Goal: Task Accomplishment & Management: Use online tool/utility

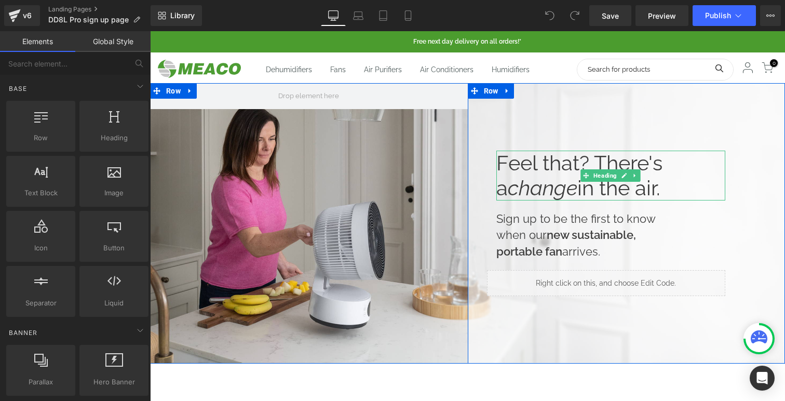
click at [655, 188] on h1 "Feel that? There's a change in the air." at bounding box center [612, 176] width 230 height 50
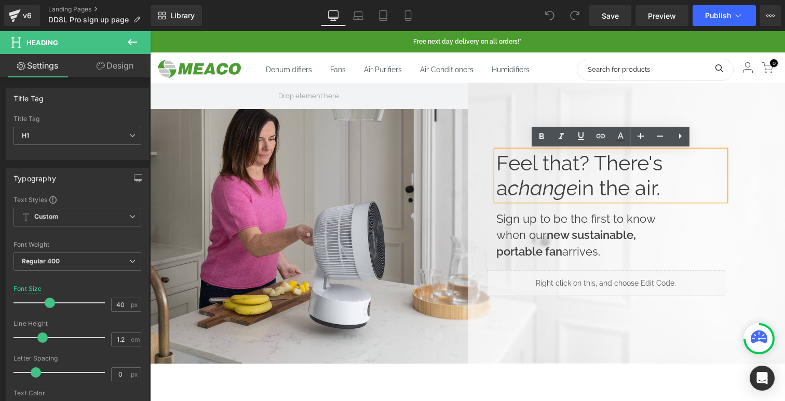
drag, startPoint x: 662, startPoint y: 192, endPoint x: 455, endPoint y: 154, distance: 210.2
click at [455, 154] on div "Feel that? There's a change in the air. Heading Sign up to be the first to know…" at bounding box center [467, 223] width 635 height 280
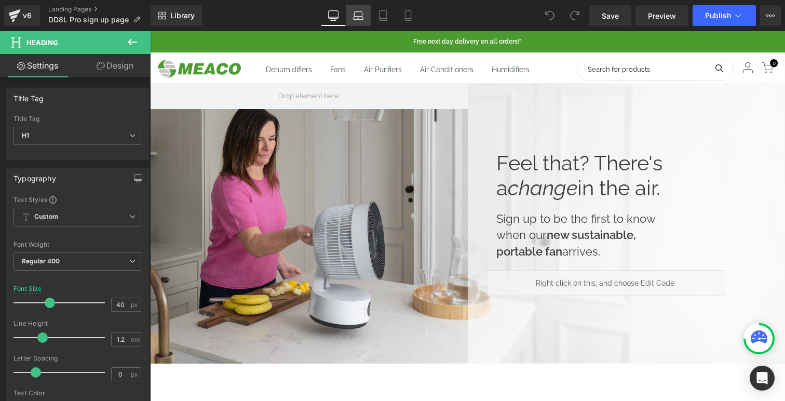
click at [363, 16] on icon at bounding box center [358, 15] width 10 height 10
type input "35"
type input "100"
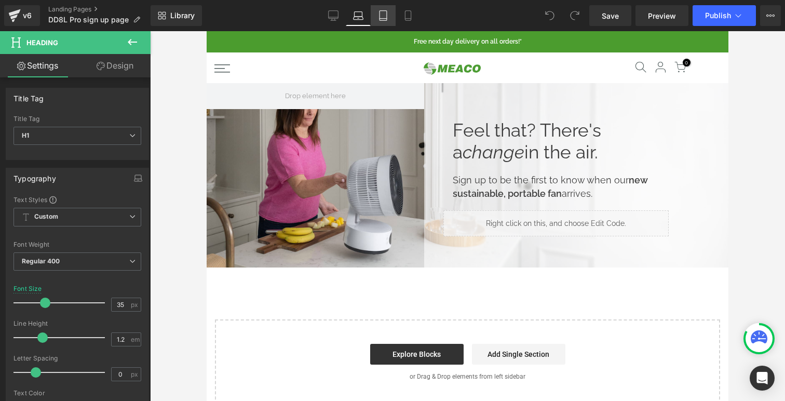
click at [381, 16] on icon at bounding box center [383, 15] width 10 height 10
type input "40"
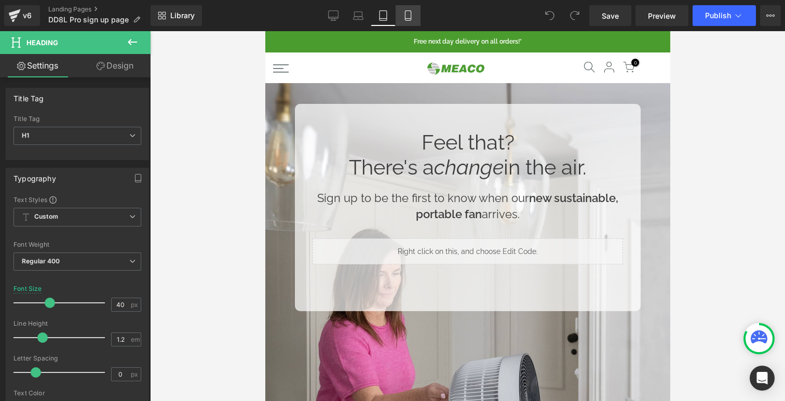
click at [407, 17] on icon at bounding box center [408, 15] width 10 height 10
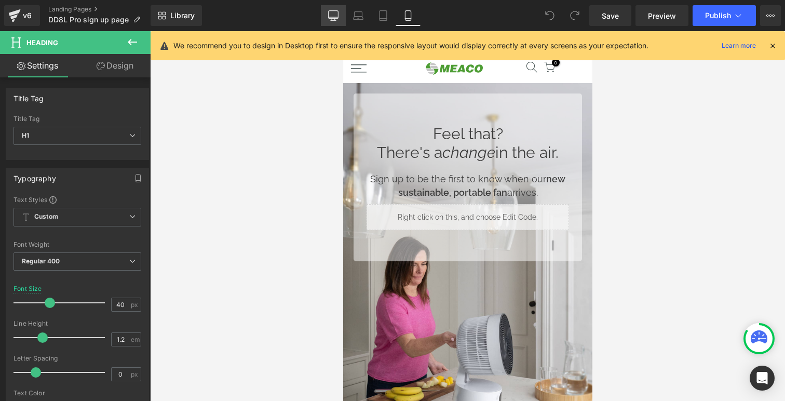
click at [337, 11] on icon at bounding box center [333, 15] width 10 height 10
type input "100"
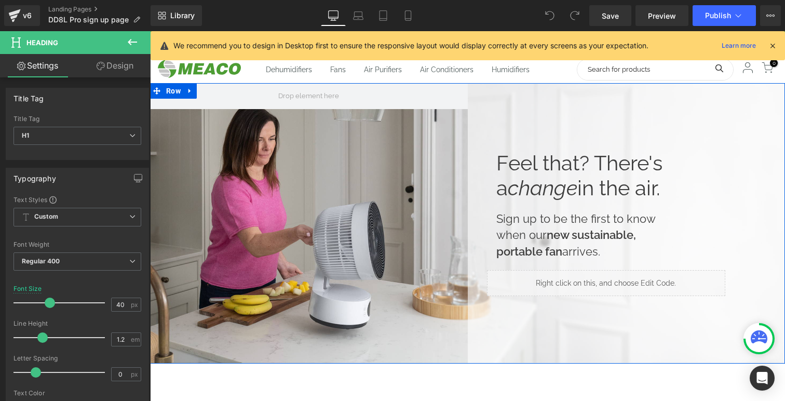
click at [367, 181] on div "Feel that? There's a change in the air. Heading Sign up to be the first to know…" at bounding box center [467, 223] width 635 height 280
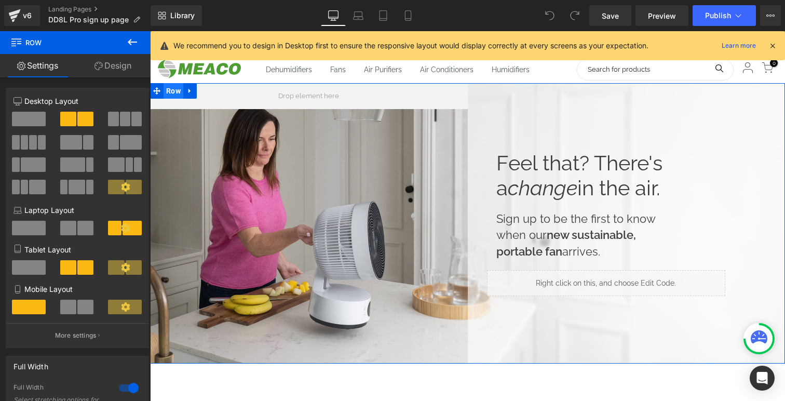
click at [168, 91] on span "Row" at bounding box center [174, 91] width 20 height 16
click at [259, 143] on div "Feel that? There's a change in the air. Heading Sign up to be the first to know…" at bounding box center [467, 223] width 635 height 280
click at [478, 92] on span at bounding box center [475, 91] width 14 height 16
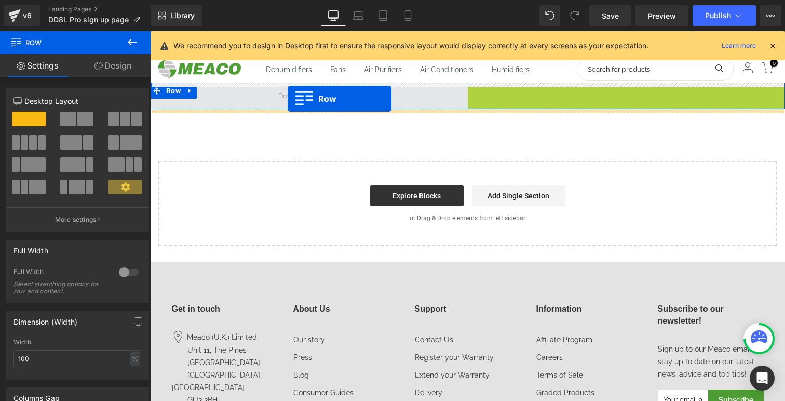
drag, startPoint x: 474, startPoint y: 93, endPoint x: 288, endPoint y: 99, distance: 186.0
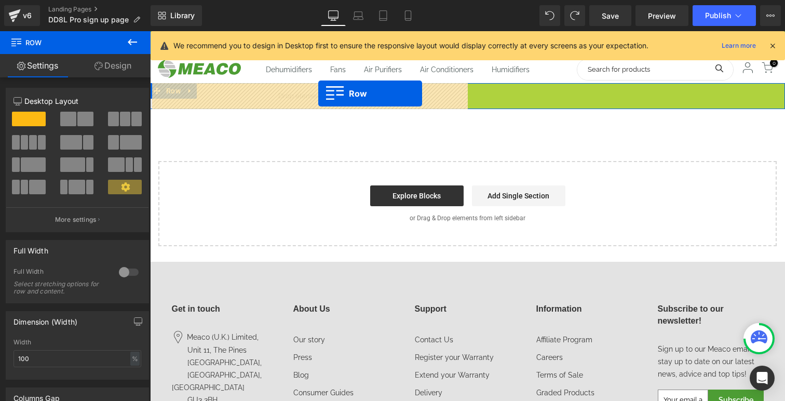
drag, startPoint x: 472, startPoint y: 91, endPoint x: 318, endPoint y: 92, distance: 153.8
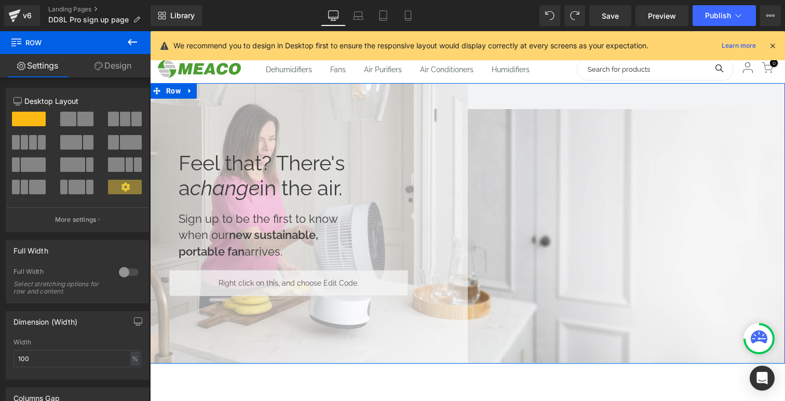
click at [554, 217] on div "Feel that? There's a change in the air. Heading Sign up to be the first to know…" at bounding box center [467, 223] width 635 height 280
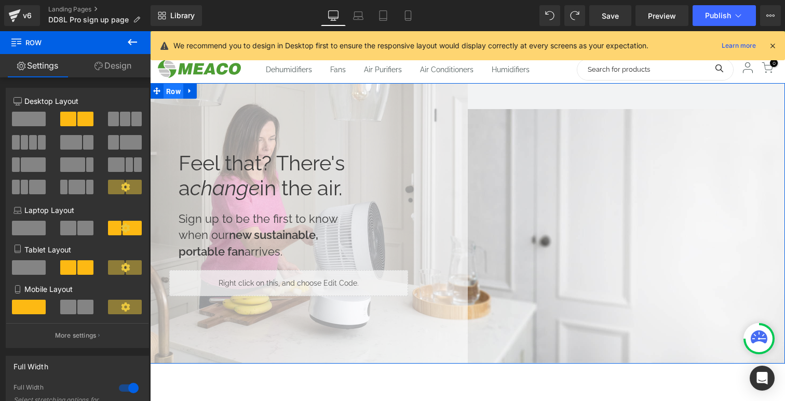
click at [172, 91] on span "Row" at bounding box center [174, 92] width 20 height 16
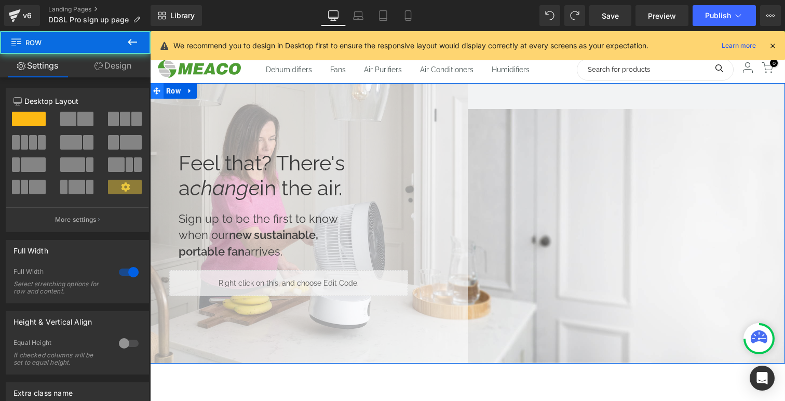
click at [157, 88] on icon at bounding box center [156, 90] width 7 height 7
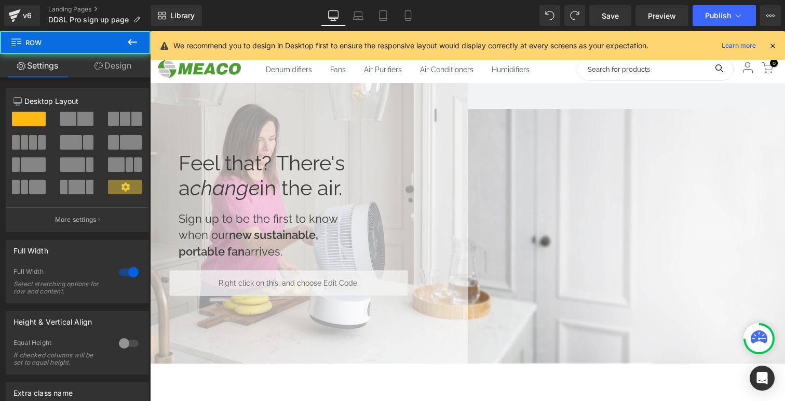
click at [174, 86] on span "Row" at bounding box center [174, 91] width 16 height 12
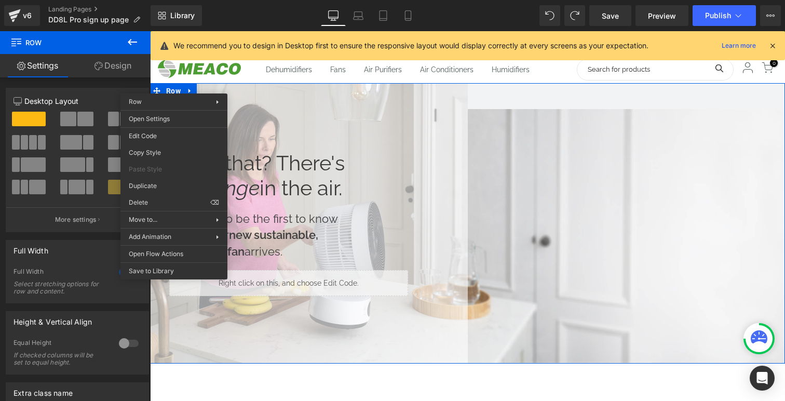
click at [525, 167] on div "Feel that? There's a change in the air. Heading Sign up to be the first to know…" at bounding box center [467, 223] width 635 height 280
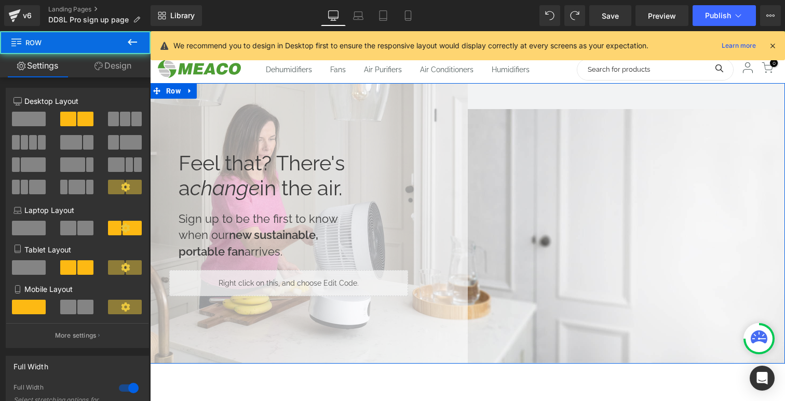
click at [558, 173] on div "Feel that? There's a change in the air. Heading Sign up to be the first to know…" at bounding box center [467, 223] width 635 height 280
click at [494, 345] on div "Feel that? There's a change in the air. Heading Sign up to be the first to know…" at bounding box center [467, 223] width 635 height 280
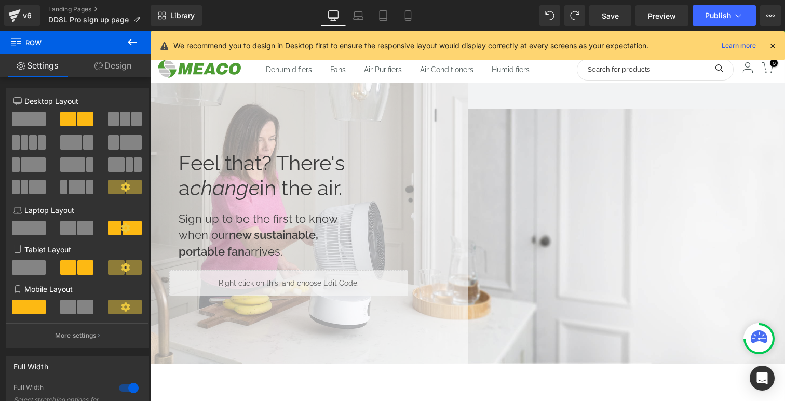
click at [129, 39] on icon at bounding box center [132, 42] width 12 height 12
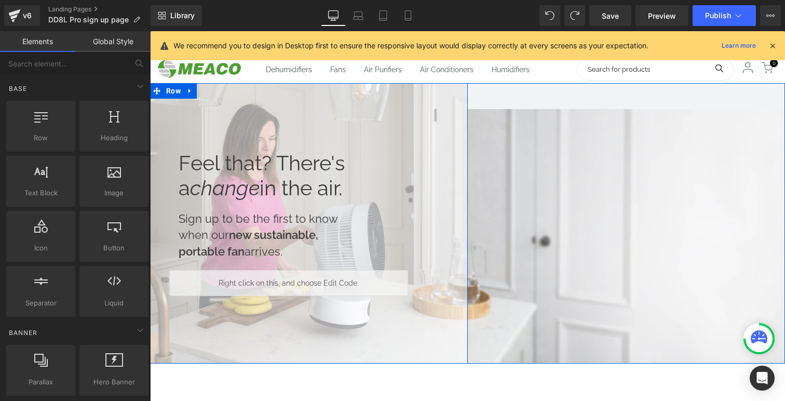
click at [585, 232] on div "Feel that? There's a change in the air. Heading Sign up to be the first to know…" at bounding box center [467, 223] width 635 height 280
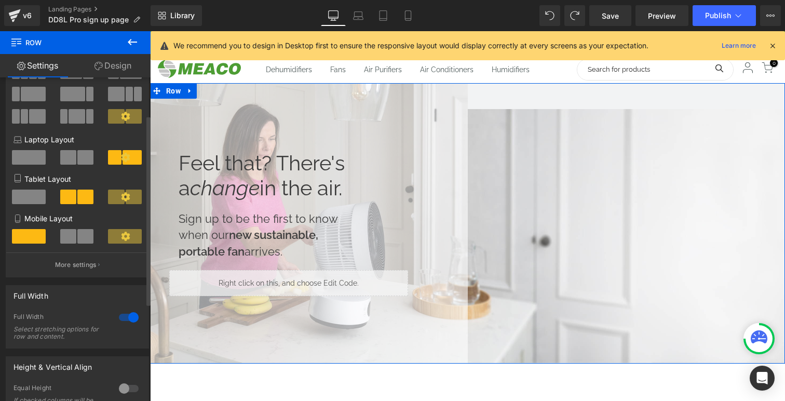
scroll to position [40, 0]
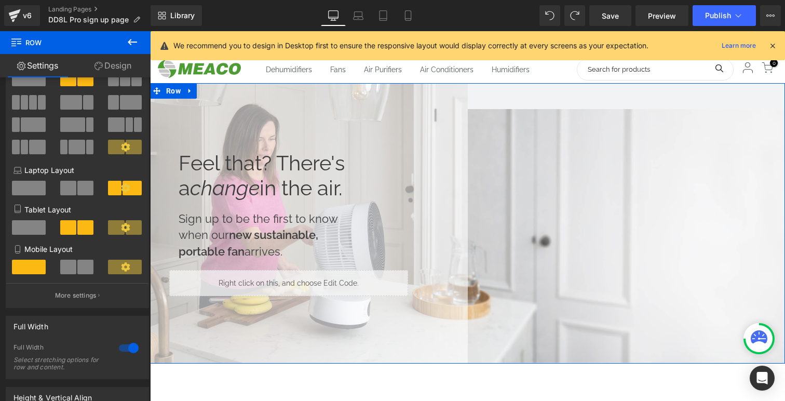
click at [118, 65] on link "Design" at bounding box center [112, 65] width 75 height 23
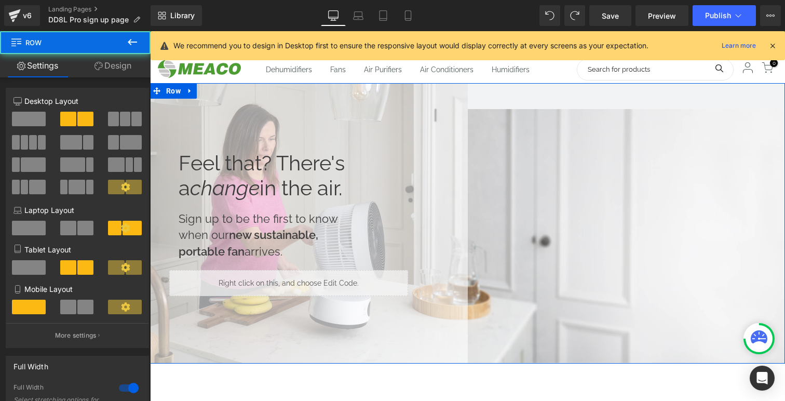
click at [591, 136] on div "Feel that? There's a change in the air. Heading Sign up to be the first to know…" at bounding box center [467, 223] width 635 height 280
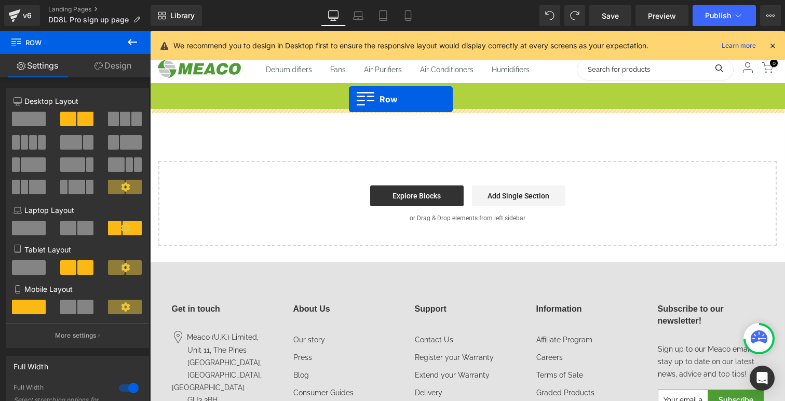
drag, startPoint x: 173, startPoint y: 89, endPoint x: 349, endPoint y: 99, distance: 176.4
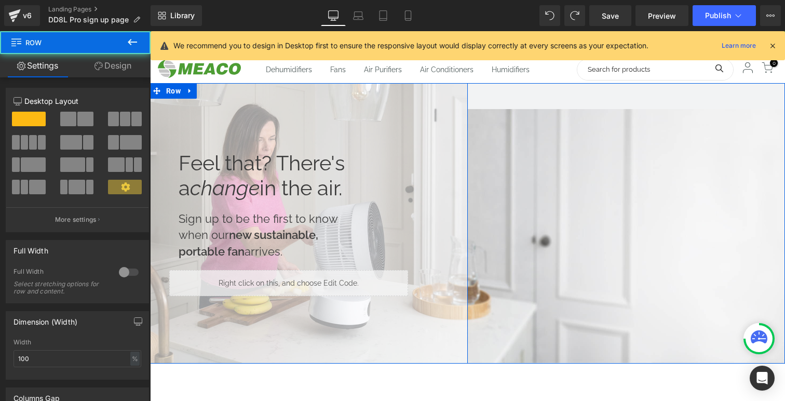
click at [226, 137] on div "Feel that? There's a change in the air. Heading Sign up to be the first to know…" at bounding box center [309, 223] width 318 height 280
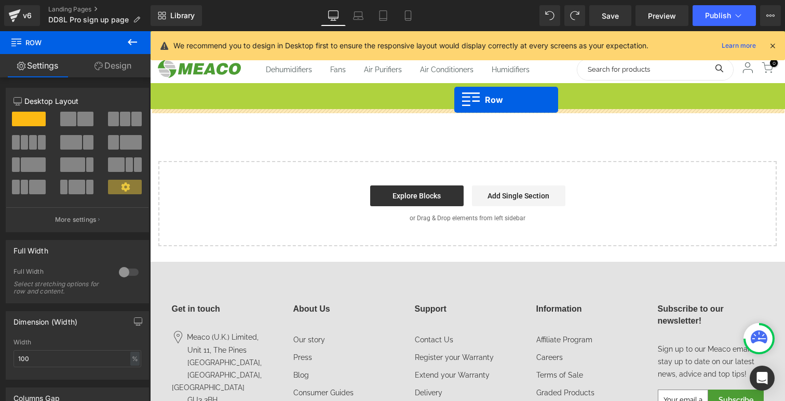
drag, startPoint x: 158, startPoint y: 91, endPoint x: 454, endPoint y: 100, distance: 295.7
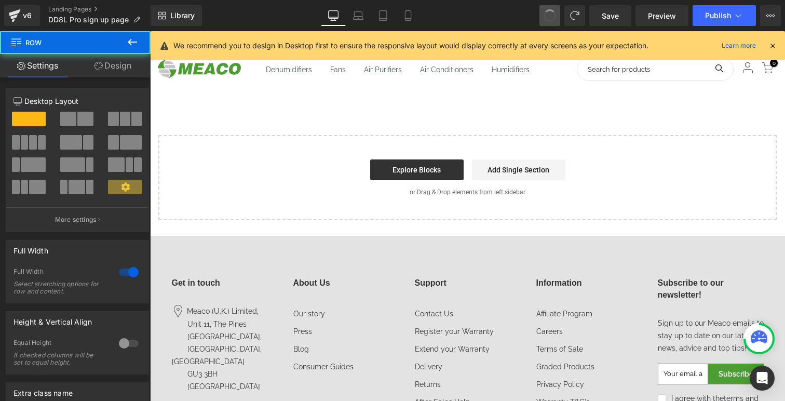
click at [557, 10] on button at bounding box center [550, 15] width 21 height 21
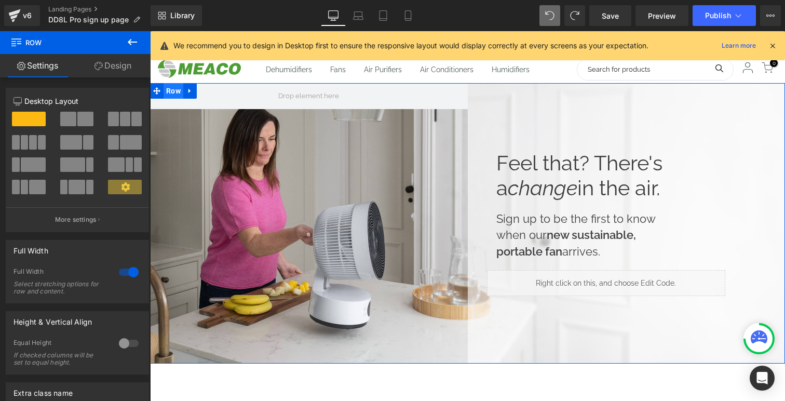
click at [167, 97] on span "Row" at bounding box center [174, 91] width 20 height 16
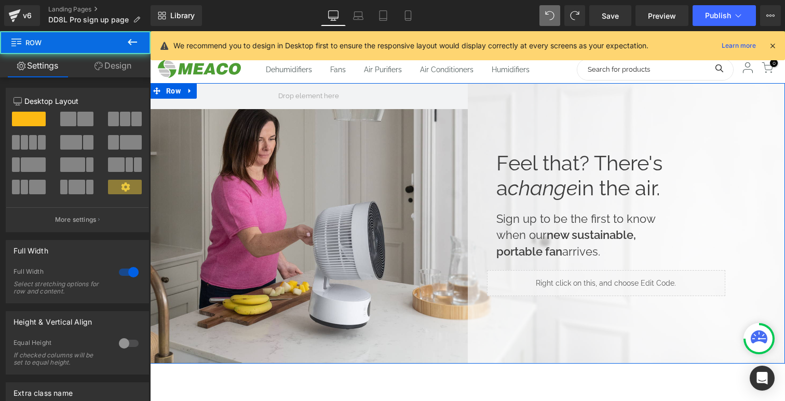
click at [189, 116] on div "Feel that? There's a change in the air. Heading Sign up to be the first to know…" at bounding box center [467, 223] width 635 height 280
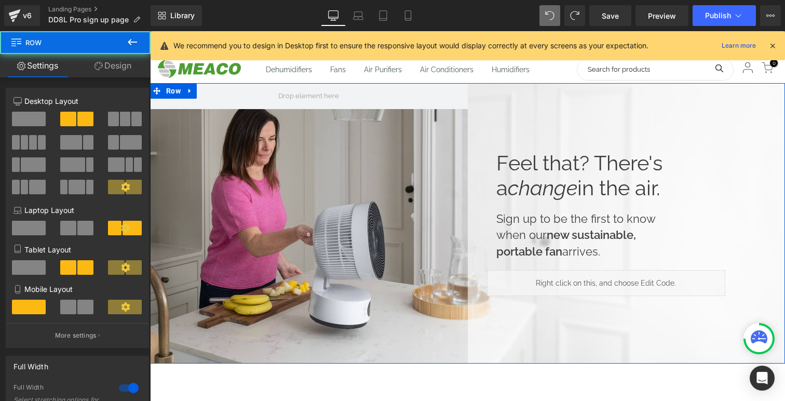
click at [203, 168] on div "Feel that? There's a change in the air. Heading Sign up to be the first to know…" at bounding box center [467, 223] width 635 height 280
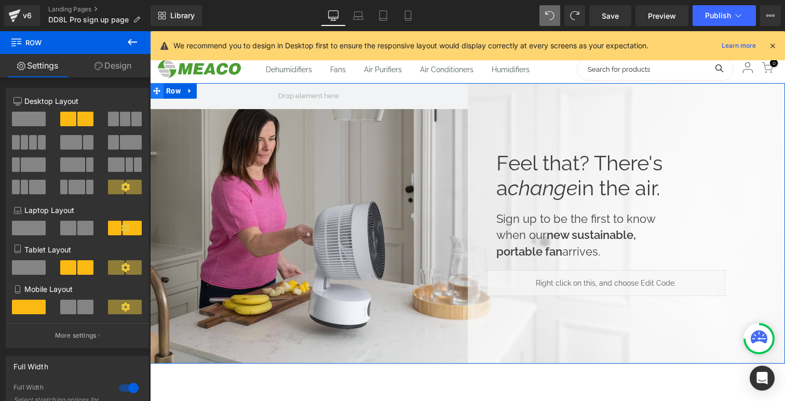
click at [158, 92] on icon at bounding box center [156, 90] width 7 height 7
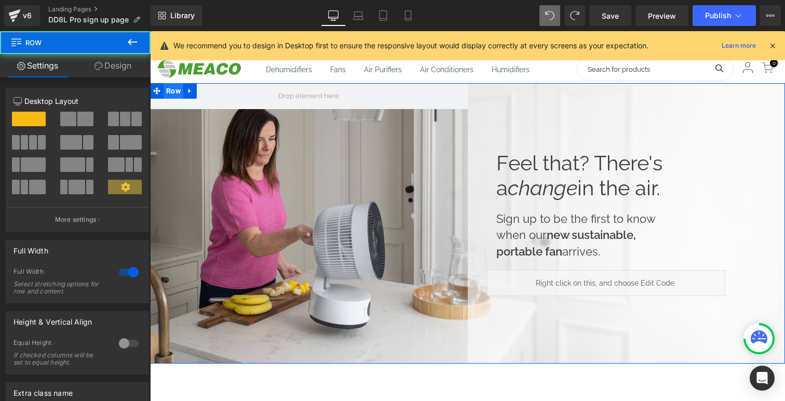
click at [172, 89] on span "Row" at bounding box center [174, 91] width 20 height 16
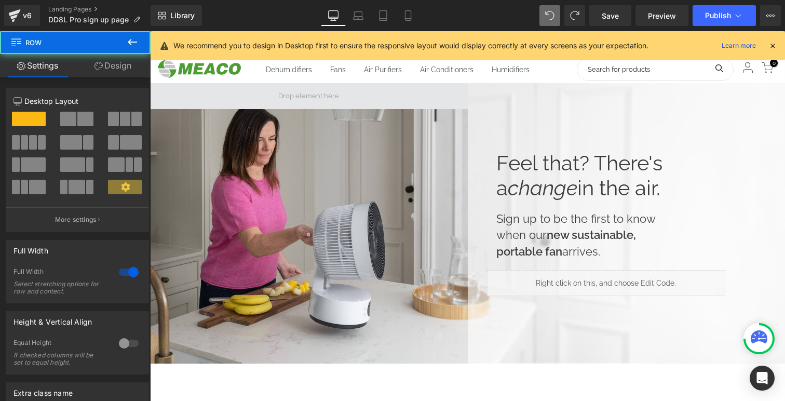
drag, startPoint x: 410, startPoint y: 130, endPoint x: 260, endPoint y: 99, distance: 153.3
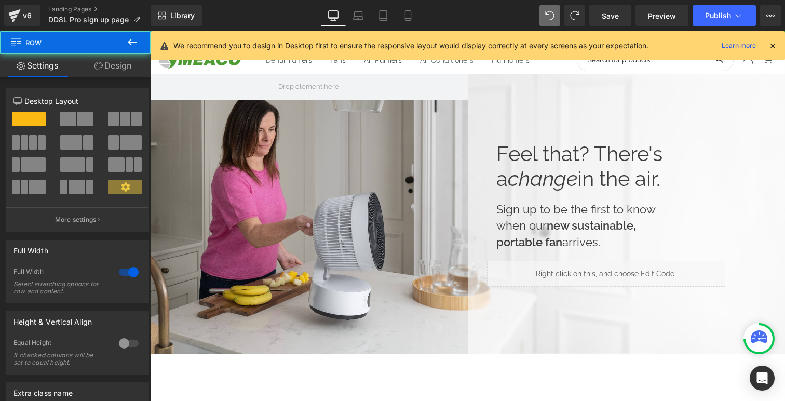
scroll to position [10, 0]
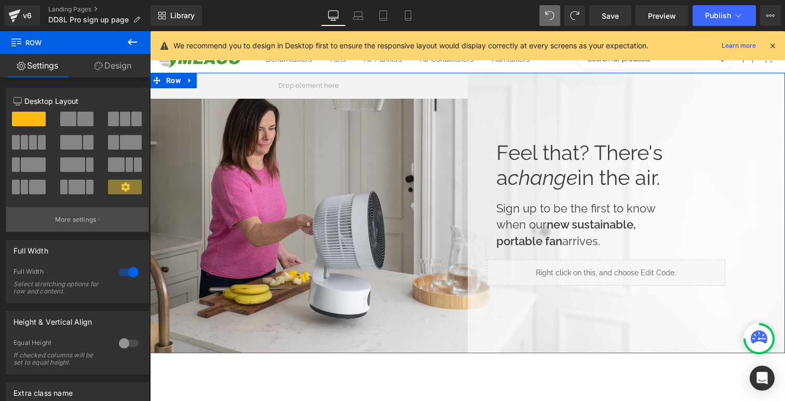
click at [81, 228] on button "More settings" at bounding box center [77, 219] width 142 height 24
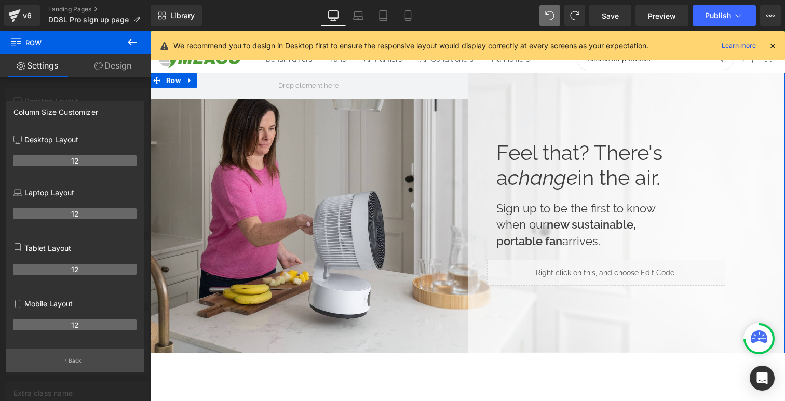
click at [75, 363] on p "Back" at bounding box center [76, 361] width 14 height 8
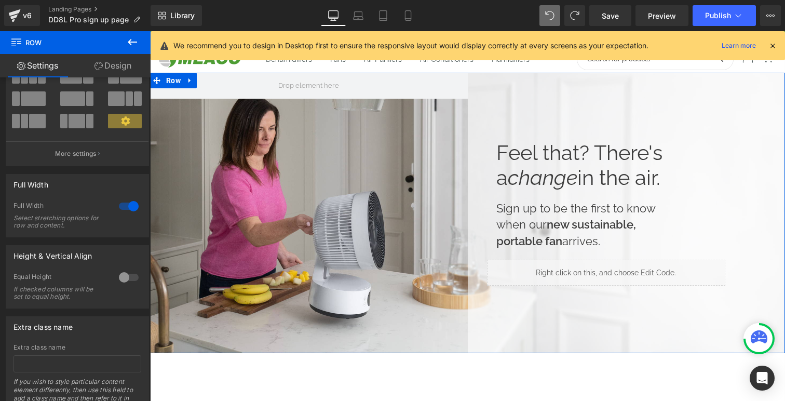
scroll to position [0, 0]
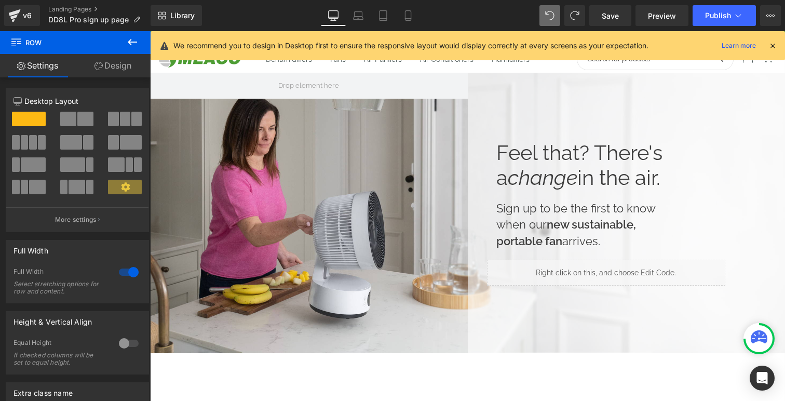
click at [130, 44] on icon at bounding box center [132, 42] width 9 height 6
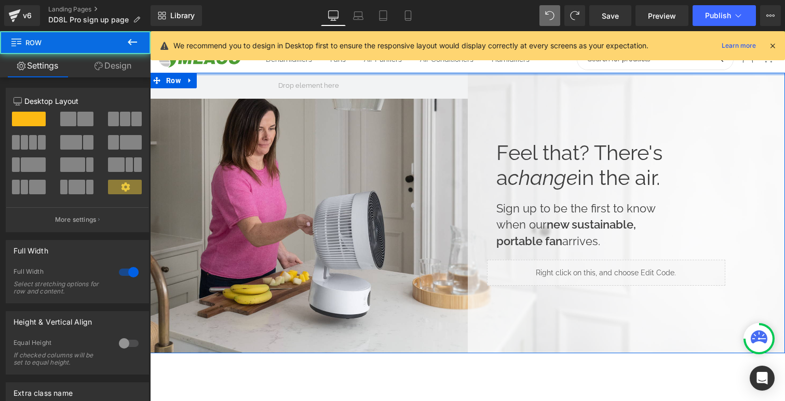
click at [473, 74] on div at bounding box center [467, 74] width 635 height 3
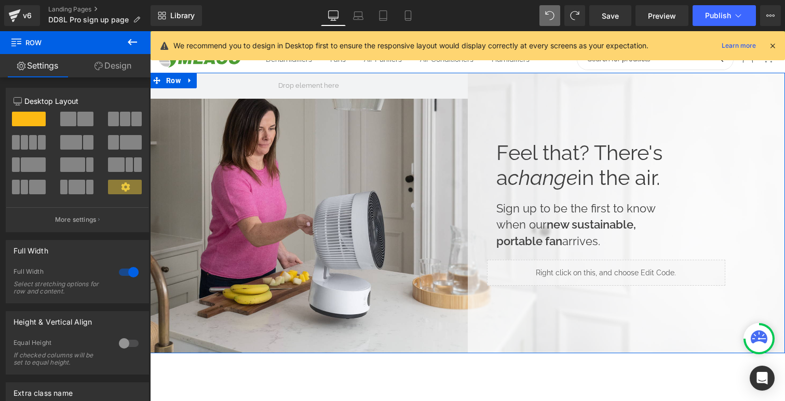
click at [126, 69] on link "Design" at bounding box center [112, 65] width 75 height 23
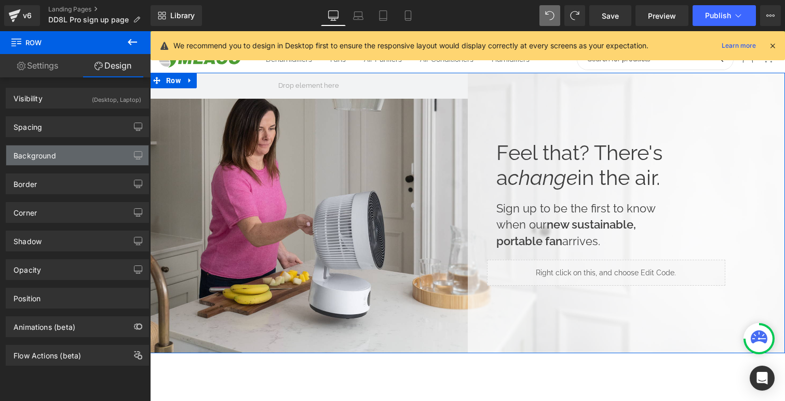
click at [88, 150] on div "Background" at bounding box center [77, 155] width 142 height 20
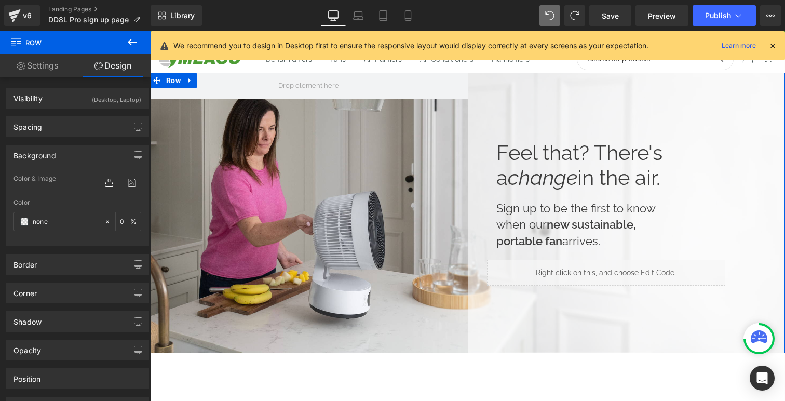
click at [88, 151] on div "Background" at bounding box center [77, 155] width 142 height 20
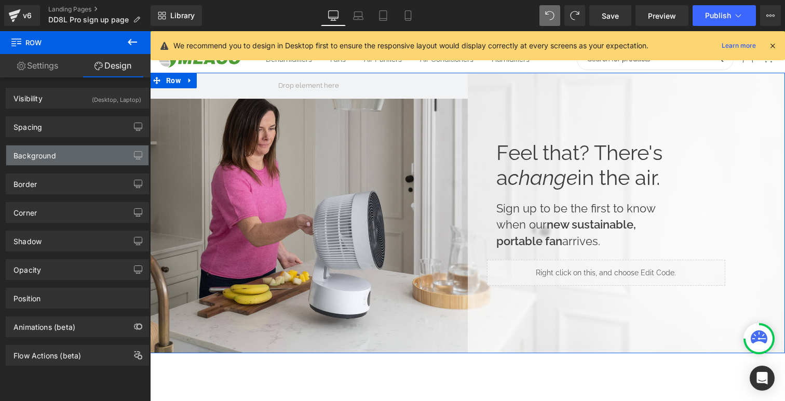
click at [88, 151] on div "Background" at bounding box center [77, 155] width 142 height 20
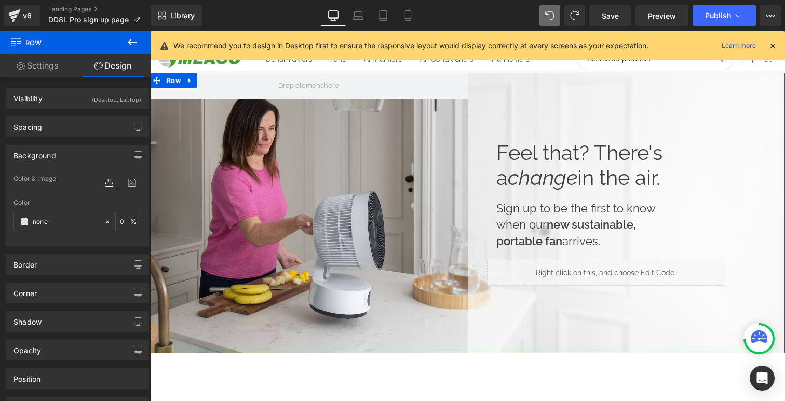
click at [88, 151] on div "Background" at bounding box center [77, 155] width 142 height 20
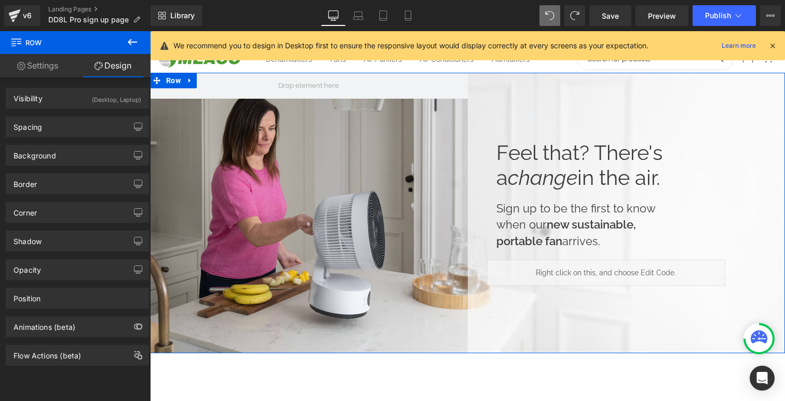
click at [350, 283] on div "Feel that? There's a change in the air. Heading Sign up to be the first to know…" at bounding box center [467, 213] width 635 height 280
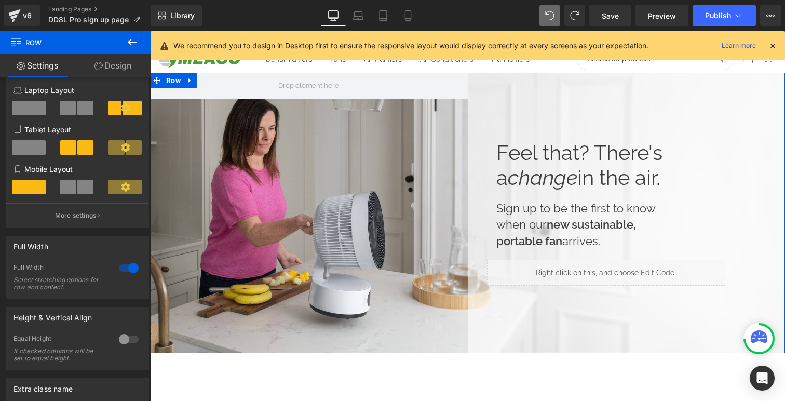
scroll to position [230, 0]
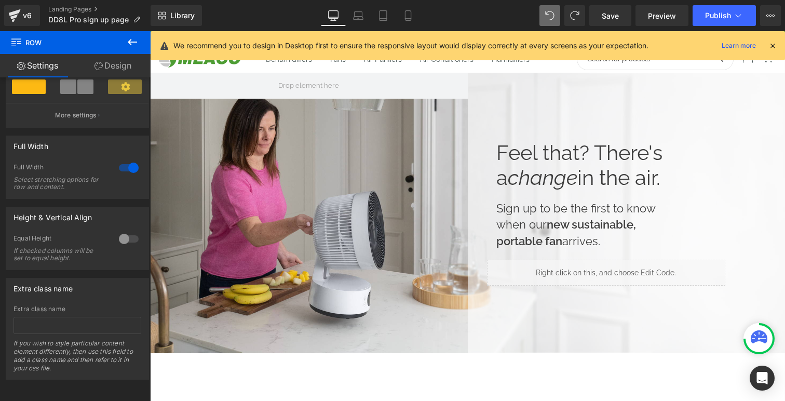
click at [768, 47] on icon at bounding box center [772, 45] width 9 height 9
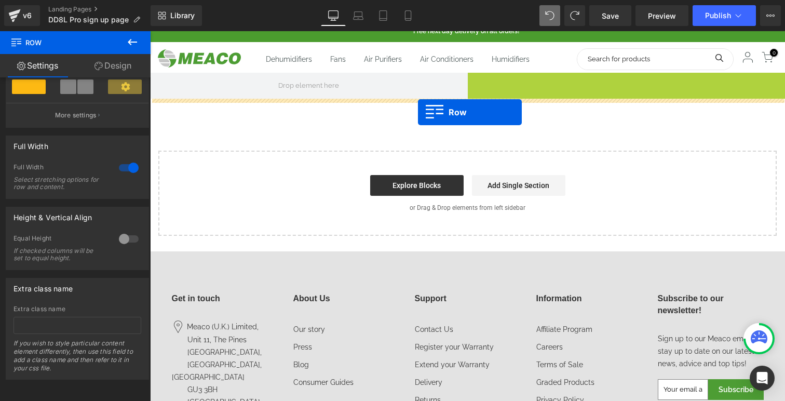
drag, startPoint x: 475, startPoint y: 83, endPoint x: 418, endPoint y: 113, distance: 64.1
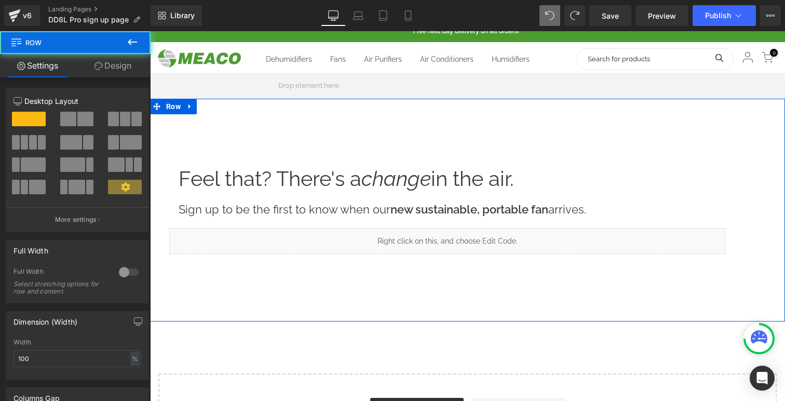
scroll to position [0, 0]
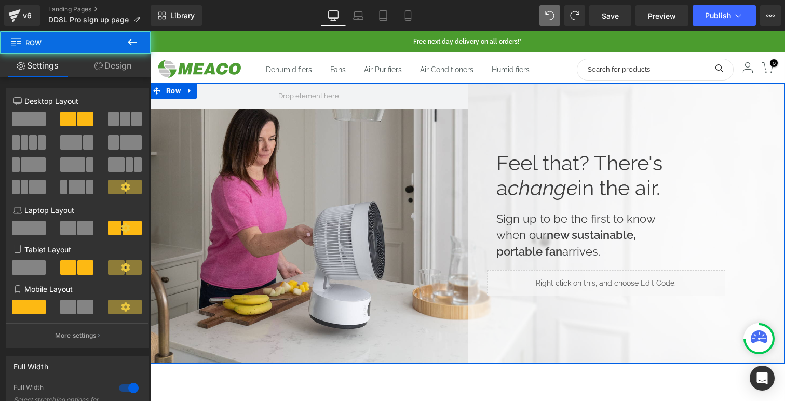
click at [404, 208] on div "Feel that? There's a change in the air. Heading Sign up to be the first to know…" at bounding box center [467, 223] width 635 height 280
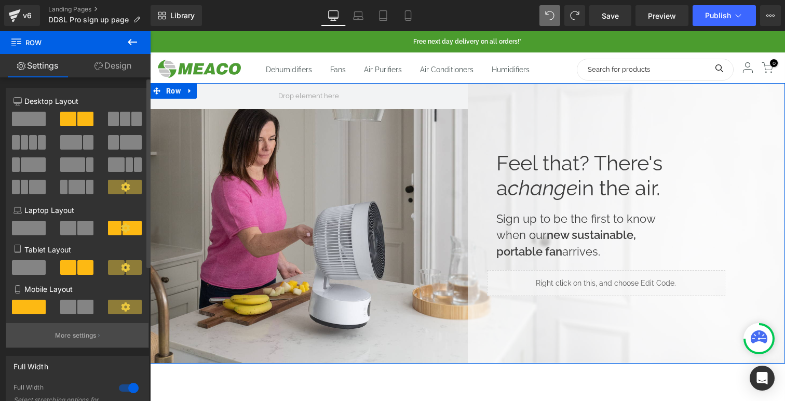
click at [87, 337] on p "More settings" at bounding box center [76, 335] width 42 height 9
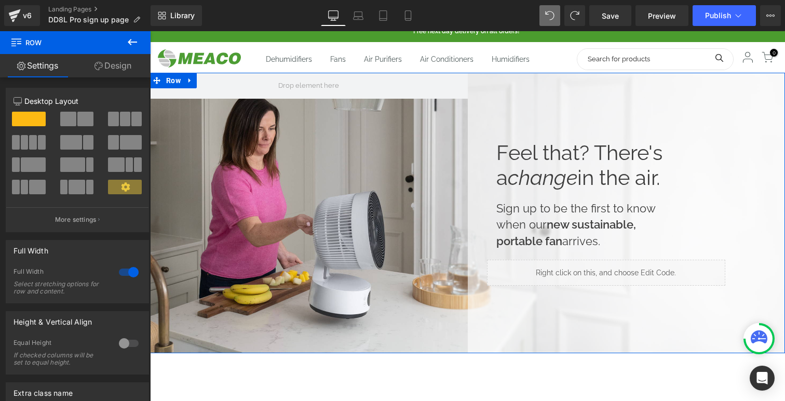
click at [113, 73] on link "Design" at bounding box center [112, 65] width 75 height 23
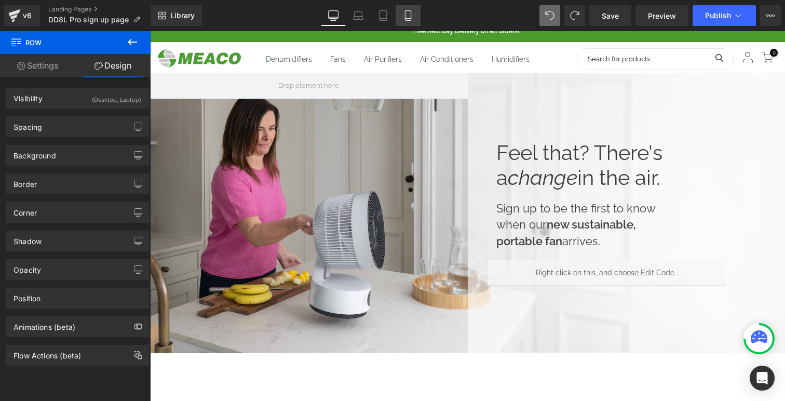
click at [407, 15] on icon at bounding box center [408, 15] width 10 height 10
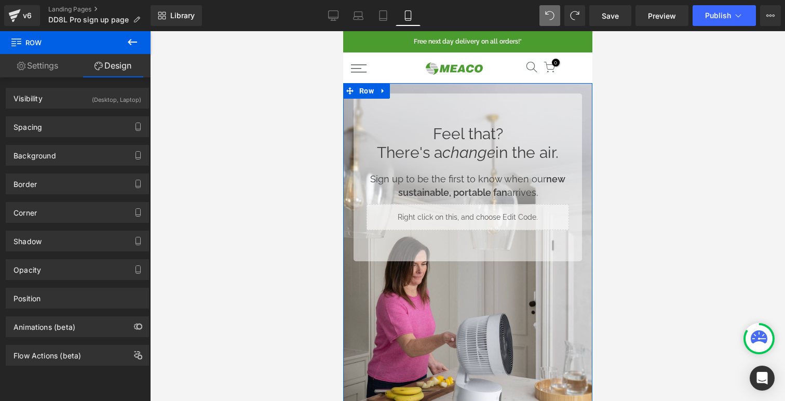
click at [430, 316] on div "Feel that? There's a change in the air. Heading Sign up to be the first to know…" at bounding box center [467, 255] width 249 height 344
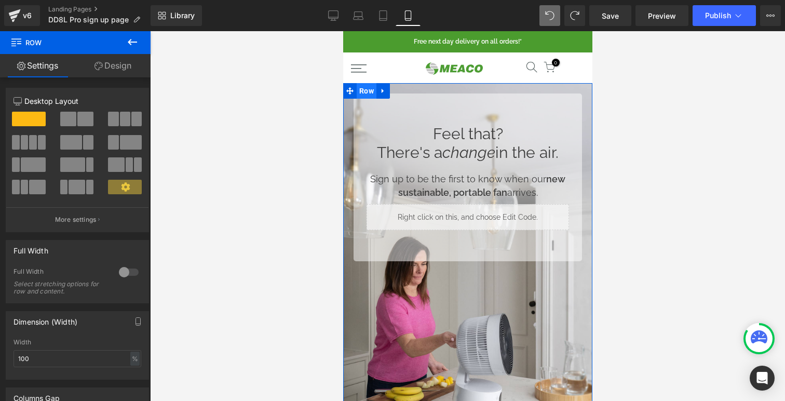
click at [363, 90] on span "Row" at bounding box center [366, 91] width 20 height 16
click at [19, 49] on span "Row" at bounding box center [62, 42] width 104 height 23
click at [17, 37] on icon at bounding box center [16, 41] width 10 height 10
click at [131, 44] on icon at bounding box center [132, 42] width 12 height 12
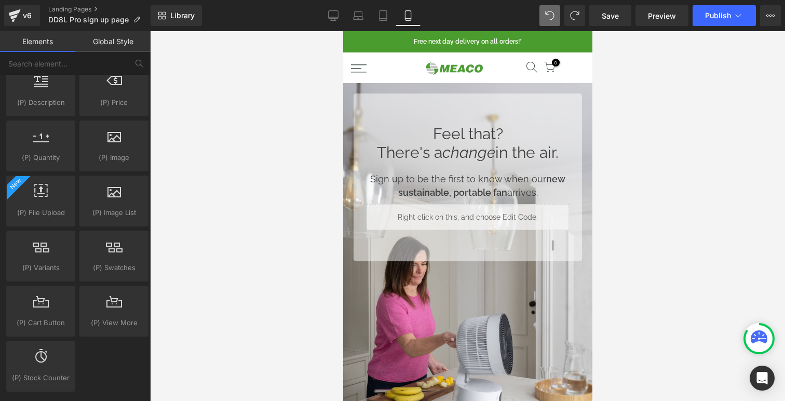
scroll to position [974, 0]
click at [338, 16] on icon at bounding box center [333, 15] width 10 height 10
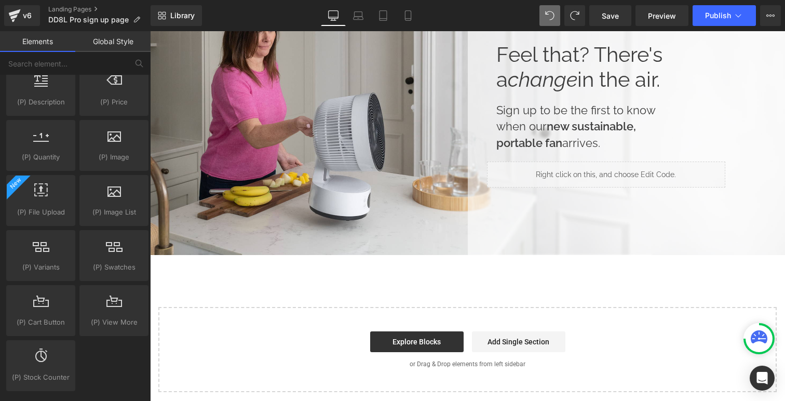
scroll to position [112, 0]
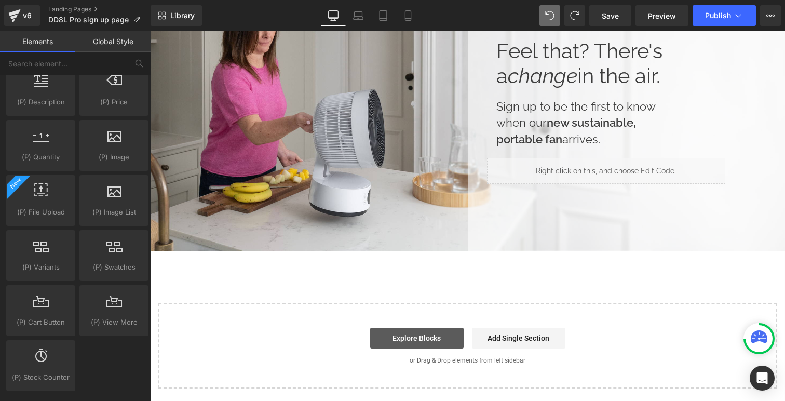
click at [439, 345] on link "Explore Blocks" at bounding box center [416, 338] width 93 height 21
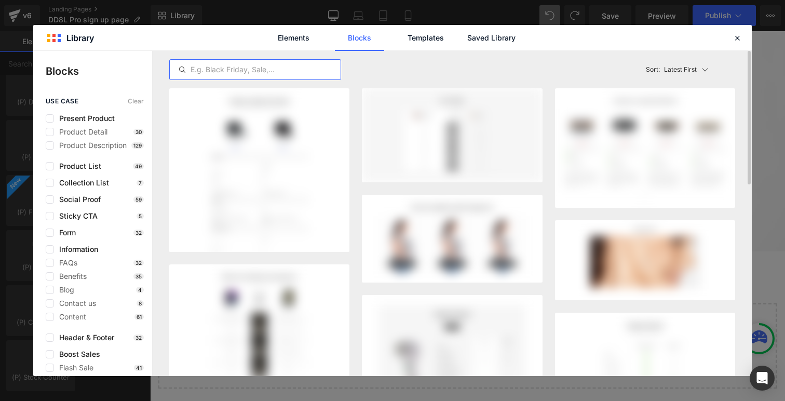
click at [247, 71] on input "text" at bounding box center [255, 69] width 171 height 12
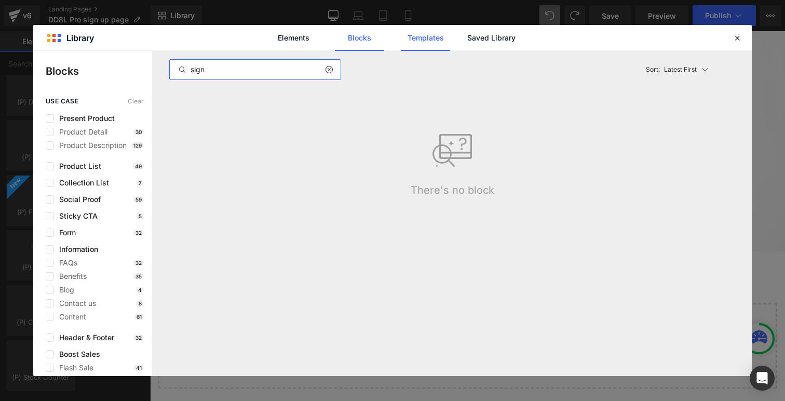
type input "sign"
click at [442, 42] on link "Templates" at bounding box center [425, 38] width 49 height 26
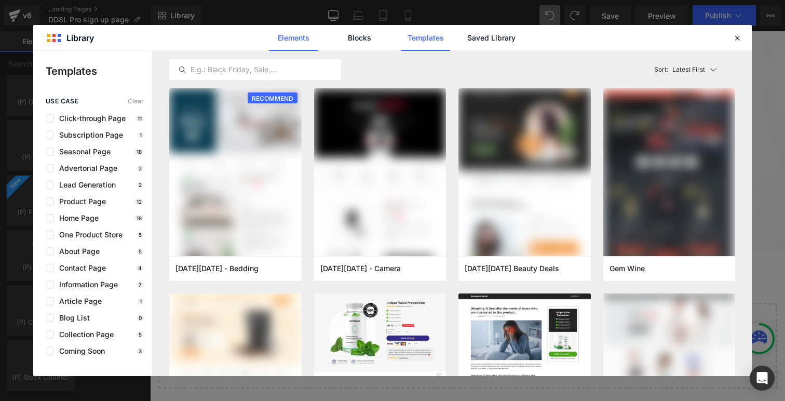
click at [306, 39] on link "Elements" at bounding box center [293, 38] width 49 height 26
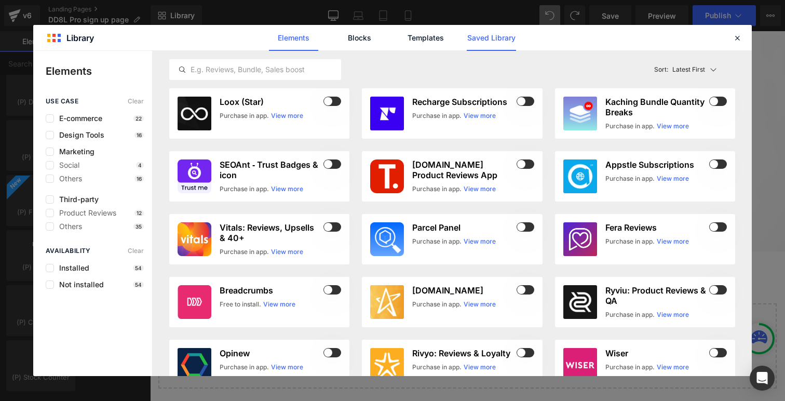
click at [496, 41] on link "Saved Library" at bounding box center [491, 38] width 49 height 26
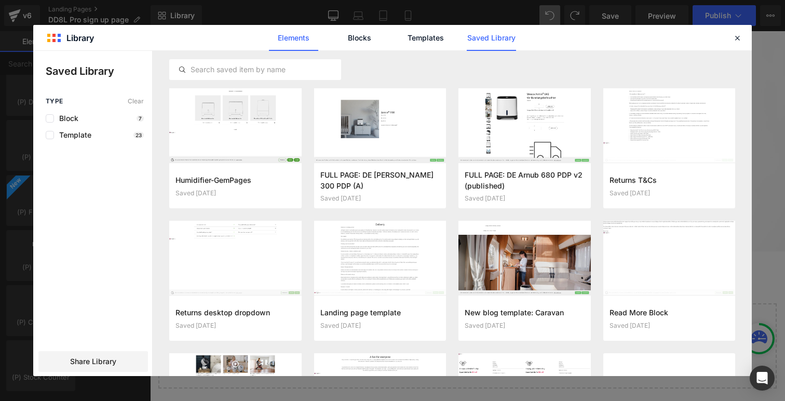
click at [284, 41] on link "Elements" at bounding box center [293, 38] width 49 height 26
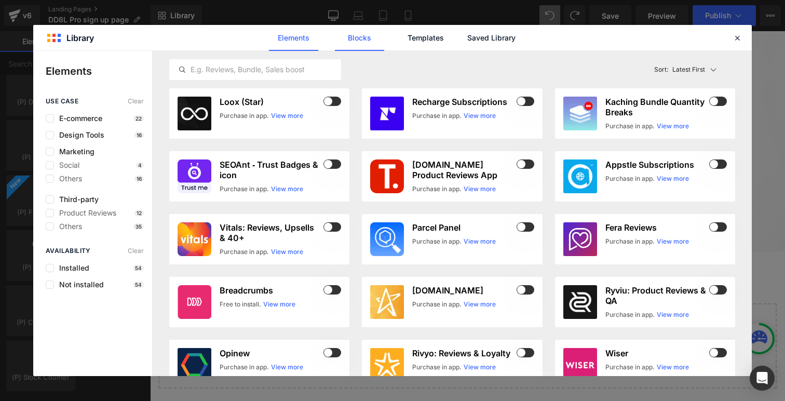
click at [356, 41] on link "Blocks" at bounding box center [359, 38] width 49 height 26
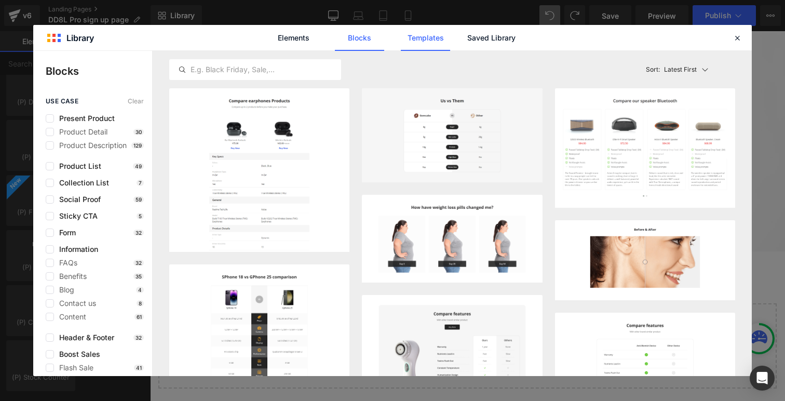
click at [411, 37] on link "Templates" at bounding box center [425, 38] width 49 height 26
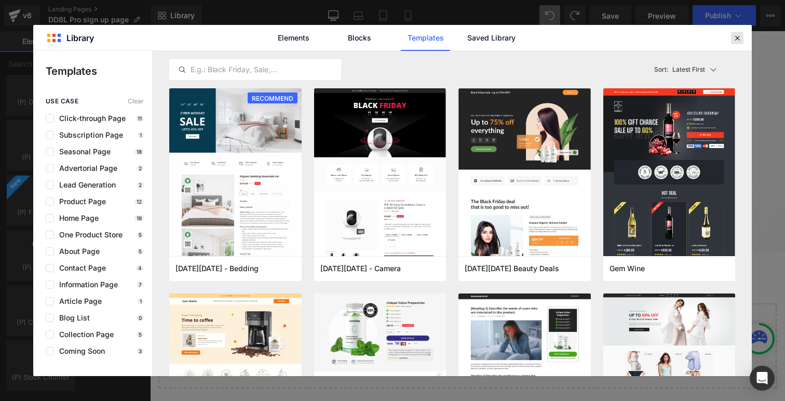
click at [738, 37] on icon at bounding box center [737, 37] width 9 height 9
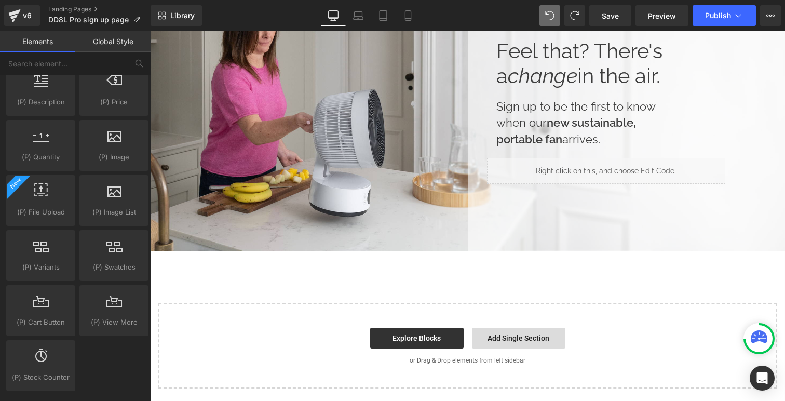
click at [517, 334] on link "Add Single Section" at bounding box center [518, 338] width 93 height 21
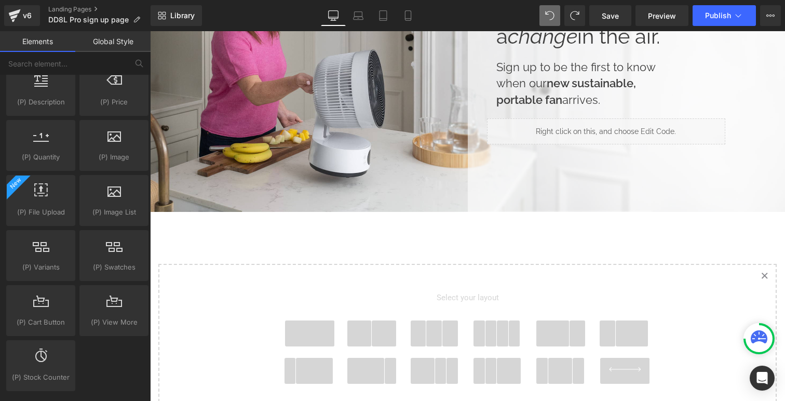
click at [322, 340] on span at bounding box center [310, 333] width 50 height 26
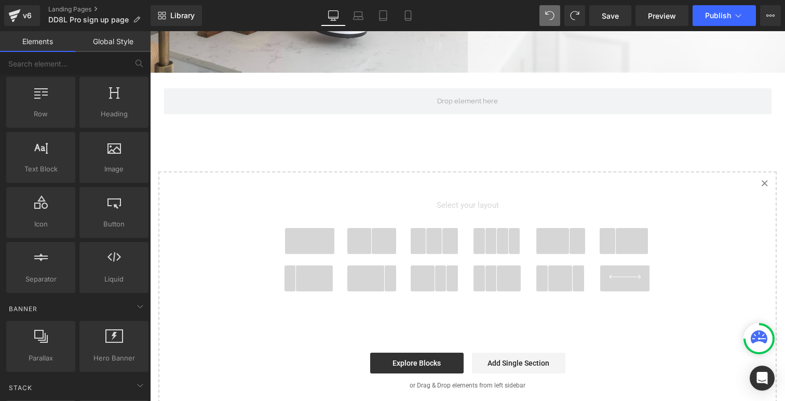
scroll to position [0, 0]
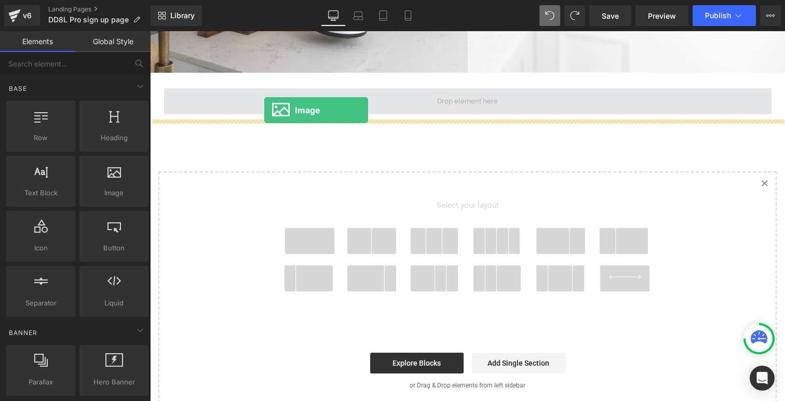
drag, startPoint x: 260, startPoint y: 211, endPoint x: 264, endPoint y: 110, distance: 101.9
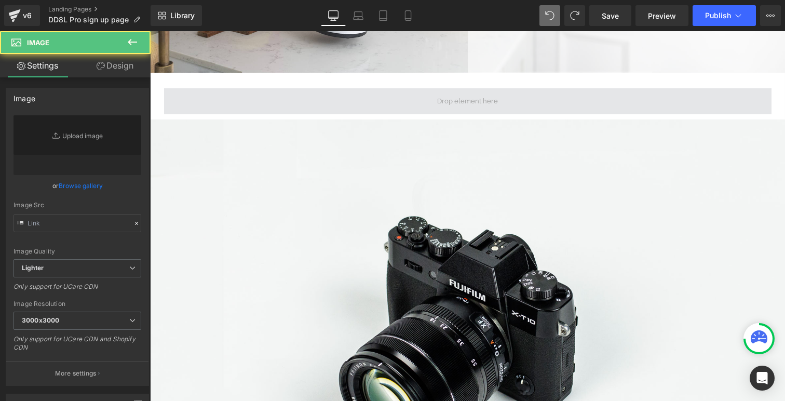
type input "//d1um8515vdn9kb.cloudfront.net/images/parallax.jpg"
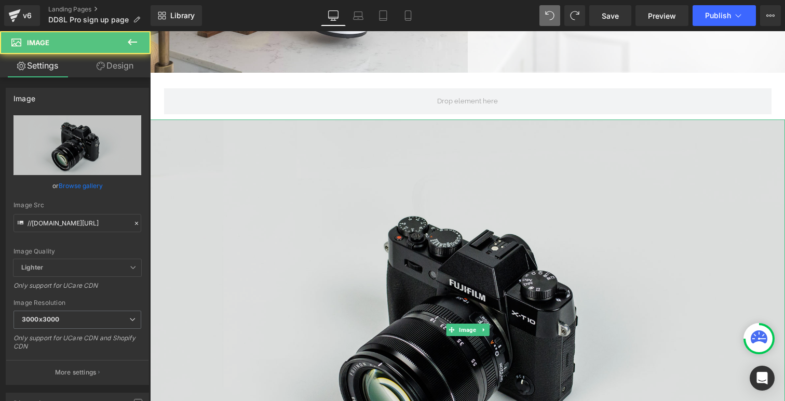
click at [167, 122] on img at bounding box center [467, 329] width 635 height 421
click at [179, 156] on img at bounding box center [467, 329] width 635 height 421
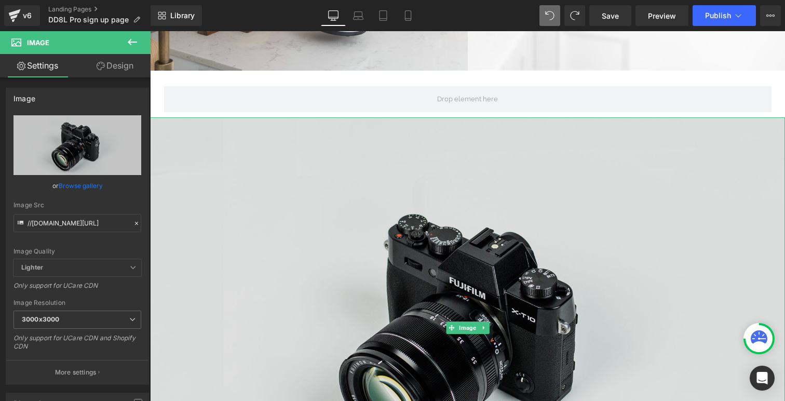
scroll to position [265, 0]
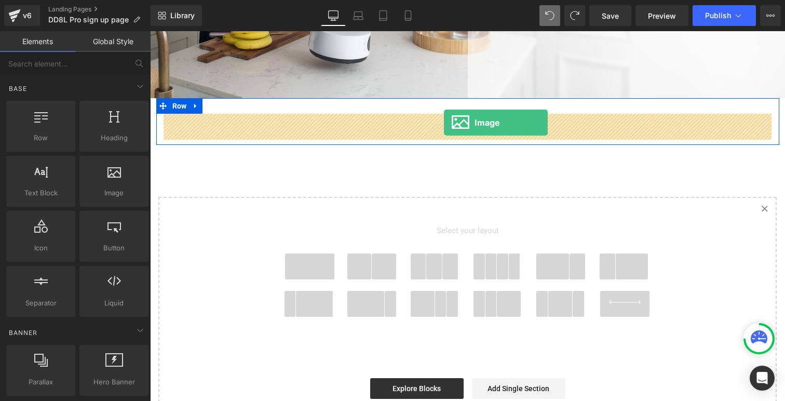
drag, startPoint x: 252, startPoint y: 208, endPoint x: 444, endPoint y: 122, distance: 210.0
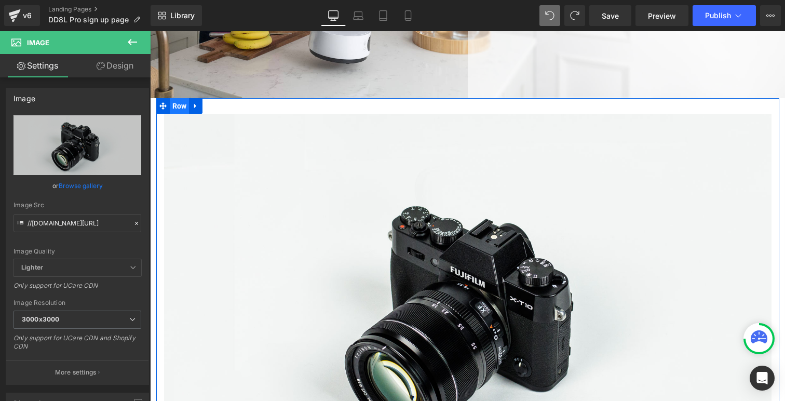
click at [178, 103] on span "Row" at bounding box center [180, 106] width 20 height 16
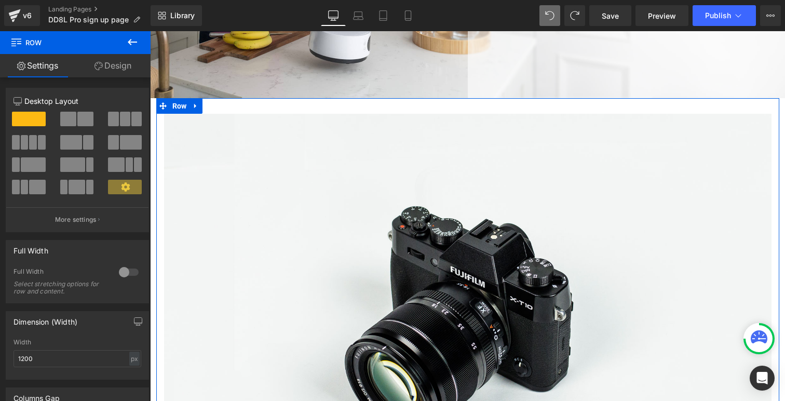
click at [123, 275] on div at bounding box center [128, 272] width 25 height 17
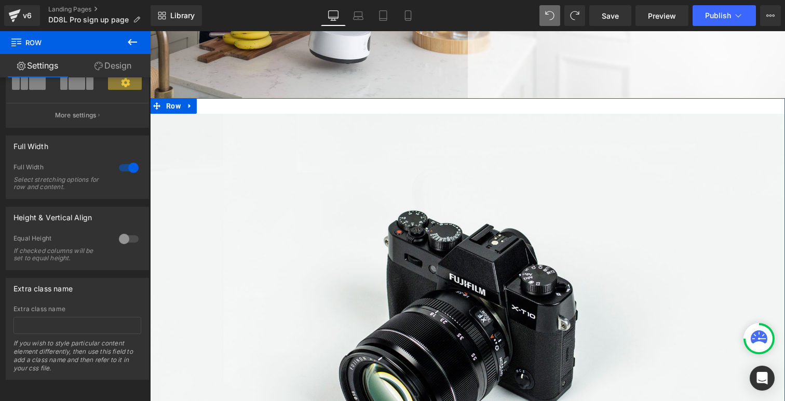
scroll to position [0, 0]
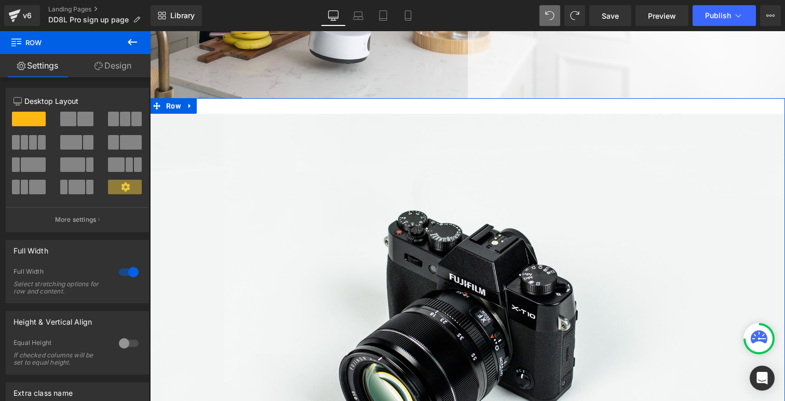
click at [109, 74] on link "Design" at bounding box center [112, 65] width 75 height 23
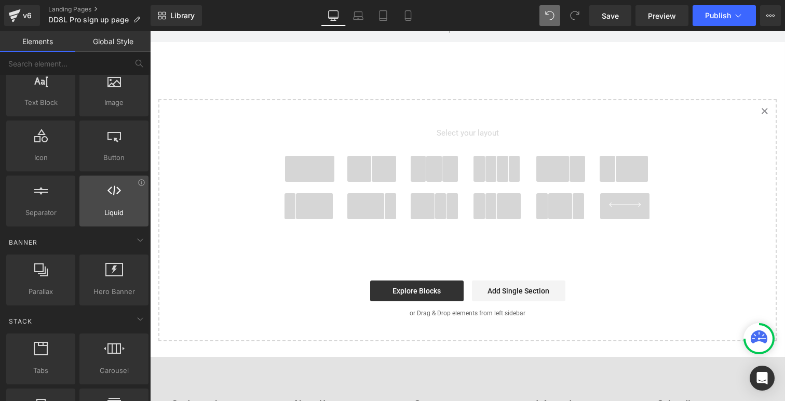
scroll to position [98, 0]
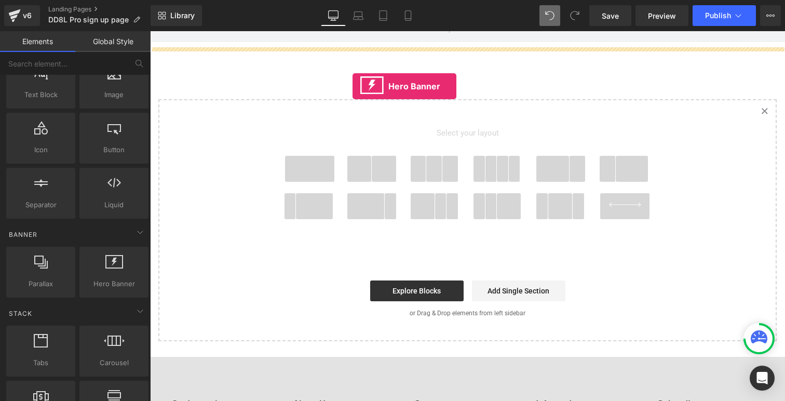
drag, startPoint x: 260, startPoint y: 307, endPoint x: 352, endPoint y: 85, distance: 240.6
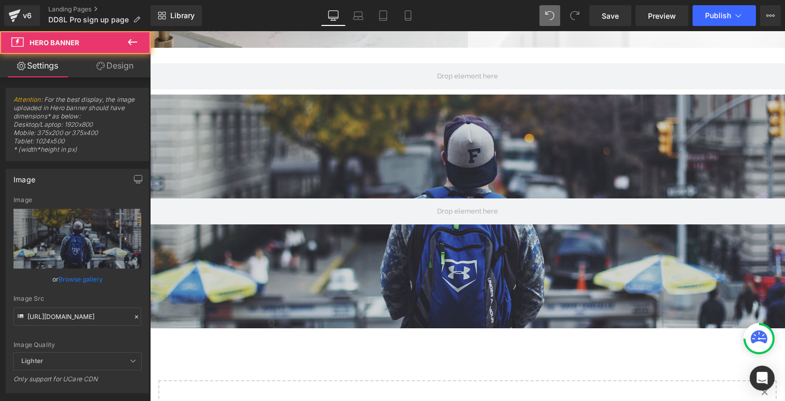
scroll to position [317, 0]
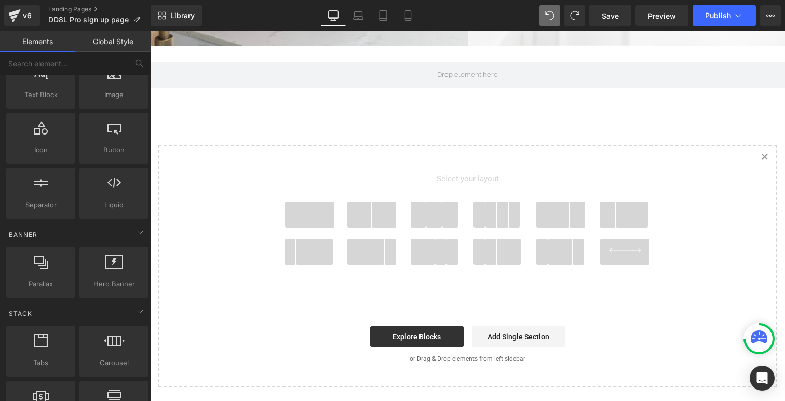
click at [325, 220] on span at bounding box center [310, 215] width 50 height 26
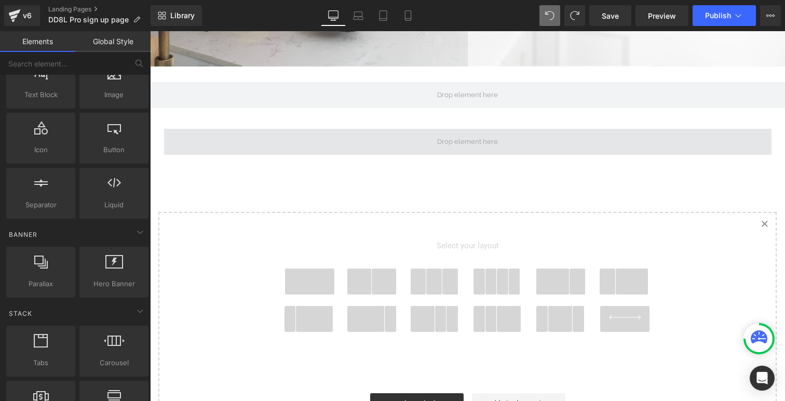
scroll to position [297, 0]
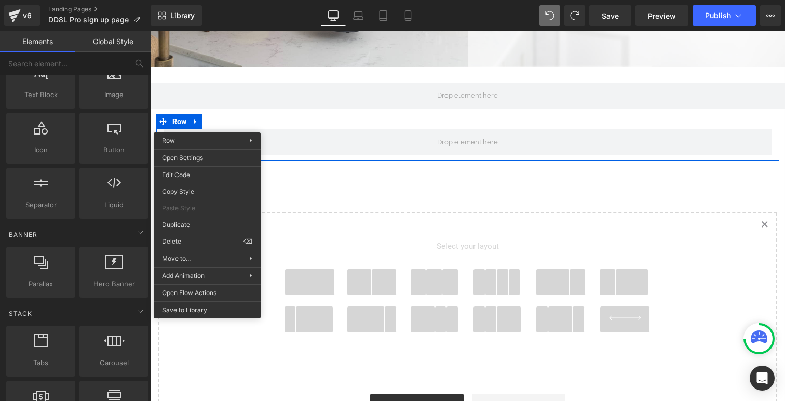
drag, startPoint x: 348, startPoint y: 270, endPoint x: 198, endPoint y: 238, distance: 153.3
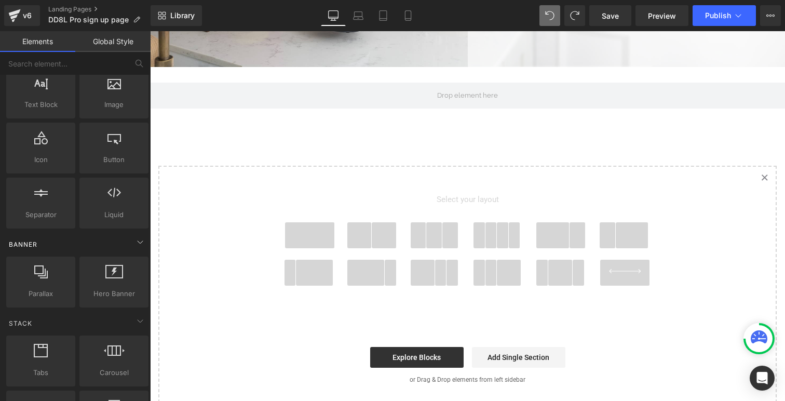
scroll to position [83, 0]
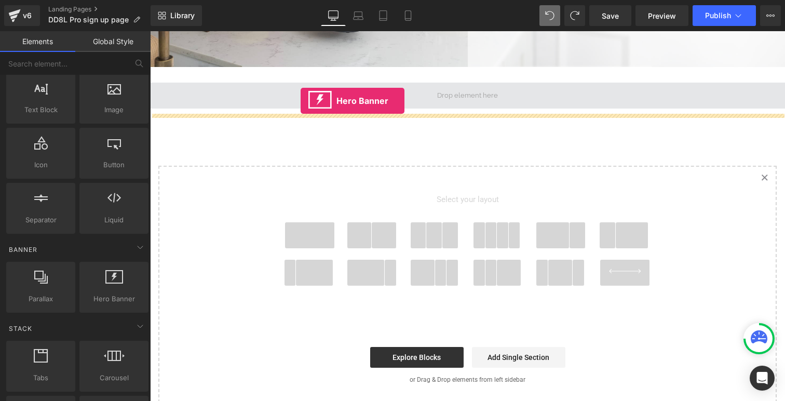
drag, startPoint x: 266, startPoint y: 305, endPoint x: 301, endPoint y: 99, distance: 208.5
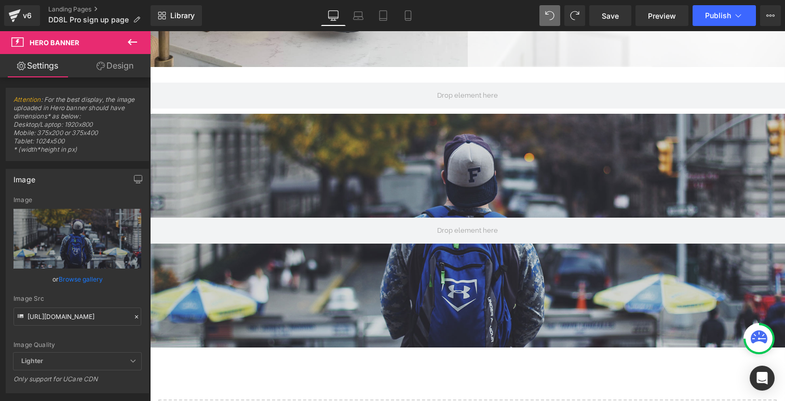
click at [131, 38] on icon at bounding box center [132, 42] width 12 height 12
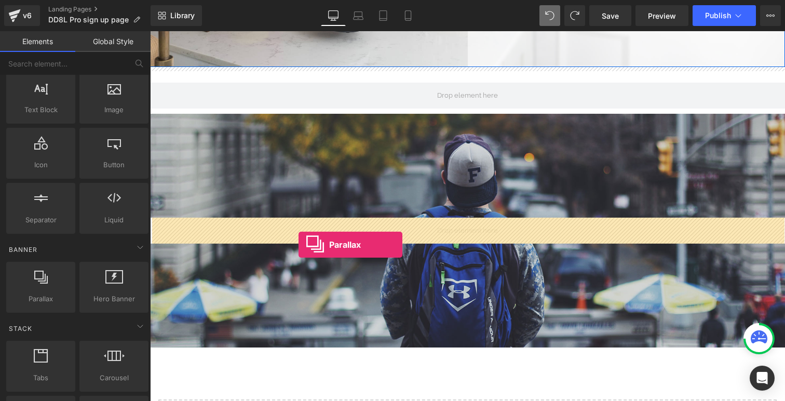
drag, startPoint x: 204, startPoint y: 323, endPoint x: 299, endPoint y: 244, distance: 123.2
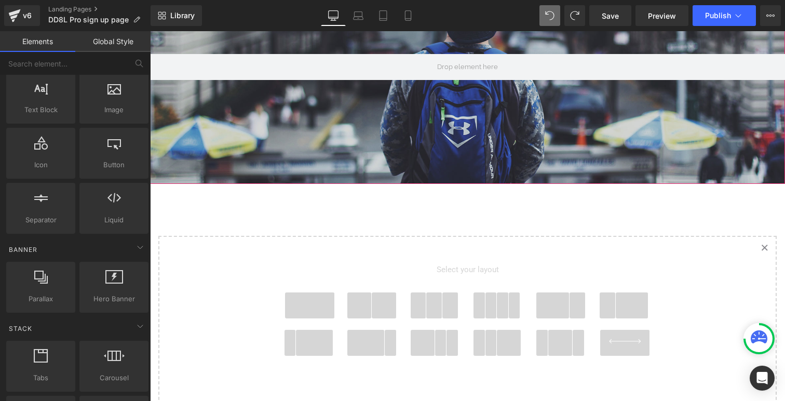
scroll to position [496, 0]
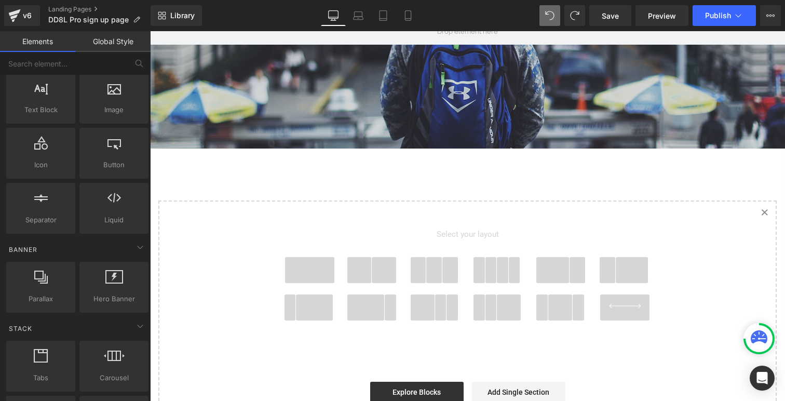
click at [389, 268] on span at bounding box center [384, 270] width 24 height 26
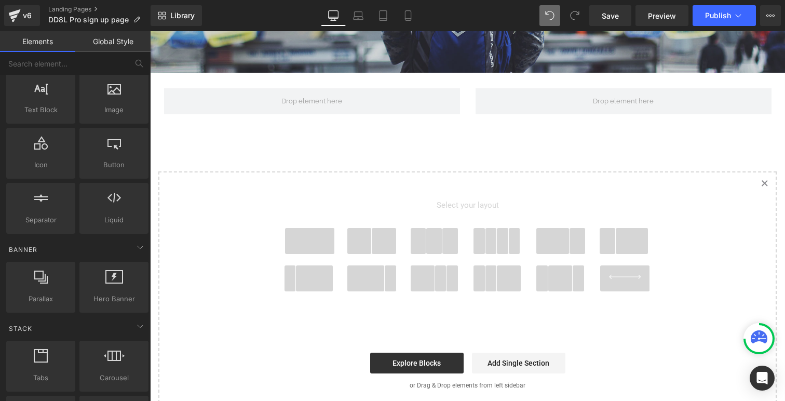
scroll to position [571, 0]
click at [611, 279] on span at bounding box center [625, 278] width 50 height 26
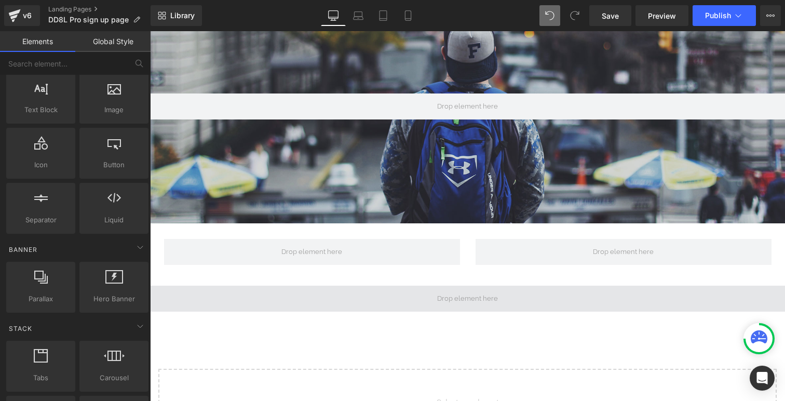
scroll to position [409, 0]
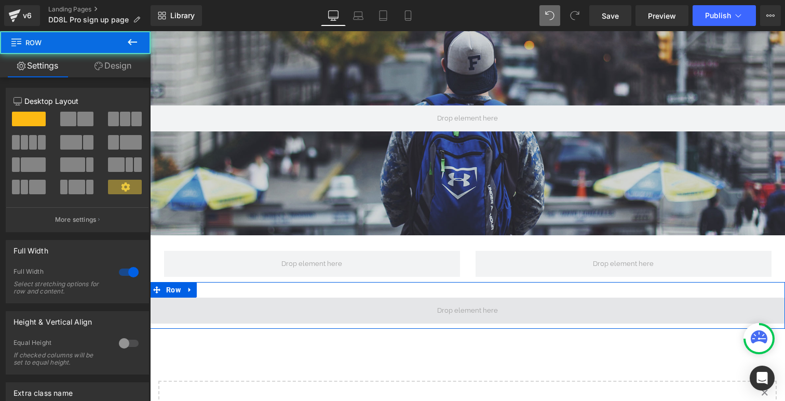
click at [384, 311] on span at bounding box center [467, 311] width 635 height 26
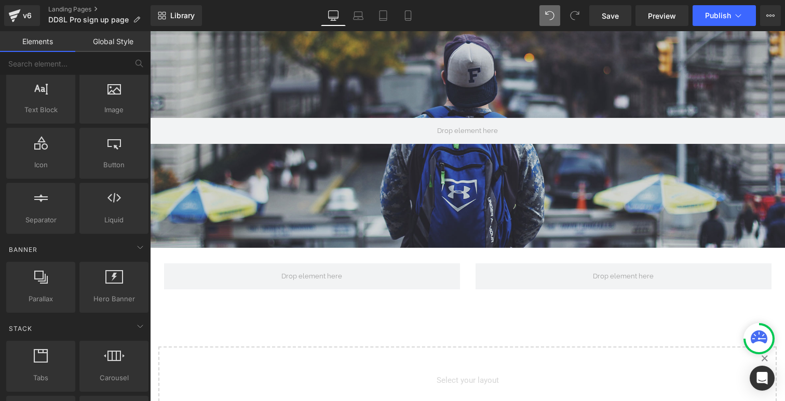
scroll to position [376, 0]
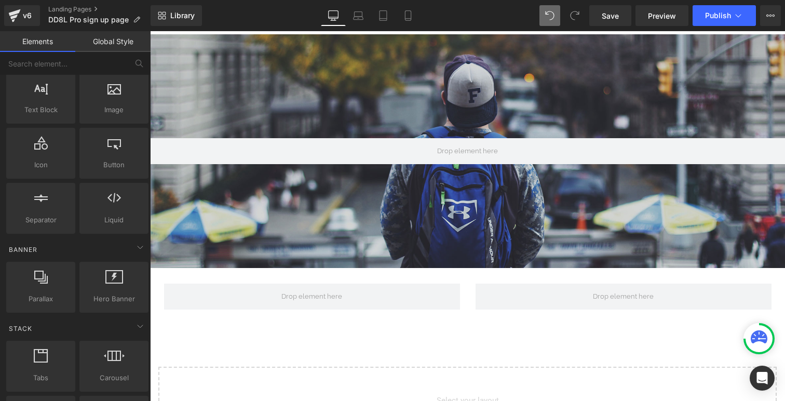
click at [178, 272] on div "Row" at bounding box center [467, 291] width 623 height 47
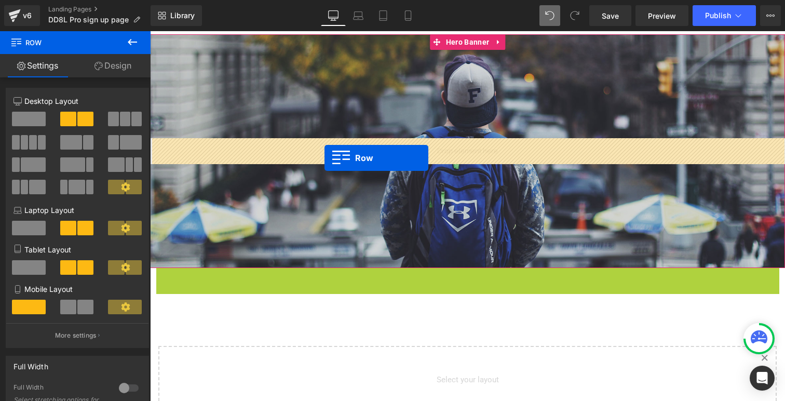
drag, startPoint x: 165, startPoint y: 273, endPoint x: 325, endPoint y: 157, distance: 197.5
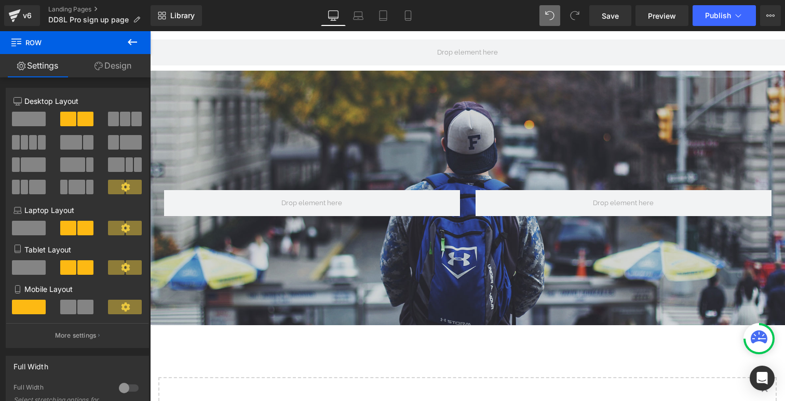
scroll to position [326, 0]
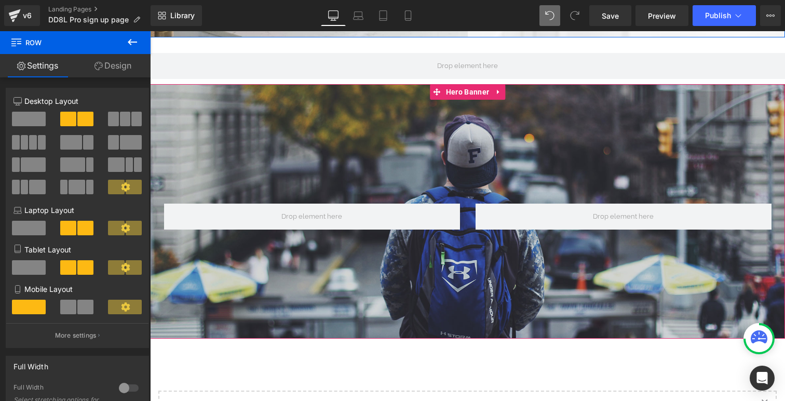
click at [278, 146] on div at bounding box center [467, 211] width 635 height 255
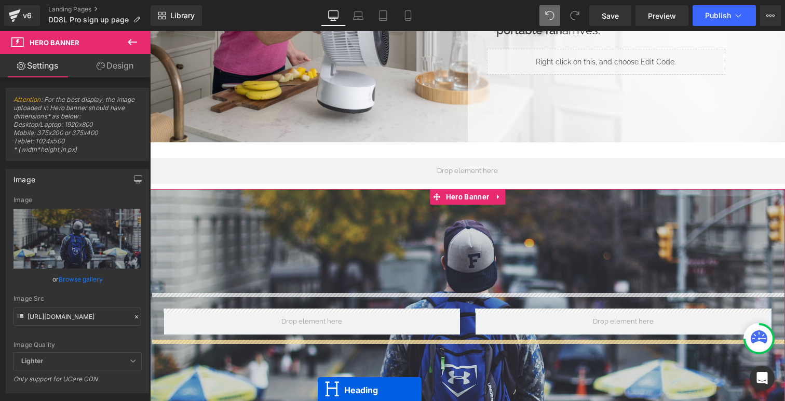
scroll to position [280, 0]
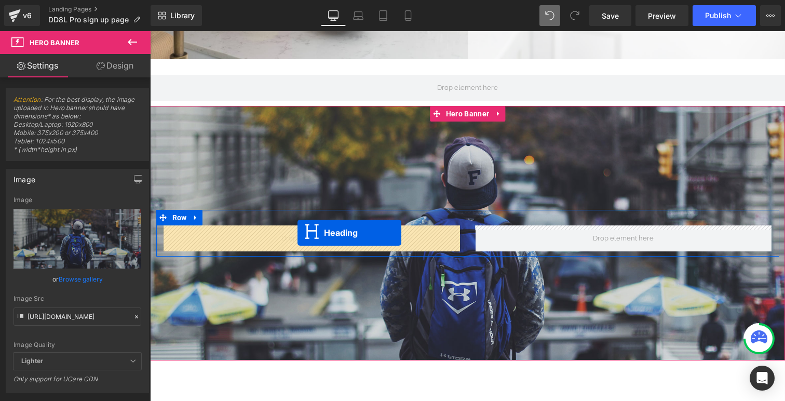
drag, startPoint x: 585, startPoint y: 173, endPoint x: 298, endPoint y: 233, distance: 293.9
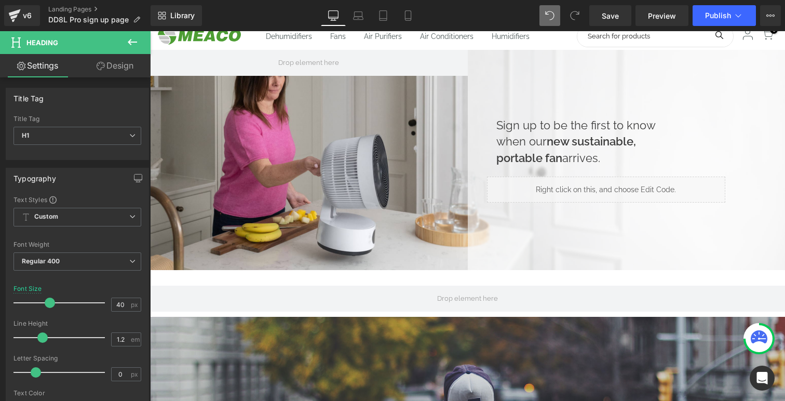
scroll to position [0, 0]
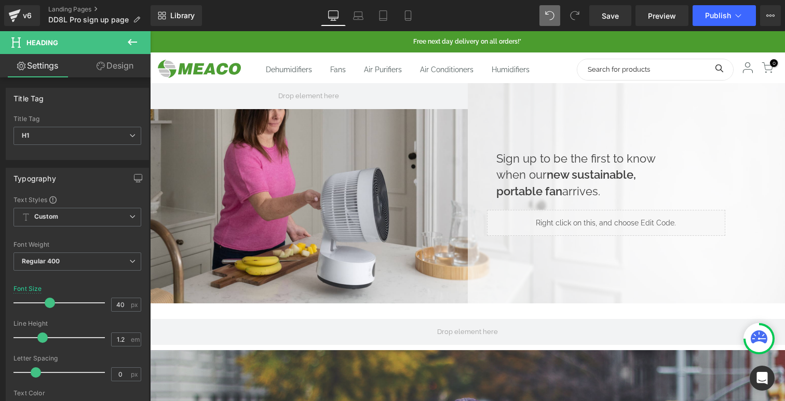
click at [499, 157] on h1 "Sign up to be the first to know when our new sustainable, portable fan arrives." at bounding box center [583, 175] width 172 height 49
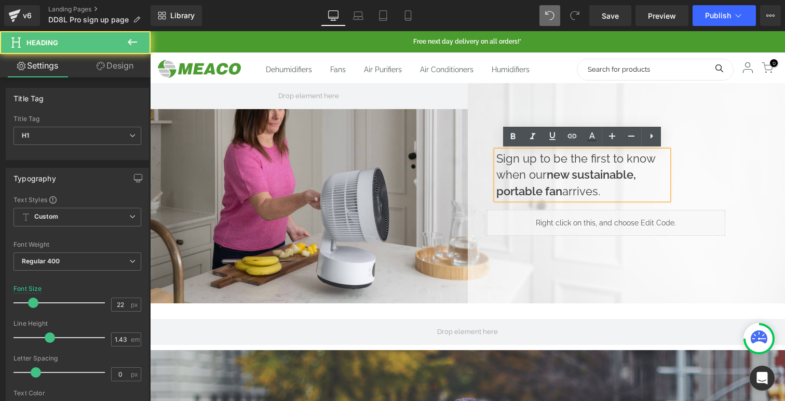
click at [553, 211] on div "Liquid" at bounding box center [606, 223] width 239 height 26
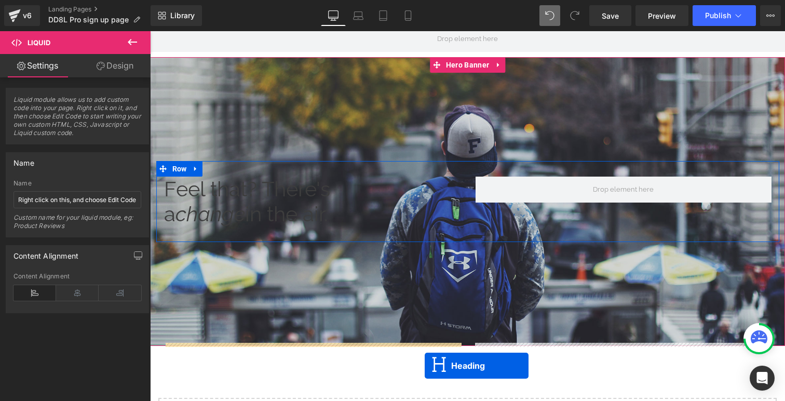
scroll to position [322, 0]
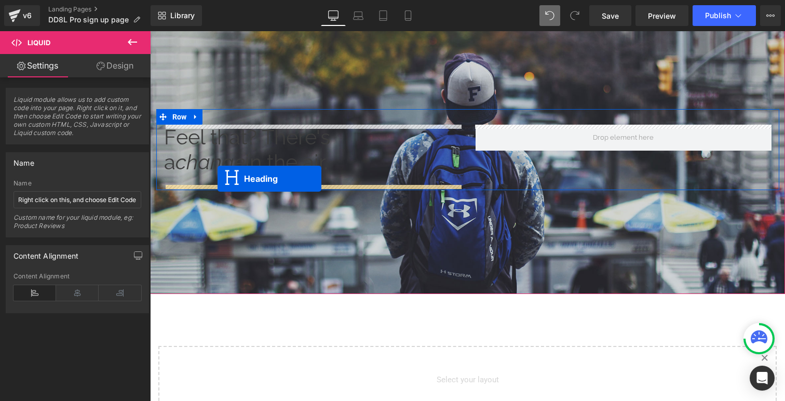
drag, startPoint x: 557, startPoint y: 174, endPoint x: 218, endPoint y: 179, distance: 339.2
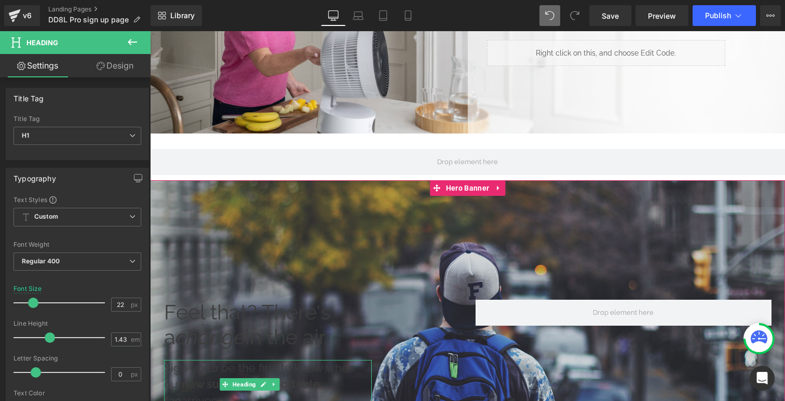
scroll to position [72, 0]
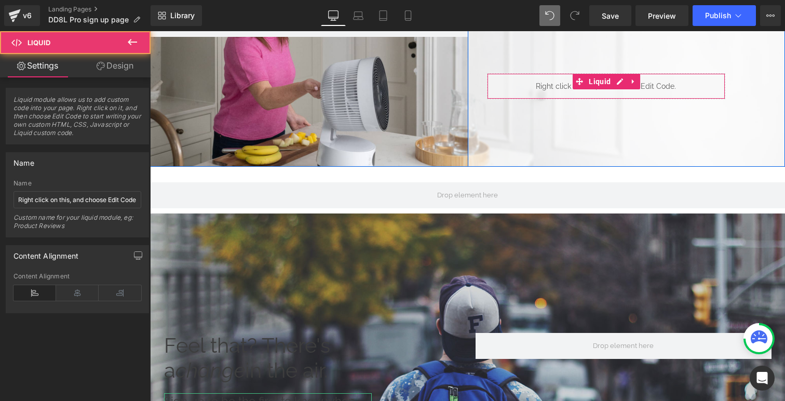
click at [503, 81] on div "Liquid" at bounding box center [606, 86] width 239 height 26
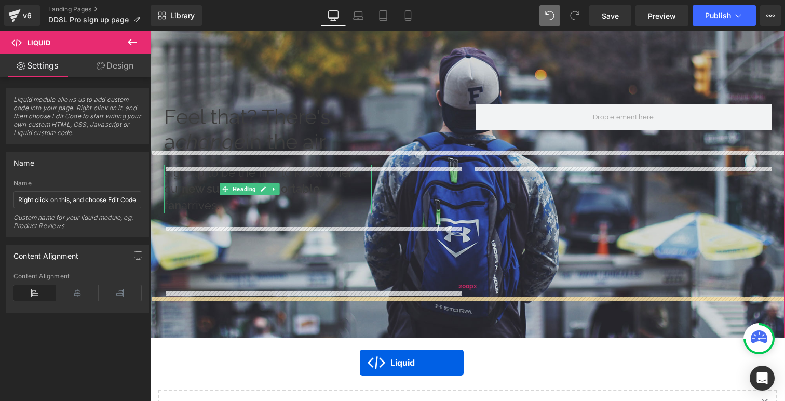
scroll to position [332, 0]
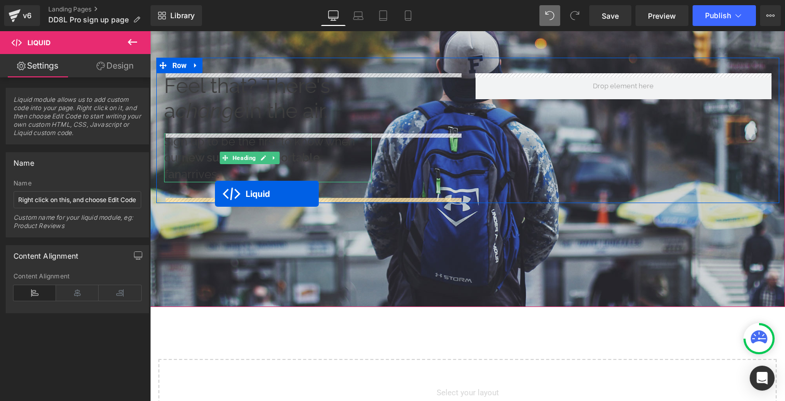
drag, startPoint x: 580, startPoint y: 80, endPoint x: 215, endPoint y: 194, distance: 382.0
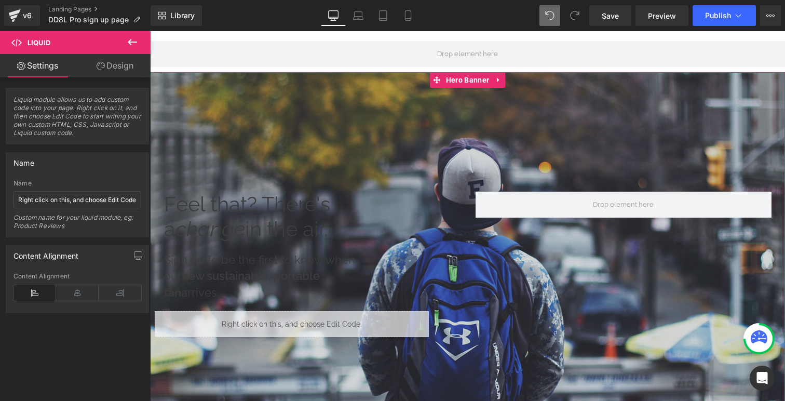
scroll to position [200, 0]
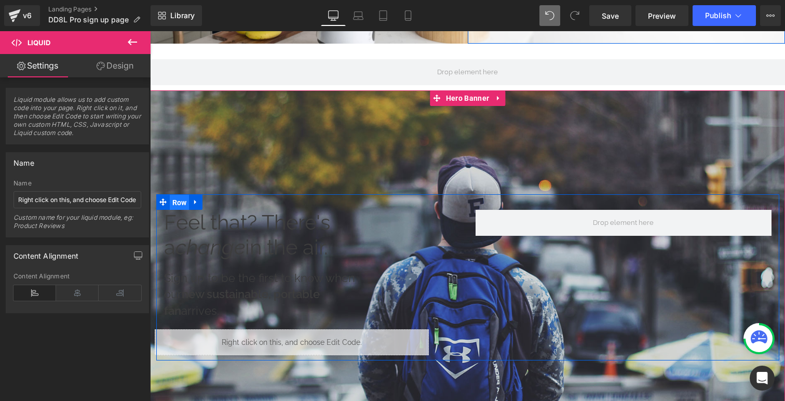
click at [181, 195] on span "Row" at bounding box center [180, 203] width 20 height 16
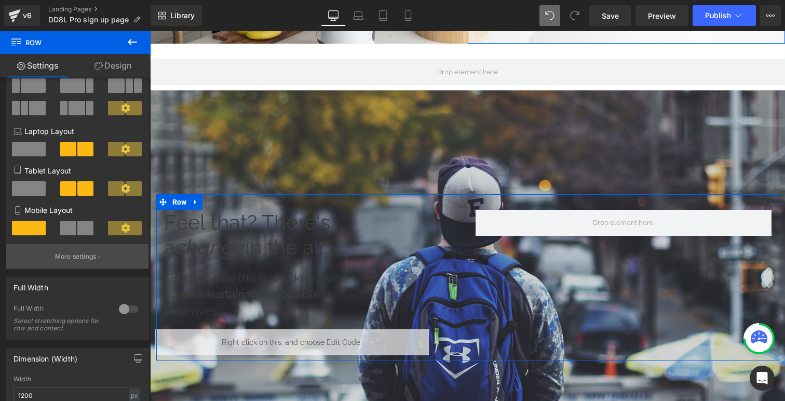
scroll to position [124, 0]
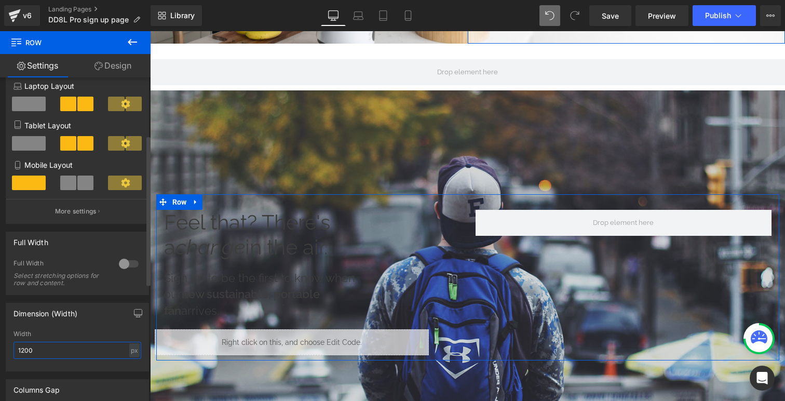
drag, startPoint x: 87, startPoint y: 356, endPoint x: 0, endPoint y: 355, distance: 87.3
click at [0, 355] on div "Dimension (Width) 1200px Width 1200 px % px" at bounding box center [77, 333] width 155 height 76
click at [131, 352] on div "px" at bounding box center [134, 350] width 10 height 14
click at [128, 364] on li "%" at bounding box center [134, 366] width 13 height 15
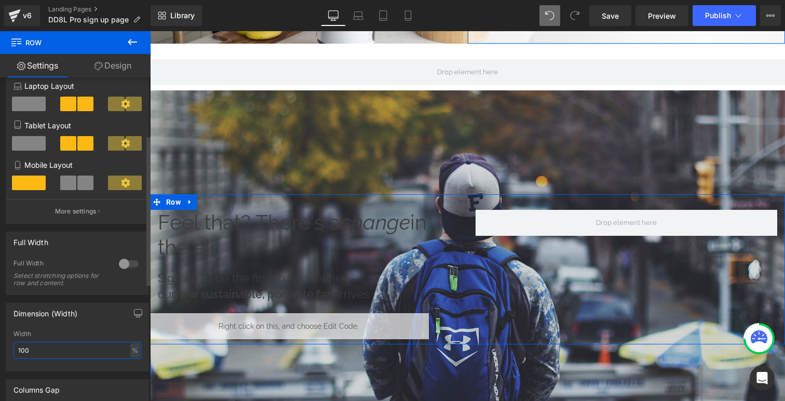
click at [70, 356] on input "100" at bounding box center [78, 350] width 128 height 17
drag, startPoint x: 68, startPoint y: 356, endPoint x: 0, endPoint y: 349, distance: 67.9
click at [0, 349] on div "Dimension (Width) 100% Width 100 % % px" at bounding box center [77, 333] width 155 height 76
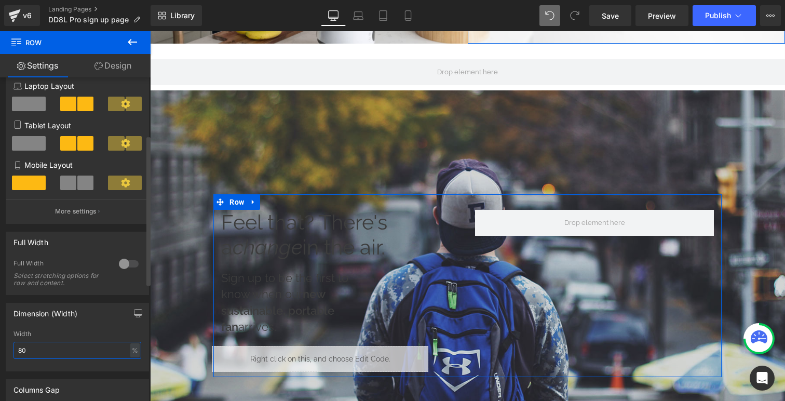
scroll to position [1293, 635]
drag, startPoint x: 38, startPoint y: 360, endPoint x: 25, endPoint y: 357, distance: 13.5
click at [25, 357] on div "Width 80 % % px" at bounding box center [78, 350] width 128 height 41
drag, startPoint x: 28, startPoint y: 356, endPoint x: 15, endPoint y: 354, distance: 13.2
click at [15, 354] on input "80" at bounding box center [78, 350] width 128 height 17
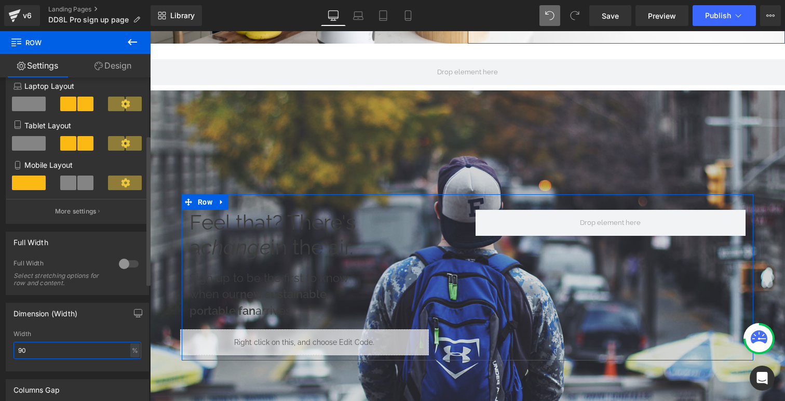
scroll to position [5, 5]
type input "90"
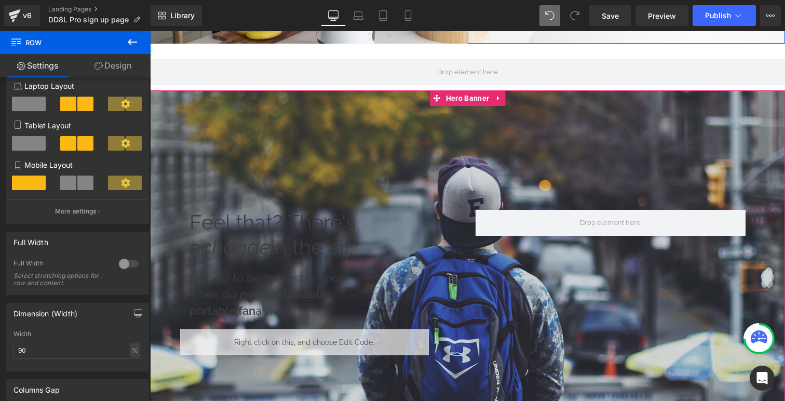
click at [478, 142] on div at bounding box center [467, 277] width 635 height 374
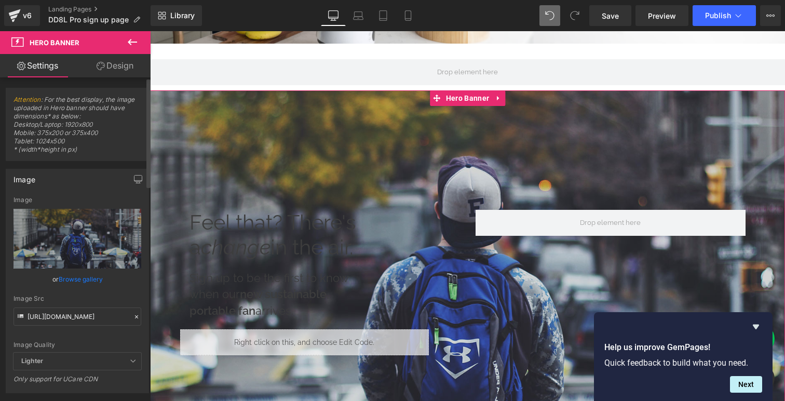
click at [70, 278] on link "Browse gallery" at bounding box center [81, 279] width 44 height 18
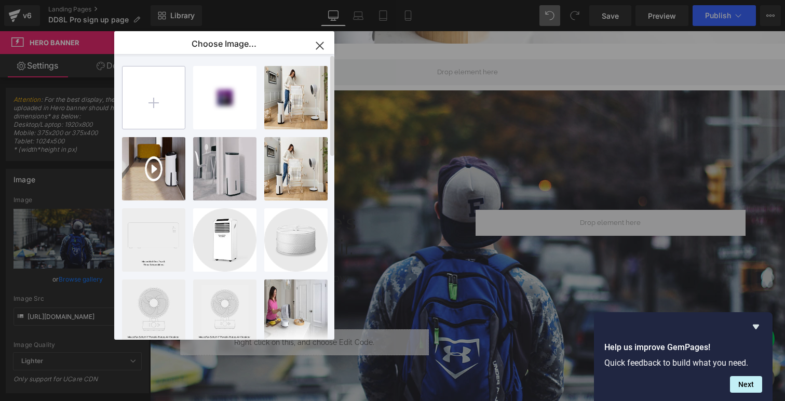
click at [180, 91] on input "file" at bounding box center [154, 97] width 62 height 62
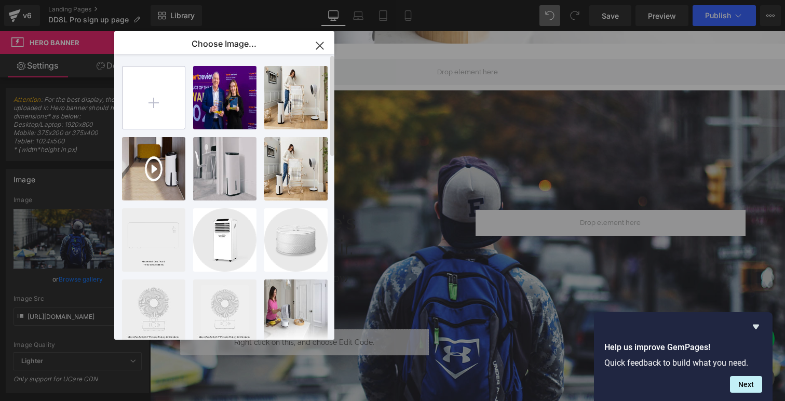
type input "C:\fakepath\DD8L Pro-sign up_1920x900.jpg"
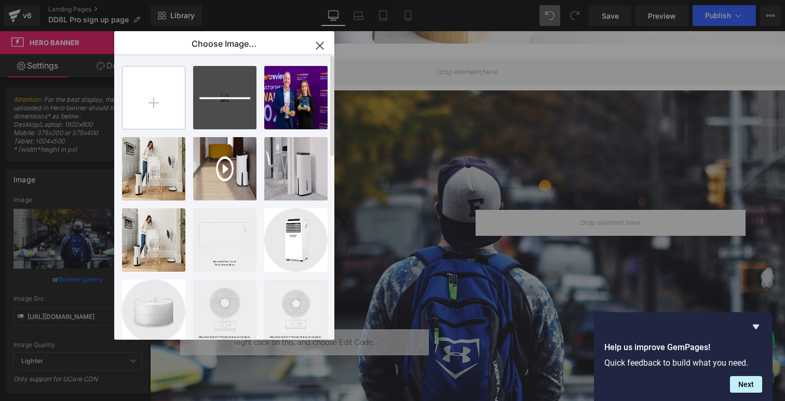
click at [175, 86] on input "file" at bounding box center [154, 97] width 62 height 62
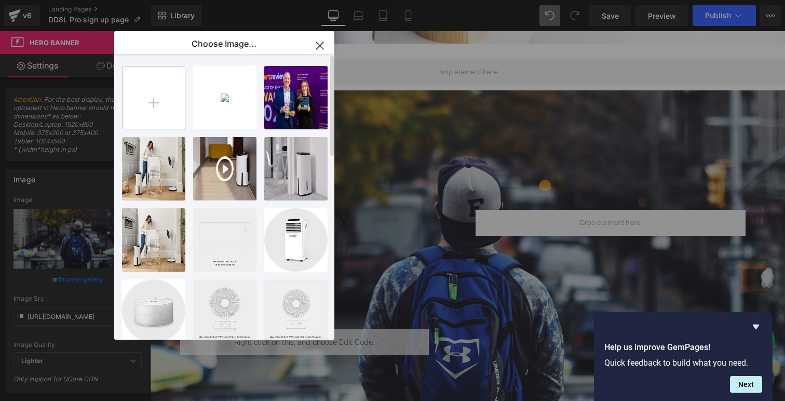
type input "C:\fakepath\DD8L Po sign up_1024x700.jpg"
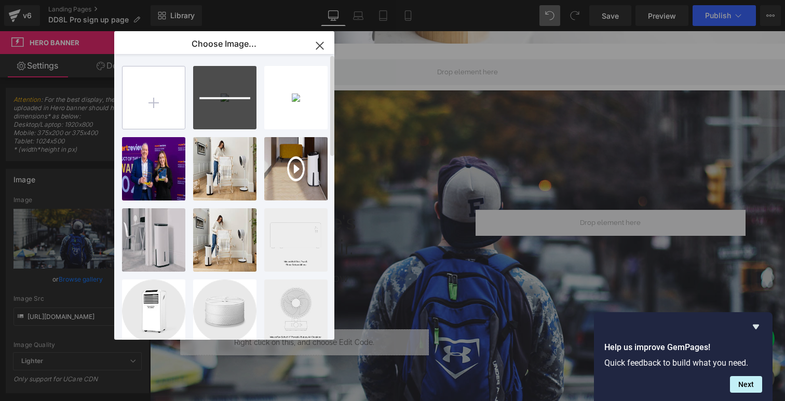
click at [170, 98] on input "file" at bounding box center [154, 97] width 62 height 62
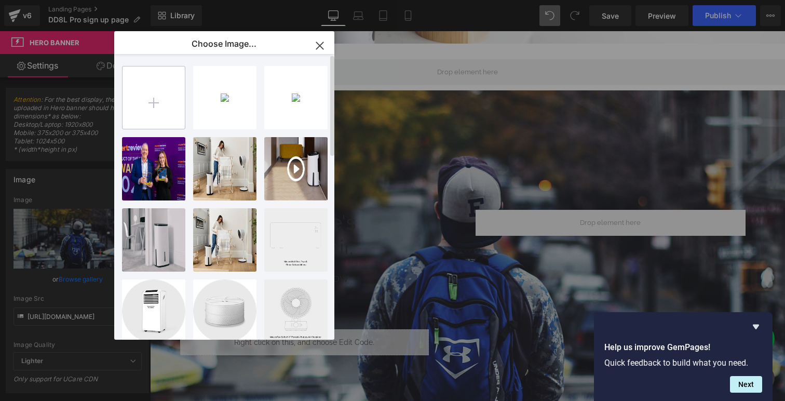
type input "C:\fakepath\DD8L Po sign up_375x685.jpg"
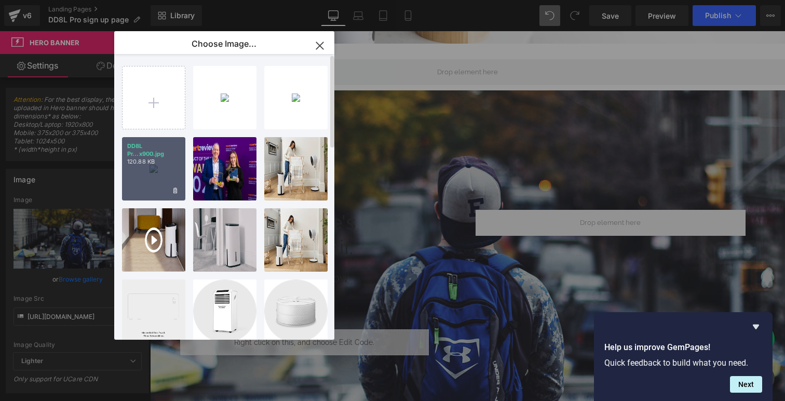
click at [173, 166] on div "DD8L Pr...x900.jpg 120.88 KB" at bounding box center [153, 168] width 63 height 63
type input "[URL][DOMAIN_NAME]"
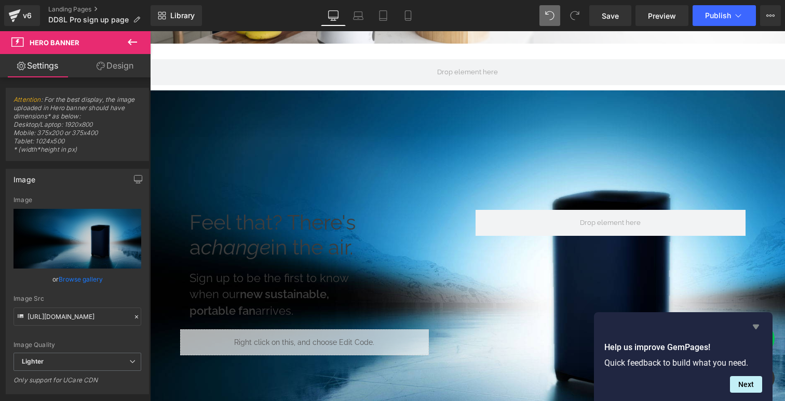
click at [756, 327] on icon "Hide survey" at bounding box center [756, 327] width 6 height 5
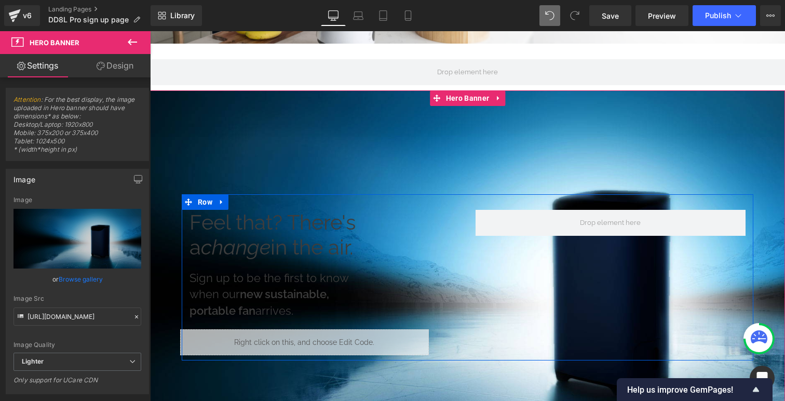
click at [259, 245] on icon "change" at bounding box center [236, 247] width 70 height 24
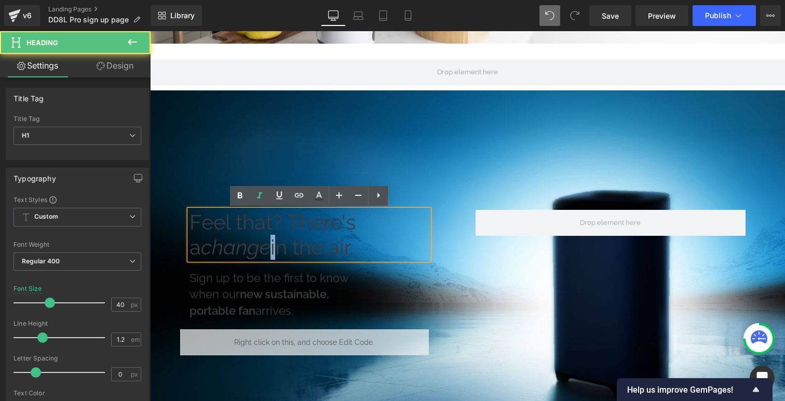
click at [259, 245] on icon "change" at bounding box center [236, 247] width 70 height 24
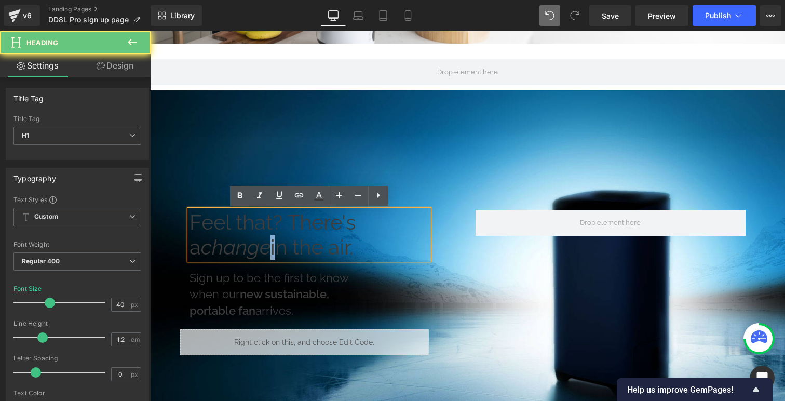
click at [259, 245] on icon "change" at bounding box center [236, 247] width 70 height 24
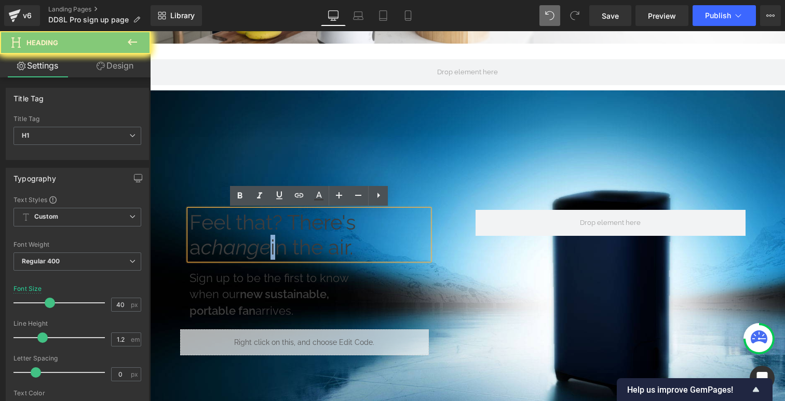
click at [259, 245] on icon "change" at bounding box center [236, 247] width 70 height 24
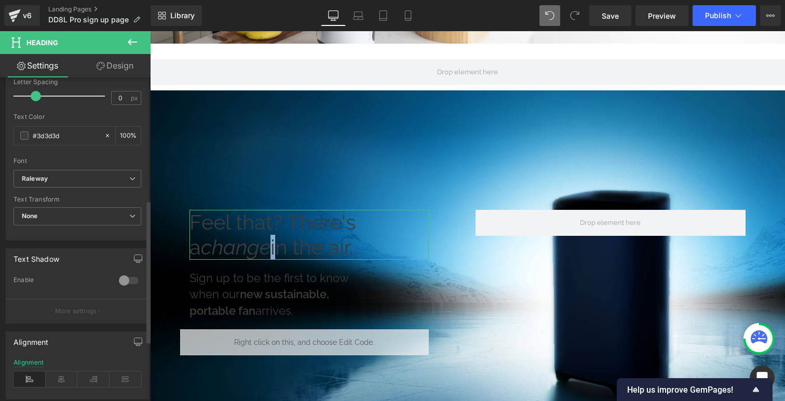
scroll to position [275, 0]
click at [23, 135] on span at bounding box center [24, 136] width 8 height 8
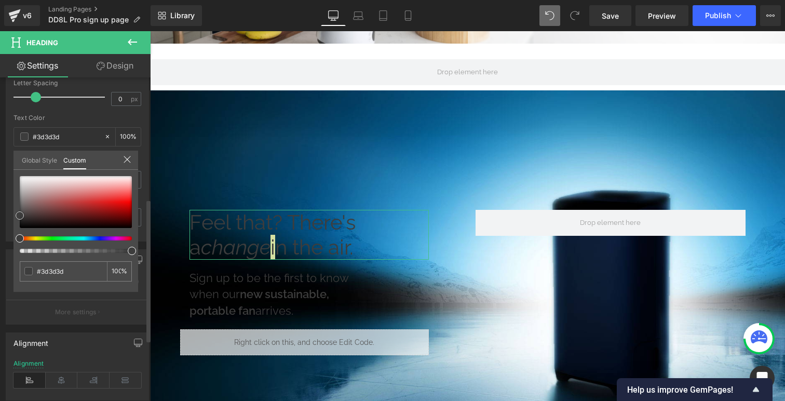
type input "#dfc2c2"
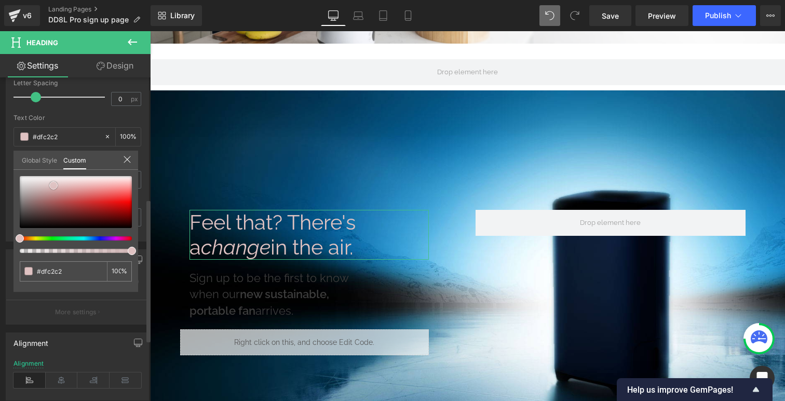
type input "#e0c7c7"
type input "#f4efef"
type input "#ffffff"
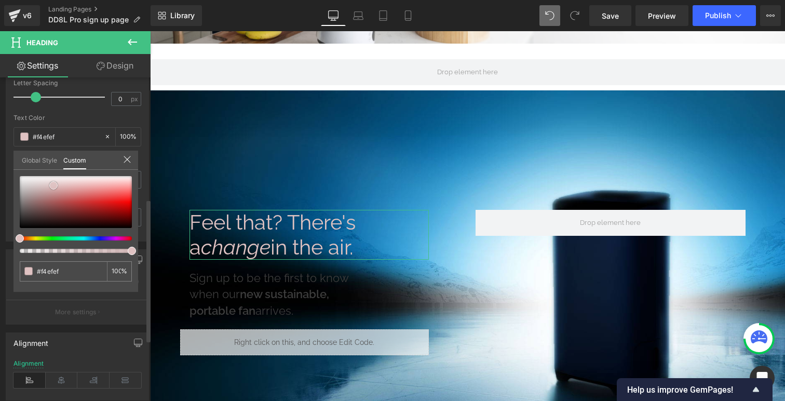
type input "#ffffff"
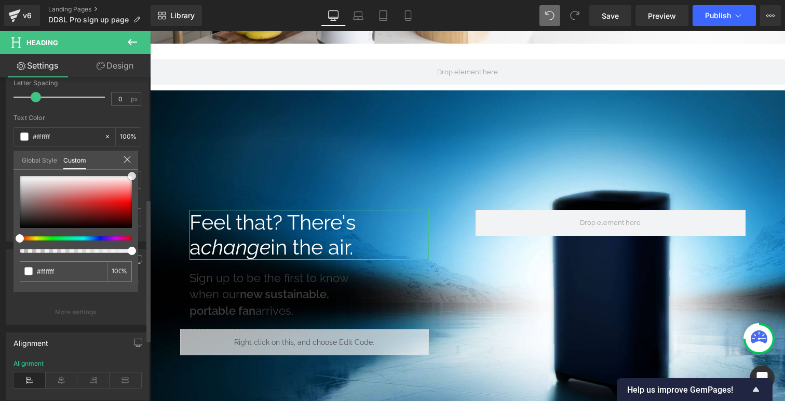
drag, startPoint x: 53, startPoint y: 185, endPoint x: 141, endPoint y: 173, distance: 88.7
click at [141, 173] on div "Typography Text Styles Custom Custom Setup Global Style Custom Setup Global Sty…" at bounding box center [77, 63] width 155 height 357
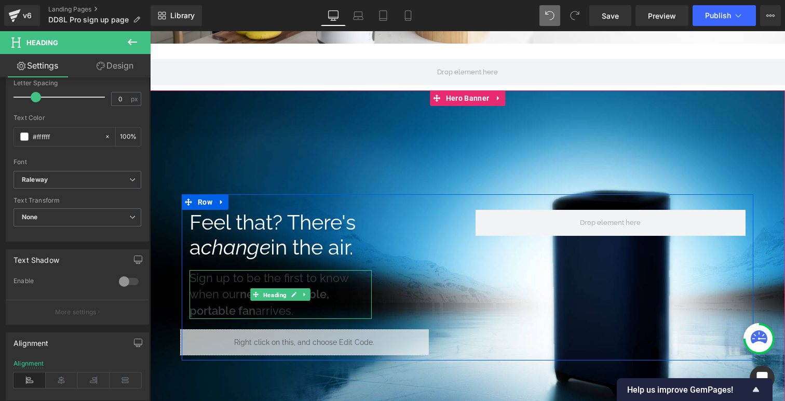
click at [270, 289] on span "Heading" at bounding box center [275, 295] width 28 height 12
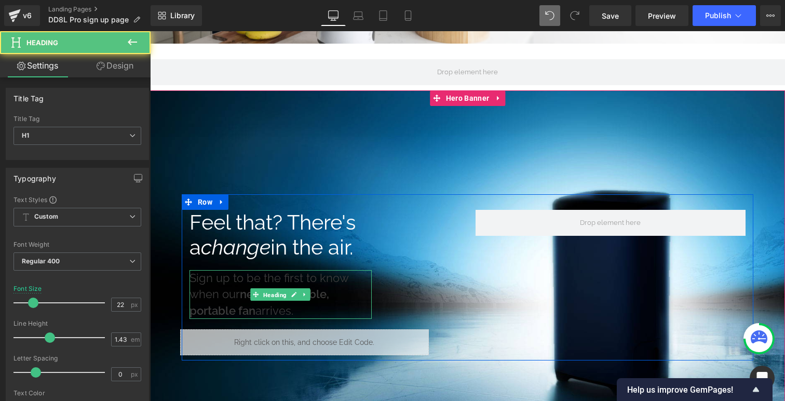
click at [270, 289] on span "Heading" at bounding box center [275, 295] width 28 height 12
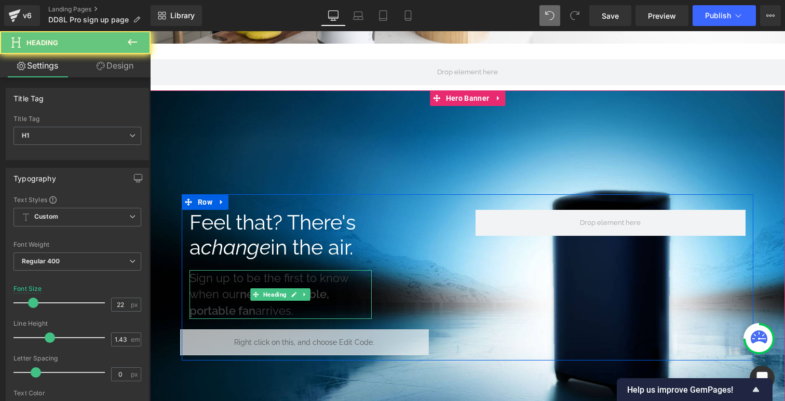
click at [233, 283] on h1 "Sign up to be the first to know when our new sustainable, portable fan arrives." at bounding box center [281, 294] width 182 height 49
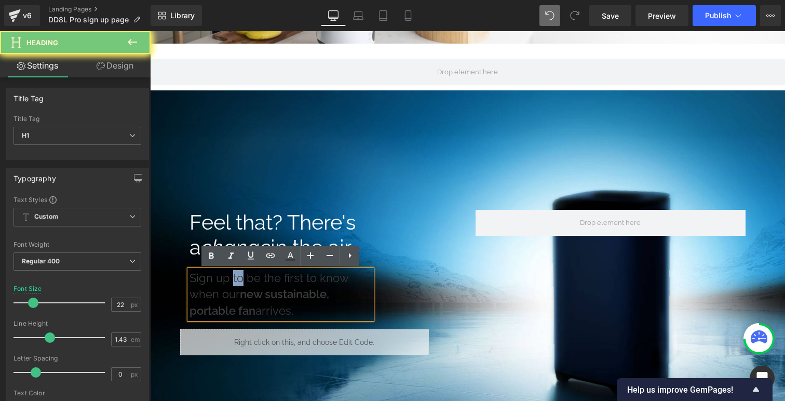
click at [233, 283] on h1 "Sign up to be the first to know when our new sustainable, portable fan arrives." at bounding box center [281, 294] width 182 height 49
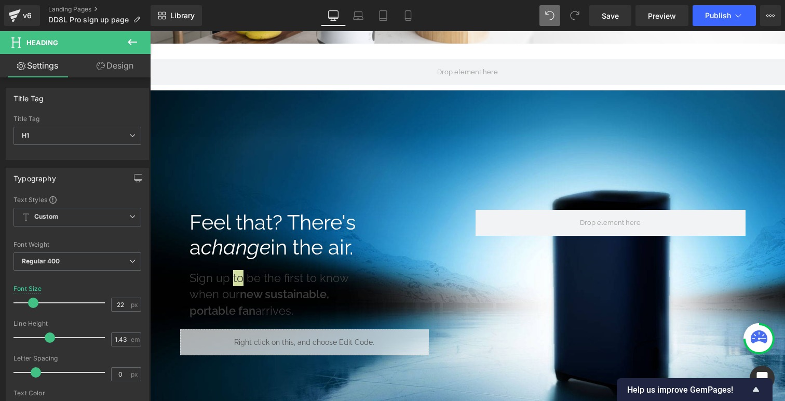
click at [109, 62] on link "Design" at bounding box center [114, 65] width 75 height 23
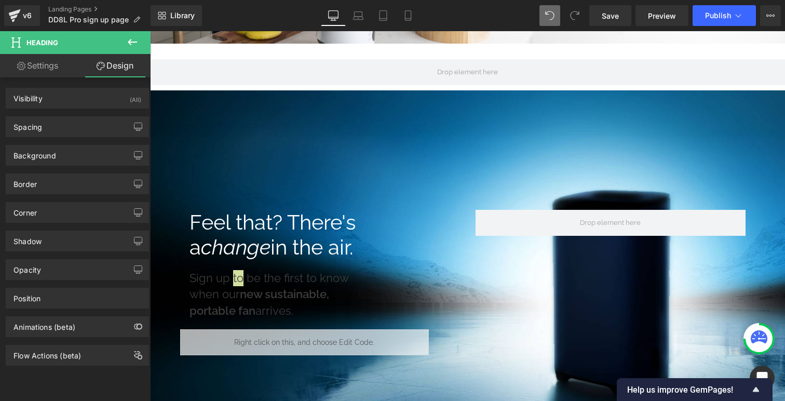
click at [47, 68] on link "Settings" at bounding box center [37, 65] width 75 height 23
type input "100"
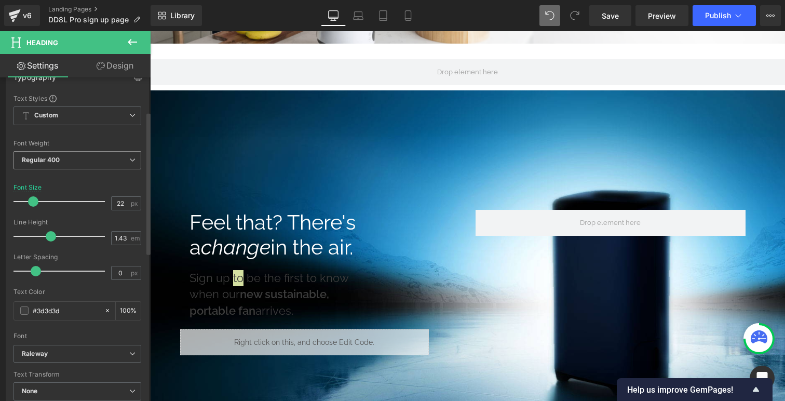
scroll to position [211, 0]
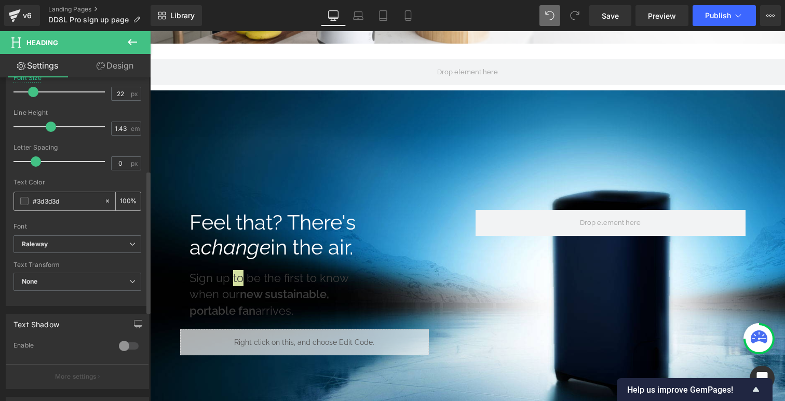
click at [26, 203] on span at bounding box center [24, 201] width 8 height 8
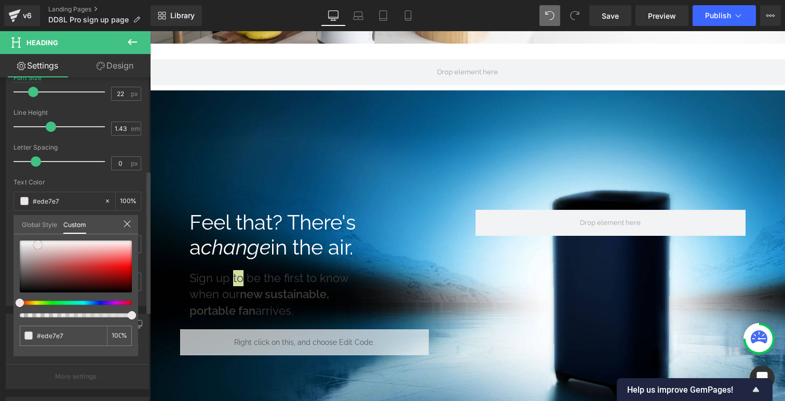
type input "#ede7e7"
type input "#f8f6f6"
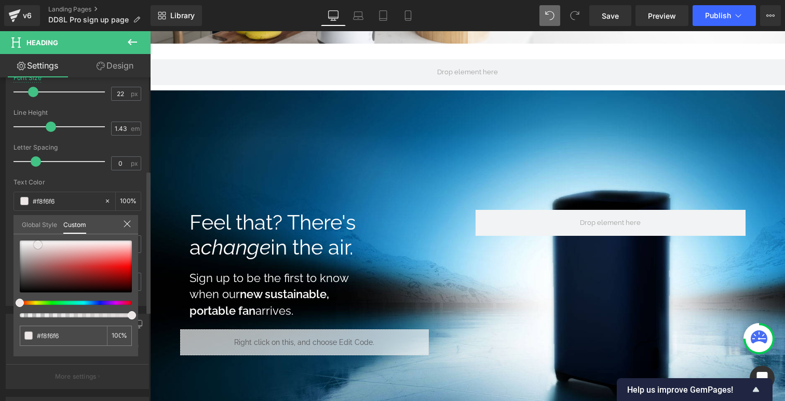
type input "#ffffff"
drag, startPoint x: 38, startPoint y: 245, endPoint x: 137, endPoint y: 228, distance: 100.1
click at [137, 229] on div "Global Style Custom Setup Global Style #ffffff 100 %" at bounding box center [76, 231] width 125 height 32
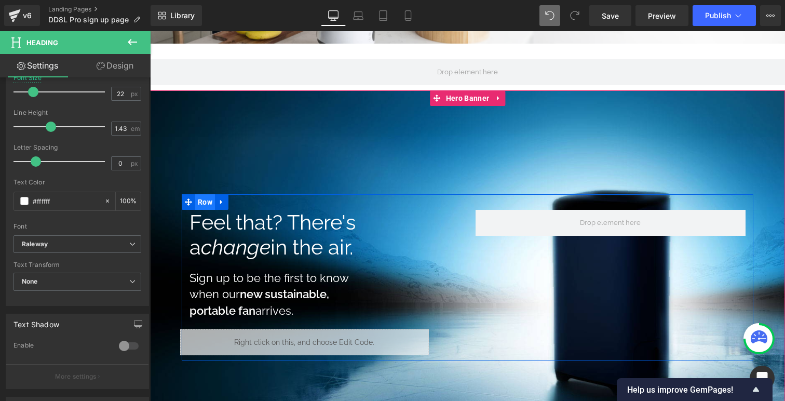
click at [207, 199] on span "Row" at bounding box center [205, 202] width 20 height 16
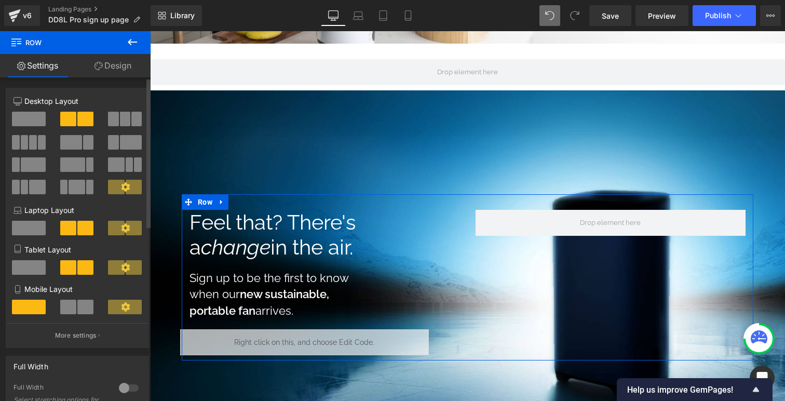
click at [126, 194] on span at bounding box center [134, 187] width 16 height 15
click at [123, 185] on icon at bounding box center [125, 186] width 9 height 9
click at [84, 340] on p "More settings" at bounding box center [76, 335] width 42 height 9
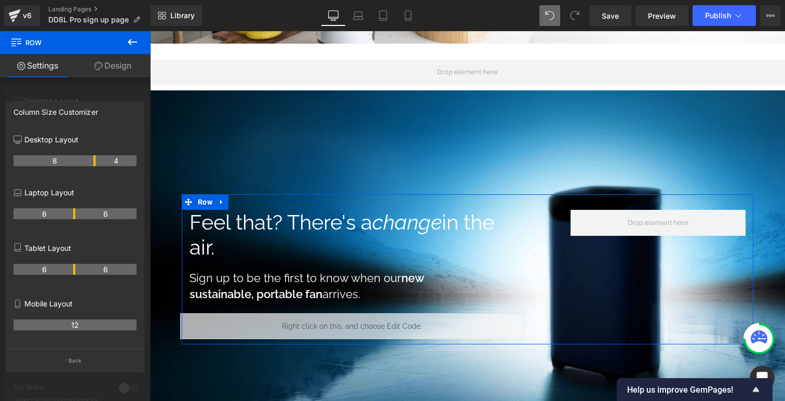
scroll to position [5, 5]
drag, startPoint x: 73, startPoint y: 161, endPoint x: 92, endPoint y: 161, distance: 19.2
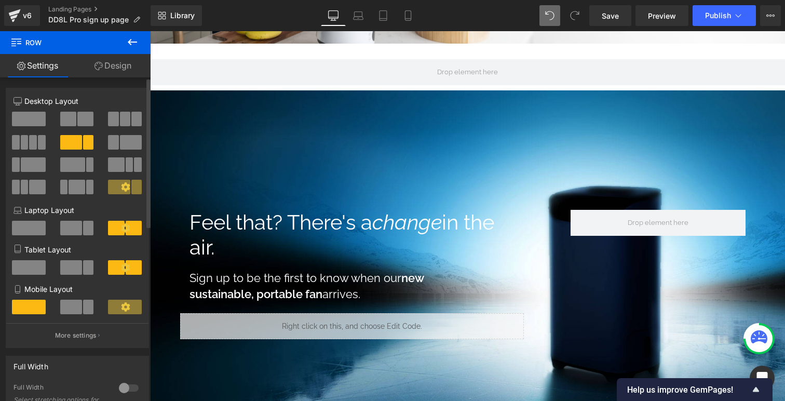
click at [263, 238] on h1 "Feel that? There's a change in the air." at bounding box center [357, 235] width 335 height 50
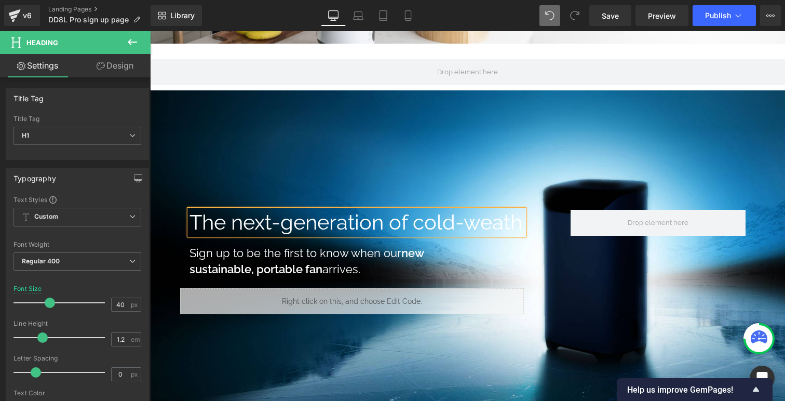
scroll to position [1260, 635]
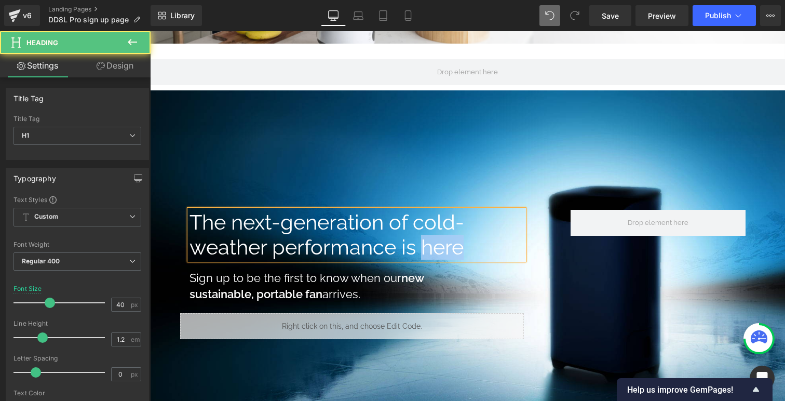
drag, startPoint x: 469, startPoint y: 249, endPoint x: 425, endPoint y: 247, distance: 43.7
click at [426, 247] on h1 "The next-generation of cold-weather performance is here" at bounding box center [357, 235] width 335 height 50
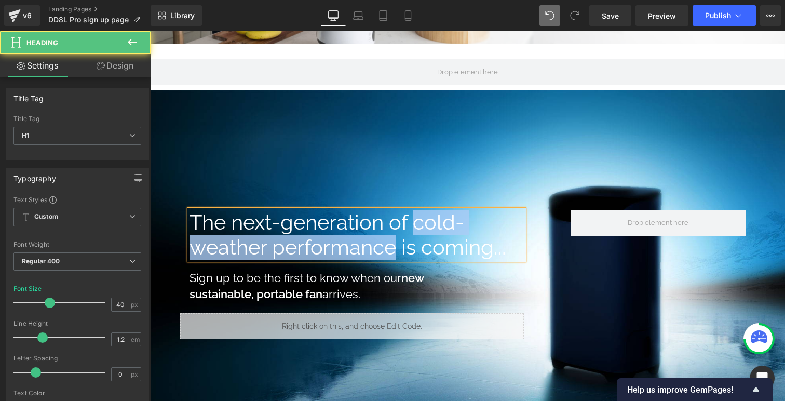
drag, startPoint x: 417, startPoint y: 222, endPoint x: 394, endPoint y: 249, distance: 35.4
click at [394, 249] on h1 "The next-generation of cold-weather performance is coming..." at bounding box center [357, 235] width 335 height 50
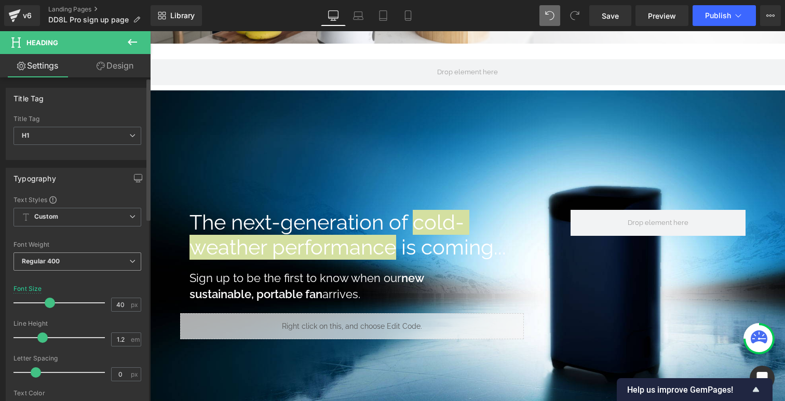
click at [87, 254] on span "Regular 400" at bounding box center [78, 261] width 128 height 18
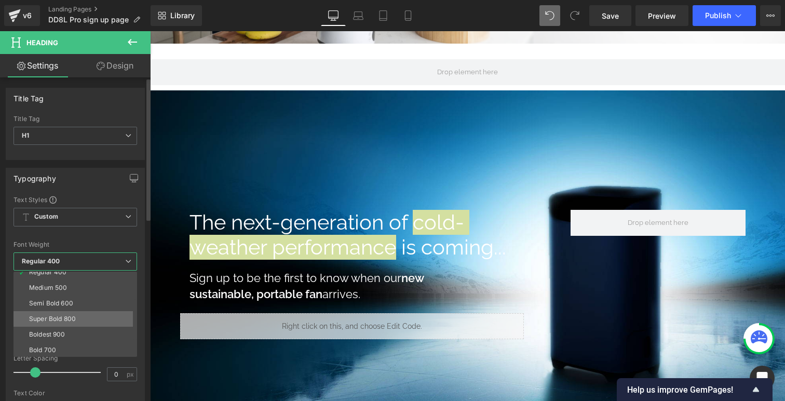
scroll to position [55, 0]
click at [68, 342] on li "Bold 700" at bounding box center [78, 350] width 128 height 16
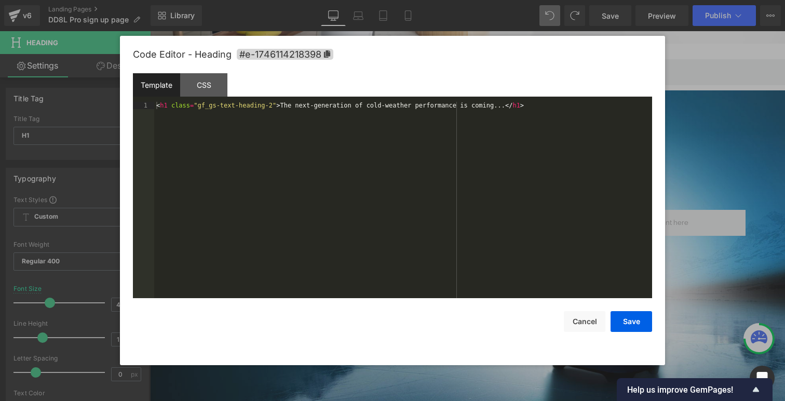
click at [313, 0] on div "Row You are previewing how the will restyle your page. You can not edit Element…" at bounding box center [392, 0] width 785 height 0
click at [367, 105] on div "< h1 class = "gf_gs-text-heading-2" > The next-generation of cold-weather perfo…" at bounding box center [403, 207] width 498 height 211
click at [458, 104] on div "< h1 class = "gf_gs-text-heading-2" > The next-generation of *cold-weather perf…" at bounding box center [403, 207] width 498 height 211
click at [625, 317] on button "Save" at bounding box center [632, 321] width 42 height 21
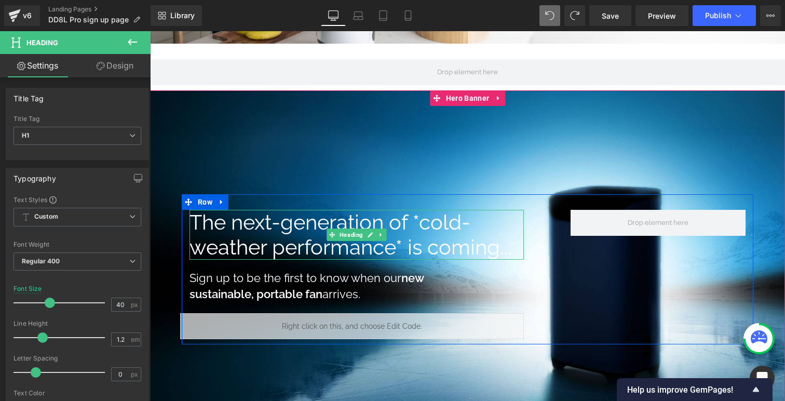
click at [416, 232] on h1 "The next-generation of *cold-weather performance* is coming..." at bounding box center [357, 235] width 335 height 50
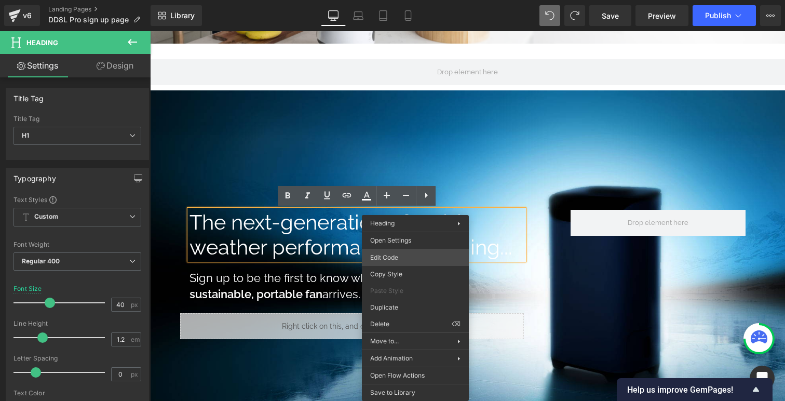
click at [408, 0] on div "Row You are previewing how the will restyle your page. You can not edit Element…" at bounding box center [392, 0] width 785 height 0
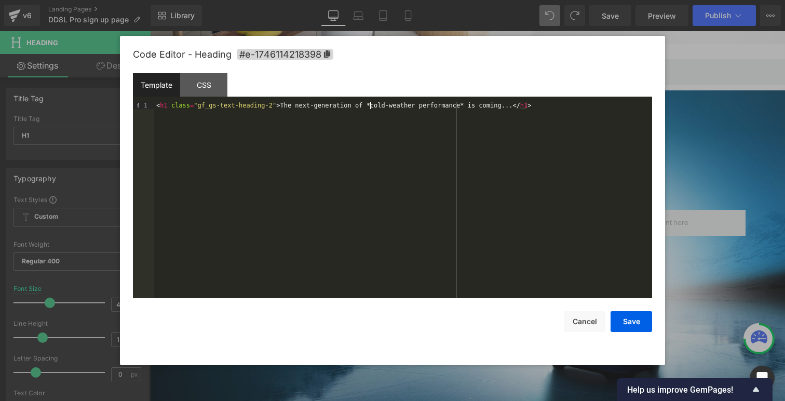
click at [370, 105] on div "< h1 class = "gf_gs-text-heading-2" > The next-generation of *cold-weather perf…" at bounding box center [403, 207] width 498 height 211
click at [483, 103] on div "< h1 class = "gf_gs-text-heading-2" > The next-generation of < bold > cold-weat…" at bounding box center [403, 207] width 498 height 211
click at [620, 319] on button "Save" at bounding box center [632, 321] width 42 height 21
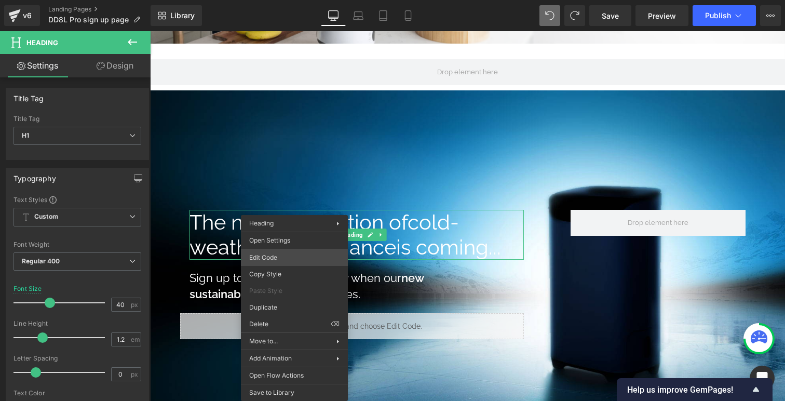
click at [283, 0] on div "Row You are previewing how the will restyle your page. You can not edit Element…" at bounding box center [392, 0] width 785 height 0
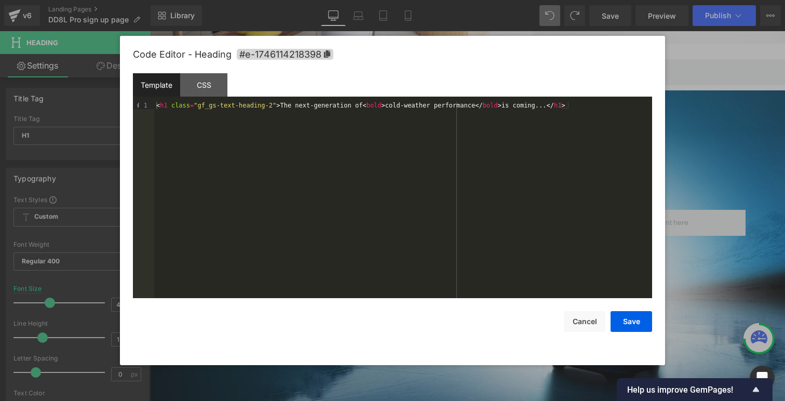
click at [391, 105] on div "< h1 class = "gf_gs-text-heading-2" > The next-generation of < bold > cold-weat…" at bounding box center [403, 207] width 498 height 211
click at [482, 103] on div "< h1 class = "gf_gs-text-heading-2" > The next-generation of cold-weather perfo…" at bounding box center [403, 207] width 498 height 211
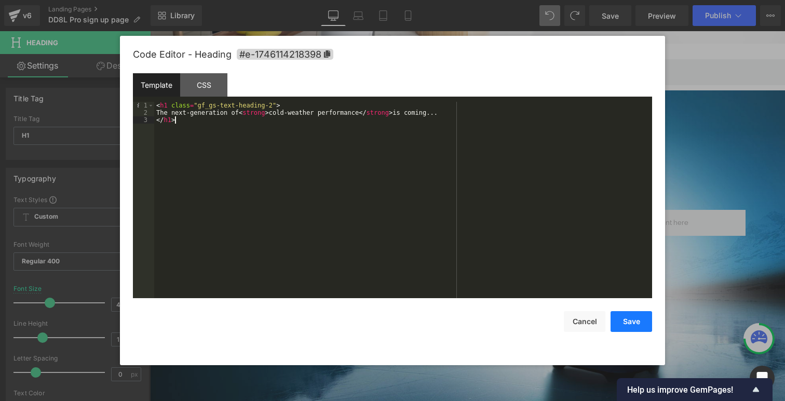
click at [638, 321] on button "Save" at bounding box center [632, 321] width 42 height 21
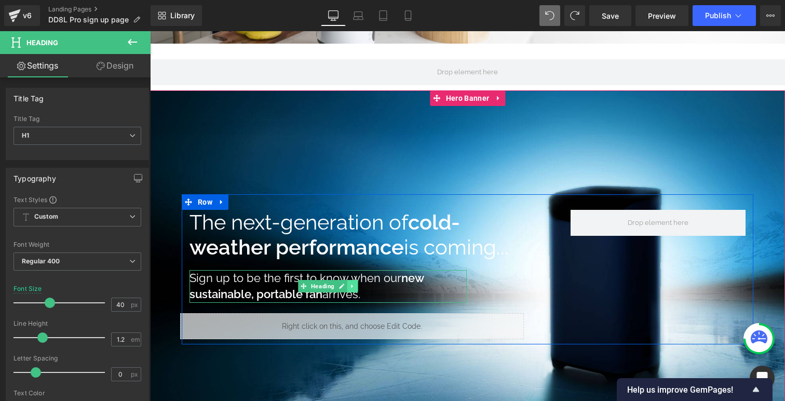
click at [348, 285] on link at bounding box center [352, 286] width 11 height 12
click at [150, 31] on icon at bounding box center [150, 31] width 0 height 0
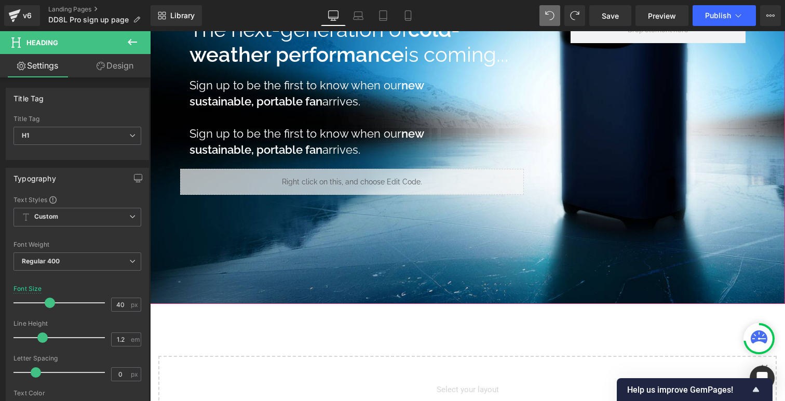
scroll to position [389, 0]
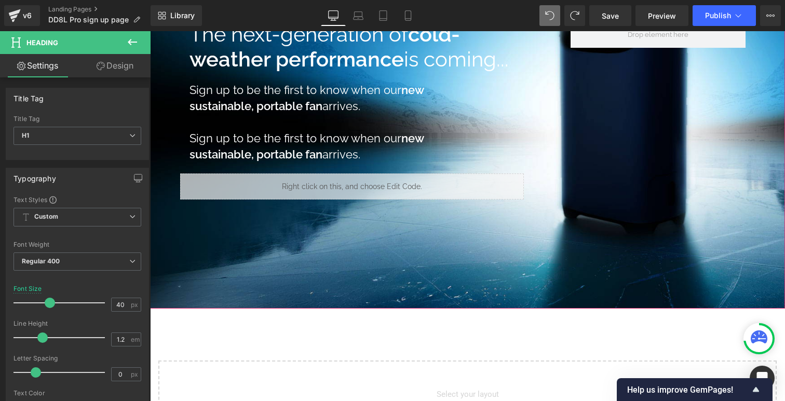
click at [383, 152] on h1 "Sign up to be the first to know when our new sustainable, portable fan arrives." at bounding box center [328, 146] width 277 height 33
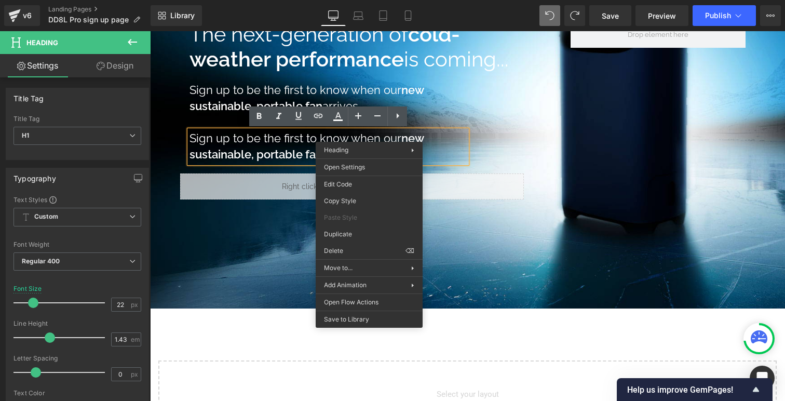
drag, startPoint x: 502, startPoint y: 277, endPoint x: 352, endPoint y: 246, distance: 153.3
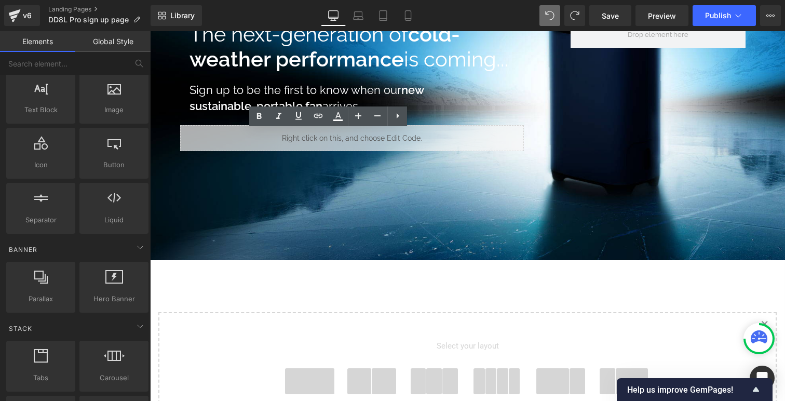
click at [248, 93] on h1 "Sign up to be the first to know when our new sustainable, portable fan arrives." at bounding box center [328, 98] width 277 height 33
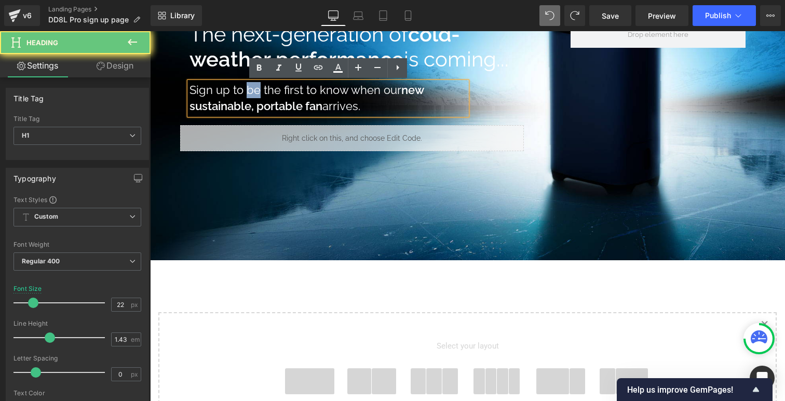
click at [248, 93] on h1 "Sign up to be the first to know when our new sustainable, portable fan arrives." at bounding box center [328, 98] width 277 height 33
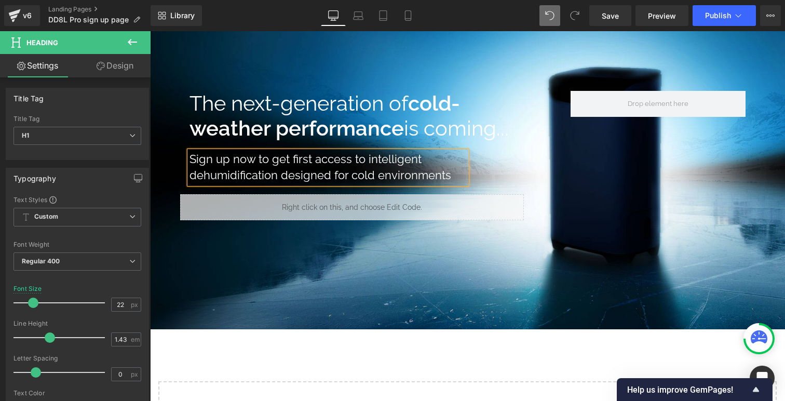
scroll to position [318, 0]
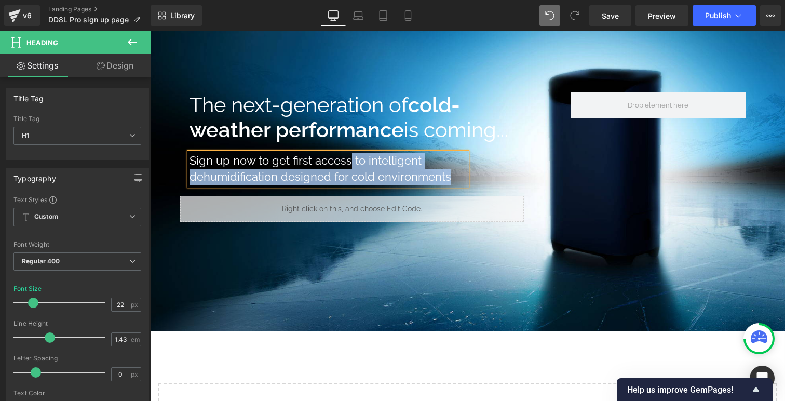
drag, startPoint x: 450, startPoint y: 178, endPoint x: 348, endPoint y: 159, distance: 103.4
click at [348, 159] on h1 "Sign up now to get first access to intelligent dehumidification designed for co…" at bounding box center [328, 169] width 277 height 33
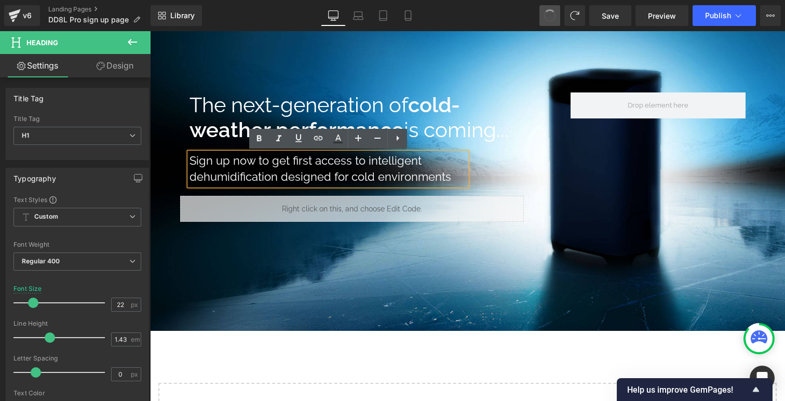
scroll to position [1260, 635]
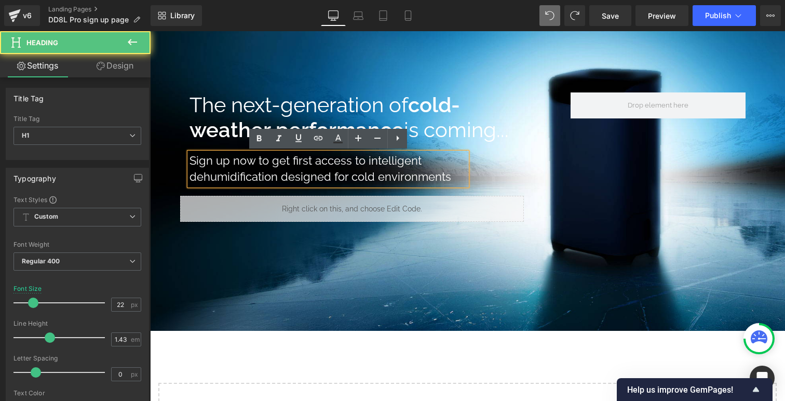
click at [364, 158] on h1 "Sign up now to get first access to intelligent dehumidification designed for co…" at bounding box center [328, 169] width 277 height 33
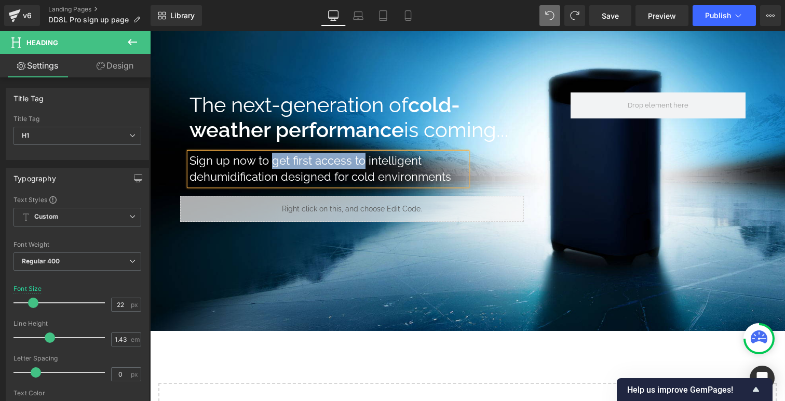
drag, startPoint x: 360, startPoint y: 160, endPoint x: 273, endPoint y: 157, distance: 86.8
click at [273, 157] on h1 "Sign up now to get first access to intelligent dehumidification designed for co…" at bounding box center [328, 169] width 277 height 33
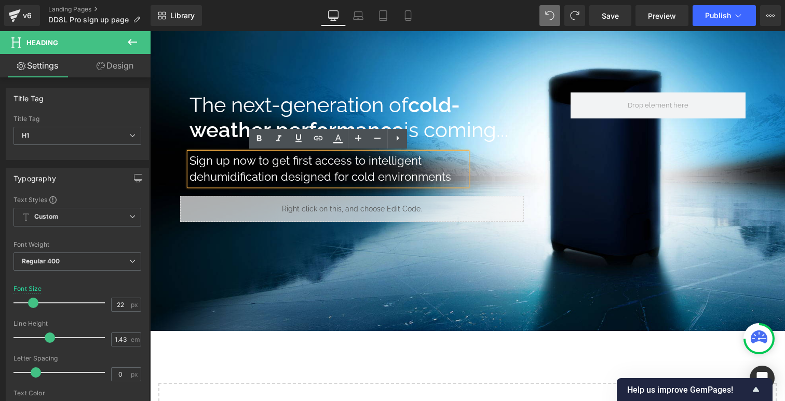
click at [346, 162] on h1 "Sign up now to get first access to intelligent dehumidification designed for co…" at bounding box center [328, 169] width 277 height 33
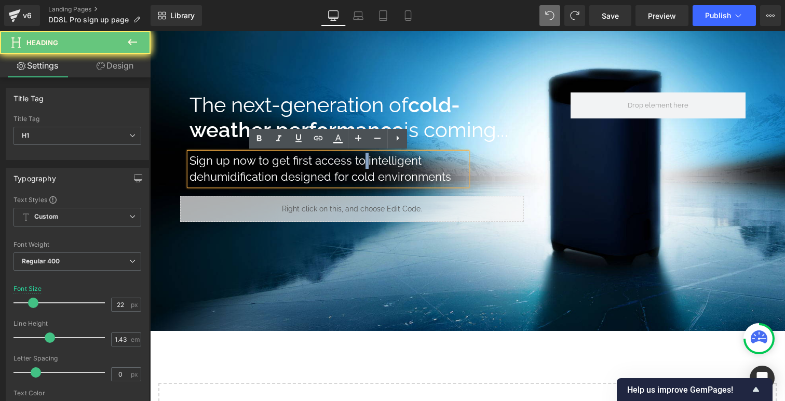
click at [365, 162] on h1 "Sign up now to get first access to intelligent dehumidification designed for co…" at bounding box center [328, 169] width 277 height 33
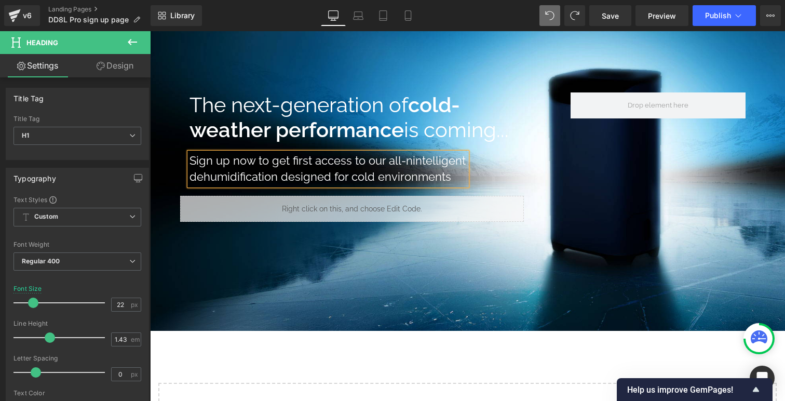
scroll to position [1277, 635]
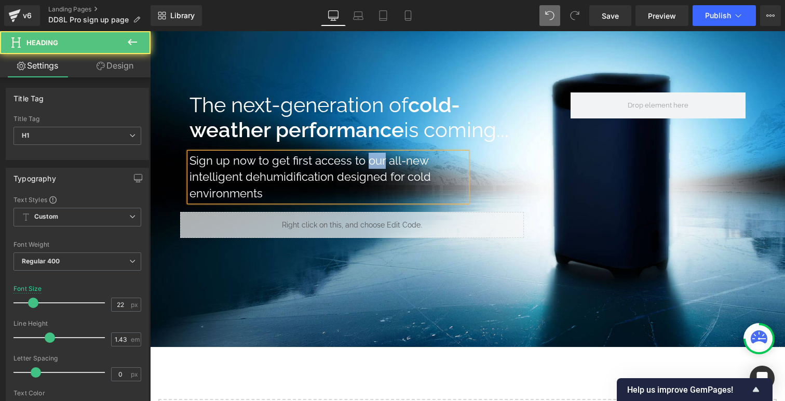
drag, startPoint x: 385, startPoint y: 160, endPoint x: 369, endPoint y: 160, distance: 16.1
click at [369, 160] on h1 "Sign up now to get first access to our all-new intelligent dehumidification des…" at bounding box center [328, 177] width 277 height 49
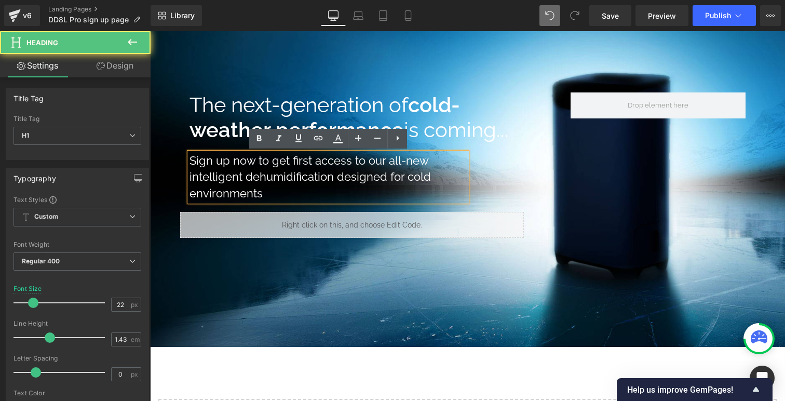
scroll to position [5, 5]
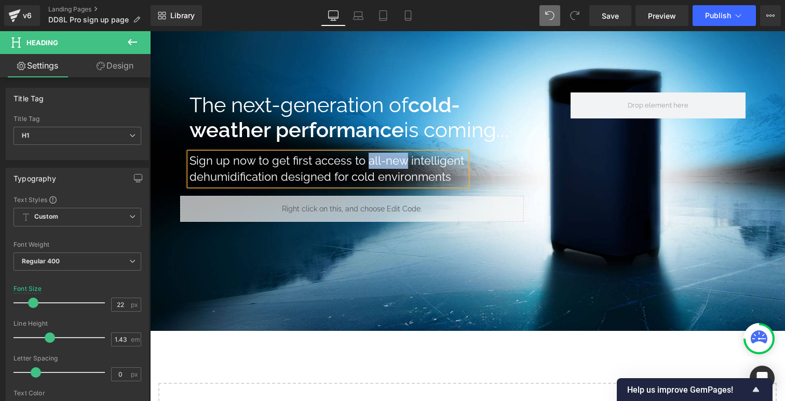
drag, startPoint x: 406, startPoint y: 161, endPoint x: 367, endPoint y: 160, distance: 39.0
click at [367, 160] on h1 "Sign up now to get first access to all-new intelligent dehumidification designe…" at bounding box center [328, 169] width 277 height 33
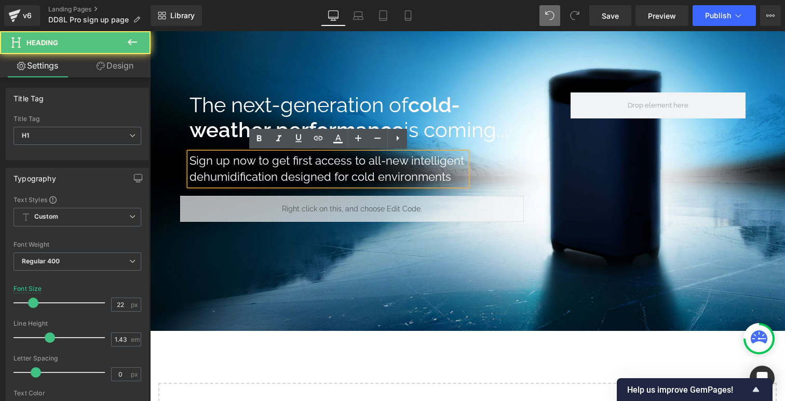
click at [402, 175] on h1 "Sign up now to get first access to all-new intelligent dehumidification designe…" at bounding box center [328, 169] width 277 height 33
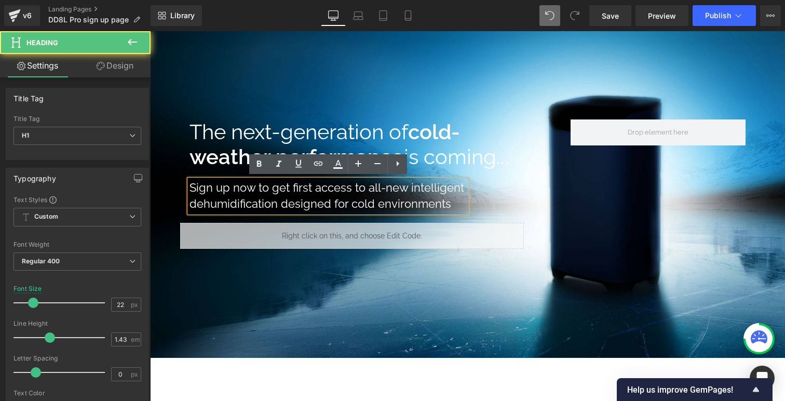
scroll to position [290, 0]
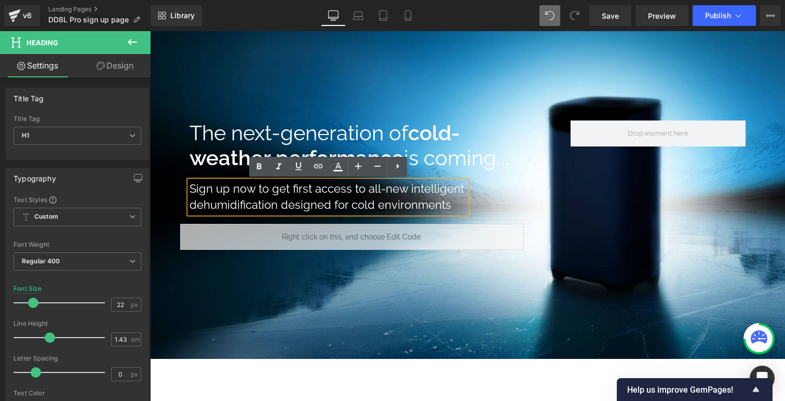
click at [358, 366] on div "Row 130px 130px 40px Row Row Feel that? There's a change in the air. Heading Si…" at bounding box center [467, 222] width 635 height 859
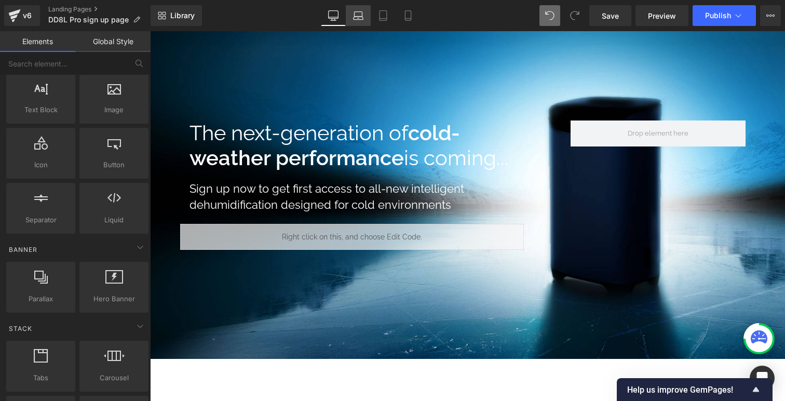
click at [367, 10] on link "Laptop" at bounding box center [358, 15] width 25 height 21
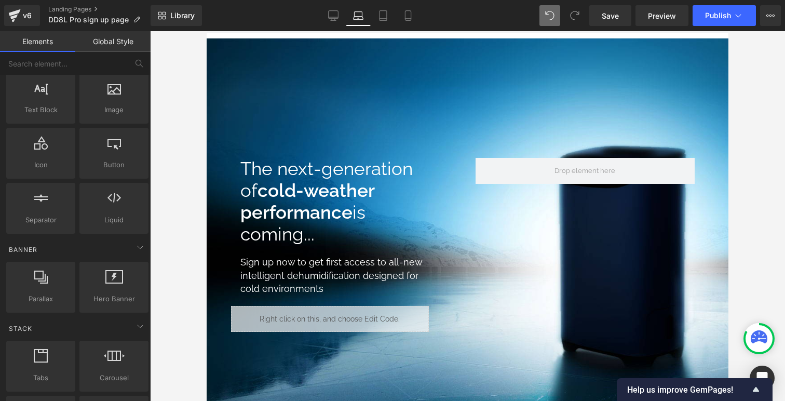
scroll to position [159, 0]
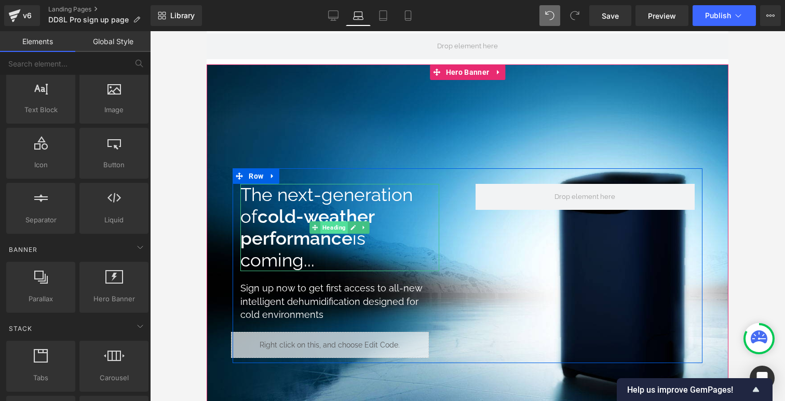
click at [343, 232] on span "Heading" at bounding box center [335, 227] width 28 height 12
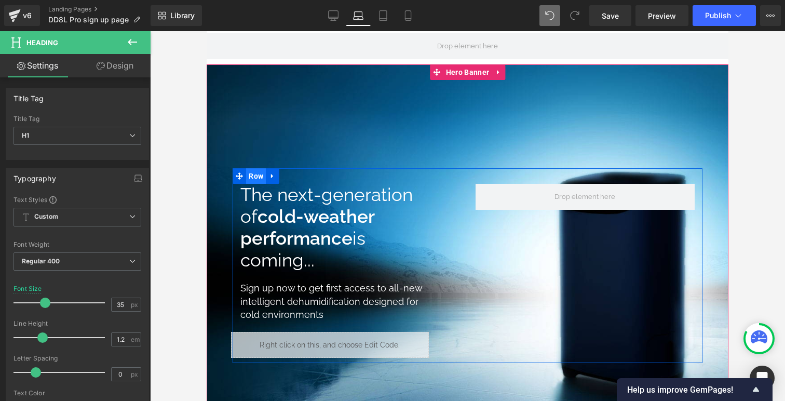
click at [256, 175] on span "Row" at bounding box center [256, 176] width 20 height 16
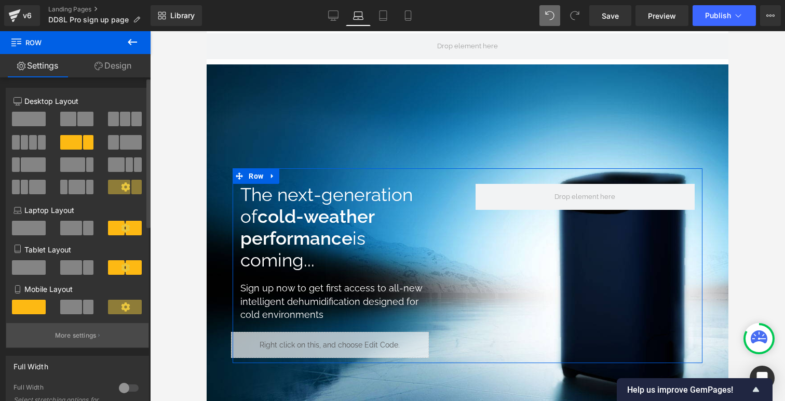
click at [83, 340] on p "More settings" at bounding box center [76, 335] width 42 height 9
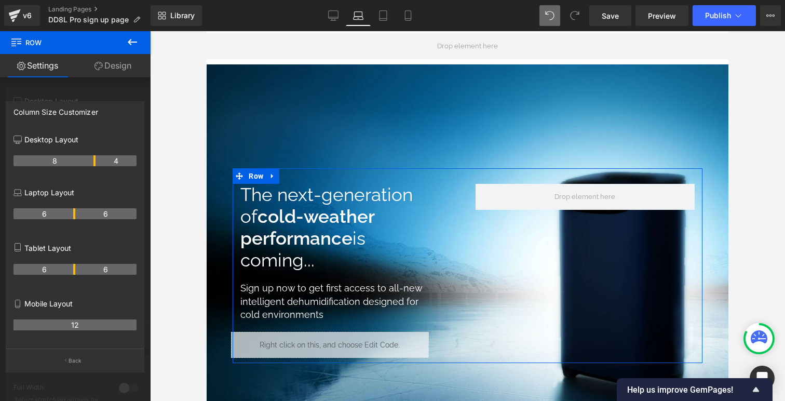
click at [75, 209] on th "6" at bounding box center [106, 213] width 62 height 11
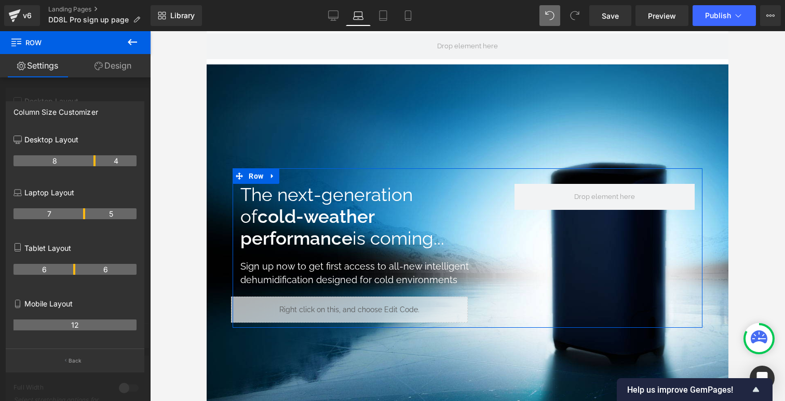
drag, startPoint x: 74, startPoint y: 215, endPoint x: 89, endPoint y: 215, distance: 15.1
click at [89, 215] on tr "7 5" at bounding box center [75, 213] width 123 height 11
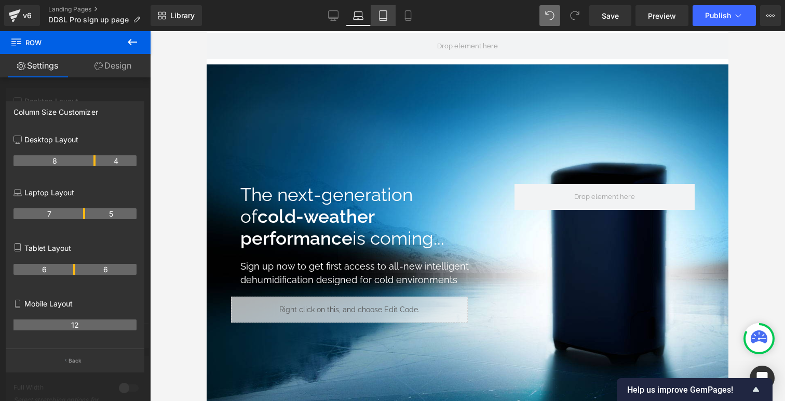
click at [386, 12] on icon at bounding box center [383, 15] width 10 height 10
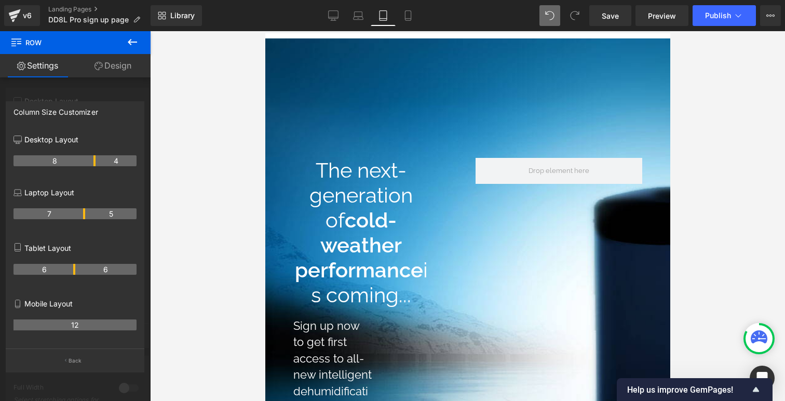
scroll to position [2092, 405]
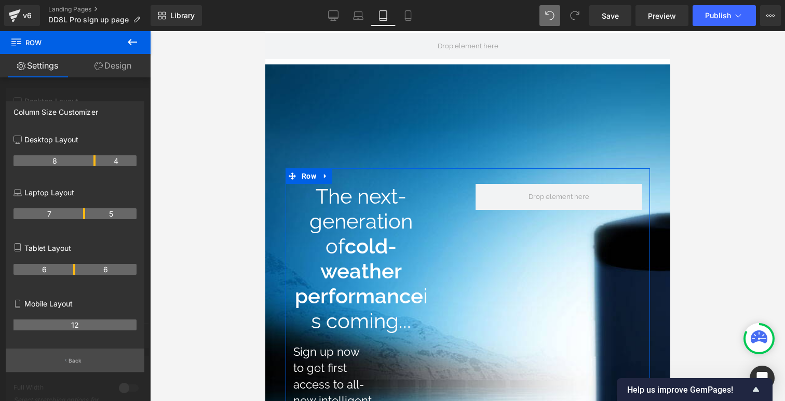
click at [82, 358] on button "Back" at bounding box center [75, 360] width 139 height 23
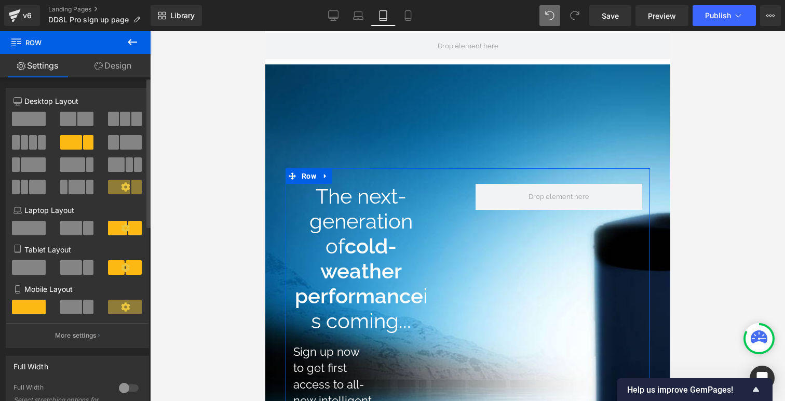
click at [40, 271] on span at bounding box center [29, 267] width 34 height 15
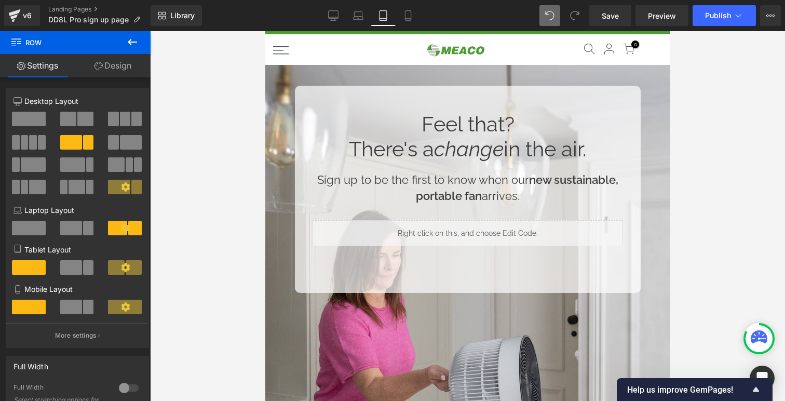
scroll to position [0, 0]
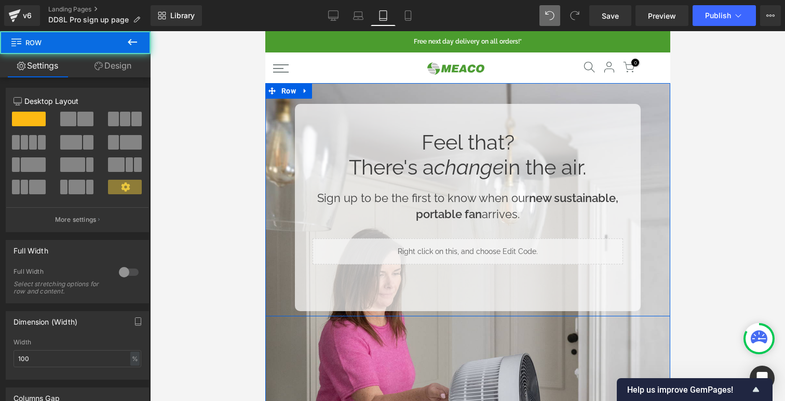
click at [279, 106] on div "Feel that? There's a change in the air. Heading Sign up to be the first to know…" at bounding box center [467, 199] width 405 height 233
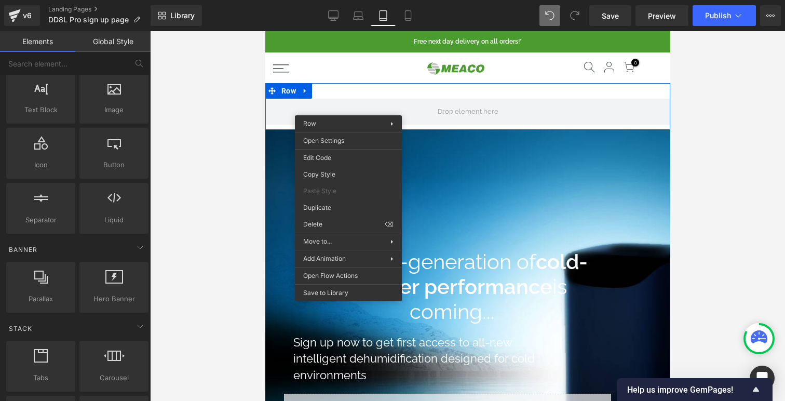
scroll to position [1475, 405]
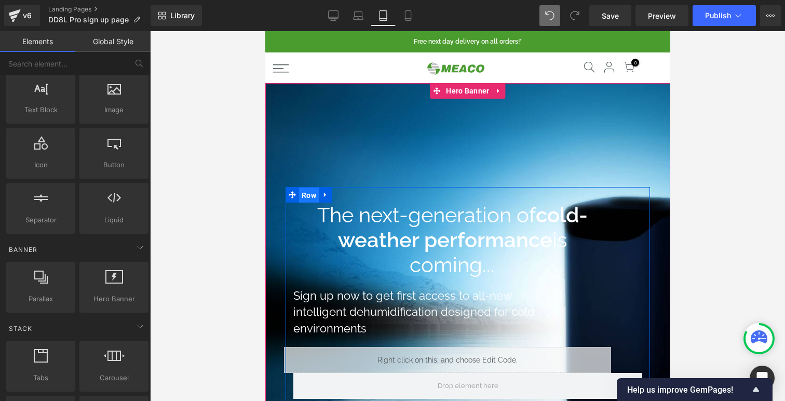
click at [305, 191] on span "Row" at bounding box center [309, 196] width 20 height 16
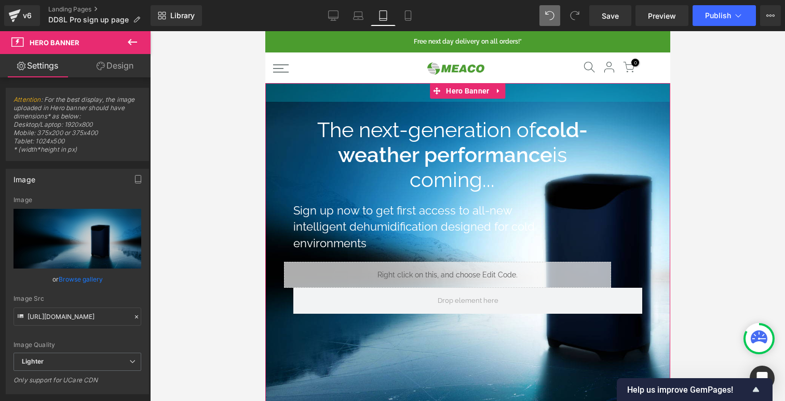
scroll to position [1390, 405]
drag, startPoint x: 383, startPoint y: 180, endPoint x: 386, endPoint y: 95, distance: 85.2
click at [387, 95] on div "36px" at bounding box center [467, 92] width 405 height 19
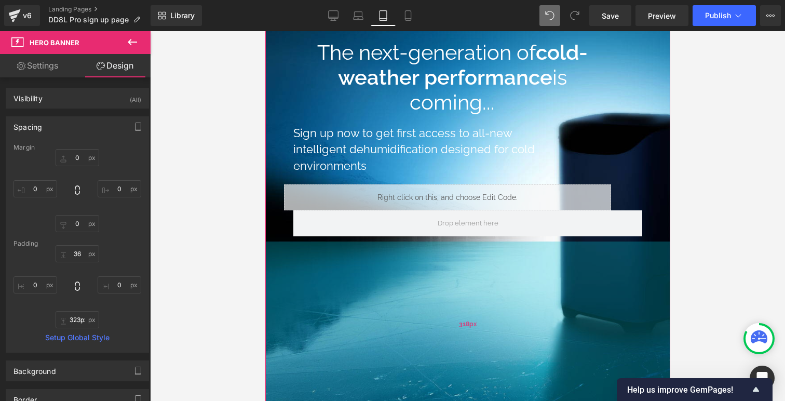
scroll to position [0, 0]
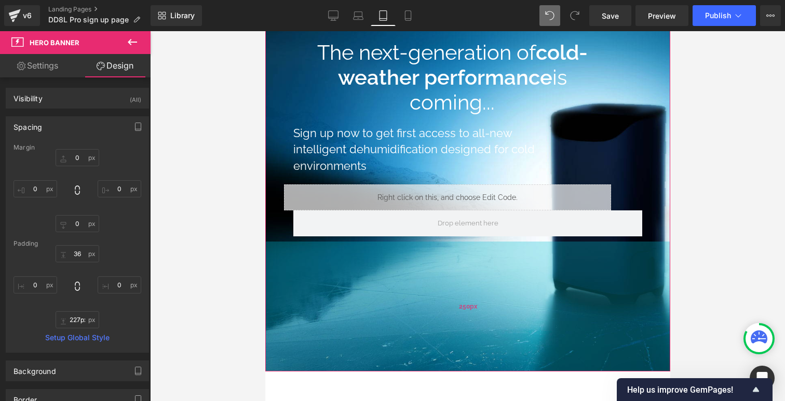
type input "222px"
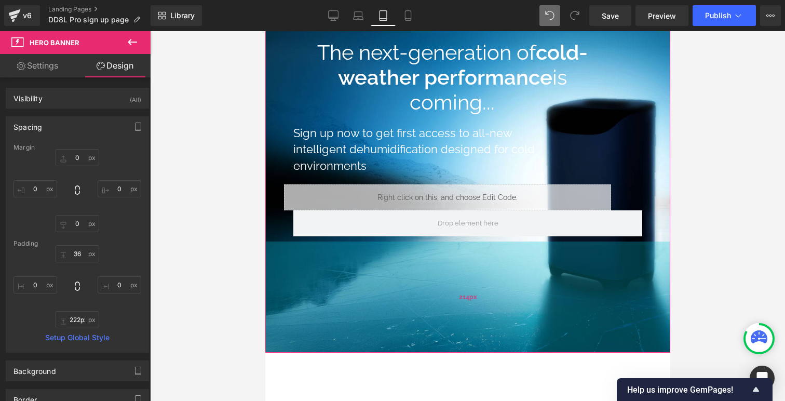
drag, startPoint x: 446, startPoint y: 298, endPoint x: 466, endPoint y: 305, distance: 21.0
click at [466, 305] on div "214px" at bounding box center [467, 297] width 405 height 111
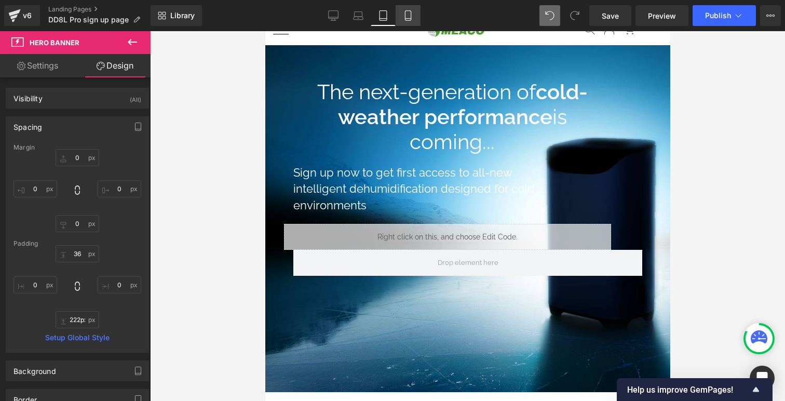
click at [414, 19] on link "Mobile" at bounding box center [408, 15] width 25 height 21
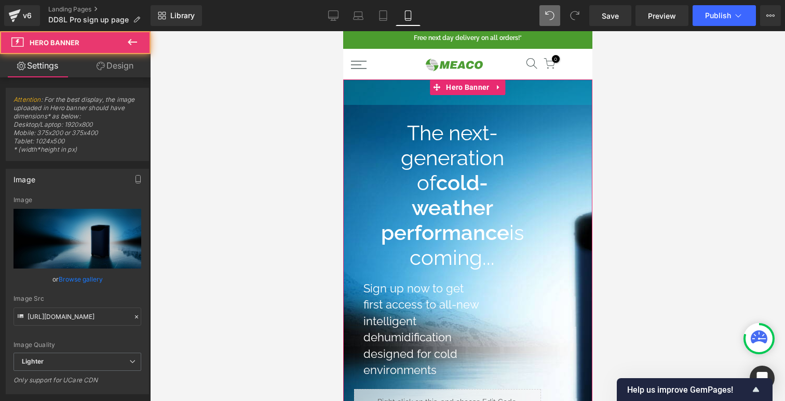
drag, startPoint x: 453, startPoint y: 159, endPoint x: 473, endPoint y: 78, distance: 82.8
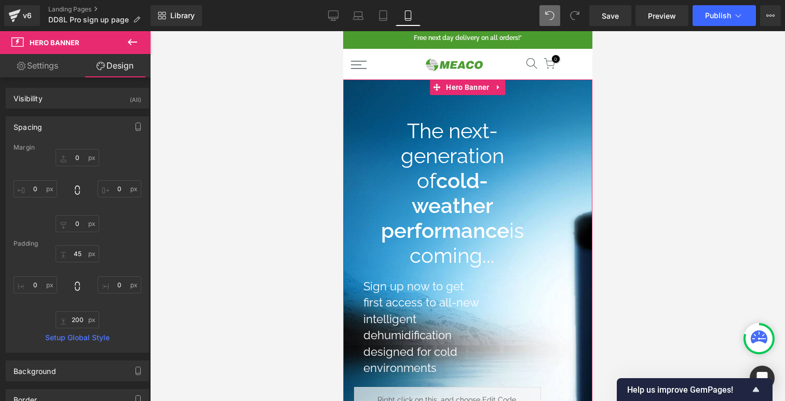
click at [472, 142] on h1 "The next-generation of cold-weather performance is coming..." at bounding box center [452, 193] width 152 height 150
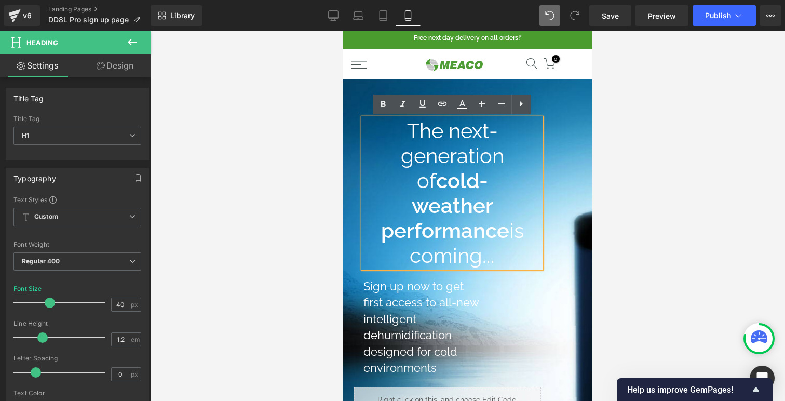
click at [445, 171] on strong "cold-weather performance" at bounding box center [445, 205] width 128 height 74
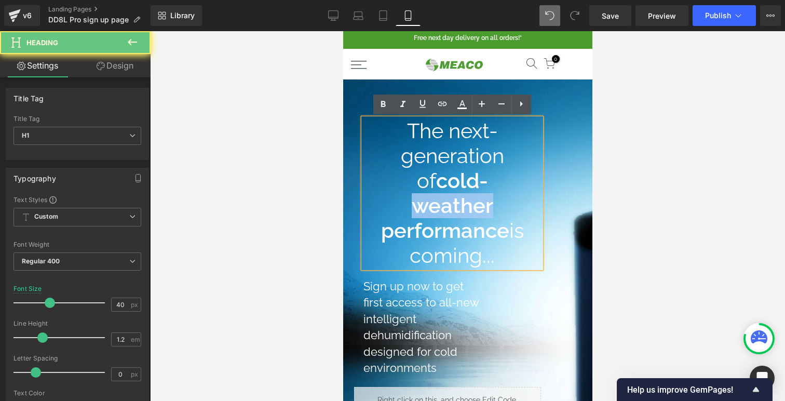
click at [445, 171] on strong "cold-weather performance" at bounding box center [445, 205] width 128 height 74
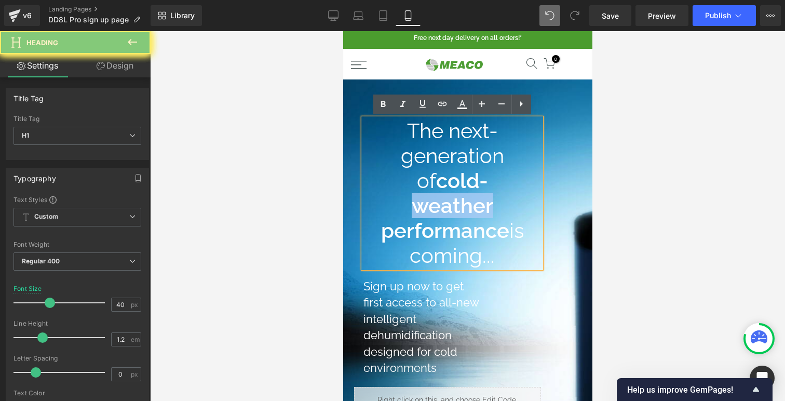
click at [445, 171] on strong "cold-weather performance" at bounding box center [445, 205] width 128 height 74
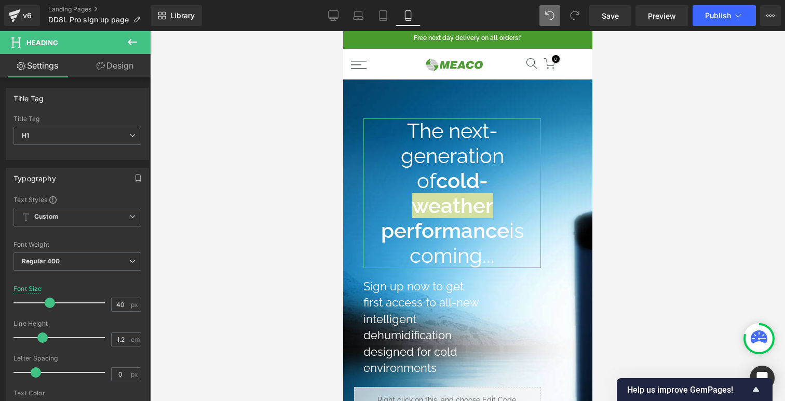
click at [124, 63] on link "Design" at bounding box center [114, 65] width 75 height 23
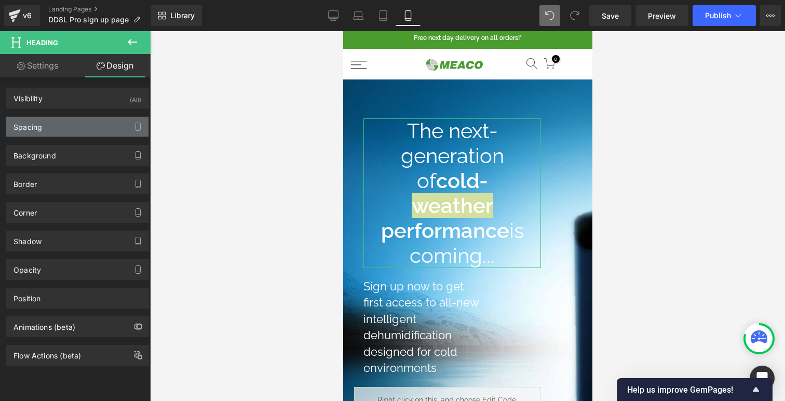
click at [62, 124] on div "Spacing" at bounding box center [77, 127] width 142 height 20
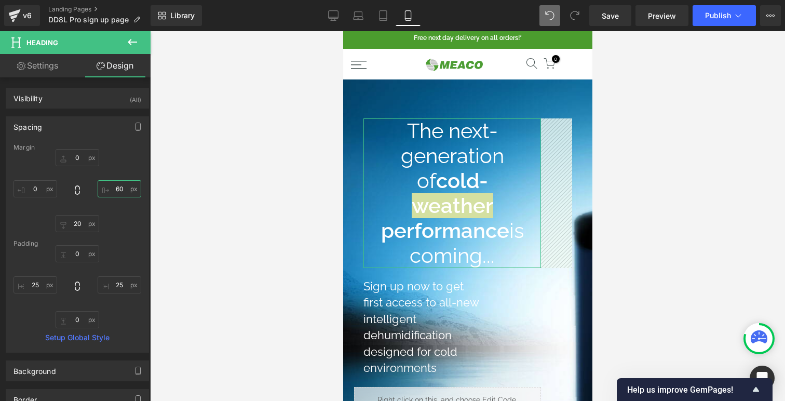
click at [117, 189] on input "60" at bounding box center [120, 188] width 44 height 17
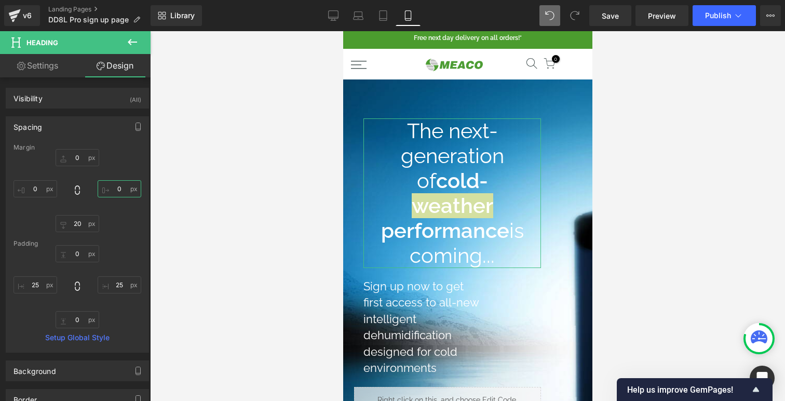
type input "0"
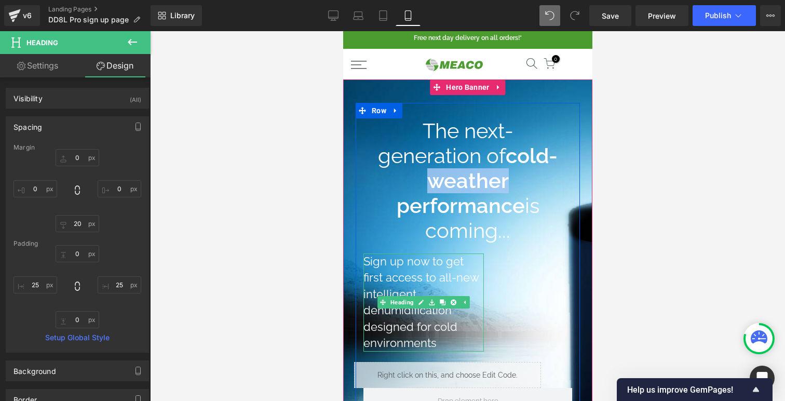
click at [429, 264] on h1 "Sign up now to get first access to all-new intelligent dehumidification designe…" at bounding box center [423, 302] width 121 height 98
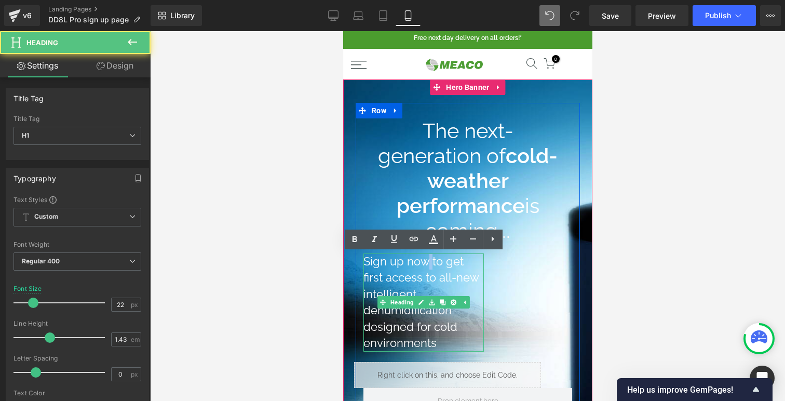
click at [429, 264] on h1 "Sign up now to get first access to all-new intelligent dehumidification designe…" at bounding box center [423, 302] width 121 height 98
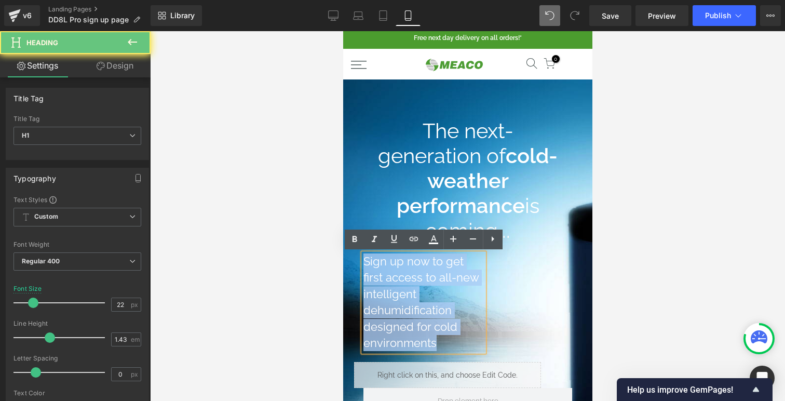
click at [429, 264] on h1 "Sign up now to get first access to all-new intelligent dehumidification designe…" at bounding box center [423, 302] width 121 height 98
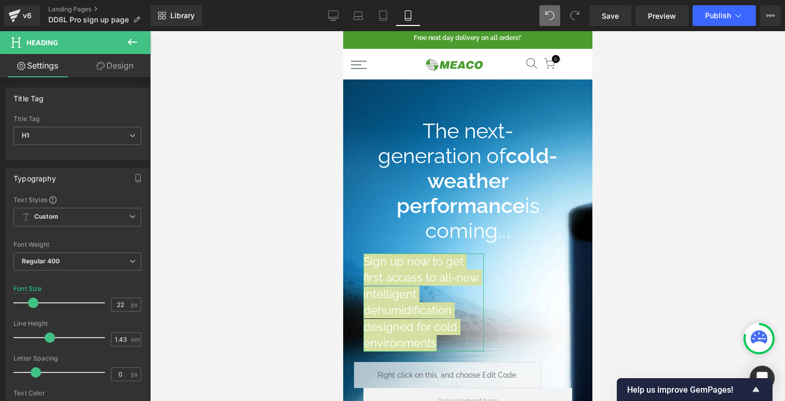
click at [120, 63] on link "Design" at bounding box center [114, 65] width 75 height 23
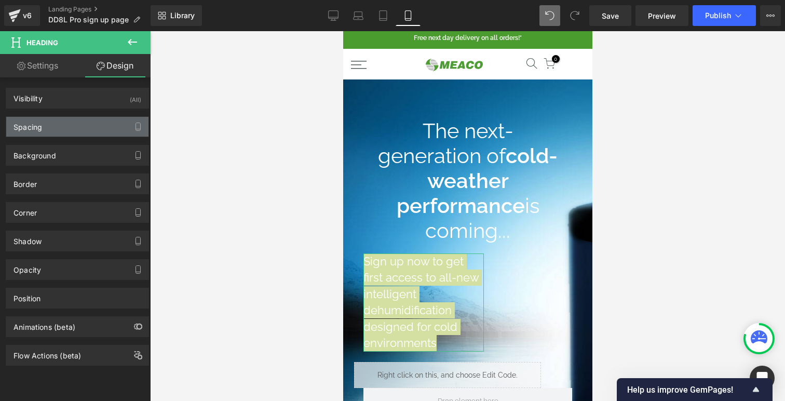
click at [83, 126] on div "Spacing" at bounding box center [77, 127] width 142 height 20
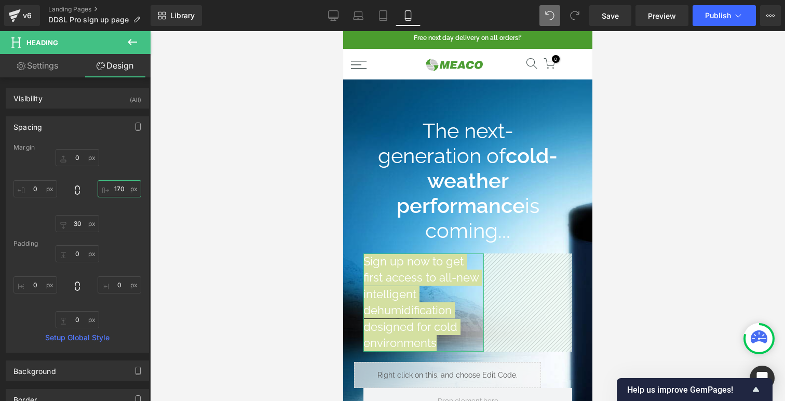
click at [112, 190] on input "170" at bounding box center [120, 188] width 44 height 17
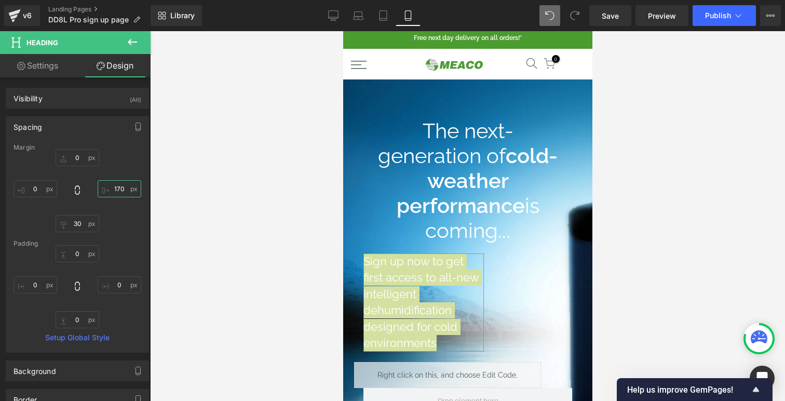
click at [116, 190] on input "170" at bounding box center [120, 188] width 44 height 17
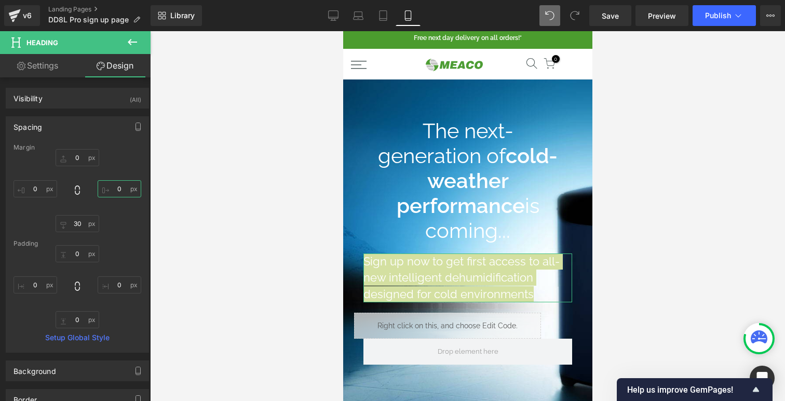
type input "0"
click at [36, 61] on link "Settings" at bounding box center [37, 65] width 75 height 23
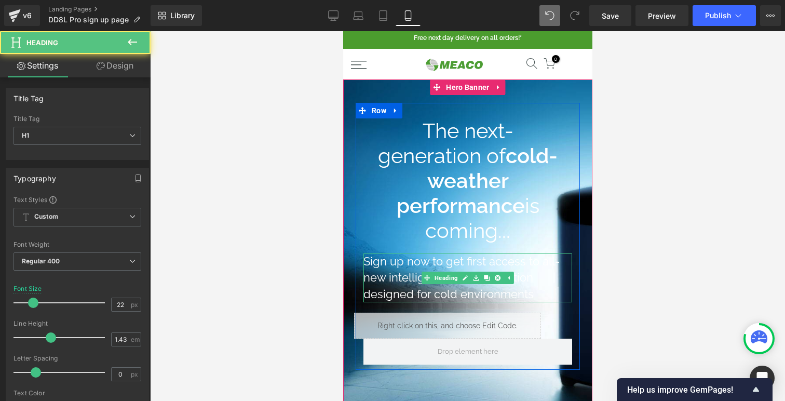
click at [442, 269] on h1 "Sign up now to get first access to all-new intelligent dehumidification designe…" at bounding box center [467, 277] width 209 height 49
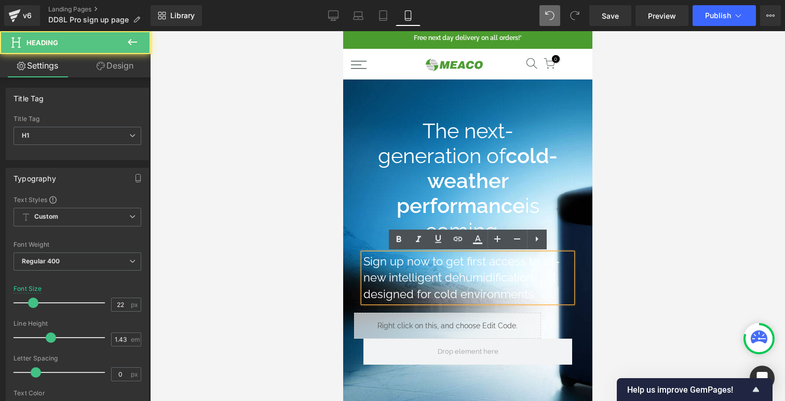
drag, startPoint x: 546, startPoint y: 293, endPoint x: 358, endPoint y: 251, distance: 192.1
click at [358, 252] on div "The next-generation of cold-weather performance is coming... Heading Sign up no…" at bounding box center [467, 228] width 224 height 220
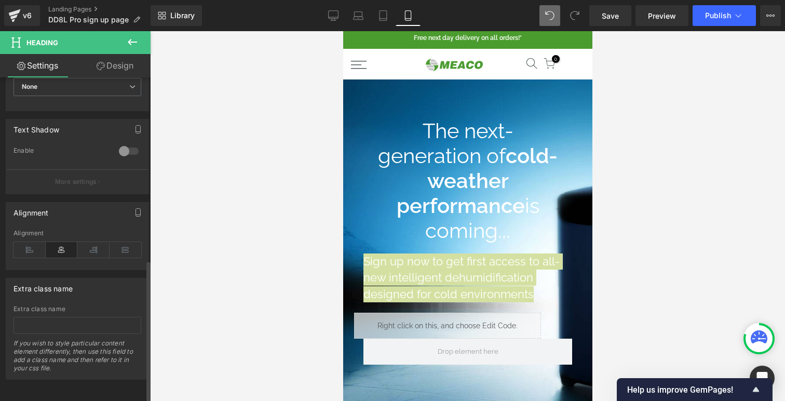
click at [63, 242] on icon at bounding box center [62, 250] width 32 height 16
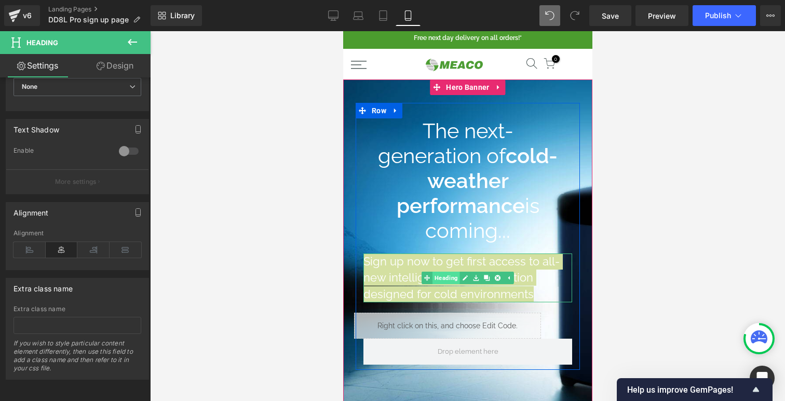
click at [434, 272] on div "Sign up now to get first access to all-new intelligent dehumidification designe…" at bounding box center [467, 277] width 209 height 49
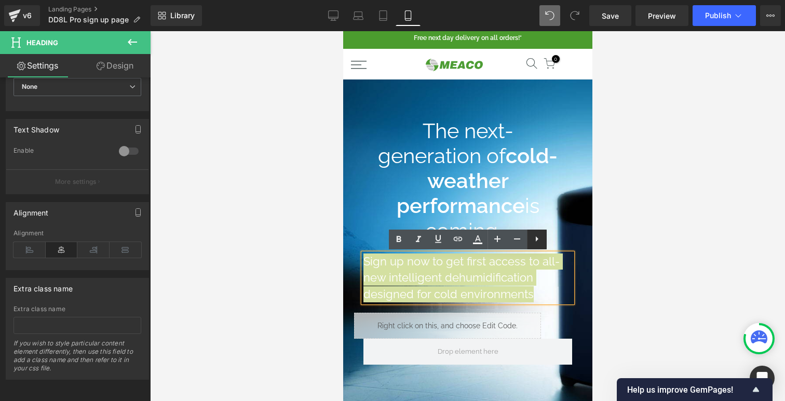
click at [530, 241] on link at bounding box center [537, 240] width 20 height 20
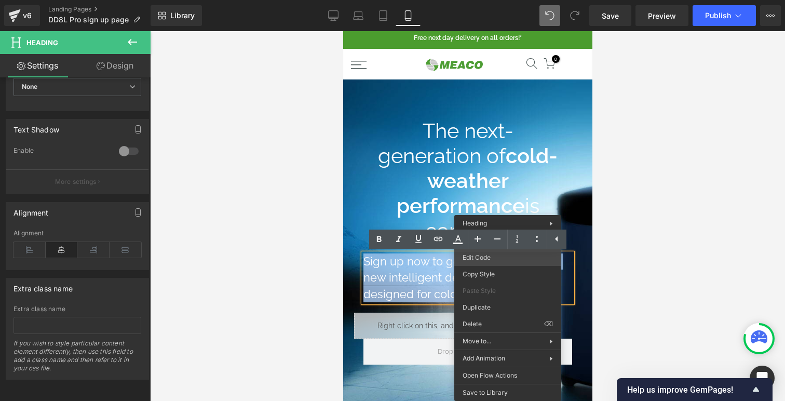
click at [494, 0] on div "Heading You are previewing how the will restyle your page. You can not edit Ele…" at bounding box center [392, 0] width 785 height 0
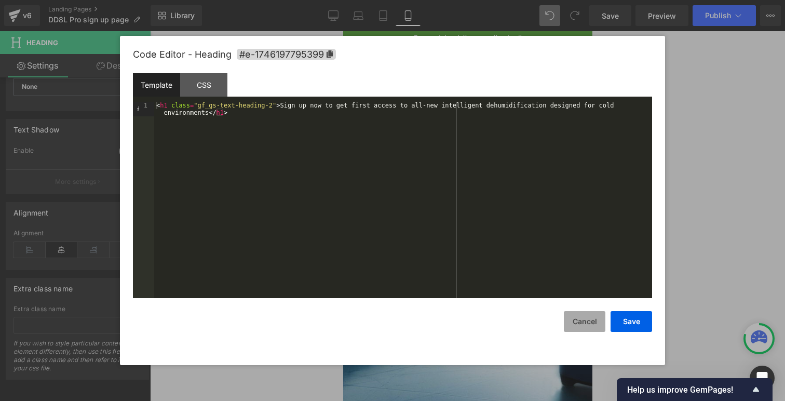
click at [584, 326] on button "Cancel" at bounding box center [585, 321] width 42 height 21
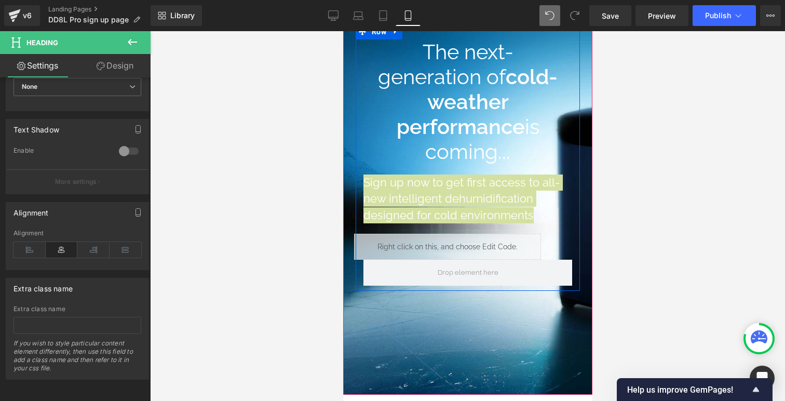
scroll to position [85, 0]
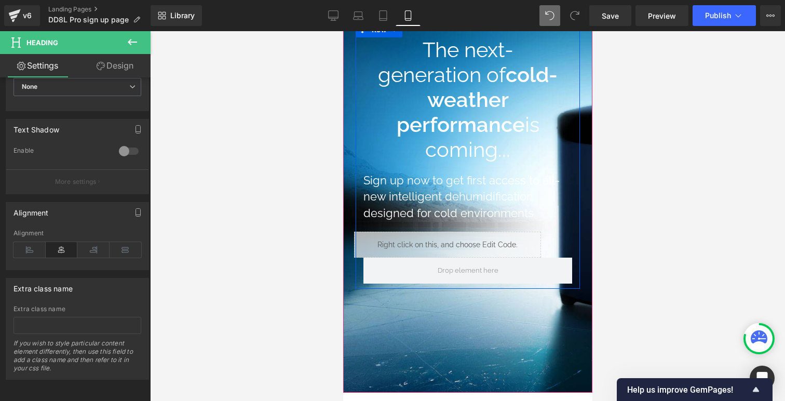
click at [528, 246] on div "Liquid" at bounding box center [447, 245] width 187 height 26
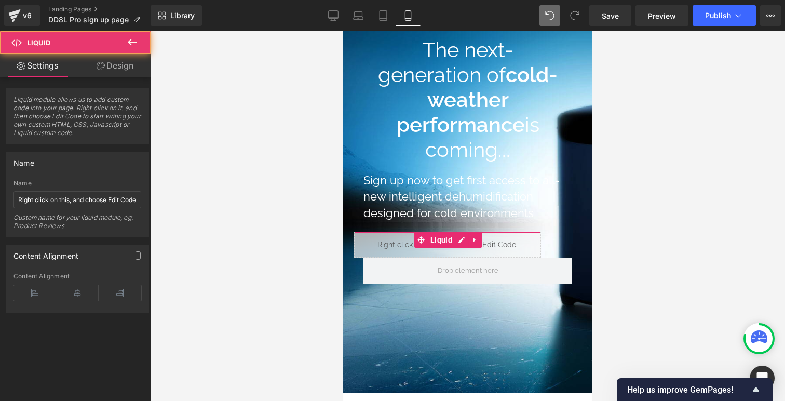
click at [119, 69] on link "Design" at bounding box center [114, 65] width 75 height 23
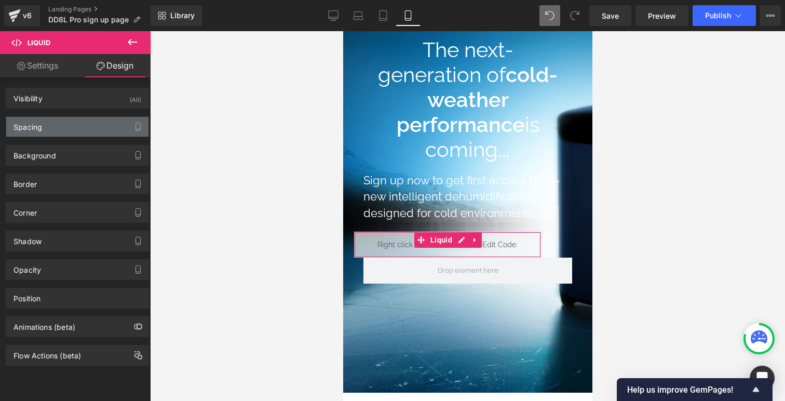
click at [97, 118] on div "Spacing" at bounding box center [77, 127] width 142 height 20
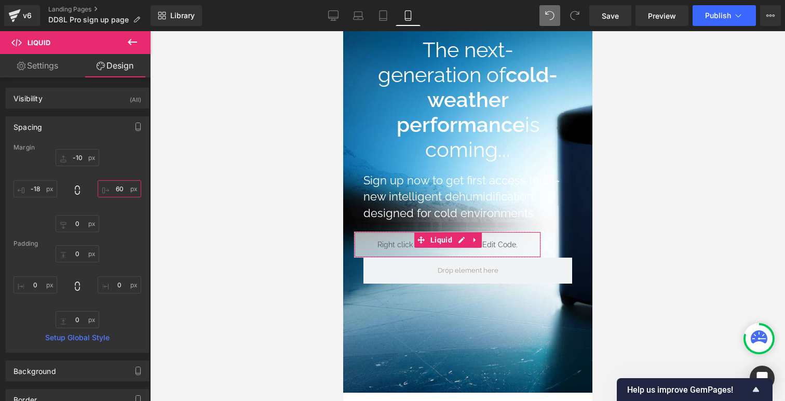
click at [111, 190] on input "text" at bounding box center [120, 188] width 44 height 17
type input "0"
click at [38, 188] on input "text" at bounding box center [36, 188] width 44 height 17
type input "8"
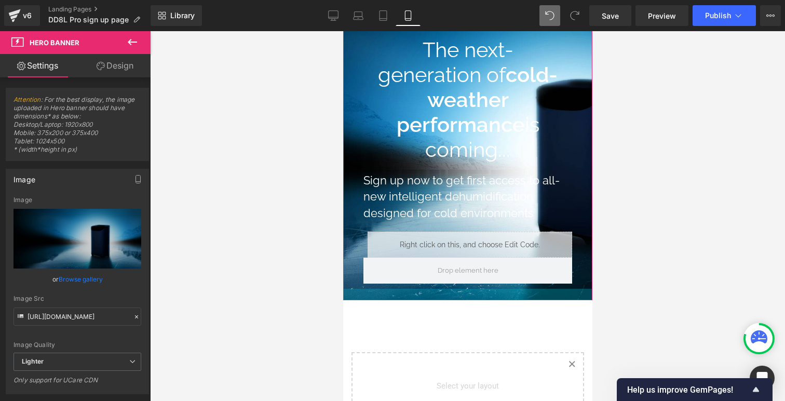
scroll to position [989, 249]
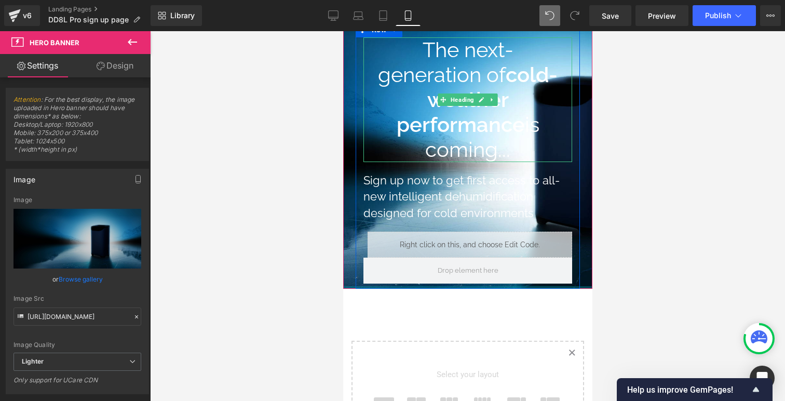
drag, startPoint x: 420, startPoint y: 327, endPoint x: 491, endPoint y: 151, distance: 189.7
click at [491, 151] on div "The next-generation of cold-weather performance is coming... Heading Sign up no…" at bounding box center [467, 143] width 249 height 290
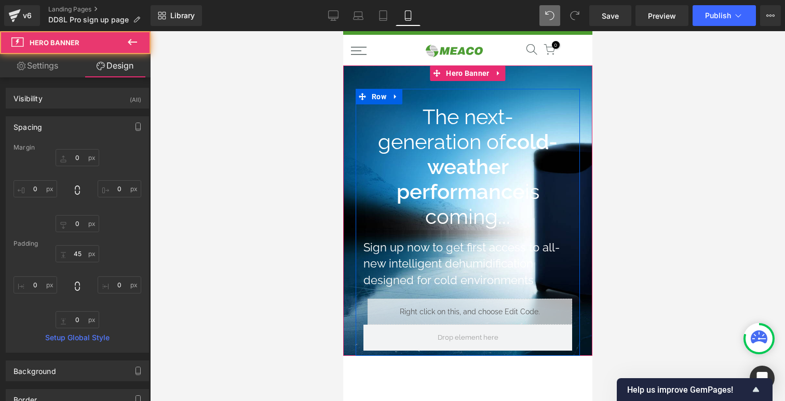
scroll to position [12, 0]
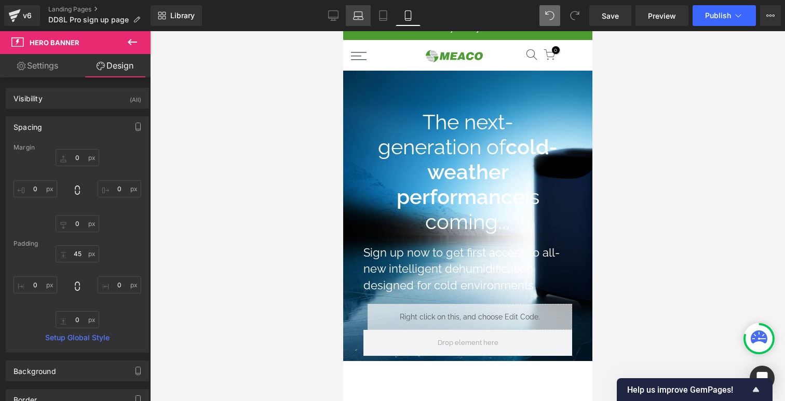
click at [365, 11] on link "Laptop" at bounding box center [358, 15] width 25 height 21
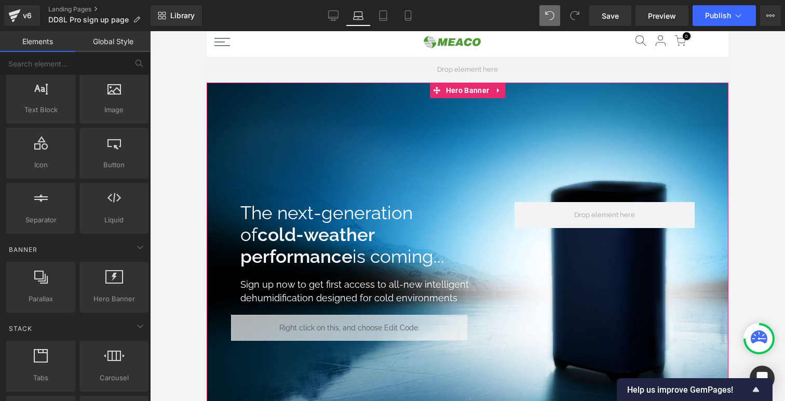
scroll to position [0, 0]
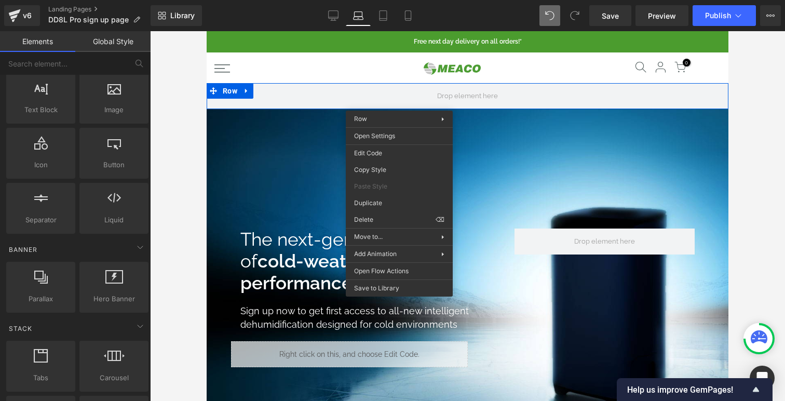
drag, startPoint x: 597, startPoint y: 256, endPoint x: 390, endPoint y: 224, distance: 209.1
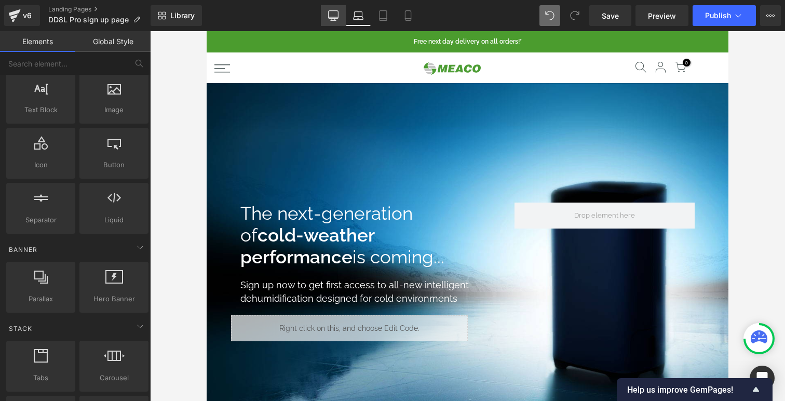
click at [340, 8] on link "Desktop" at bounding box center [333, 15] width 25 height 21
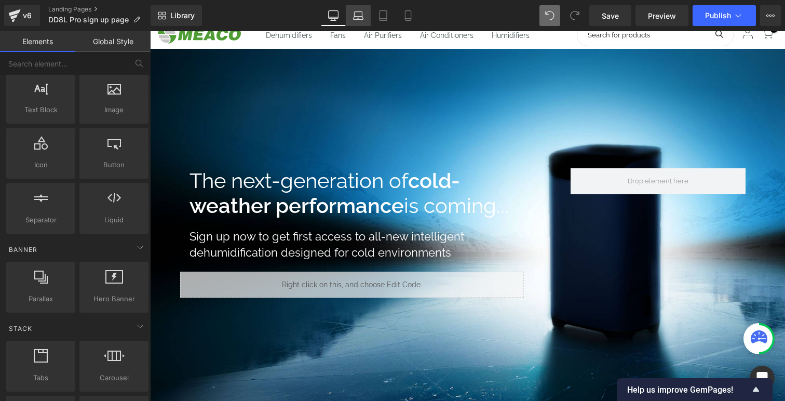
click at [362, 19] on icon at bounding box center [358, 15] width 10 height 10
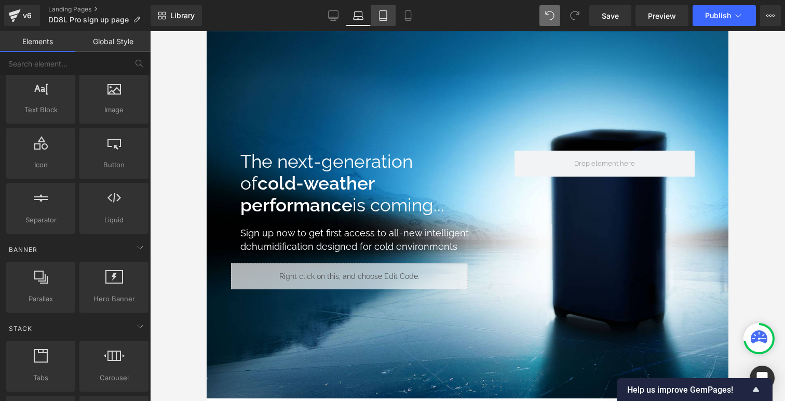
click at [381, 20] on icon at bounding box center [383, 16] width 7 height 10
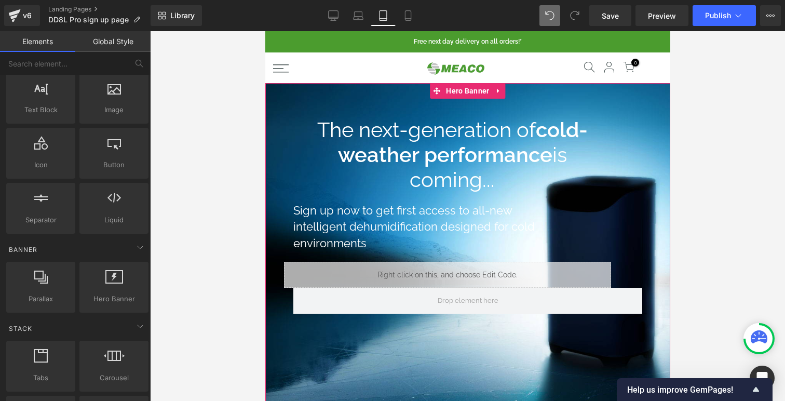
click at [278, 100] on div "36px" at bounding box center [467, 92] width 405 height 19
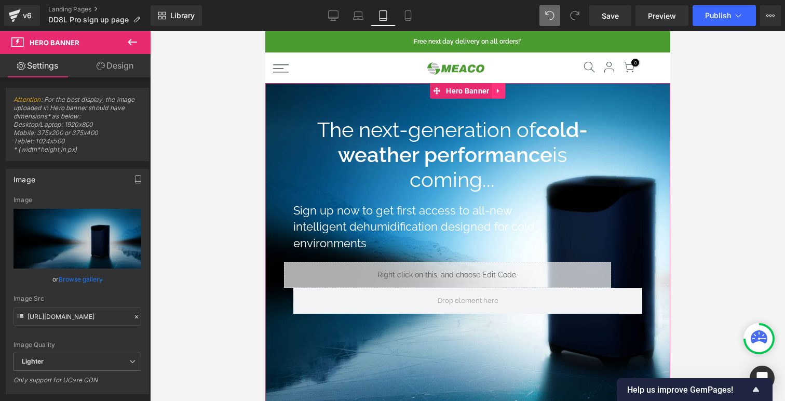
click at [497, 88] on icon at bounding box center [498, 91] width 7 height 8
click at [491, 89] on icon at bounding box center [491, 90] width 7 height 7
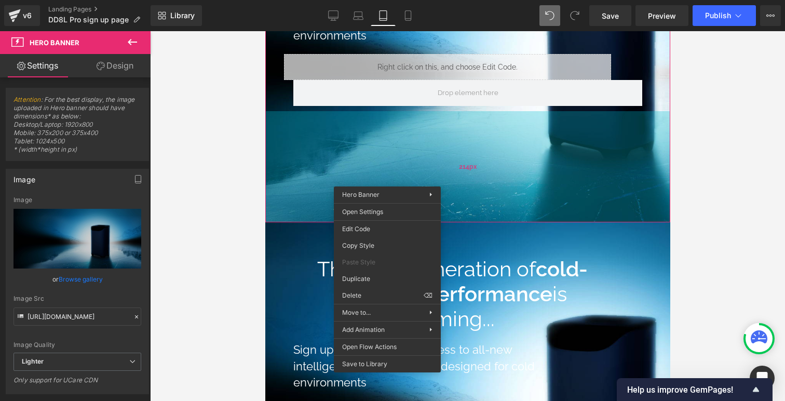
click at [325, 143] on div "The next-generation of cold-weather performance is coming... Heading Sign up no…" at bounding box center [467, 48] width 405 height 347
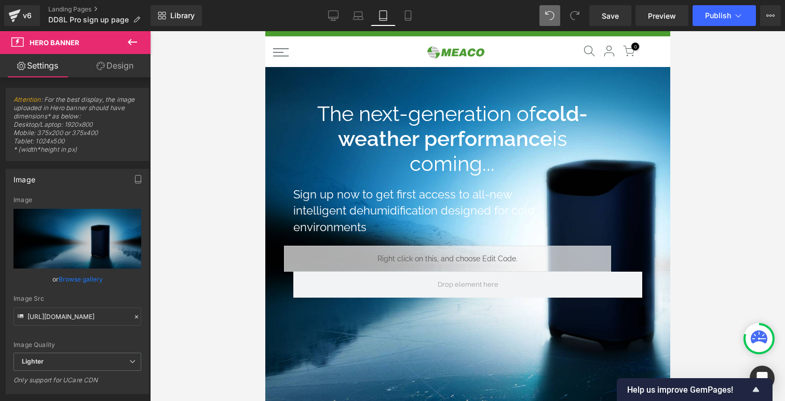
click at [289, 81] on div "The next-generation of cold-weather performance is coming... Heading Sign up no…" at bounding box center [467, 240] width 405 height 347
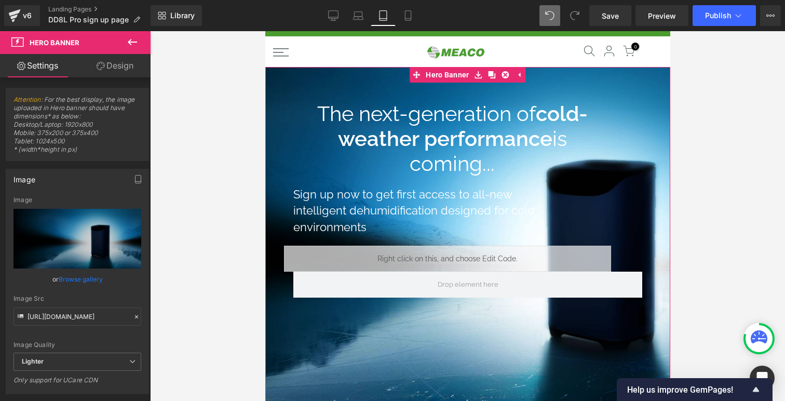
click at [106, 68] on link "Design" at bounding box center [114, 65] width 75 height 23
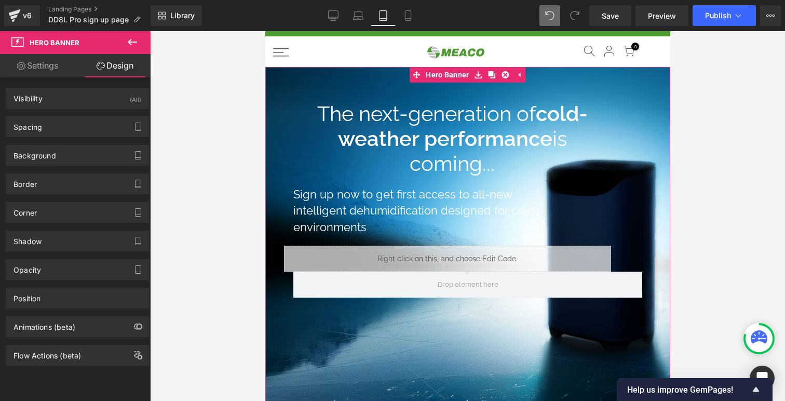
click at [62, 110] on div "Spacing Margin Padding Setup Global Style" at bounding box center [77, 123] width 155 height 29
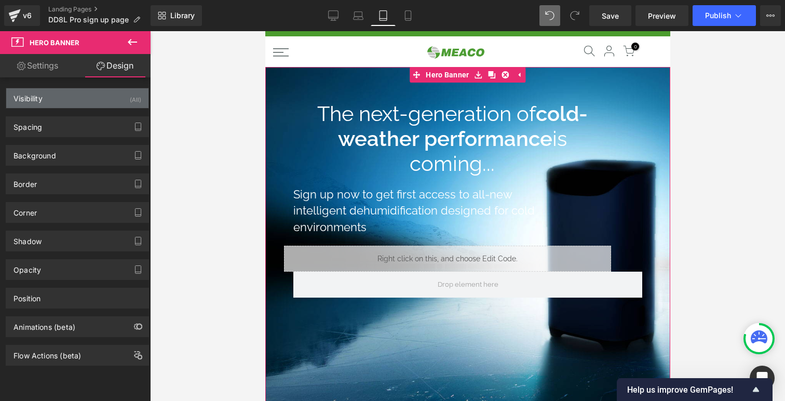
click at [85, 106] on div "Visibility (All)" at bounding box center [77, 98] width 142 height 20
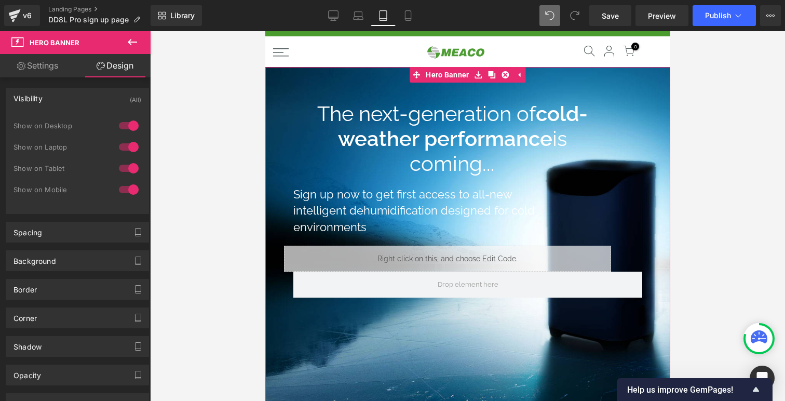
click at [126, 168] on div at bounding box center [128, 168] width 25 height 17
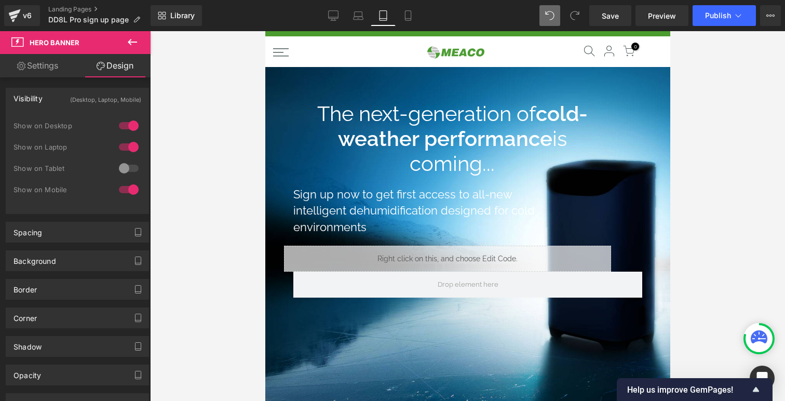
click at [126, 188] on div at bounding box center [128, 189] width 25 height 17
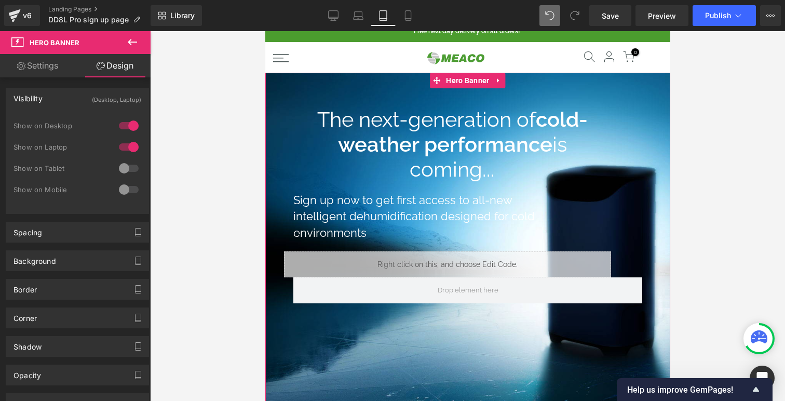
click at [352, 79] on div at bounding box center [467, 246] width 405 height 347
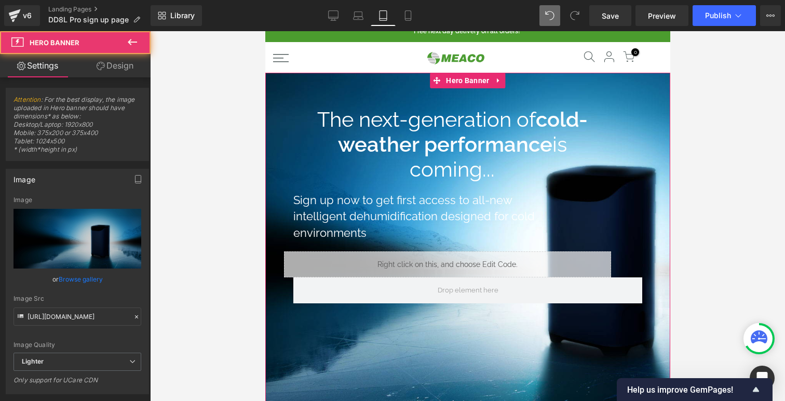
click at [90, 62] on link "Design" at bounding box center [114, 65] width 75 height 23
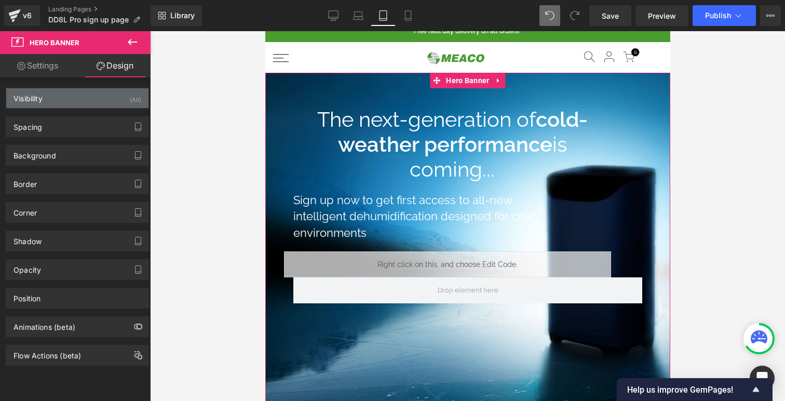
click at [87, 97] on div "Visibility (All)" at bounding box center [77, 98] width 142 height 20
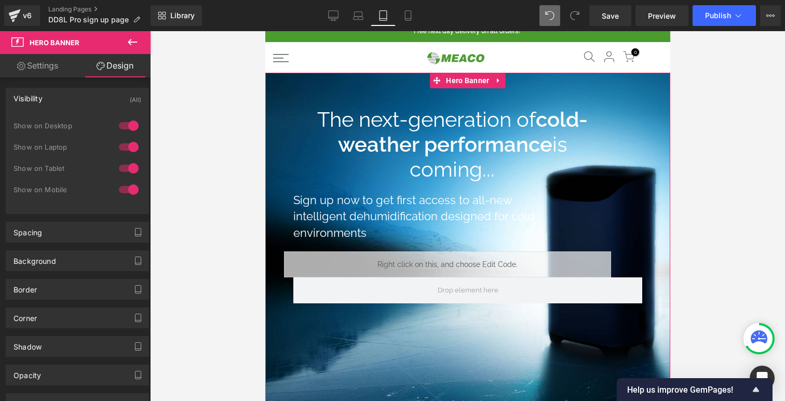
click at [120, 131] on div at bounding box center [128, 125] width 25 height 17
click at [125, 148] on div at bounding box center [128, 147] width 25 height 17
click at [127, 187] on div at bounding box center [128, 189] width 25 height 17
click at [391, 82] on div at bounding box center [467, 246] width 405 height 347
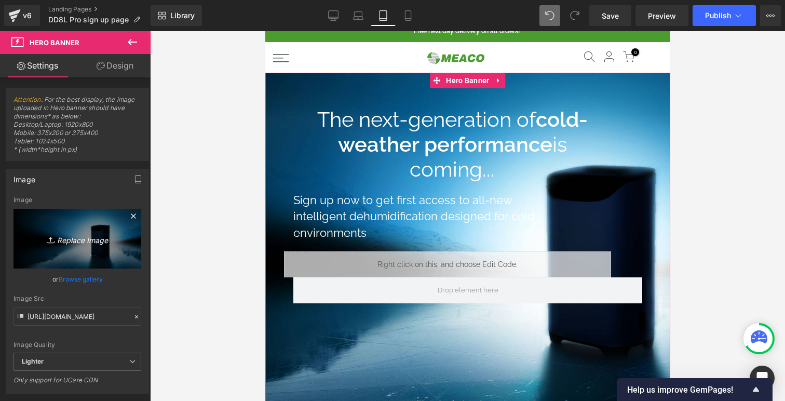
click at [88, 242] on icon "Replace Image" at bounding box center [77, 238] width 83 height 13
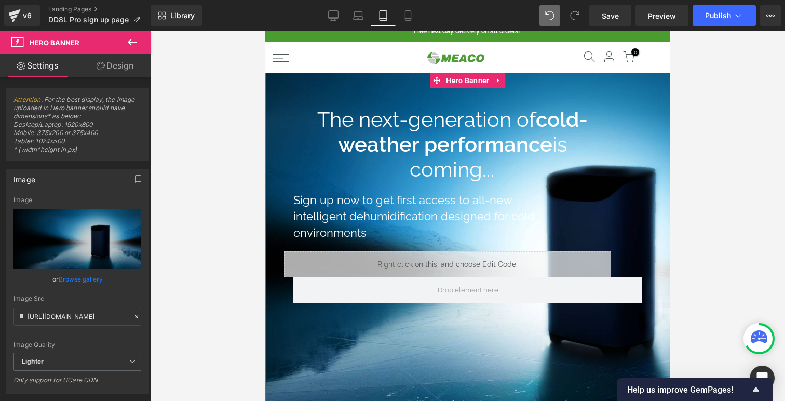
click at [87, 274] on link "Browse gallery" at bounding box center [81, 279] width 44 height 18
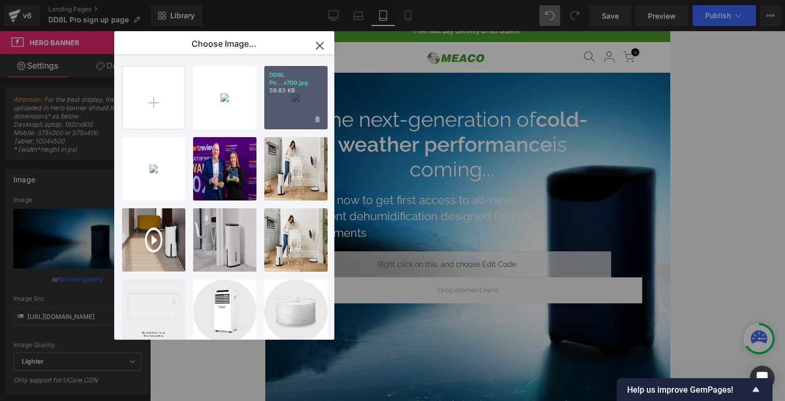
click at [297, 97] on div "DD8L Po...x700.jpg 59.83 KB" at bounding box center [295, 97] width 63 height 63
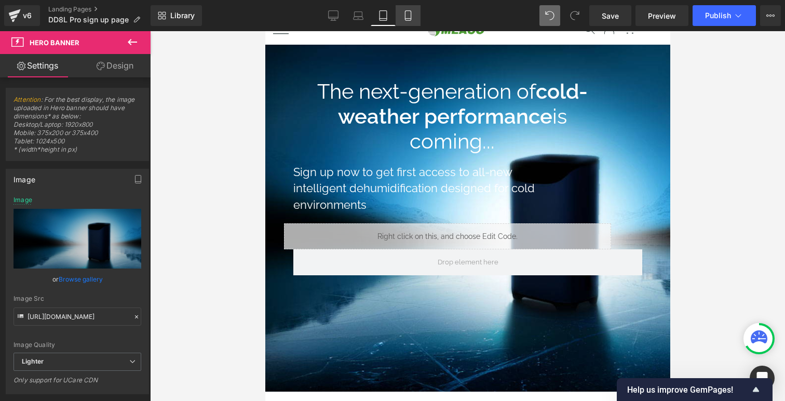
click at [406, 23] on link "Mobile" at bounding box center [408, 15] width 25 height 21
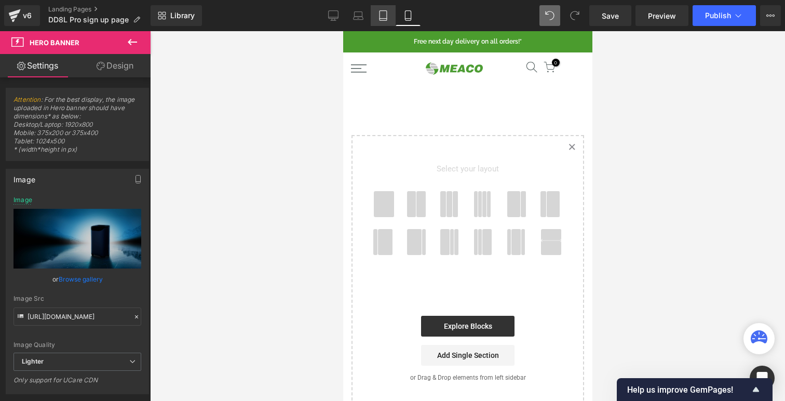
click at [383, 16] on icon at bounding box center [383, 15] width 10 height 10
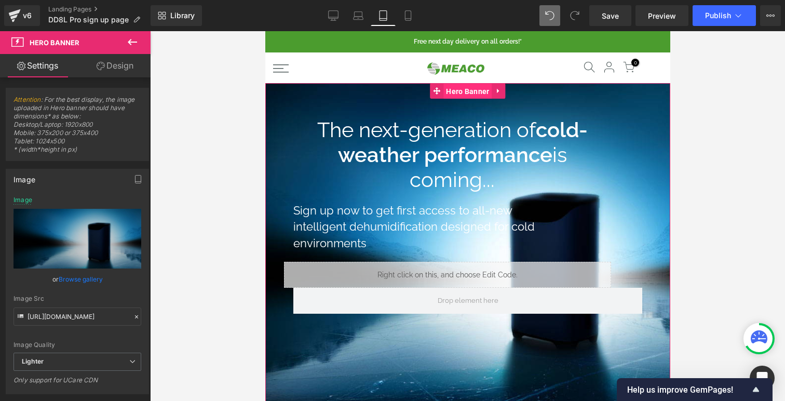
click at [462, 92] on span "Hero Banner" at bounding box center [467, 92] width 48 height 16
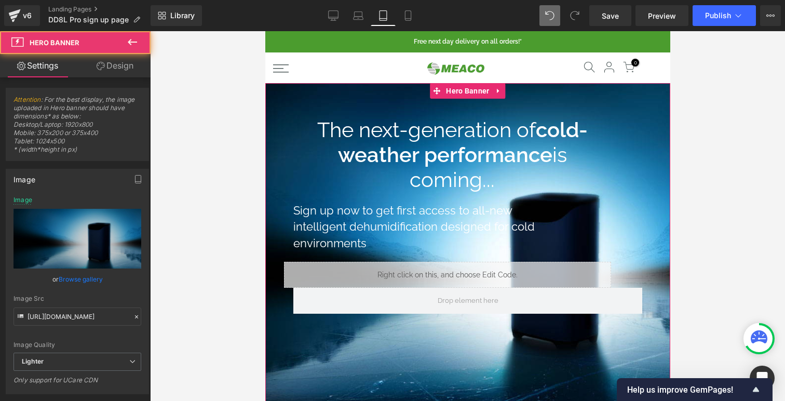
click at [118, 73] on link "Design" at bounding box center [114, 65] width 75 height 23
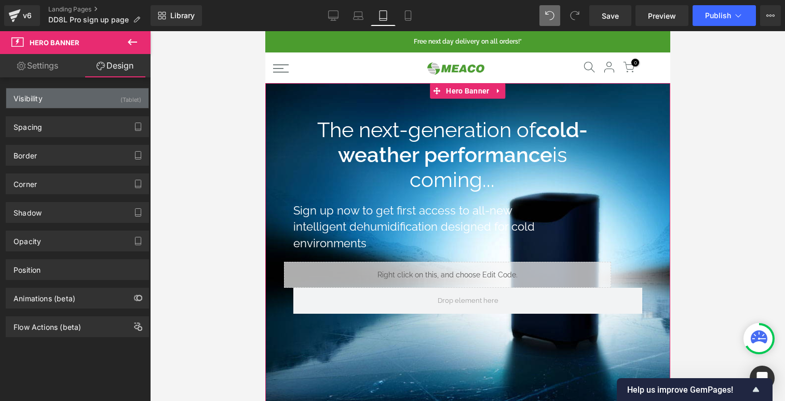
click at [100, 97] on div "Visibility (Tablet)" at bounding box center [77, 98] width 142 height 20
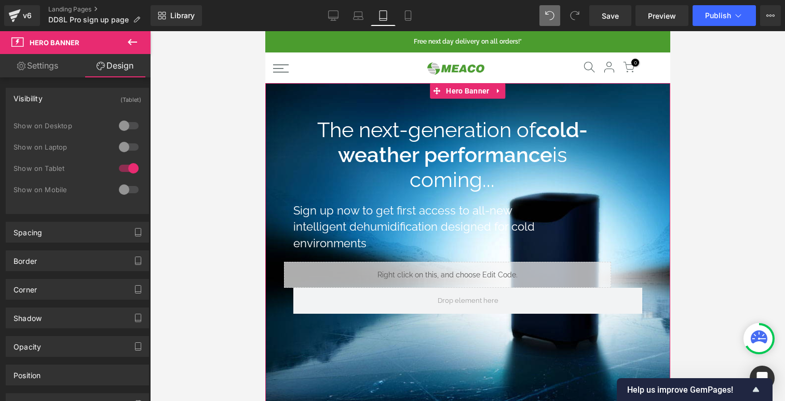
click at [127, 194] on div at bounding box center [128, 189] width 25 height 17
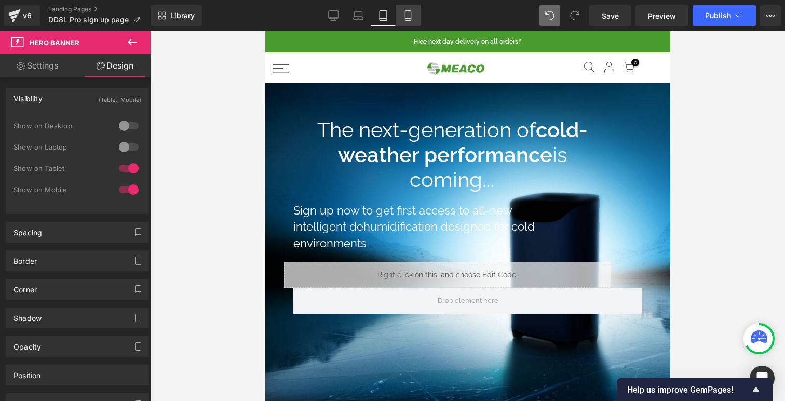
click at [413, 12] on icon at bounding box center [408, 15] width 10 height 10
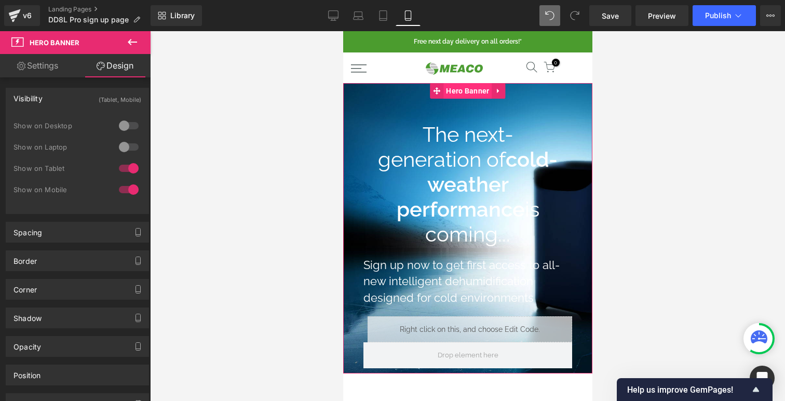
click at [462, 95] on span "Hero Banner" at bounding box center [467, 91] width 48 height 16
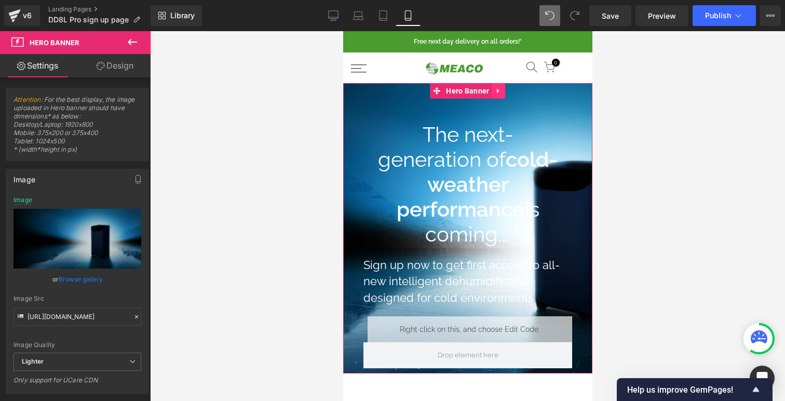
click at [502, 90] on icon at bounding box center [498, 91] width 7 height 8
click at [490, 90] on icon at bounding box center [491, 90] width 7 height 7
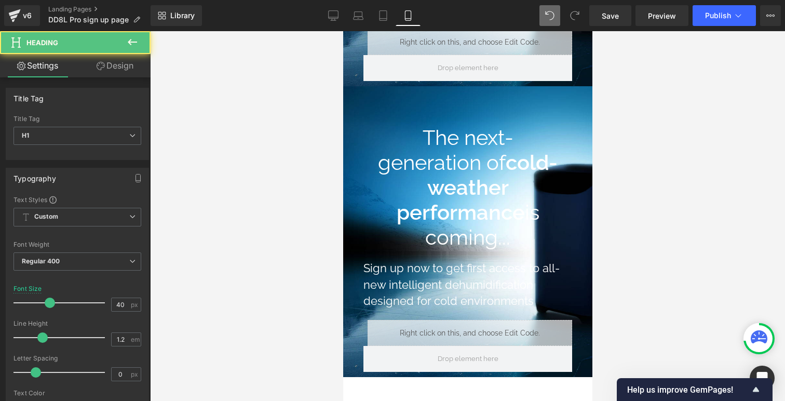
click at [343, 31] on div at bounding box center [343, 31] width 0 height 0
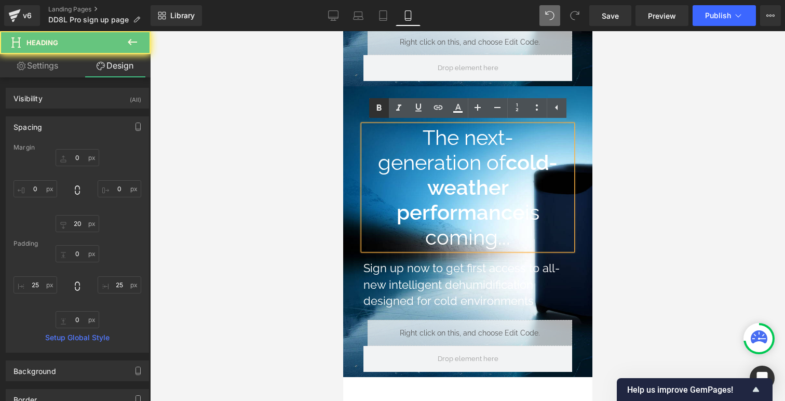
click at [372, 111] on link at bounding box center [379, 108] width 20 height 20
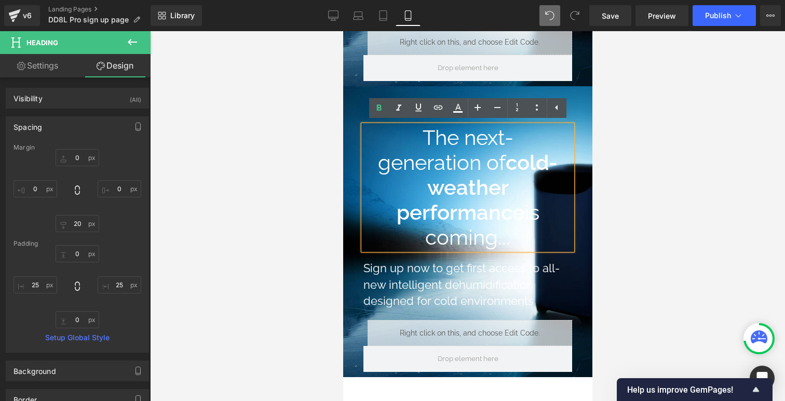
click at [352, 115] on span "The next-generation of cold-weather performance is coming... Heading Sign up no…" at bounding box center [467, 243] width 249 height 267
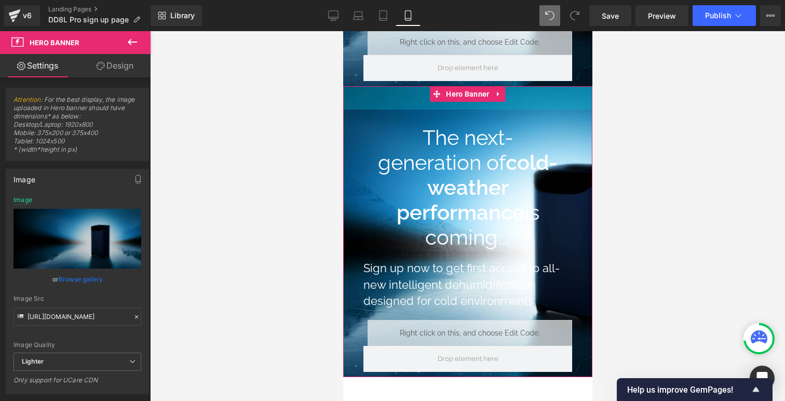
click at [364, 96] on div "45px" at bounding box center [467, 97] width 249 height 23
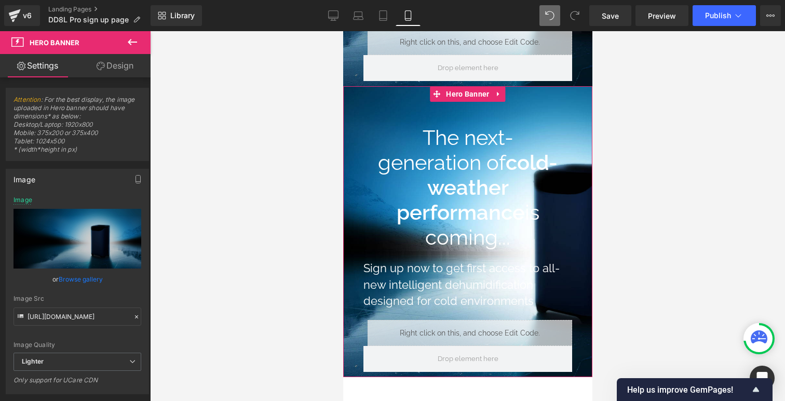
click at [108, 69] on link "Design" at bounding box center [114, 65] width 75 height 23
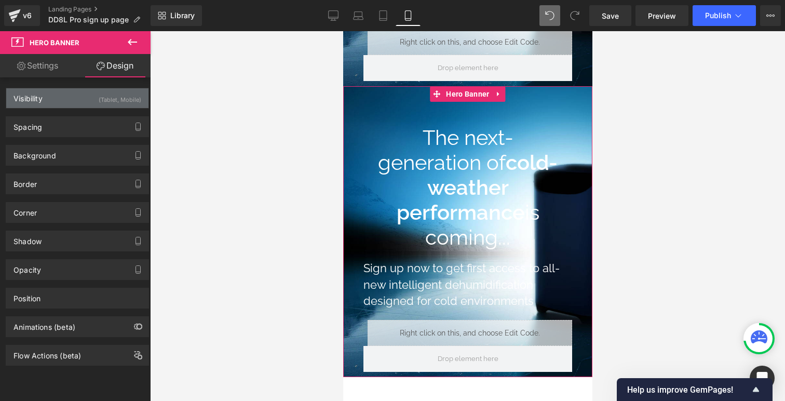
click at [100, 104] on div "(Tablet, Mobile)" at bounding box center [120, 96] width 43 height 17
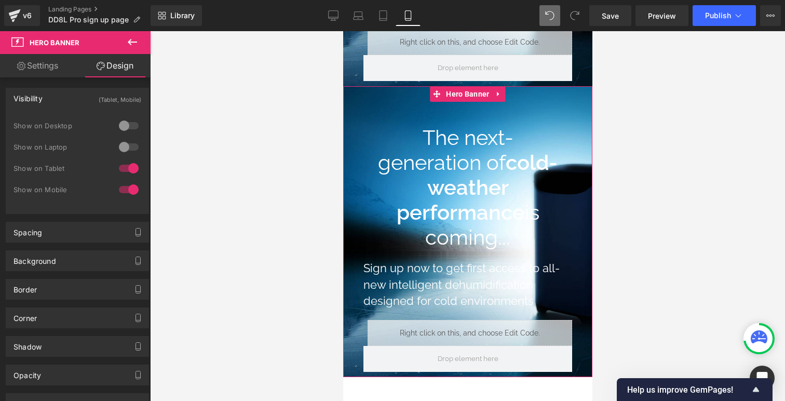
click at [130, 176] on div at bounding box center [128, 168] width 25 height 17
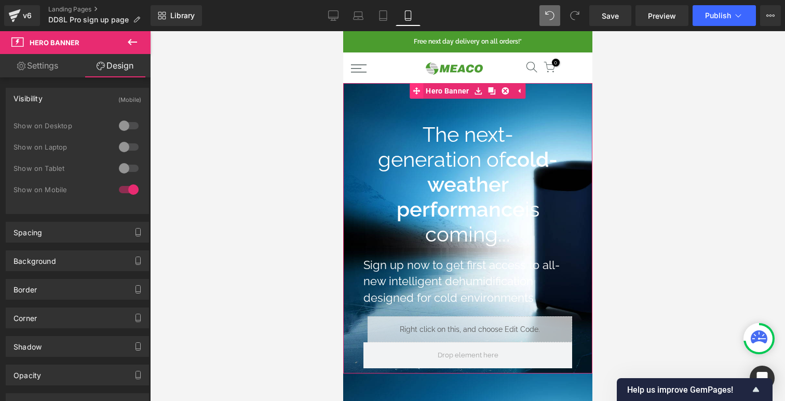
click at [440, 90] on link "Hero Banner" at bounding box center [440, 91] width 62 height 16
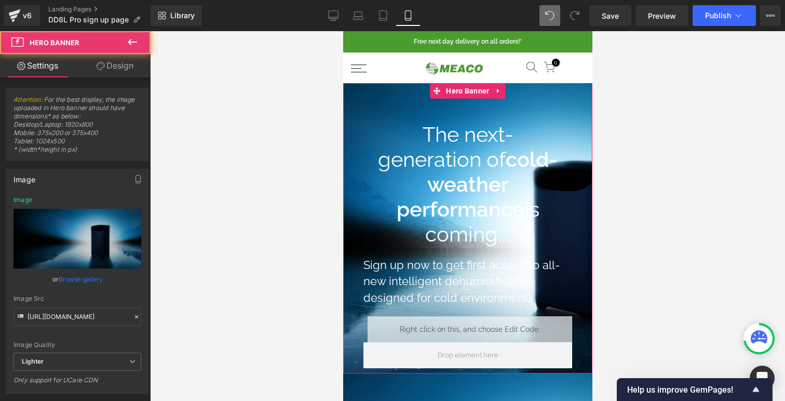
click at [124, 66] on link "Design" at bounding box center [114, 65] width 75 height 23
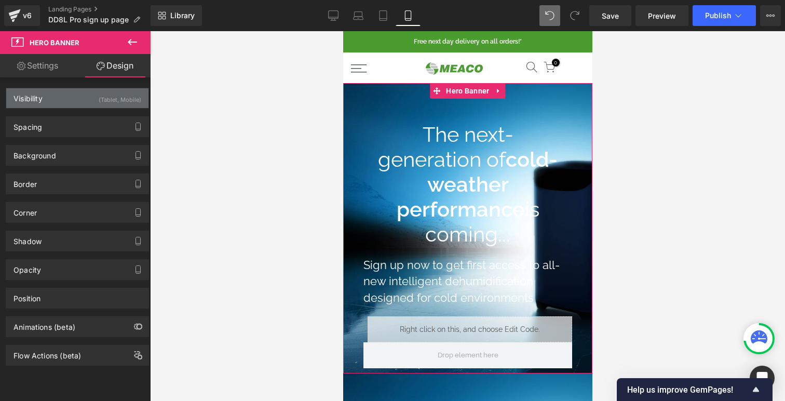
click at [108, 98] on div "(Tablet, Mobile)" at bounding box center [120, 96] width 43 height 17
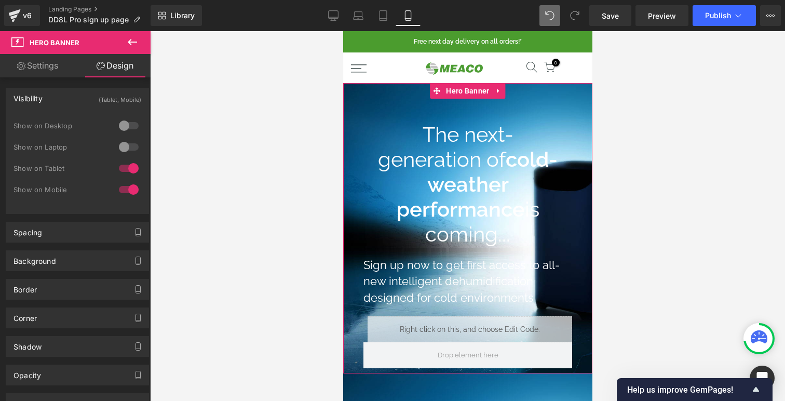
click at [125, 185] on div at bounding box center [128, 189] width 25 height 17
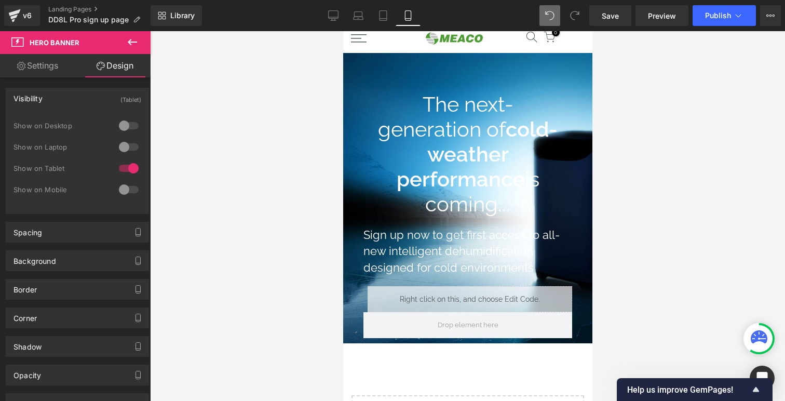
click at [462, 59] on span "Hero Banner" at bounding box center [467, 61] width 39 height 12
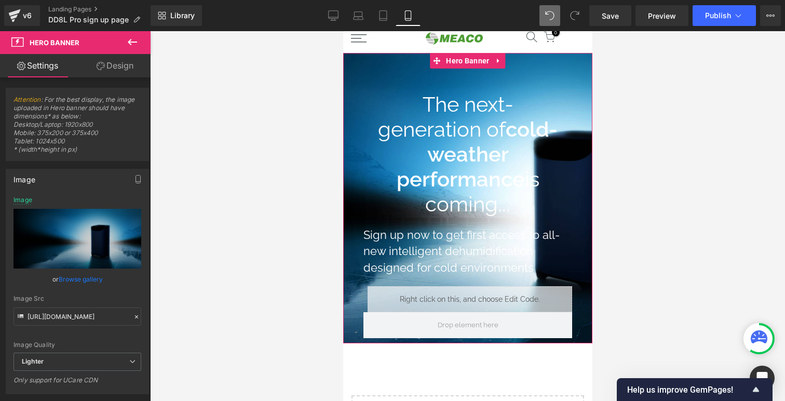
click at [82, 276] on link "Browse gallery" at bounding box center [81, 279] width 44 height 18
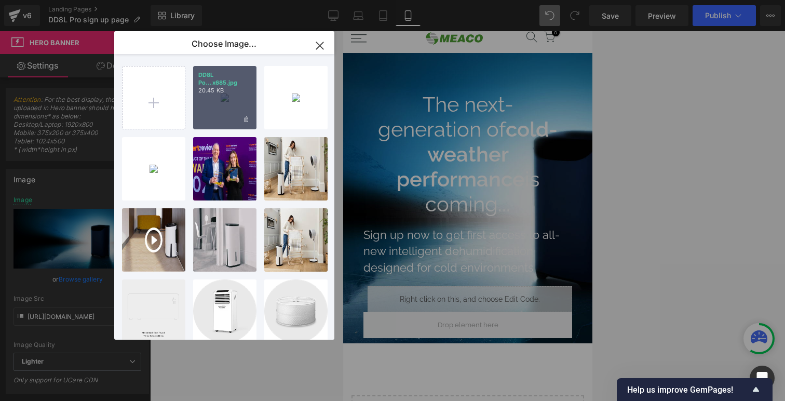
click at [225, 86] on p "DD8L Po...x685.jpg" at bounding box center [224, 79] width 53 height 16
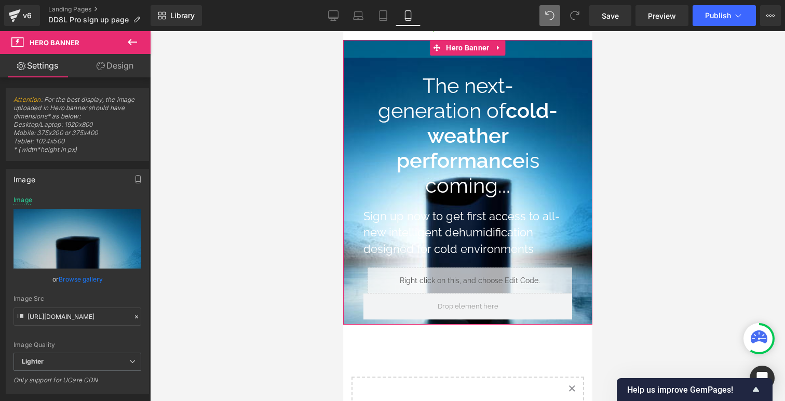
drag, startPoint x: 524, startPoint y: 48, endPoint x: 531, endPoint y: 69, distance: 22.5
click at [534, 43] on div "34px" at bounding box center [467, 49] width 249 height 18
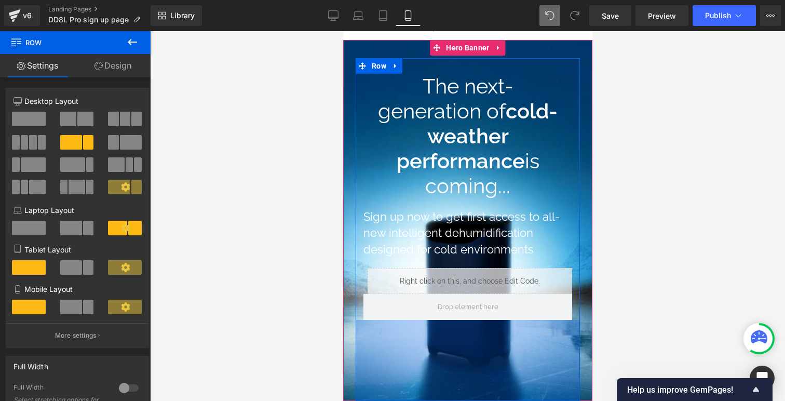
drag, startPoint x: 369, startPoint y: 325, endPoint x: 371, endPoint y: 409, distance: 84.2
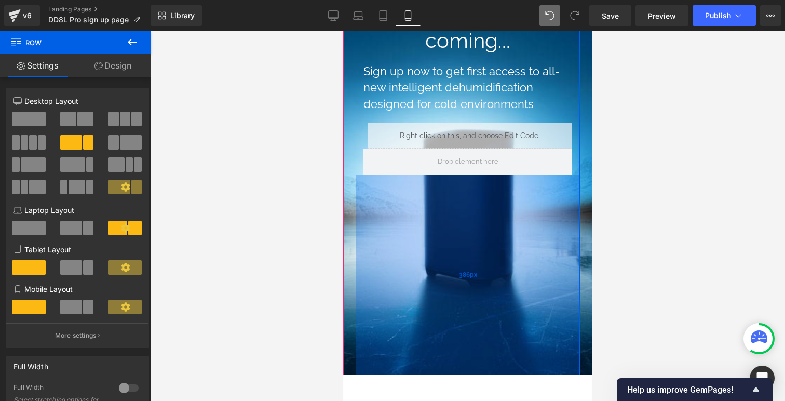
click at [394, 374] on div "386px" at bounding box center [467, 275] width 224 height 200
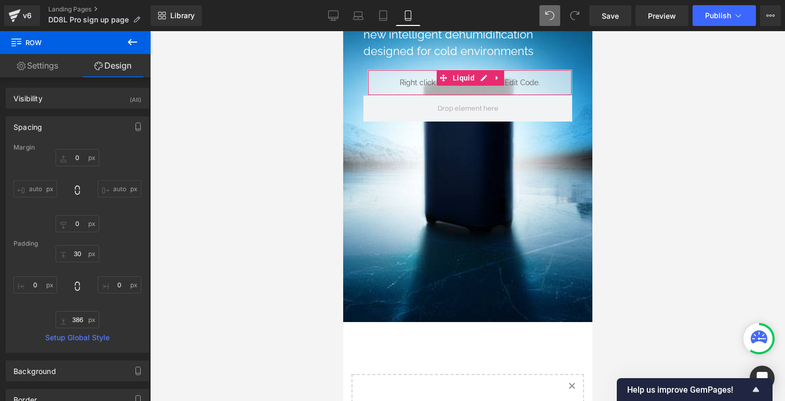
click at [463, 316] on div "The next-generation of cold-weather performance is coming... Heading Sign up no…" at bounding box center [467, 91] width 224 height 462
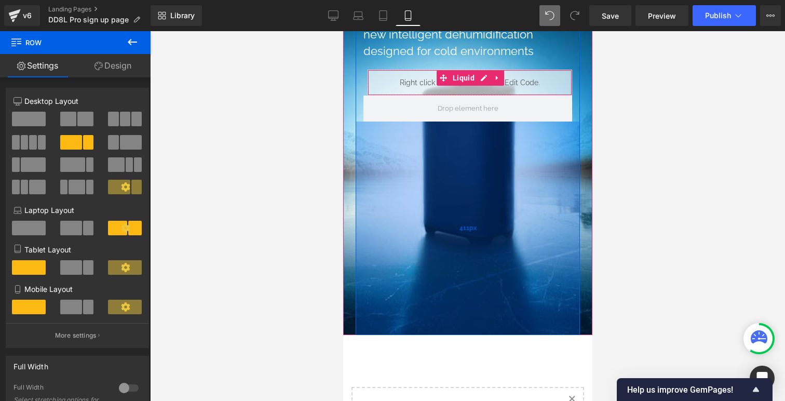
drag, startPoint x: 466, startPoint y: 300, endPoint x: 474, endPoint y: 313, distance: 15.1
click at [474, 313] on div "411px" at bounding box center [467, 228] width 224 height 213
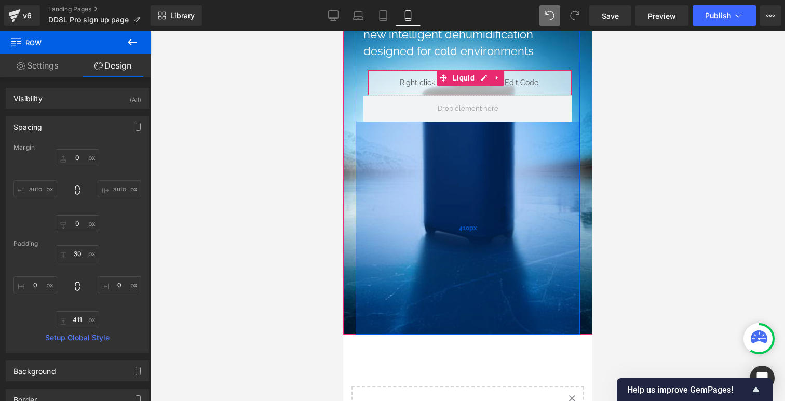
click at [474, 312] on div "410px" at bounding box center [467, 228] width 224 height 213
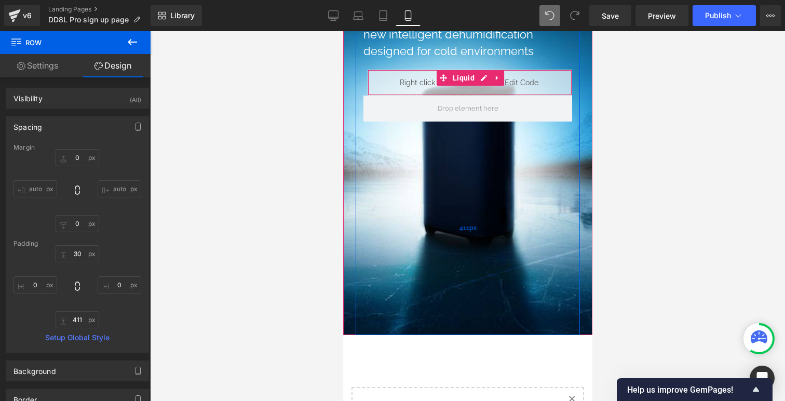
click at [474, 312] on div "411px" at bounding box center [467, 228] width 224 height 213
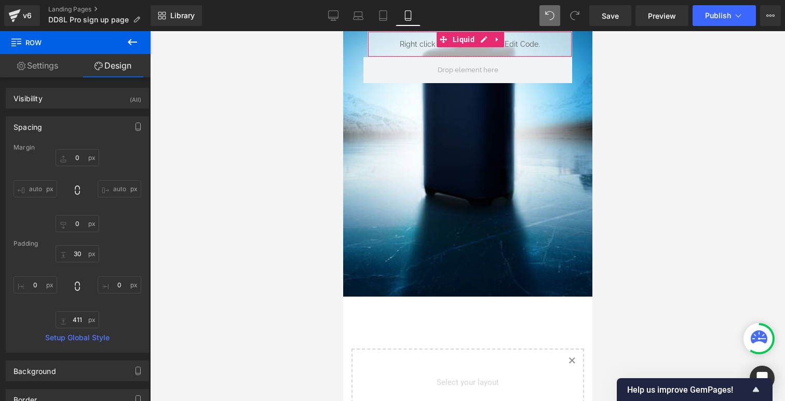
click at [492, 286] on div "The next-generation of cold-weather performance is coming... Heading Sign up no…" at bounding box center [467, 58] width 224 height 475
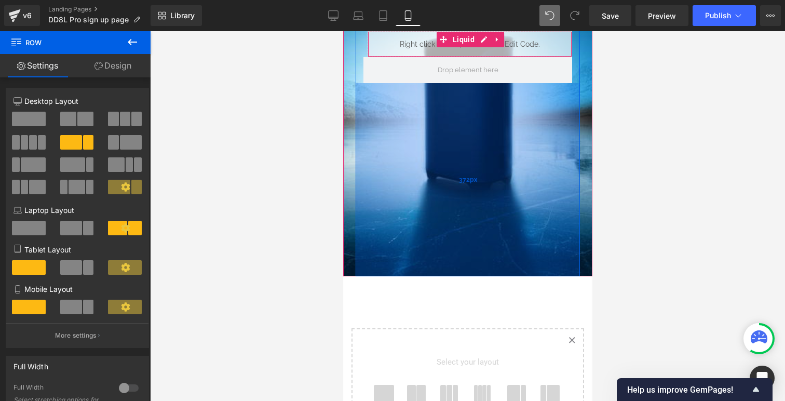
drag, startPoint x: 474, startPoint y: 268, endPoint x: 479, endPoint y: 248, distance: 20.8
click at [479, 248] on div "372px" at bounding box center [467, 179] width 224 height 193
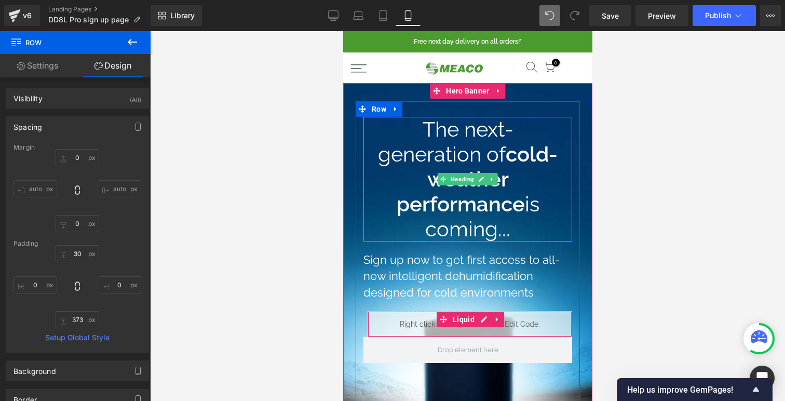
click at [479, 196] on strong "cold-weather performance" at bounding box center [477, 179] width 162 height 74
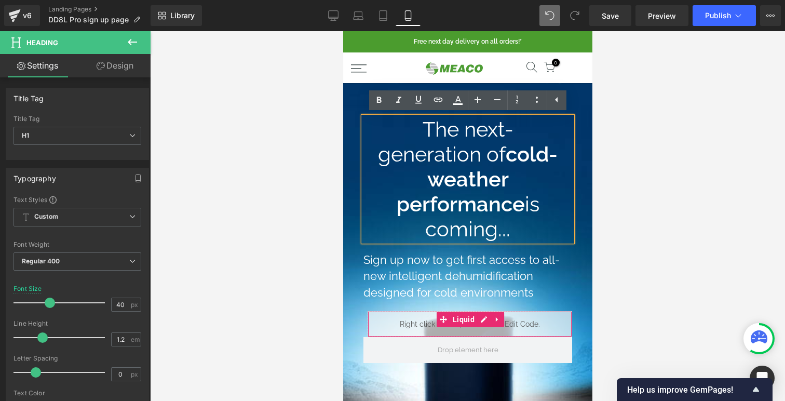
drag, startPoint x: 511, startPoint y: 233, endPoint x: 400, endPoint y: 125, distance: 154.6
click at [400, 125] on h1 "The next-generation of cold-weather performance is coming..." at bounding box center [467, 179] width 183 height 125
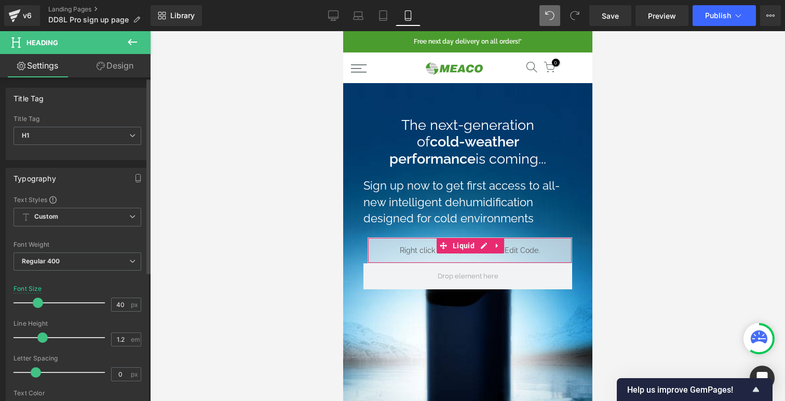
drag, startPoint x: 48, startPoint y: 299, endPoint x: 36, endPoint y: 297, distance: 11.5
click at [36, 297] on div at bounding box center [62, 302] width 86 height 21
click at [116, 306] on input "40" at bounding box center [121, 304] width 18 height 13
type input "28"
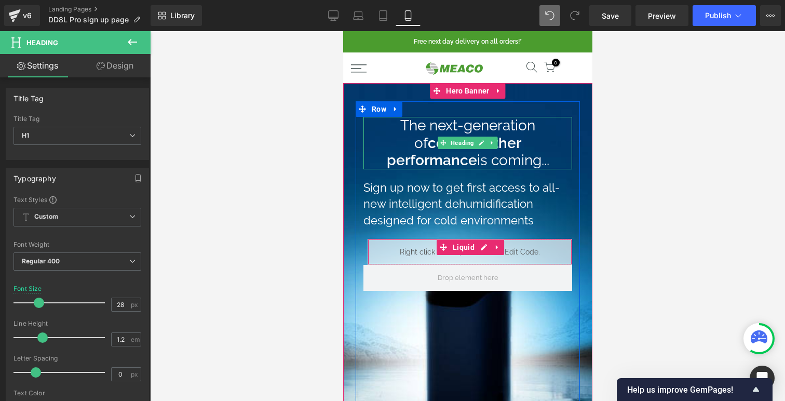
click at [396, 138] on h1 "The next-generation of cold-weather performance is coming..." at bounding box center [467, 143] width 183 height 52
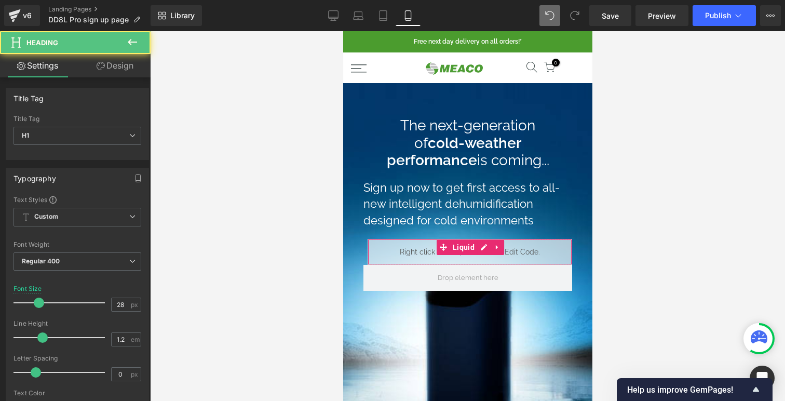
click at [111, 66] on link "Design" at bounding box center [114, 65] width 75 height 23
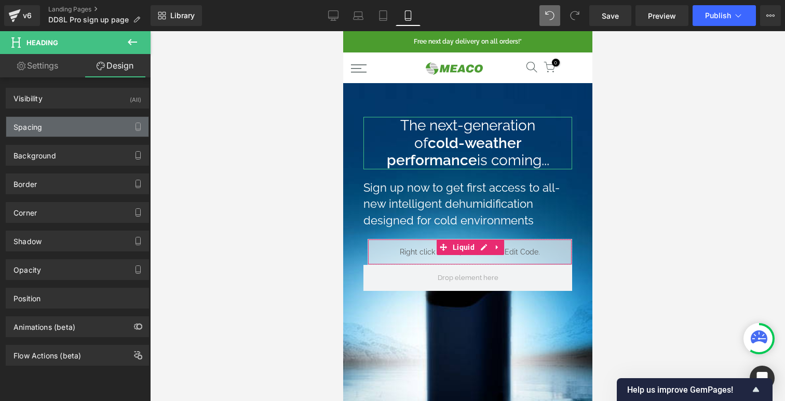
click at [74, 133] on div "Spacing" at bounding box center [77, 127] width 142 height 20
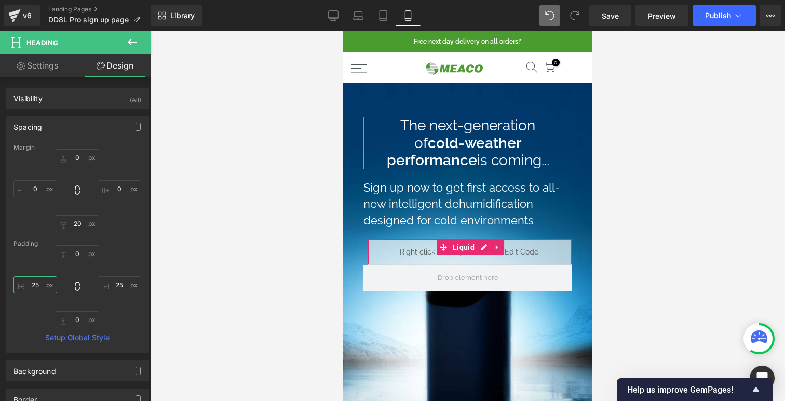
click at [37, 282] on input "25" at bounding box center [36, 284] width 44 height 17
type input "20"
click at [117, 281] on input "25" at bounding box center [120, 284] width 44 height 17
type input "20"
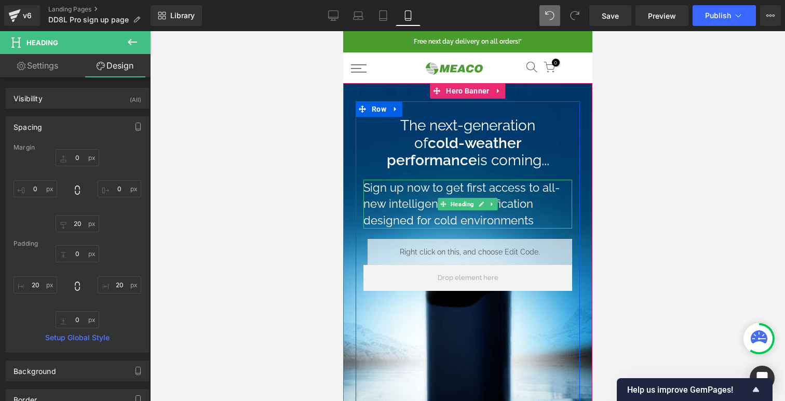
click at [456, 216] on h1 "Sign up now to get first access to all-new intelligent dehumidification designe…" at bounding box center [467, 204] width 209 height 49
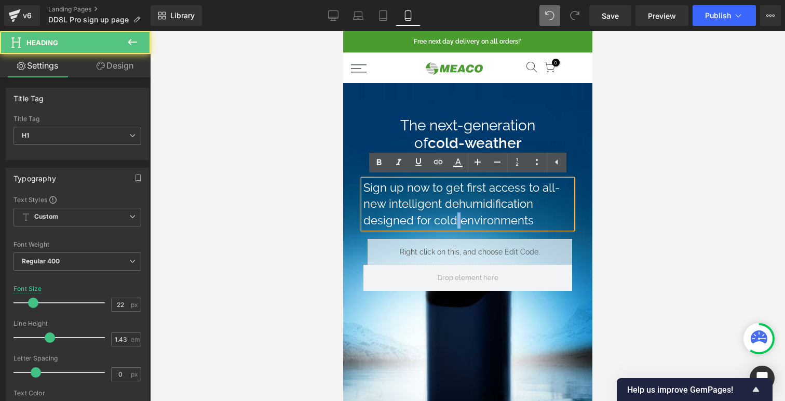
click at [456, 216] on h1 "Sign up now to get first access to all-new intelligent dehumidification designe…" at bounding box center [467, 204] width 209 height 49
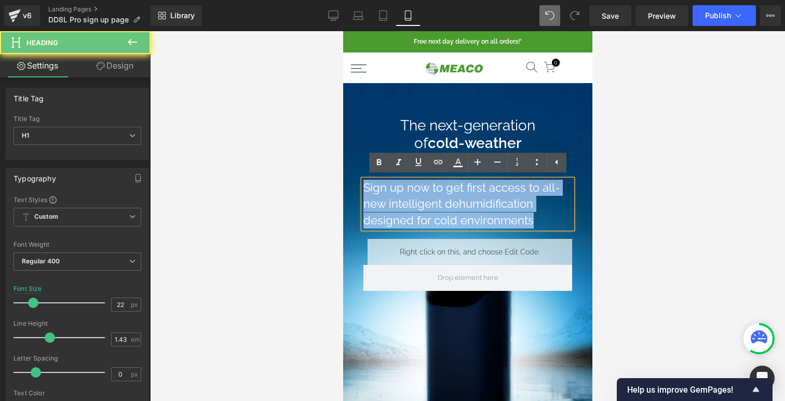
click at [456, 216] on h1 "Sign up now to get first access to all-new intelligent dehumidification designe…" at bounding box center [467, 204] width 209 height 49
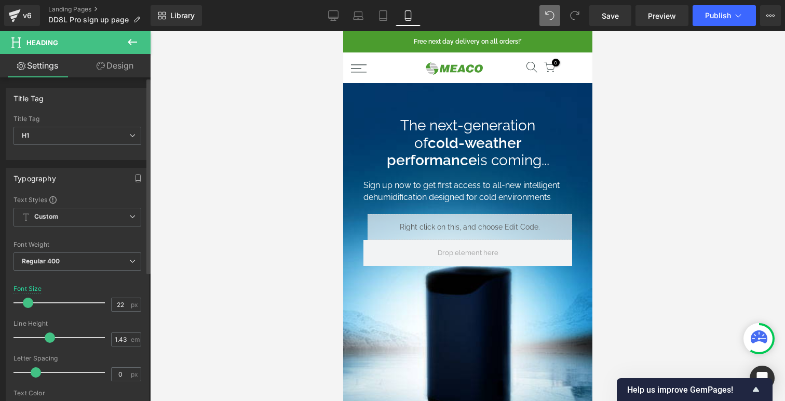
click at [26, 304] on span at bounding box center [28, 303] width 10 height 10
click at [124, 302] on input "22" at bounding box center [121, 304] width 18 height 13
type input "18"
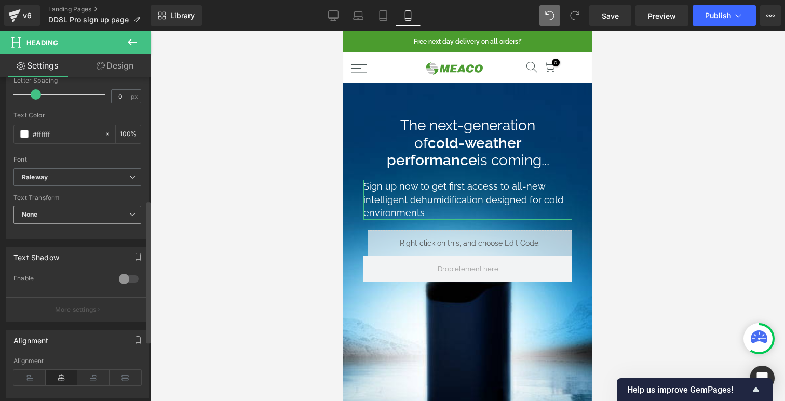
click at [58, 219] on span "None" at bounding box center [78, 215] width 128 height 18
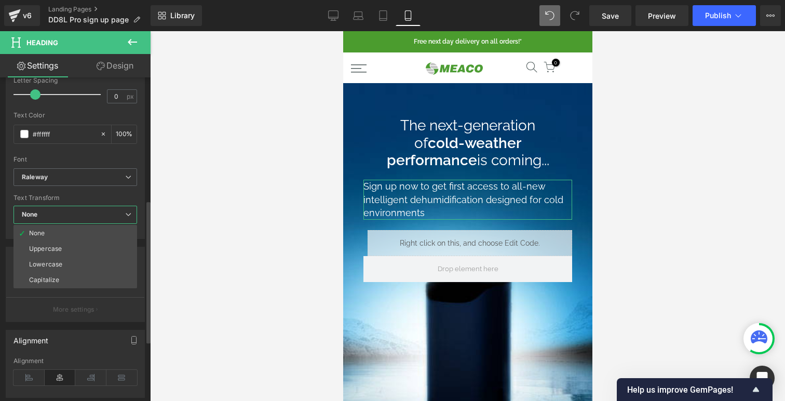
click at [58, 219] on span "None" at bounding box center [76, 215] width 124 height 18
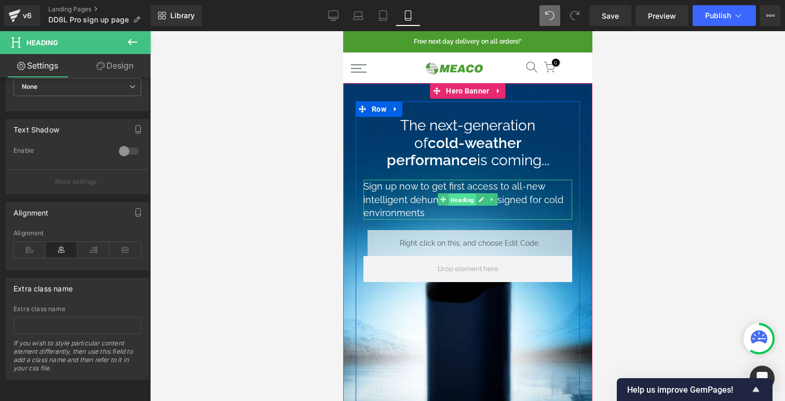
click at [459, 199] on span "Heading" at bounding box center [462, 200] width 28 height 12
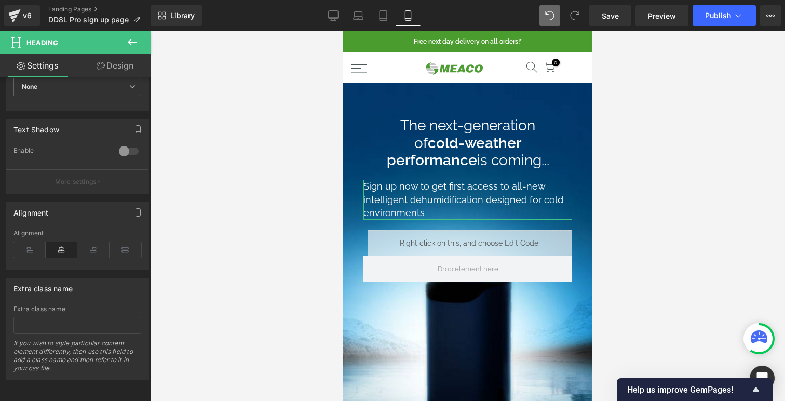
click at [116, 71] on link "Design" at bounding box center [114, 65] width 75 height 23
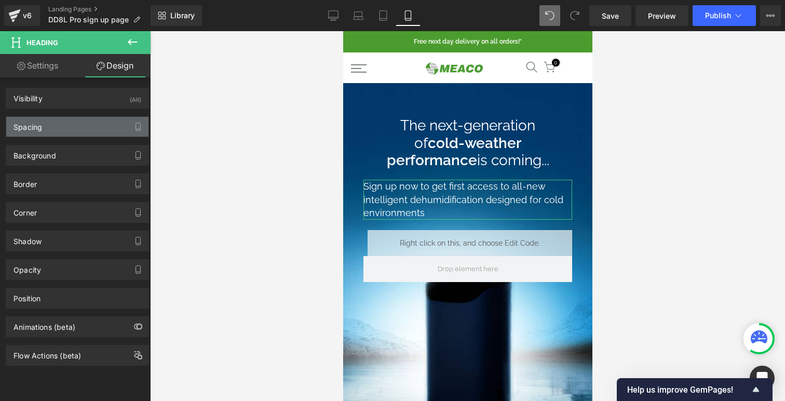
click at [57, 131] on div "Spacing" at bounding box center [77, 127] width 142 height 20
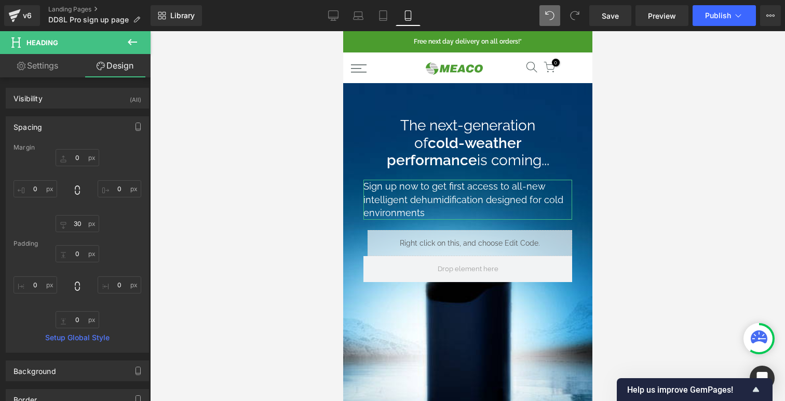
click at [104, 127] on div "Spacing" at bounding box center [77, 127] width 142 height 20
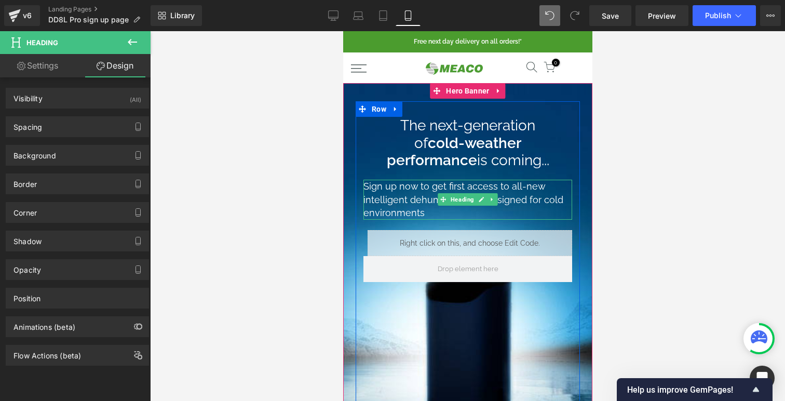
click at [412, 186] on h1 "Sign up now to get first access to all-new intelligent dehumidification designe…" at bounding box center [467, 200] width 209 height 40
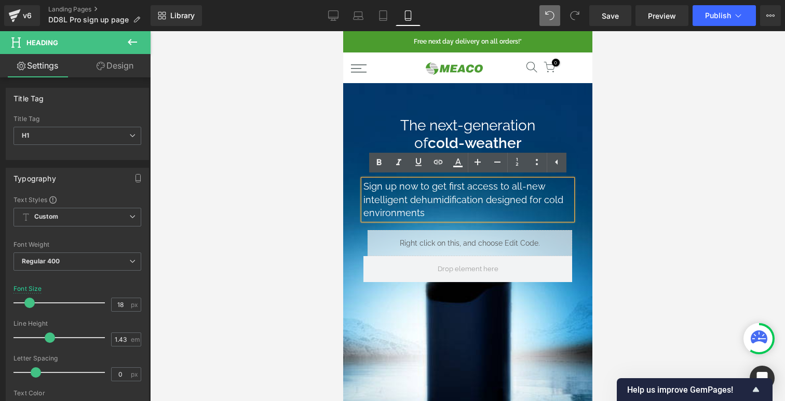
click at [466, 205] on h1 "Sign up now to get first access to all-new intelligent dehumidification designe…" at bounding box center [467, 200] width 209 height 40
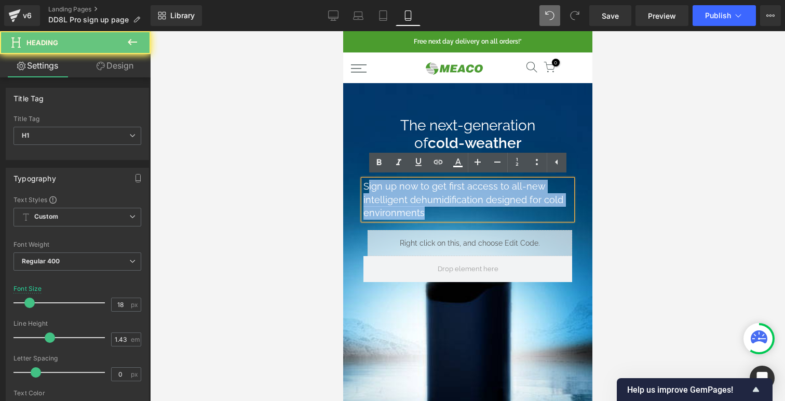
drag, startPoint x: 444, startPoint y: 211, endPoint x: 366, endPoint y: 181, distance: 83.2
click at [366, 181] on h1 "Sign up now to get first access to all-new intelligent dehumidification designe…" at bounding box center [467, 200] width 209 height 40
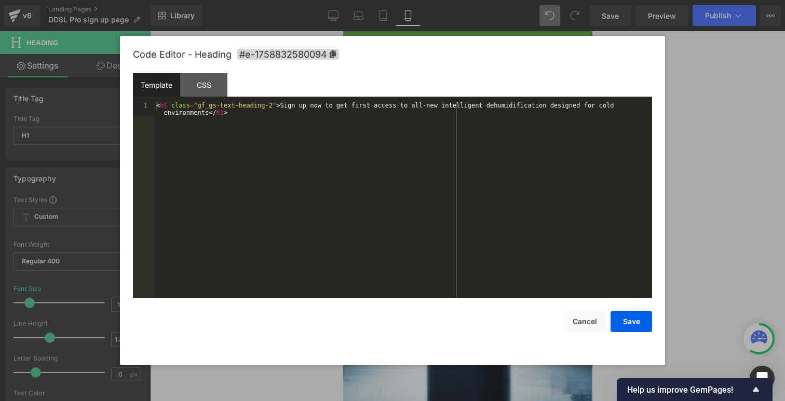
click at [446, 0] on div "Heading You are previewing how the will restyle your page. You can not edit Ele…" at bounding box center [392, 0] width 785 height 0
click at [327, 164] on div "< h1 class = "gf_gs-text-heading-2" > Sign up now to get first access to all-ne…" at bounding box center [403, 214] width 498 height 225
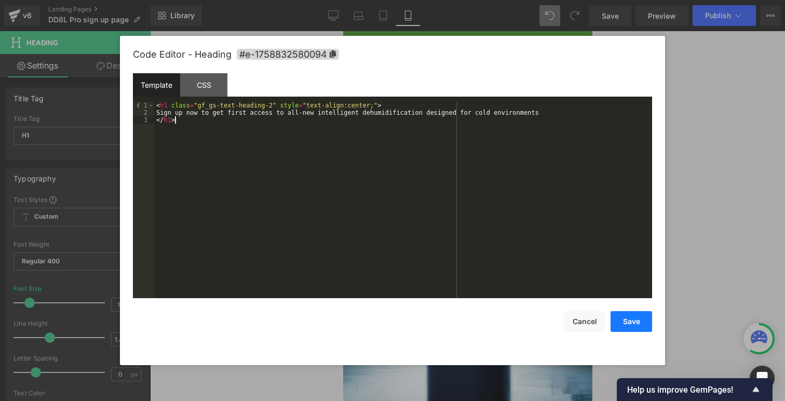
click at [621, 323] on button "Save" at bounding box center [632, 321] width 42 height 21
click at [381, 0] on div "Heading You are previewing how the will restyle your page. You can not edit Ele…" at bounding box center [392, 0] width 785 height 0
click at [294, 117] on div "< h1 class = "gf_gs-text-heading-2" style = "text-align:center;" > Sign up now …" at bounding box center [403, 207] width 498 height 211
click at [626, 324] on button "Save" at bounding box center [632, 321] width 42 height 21
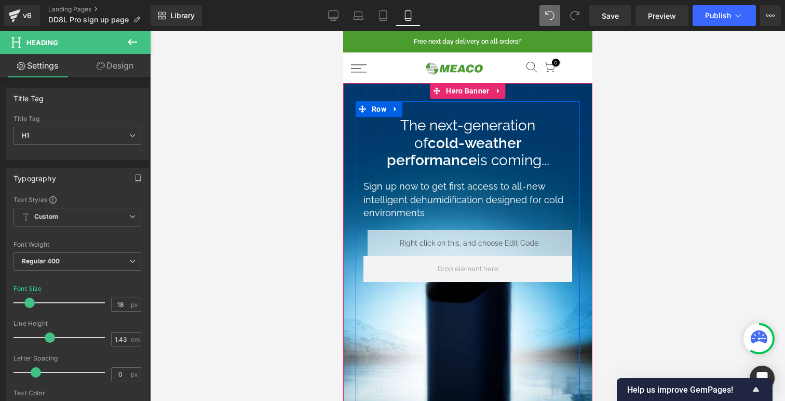
click at [456, 184] on h1 "Sign up now to get first access to all-new intelligent dehumidification designe…" at bounding box center [467, 200] width 209 height 40
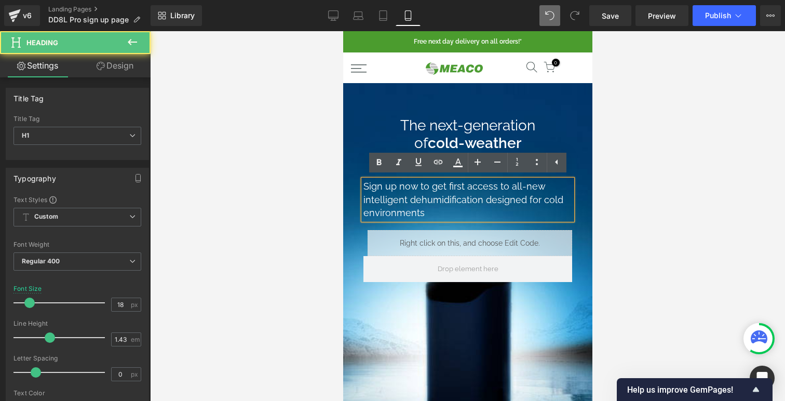
click at [423, 195] on h1 "Sign up now to get first access to all-new intelligent dehumidification designe…" at bounding box center [467, 200] width 209 height 40
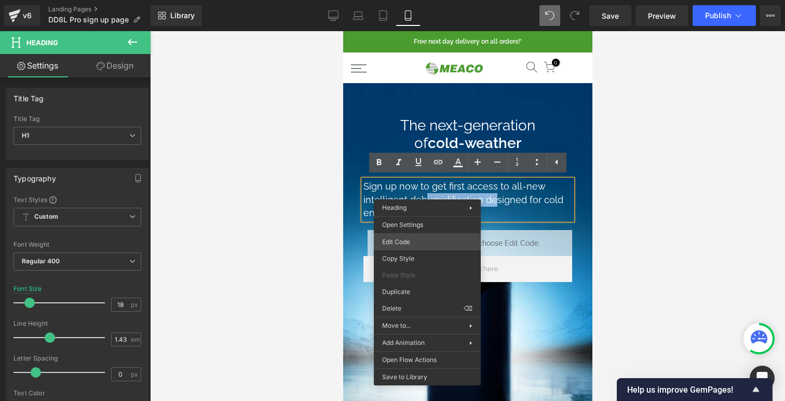
click at [409, 0] on div "Heading You are previewing how the will restyle your page. You can not edit Ele…" at bounding box center [392, 0] width 785 height 0
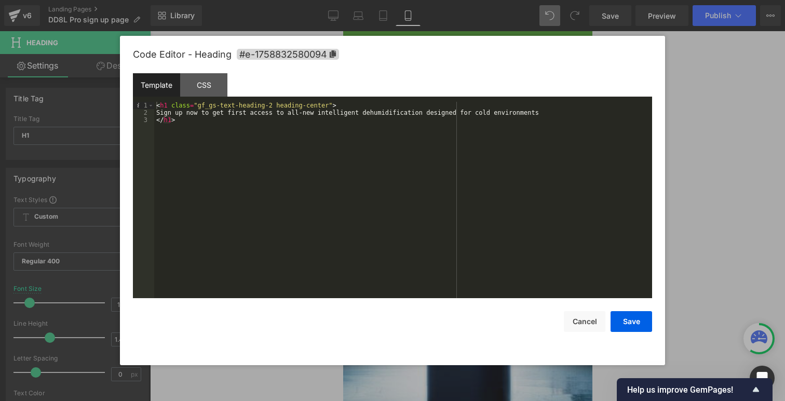
click at [400, 127] on div "< h1 class = "gf_gs-text-heading-2 heading-center" > Sign up now to get first a…" at bounding box center [403, 207] width 498 height 211
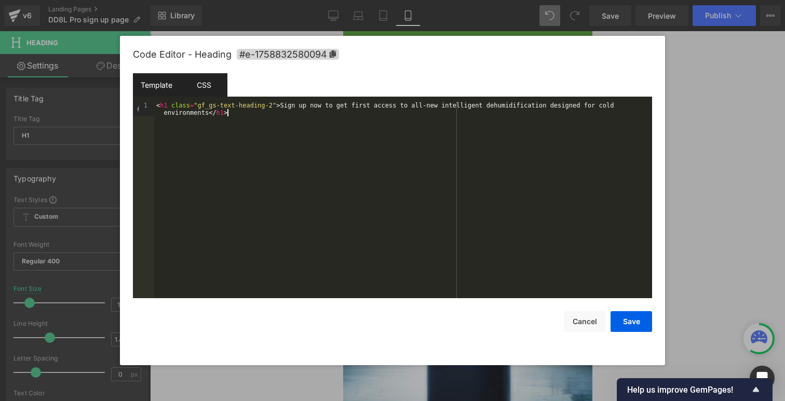
click at [211, 80] on div "CSS" at bounding box center [203, 84] width 47 height 23
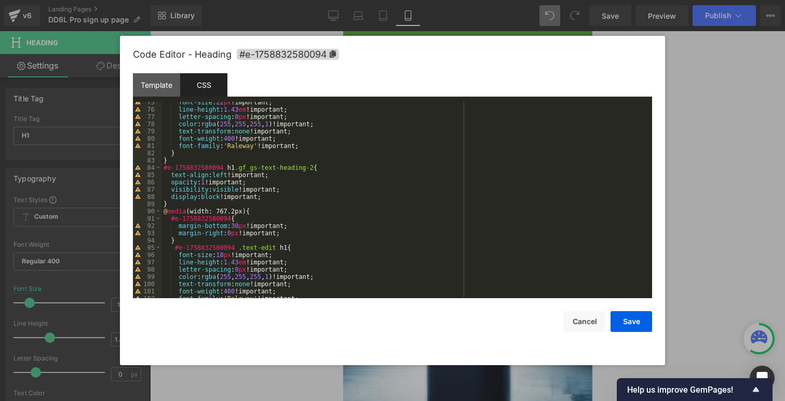
scroll to position [541, 0]
click at [225, 173] on div "font-size : 22 px !important; line-height : 1.43 em !important; letter-spacing …" at bounding box center [405, 204] width 487 height 211
click at [633, 319] on button "Save" at bounding box center [632, 321] width 42 height 21
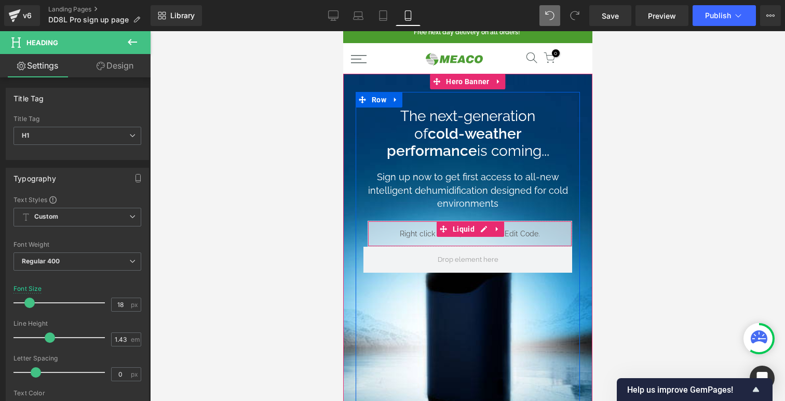
scroll to position [16, 0]
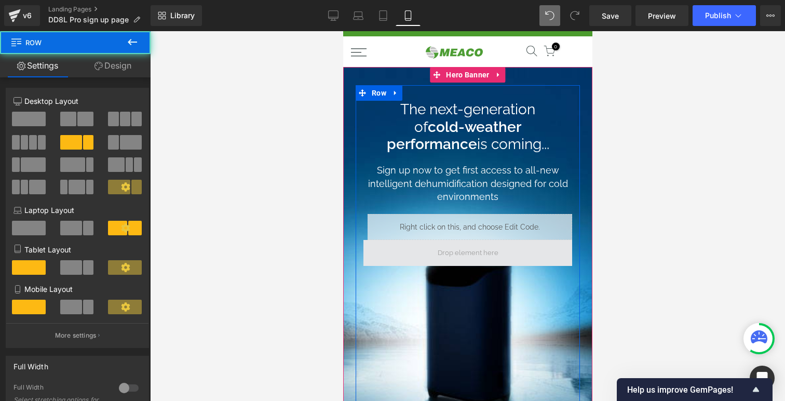
click at [530, 246] on span at bounding box center [467, 253] width 209 height 26
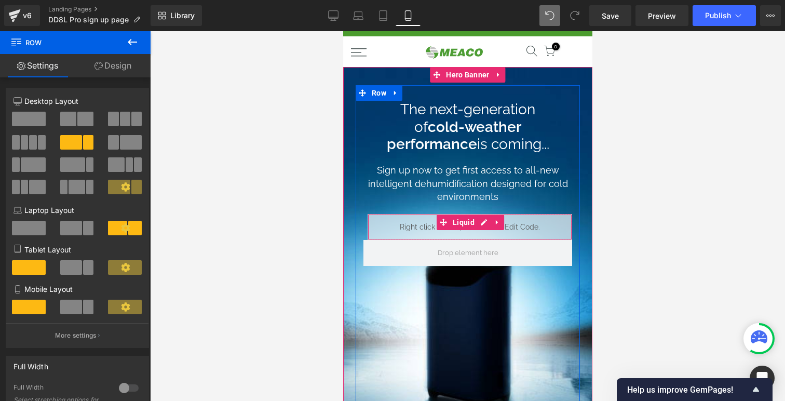
click at [553, 230] on div "Liquid" at bounding box center [469, 227] width 205 height 26
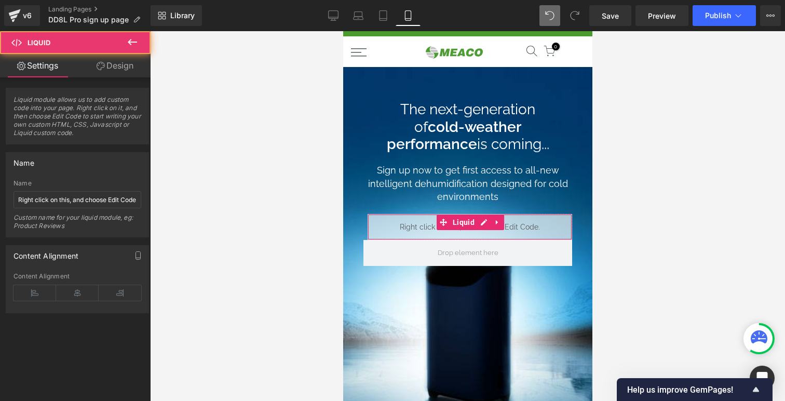
click at [114, 64] on link "Design" at bounding box center [114, 65] width 75 height 23
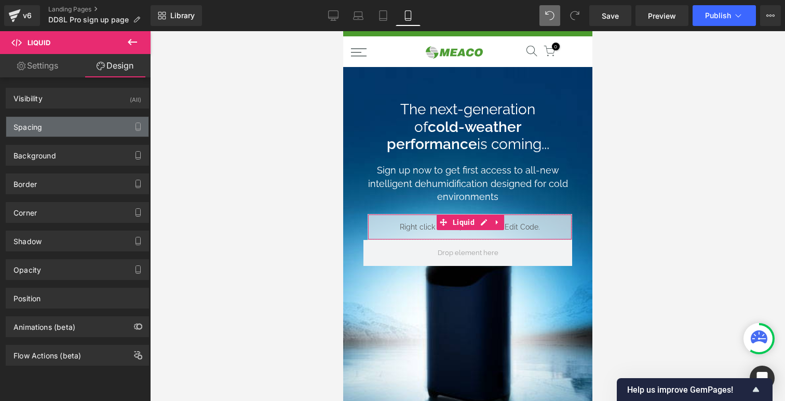
click at [86, 125] on div "Spacing" at bounding box center [77, 127] width 142 height 20
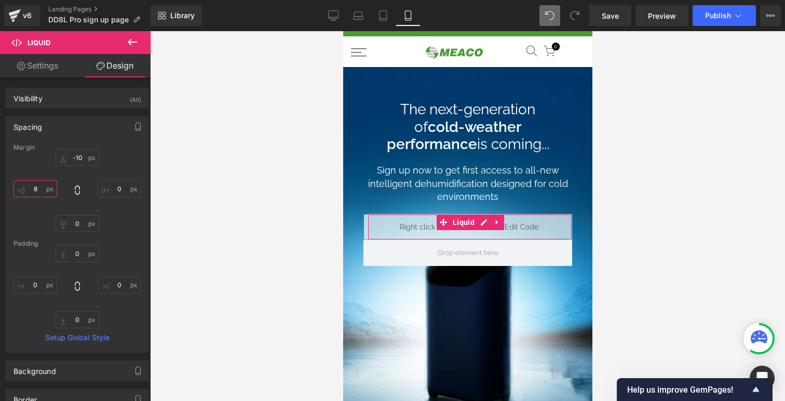
click at [33, 190] on input "8" at bounding box center [36, 188] width 44 height 17
type input "0"
click at [232, 200] on div at bounding box center [467, 216] width 635 height 370
click at [636, 138] on div at bounding box center [467, 216] width 635 height 370
click at [612, 14] on span "Save" at bounding box center [610, 15] width 17 height 11
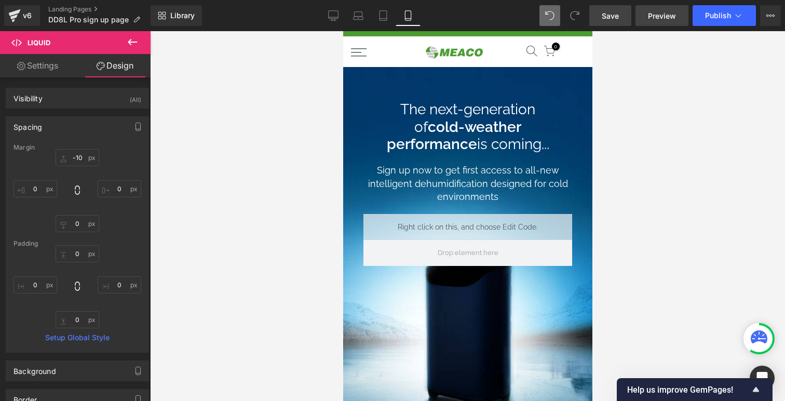
click at [657, 8] on link "Preview" at bounding box center [662, 15] width 53 height 21
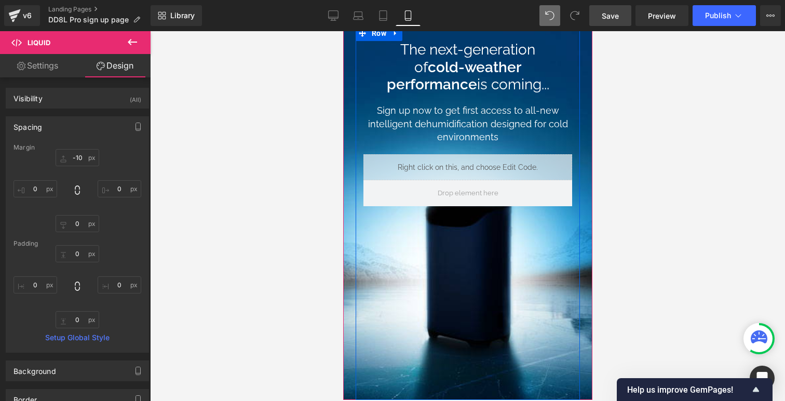
scroll to position [0, 0]
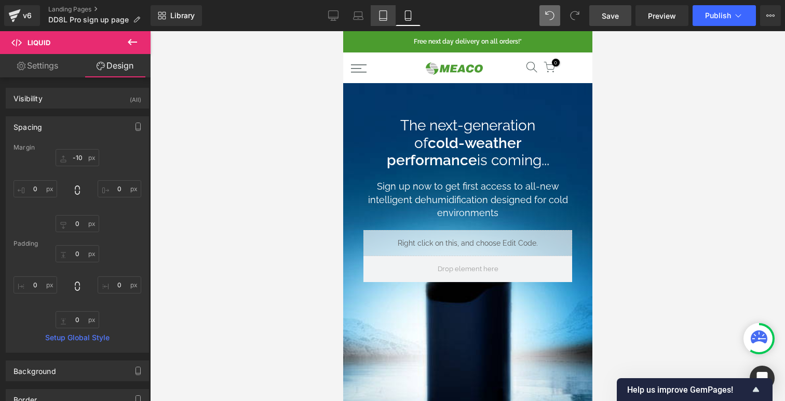
click at [392, 20] on link "Tablet" at bounding box center [383, 15] width 25 height 21
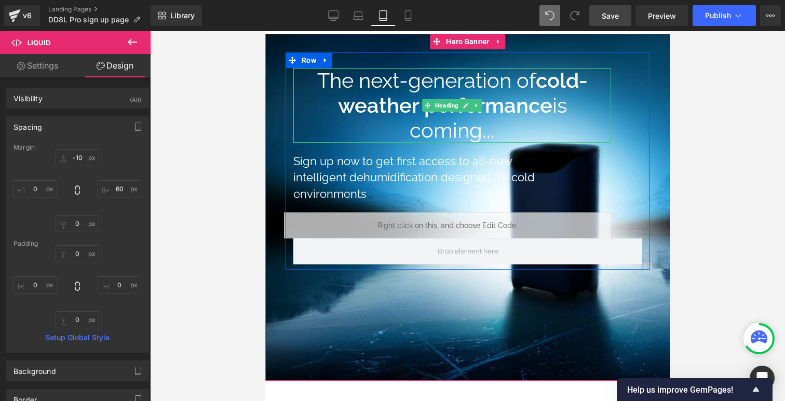
scroll to position [70, 0]
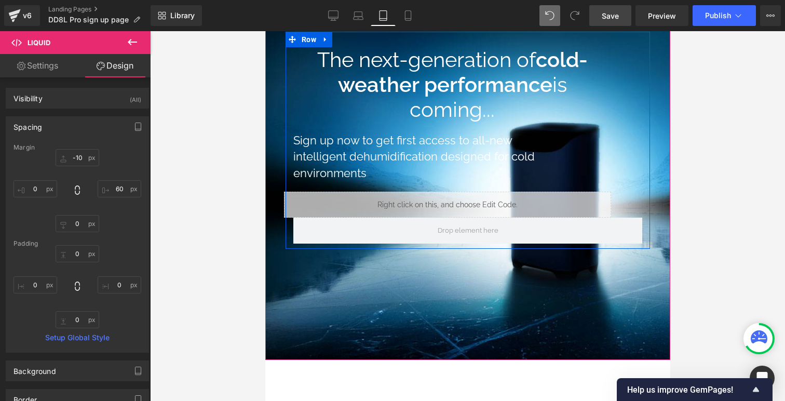
click at [439, 61] on h1 "The next-generation of cold-weather performance is coming..." at bounding box center [452, 84] width 318 height 75
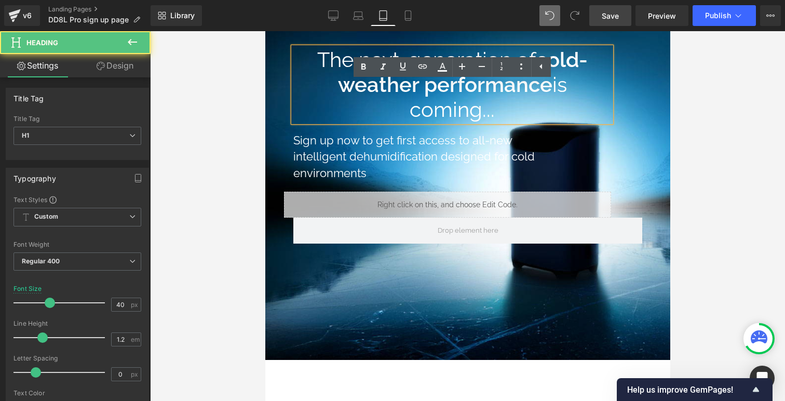
click at [439, 61] on link at bounding box center [443, 67] width 20 height 20
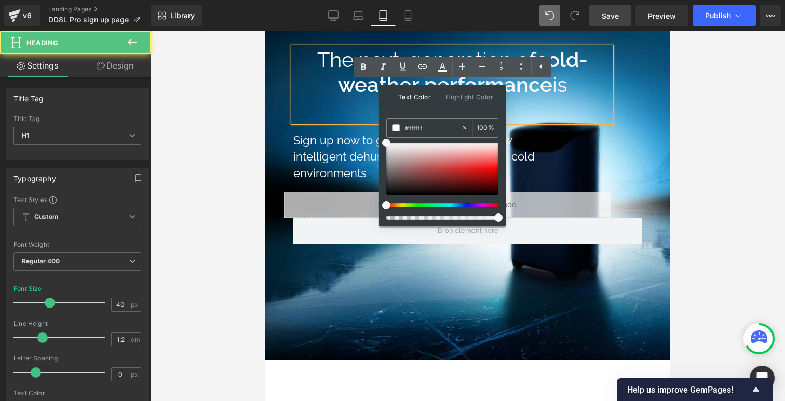
click at [439, 61] on icon at bounding box center [442, 67] width 12 height 12
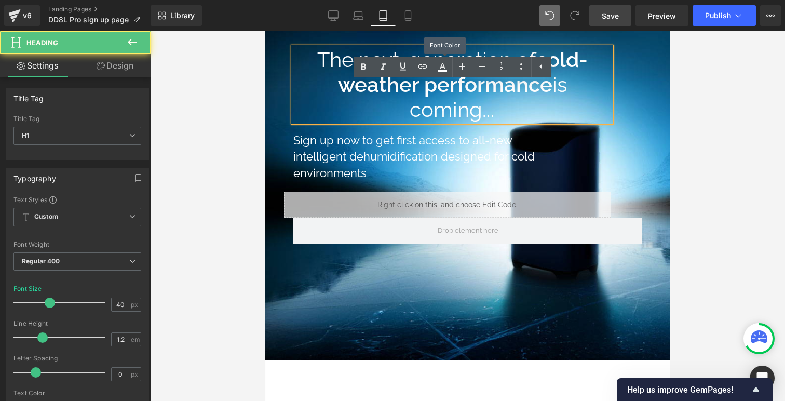
click at [380, 98] on h1 "The next-generation of cold-weather performance is coming..." at bounding box center [452, 84] width 318 height 75
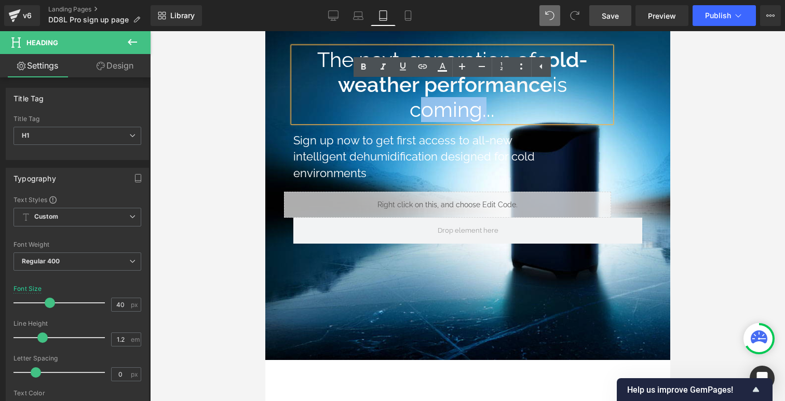
click at [380, 98] on h1 "The next-generation of cold-weather performance is coming..." at bounding box center [452, 84] width 318 height 75
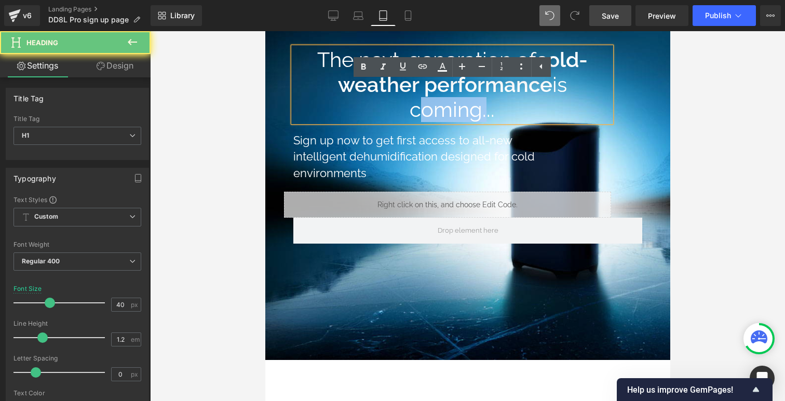
click at [380, 98] on h1 "The next-generation of cold-weather performance is coming..." at bounding box center [452, 84] width 318 height 75
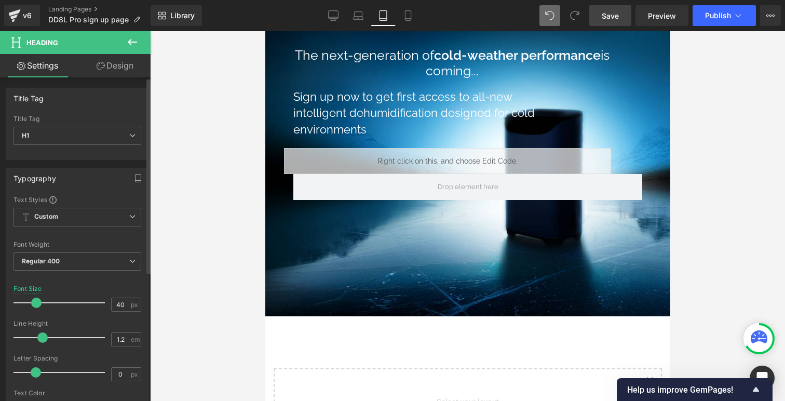
scroll to position [5, 5]
drag, startPoint x: 47, startPoint y: 303, endPoint x: 34, endPoint y: 302, distance: 13.1
click at [34, 302] on span at bounding box center [36, 303] width 10 height 10
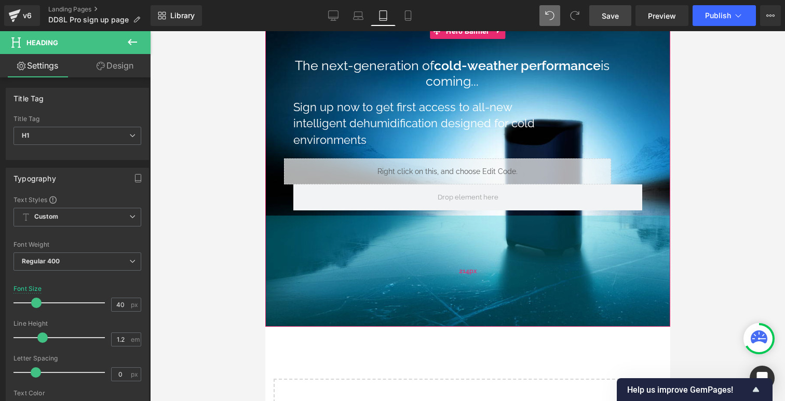
scroll to position [52, 0]
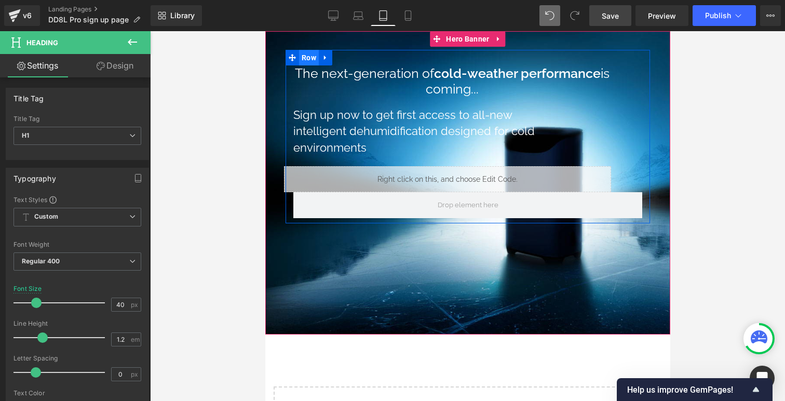
click at [313, 60] on span "Row" at bounding box center [309, 58] width 20 height 16
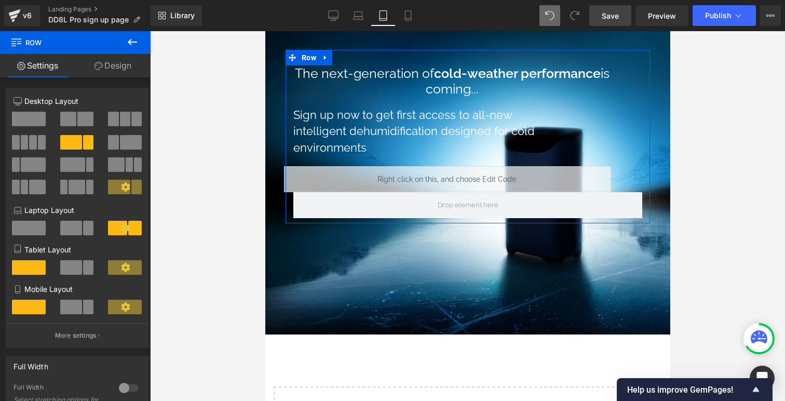
click at [73, 271] on span at bounding box center [71, 267] width 22 height 15
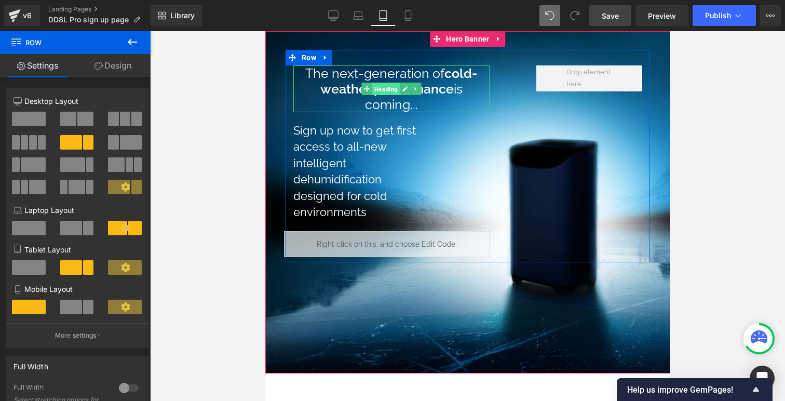
click at [397, 92] on span "Heading" at bounding box center [386, 89] width 28 height 12
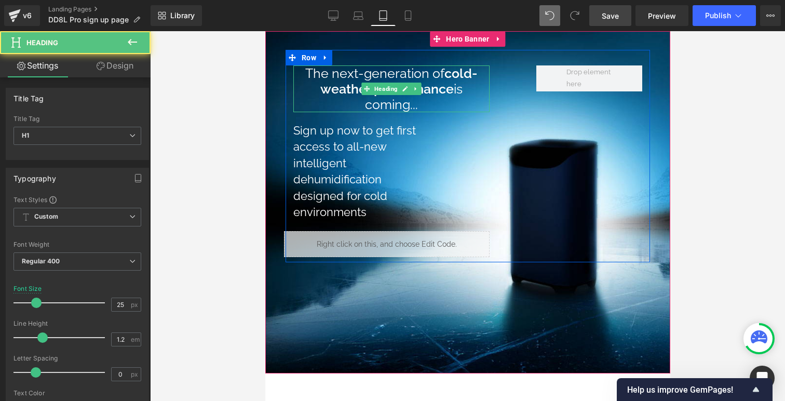
click at [443, 103] on h1 "The next-generation of cold-weather performance is coming..." at bounding box center [391, 88] width 196 height 47
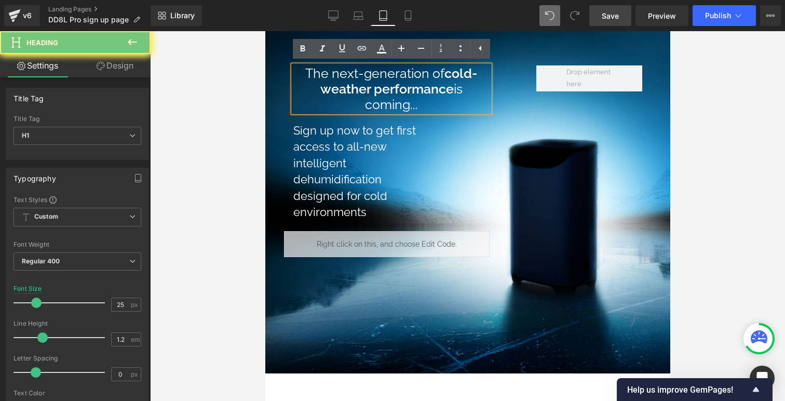
click at [443, 103] on h1 "The next-generation of cold-weather performance is coming..." at bounding box center [391, 88] width 196 height 47
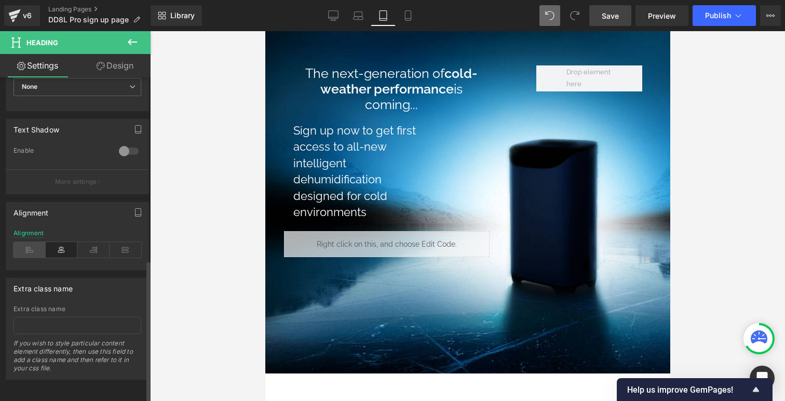
click at [34, 245] on icon at bounding box center [30, 250] width 32 height 16
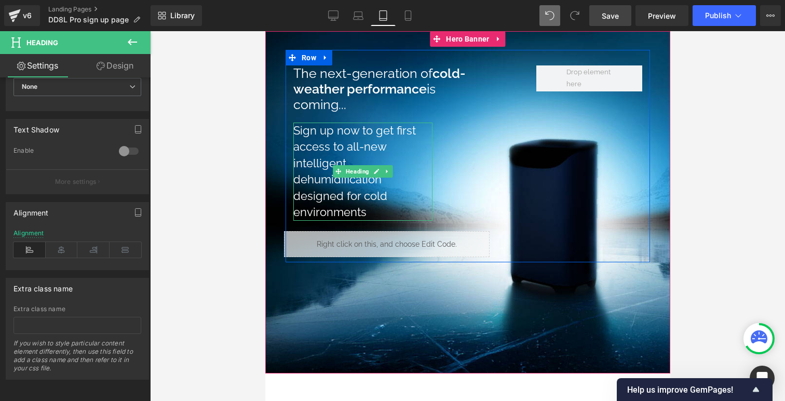
click at [359, 145] on h1 "Sign up now to get first access to all-new intelligent dehumidification designe…" at bounding box center [362, 172] width 139 height 98
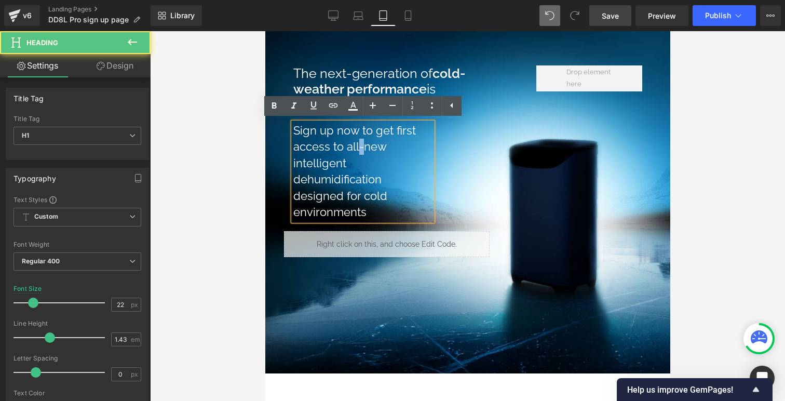
click at [359, 145] on h1 "Sign up now to get first access to all-new intelligent dehumidification designe…" at bounding box center [362, 172] width 139 height 98
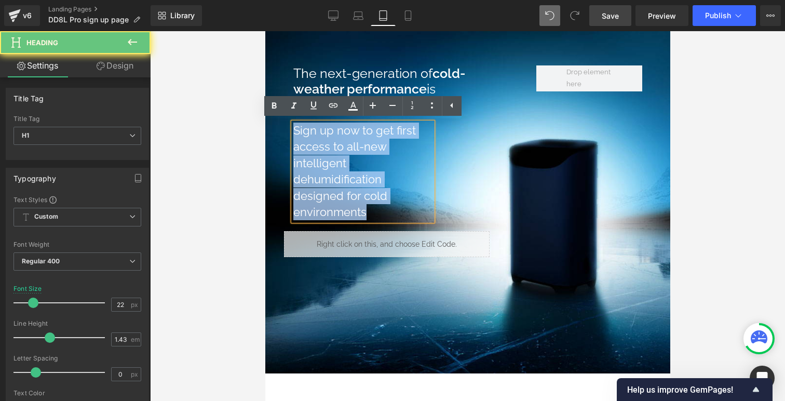
click at [359, 145] on h1 "Sign up now to get first access to all-new intelligent dehumidification designe…" at bounding box center [362, 172] width 139 height 98
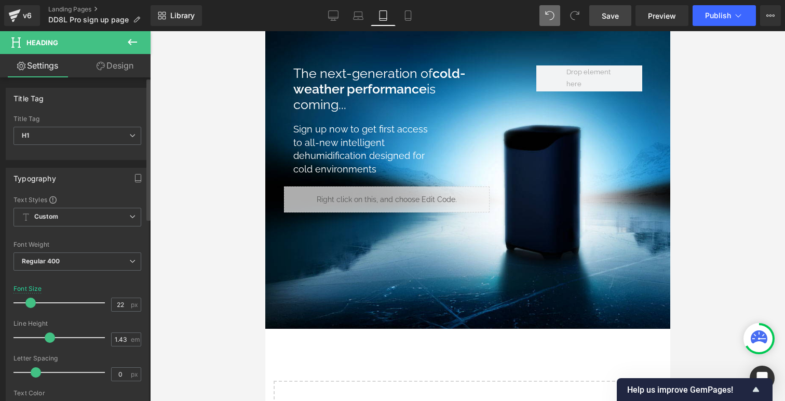
click at [30, 302] on span at bounding box center [30, 303] width 10 height 10
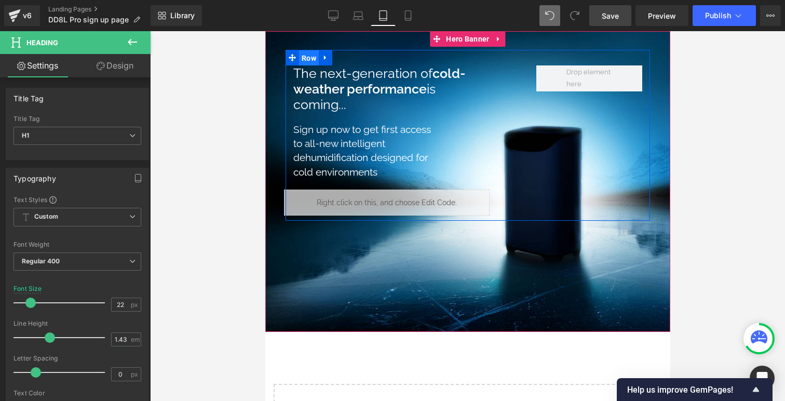
click at [309, 57] on span "Row" at bounding box center [309, 58] width 20 height 16
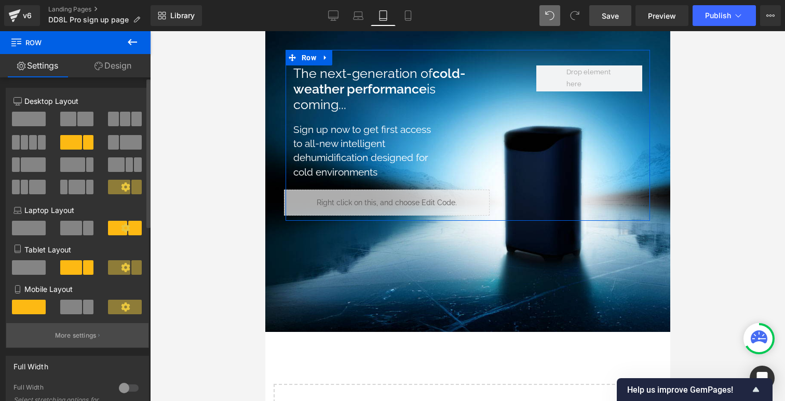
click at [79, 338] on p "More settings" at bounding box center [76, 335] width 42 height 9
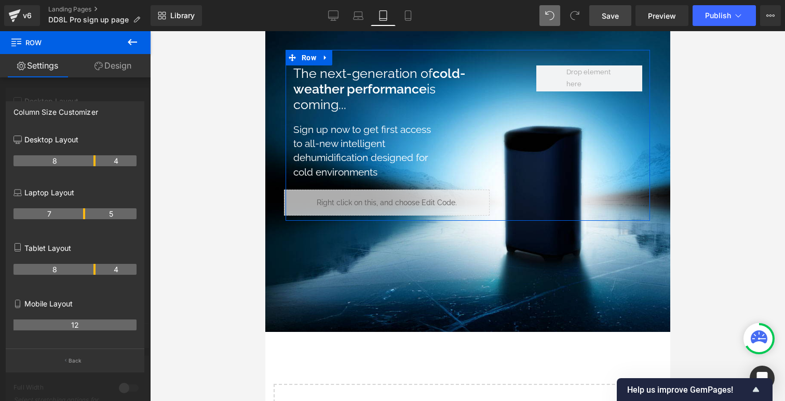
drag, startPoint x: 96, startPoint y: 272, endPoint x: 84, endPoint y: 272, distance: 12.5
click at [84, 272] on tr "8 4" at bounding box center [75, 269] width 123 height 11
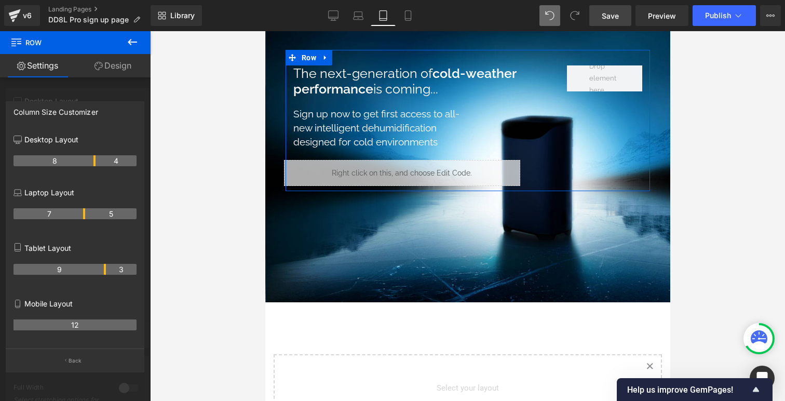
drag, startPoint x: 93, startPoint y: 272, endPoint x: 100, endPoint y: 271, distance: 7.3
click at [100, 271] on th "9" at bounding box center [60, 269] width 92 height 11
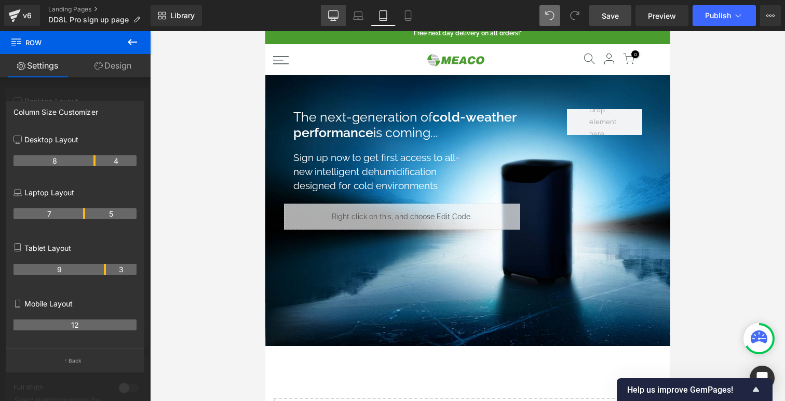
click at [336, 17] on icon at bounding box center [333, 15] width 10 height 10
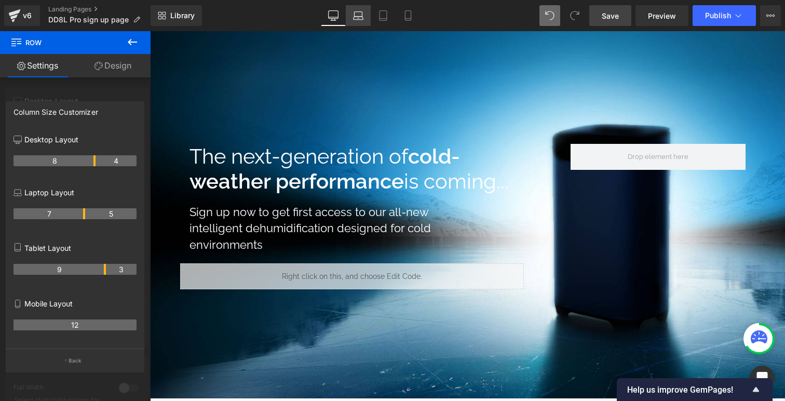
click at [364, 21] on link "Laptop" at bounding box center [358, 15] width 25 height 21
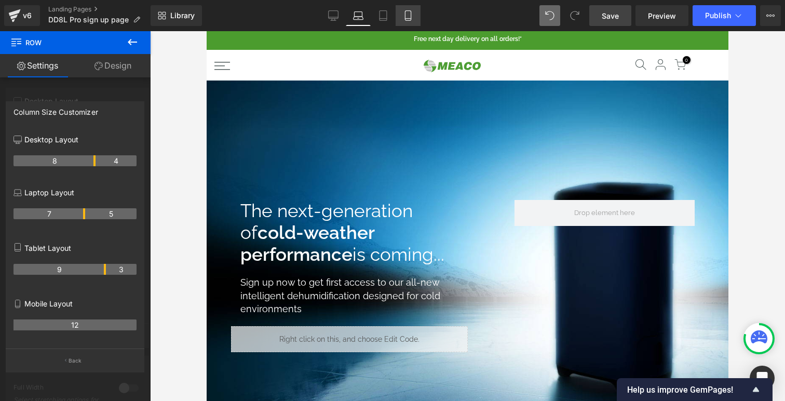
click at [407, 16] on icon at bounding box center [408, 15] width 10 height 10
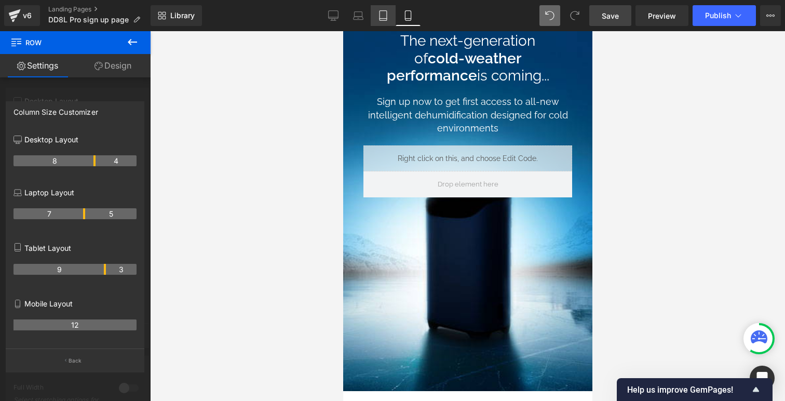
click at [380, 21] on link "Tablet" at bounding box center [383, 15] width 25 height 21
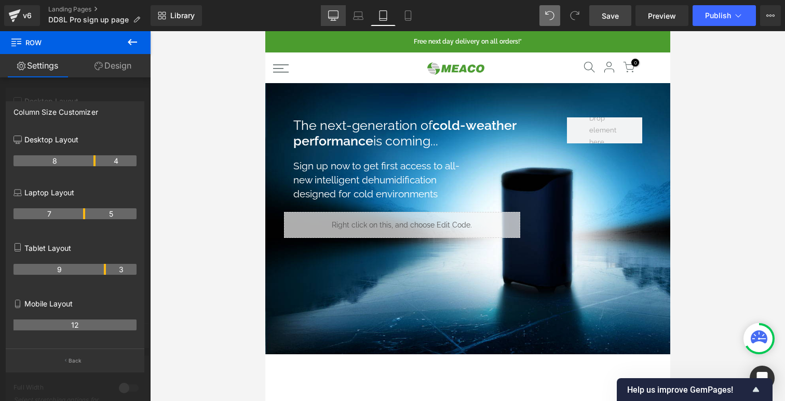
click at [333, 15] on icon at bounding box center [333, 15] width 10 height 10
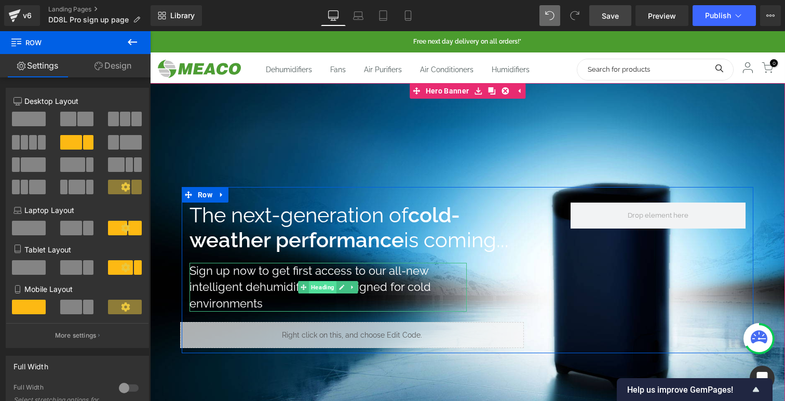
click at [326, 287] on span "Heading" at bounding box center [323, 287] width 28 height 12
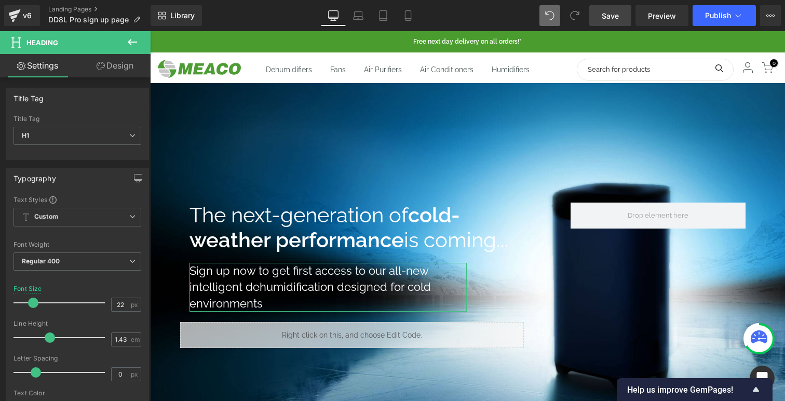
click at [98, 66] on icon at bounding box center [101, 66] width 8 height 8
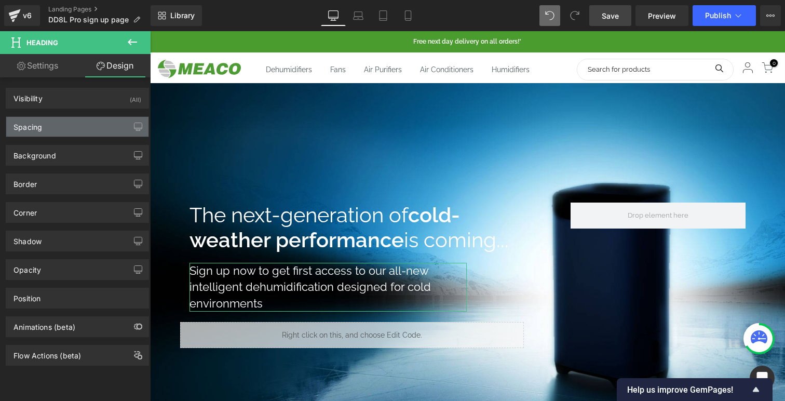
click at [58, 123] on div "Spacing" at bounding box center [77, 127] width 142 height 20
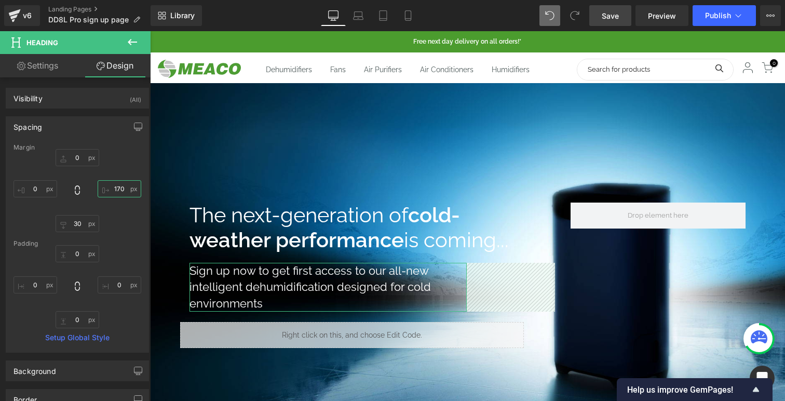
click at [116, 191] on input "text" at bounding box center [120, 188] width 44 height 17
type input "140"
click at [77, 223] on input "text" at bounding box center [78, 223] width 44 height 17
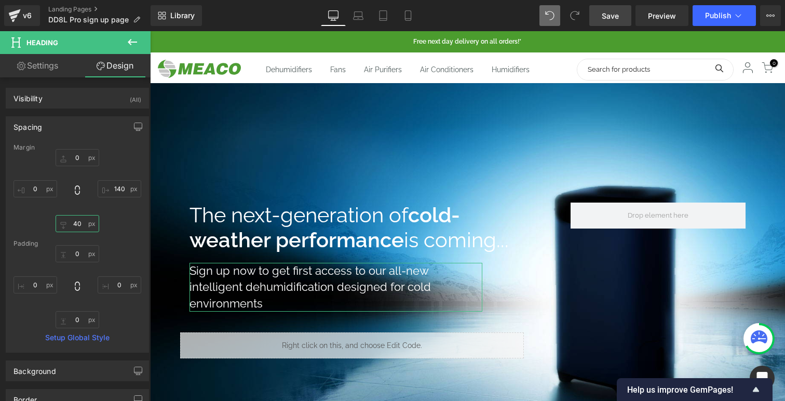
type input "50"
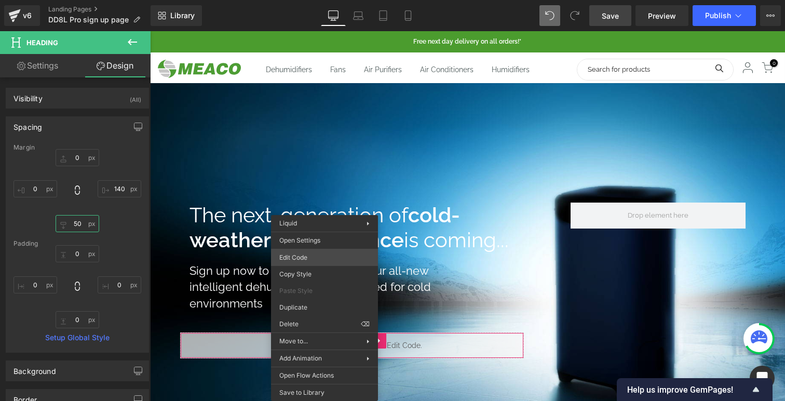
click at [303, 0] on div "Heading You are previewing how the will restyle your page. You can not edit Ele…" at bounding box center [392, 0] width 785 height 0
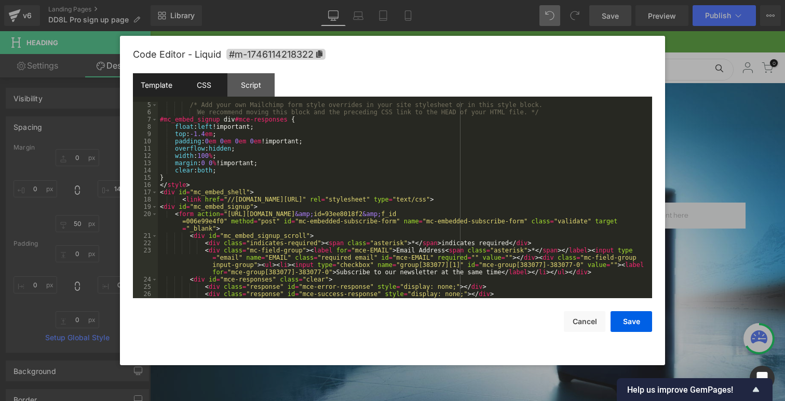
click at [209, 86] on div "CSS" at bounding box center [203, 84] width 47 height 23
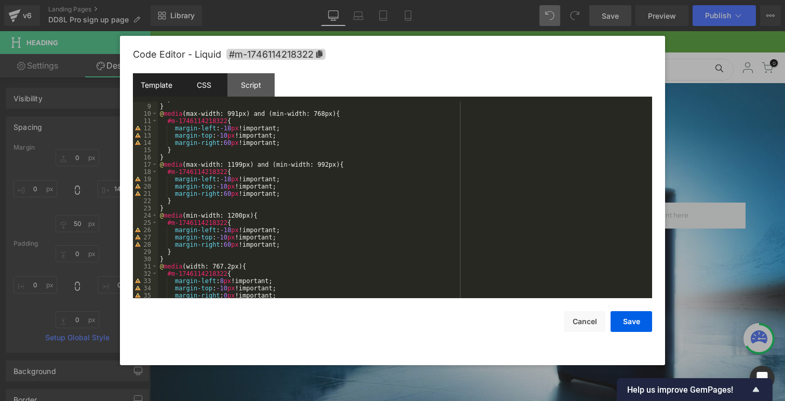
click at [166, 89] on div "Template" at bounding box center [156, 84] width 47 height 23
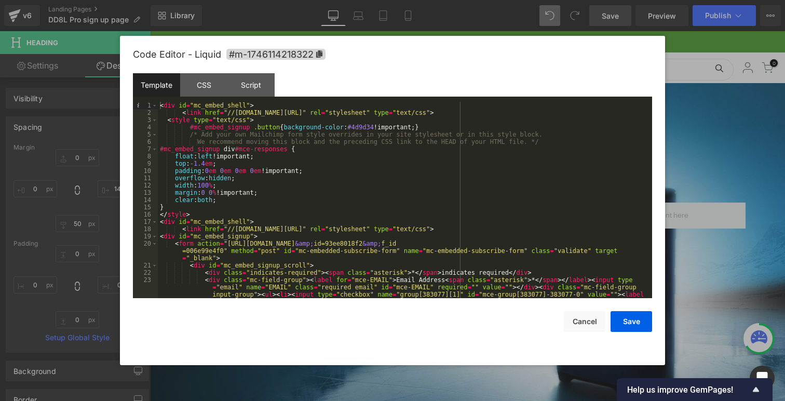
click at [362, 125] on div "< div id = "mc_embed_shell" > < link href = "//cdn-images.mailchimp.com/embedco…" at bounding box center [403, 218] width 490 height 233
click at [212, 90] on div "CSS" at bounding box center [203, 84] width 47 height 23
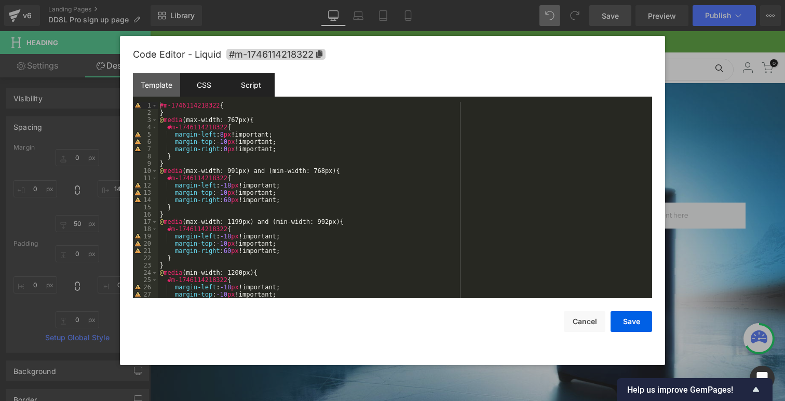
click at [253, 85] on div "Script" at bounding box center [251, 84] width 47 height 23
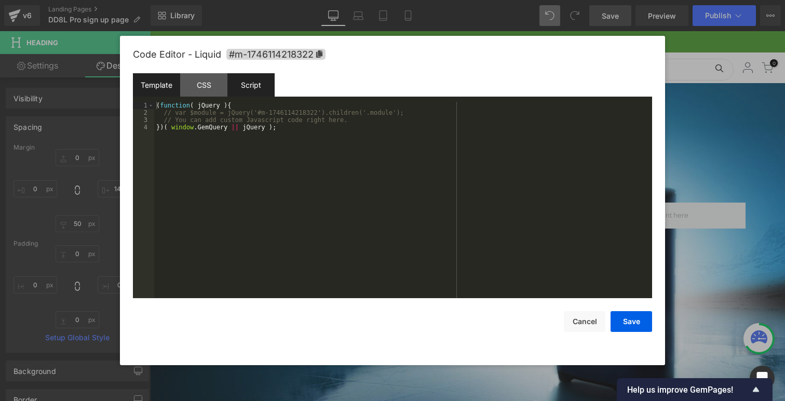
click at [167, 81] on div "Template" at bounding box center [156, 84] width 47 height 23
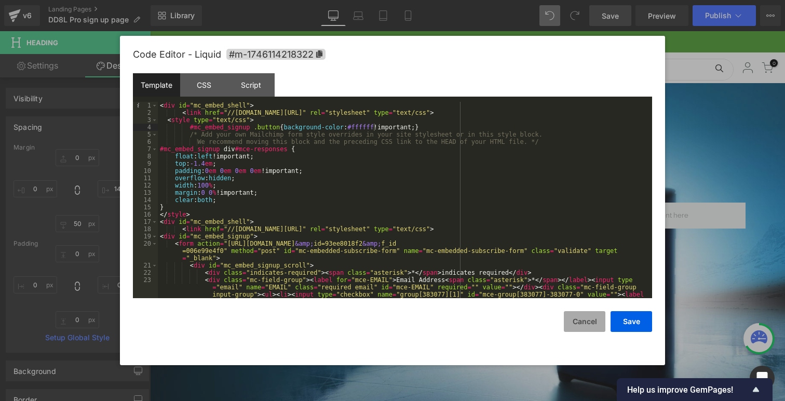
click at [592, 323] on button "Cancel" at bounding box center [585, 321] width 42 height 21
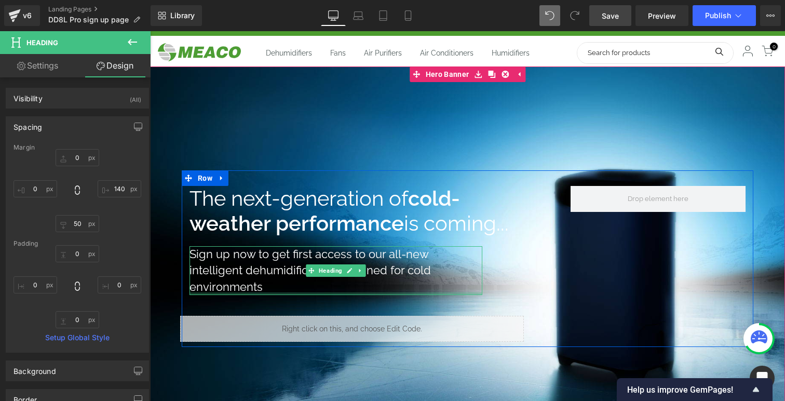
scroll to position [22, 0]
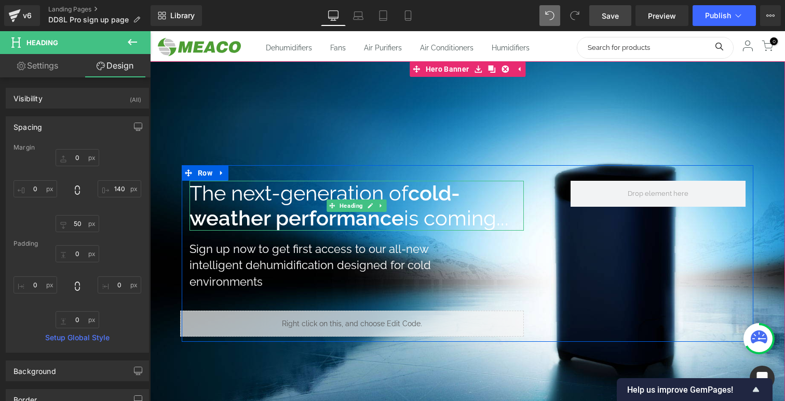
click at [225, 201] on h1 "The next-generation of cold-weather performance is coming..." at bounding box center [357, 206] width 335 height 50
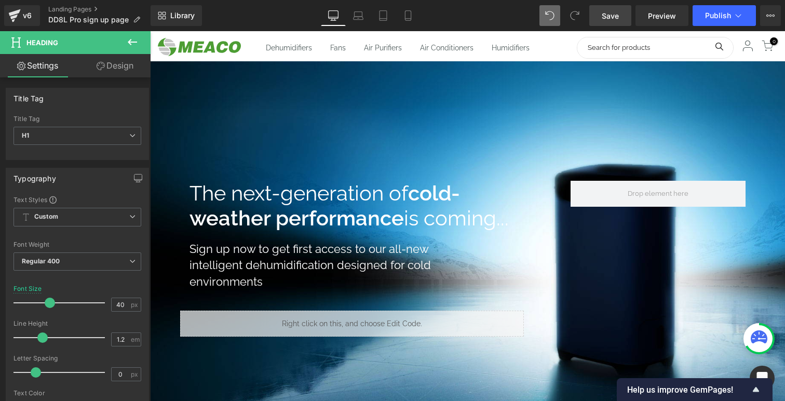
click at [126, 45] on icon at bounding box center [132, 42] width 12 height 12
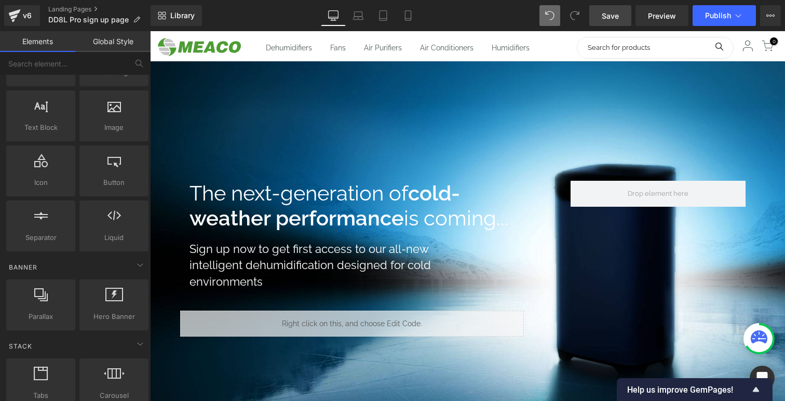
scroll to position [0, 0]
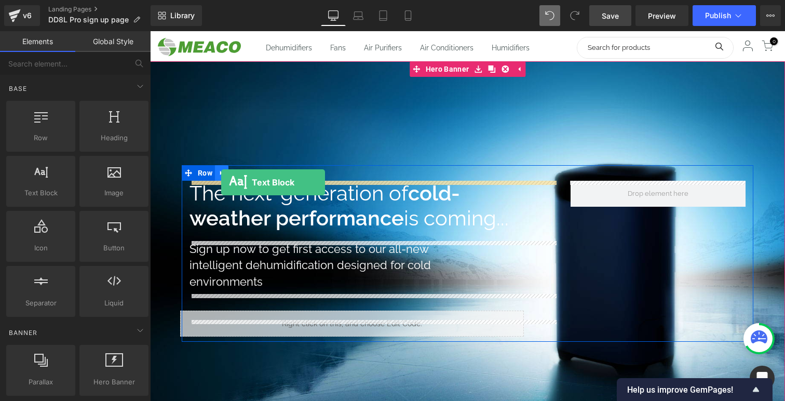
drag, startPoint x: 180, startPoint y: 220, endPoint x: 222, endPoint y: 179, distance: 58.4
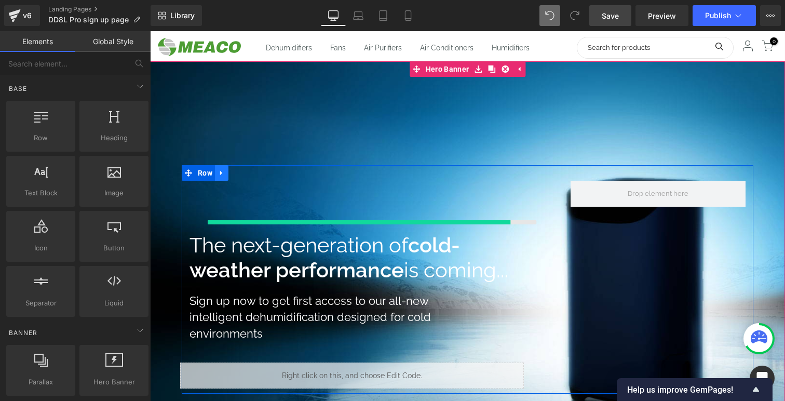
scroll to position [1127, 635]
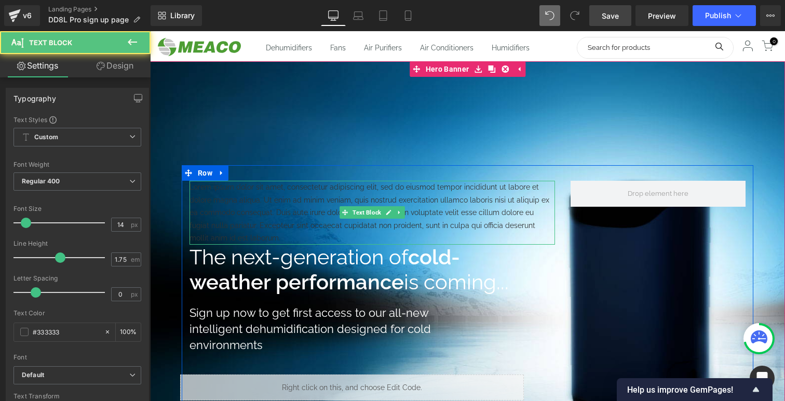
click at [261, 206] on p "Lorem ipsum dolor sit amet, consectetur adipiscing elit, sed do eiusmod tempor …" at bounding box center [373, 213] width 366 height 64
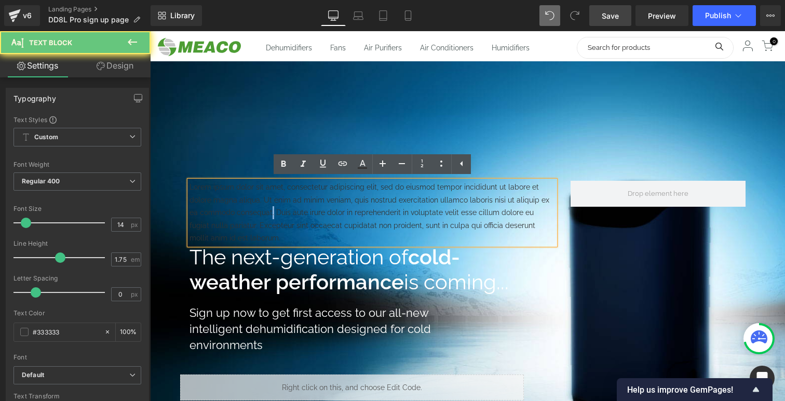
click at [261, 206] on p "Lorem ipsum dolor sit amet, consectetur adipiscing elit, sed do eiusmod tempor …" at bounding box center [373, 213] width 366 height 64
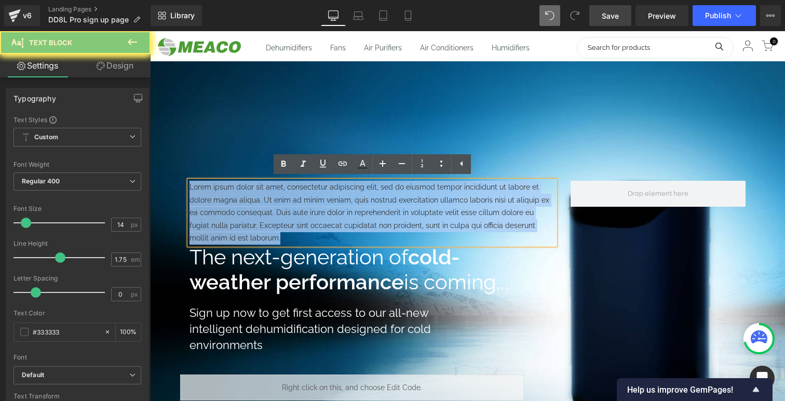
click at [261, 206] on p "Lorem ipsum dolor sit amet, consectetur adipiscing elit, sed do eiusmod tempor …" at bounding box center [373, 213] width 366 height 64
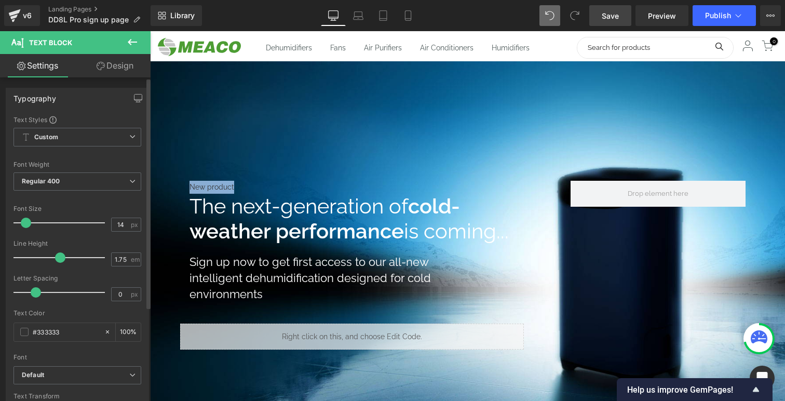
scroll to position [9, 0]
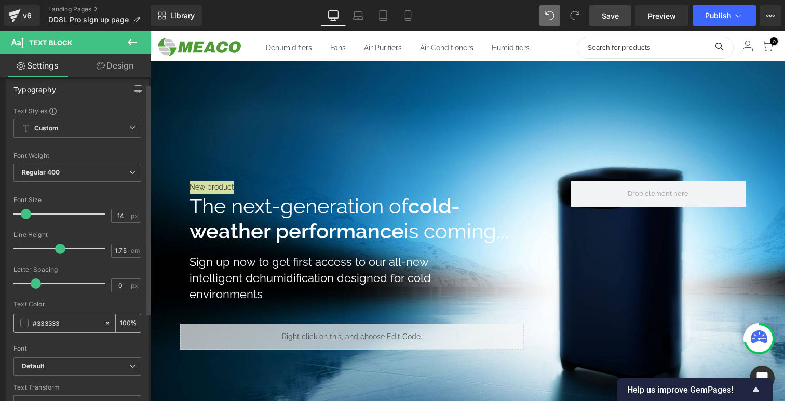
click at [55, 323] on input "#333333" at bounding box center [66, 322] width 66 height 11
type input "#ffffff"
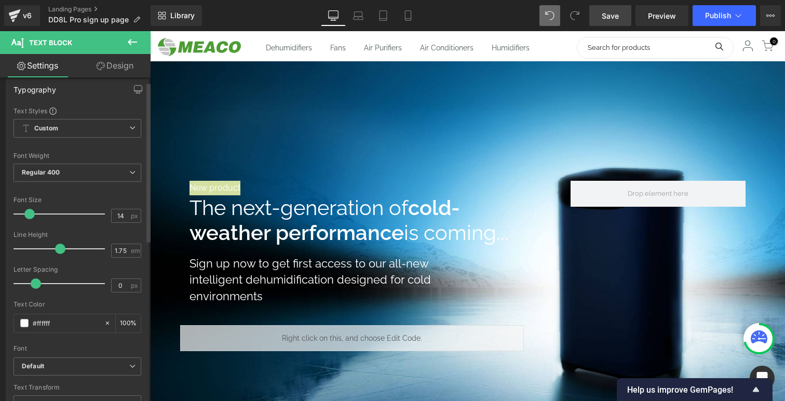
scroll to position [1079, 635]
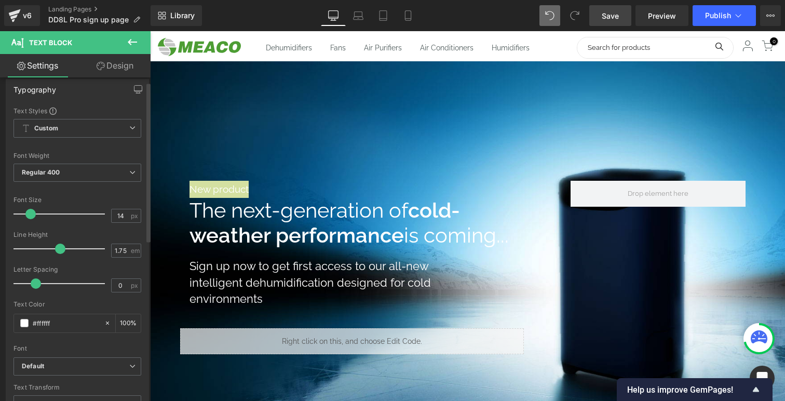
click at [32, 213] on span at bounding box center [30, 214] width 10 height 10
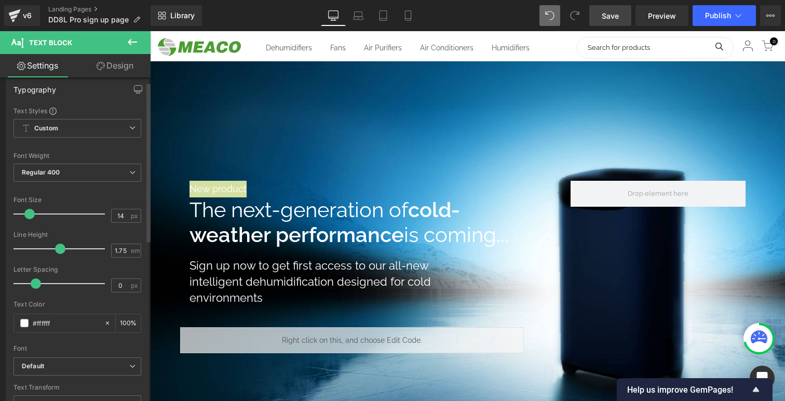
click at [32, 213] on span at bounding box center [29, 214] width 10 height 10
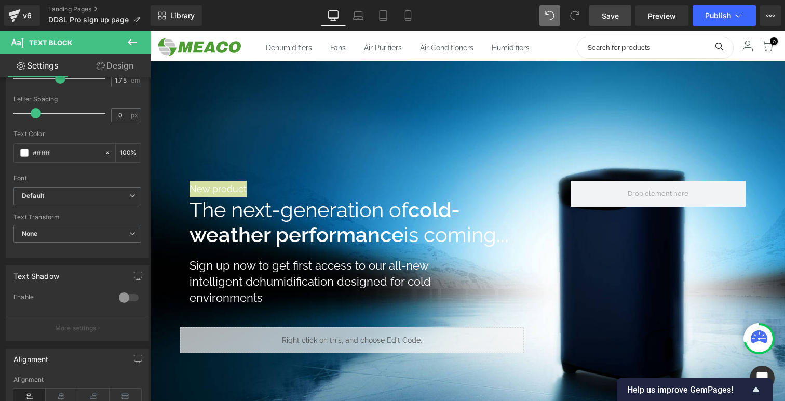
click at [124, 60] on link "Design" at bounding box center [114, 65] width 75 height 23
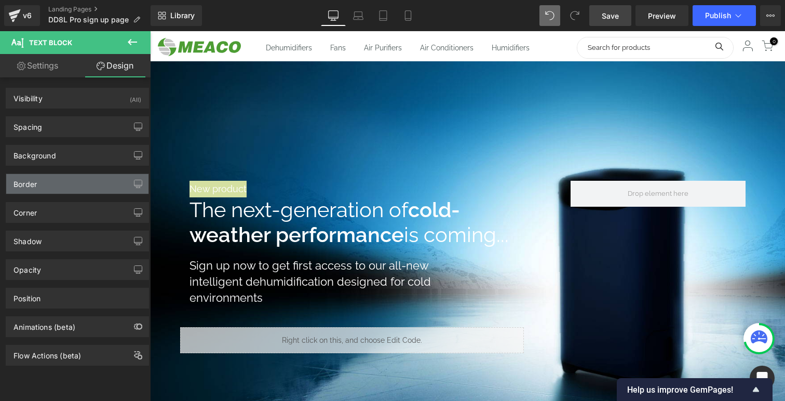
click at [59, 181] on div "Border" at bounding box center [77, 184] width 142 height 20
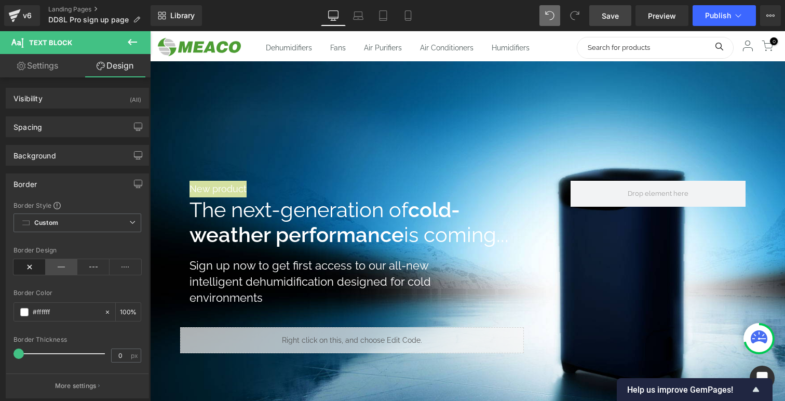
click at [59, 268] on icon at bounding box center [62, 267] width 32 height 16
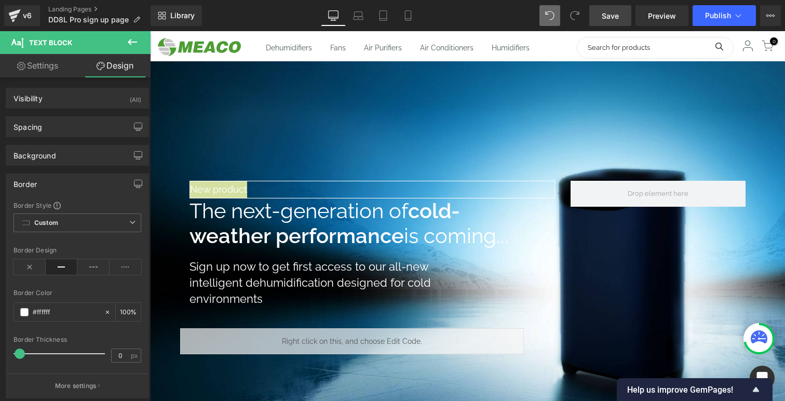
click at [19, 352] on span at bounding box center [20, 354] width 10 height 10
click at [72, 232] on div "Custom Setup Global Style Custom Setup Global Style" at bounding box center [78, 225] width 128 height 24
click at [97, 217] on span "Custom Setup Global Style" at bounding box center [78, 222] width 128 height 19
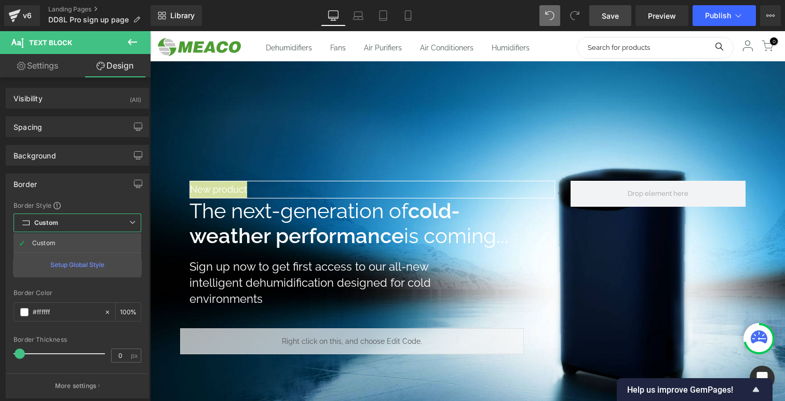
click at [97, 217] on span "Custom Setup Global Style" at bounding box center [78, 222] width 128 height 19
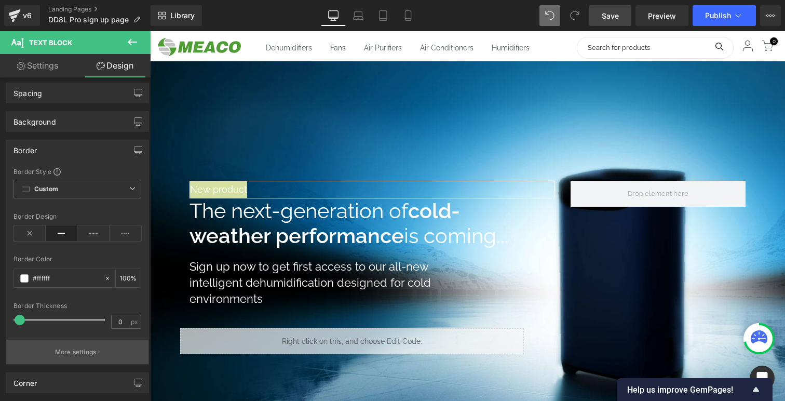
click at [71, 354] on p "More settings" at bounding box center [76, 351] width 42 height 9
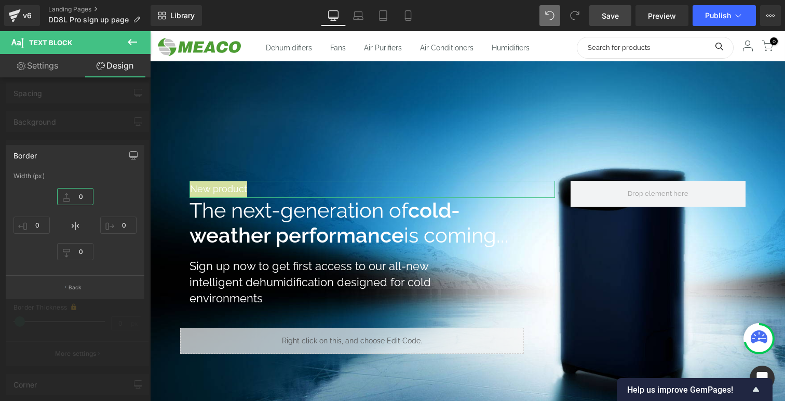
click at [78, 197] on input "0" at bounding box center [75, 196] width 36 height 17
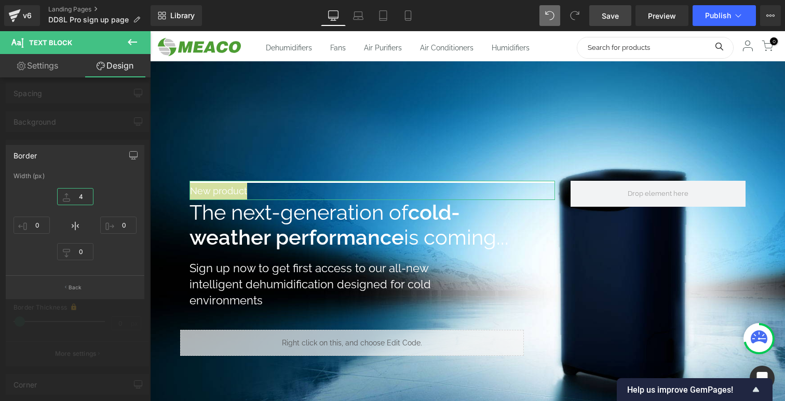
type input "5"
click at [77, 230] on icon at bounding box center [75, 226] width 12 height 12
click at [75, 225] on icon at bounding box center [75, 226] width 12 height 12
drag, startPoint x: 78, startPoint y: 225, endPoint x: 60, endPoint y: 225, distance: 18.2
click at [60, 225] on div "5 0 0 0" at bounding box center [75, 225] width 123 height 83
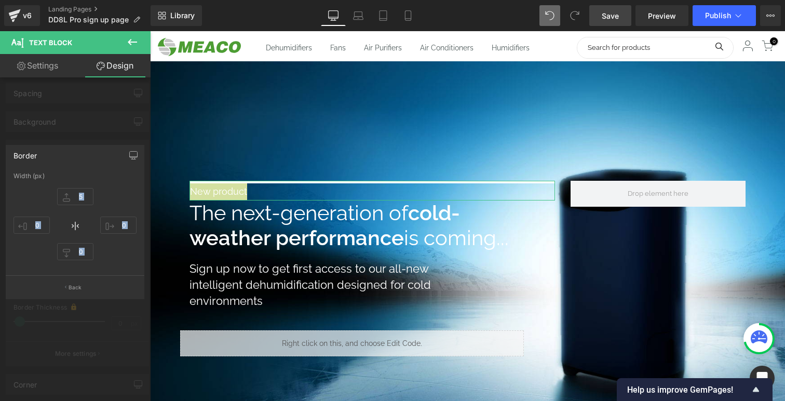
drag, startPoint x: 77, startPoint y: 229, endPoint x: 85, endPoint y: 229, distance: 7.8
click at [85, 229] on div "5 0 0 0" at bounding box center [75, 225] width 123 height 83
click at [120, 230] on input "0" at bounding box center [118, 225] width 36 height 17
type input "4"
click at [83, 247] on input "0" at bounding box center [75, 251] width 36 height 17
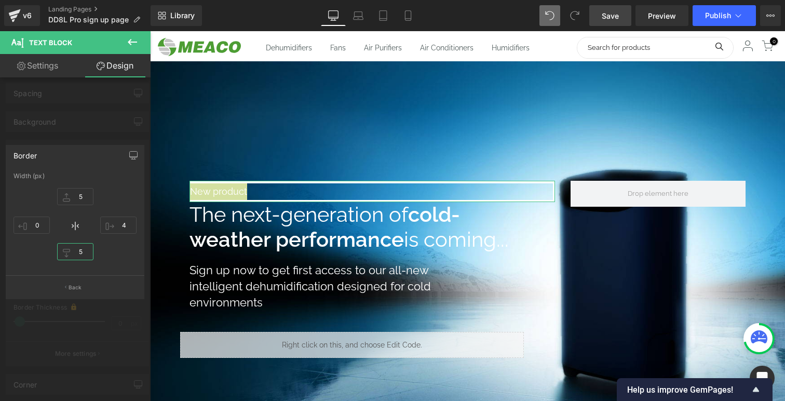
type input "4"
click at [85, 195] on input "5" at bounding box center [75, 196] width 36 height 17
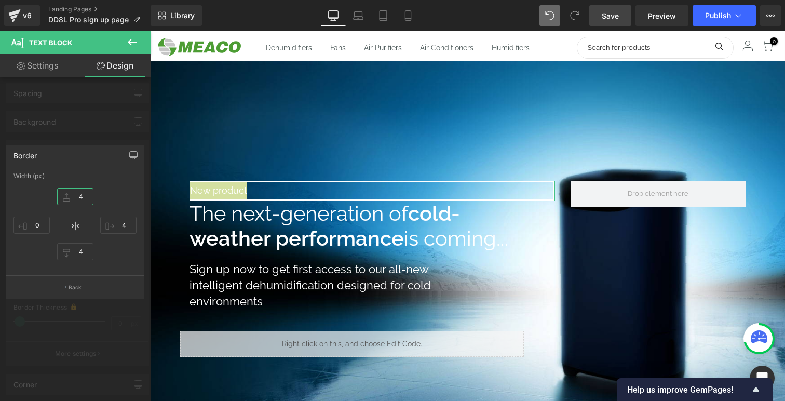
type input "3"
click at [37, 226] on input "0" at bounding box center [32, 225] width 36 height 17
type input "4"
click at [84, 193] on input "3" at bounding box center [75, 196] width 36 height 17
type input "4"
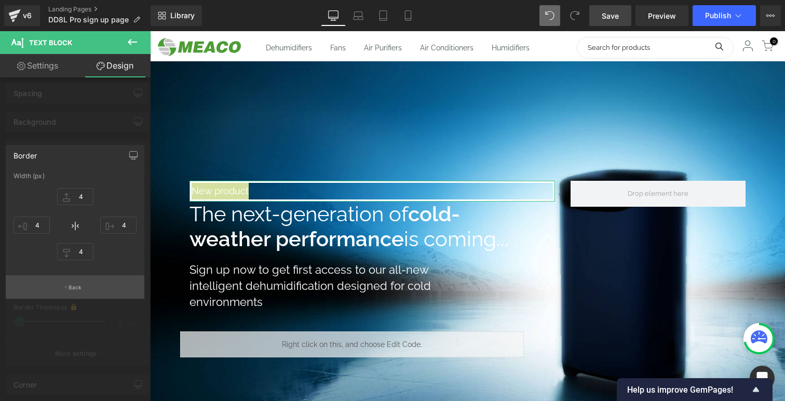
click at [81, 287] on p "Back" at bounding box center [76, 288] width 14 height 8
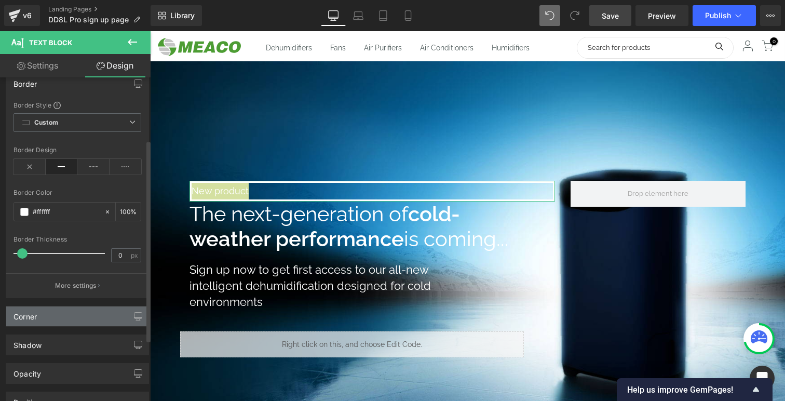
click at [81, 311] on div "Corner" at bounding box center [77, 316] width 142 height 20
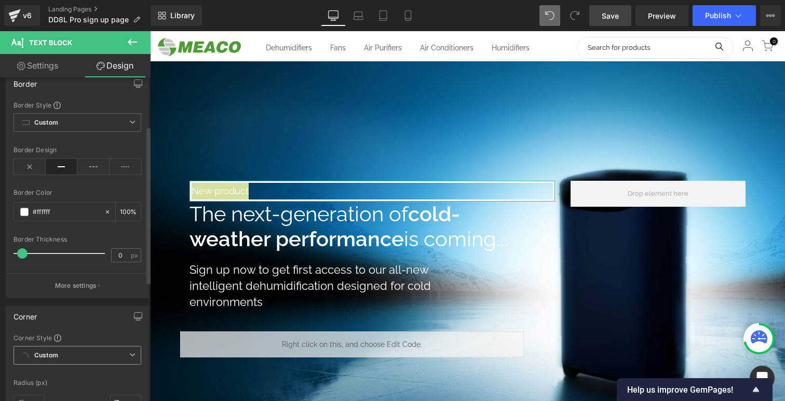
click at [71, 347] on span "Custom Setup Global Style" at bounding box center [78, 355] width 128 height 19
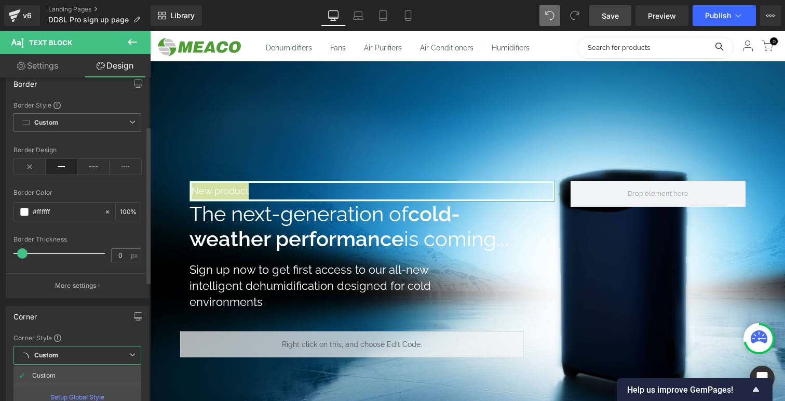
click at [90, 305] on div "Corner Corner Style Custom Custom Setup Global Style Custom Setup Global Style …" at bounding box center [77, 386] width 155 height 176
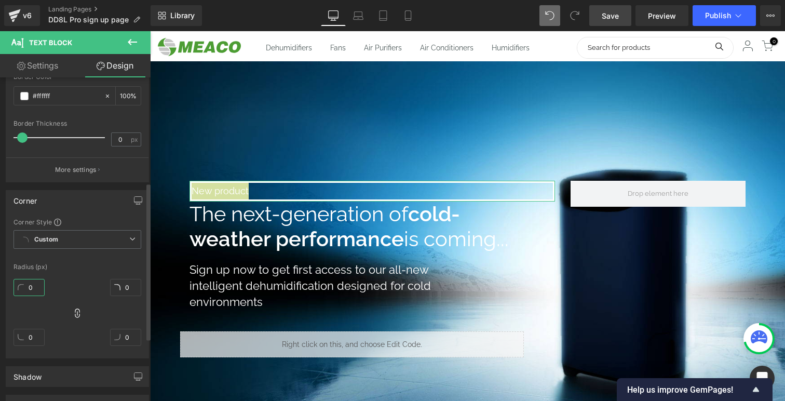
click at [32, 289] on input "0" at bounding box center [29, 287] width 31 height 17
type input "70"
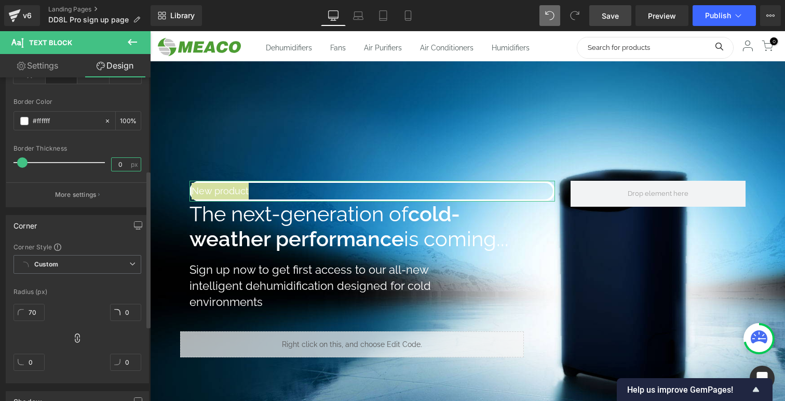
click at [118, 163] on input "0" at bounding box center [121, 164] width 18 height 13
type input "2"
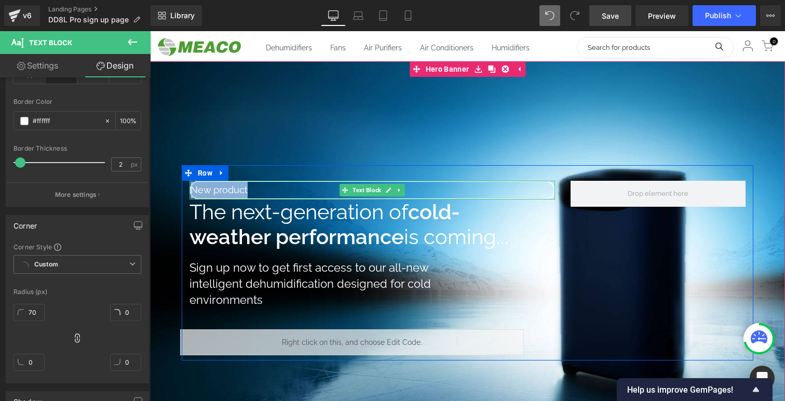
click at [244, 191] on p "New product" at bounding box center [373, 190] width 364 height 17
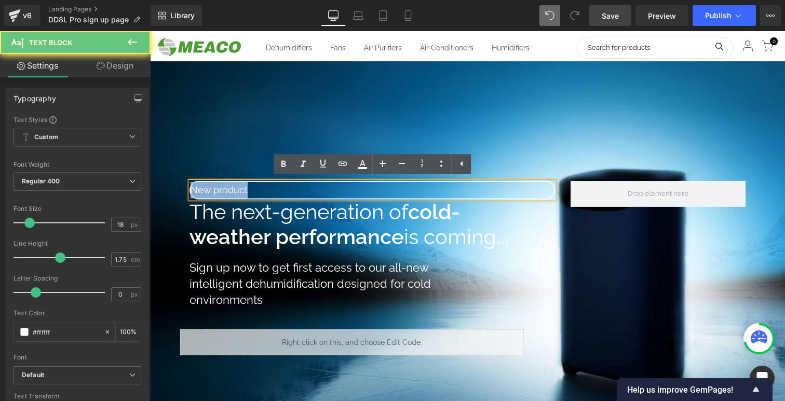
drag, startPoint x: 264, startPoint y: 192, endPoint x: 194, endPoint y: 190, distance: 70.2
click at [194, 190] on p "New product" at bounding box center [373, 190] width 364 height 17
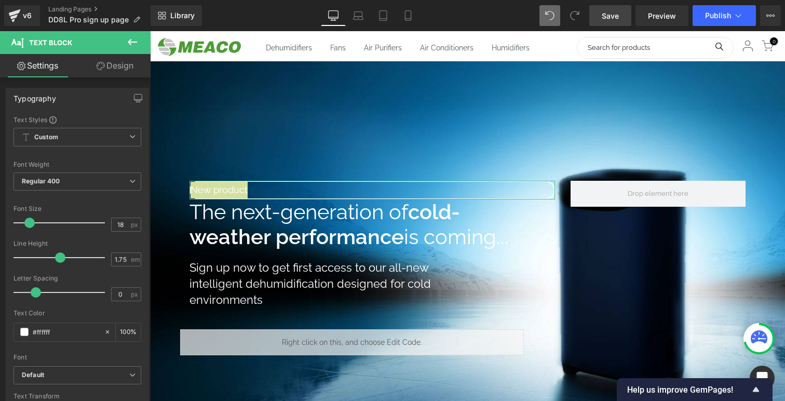
click at [111, 68] on link "Design" at bounding box center [114, 65] width 75 height 23
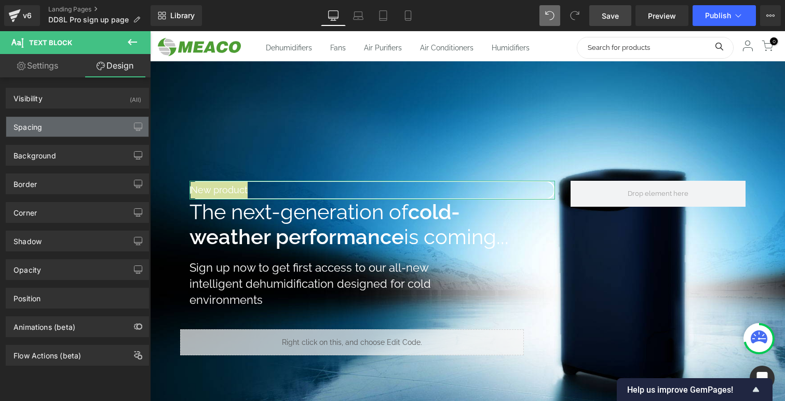
click at [38, 126] on div "Spacing" at bounding box center [28, 124] width 29 height 15
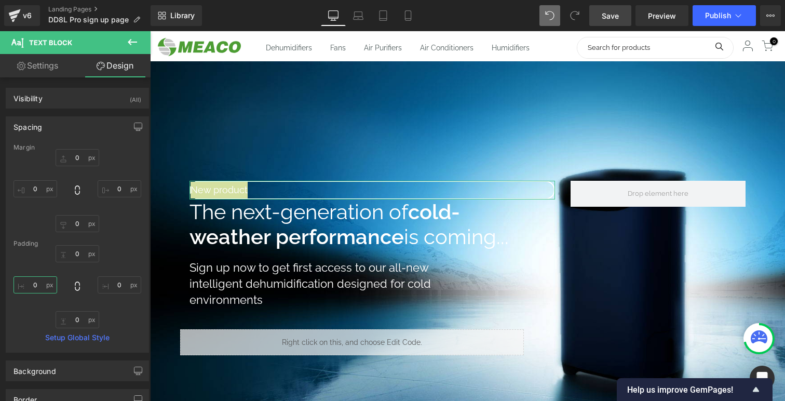
click at [38, 282] on input "0" at bounding box center [36, 284] width 44 height 17
type input "10"
click at [76, 256] on input "0" at bounding box center [78, 253] width 44 height 17
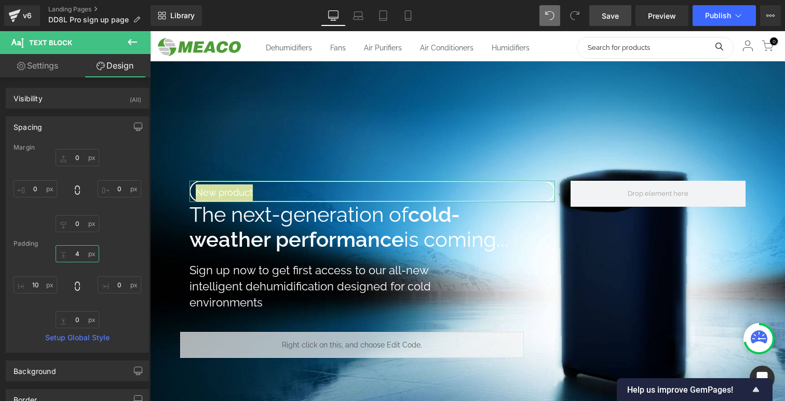
type input "5"
click at [75, 321] on input "0" at bounding box center [78, 319] width 44 height 17
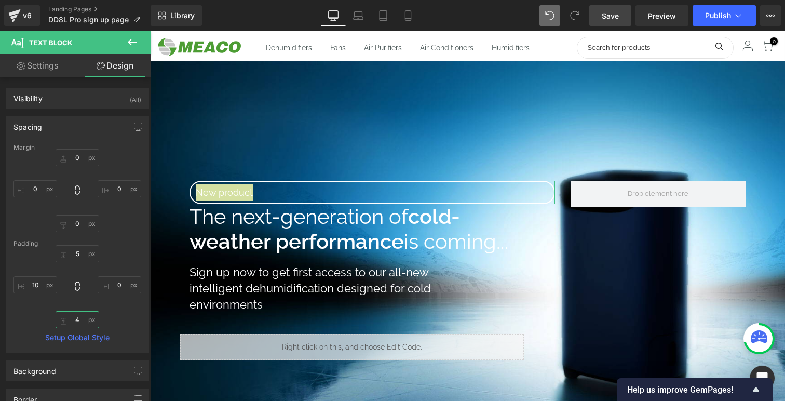
type input "5"
click at [117, 289] on input "0" at bounding box center [120, 284] width 44 height 17
type input "10"
click at [41, 69] on link "Settings" at bounding box center [37, 65] width 75 height 23
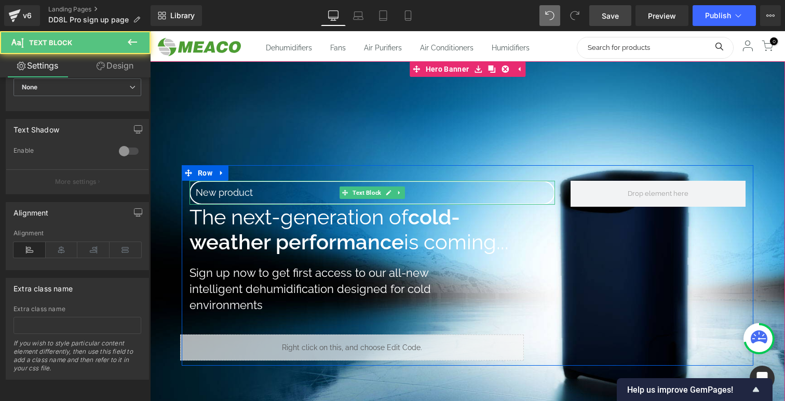
click at [335, 185] on p "New product" at bounding box center [372, 192] width 353 height 17
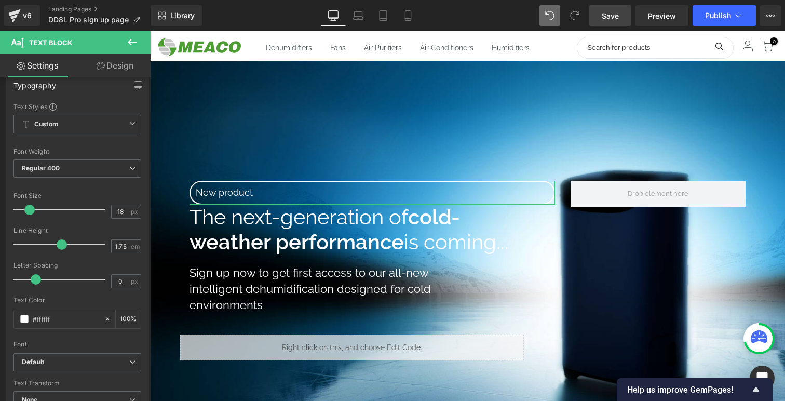
click at [117, 69] on link "Design" at bounding box center [114, 65] width 75 height 23
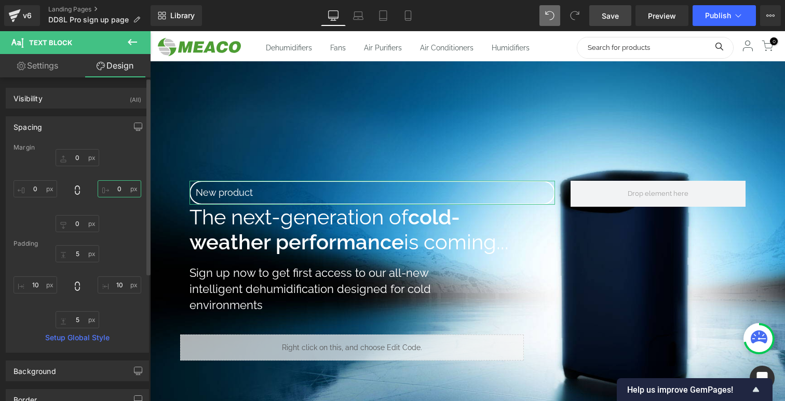
click at [112, 184] on input "0" at bounding box center [120, 188] width 44 height 17
type input "550"
click at [48, 71] on link "Settings" at bounding box center [37, 65] width 75 height 23
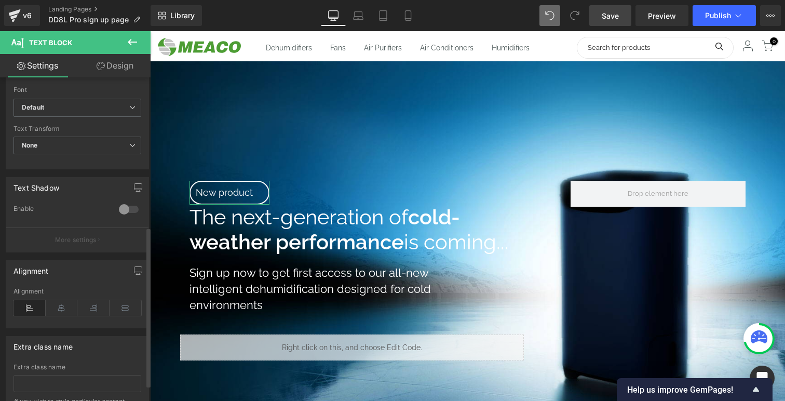
scroll to position [334, 0]
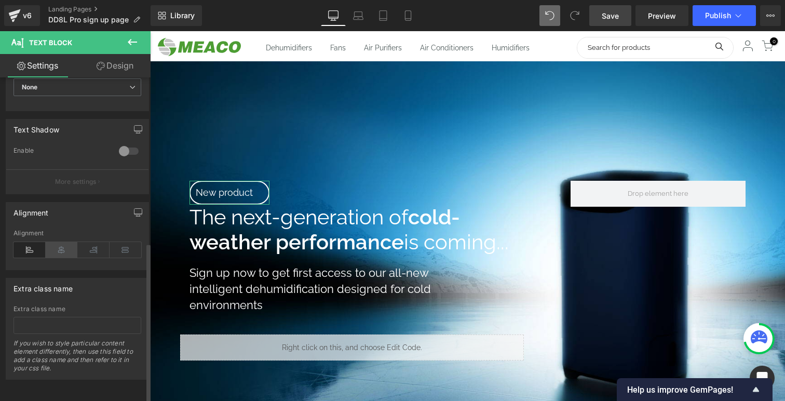
click at [57, 242] on icon at bounding box center [62, 250] width 32 height 16
click at [102, 72] on link "Design" at bounding box center [114, 65] width 75 height 23
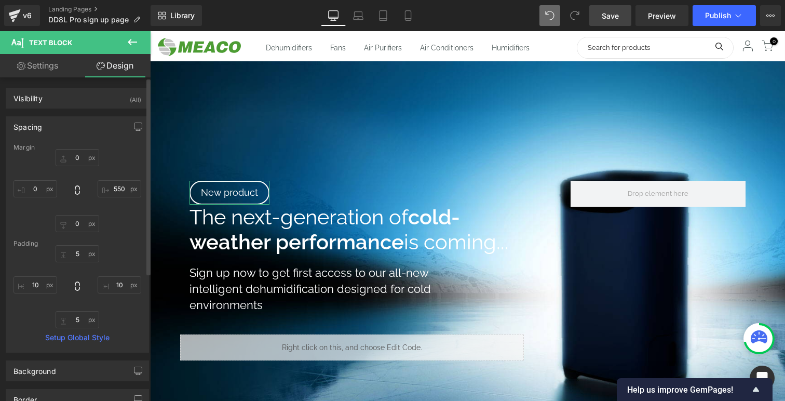
click at [44, 121] on div "Spacing" at bounding box center [77, 127] width 142 height 20
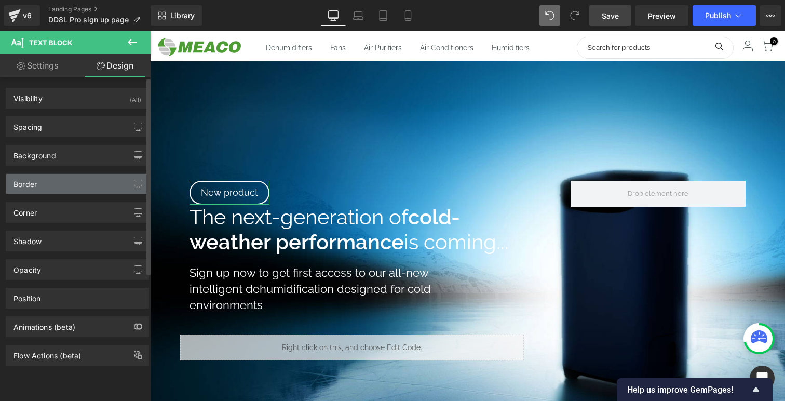
click at [51, 187] on div "Border" at bounding box center [77, 184] width 142 height 20
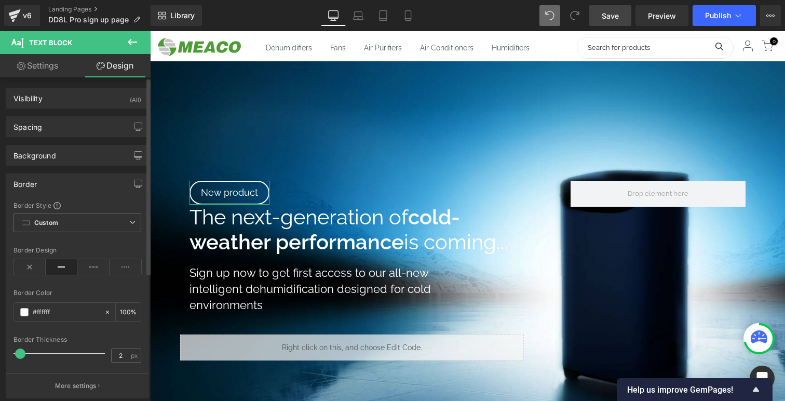
click at [123, 346] on div "Border Thickness 2 px" at bounding box center [78, 353] width 128 height 35
click at [122, 352] on input "2" at bounding box center [121, 355] width 18 height 13
type input "1"
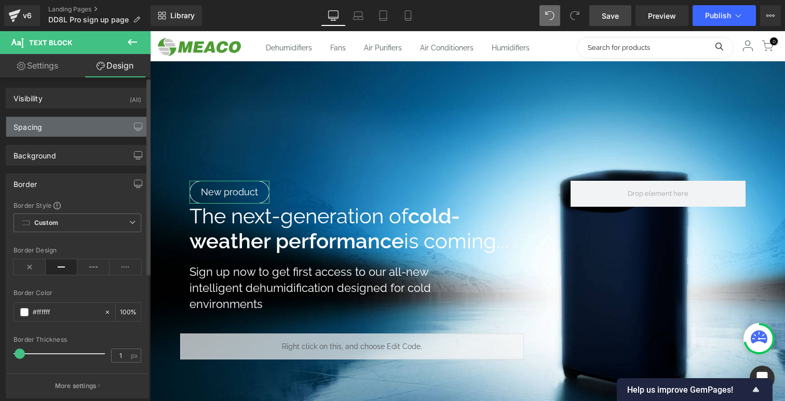
click at [73, 124] on div "Spacing" at bounding box center [77, 127] width 142 height 20
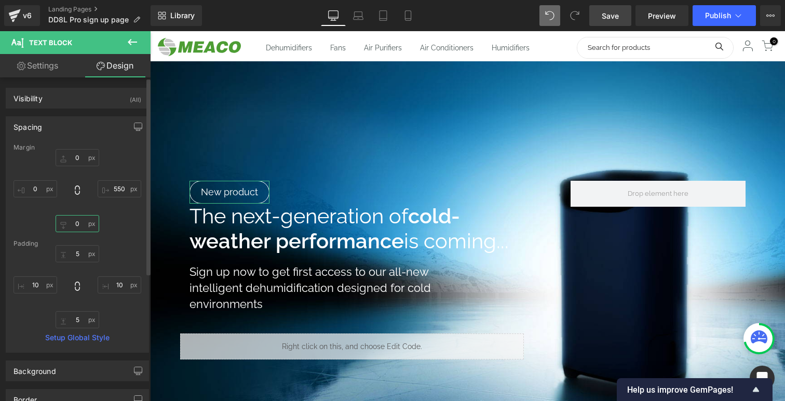
click at [78, 220] on input "0" at bounding box center [78, 223] width 44 height 17
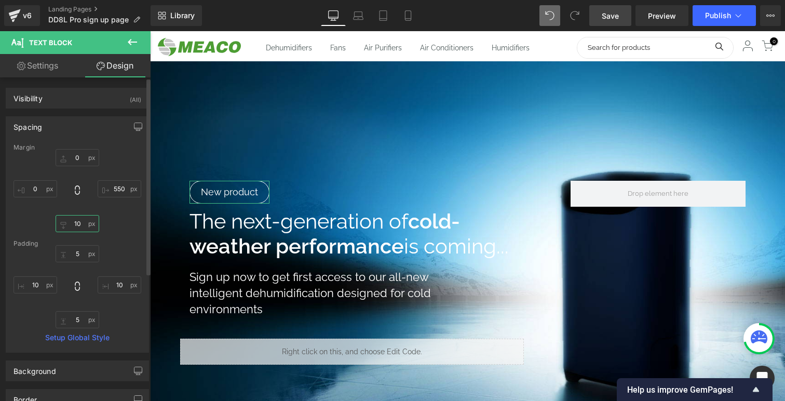
scroll to position [1091, 635]
type input "10"
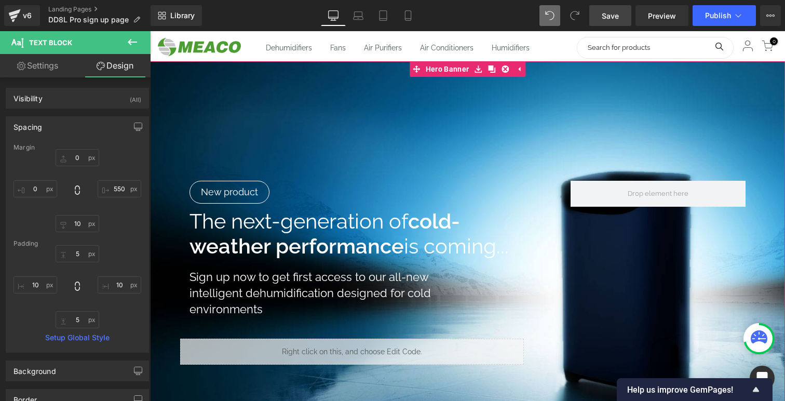
click at [327, 152] on div at bounding box center [467, 267] width 635 height 412
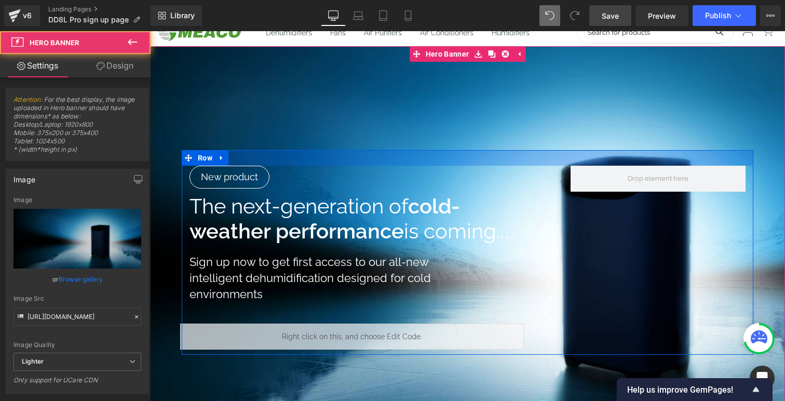
scroll to position [38, 0]
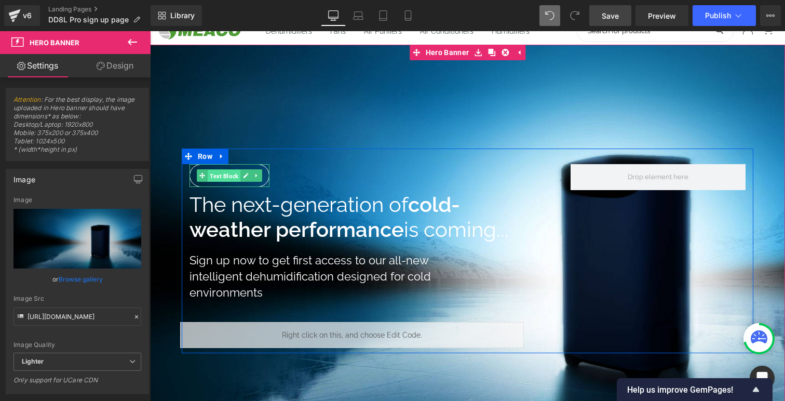
click at [233, 173] on span "Text Block" at bounding box center [224, 176] width 33 height 12
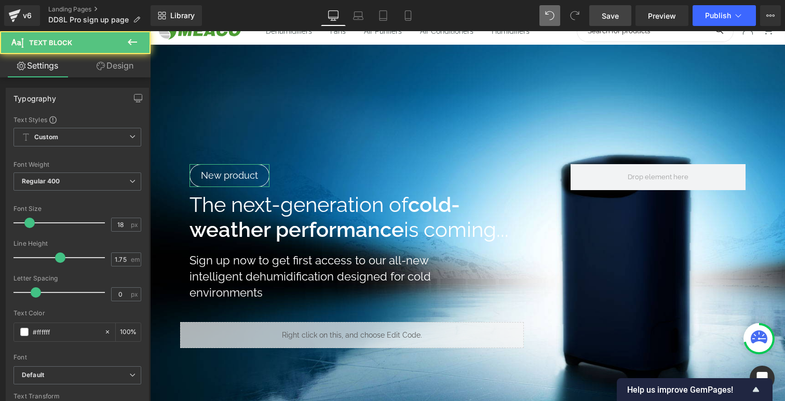
click at [102, 69] on icon at bounding box center [101, 66] width 8 height 8
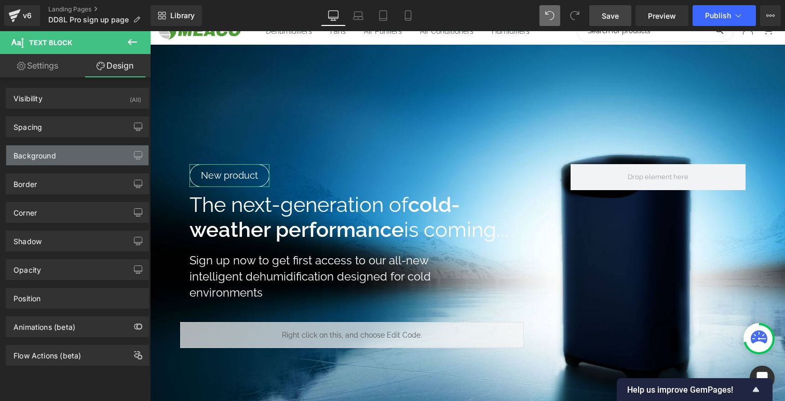
click at [69, 156] on div "Background" at bounding box center [77, 155] width 142 height 20
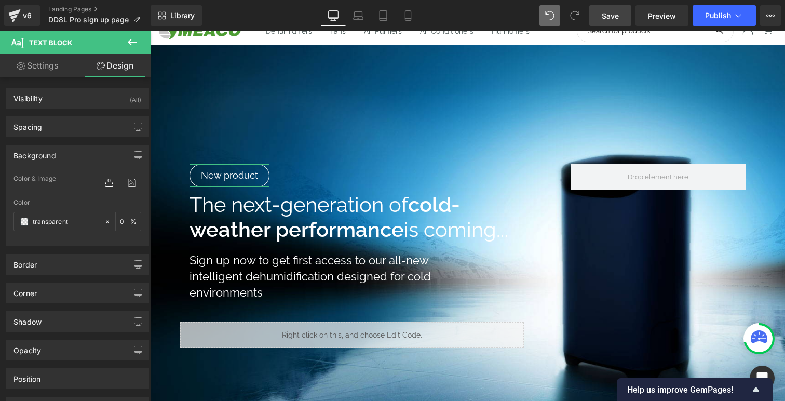
click at [63, 151] on div "Background" at bounding box center [77, 155] width 142 height 20
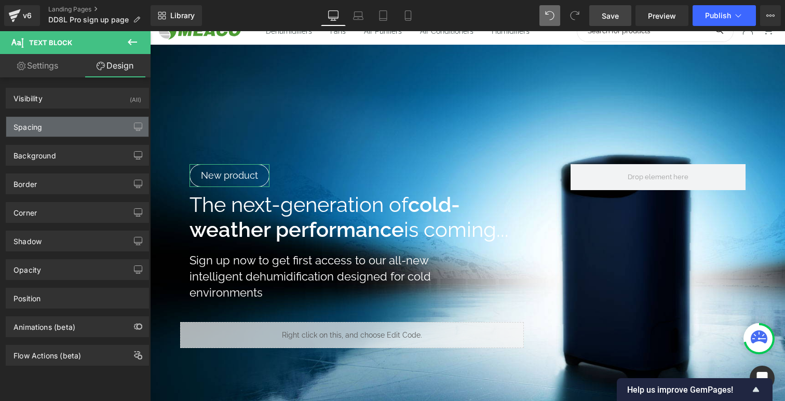
click at [63, 129] on div "Spacing" at bounding box center [77, 127] width 142 height 20
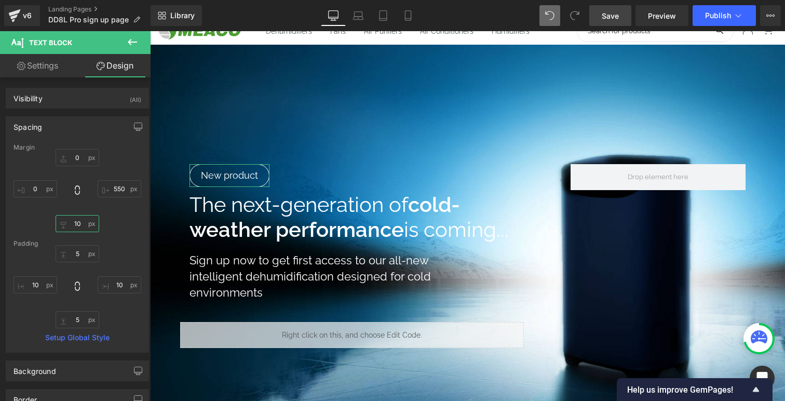
click at [78, 228] on input "10" at bounding box center [78, 223] width 44 height 17
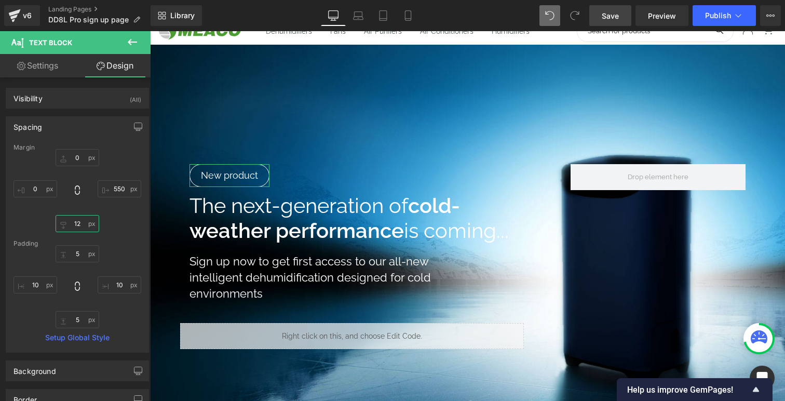
scroll to position [5, 5]
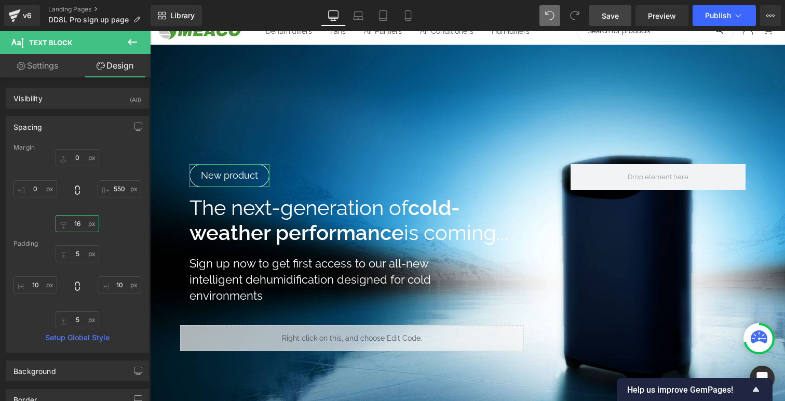
type input "15"
click at [618, 13] on span "Save" at bounding box center [610, 15] width 17 height 11
click at [358, 17] on icon at bounding box center [358, 15] width 10 height 10
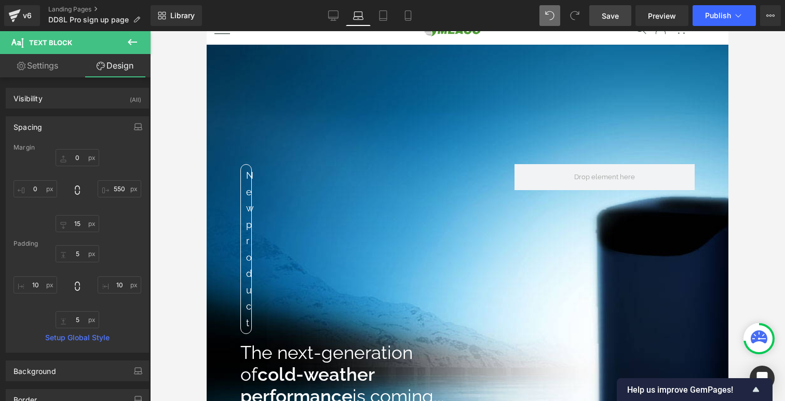
scroll to position [1619, 522]
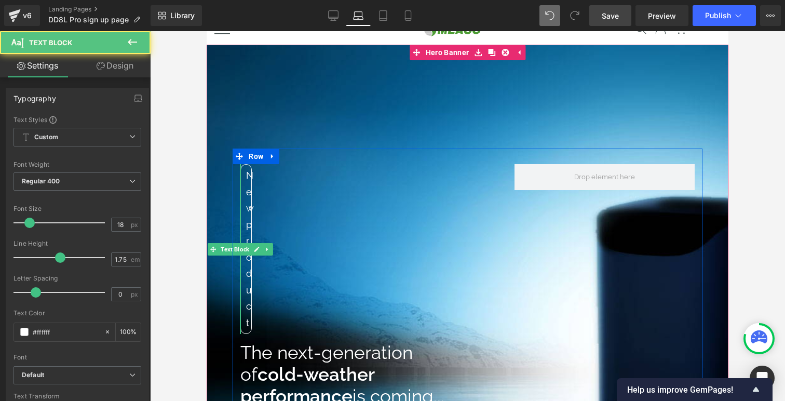
click at [249, 199] on div "New product" at bounding box center [245, 249] width 11 height 170
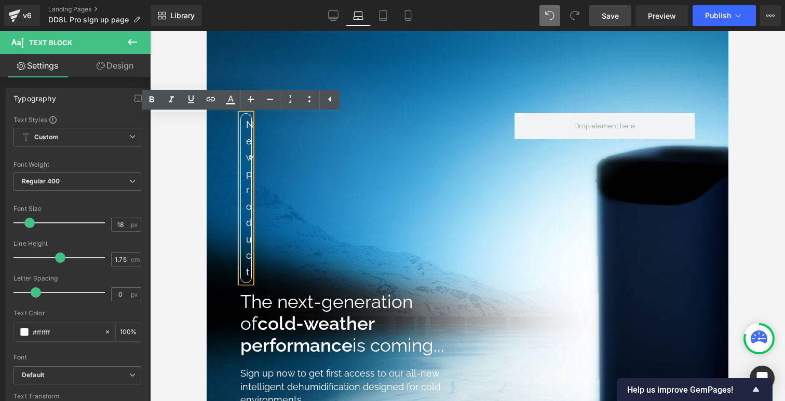
scroll to position [99, 0]
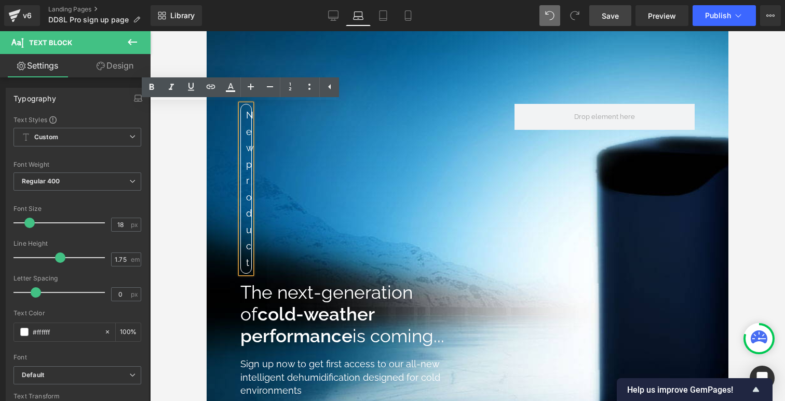
click at [294, 113] on div "New product Text Block The next-generation of cold-weather performance is comin…" at bounding box center [370, 274] width 274 height 340
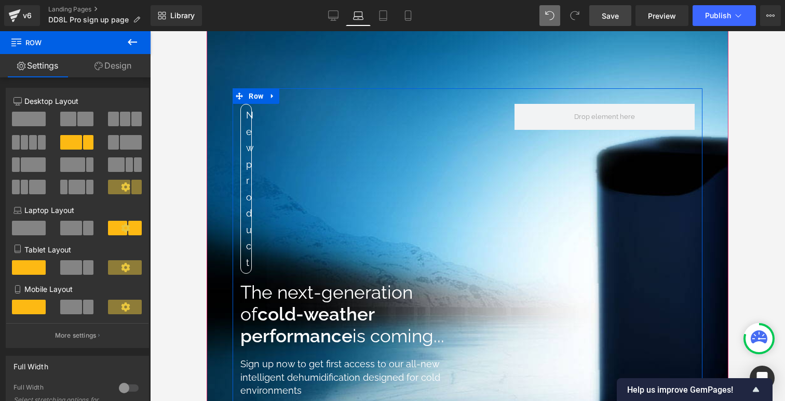
click at [235, 194] on div "New product Text Block The next-generation of cold-weather performance is comin…" at bounding box center [468, 268] width 470 height 361
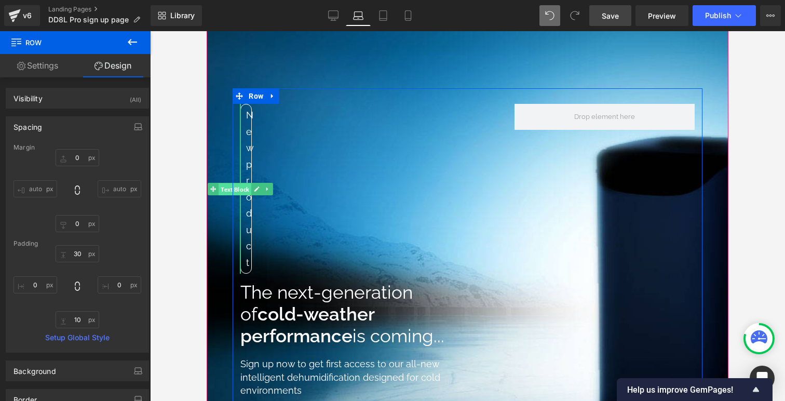
click at [236, 189] on span "Text Block" at bounding box center [235, 189] width 33 height 12
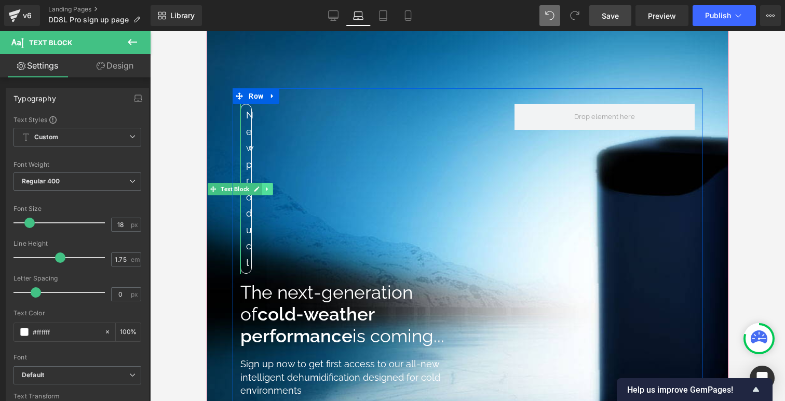
click at [265, 188] on icon at bounding box center [268, 189] width 6 height 6
click at [265, 188] on icon at bounding box center [263, 189] width 6 height 6
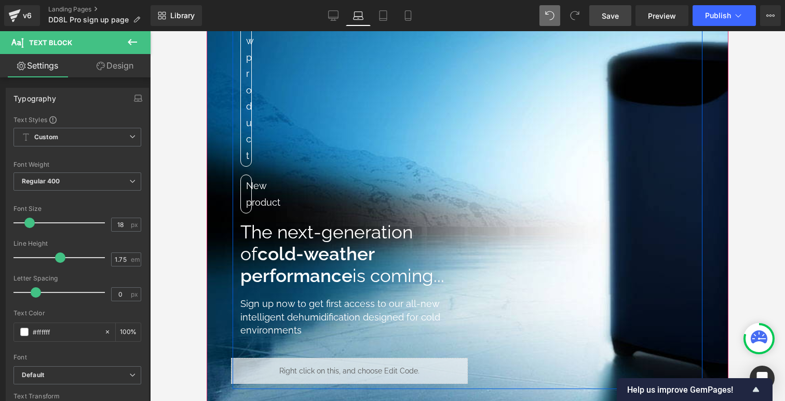
scroll to position [198, 0]
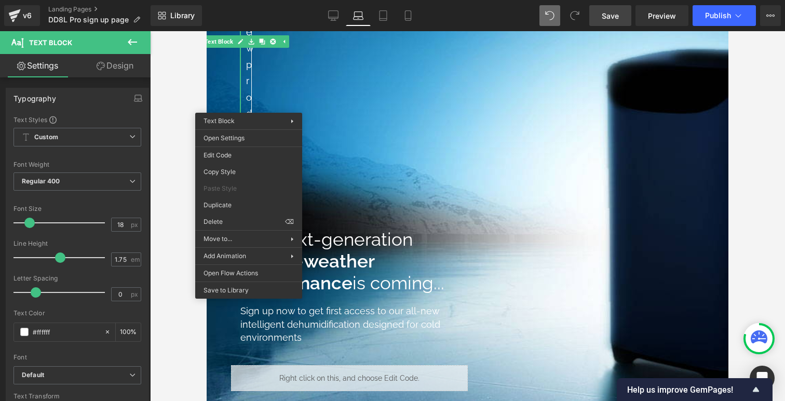
click at [114, 61] on link "Design" at bounding box center [114, 65] width 75 height 23
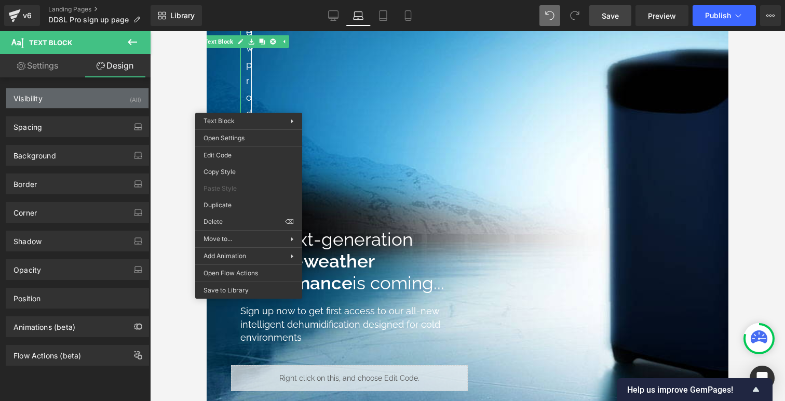
click at [99, 96] on div "Visibility (All)" at bounding box center [77, 98] width 142 height 20
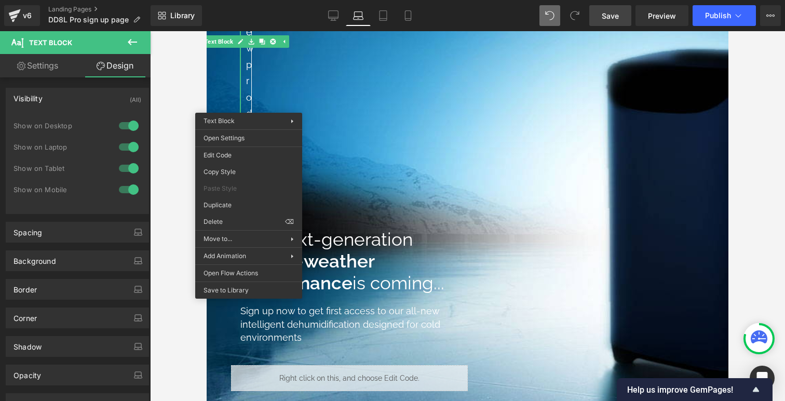
click at [126, 142] on div at bounding box center [128, 147] width 25 height 17
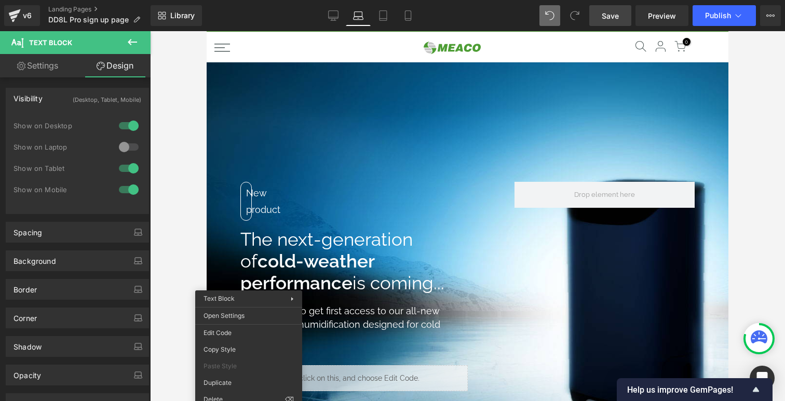
scroll to position [1488, 522]
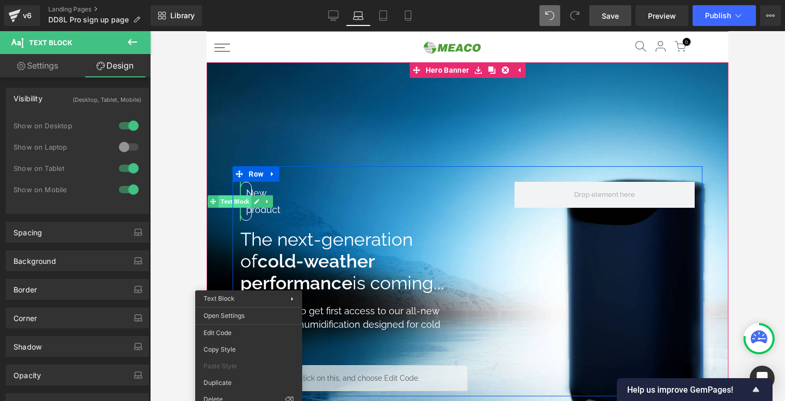
click at [245, 198] on span "Text Block" at bounding box center [235, 201] width 33 height 12
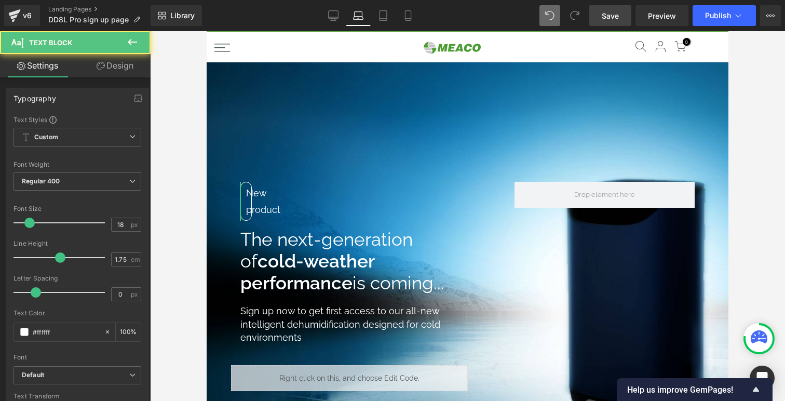
click at [104, 58] on link "Design" at bounding box center [114, 65] width 75 height 23
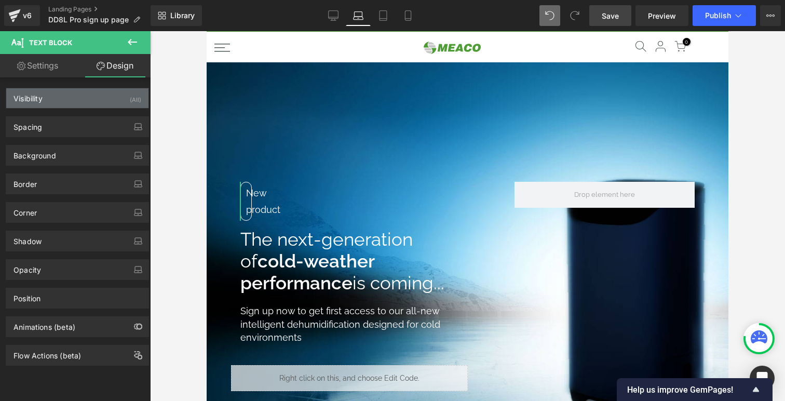
click at [98, 100] on div "Visibility (All)" at bounding box center [77, 98] width 142 height 20
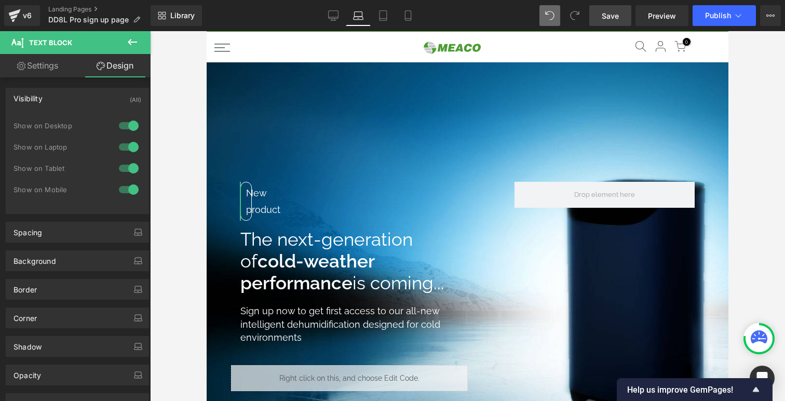
click at [127, 126] on div at bounding box center [128, 125] width 25 height 17
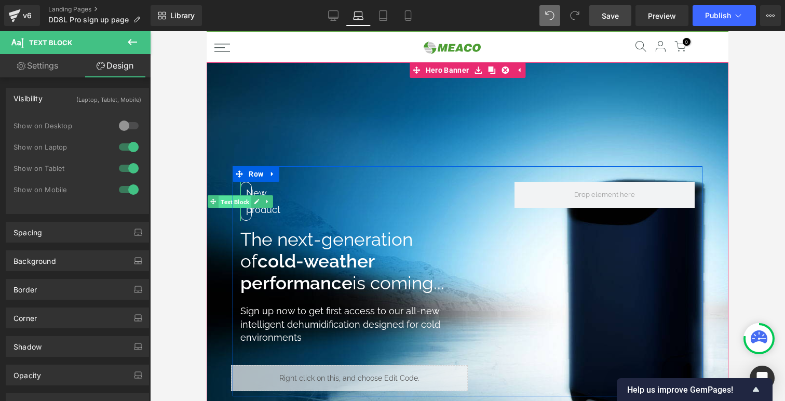
click at [245, 197] on span "Text Block" at bounding box center [235, 201] width 33 height 12
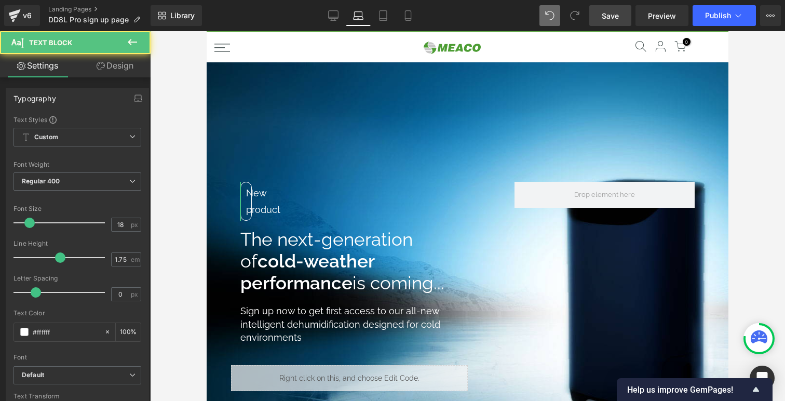
click at [111, 62] on link "Design" at bounding box center [114, 65] width 75 height 23
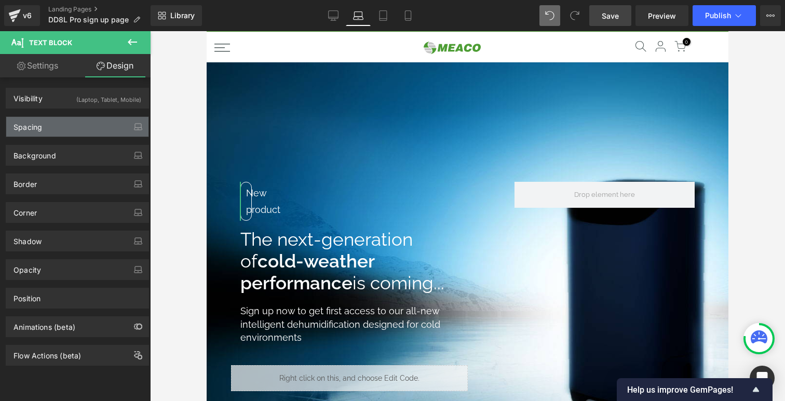
click at [62, 124] on div "Spacing" at bounding box center [77, 127] width 142 height 20
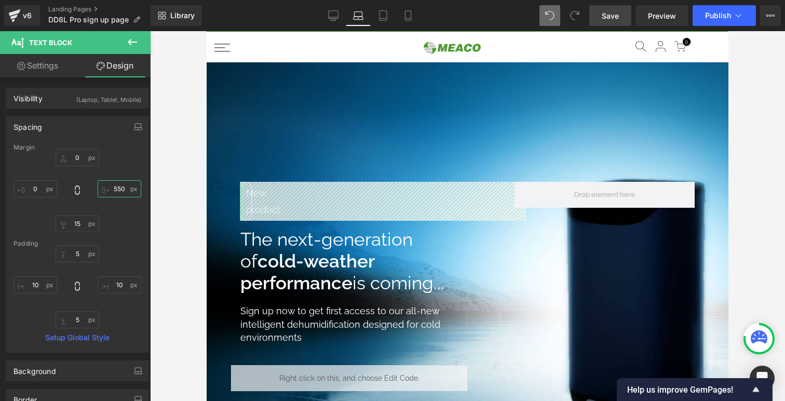
click at [116, 195] on input "550" at bounding box center [120, 188] width 44 height 17
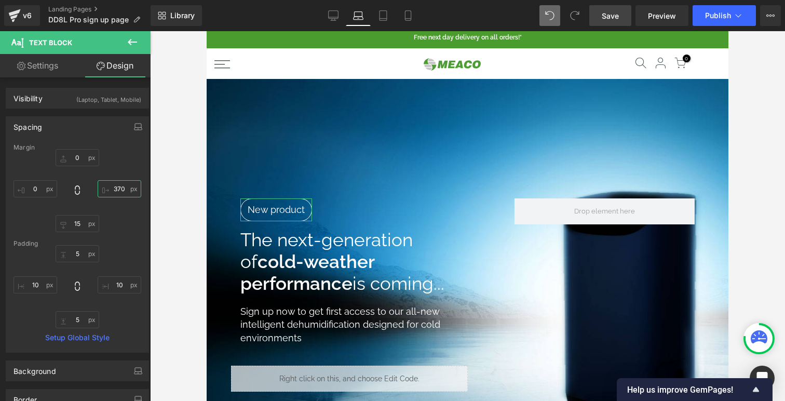
scroll to position [5, 5]
type input "340"
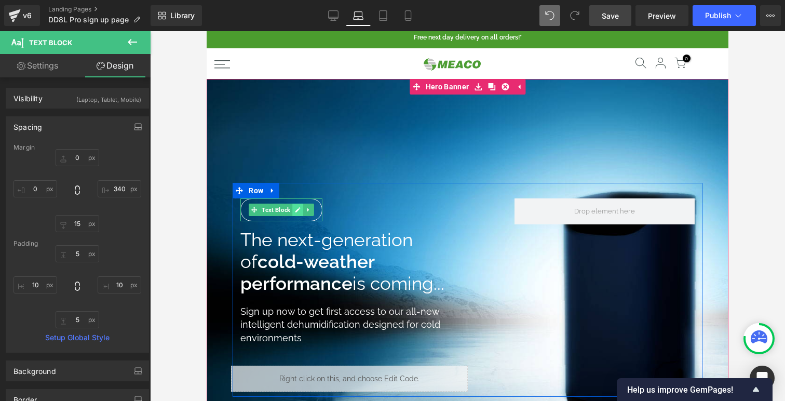
click at [298, 208] on icon at bounding box center [298, 210] width 6 height 6
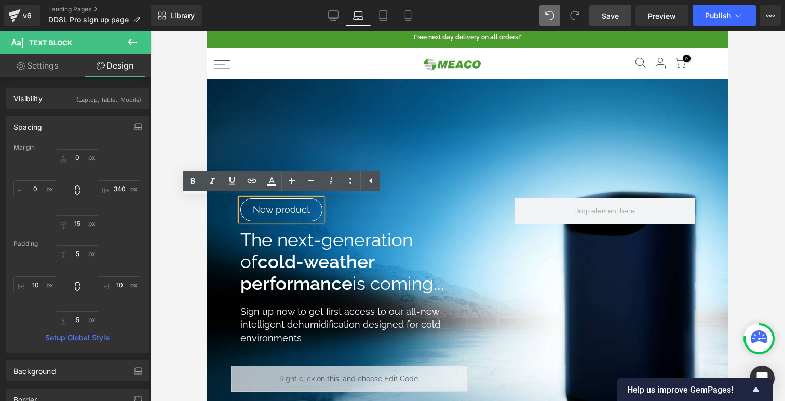
click at [285, 208] on p "New product" at bounding box center [281, 210] width 71 height 17
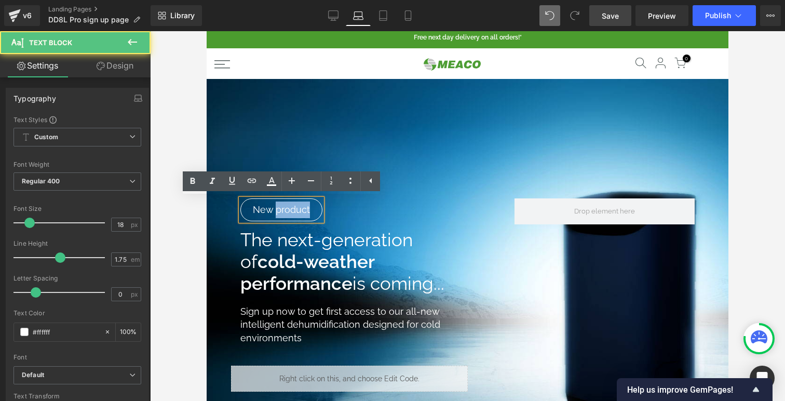
click at [285, 208] on p "New product" at bounding box center [281, 210] width 71 height 17
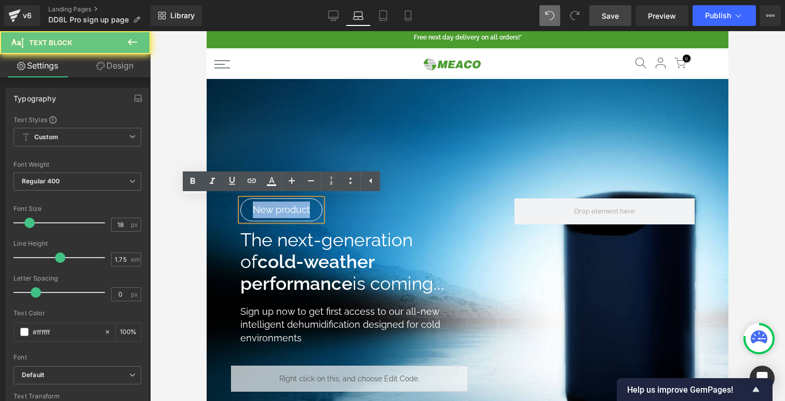
click at [285, 208] on p "New product" at bounding box center [281, 210] width 71 height 17
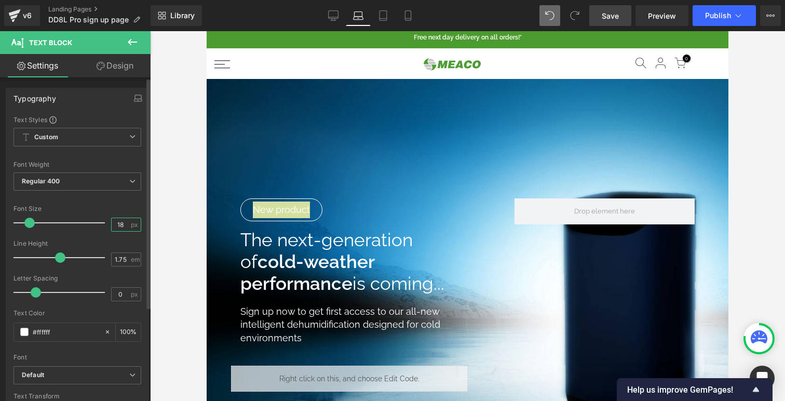
click at [120, 222] on input "18" at bounding box center [121, 224] width 18 height 13
type input "16"
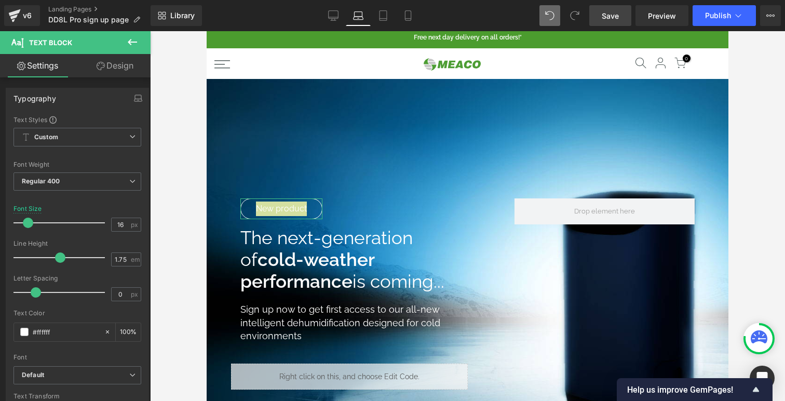
click at [118, 53] on button at bounding box center [132, 42] width 36 height 23
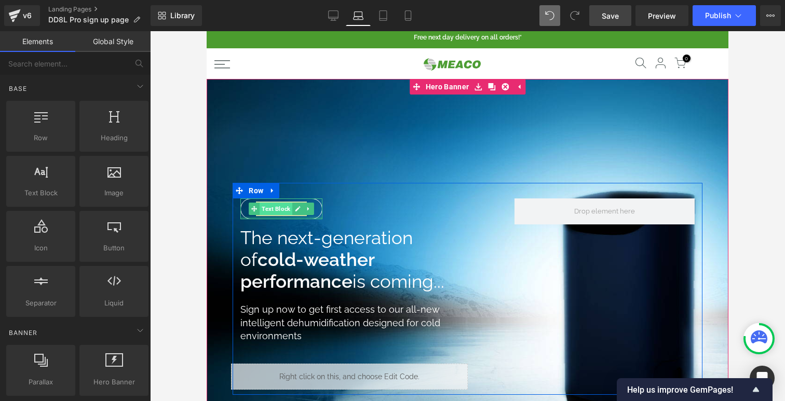
click at [275, 209] on span "Text Block" at bounding box center [276, 209] width 33 height 12
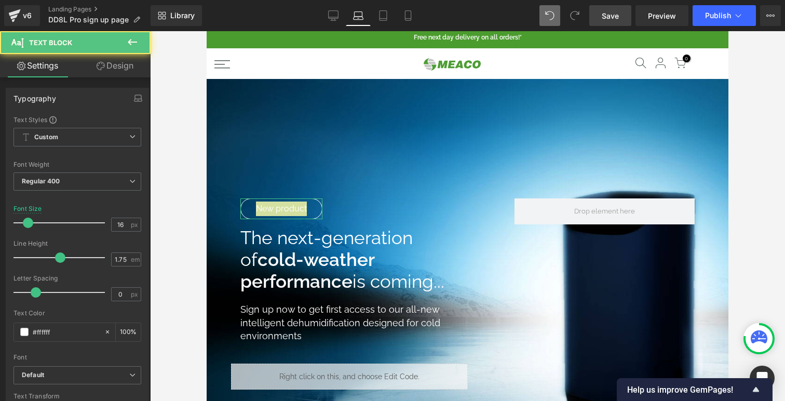
click at [121, 75] on link "Design" at bounding box center [114, 65] width 75 height 23
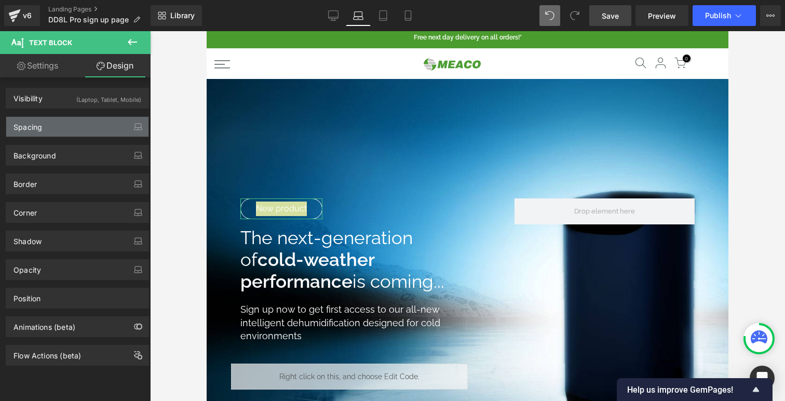
click at [91, 128] on div "Spacing" at bounding box center [77, 127] width 142 height 20
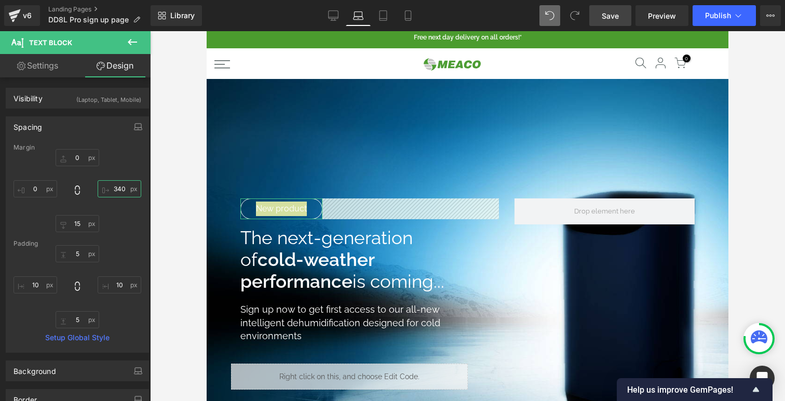
click at [111, 186] on input "340" at bounding box center [120, 188] width 44 height 17
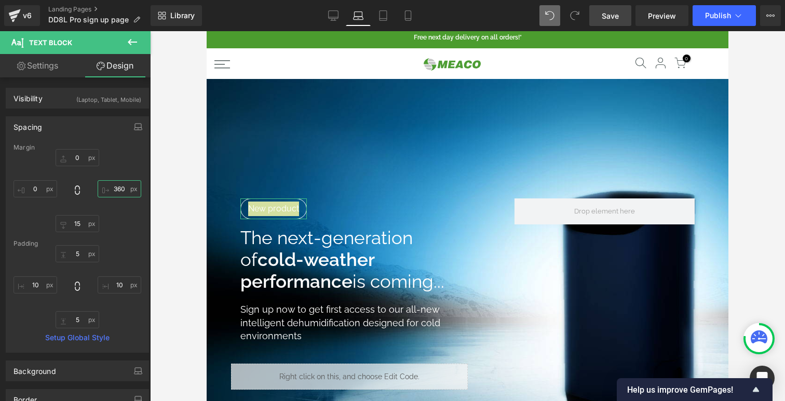
type input "370"
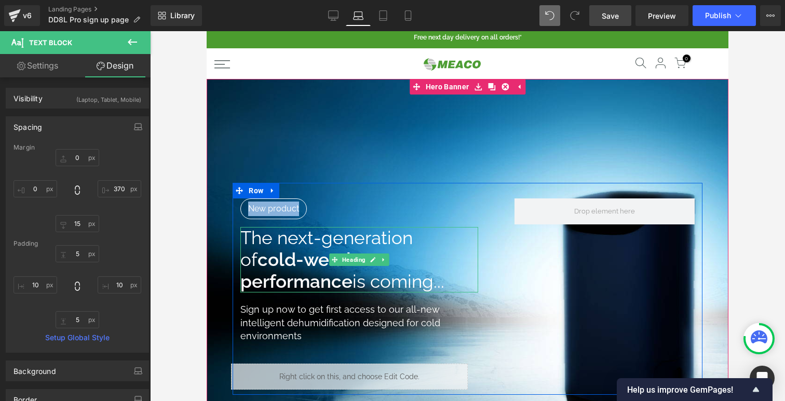
click at [290, 263] on strong "cold-weather performance" at bounding box center [307, 270] width 134 height 43
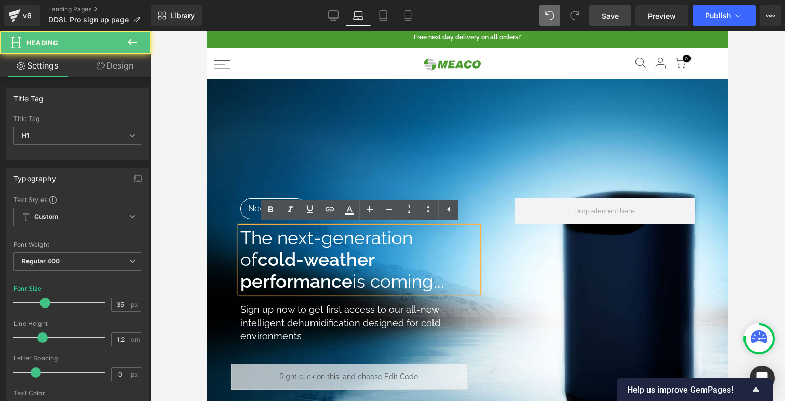
scroll to position [19, 0]
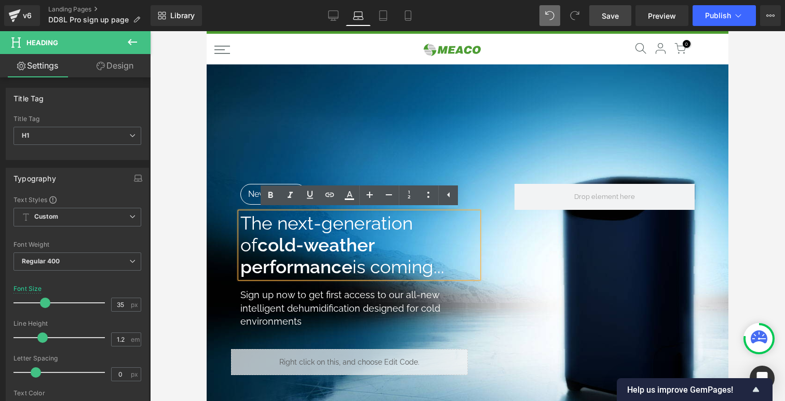
click at [198, 216] on div at bounding box center [467, 216] width 635 height 370
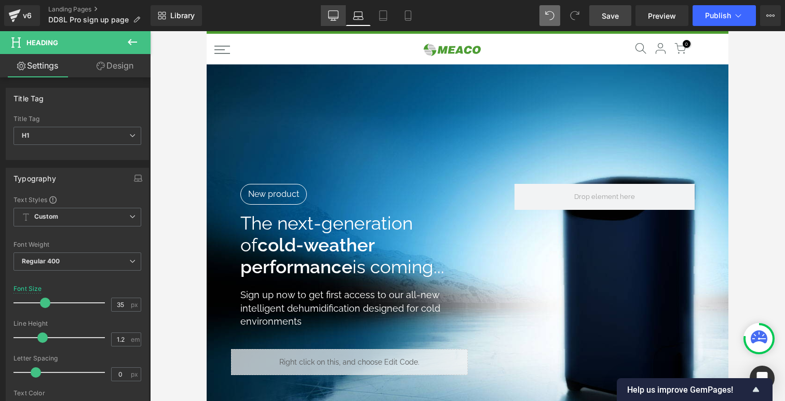
click at [334, 16] on icon at bounding box center [333, 15] width 10 height 10
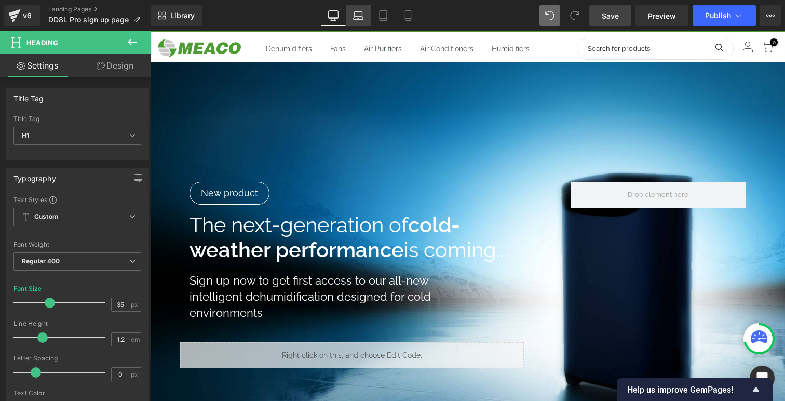
click at [362, 17] on icon at bounding box center [358, 15] width 10 height 10
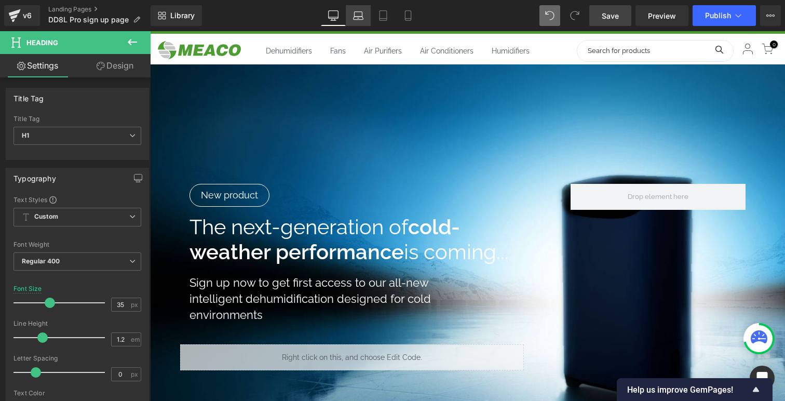
scroll to position [1470, 522]
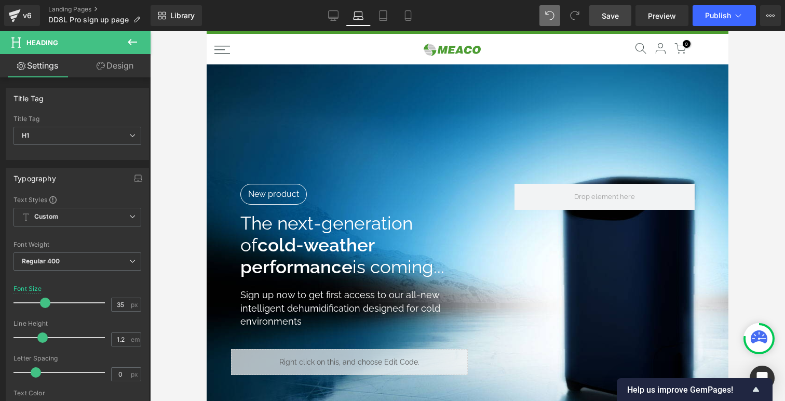
click at [603, 15] on link "Save" at bounding box center [611, 15] width 42 height 21
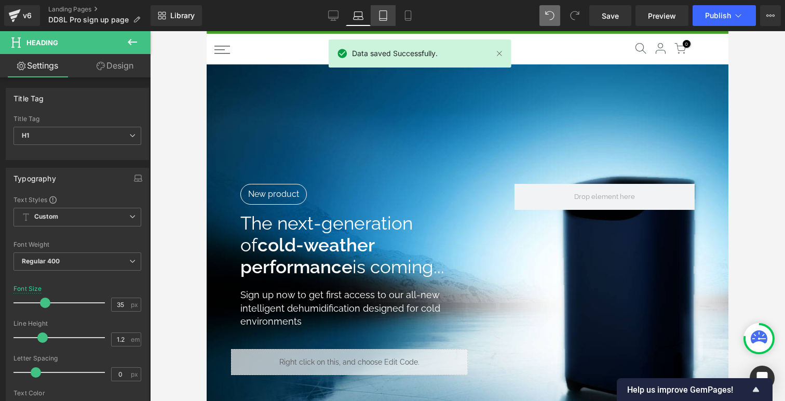
click at [384, 22] on link "Tablet" at bounding box center [383, 15] width 25 height 21
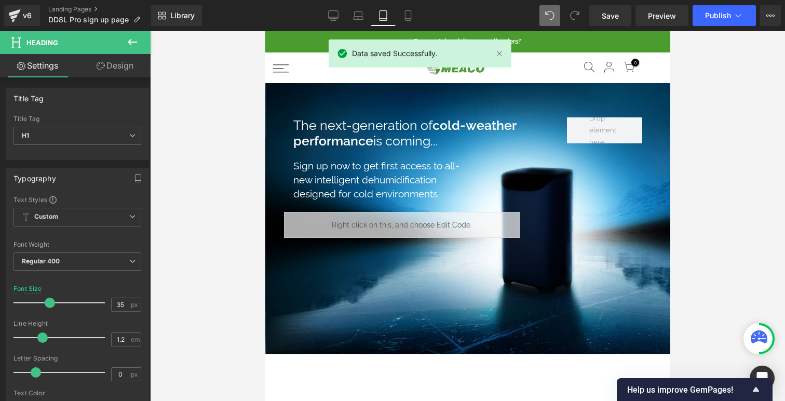
scroll to position [5, 5]
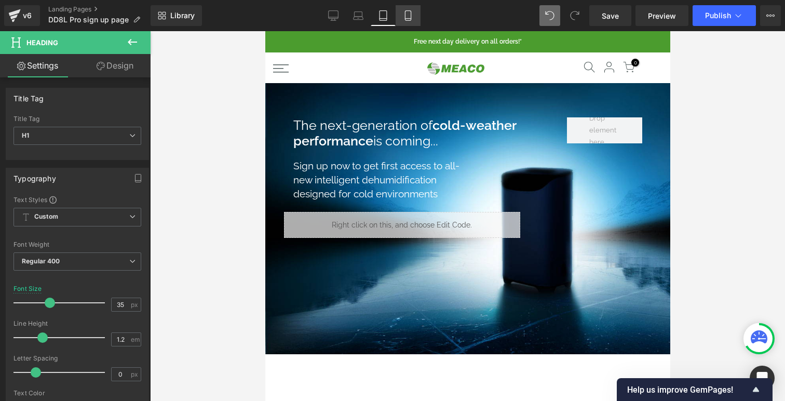
click at [408, 19] on icon at bounding box center [408, 15] width 10 height 10
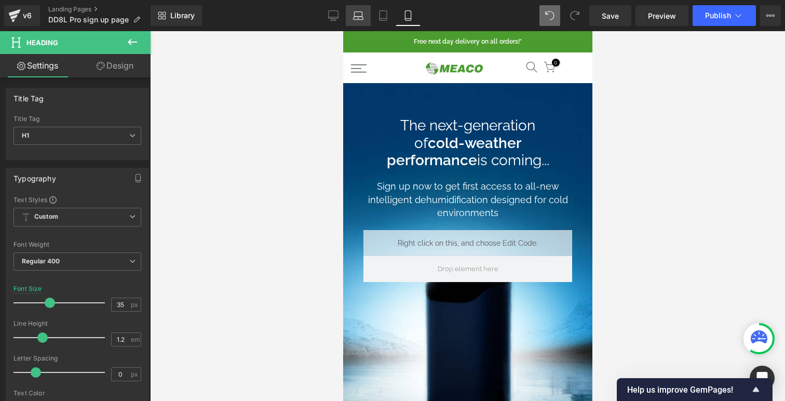
click at [359, 14] on icon at bounding box center [358, 15] width 10 height 10
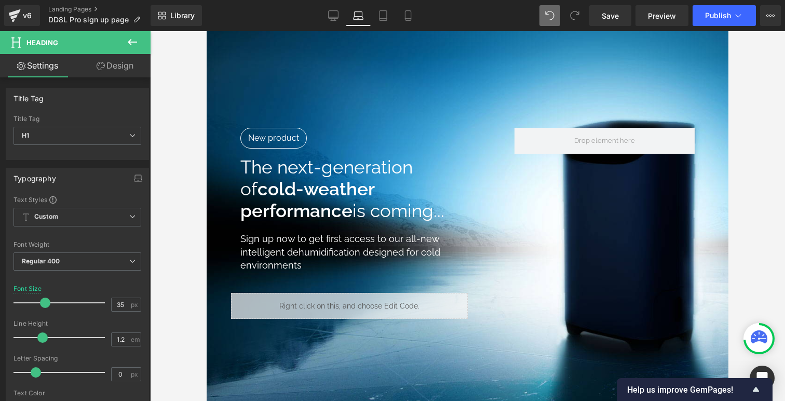
scroll to position [1470, 522]
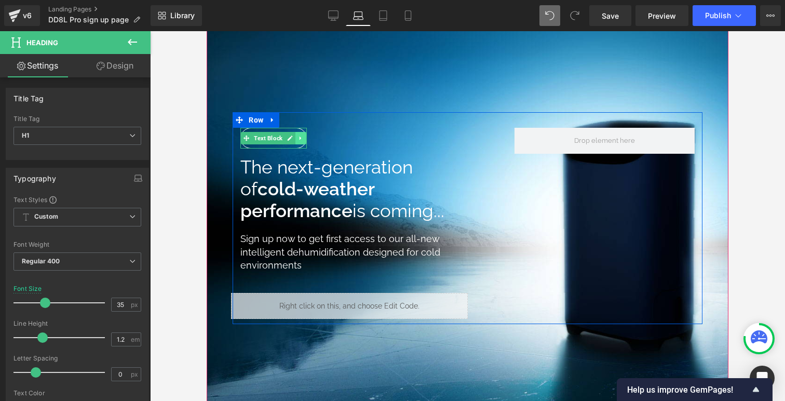
click at [303, 137] on icon at bounding box center [301, 138] width 6 height 6
click at [297, 136] on icon at bounding box center [295, 138] width 6 height 6
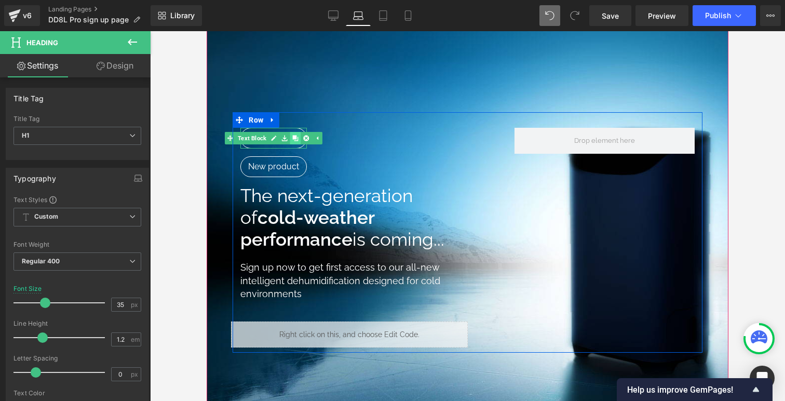
scroll to position [1499, 522]
click at [248, 136] on div "New product Text Block" at bounding box center [273, 138] width 66 height 21
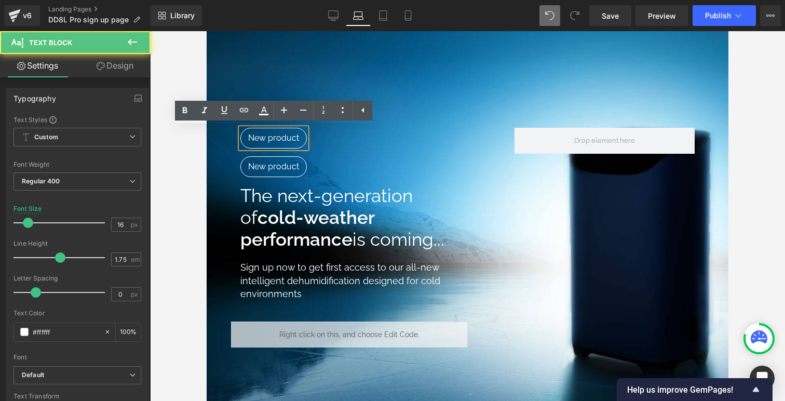
click at [337, 142] on div "New product Text Block New product Text Block New product Text Block The next-g…" at bounding box center [370, 238] width 274 height 220
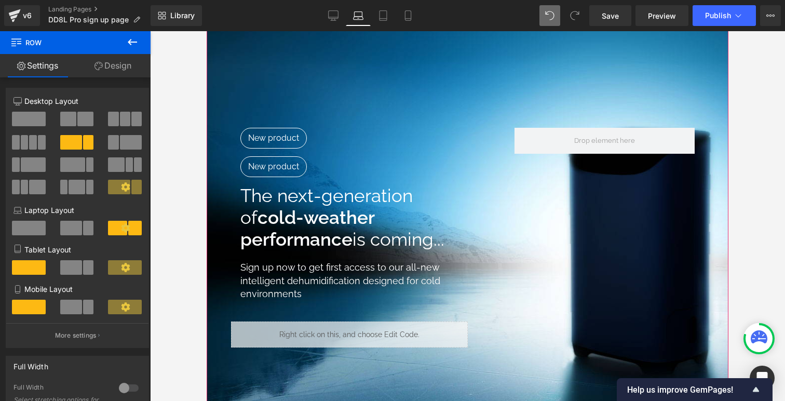
scroll to position [1504, 522]
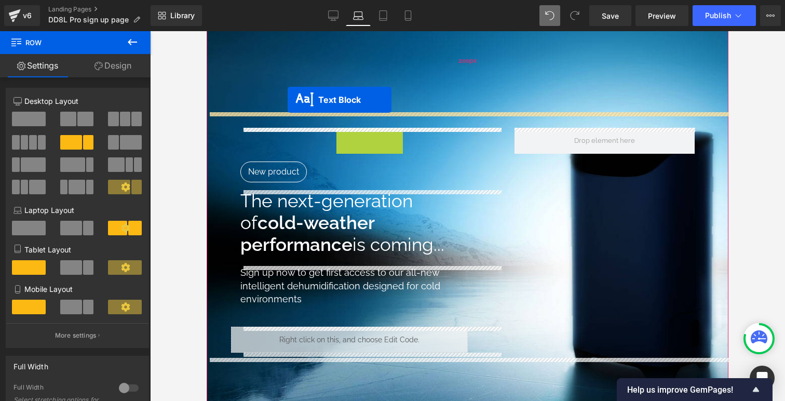
drag, startPoint x: 227, startPoint y: 136, endPoint x: 287, endPoint y: 100, distance: 70.4
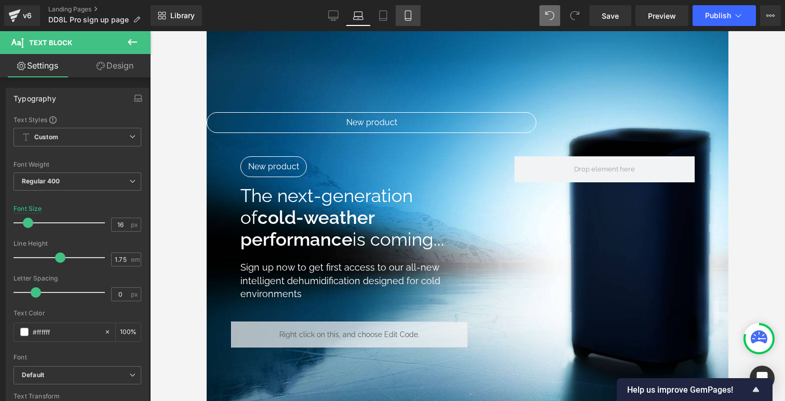
click at [412, 22] on link "Mobile" at bounding box center [408, 15] width 25 height 21
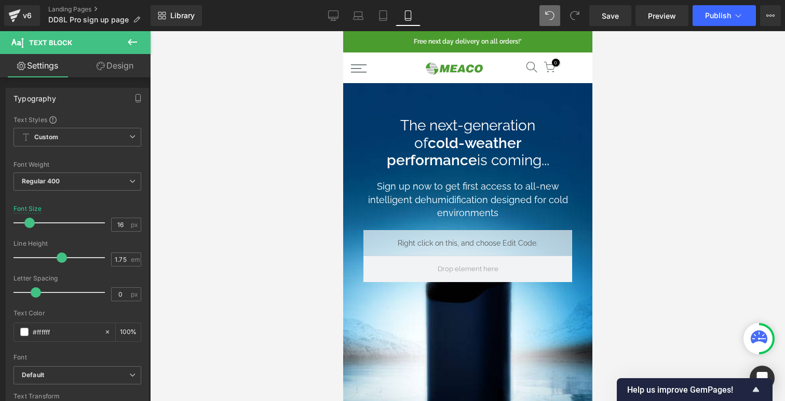
scroll to position [1091, 249]
click at [358, 20] on icon at bounding box center [358, 15] width 10 height 10
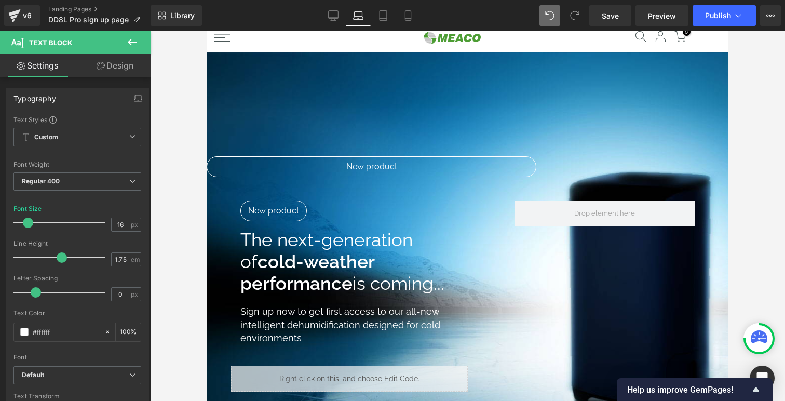
scroll to position [1499, 522]
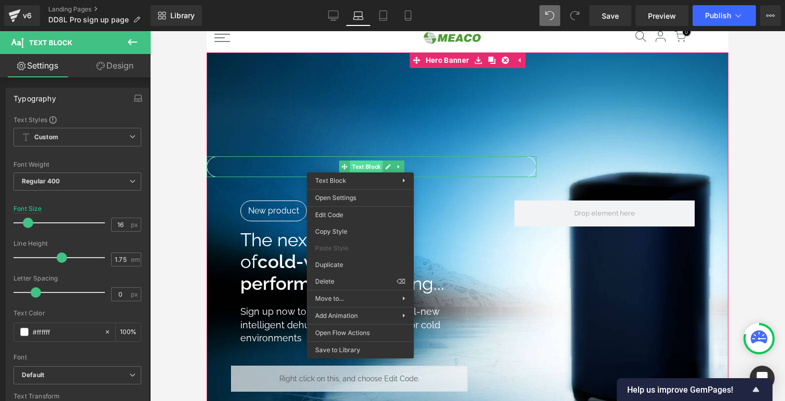
click at [357, 163] on span "Text Block" at bounding box center [366, 166] width 33 height 12
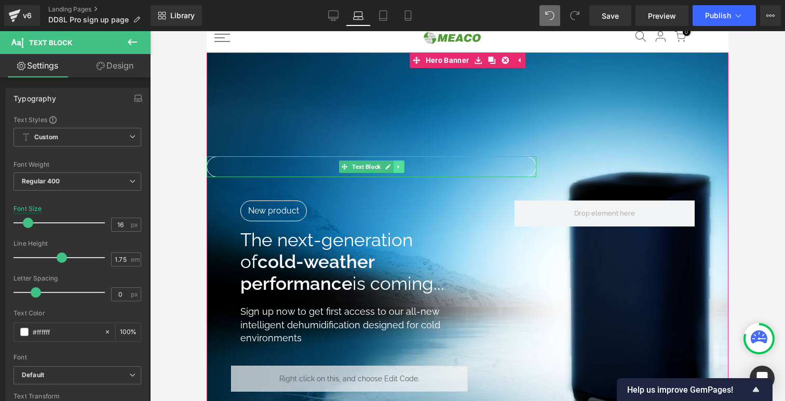
click at [398, 166] on icon at bounding box center [399, 167] width 6 height 6
click at [407, 167] on icon at bounding box center [405, 167] width 6 height 6
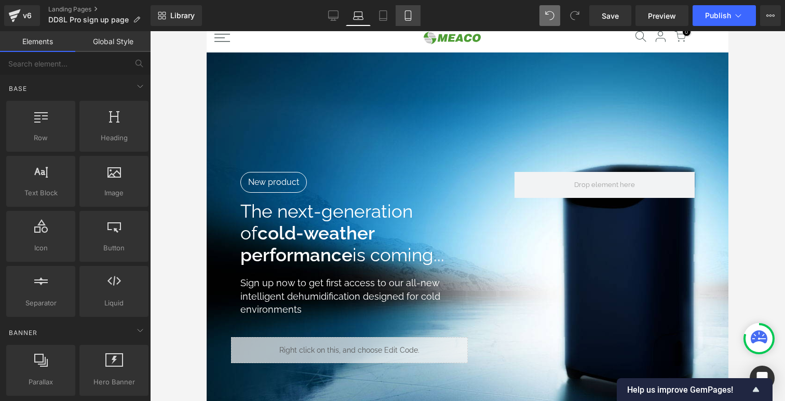
click at [410, 14] on icon at bounding box center [408, 15] width 10 height 10
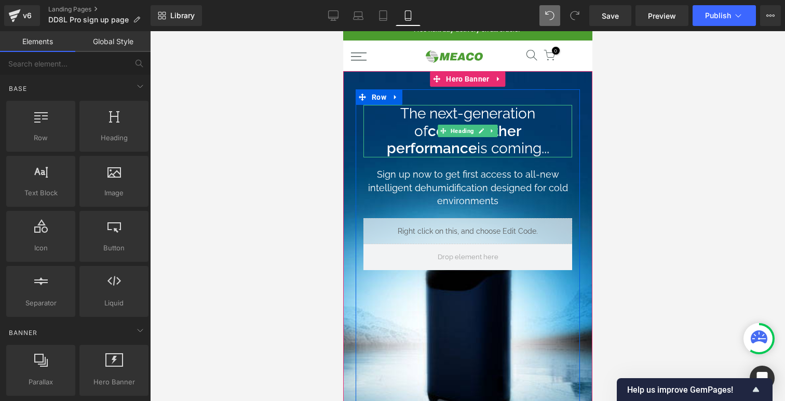
scroll to position [0, 0]
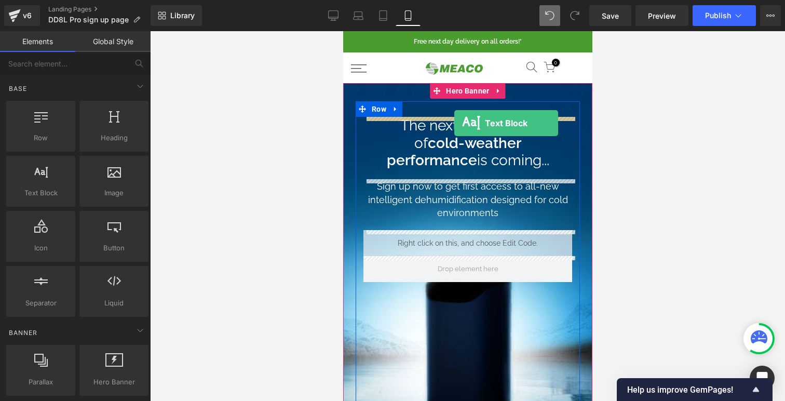
drag, startPoint x: 402, startPoint y: 211, endPoint x: 454, endPoint y: 123, distance: 102.4
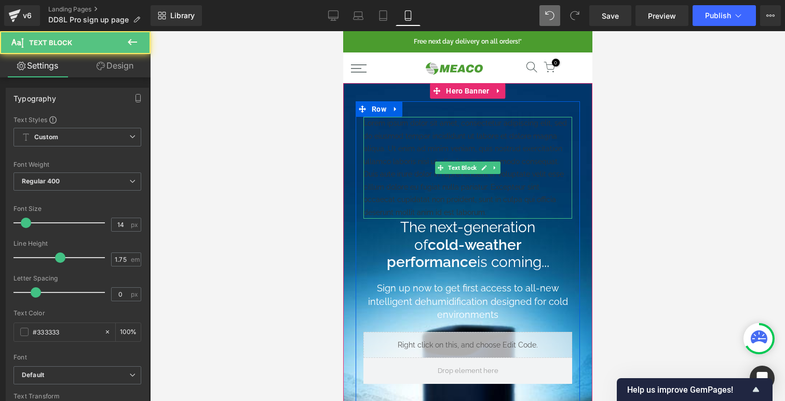
scroll to position [1193, 249]
click at [461, 141] on p "Lorem ipsum dolor sit amet, consectetur adipiscing elit, sed do eiusmod tempor …" at bounding box center [467, 168] width 209 height 102
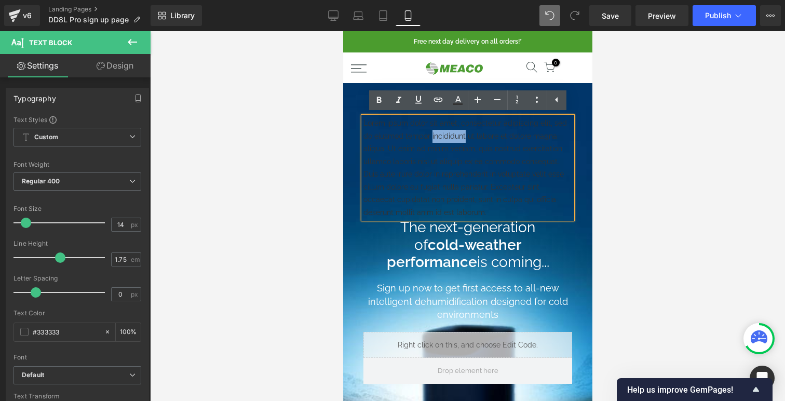
click at [461, 141] on p "Lorem ipsum dolor sit amet, consectetur adipiscing elit, sed do eiusmod tempor …" at bounding box center [467, 168] width 209 height 102
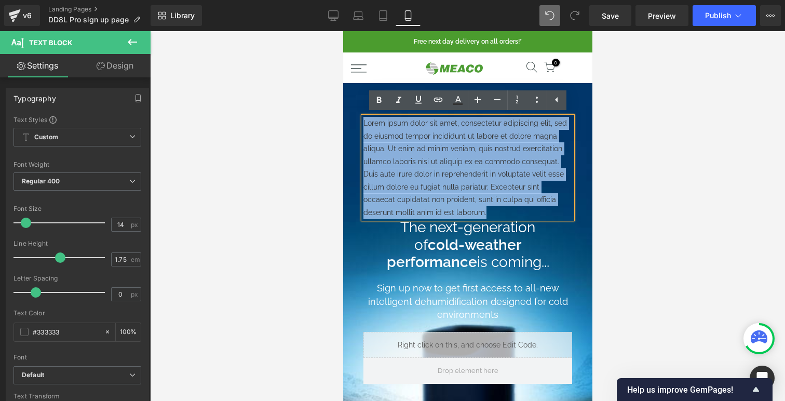
click at [461, 141] on p "Lorem ipsum dolor sit amet, consectetur adipiscing elit, sed do eiusmod tempor …" at bounding box center [467, 168] width 209 height 102
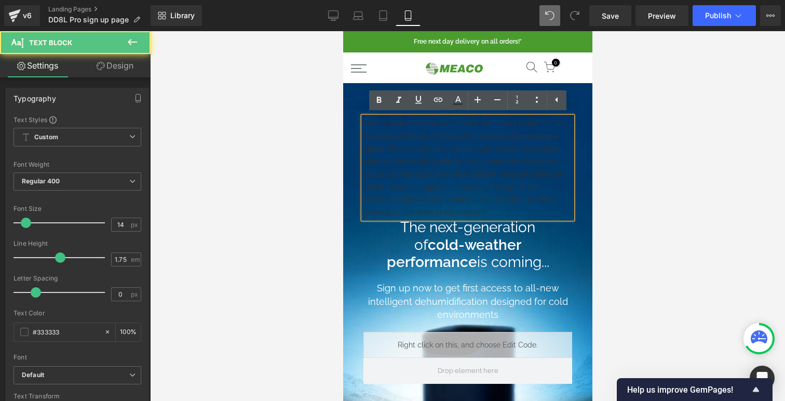
scroll to position [5, 5]
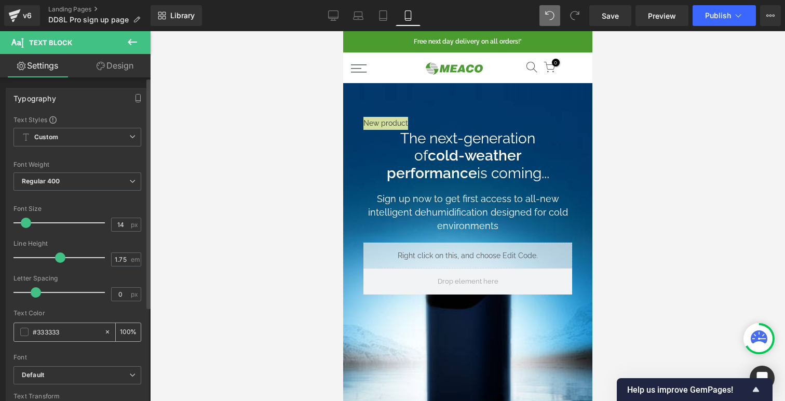
click at [26, 336] on span at bounding box center [24, 332] width 8 height 8
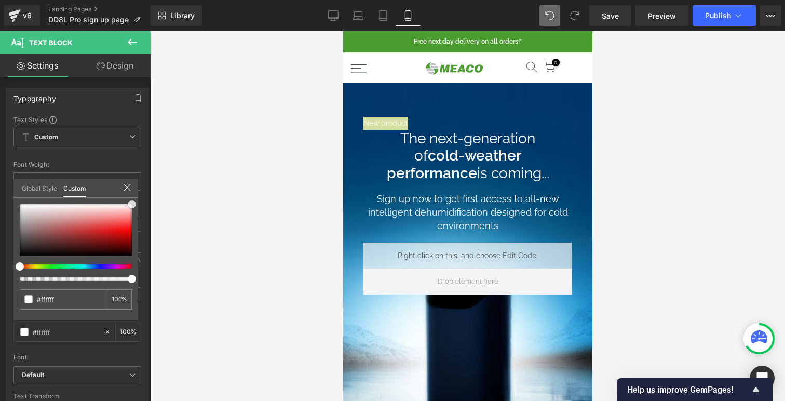
drag, startPoint x: 42, startPoint y: 232, endPoint x: 178, endPoint y: 180, distance: 146.1
click at [179, 180] on div "Text Block You are previewing how the will restyle your page. You can not edit …" at bounding box center [392, 209] width 785 height 419
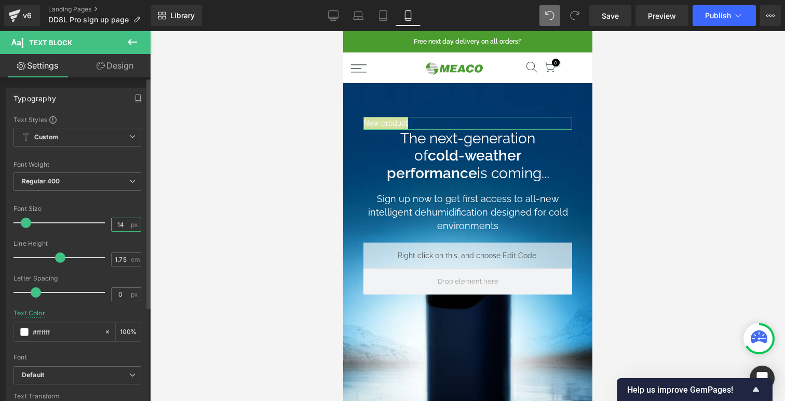
click at [121, 228] on input "14" at bounding box center [121, 224] width 18 height 13
type input "16"
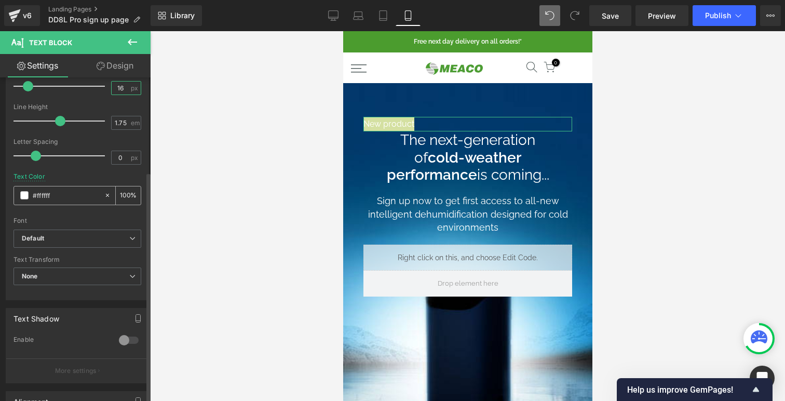
scroll to position [270, 0]
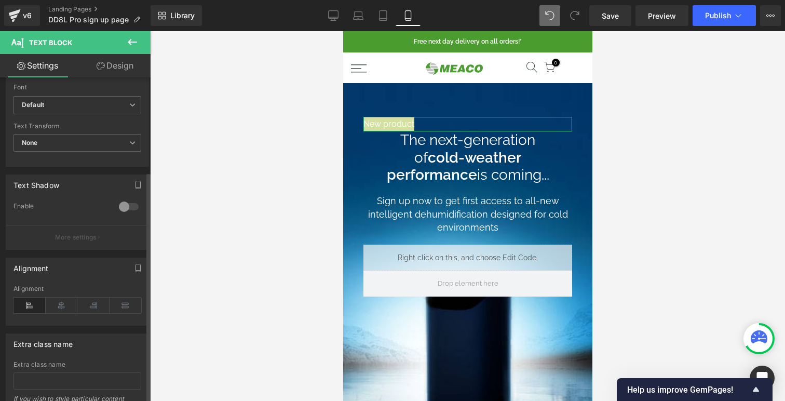
click at [56, 315] on div "Alignment" at bounding box center [78, 305] width 128 height 40
click at [59, 302] on icon at bounding box center [62, 306] width 32 height 16
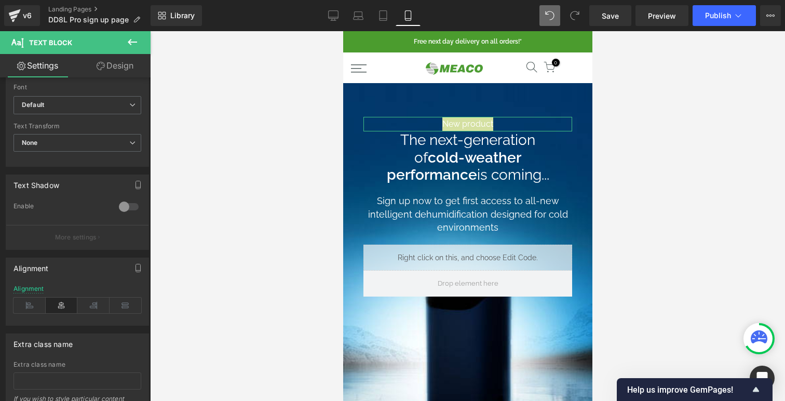
click at [121, 62] on link "Design" at bounding box center [114, 65] width 75 height 23
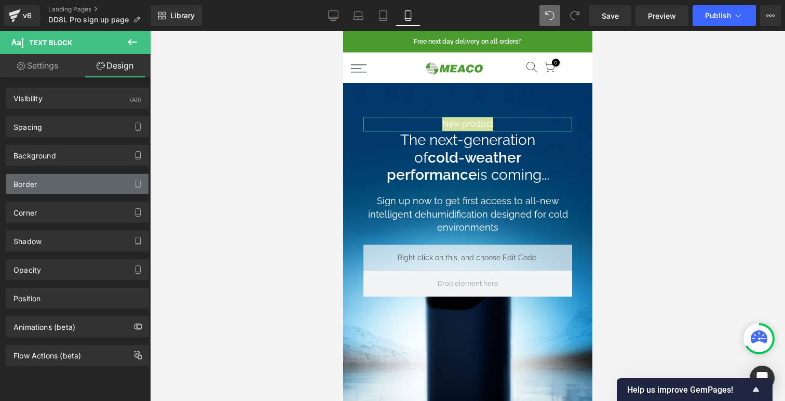
click at [46, 182] on div "Border" at bounding box center [77, 184] width 142 height 20
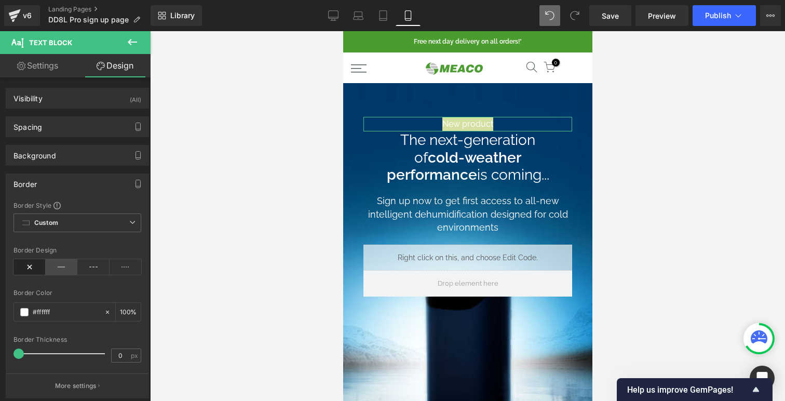
click at [59, 265] on icon at bounding box center [62, 267] width 32 height 16
click at [115, 355] on input "0" at bounding box center [121, 355] width 18 height 13
type input "1"
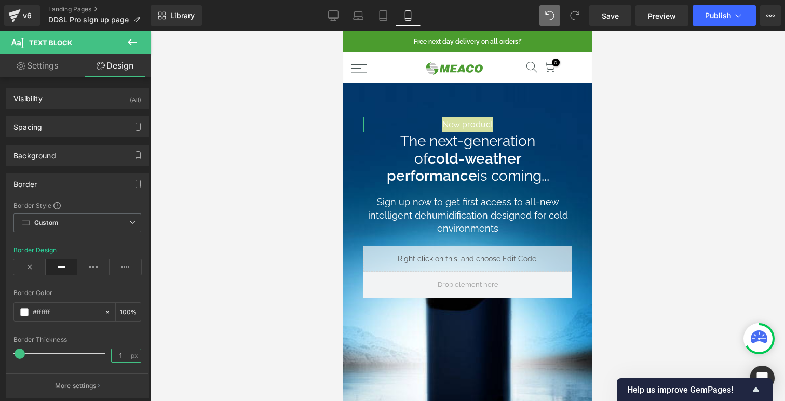
scroll to position [1107, 249]
click at [83, 284] on div at bounding box center [78, 283] width 128 height 7
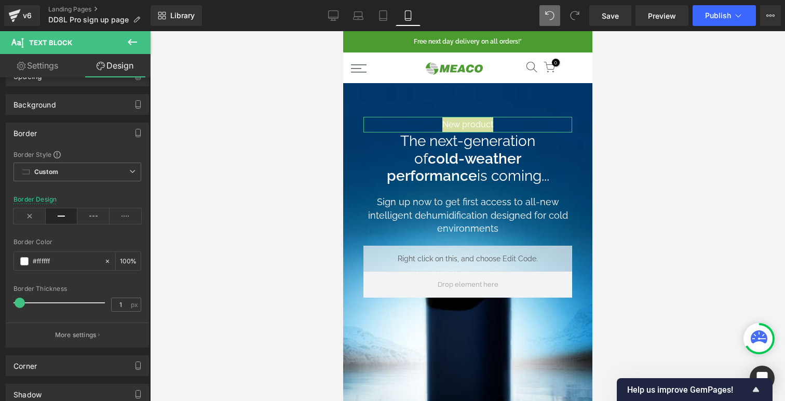
scroll to position [61, 0]
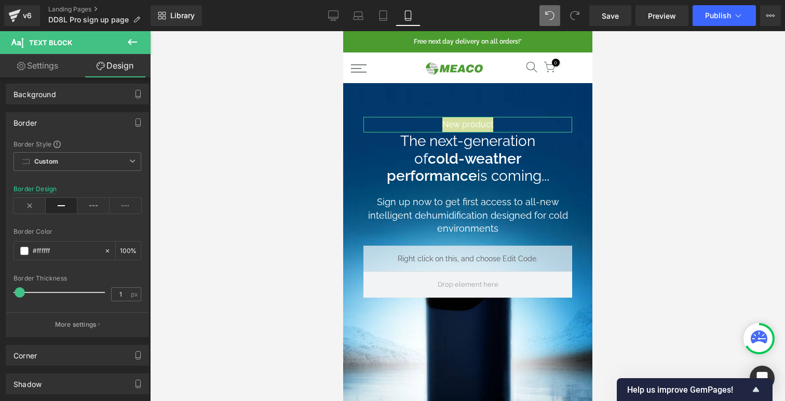
click at [49, 124] on div "Border" at bounding box center [77, 123] width 142 height 20
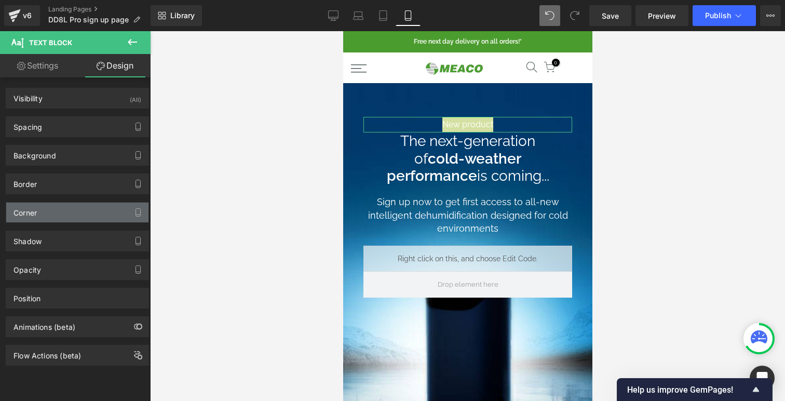
click at [50, 216] on div "Corner" at bounding box center [77, 213] width 142 height 20
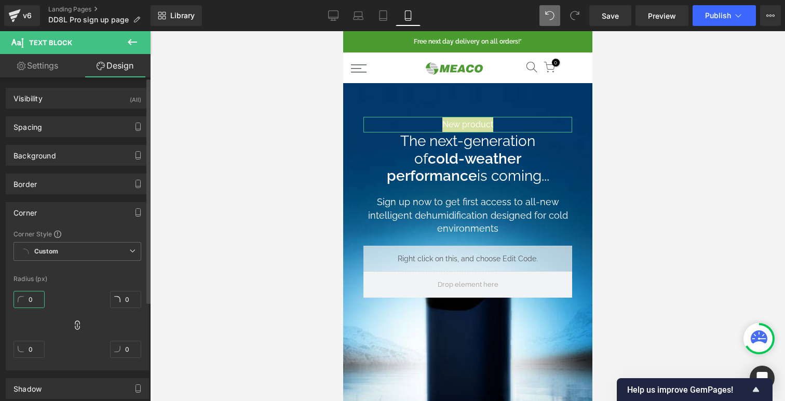
click at [30, 297] on input "0" at bounding box center [29, 299] width 31 height 17
type input "80"
click at [61, 125] on div "Spacing" at bounding box center [77, 127] width 142 height 20
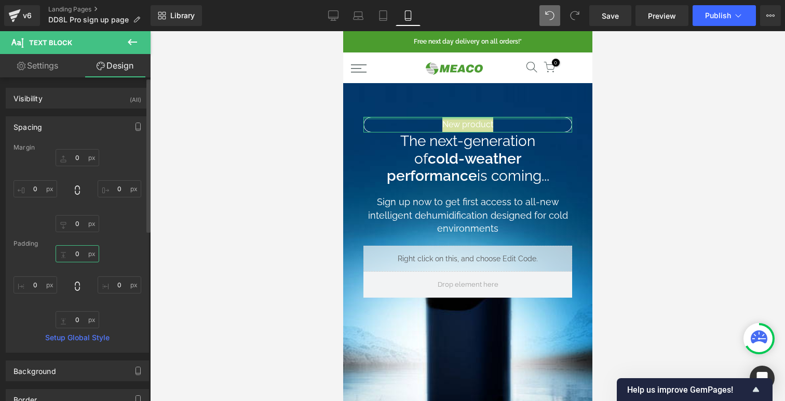
click at [77, 250] on input "0" at bounding box center [78, 253] width 44 height 17
click at [116, 255] on div "0 0 0 0" at bounding box center [78, 286] width 128 height 83
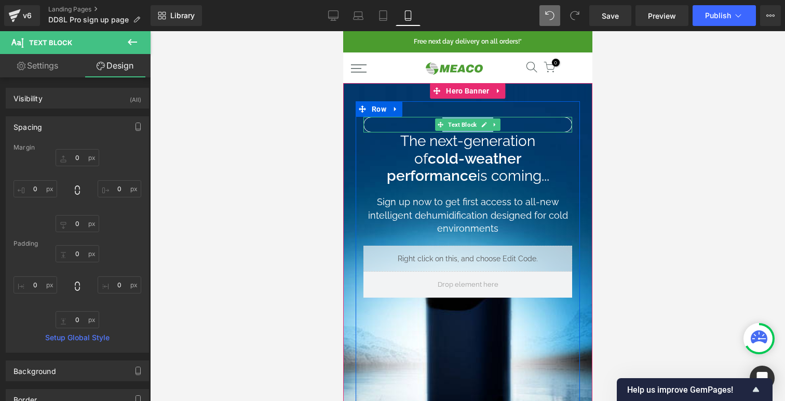
click at [404, 128] on p "New product" at bounding box center [468, 124] width 208 height 15
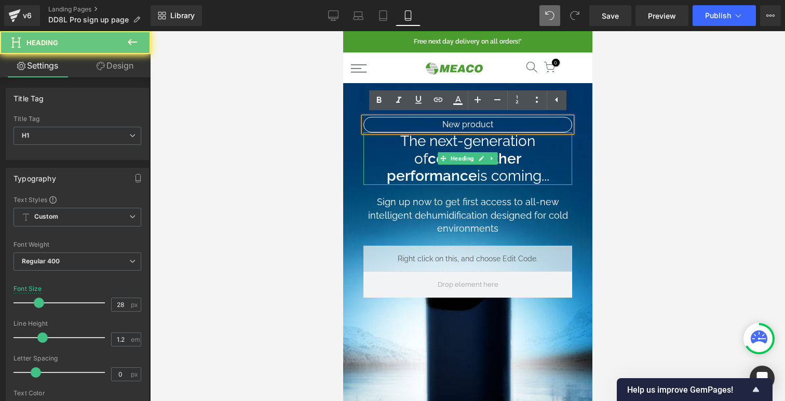
click at [451, 148] on h1 "The next-generation of cold-weather performance is coming..." at bounding box center [467, 158] width 188 height 52
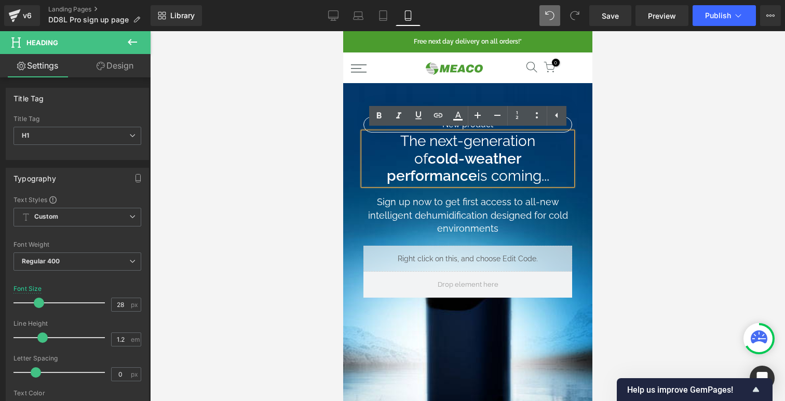
click at [424, 126] on ul "Text Color Highlight Color #333333 #ffffff 100 % transparent 0 %" at bounding box center [467, 117] width 197 height 22
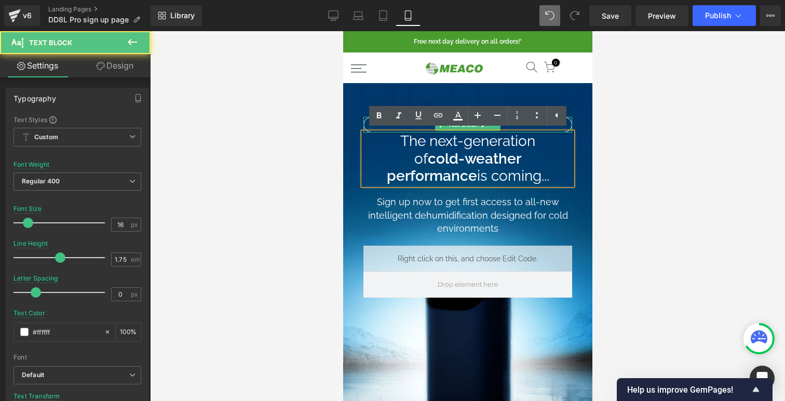
click at [366, 123] on p "New product" at bounding box center [468, 124] width 208 height 15
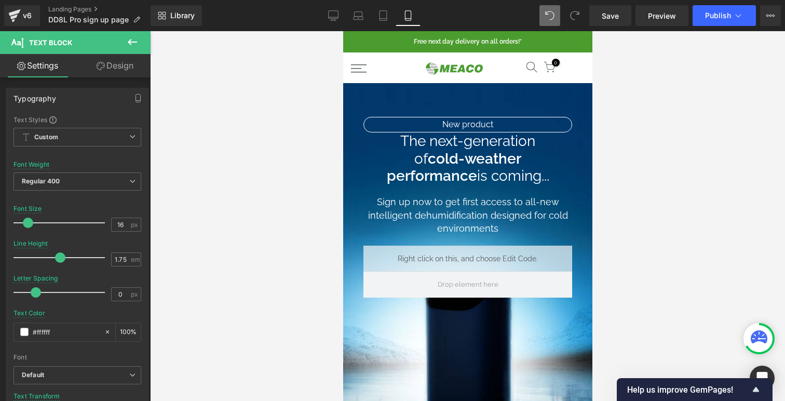
click at [118, 62] on link "Design" at bounding box center [114, 65] width 75 height 23
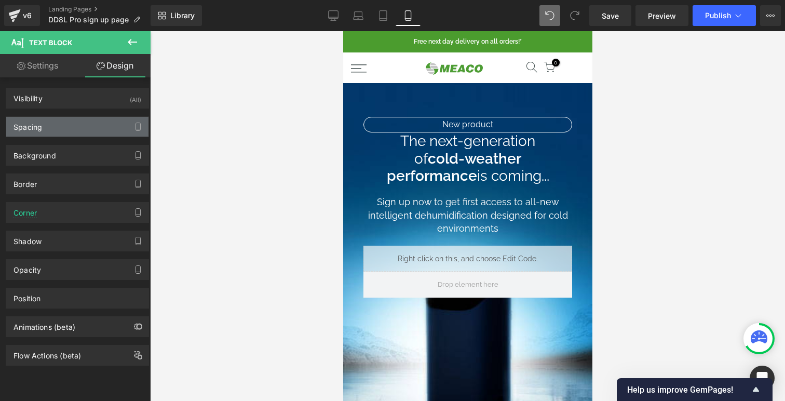
click at [69, 129] on div "Spacing" at bounding box center [77, 127] width 142 height 20
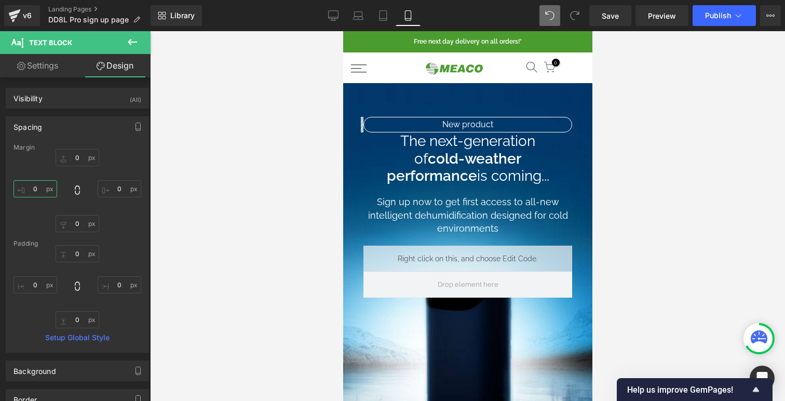
click at [39, 193] on input "0" at bounding box center [36, 188] width 44 height 17
type input "120"
click at [113, 188] on input "0" at bounding box center [120, 188] width 44 height 17
type input "120"
click at [43, 185] on input "120" at bounding box center [36, 188] width 44 height 17
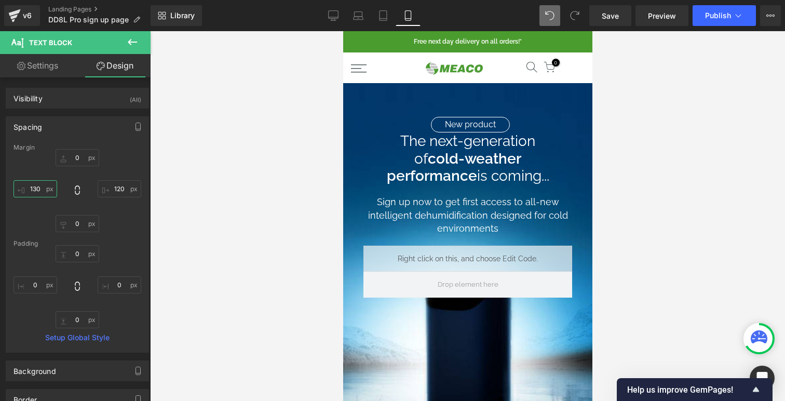
type input "140"
click at [113, 185] on input "120" at bounding box center [120, 188] width 44 height 17
type input "120"
click at [37, 190] on input "140" at bounding box center [36, 188] width 44 height 17
type input "130"
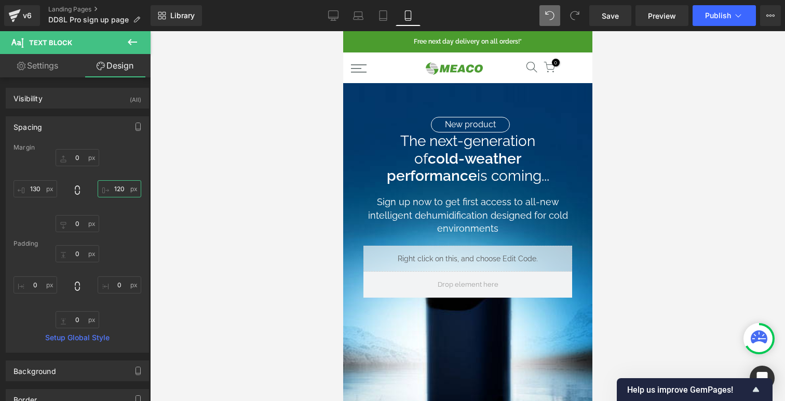
click at [116, 185] on input "120" at bounding box center [120, 188] width 44 height 17
type input "130"
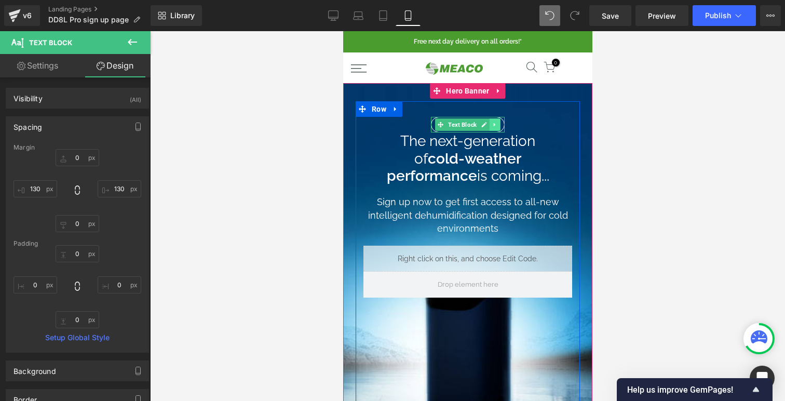
click at [500, 122] on link at bounding box center [494, 124] width 11 height 12
click at [447, 124] on span "Text Block" at bounding box center [462, 125] width 33 height 12
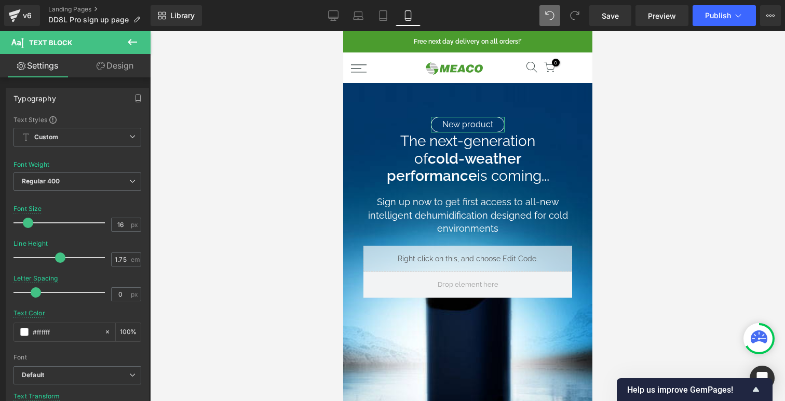
click at [91, 68] on link "Design" at bounding box center [114, 65] width 75 height 23
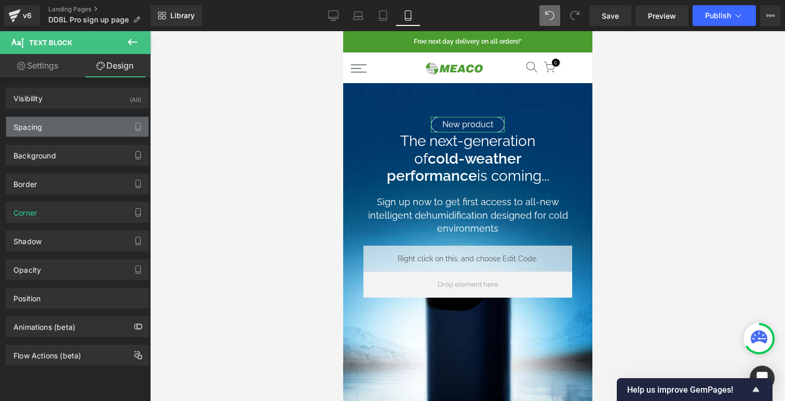
click at [62, 120] on div "Spacing" at bounding box center [77, 127] width 142 height 20
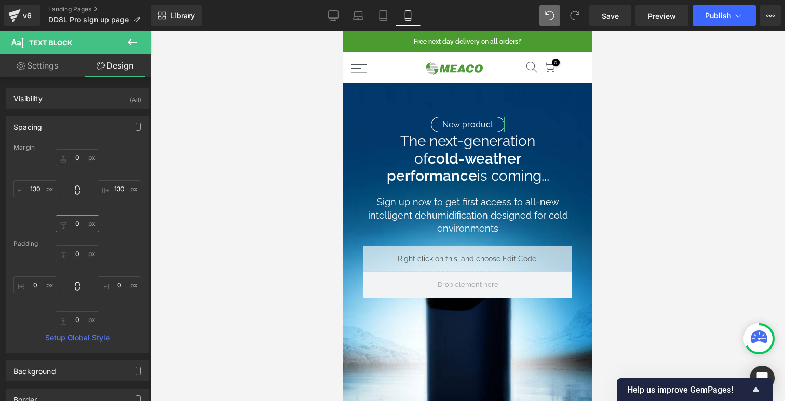
click at [79, 222] on input "0" at bounding box center [78, 223] width 44 height 17
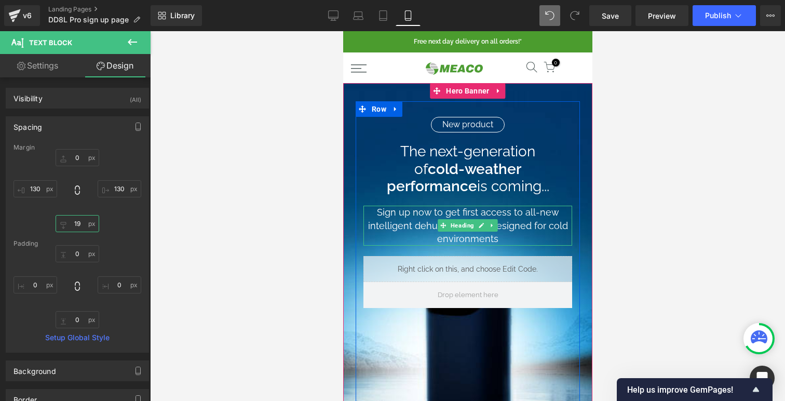
scroll to position [1117, 249]
type input "20"
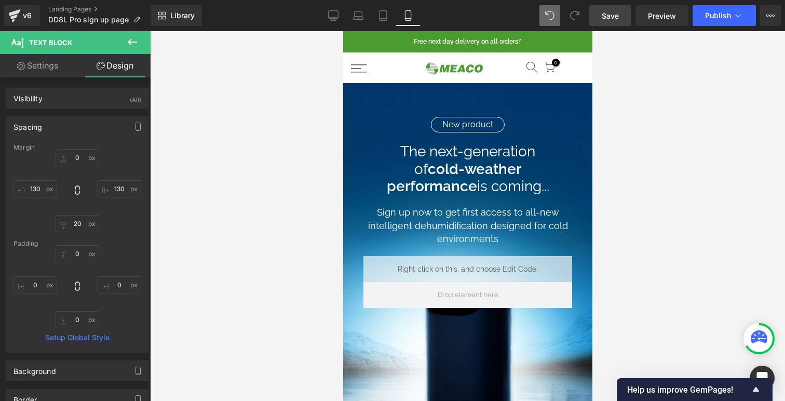
click at [615, 21] on link "Save" at bounding box center [611, 15] width 42 height 21
click at [608, 16] on span "Save" at bounding box center [610, 15] width 17 height 11
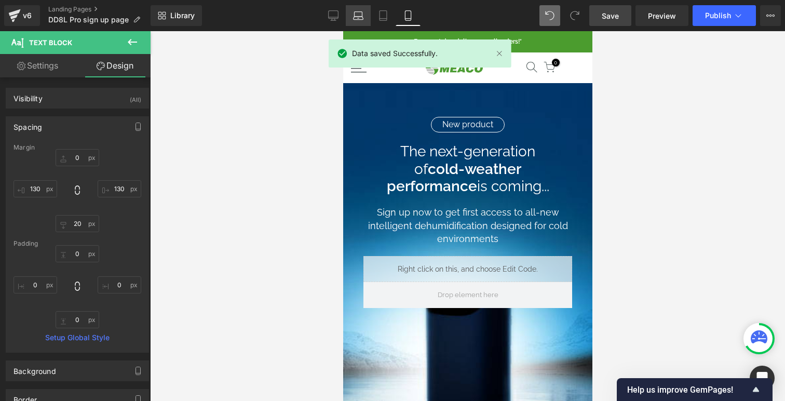
click at [367, 13] on link "Laptop" at bounding box center [358, 15] width 25 height 21
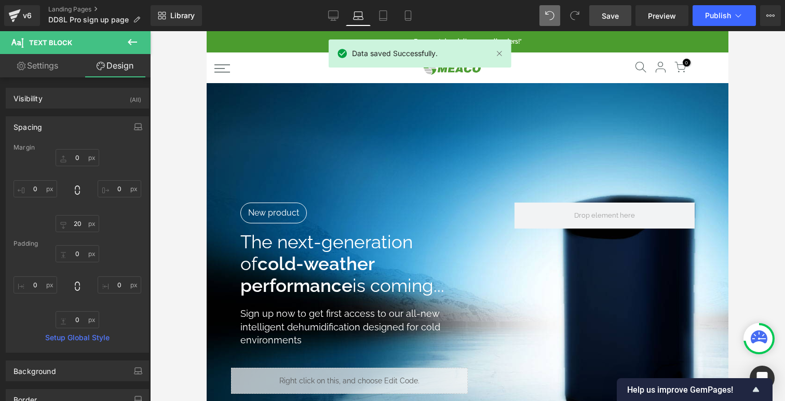
scroll to position [1470, 522]
click at [391, 17] on link "Tablet" at bounding box center [383, 15] width 25 height 21
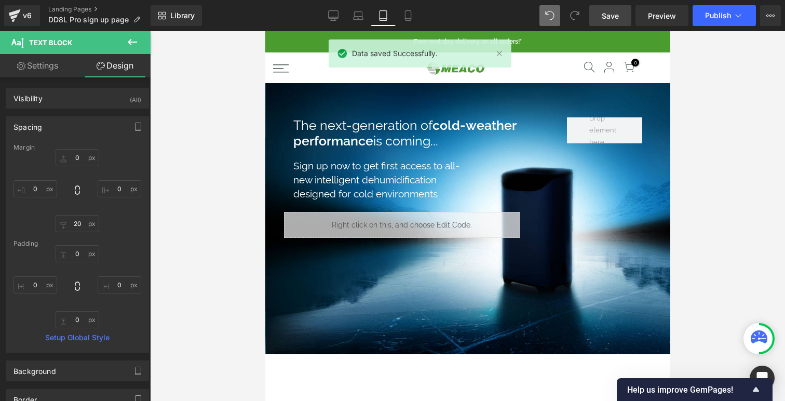
scroll to position [5, 5]
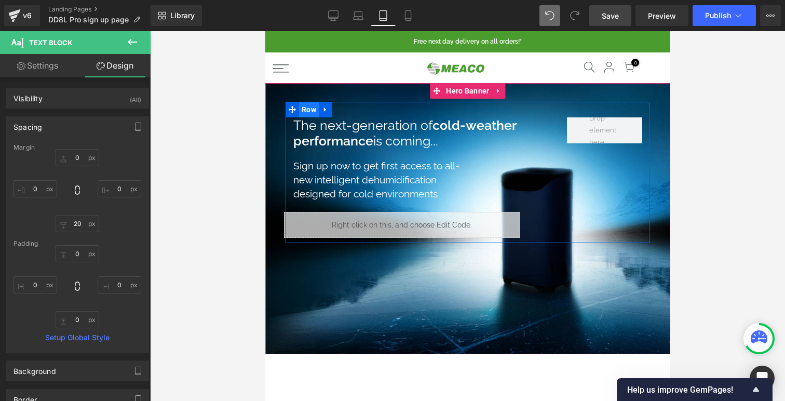
click at [309, 111] on span "Row" at bounding box center [309, 110] width 20 height 16
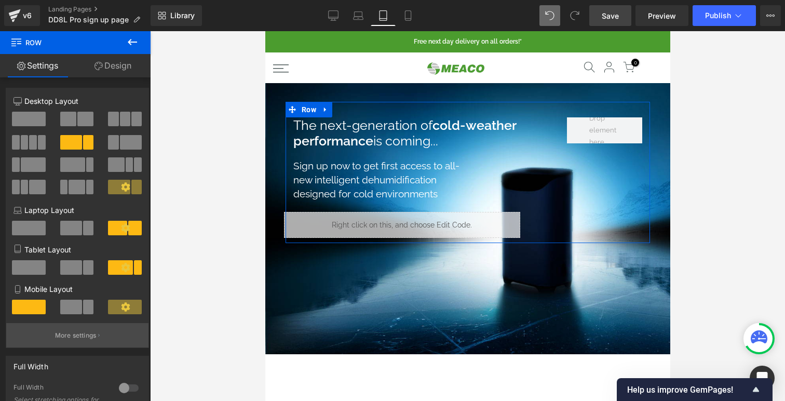
click at [71, 338] on p "More settings" at bounding box center [76, 335] width 42 height 9
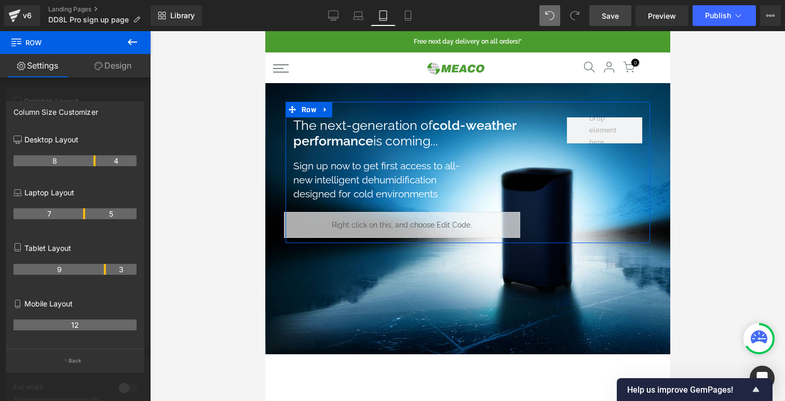
drag, startPoint x: 103, startPoint y: 270, endPoint x: 106, endPoint y: 275, distance: 5.3
click at [106, 275] on tr "9 3" at bounding box center [75, 269] width 123 height 11
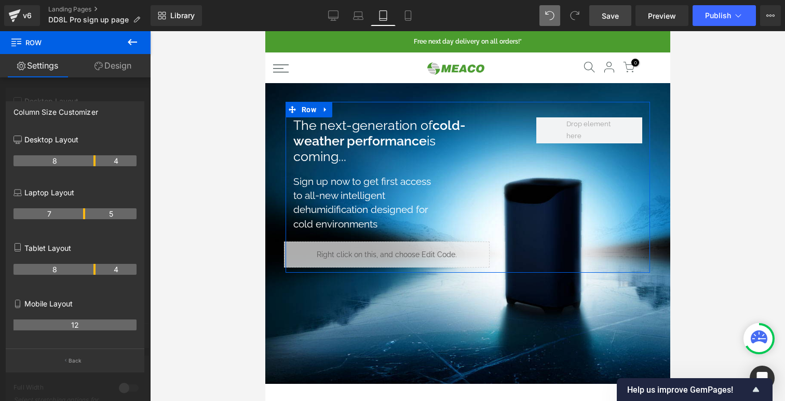
drag, startPoint x: 103, startPoint y: 270, endPoint x: 95, endPoint y: 269, distance: 8.5
click at [95, 269] on tr "8 4" at bounding box center [75, 269] width 123 height 11
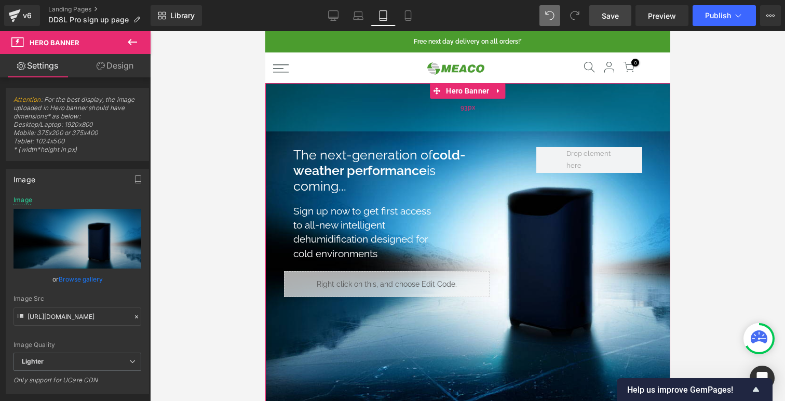
scroll to position [1380, 405]
drag, startPoint x: 537, startPoint y: 96, endPoint x: 532, endPoint y: 125, distance: 29.5
click at [532, 125] on div "92px" at bounding box center [467, 107] width 405 height 48
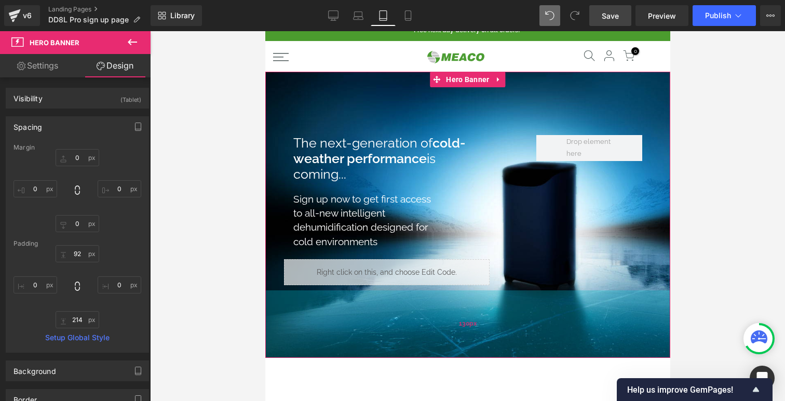
drag, startPoint x: 461, startPoint y: 383, endPoint x: 460, endPoint y: 339, distance: 43.6
click at [460, 339] on div "130px" at bounding box center [467, 324] width 405 height 68
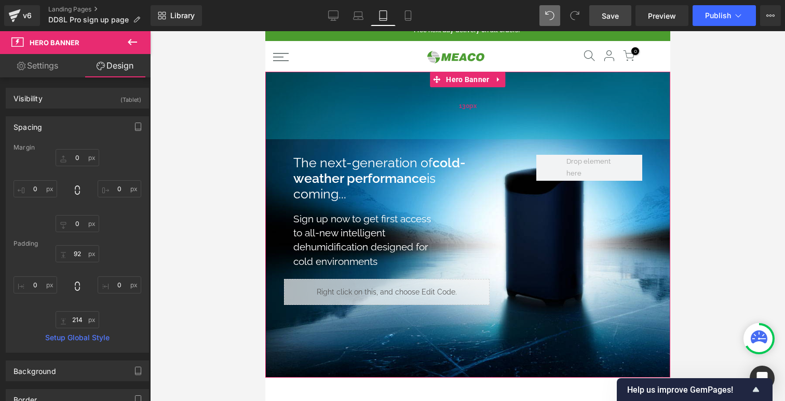
drag, startPoint x: 527, startPoint y: 110, endPoint x: 521, endPoint y: 129, distance: 20.5
click at [521, 129] on div "130px" at bounding box center [467, 106] width 405 height 68
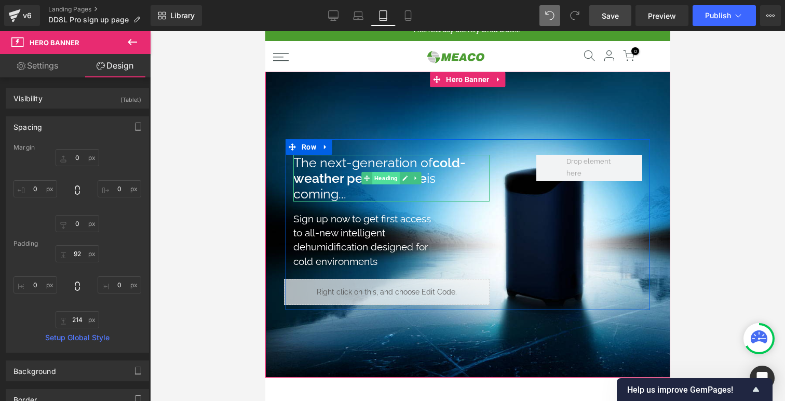
click at [387, 178] on span "Heading" at bounding box center [386, 178] width 28 height 12
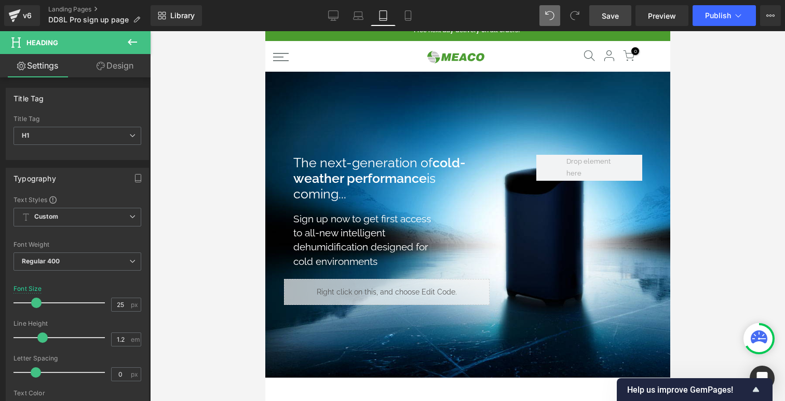
click at [128, 42] on icon at bounding box center [132, 42] width 9 height 6
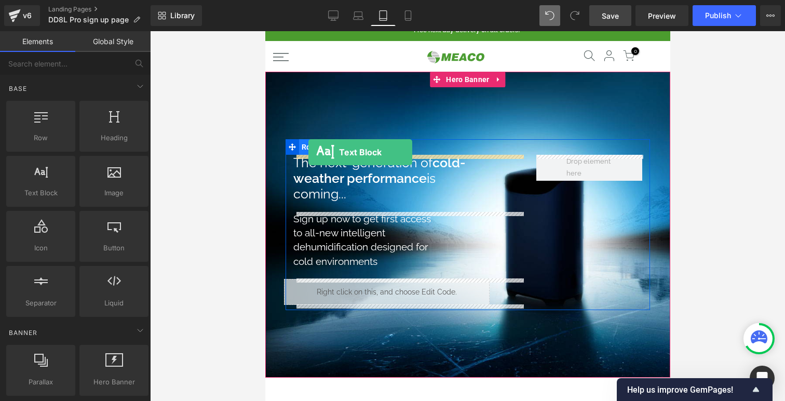
drag, startPoint x: 300, startPoint y: 209, endPoint x: 307, endPoint y: 153, distance: 57.0
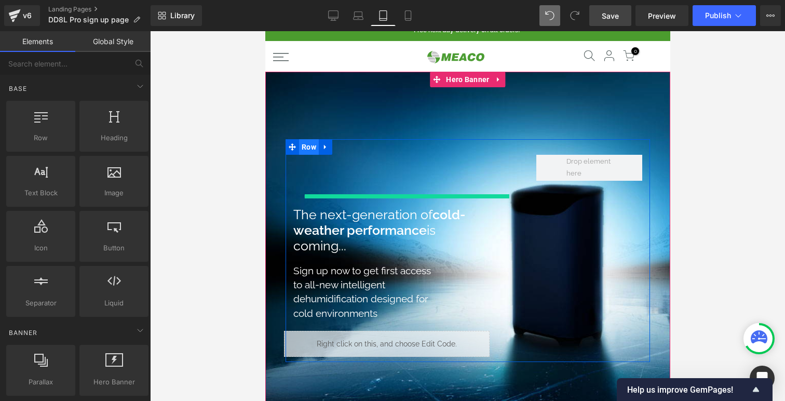
scroll to position [1445, 405]
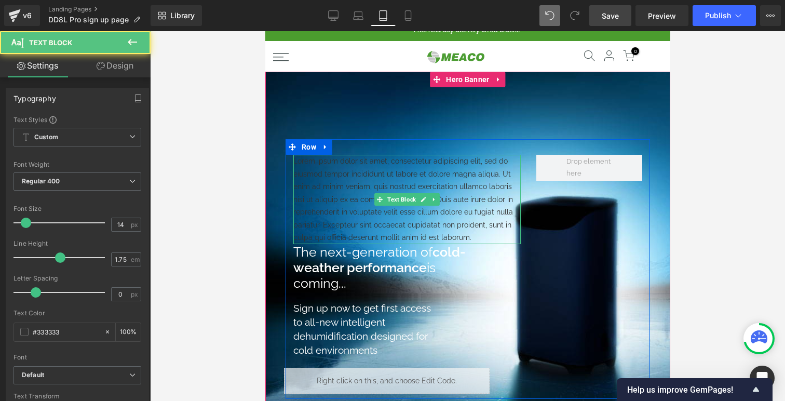
click at [335, 179] on p "Lorem ipsum dolor sit amet, consectetur adipiscing elit, sed do eiusmod tempor …" at bounding box center [407, 199] width 228 height 89
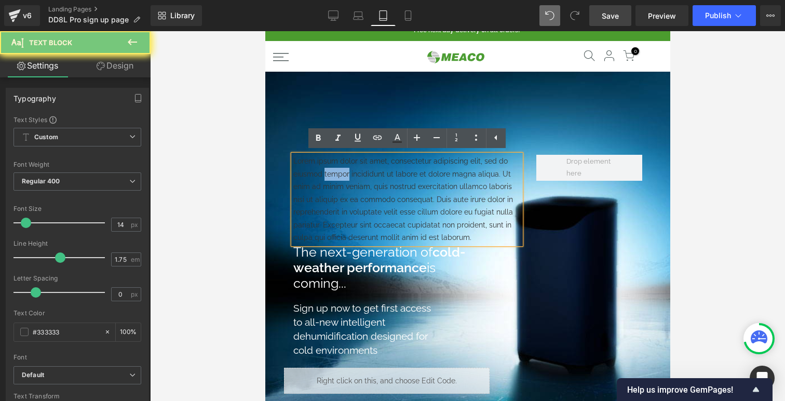
click at [335, 179] on p "Lorem ipsum dolor sit amet, consectetur adipiscing elit, sed do eiusmod tempor …" at bounding box center [407, 199] width 228 height 89
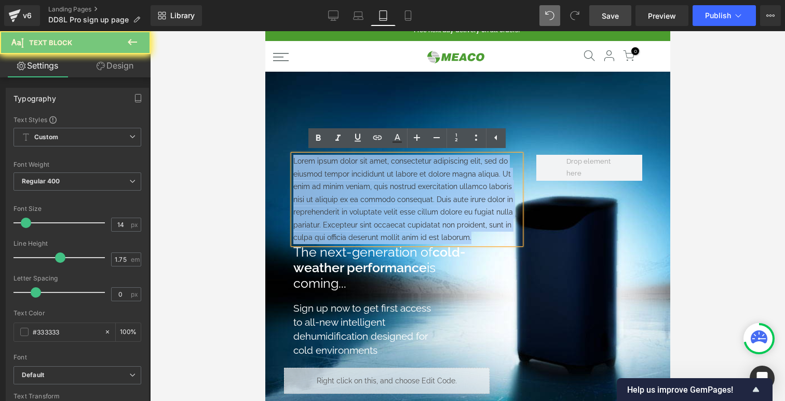
click at [335, 179] on p "Lorem ipsum dolor sit amet, consectetur adipiscing elit, sed do eiusmod tempor …" at bounding box center [407, 199] width 228 height 89
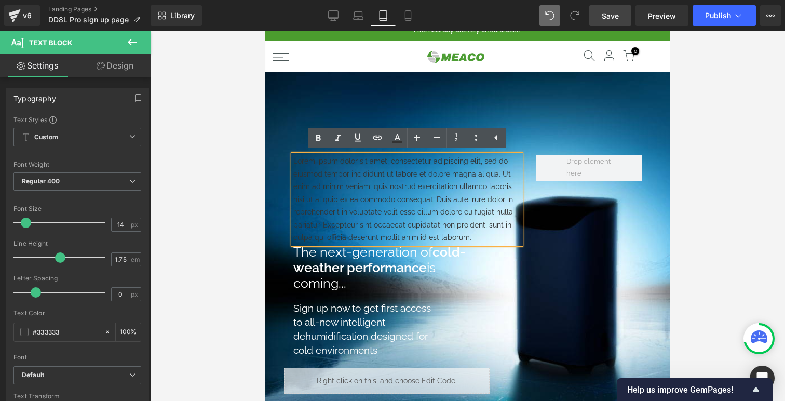
scroll to position [1369, 405]
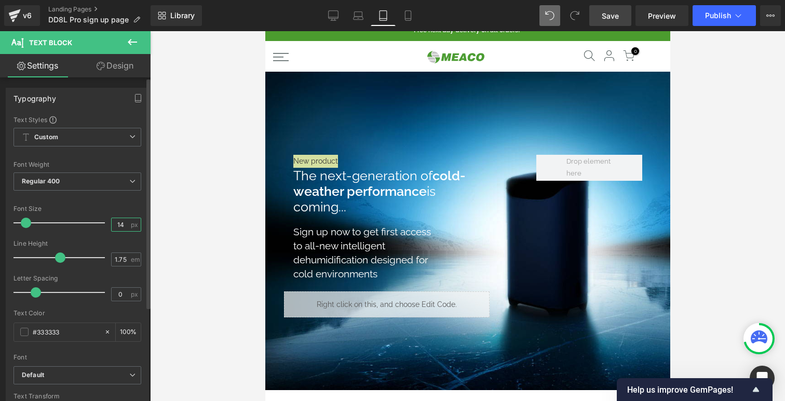
click at [115, 226] on input "14" at bounding box center [121, 224] width 18 height 13
type input "16"
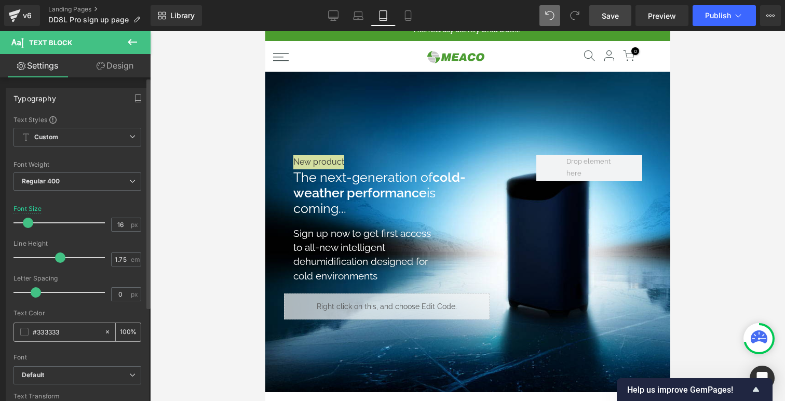
click at [26, 332] on span at bounding box center [24, 332] width 8 height 8
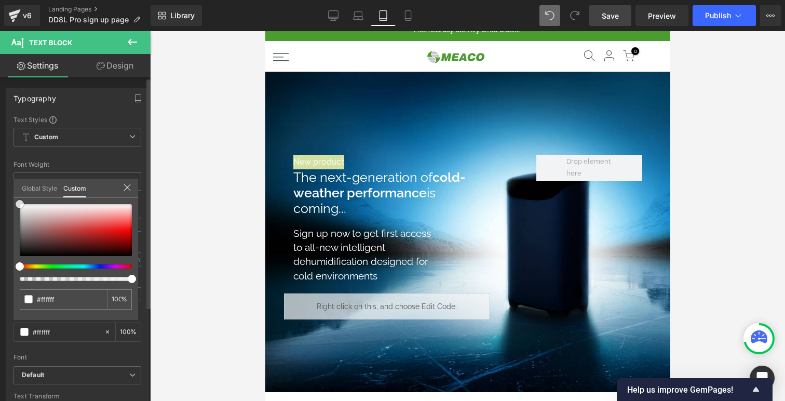
drag, startPoint x: 57, startPoint y: 252, endPoint x: 0, endPoint y: 190, distance: 84.6
click at [0, 190] on div "Typography Text Styles Custom Custom Setup Global Style Custom Setup Global Sty…" at bounding box center [77, 258] width 155 height 357
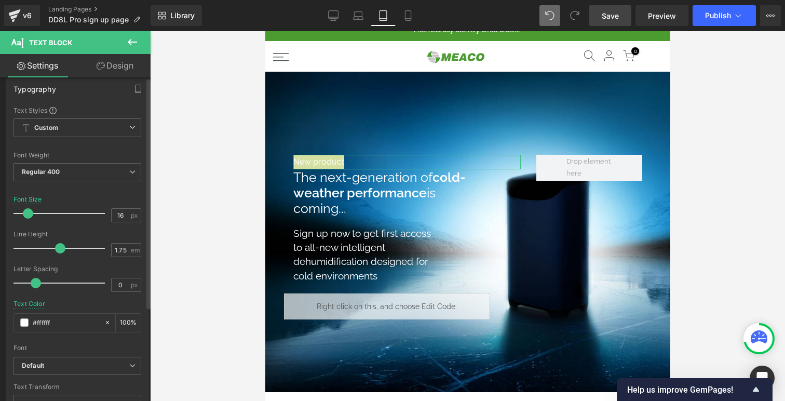
scroll to position [0, 0]
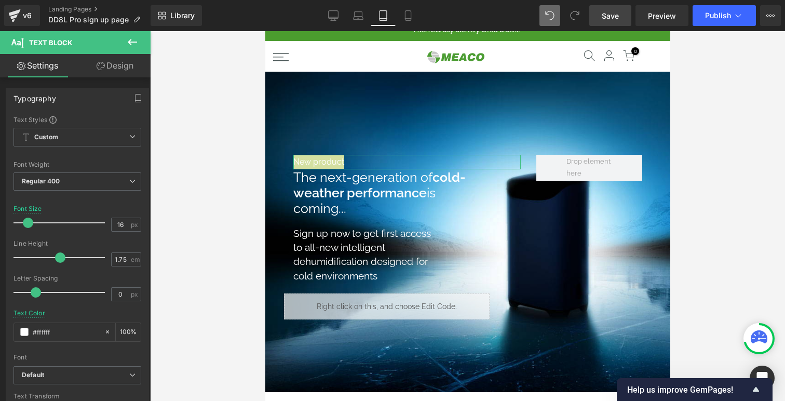
click at [119, 66] on link "Design" at bounding box center [114, 65] width 75 height 23
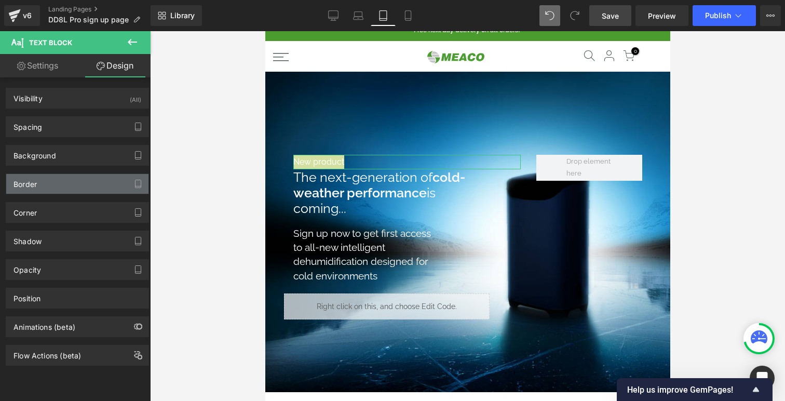
click at [45, 184] on div "Border" at bounding box center [77, 184] width 142 height 20
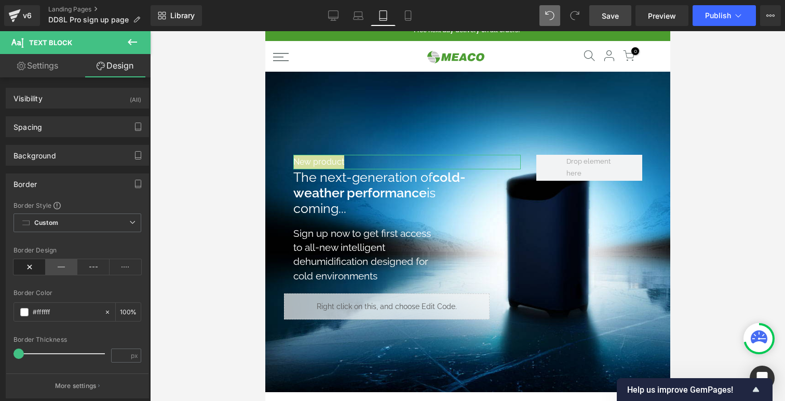
click at [55, 270] on icon at bounding box center [62, 267] width 32 height 16
click at [117, 354] on input "number" at bounding box center [121, 355] width 18 height 13
type input "1"
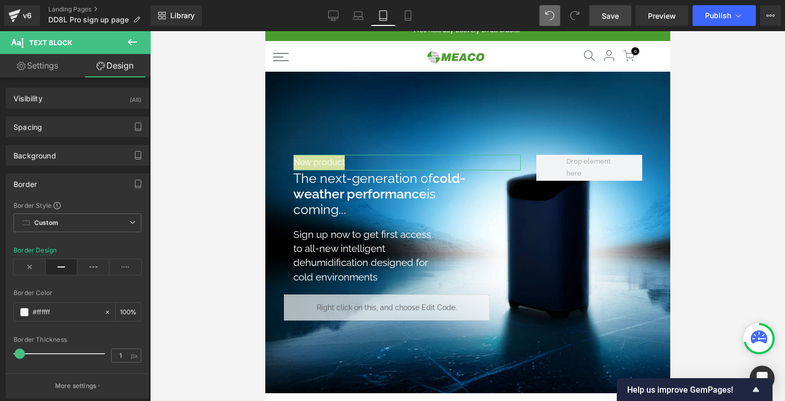
click at [39, 185] on div "Border" at bounding box center [77, 184] width 142 height 20
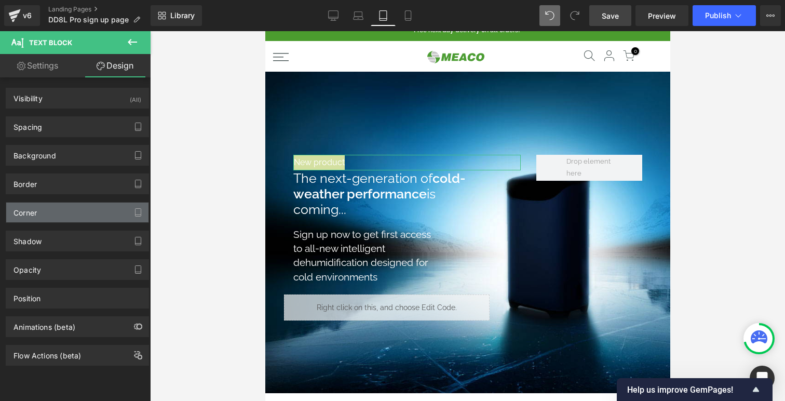
click at [43, 210] on div "Corner" at bounding box center [77, 213] width 142 height 20
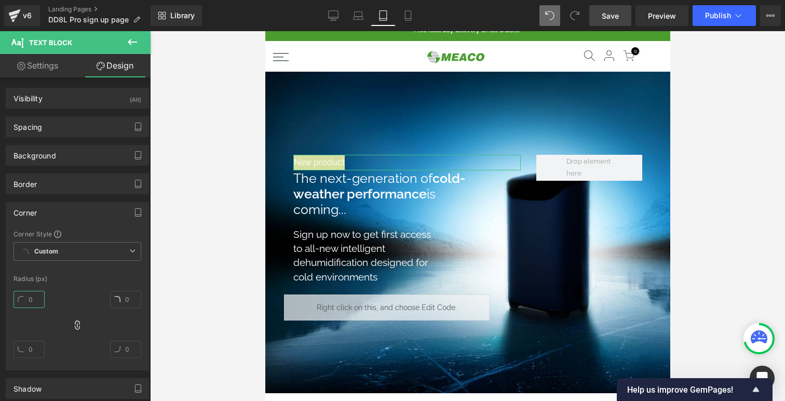
click at [29, 293] on input "text" at bounding box center [29, 299] width 31 height 17
type input "100"
click at [66, 125] on div "Spacing" at bounding box center [77, 127] width 142 height 20
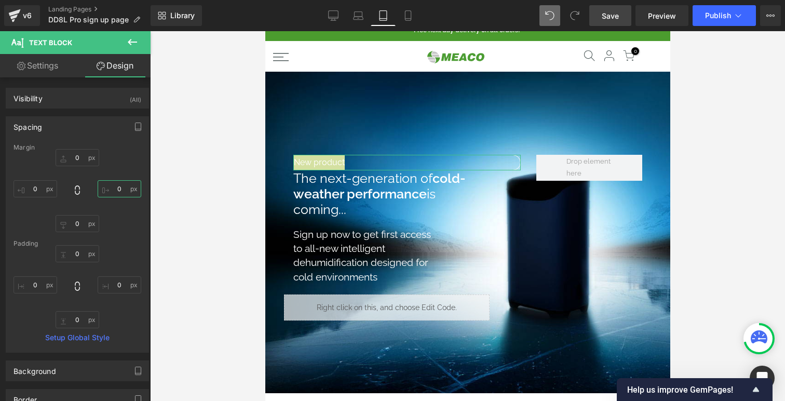
click at [115, 188] on input "text" at bounding box center [120, 188] width 44 height 17
click at [59, 70] on link "Settings" at bounding box center [37, 65] width 75 height 23
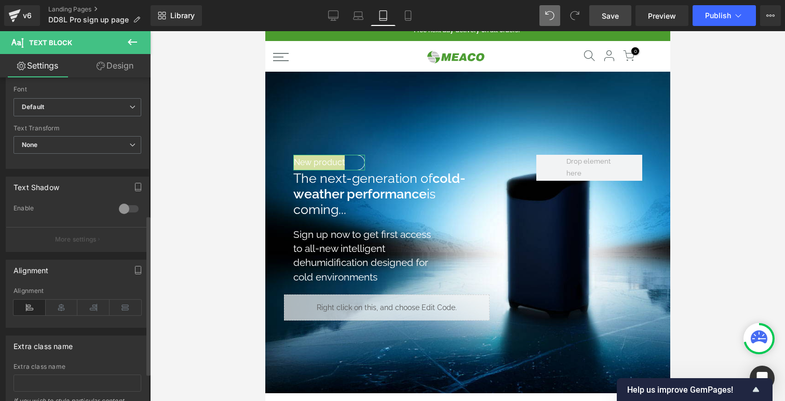
scroll to position [278, 0]
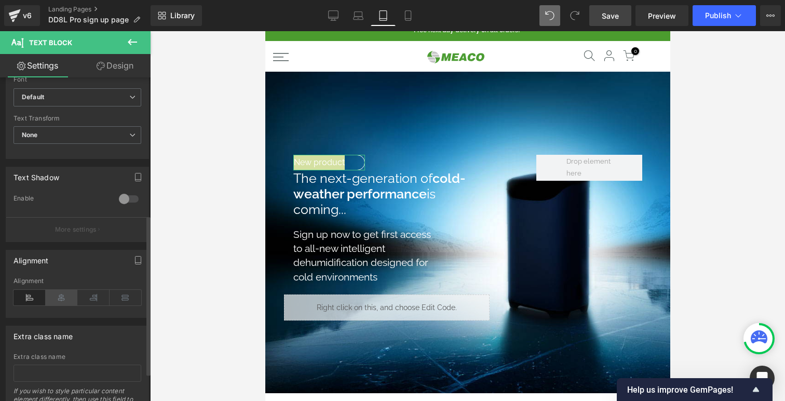
click at [58, 302] on icon at bounding box center [62, 298] width 32 height 16
click at [105, 65] on link "Design" at bounding box center [114, 65] width 75 height 23
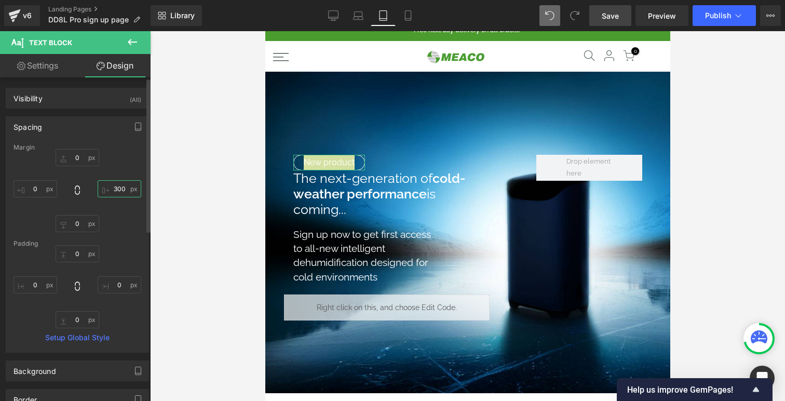
click at [117, 193] on input "300" at bounding box center [120, 188] width 44 height 17
type input "320"
click at [78, 255] on input "text" at bounding box center [78, 253] width 44 height 17
type input "2"
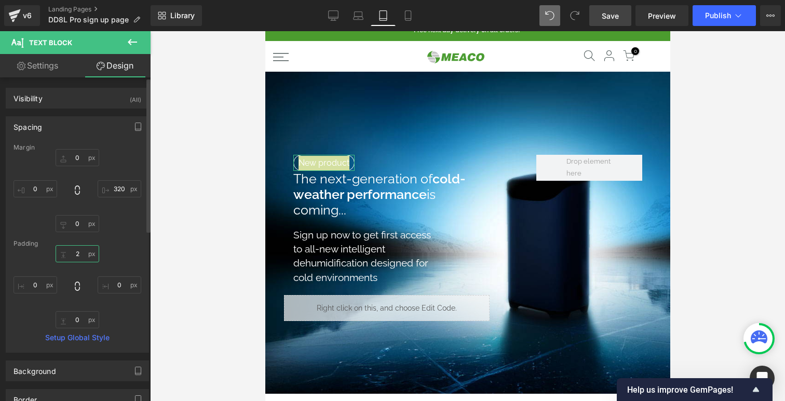
scroll to position [1373, 405]
click at [80, 315] on input "text" at bounding box center [78, 319] width 44 height 17
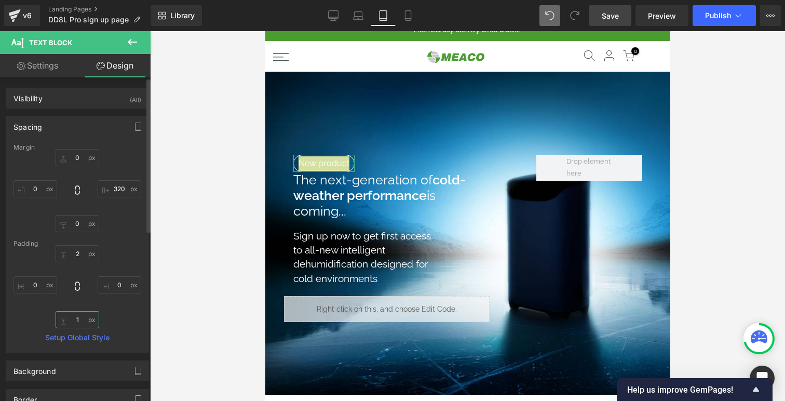
scroll to position [1374, 405]
type input "1"
click at [76, 252] on input "2" at bounding box center [78, 253] width 44 height 17
type input "1"
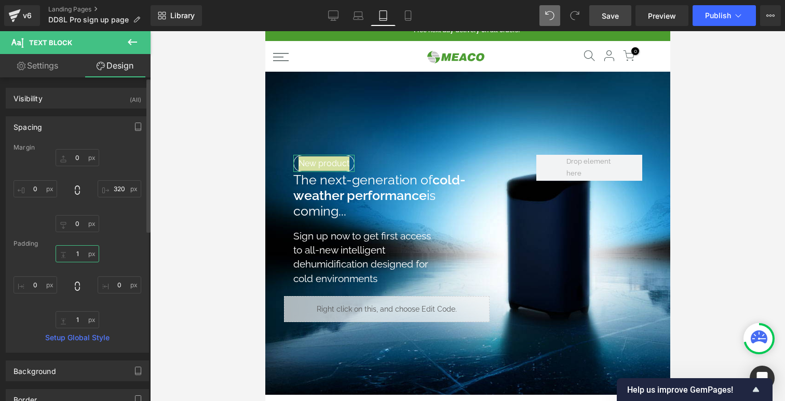
scroll to position [1373, 405]
click at [78, 226] on input "text" at bounding box center [78, 223] width 44 height 17
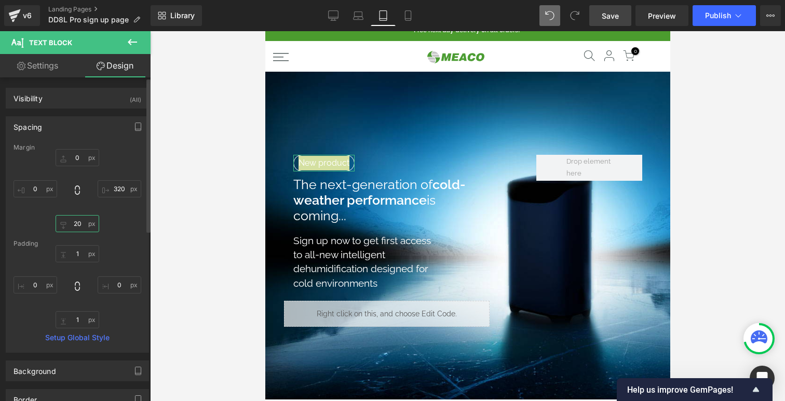
scroll to position [1383, 405]
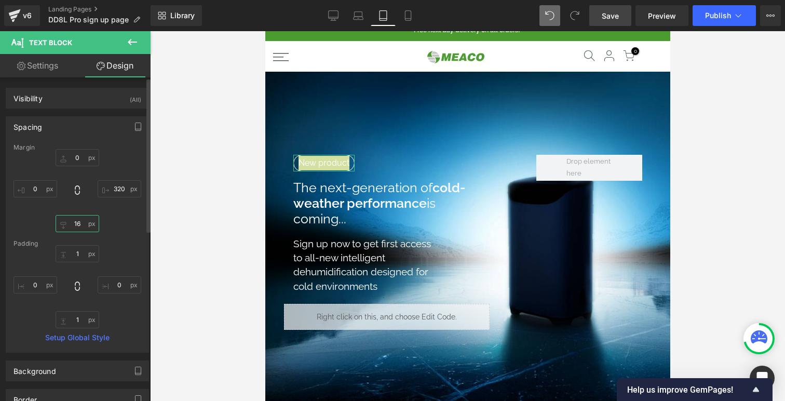
type input "15"
click at [344, 208] on strong "cold-weather performance" at bounding box center [379, 194] width 172 height 31
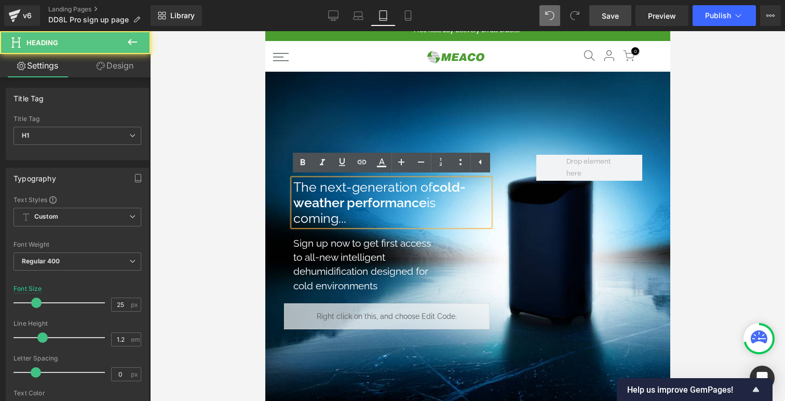
click at [386, 260] on link at bounding box center [391, 264] width 11 height 12
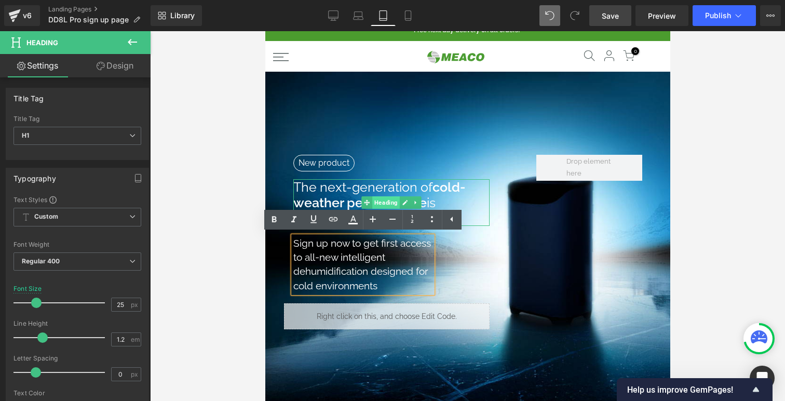
click at [381, 199] on span "Heading" at bounding box center [386, 202] width 28 height 12
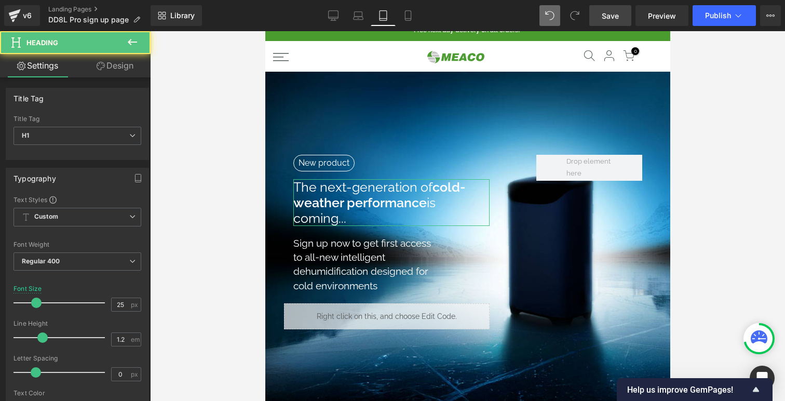
click at [106, 66] on link "Design" at bounding box center [114, 65] width 75 height 23
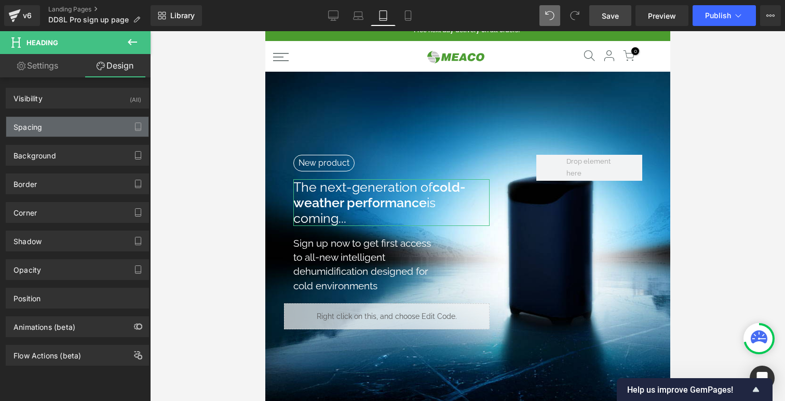
click at [89, 127] on div "Spacing" at bounding box center [77, 127] width 142 height 20
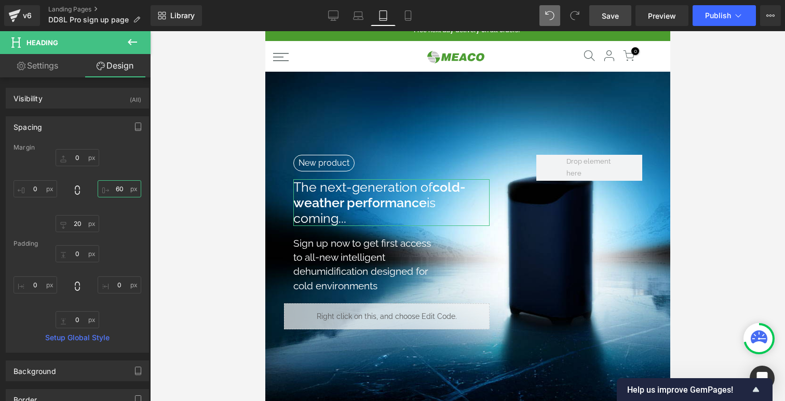
click at [113, 188] on input "text" at bounding box center [120, 188] width 44 height 17
type input "110"
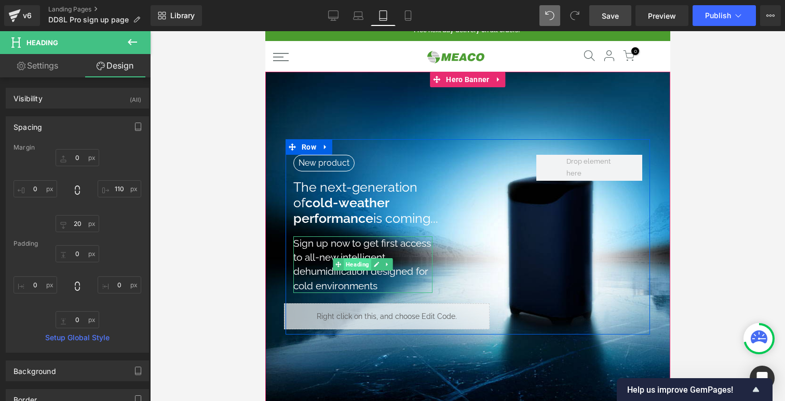
click at [355, 263] on span "Heading" at bounding box center [357, 264] width 28 height 12
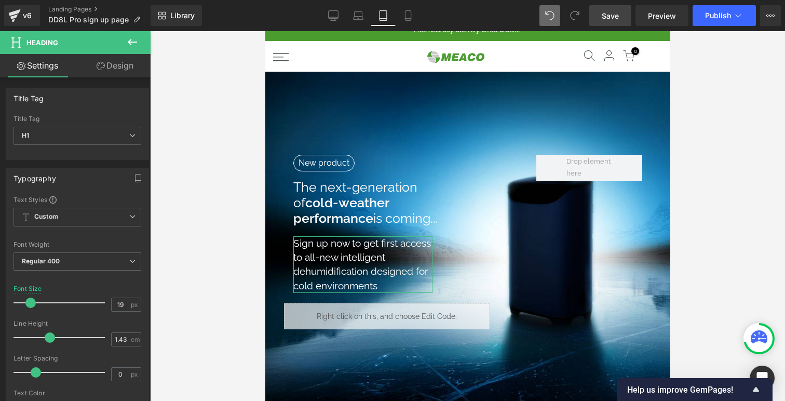
click at [107, 60] on link "Design" at bounding box center [114, 65] width 75 height 23
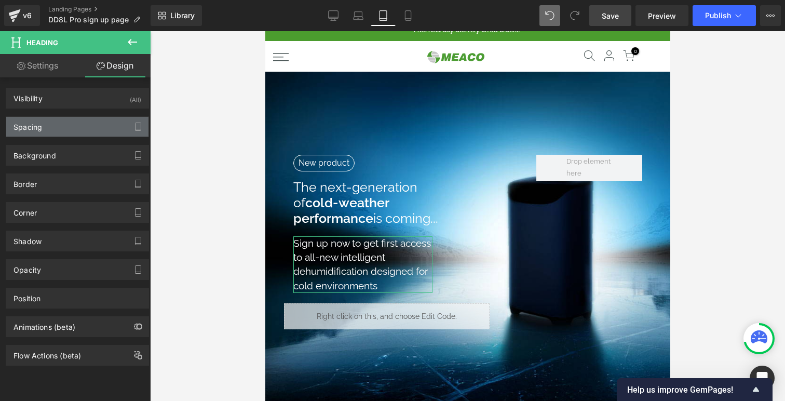
click at [104, 120] on div "Spacing" at bounding box center [77, 127] width 142 height 20
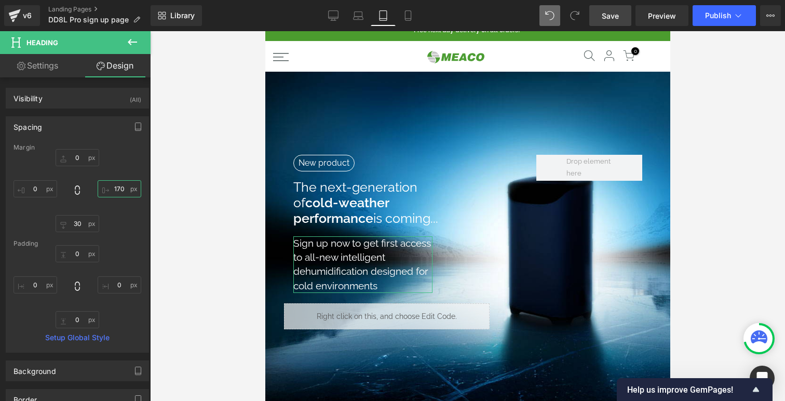
click at [118, 185] on input "170" at bounding box center [120, 188] width 44 height 17
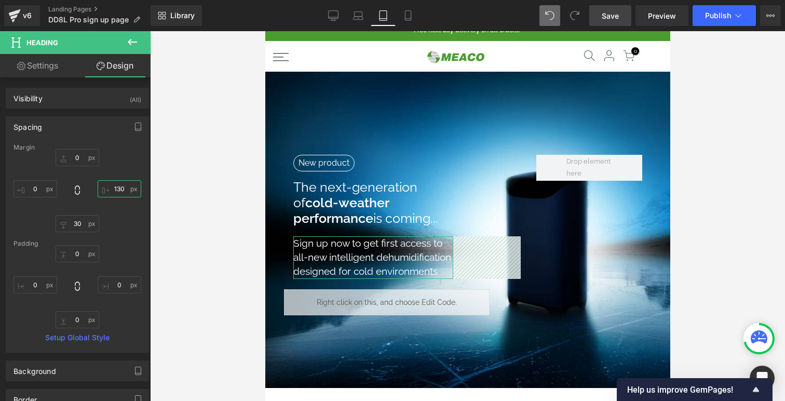
scroll to position [1366, 405]
type input "120"
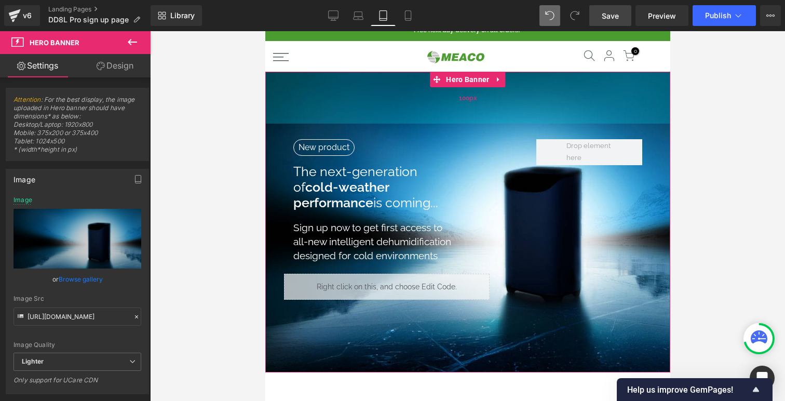
scroll to position [1351, 405]
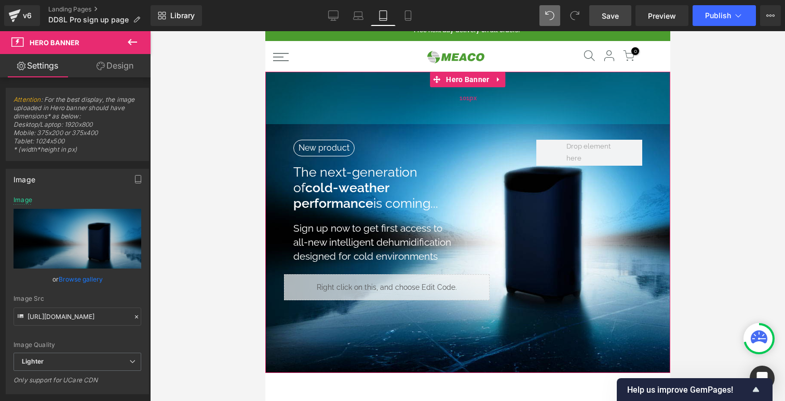
drag, startPoint x: 521, startPoint y: 115, endPoint x: 522, endPoint y: 100, distance: 15.1
click at [522, 100] on div "101px" at bounding box center [467, 98] width 405 height 52
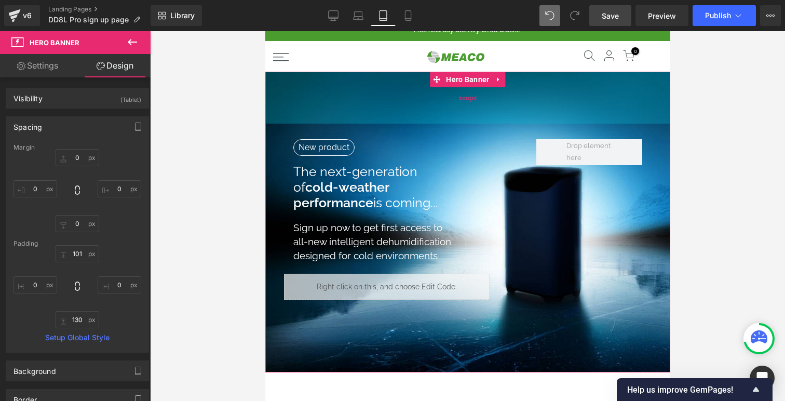
scroll to position [1350, 405]
click at [520, 103] on div "100px" at bounding box center [467, 98] width 405 height 52
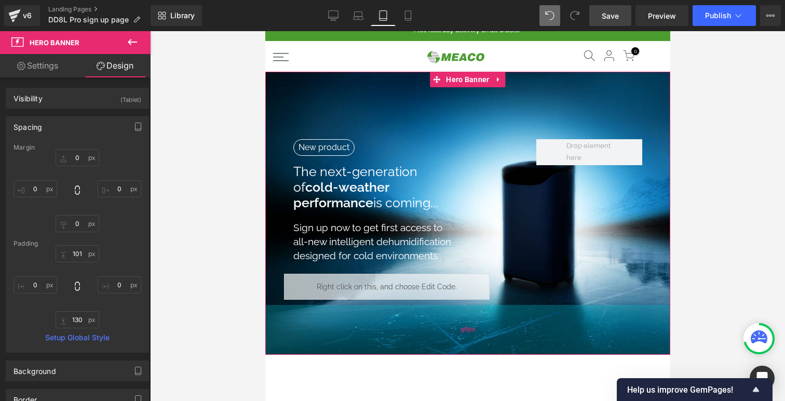
scroll to position [1335, 405]
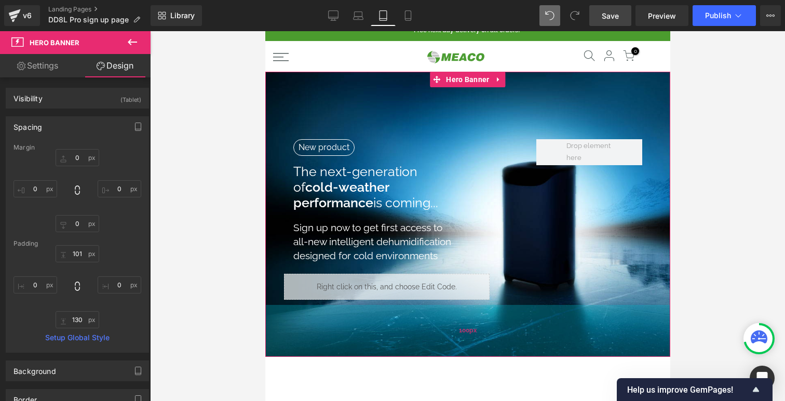
drag, startPoint x: 473, startPoint y: 356, endPoint x: 478, endPoint y: 340, distance: 16.6
click at [478, 340] on div "100px" at bounding box center [467, 331] width 405 height 52
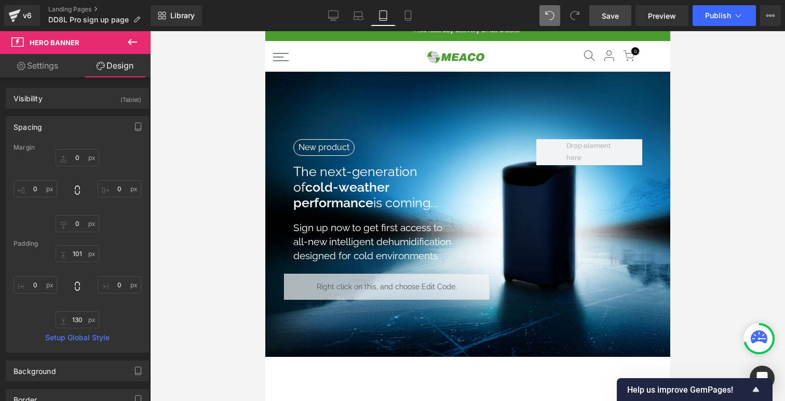
click at [621, 18] on link "Save" at bounding box center [611, 15] width 42 height 21
click at [332, 11] on icon at bounding box center [334, 15] width 10 height 8
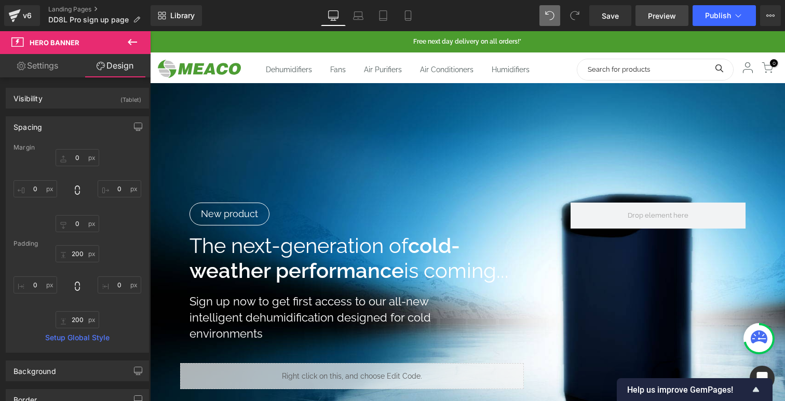
click at [667, 19] on span "Preview" at bounding box center [662, 15] width 28 height 11
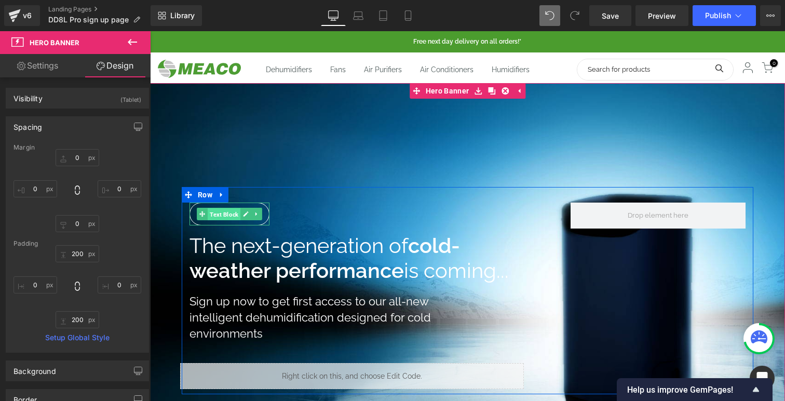
click at [209, 213] on span "Text Block" at bounding box center [224, 214] width 33 height 12
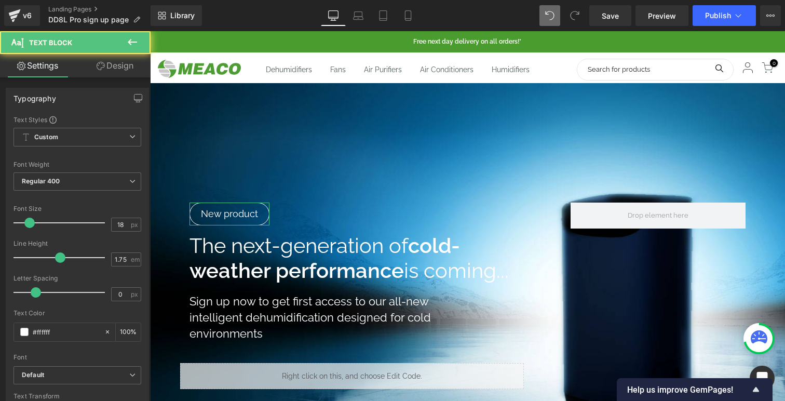
click at [109, 67] on link "Design" at bounding box center [114, 65] width 75 height 23
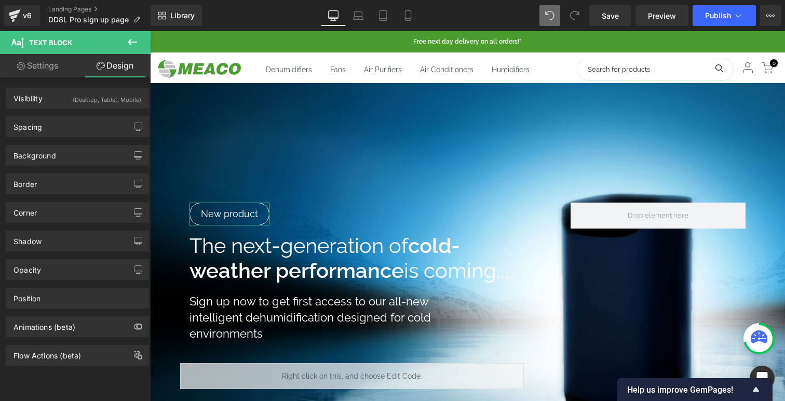
click at [52, 61] on link "Settings" at bounding box center [37, 65] width 75 height 23
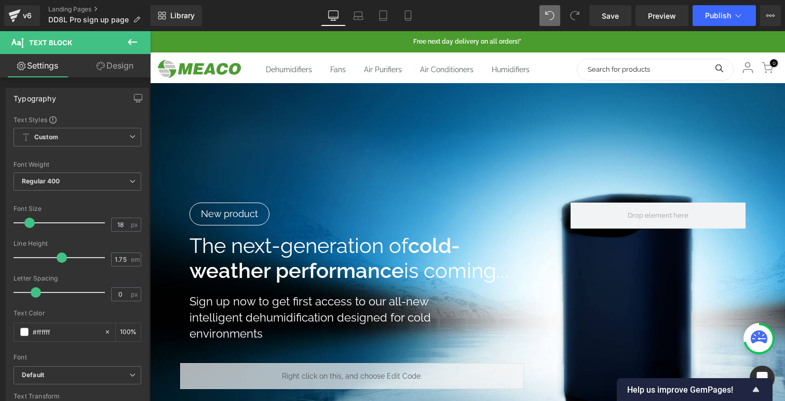
click at [134, 40] on icon at bounding box center [132, 42] width 12 height 12
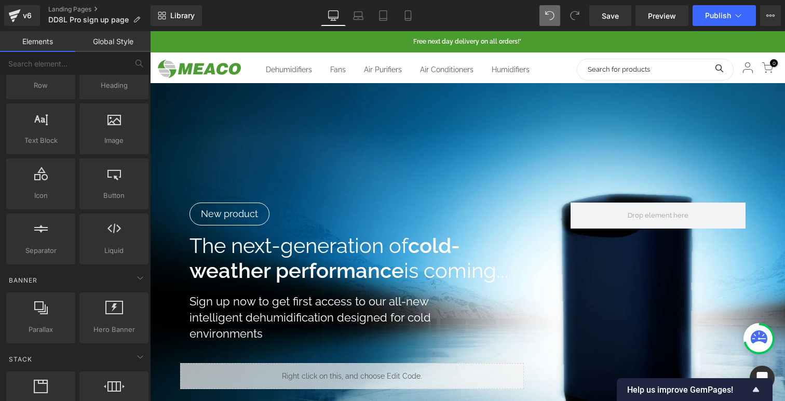
scroll to position [51, 0]
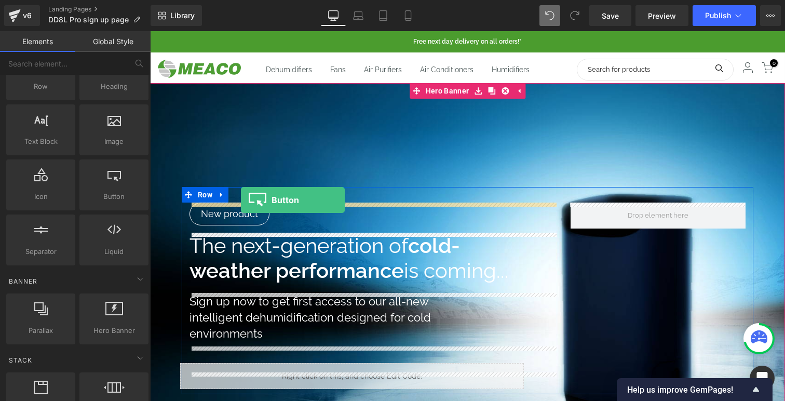
drag, startPoint x: 263, startPoint y: 234, endPoint x: 241, endPoint y: 200, distance: 40.2
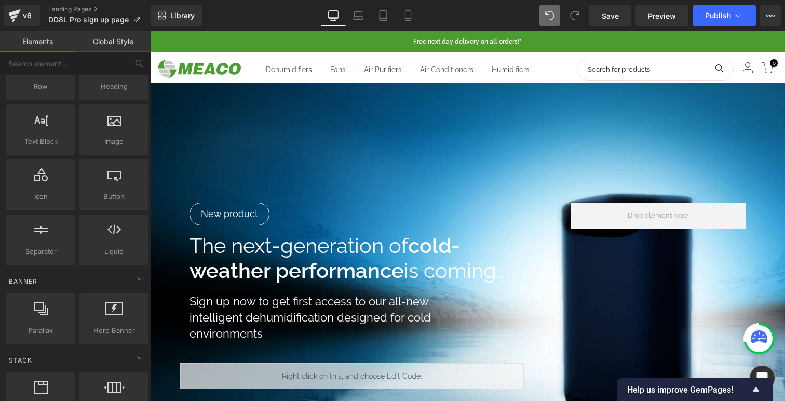
scroll to position [1093, 635]
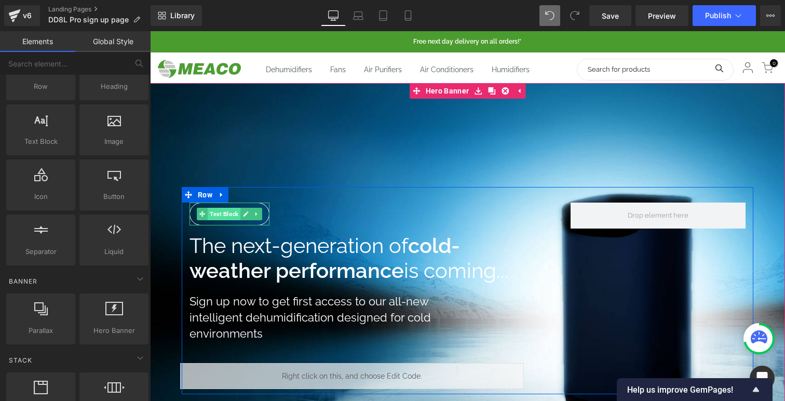
click at [231, 212] on span "Text Block" at bounding box center [224, 214] width 33 height 12
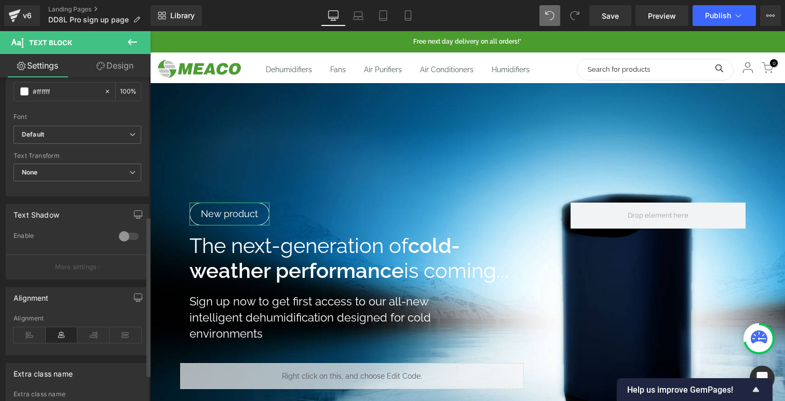
scroll to position [162, 0]
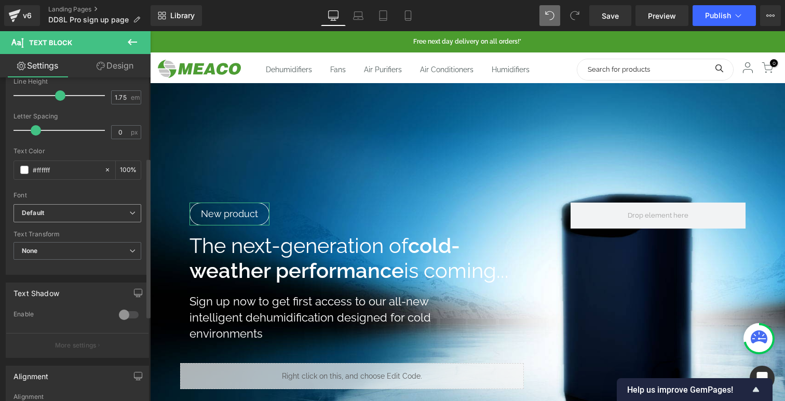
click at [87, 216] on b "Default" at bounding box center [76, 213] width 108 height 9
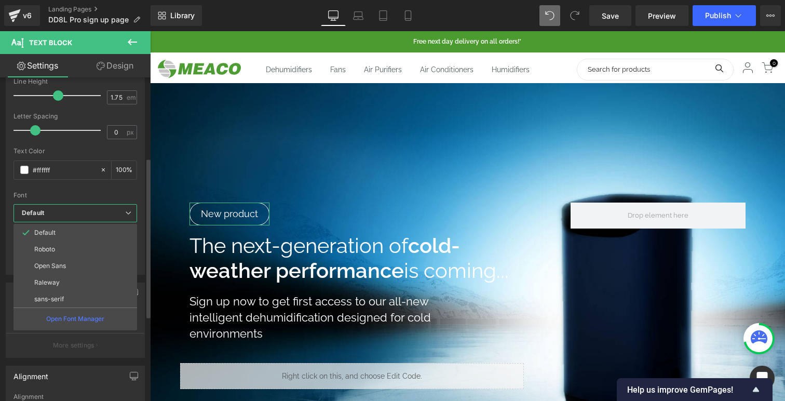
click at [75, 192] on div "Font" at bounding box center [76, 195] width 124 height 7
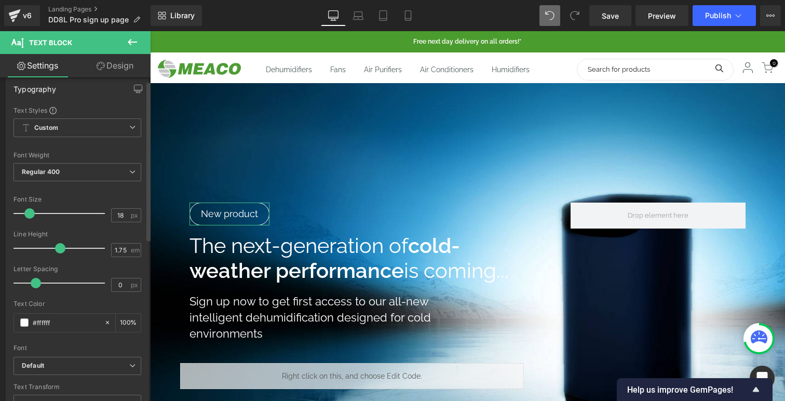
scroll to position [0, 0]
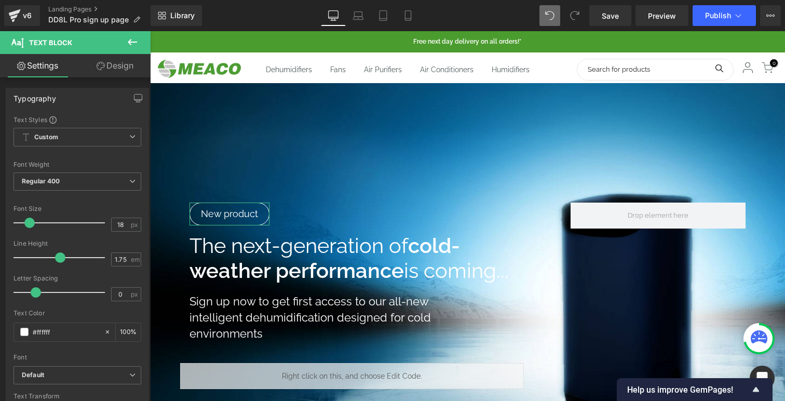
click at [97, 68] on icon at bounding box center [101, 66] width 8 height 8
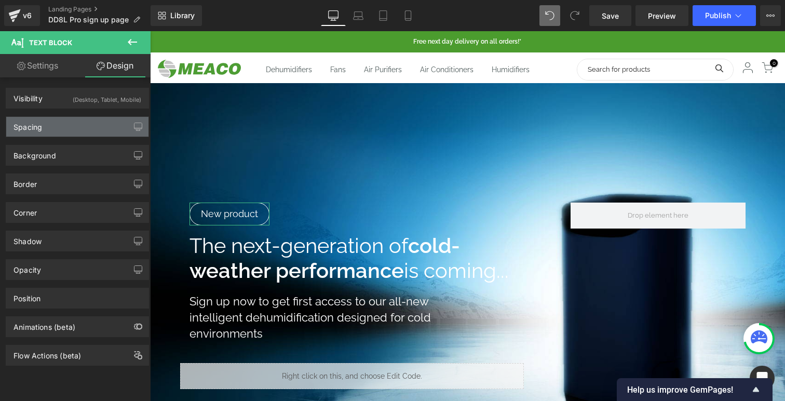
click at [69, 124] on div "Spacing" at bounding box center [77, 127] width 142 height 20
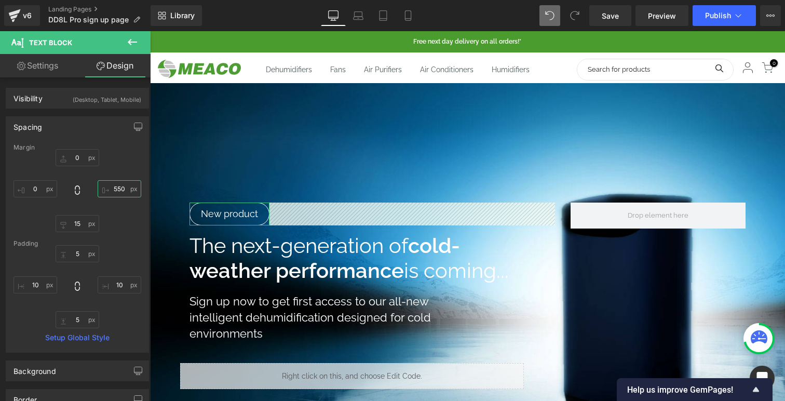
click at [115, 190] on input "550" at bounding box center [120, 188] width 44 height 17
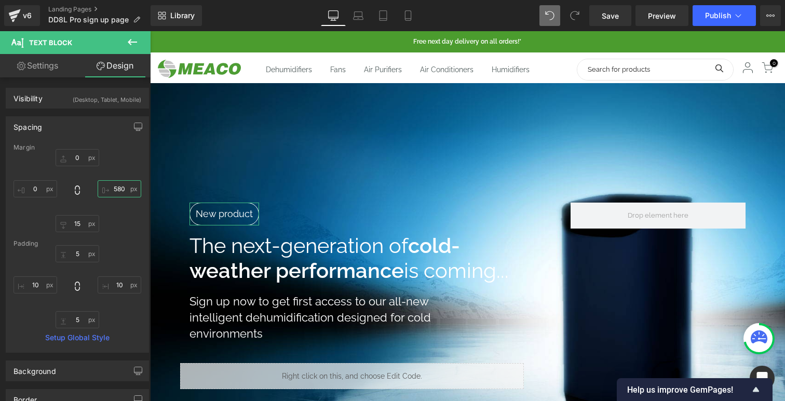
scroll to position [5, 5]
type input "570"
click at [614, 20] on span "Save" at bounding box center [610, 15] width 17 height 11
click at [50, 60] on link "Settings" at bounding box center [37, 65] width 75 height 23
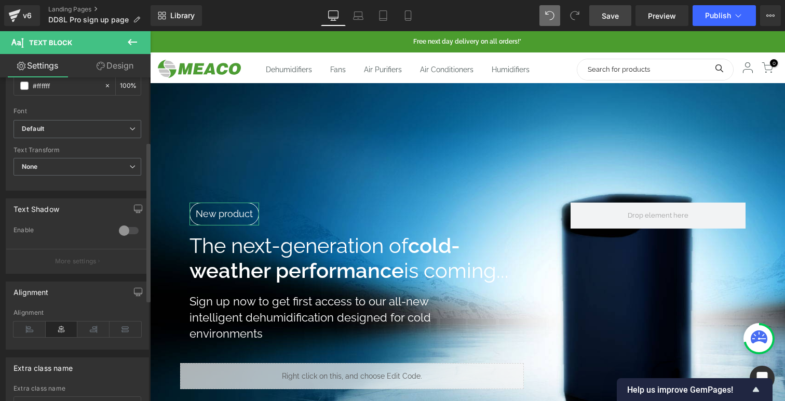
scroll to position [334, 0]
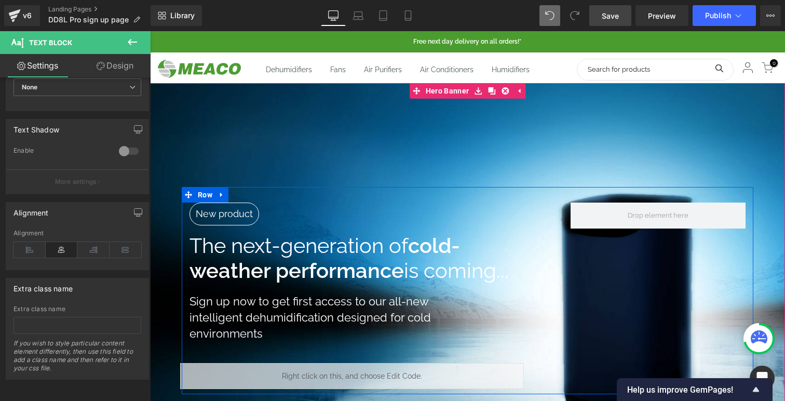
click at [281, 209] on div "New product Text Block New product Text Block The next-generation of cold-weath…" at bounding box center [372, 296] width 381 height 186
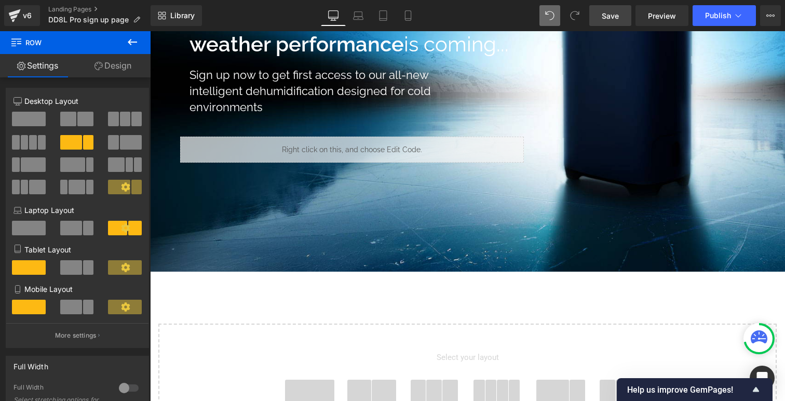
scroll to position [230, 0]
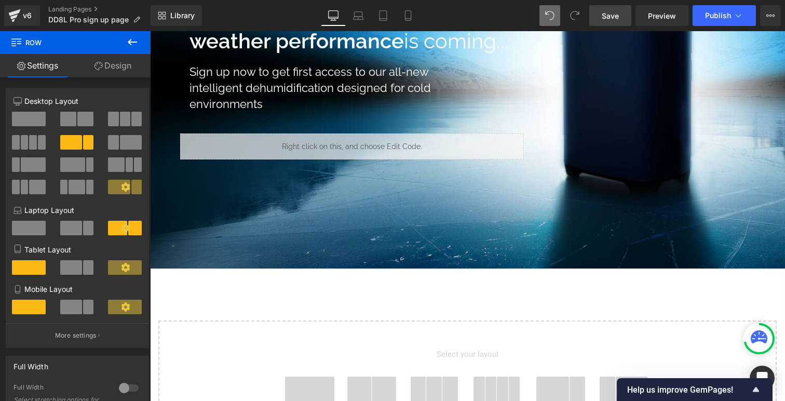
click at [371, 385] on span at bounding box center [359, 390] width 24 height 26
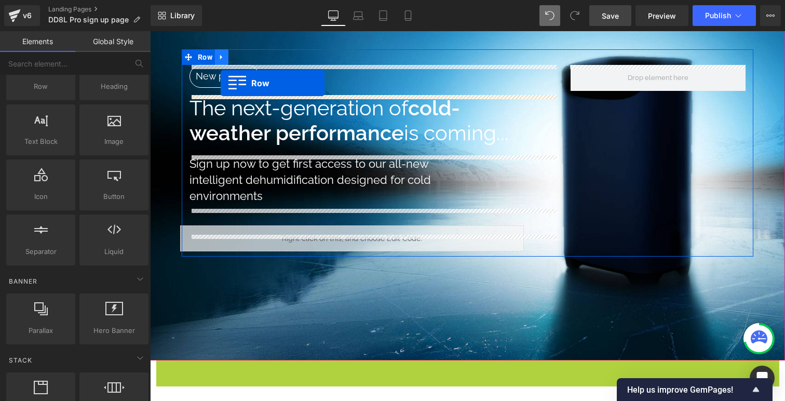
scroll to position [106, 0]
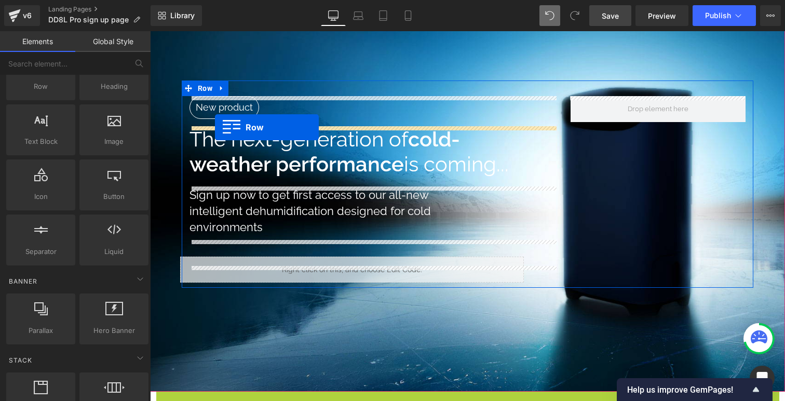
drag, startPoint x: 172, startPoint y: 335, endPoint x: 215, endPoint y: 127, distance: 212.1
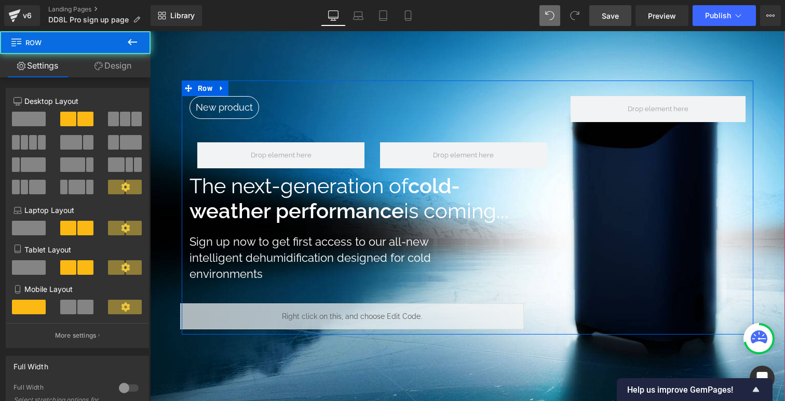
scroll to position [100, 0]
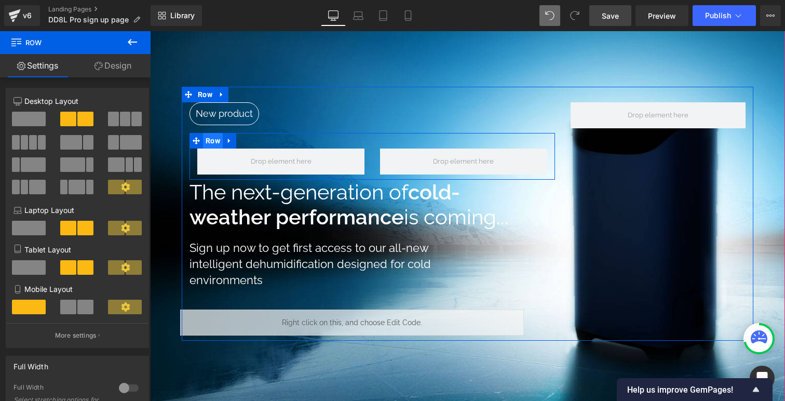
click at [216, 143] on span "Row" at bounding box center [213, 141] width 20 height 16
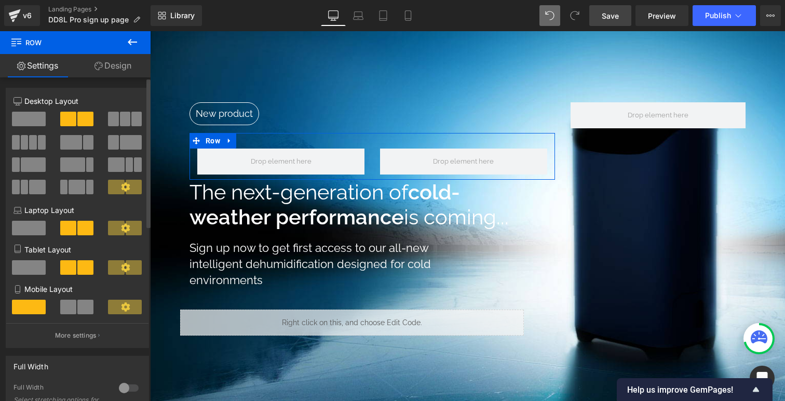
click at [112, 123] on span at bounding box center [113, 119] width 10 height 15
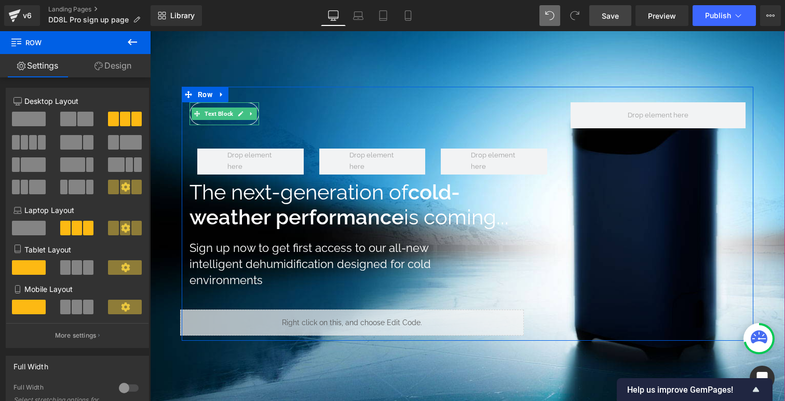
click at [212, 105] on p "New product" at bounding box center [224, 113] width 58 height 17
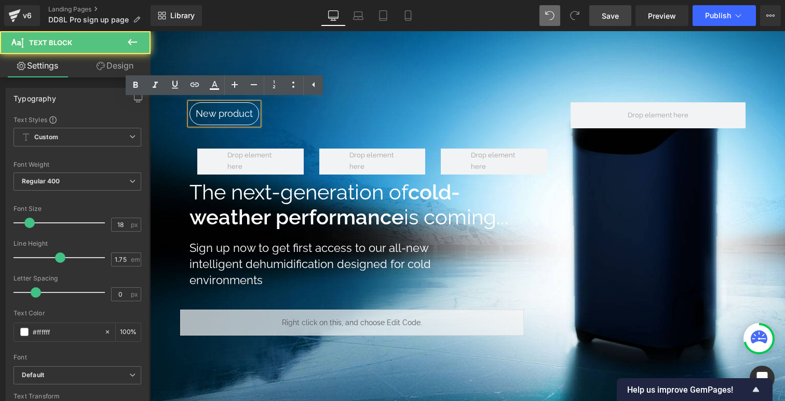
click at [271, 129] on div "New product Text Block New product Text Block Row The next-generation of cold-w…" at bounding box center [372, 218] width 381 height 233
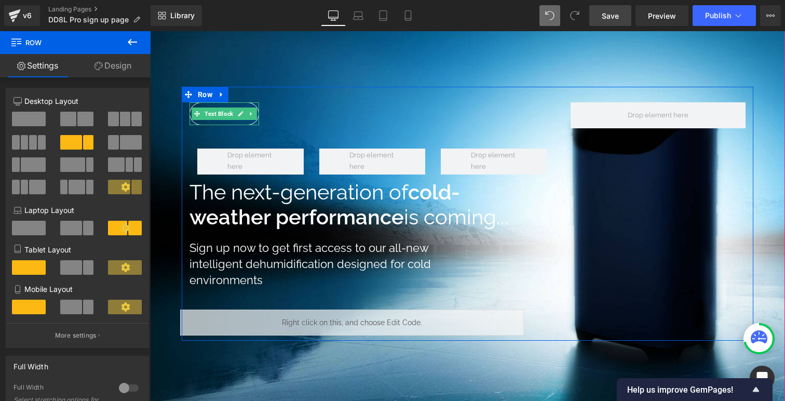
scroll to position [1143, 635]
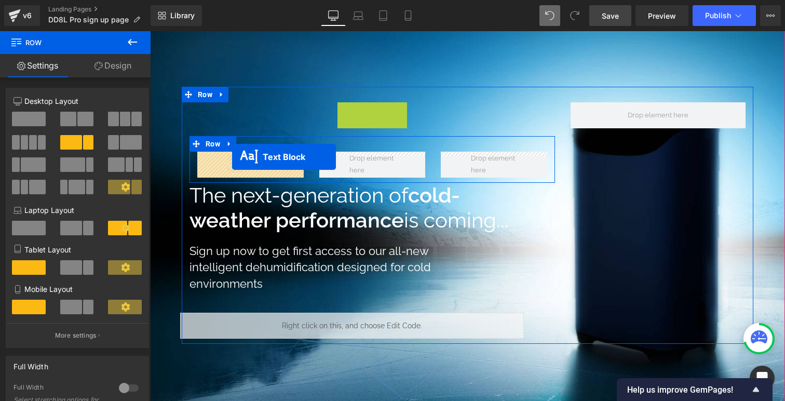
drag, startPoint x: 210, startPoint y: 114, endPoint x: 232, endPoint y: 157, distance: 48.6
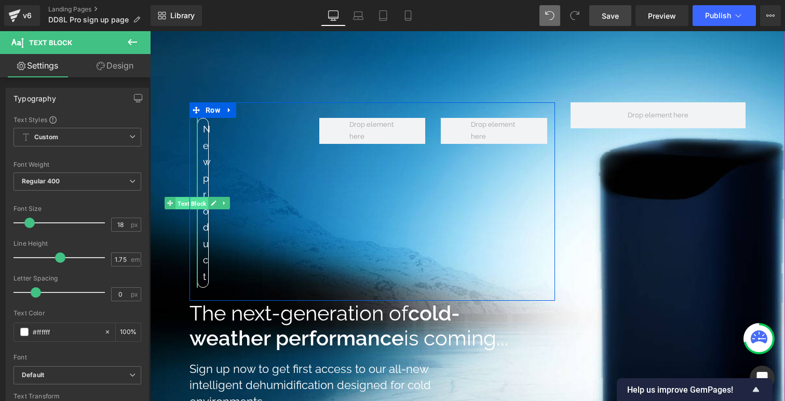
click at [198, 203] on span "Text Block" at bounding box center [192, 203] width 33 height 12
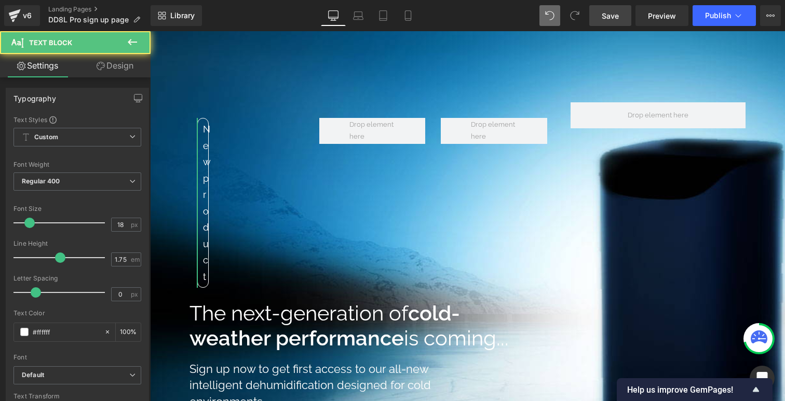
click at [117, 68] on link "Design" at bounding box center [114, 65] width 75 height 23
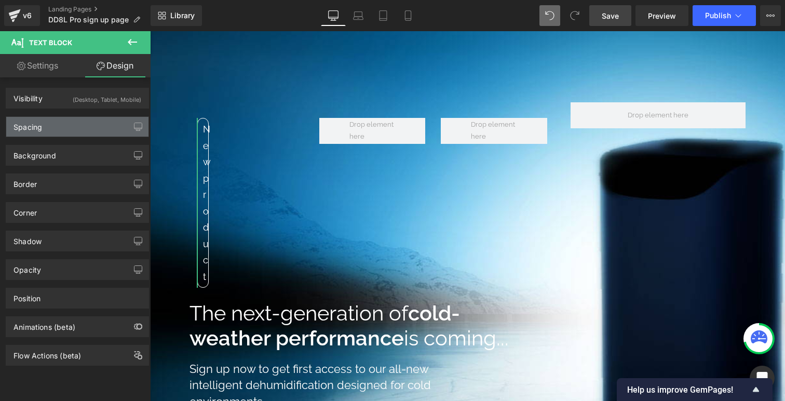
click at [103, 122] on div "Spacing" at bounding box center [77, 127] width 142 height 20
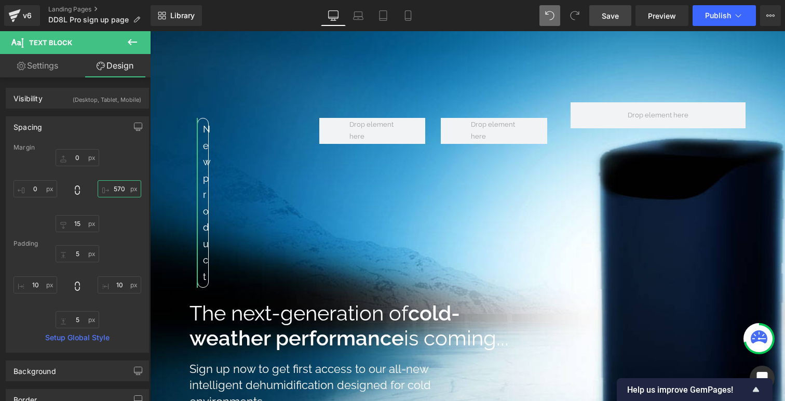
click at [116, 184] on input "570" at bounding box center [120, 188] width 44 height 17
type input "570"
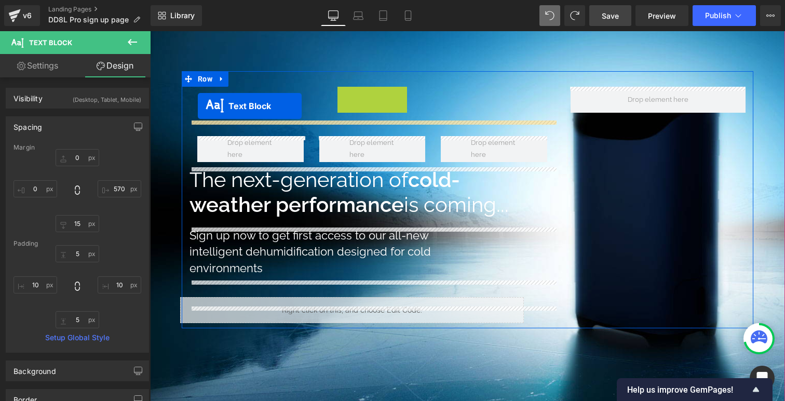
scroll to position [1143, 635]
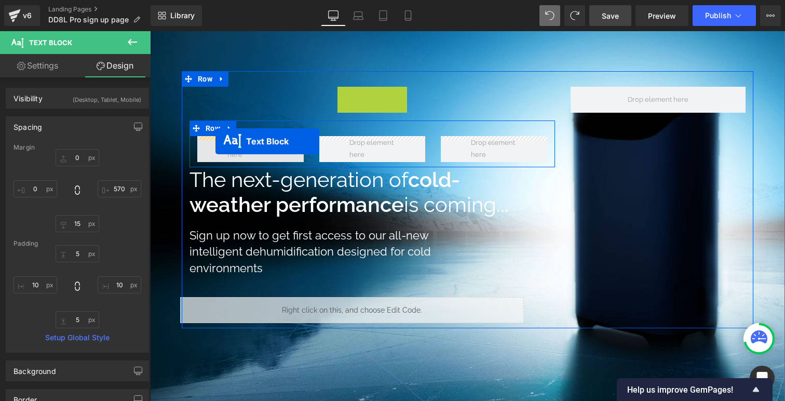
drag, startPoint x: 196, startPoint y: 97, endPoint x: 216, endPoint y: 143, distance: 50.5
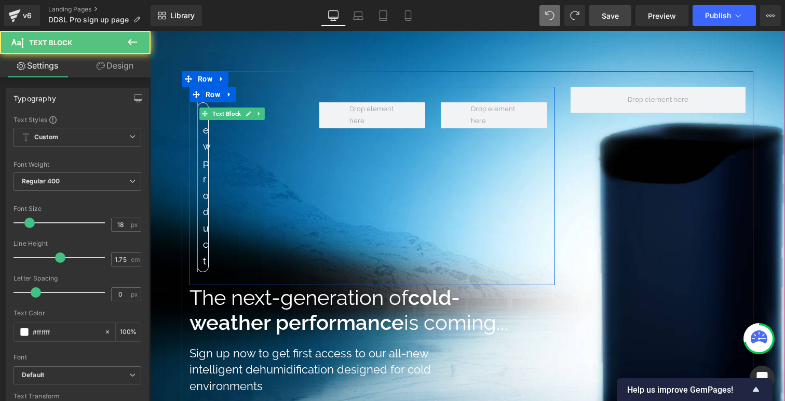
scroll to position [1261, 635]
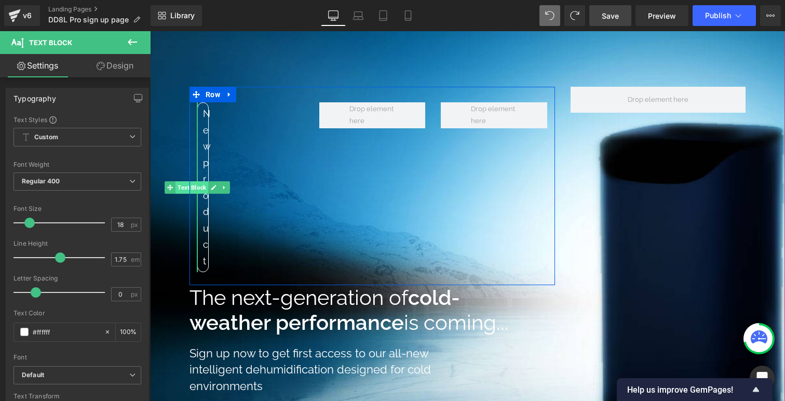
click at [198, 187] on span "Text Block" at bounding box center [192, 187] width 33 height 12
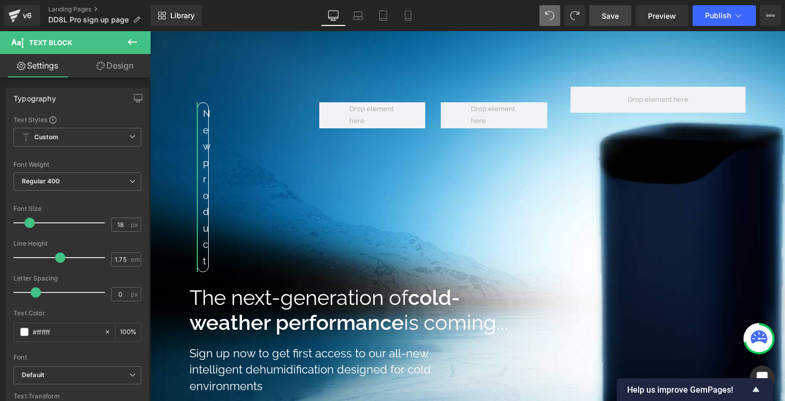
click at [110, 68] on link "Design" at bounding box center [114, 65] width 75 height 23
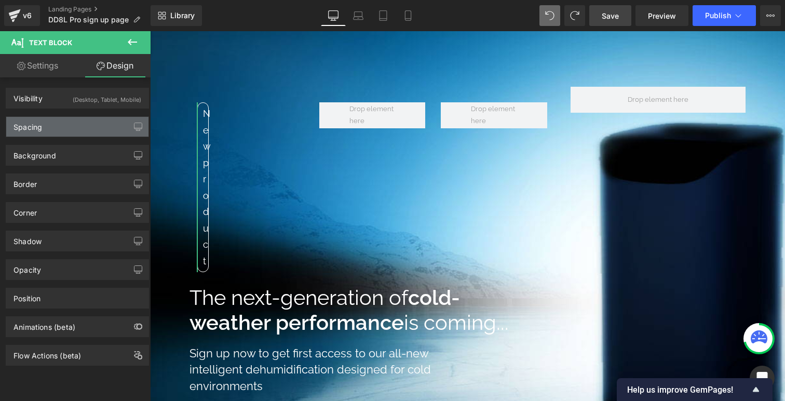
click at [92, 126] on div "Spacing" at bounding box center [77, 127] width 142 height 20
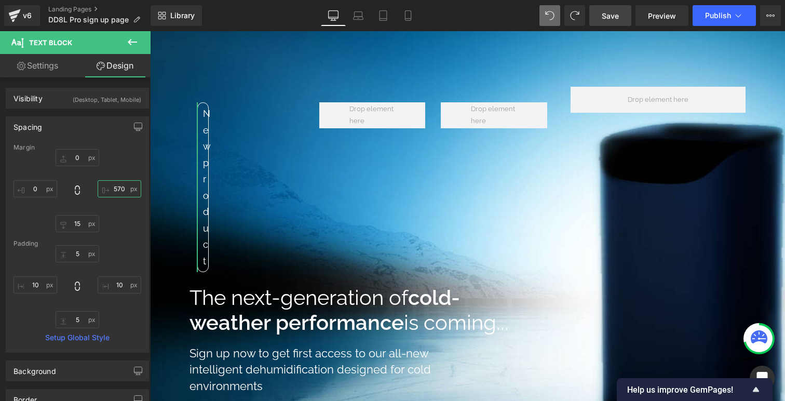
click at [115, 193] on input "570" at bounding box center [120, 188] width 44 height 17
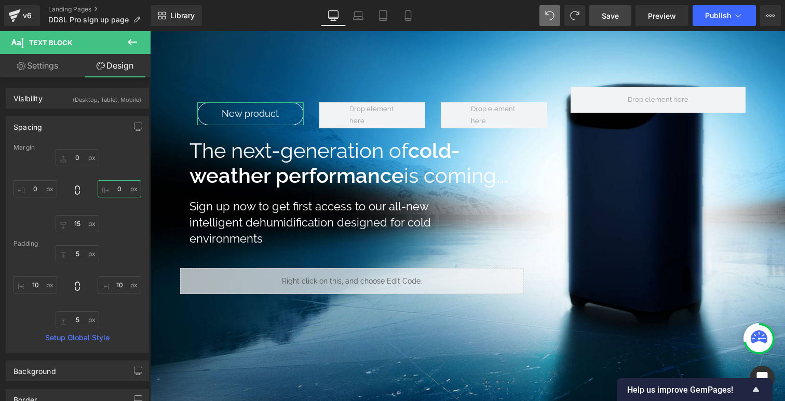
scroll to position [5, 5]
type input "0"
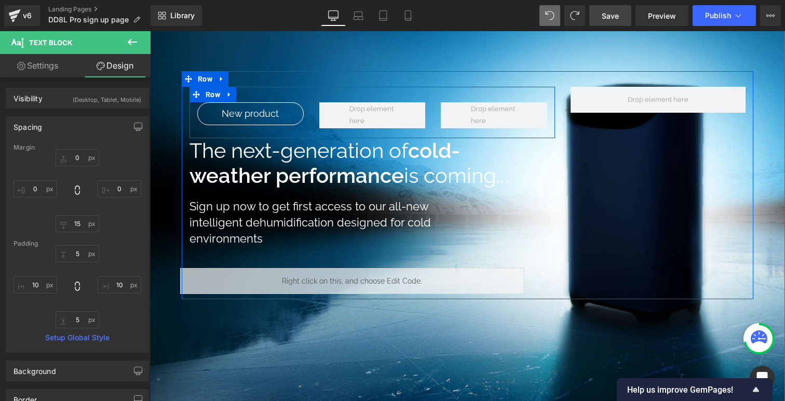
scroll to position [86, 0]
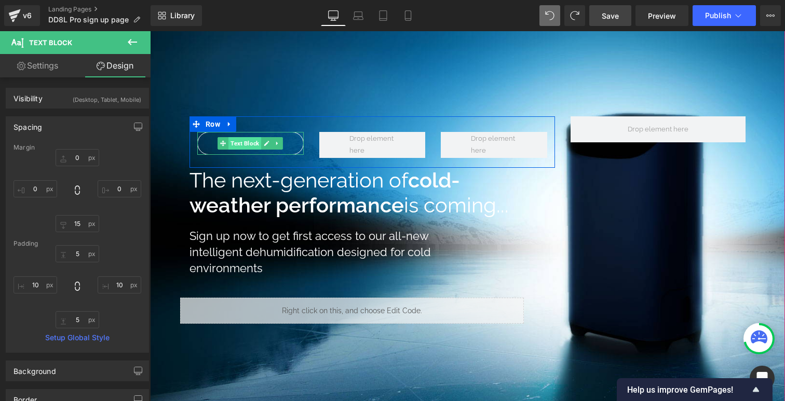
click at [237, 142] on span "Text Block" at bounding box center [245, 143] width 33 height 12
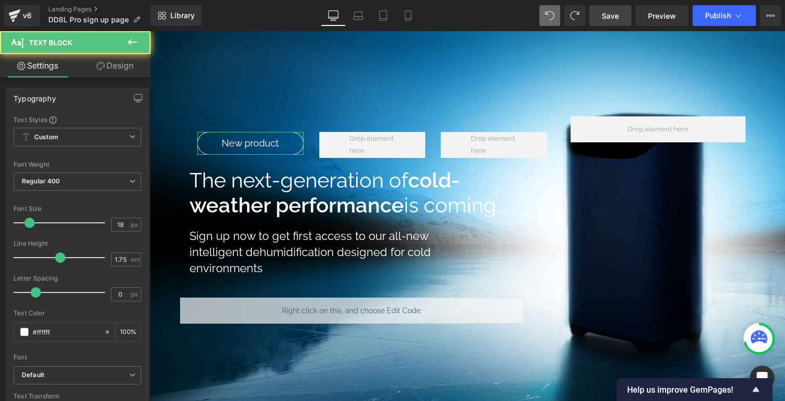
click at [108, 66] on link "Design" at bounding box center [114, 65] width 75 height 23
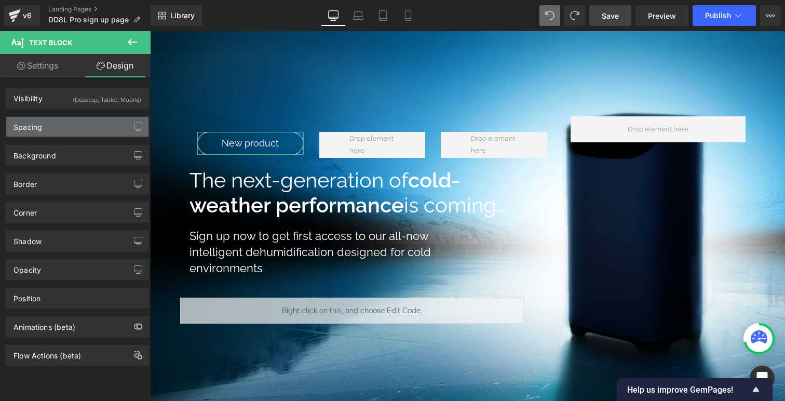
click at [62, 133] on div "Spacing" at bounding box center [77, 127] width 142 height 20
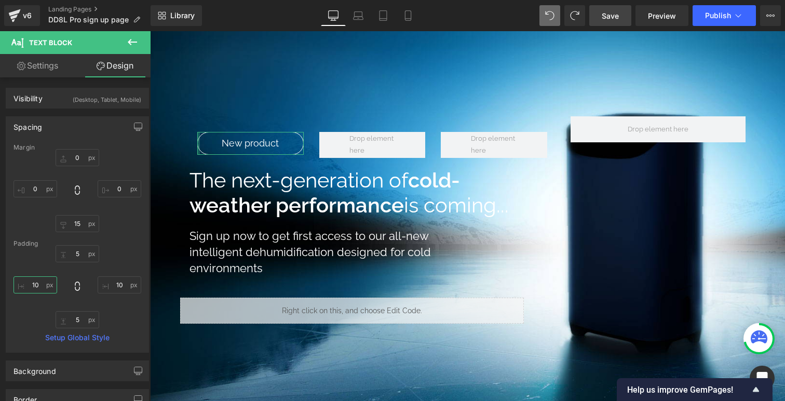
click at [36, 286] on input "10" at bounding box center [36, 284] width 44 height 17
click at [116, 286] on input "10" at bounding box center [120, 284] width 44 height 17
click at [35, 284] on input "0" at bounding box center [36, 284] width 44 height 17
type input "5"
click at [117, 286] on input "10" at bounding box center [120, 284] width 44 height 17
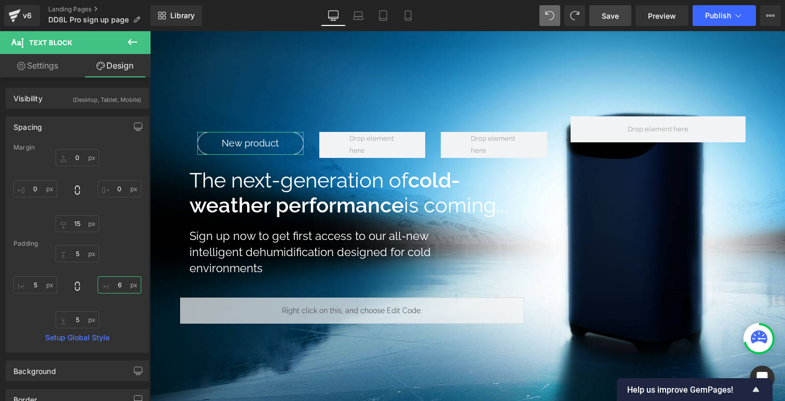
type input "5"
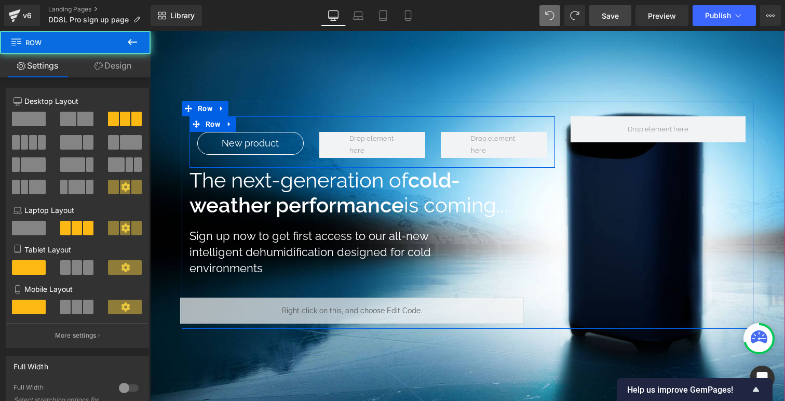
click at [195, 144] on div "New product Text Block" at bounding box center [251, 147] width 122 height 31
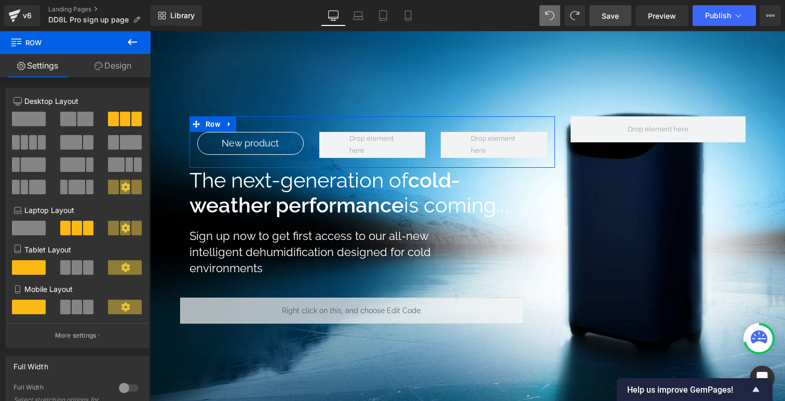
click at [107, 61] on link "Design" at bounding box center [112, 65] width 75 height 23
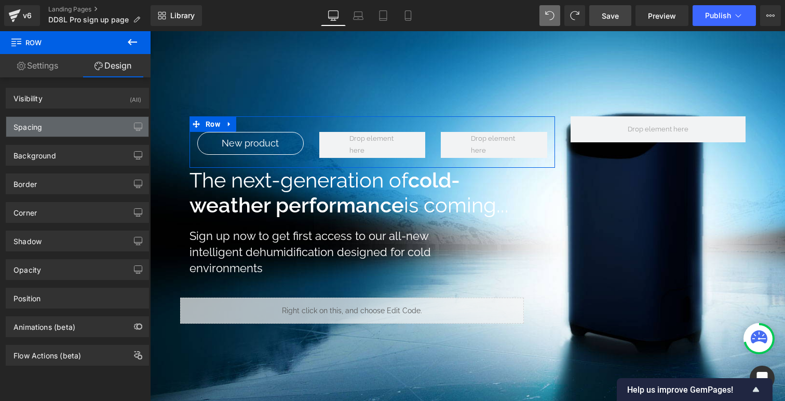
click at [73, 126] on div "Spacing" at bounding box center [77, 127] width 142 height 20
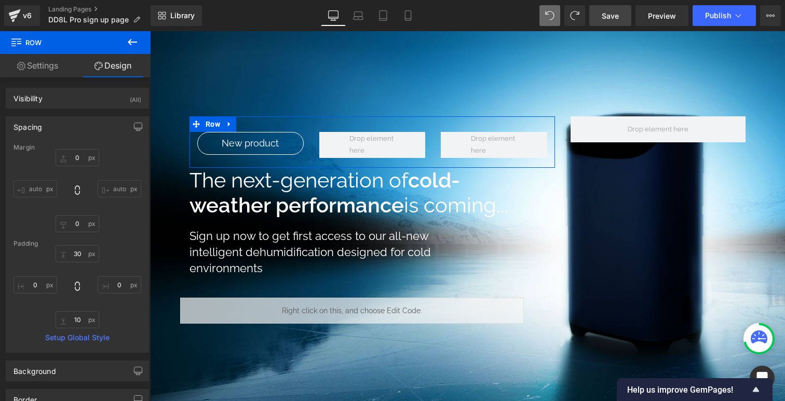
click at [53, 71] on link "Settings" at bounding box center [37, 65] width 75 height 23
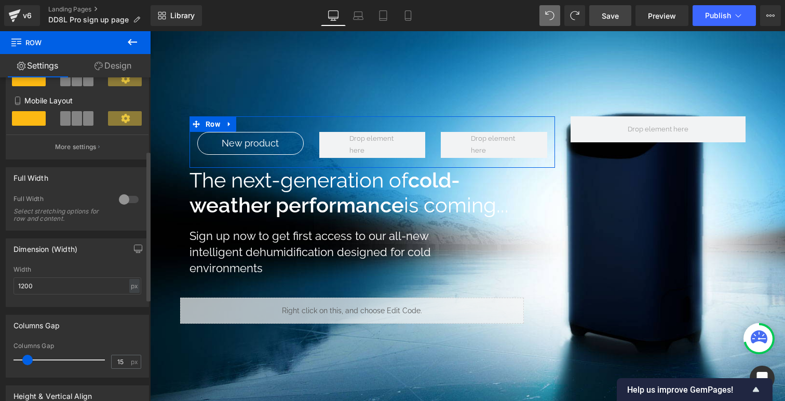
scroll to position [226, 0]
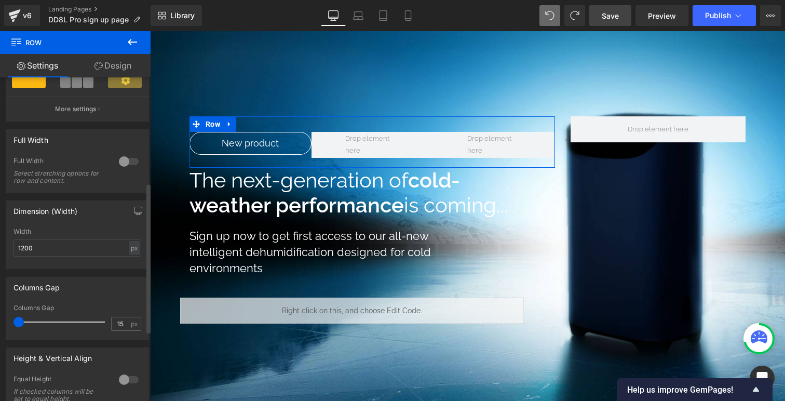
drag, startPoint x: 27, startPoint y: 323, endPoint x: 14, endPoint y: 323, distance: 13.5
click at [14, 323] on span at bounding box center [19, 322] width 10 height 10
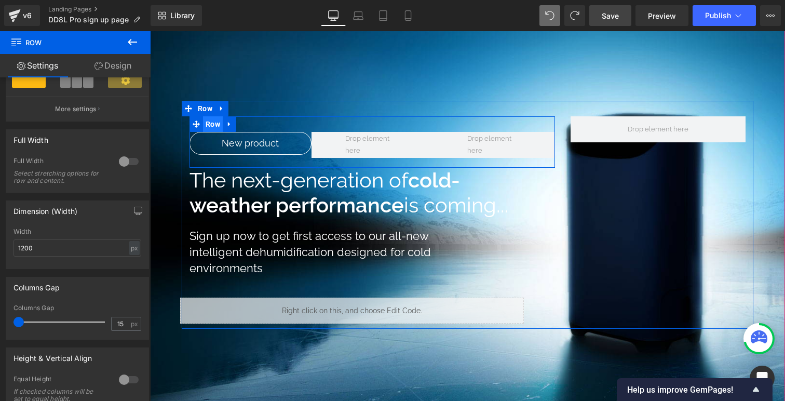
click at [210, 122] on span "Row" at bounding box center [213, 124] width 20 height 16
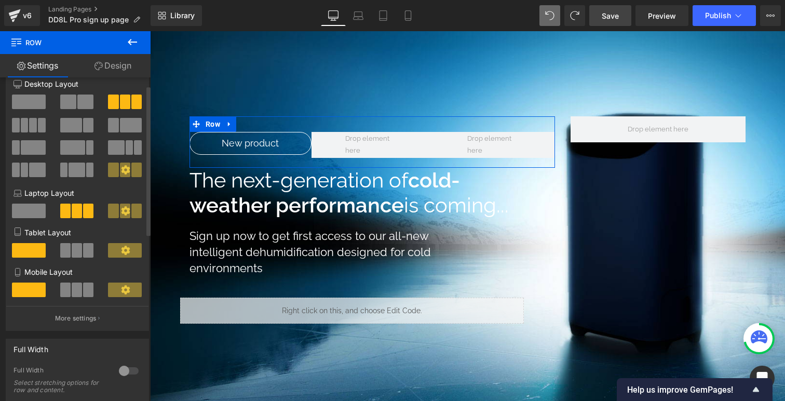
scroll to position [14, 0]
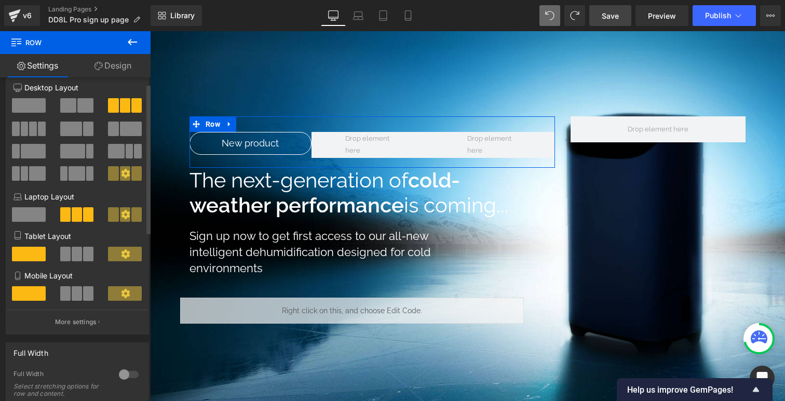
click at [31, 132] on span at bounding box center [33, 129] width 8 height 15
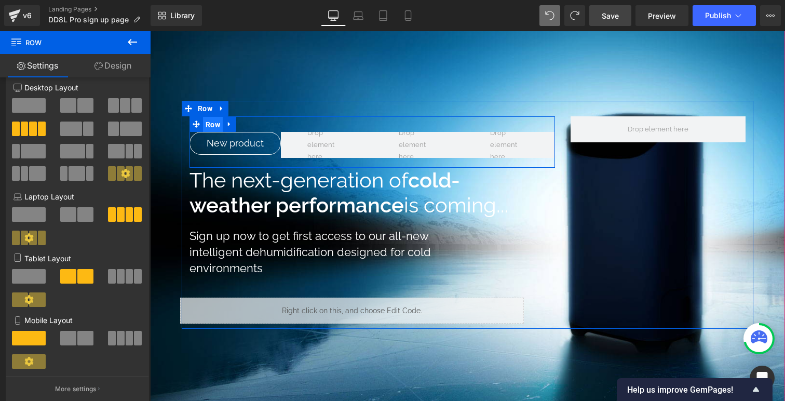
click at [216, 123] on span "Row" at bounding box center [213, 125] width 20 height 16
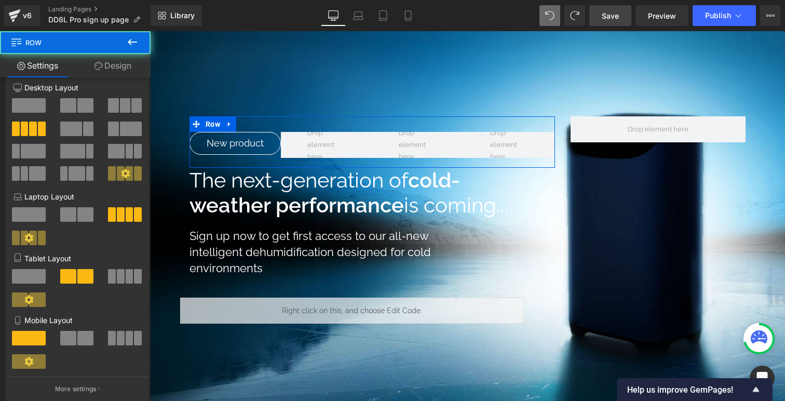
click at [122, 67] on link "Design" at bounding box center [112, 65] width 75 height 23
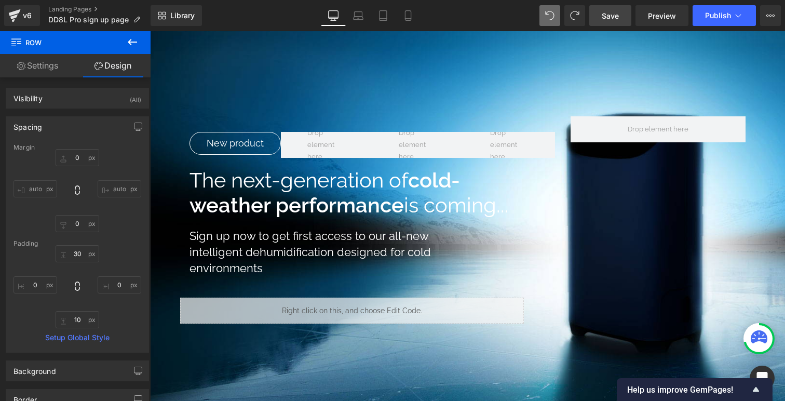
click at [619, 14] on span "Save" at bounding box center [610, 15] width 17 height 11
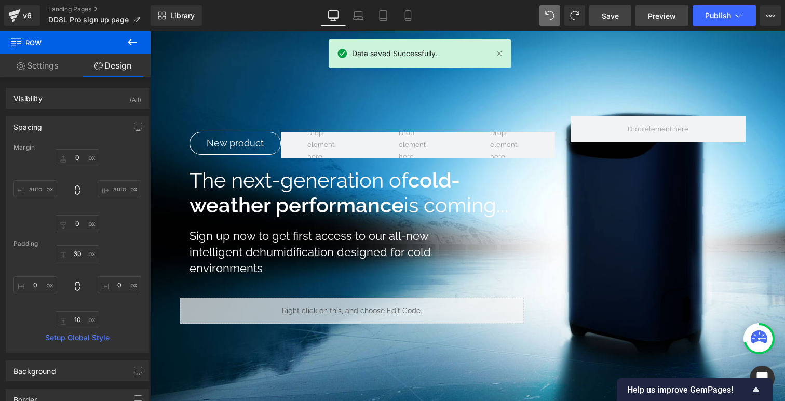
click at [656, 15] on span "Preview" at bounding box center [662, 15] width 28 height 11
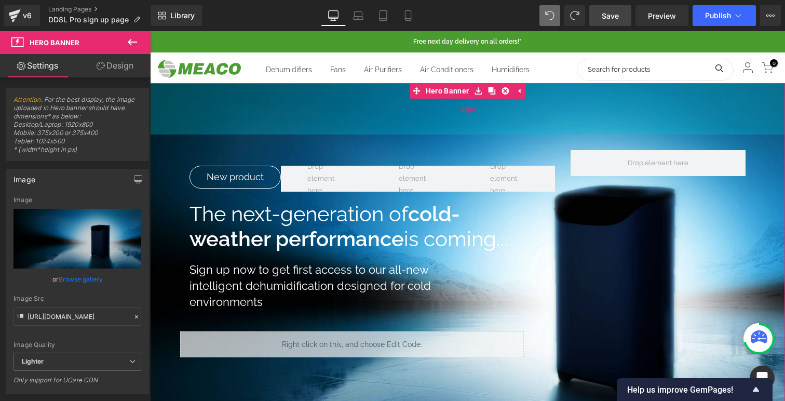
scroll to position [1062, 635]
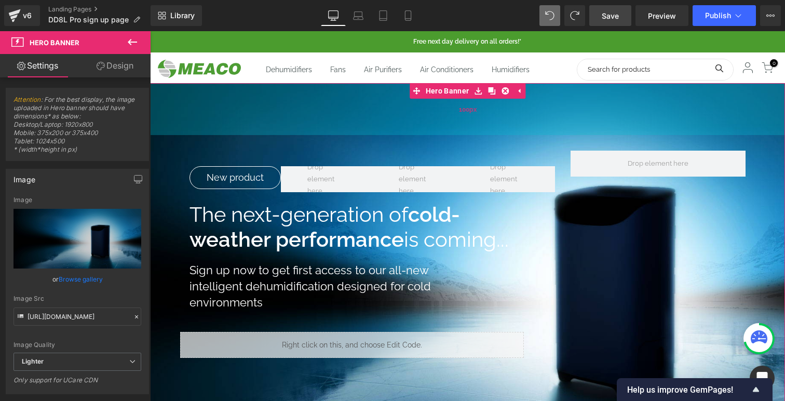
drag, startPoint x: 447, startPoint y: 168, endPoint x: 449, endPoint y: 116, distance: 52.0
click at [449, 116] on div "100px" at bounding box center [467, 109] width 635 height 52
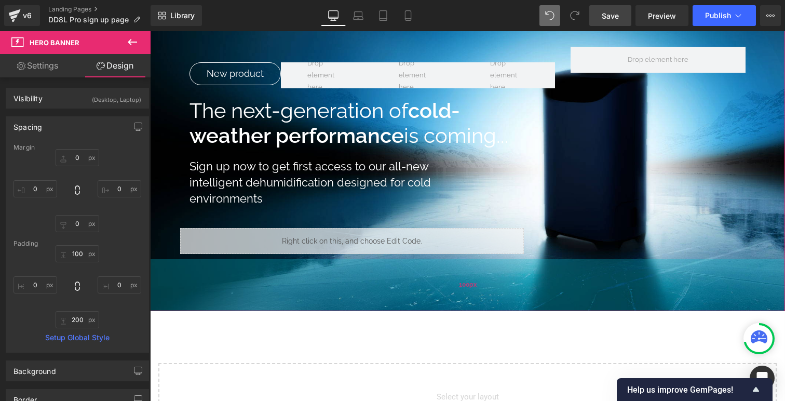
scroll to position [1010, 635]
drag, startPoint x: 470, startPoint y: 318, endPoint x: 486, endPoint y: 266, distance: 54.5
click at [486, 266] on div "100px" at bounding box center [467, 285] width 635 height 52
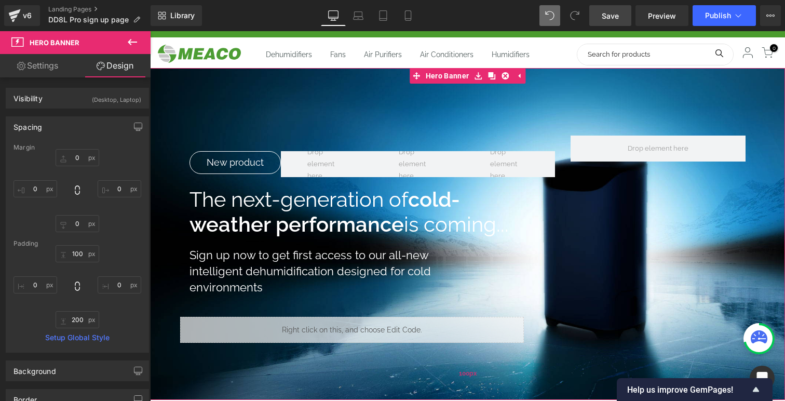
scroll to position [0, 0]
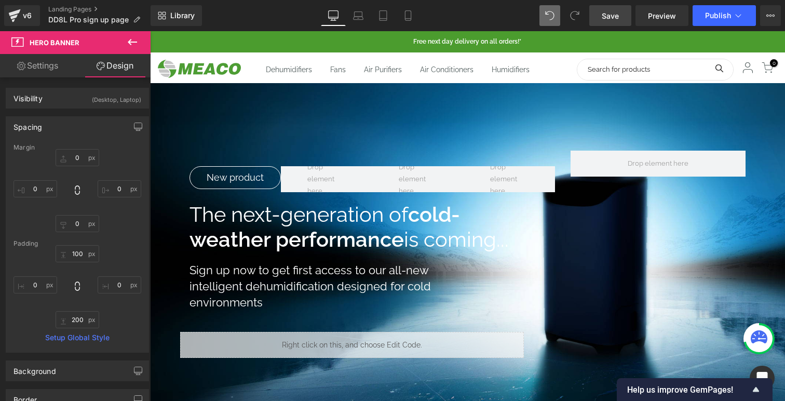
click at [606, 24] on link "Save" at bounding box center [611, 15] width 42 height 21
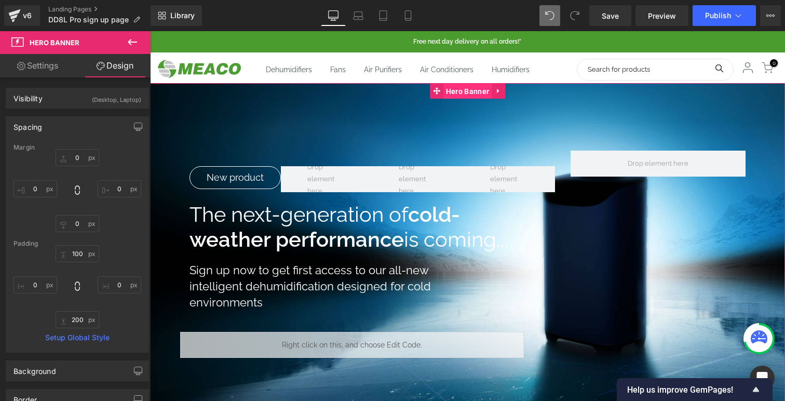
click at [452, 93] on span "Hero Banner" at bounding box center [468, 92] width 48 height 16
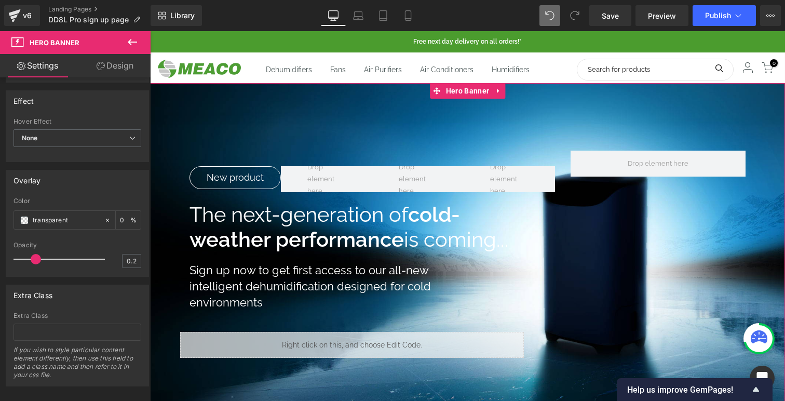
scroll to position [636, 0]
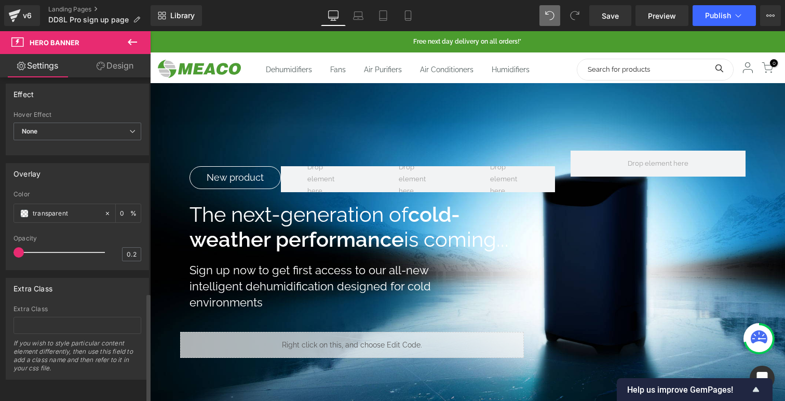
drag, startPoint x: 37, startPoint y: 247, endPoint x: 1, endPoint y: 245, distance: 36.4
click at [1, 245] on div "Overlay transparent Color transparent 0 % 0.2 Opacity 0.2" at bounding box center [77, 212] width 155 height 115
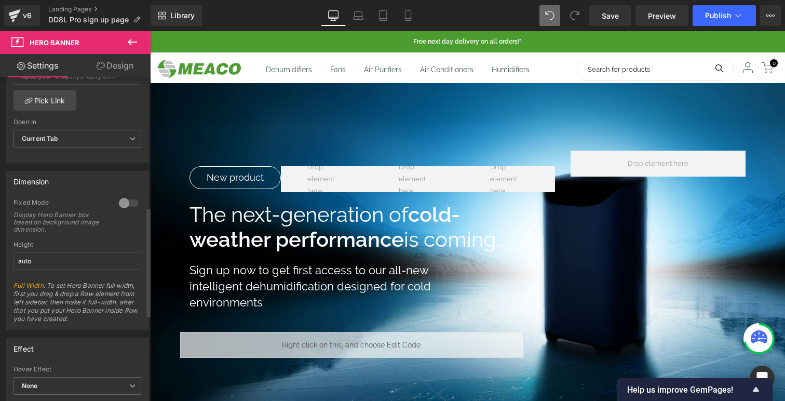
scroll to position [371, 0]
click at [116, 209] on div at bounding box center [128, 205] width 25 height 17
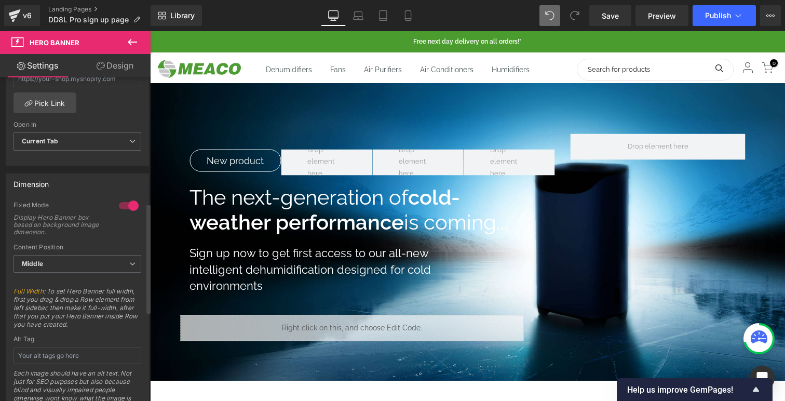
scroll to position [992, 635]
click at [100, 259] on span "Middle" at bounding box center [78, 264] width 128 height 18
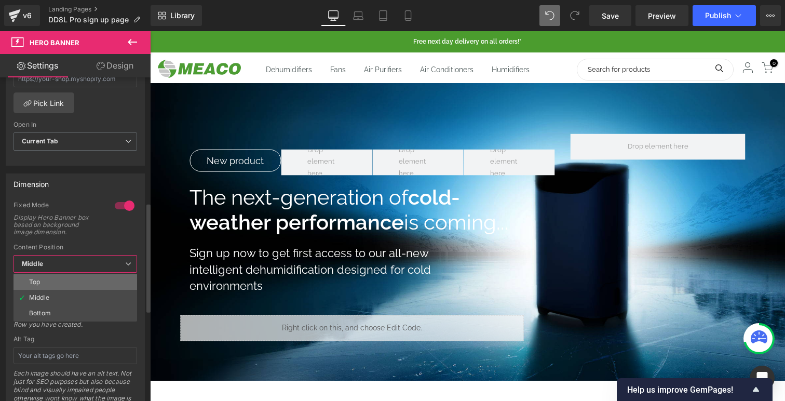
click at [74, 285] on li "Top" at bounding box center [76, 282] width 124 height 16
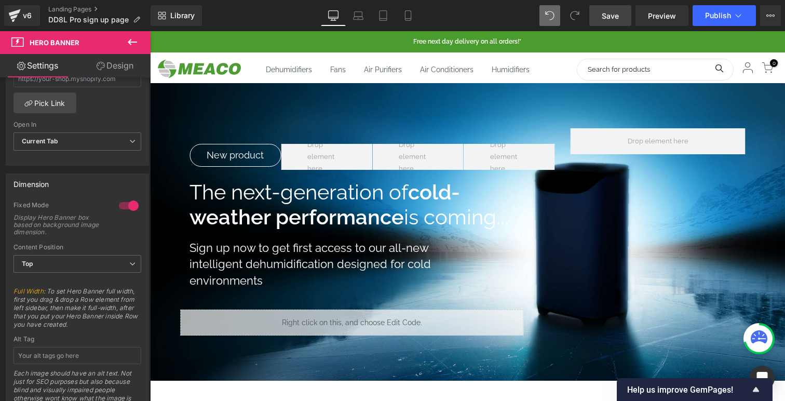
click at [617, 17] on span "Save" at bounding box center [610, 15] width 17 height 11
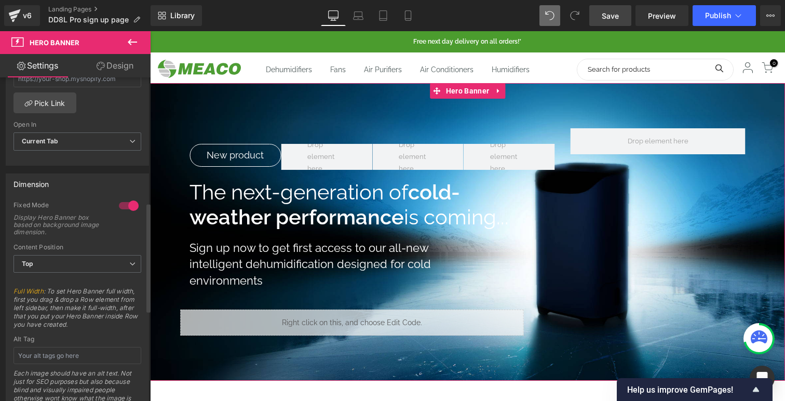
click at [124, 208] on div at bounding box center [128, 205] width 25 height 17
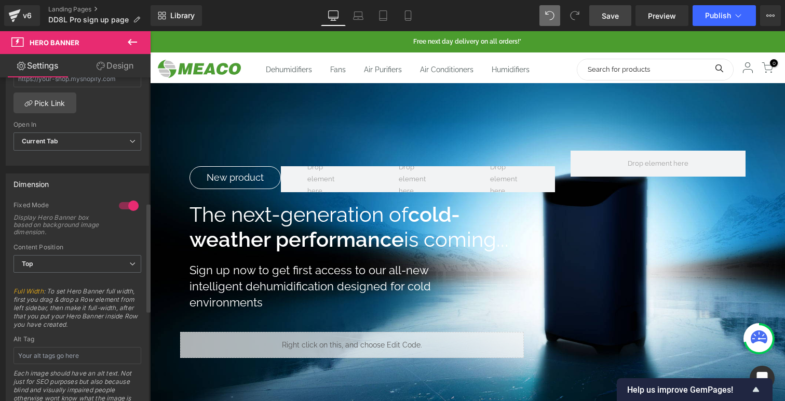
scroll to position [1010, 635]
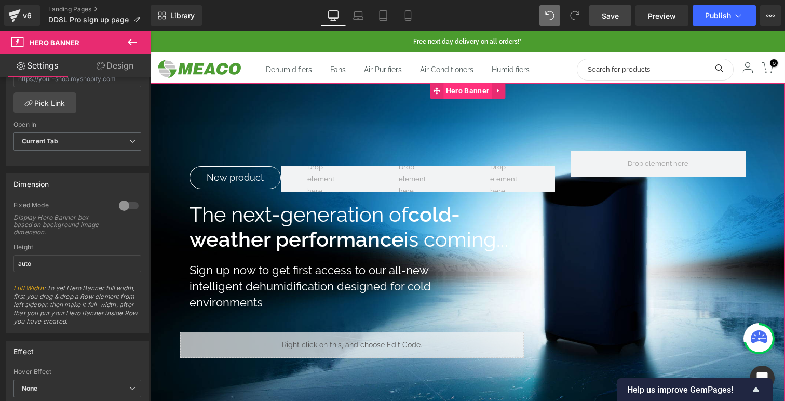
click at [468, 89] on span "Hero Banner" at bounding box center [468, 91] width 48 height 16
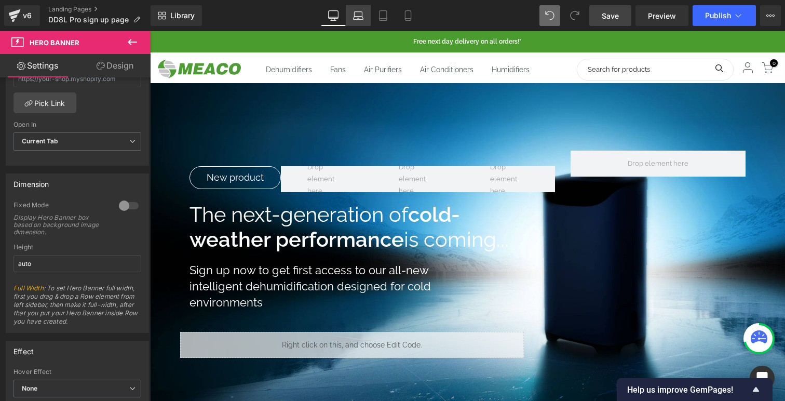
click at [358, 15] on icon at bounding box center [358, 15] width 10 height 10
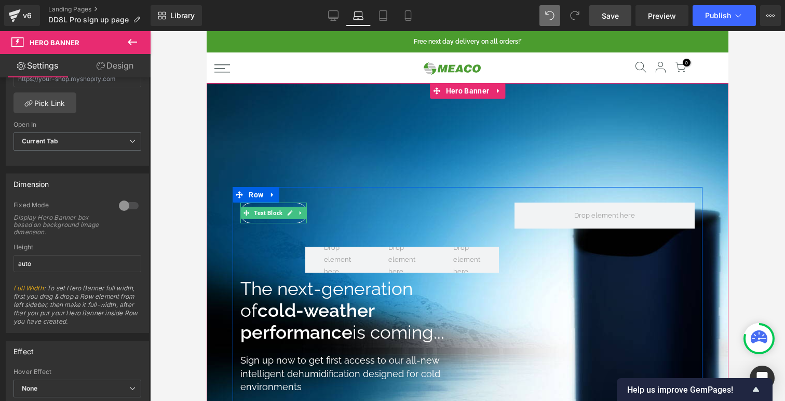
scroll to position [1522, 522]
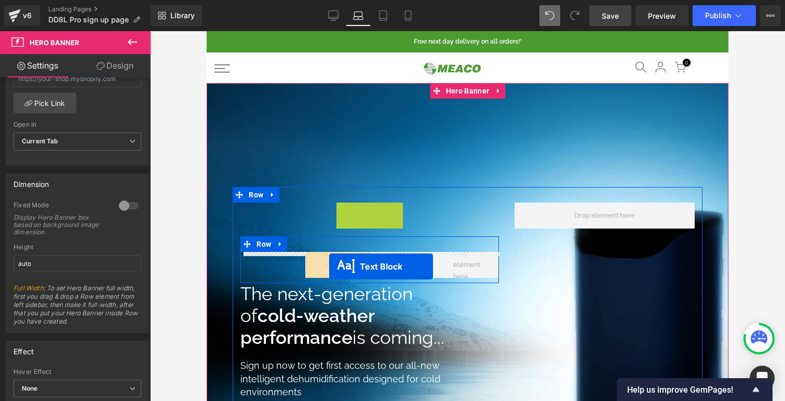
drag, startPoint x: 247, startPoint y: 214, endPoint x: 329, endPoint y: 266, distance: 97.8
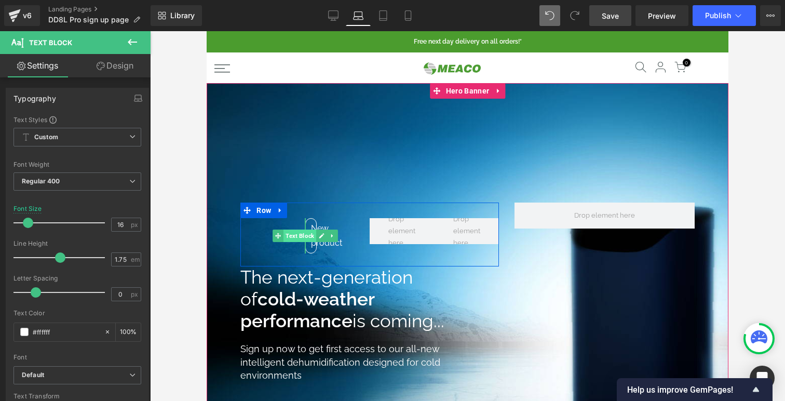
click at [304, 231] on span "Text Block" at bounding box center [300, 236] width 33 height 12
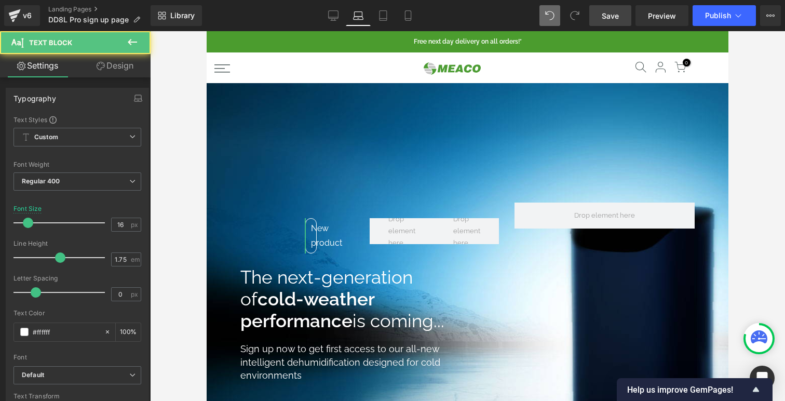
click at [115, 64] on link "Design" at bounding box center [114, 65] width 75 height 23
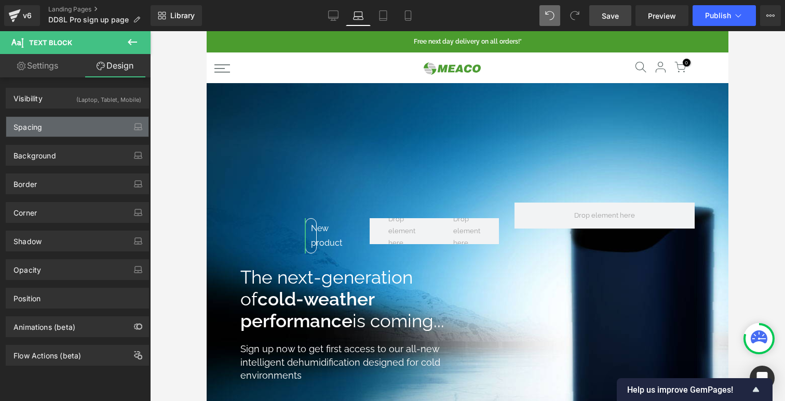
click at [85, 128] on div "Spacing" at bounding box center [77, 127] width 142 height 20
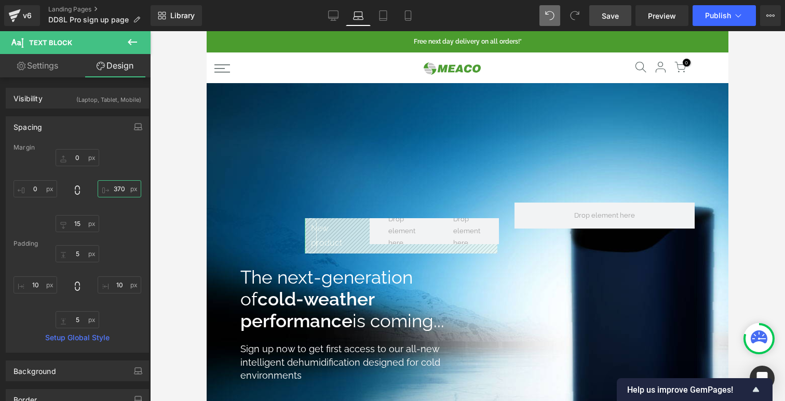
click at [117, 190] on input "370" at bounding box center [120, 188] width 44 height 17
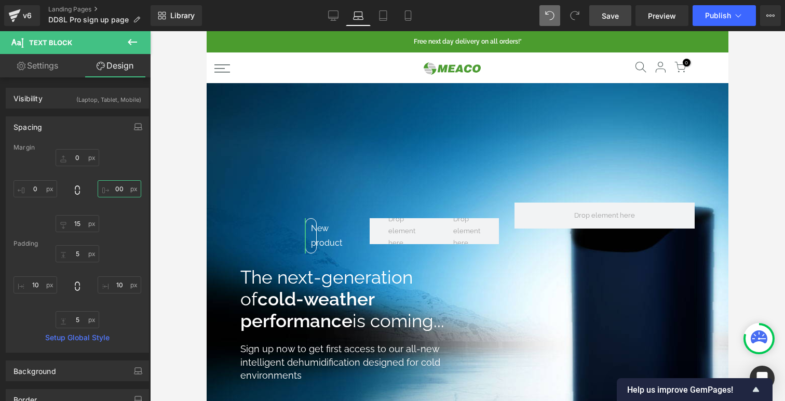
scroll to position [1491, 522]
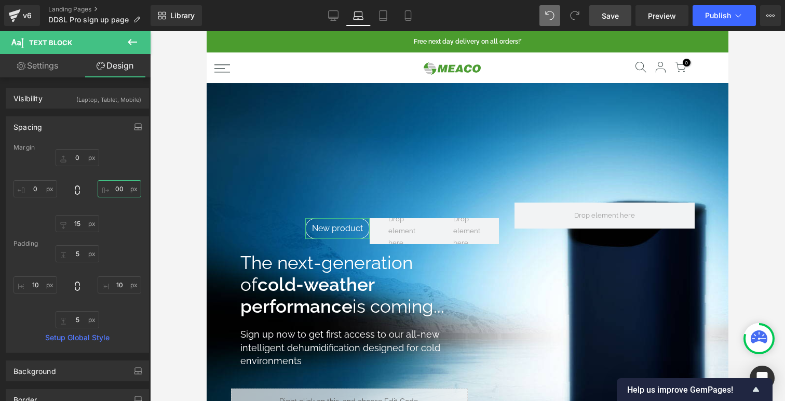
type input "00"
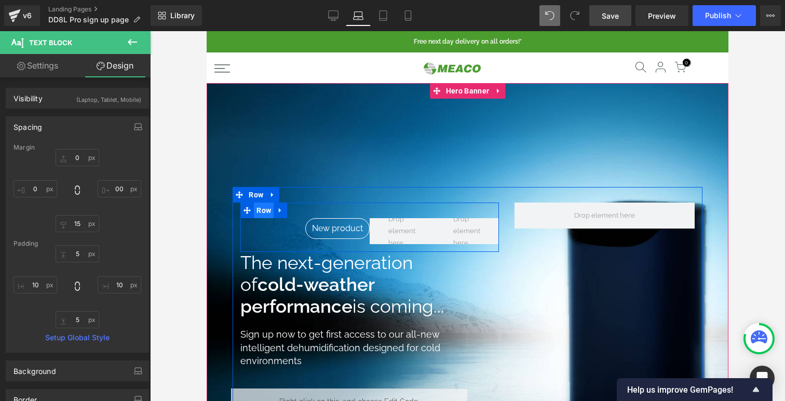
click at [269, 214] on span "Row" at bounding box center [264, 211] width 20 height 16
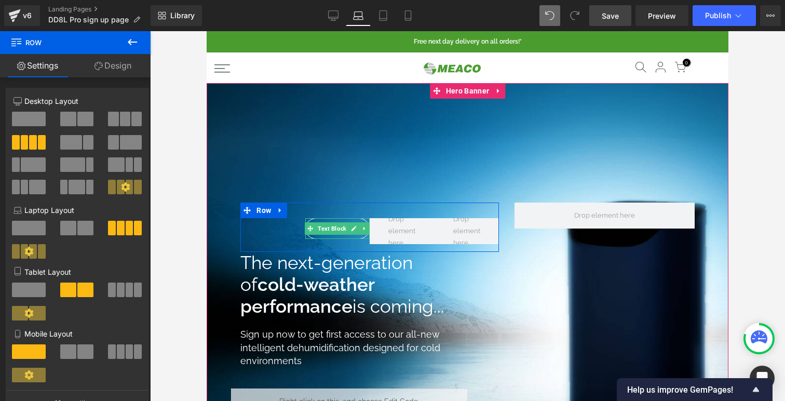
scroll to position [5, 5]
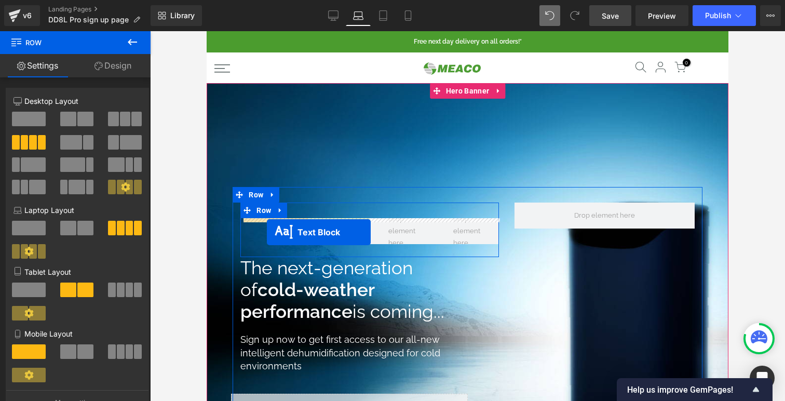
drag, startPoint x: 312, startPoint y: 228, endPoint x: 266, endPoint y: 232, distance: 45.4
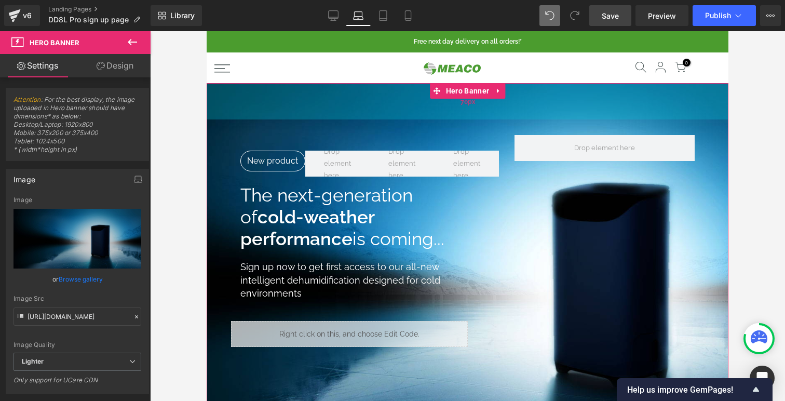
drag, startPoint x: 448, startPoint y: 179, endPoint x: 489, endPoint y: 112, distance: 79.0
click at [489, 112] on div "70px" at bounding box center [468, 101] width 522 height 36
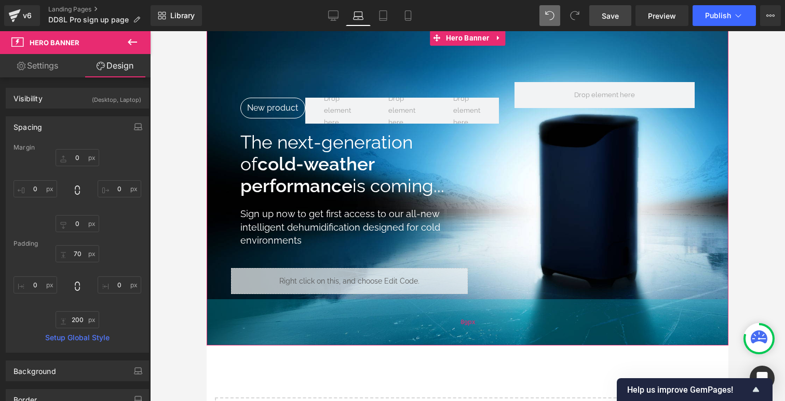
drag, startPoint x: 500, startPoint y: 388, endPoint x: 510, endPoint y: 330, distance: 58.4
click at [510, 330] on div "89px" at bounding box center [468, 322] width 522 height 46
click at [510, 331] on div "90px" at bounding box center [468, 322] width 522 height 47
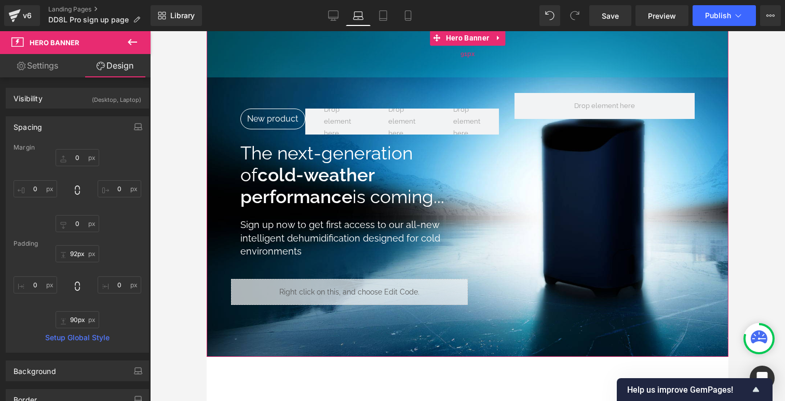
scroll to position [5, 5]
type input "90px"
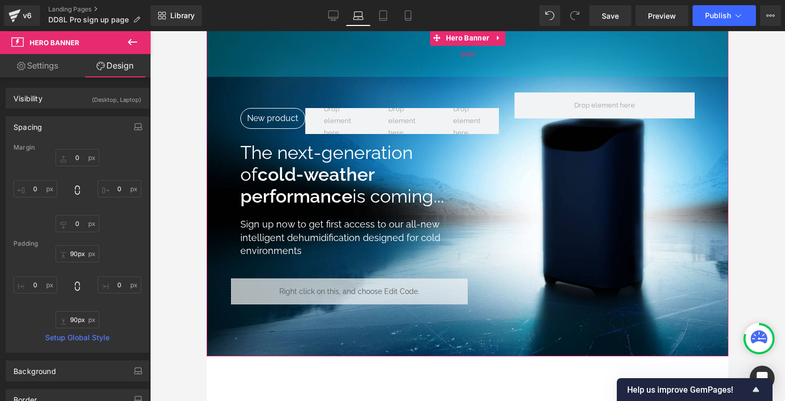
click at [545, 71] on div "90px" at bounding box center [468, 53] width 522 height 47
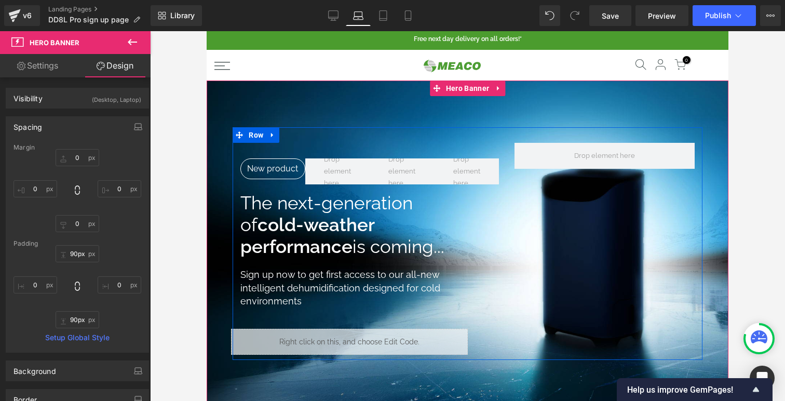
scroll to position [0, 0]
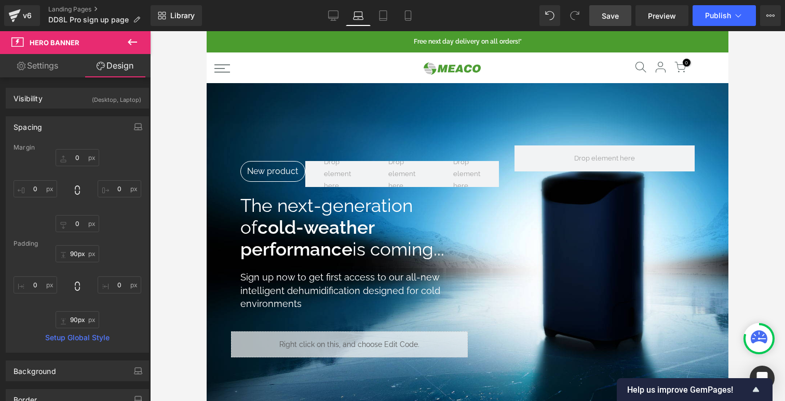
click at [614, 21] on link "Save" at bounding box center [611, 15] width 42 height 21
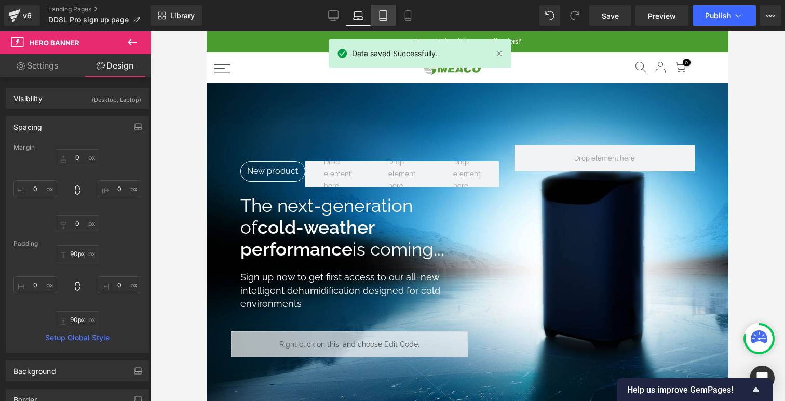
click at [374, 11] on link "Tablet" at bounding box center [383, 15] width 25 height 21
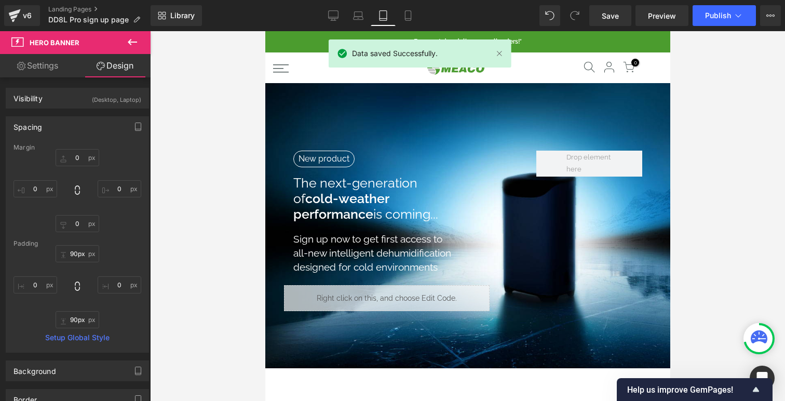
scroll to position [5, 5]
type input "0"
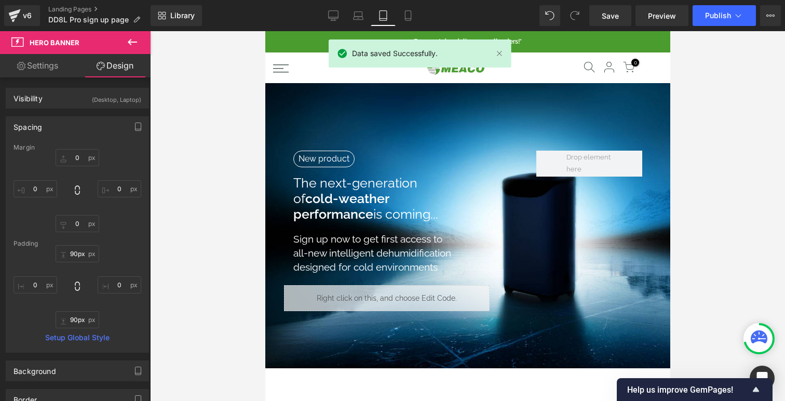
type input "36"
type input "0"
type input "214"
type input "0"
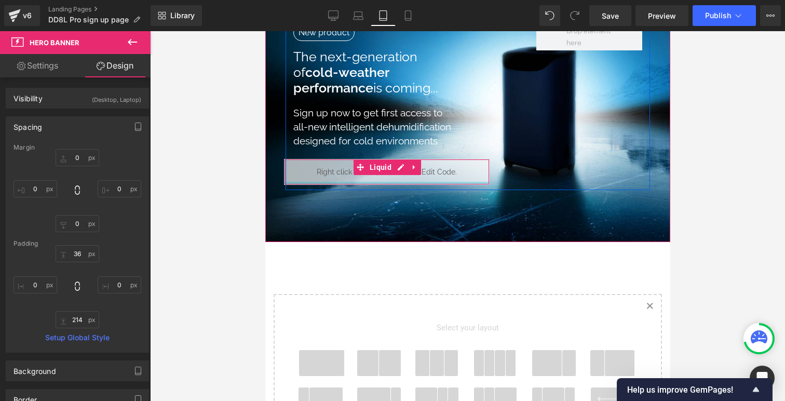
scroll to position [145, 0]
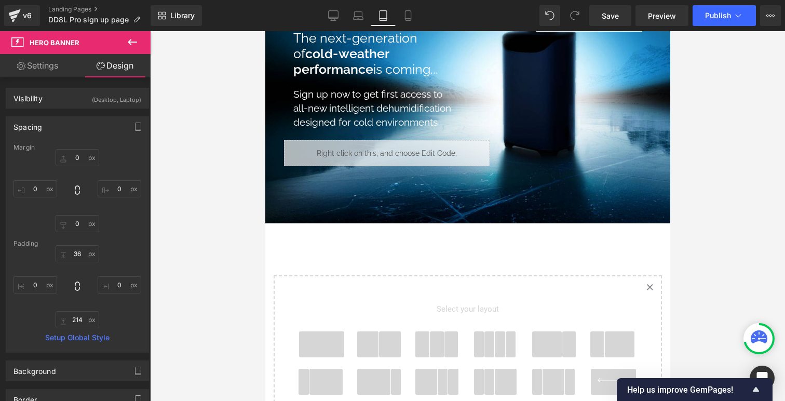
click at [433, 340] on span at bounding box center [437, 344] width 15 height 26
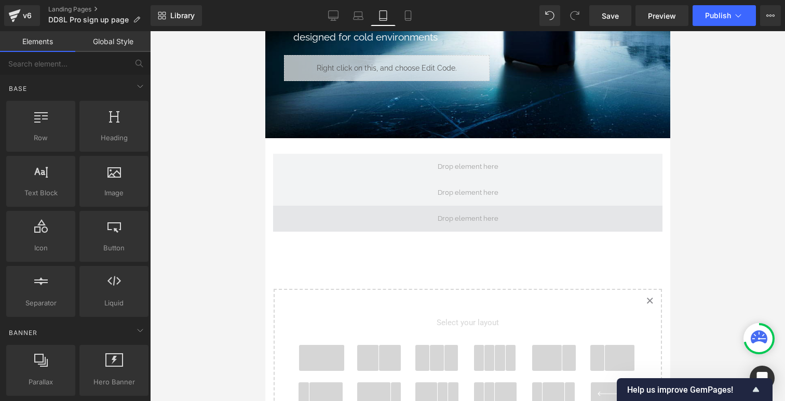
scroll to position [210, 0]
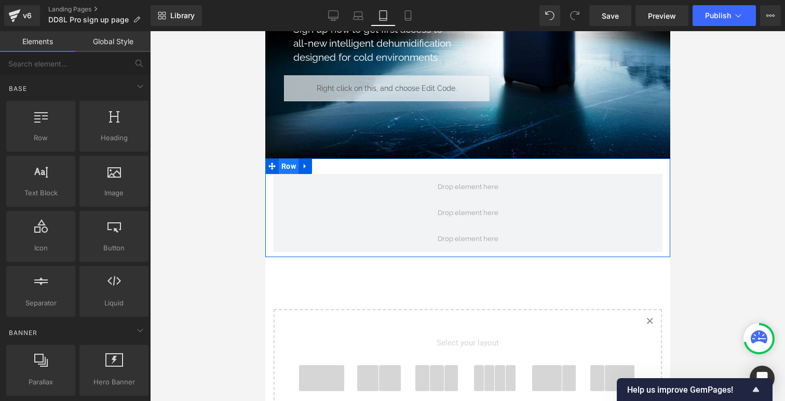
click at [285, 164] on span "Row" at bounding box center [288, 166] width 20 height 16
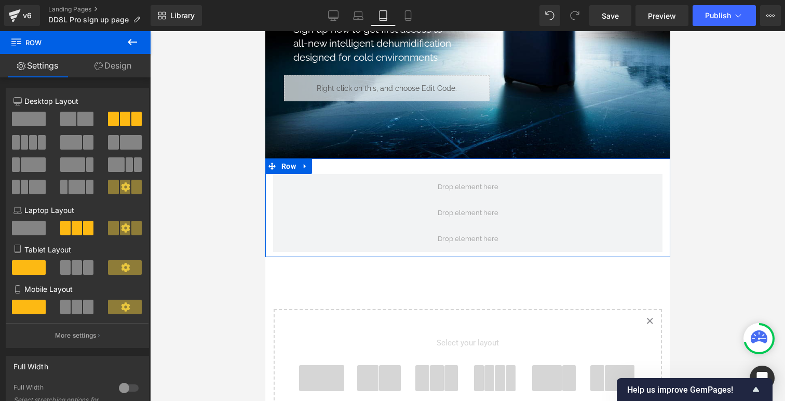
click at [72, 270] on span at bounding box center [77, 267] width 10 height 15
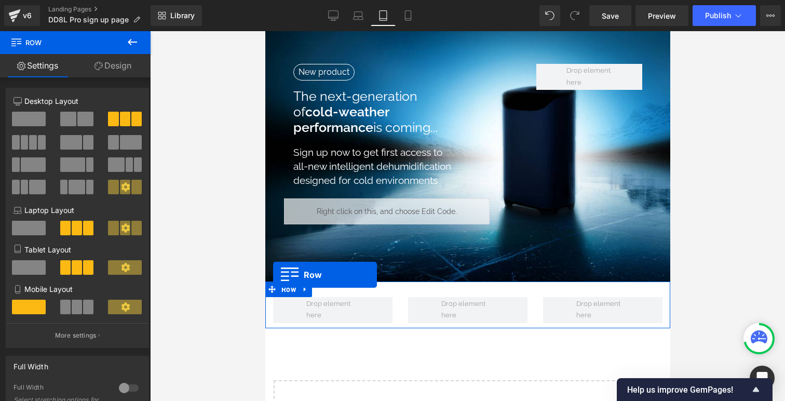
scroll to position [1361, 405]
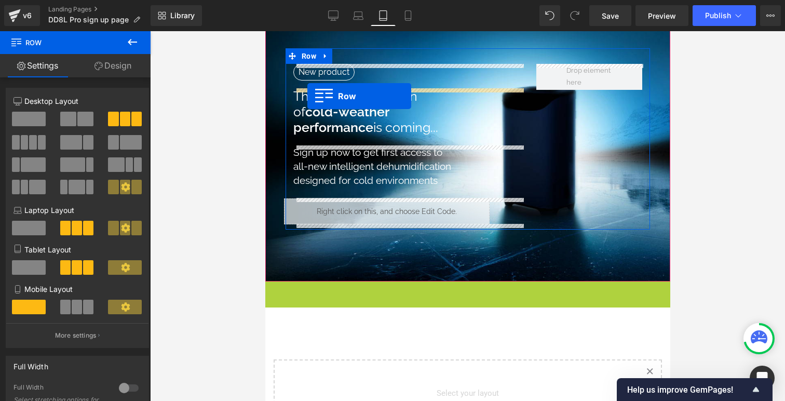
drag, startPoint x: 273, startPoint y: 289, endPoint x: 306, endPoint y: 95, distance: 197.7
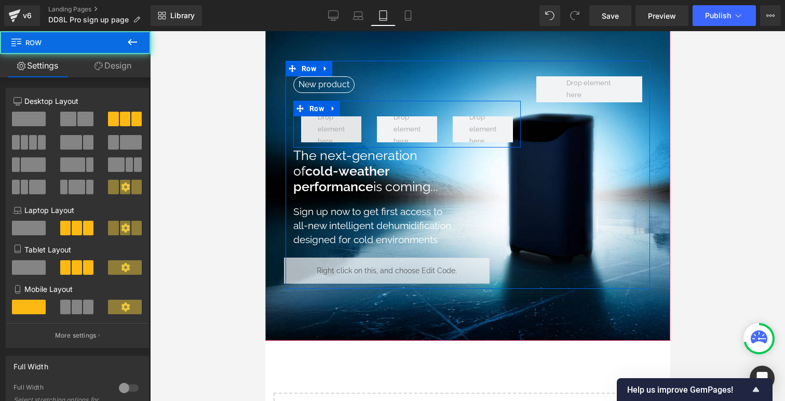
scroll to position [70, 0]
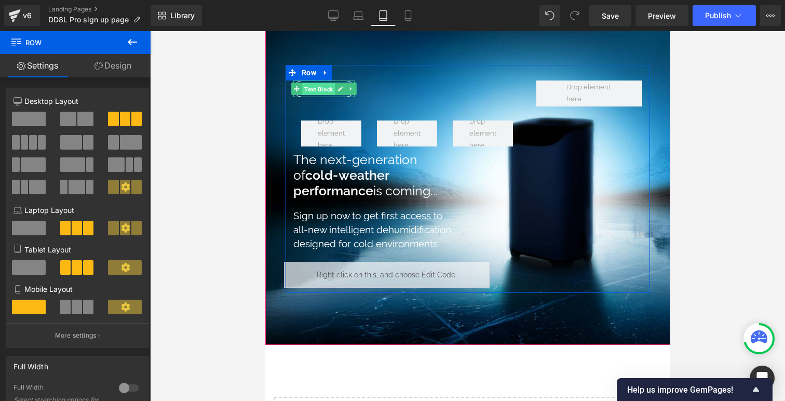
click at [316, 85] on span "Text Block" at bounding box center [318, 89] width 33 height 12
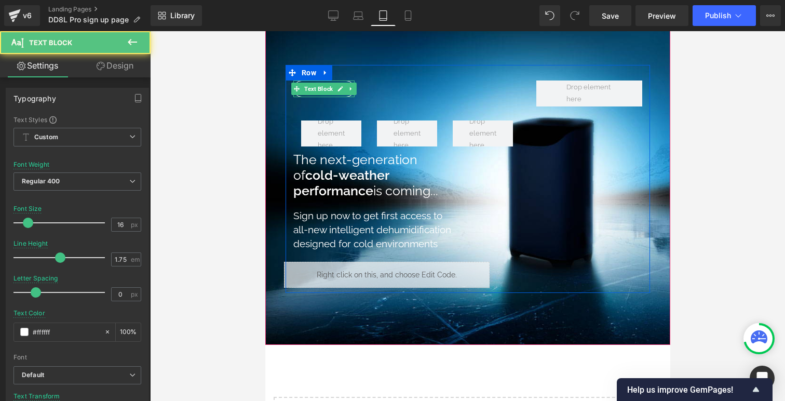
scroll to position [0, 0]
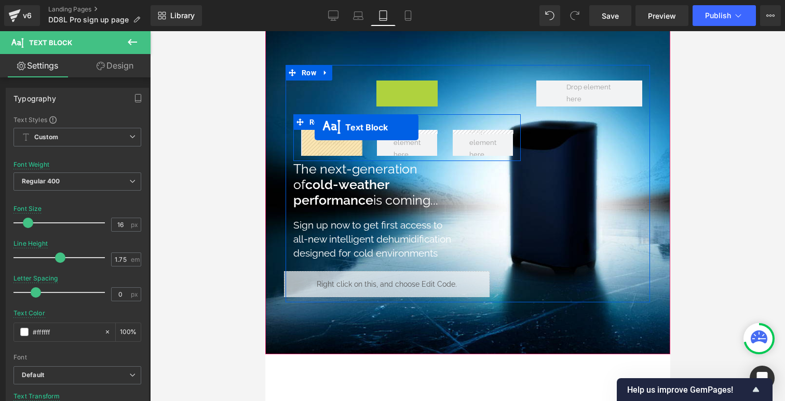
drag, startPoint x: 295, startPoint y: 89, endPoint x: 316, endPoint y: 135, distance: 50.9
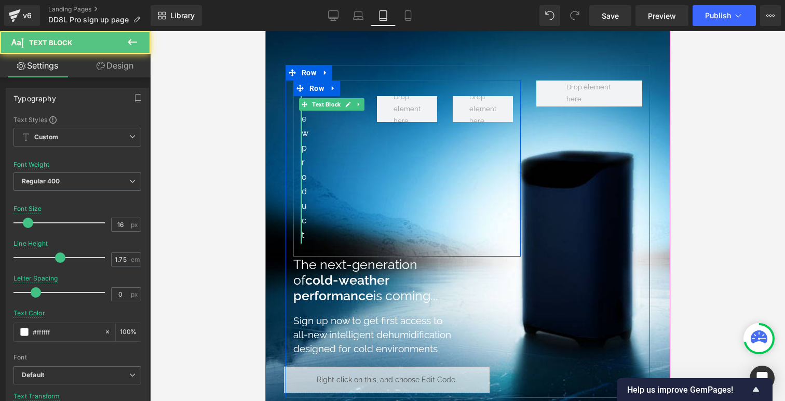
click at [325, 101] on div "New product Text Block" at bounding box center [331, 173] width 76 height 155
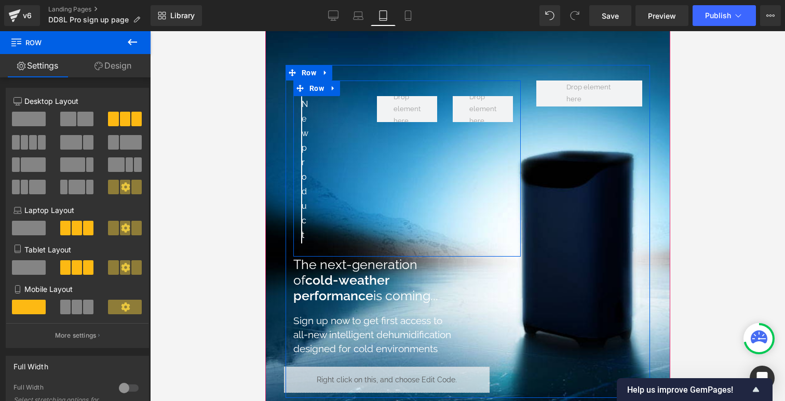
click at [265, 31] on div at bounding box center [265, 31] width 0 height 0
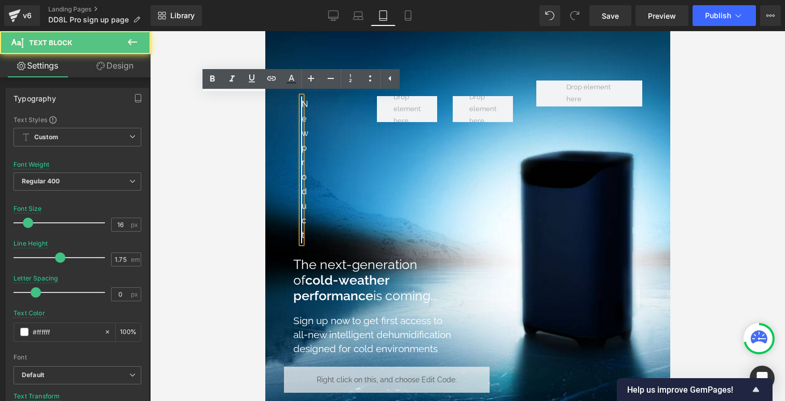
click at [321, 119] on div "New product Text Block" at bounding box center [331, 173] width 76 height 155
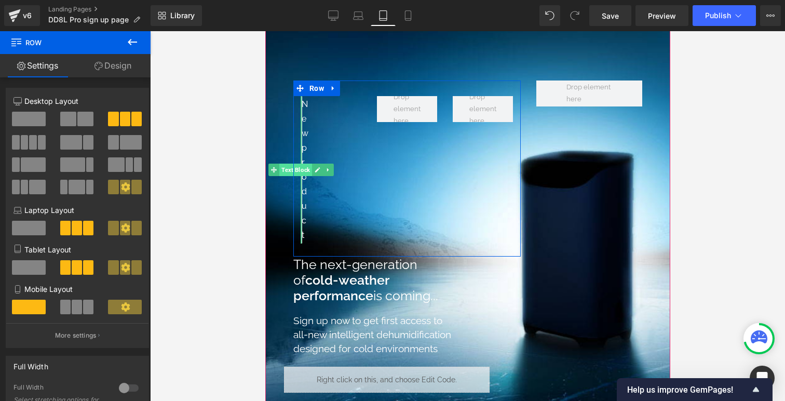
click at [301, 172] on span "Text Block" at bounding box center [295, 170] width 33 height 12
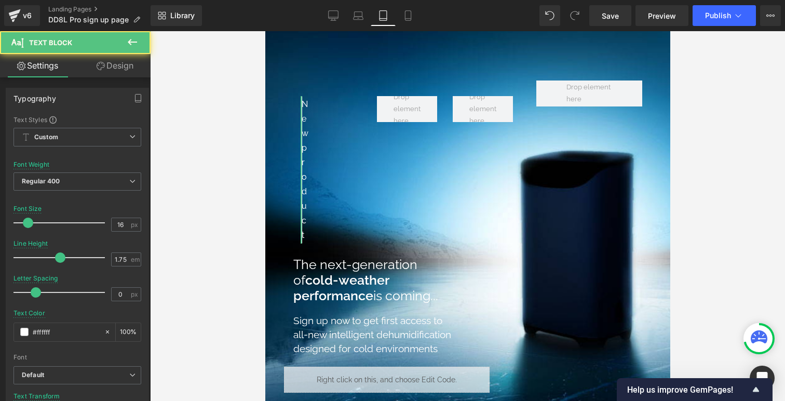
click at [122, 66] on link "Design" at bounding box center [114, 65] width 75 height 23
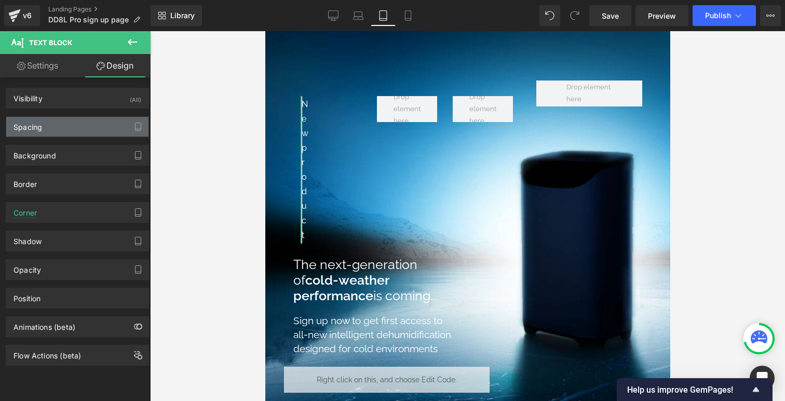
click at [90, 126] on div "Spacing" at bounding box center [77, 127] width 142 height 20
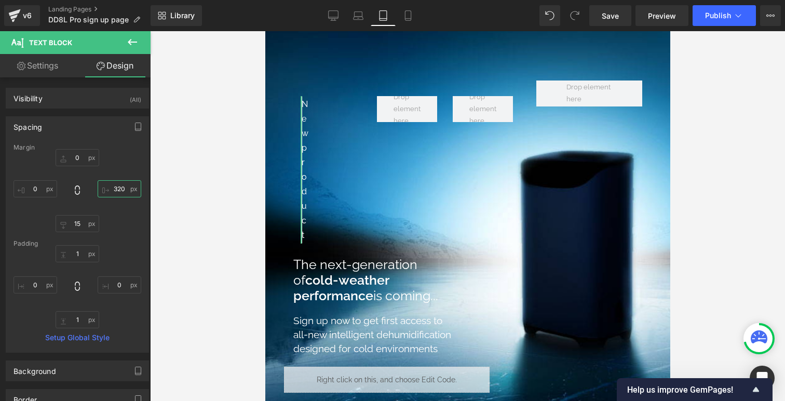
click at [115, 191] on input "320" at bounding box center [120, 188] width 44 height 17
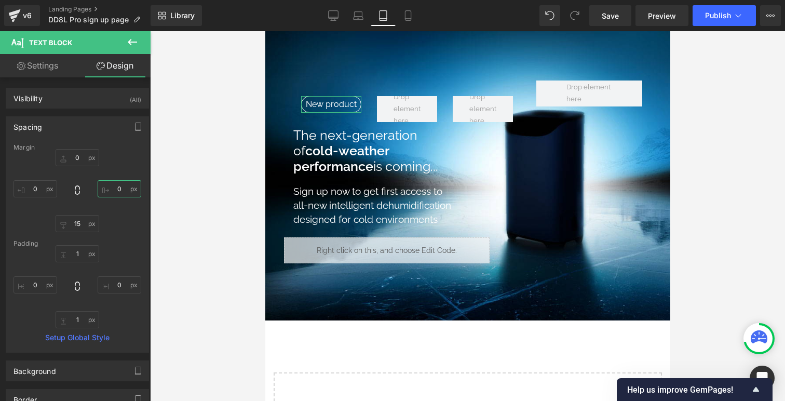
type input "0"
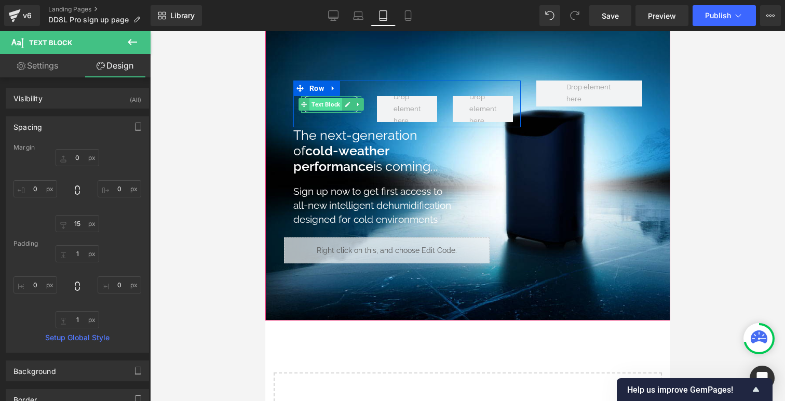
click at [320, 103] on span "Text Block" at bounding box center [325, 104] width 33 height 12
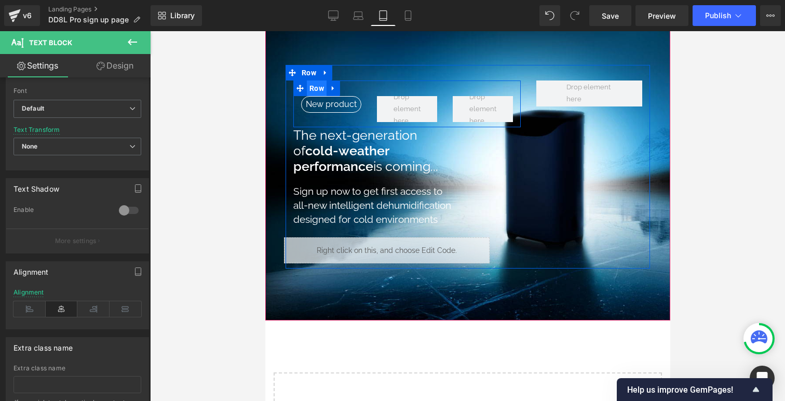
click at [311, 86] on span "Row" at bounding box center [316, 89] width 20 height 16
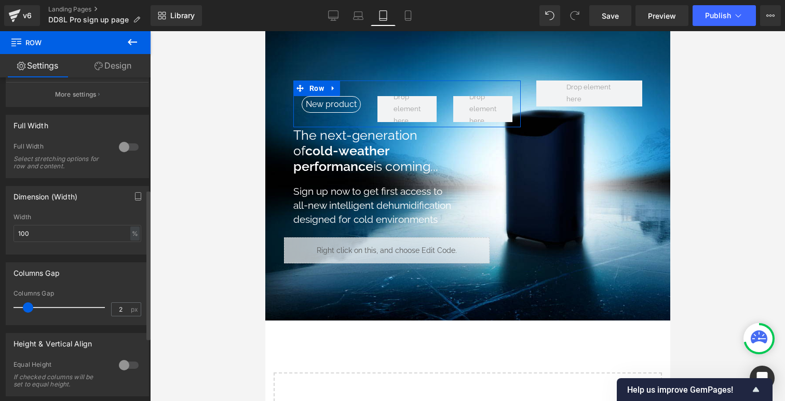
type input "0"
drag, startPoint x: 28, startPoint y: 303, endPoint x: 0, endPoint y: 295, distance: 28.6
click at [0, 295] on div "Columns Gap 0px Columns Gap 0 px" at bounding box center [77, 290] width 155 height 71
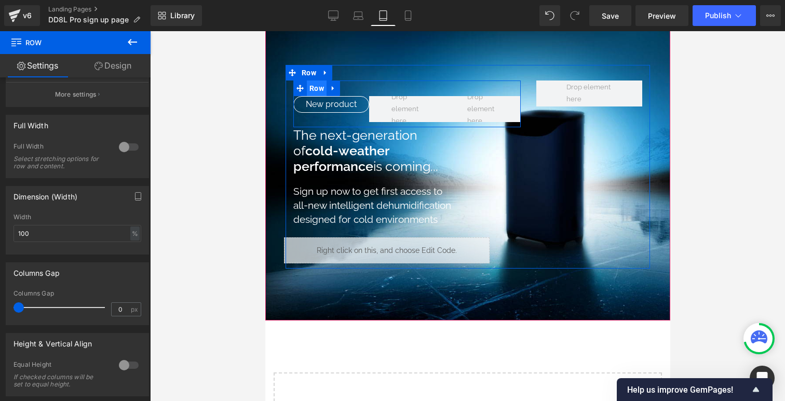
click at [320, 91] on span "Row" at bounding box center [316, 89] width 20 height 16
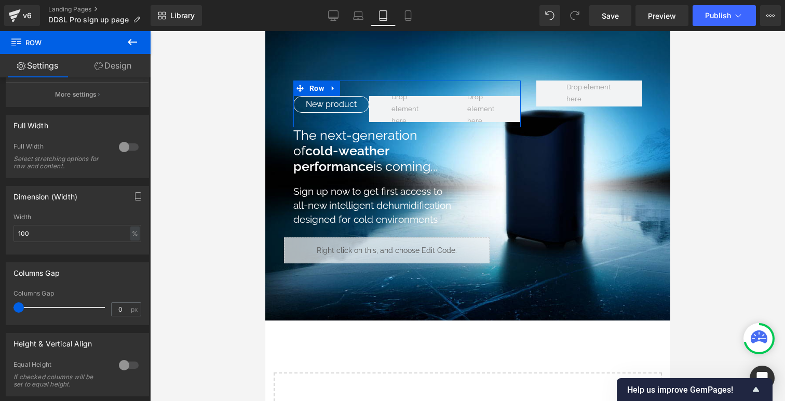
click at [117, 64] on link "Design" at bounding box center [112, 65] width 75 height 23
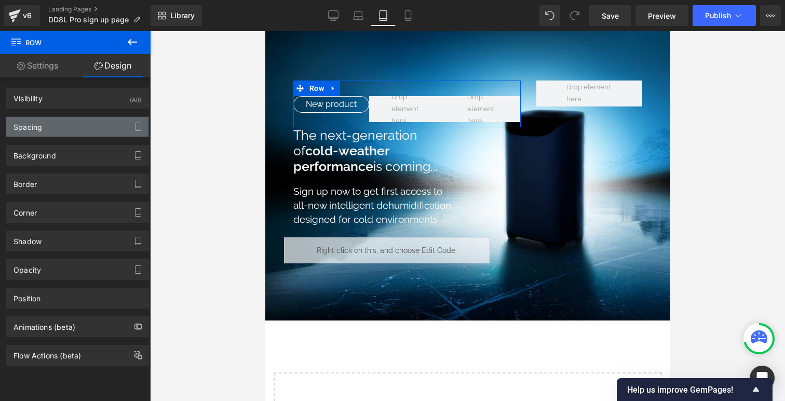
click at [62, 123] on div "Spacing" at bounding box center [77, 127] width 142 height 20
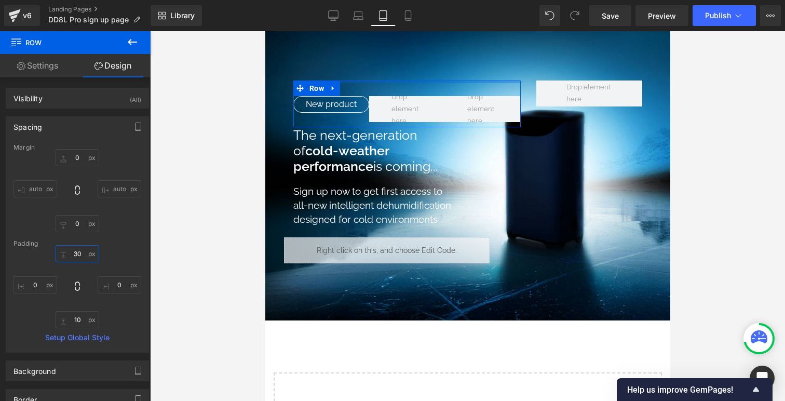
click at [77, 252] on input "30" at bounding box center [78, 253] width 44 height 17
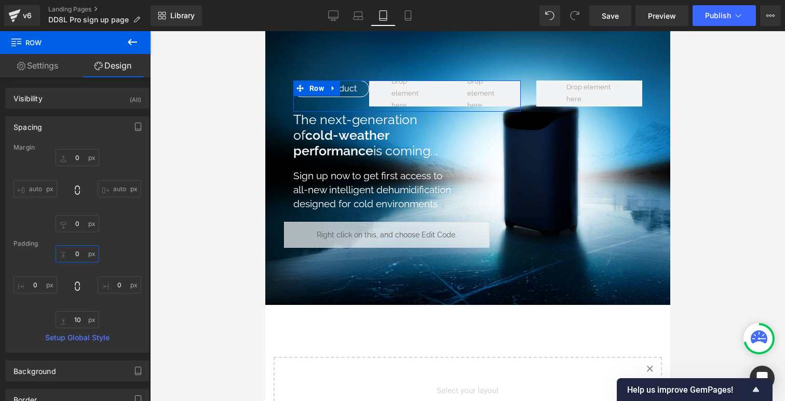
type input "0"
click at [75, 317] on input "10" at bounding box center [78, 319] width 44 height 17
click at [46, 65] on link "Settings" at bounding box center [37, 65] width 75 height 23
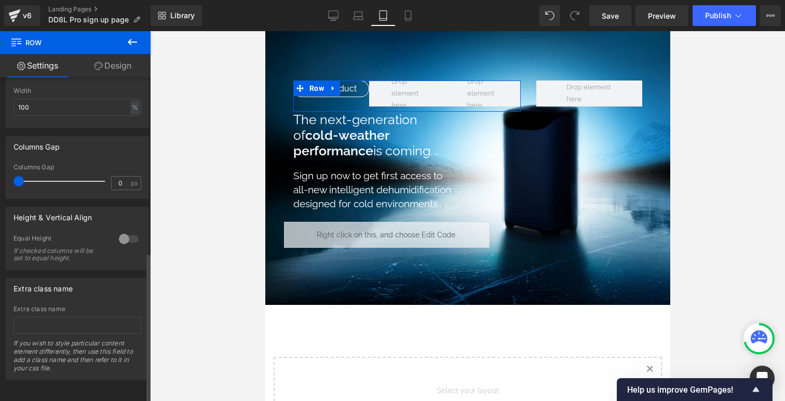
click at [123, 231] on div at bounding box center [128, 239] width 25 height 17
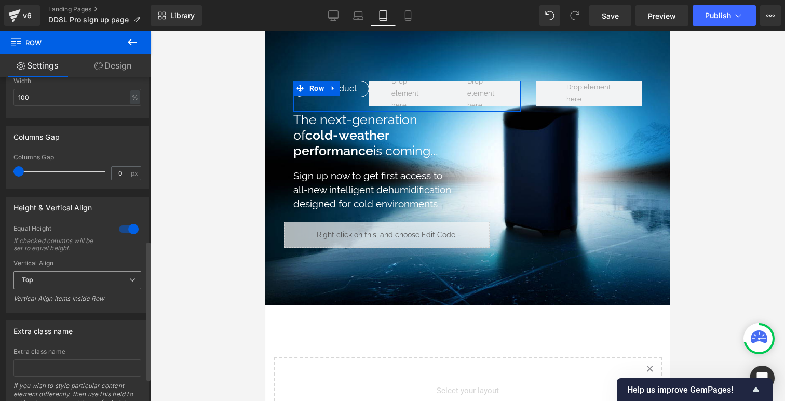
click at [78, 284] on span "Top" at bounding box center [78, 280] width 128 height 18
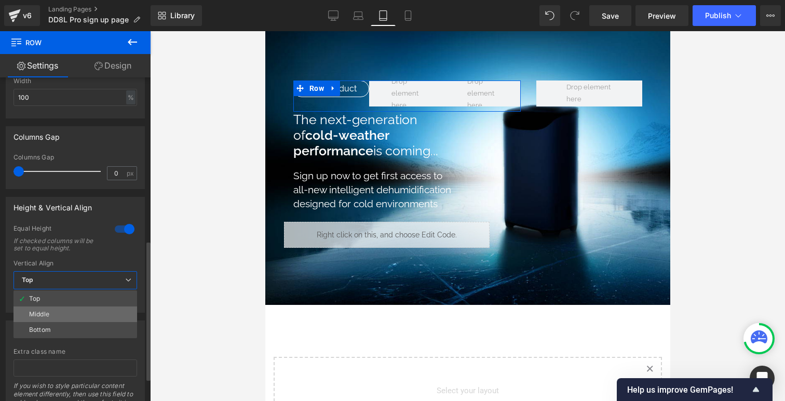
click at [52, 321] on li "Middle" at bounding box center [76, 314] width 124 height 16
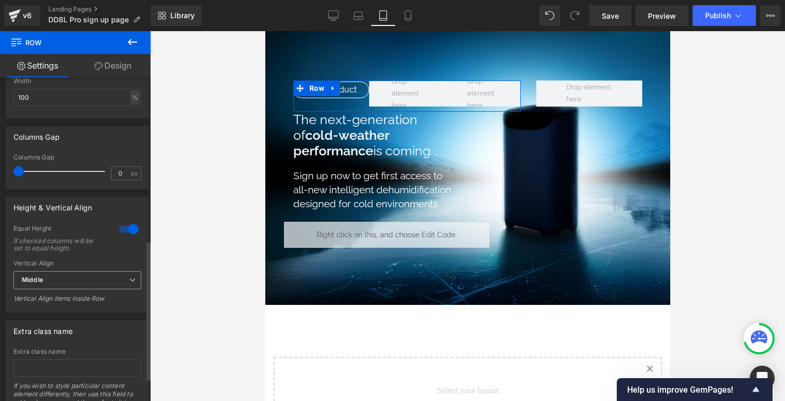
click at [127, 274] on span "Middle" at bounding box center [78, 280] width 128 height 18
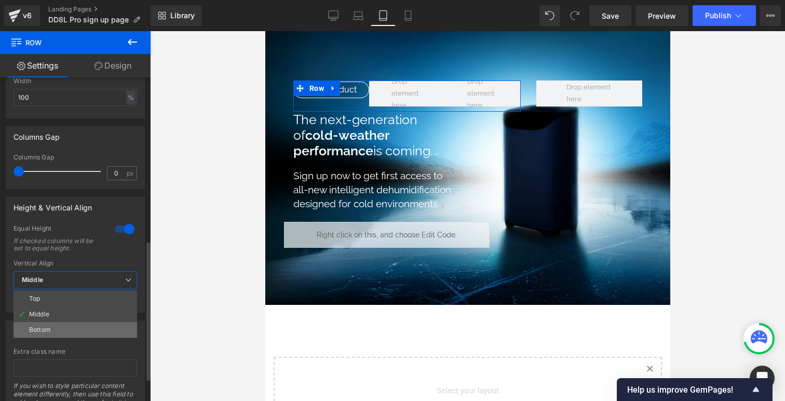
click at [72, 332] on li "Bottom" at bounding box center [76, 330] width 124 height 16
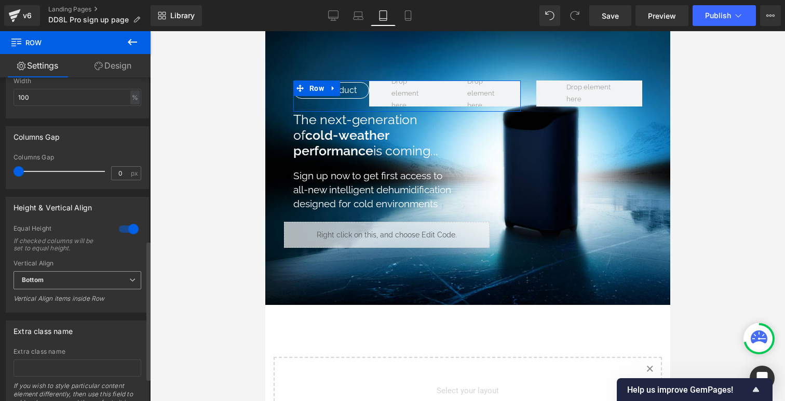
click at [102, 292] on div "Bottom Top Middle Bottom" at bounding box center [78, 282] width 128 height 23
click at [100, 287] on span "Bottom" at bounding box center [78, 280] width 128 height 18
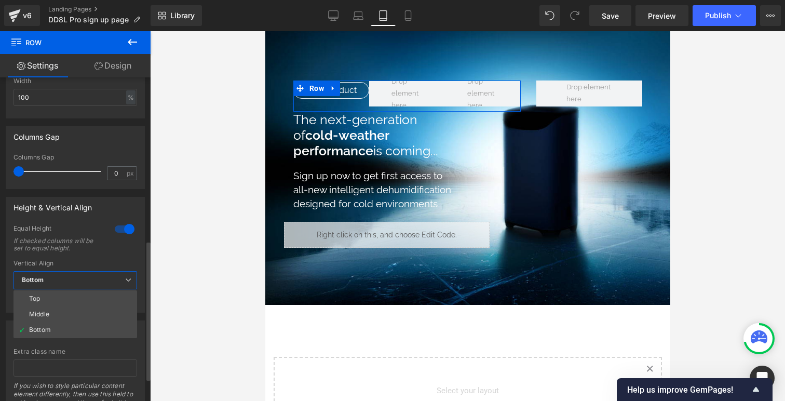
click at [124, 232] on div at bounding box center [124, 229] width 25 height 17
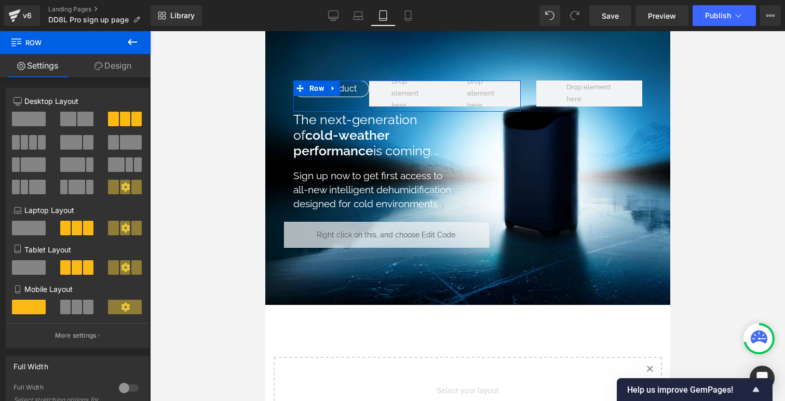
click at [105, 69] on link "Design" at bounding box center [112, 65] width 75 height 23
type input "0"
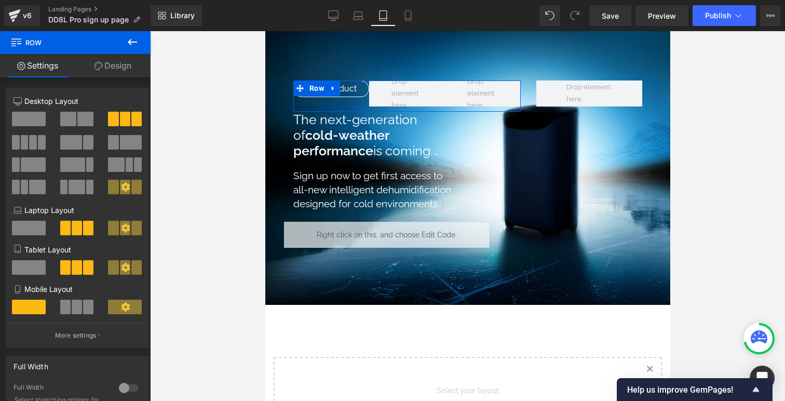
type input "10"
type input "0"
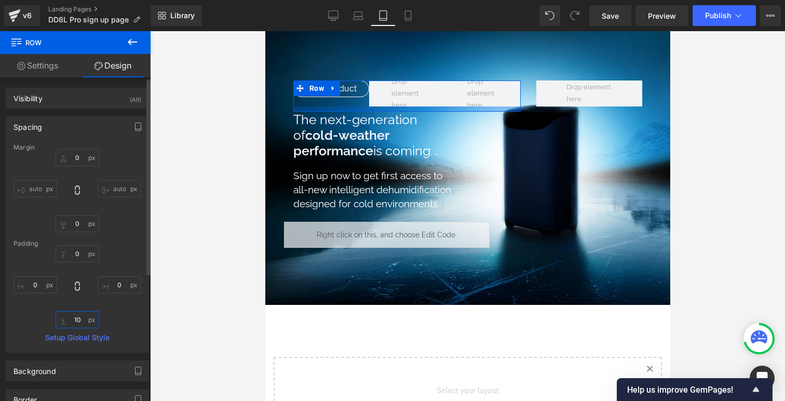
click at [77, 315] on input "10" at bounding box center [78, 319] width 44 height 17
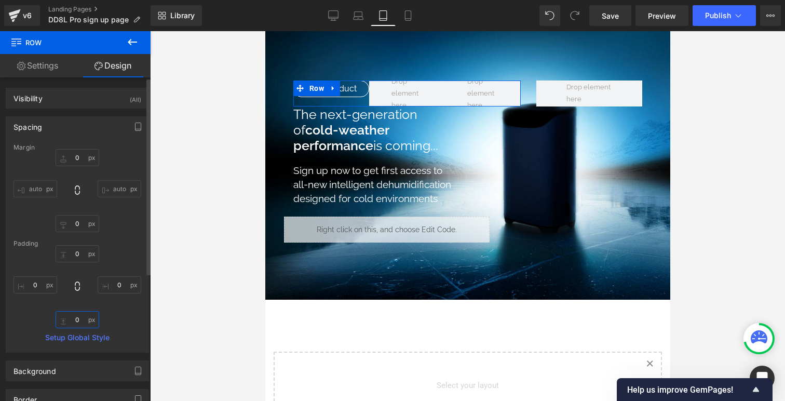
scroll to position [1336, 405]
type input "0"
click at [228, 210] on div at bounding box center [467, 216] width 635 height 370
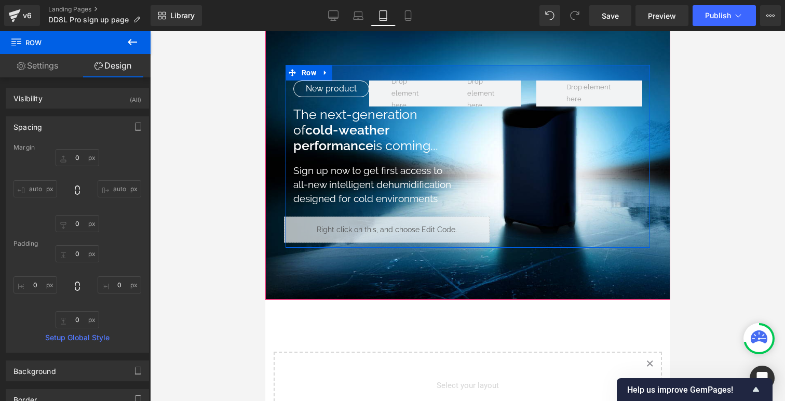
scroll to position [0, 0]
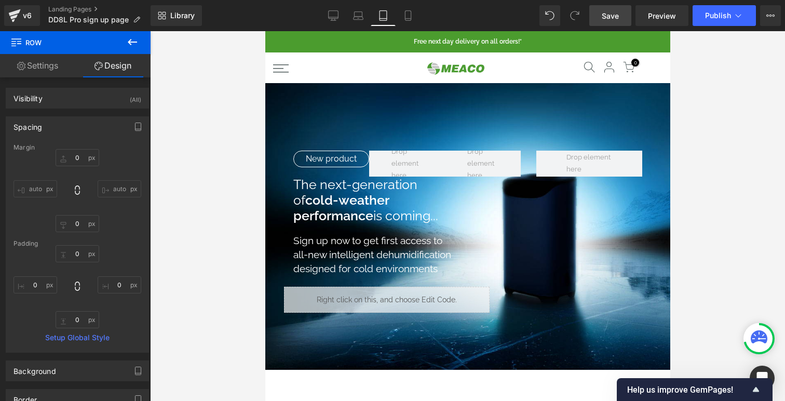
click at [620, 16] on link "Save" at bounding box center [611, 15] width 42 height 21
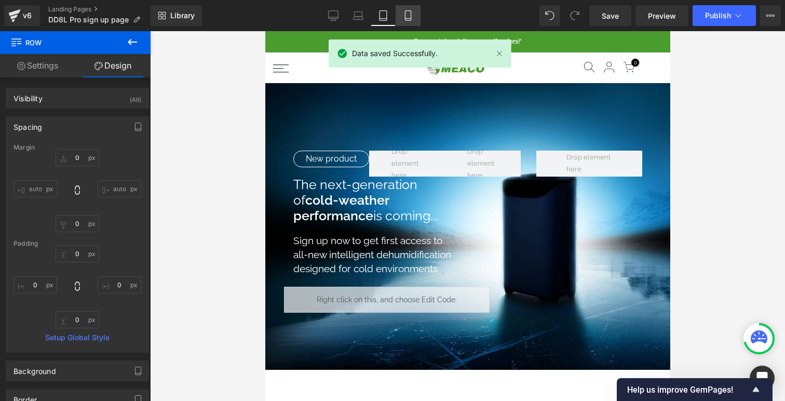
click at [410, 19] on icon at bounding box center [408, 19] width 6 height 0
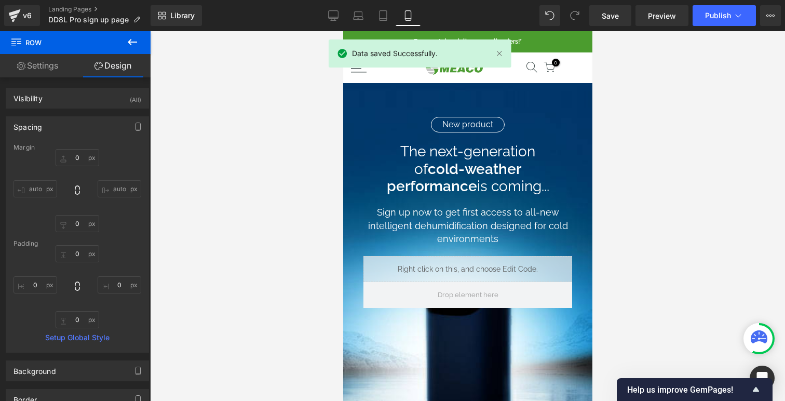
type input "0"
type input "30"
type input "0"
type input "10"
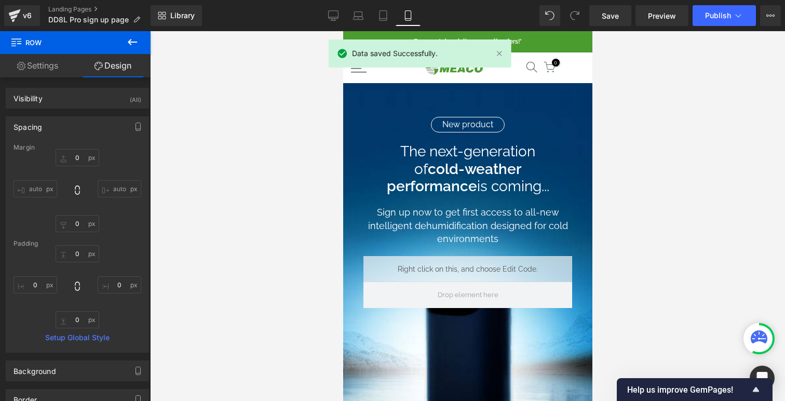
type input "0"
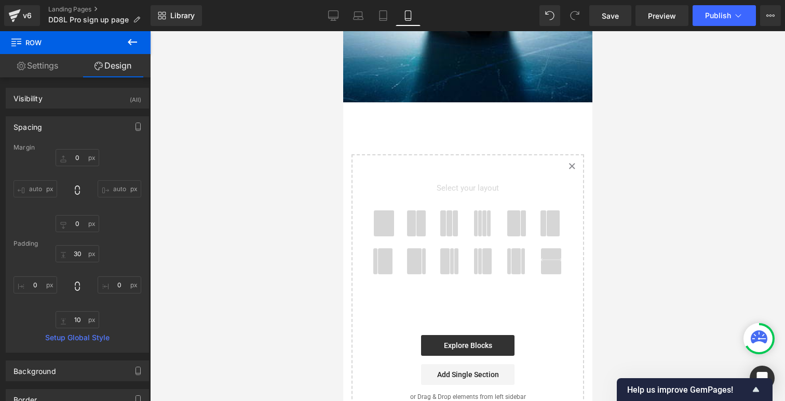
scroll to position [423, 0]
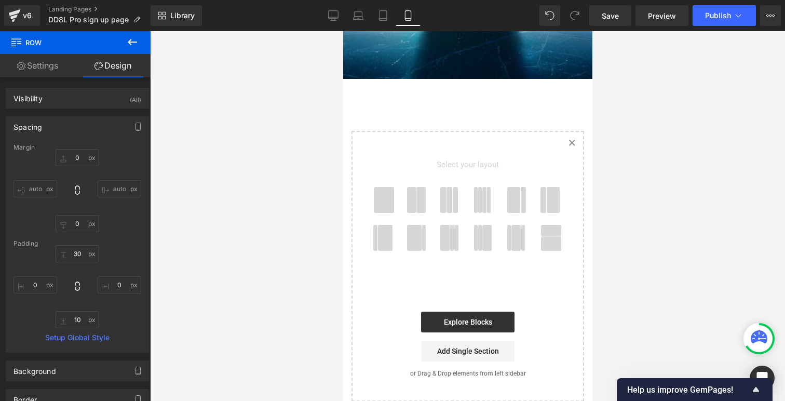
click at [452, 199] on span at bounding box center [449, 200] width 6 height 26
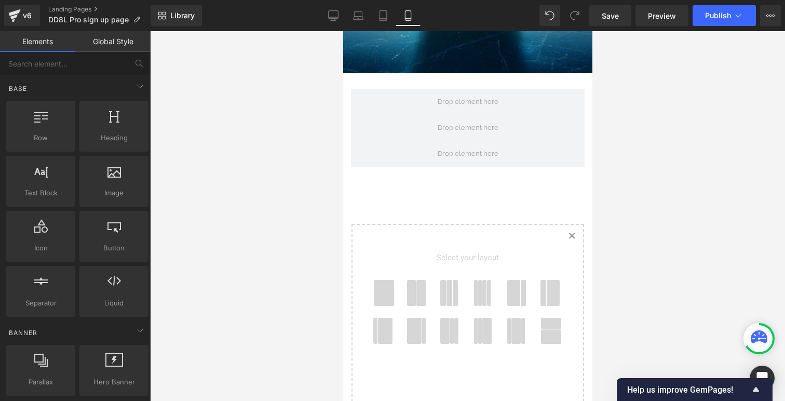
scroll to position [429, 0]
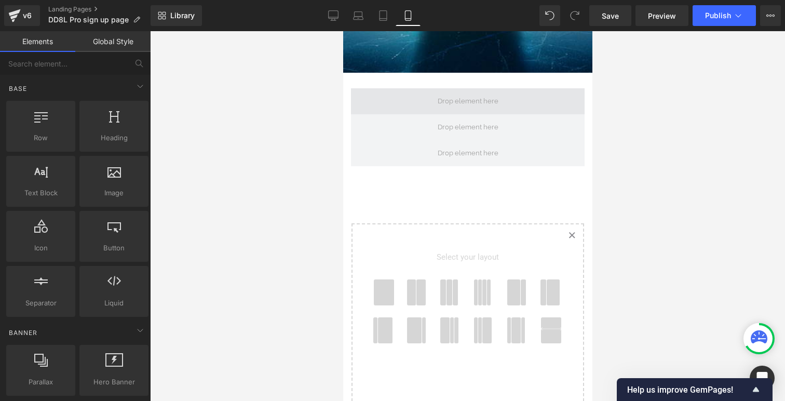
click at [359, 95] on span at bounding box center [468, 101] width 234 height 26
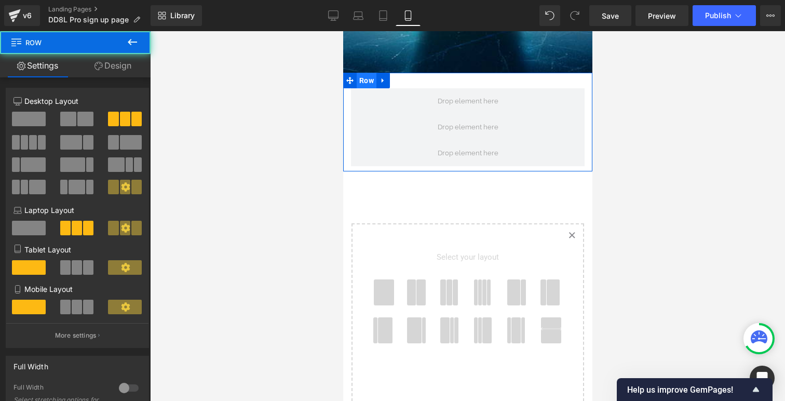
click at [360, 84] on span "Row" at bounding box center [366, 81] width 20 height 16
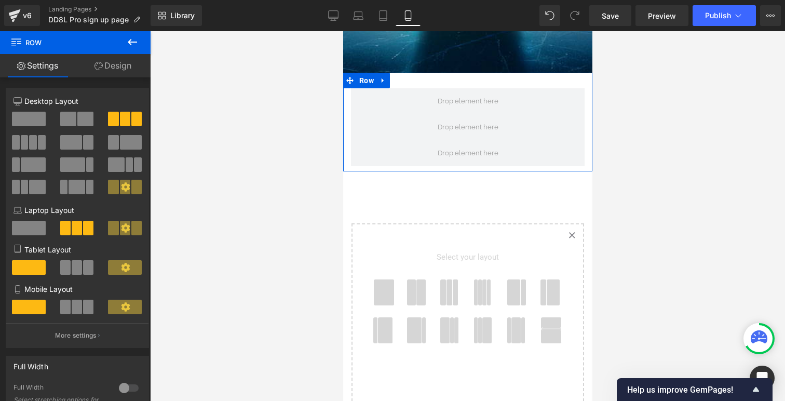
click at [77, 306] on span at bounding box center [77, 307] width 10 height 15
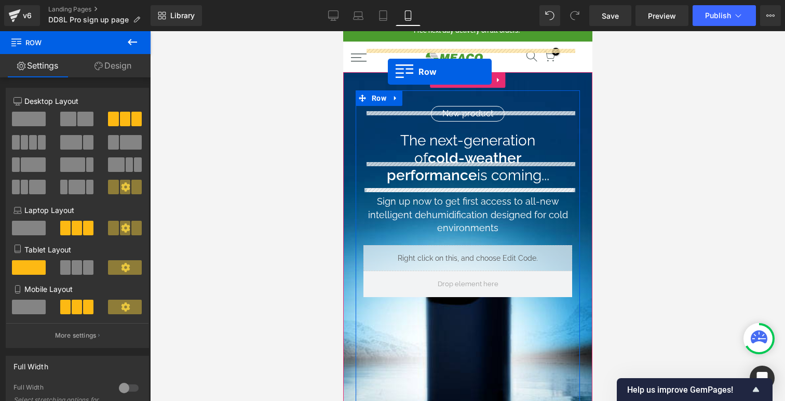
scroll to position [0, 0]
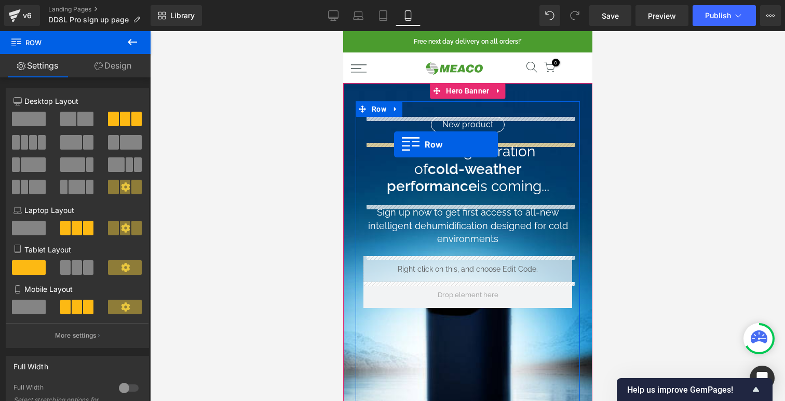
drag, startPoint x: 353, startPoint y: 260, endPoint x: 394, endPoint y: 144, distance: 122.9
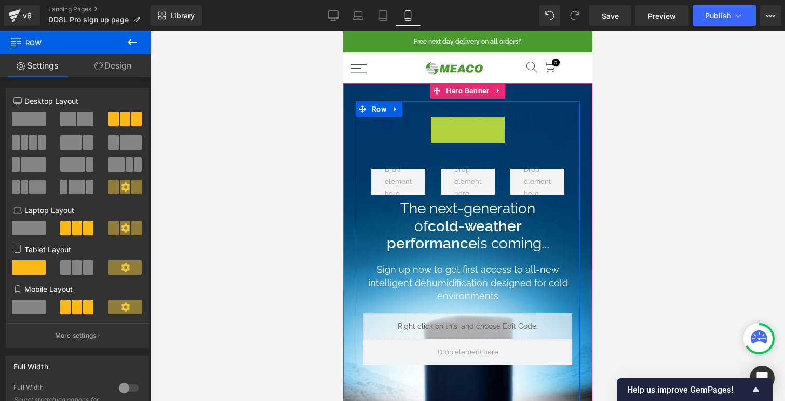
scroll to position [1174, 249]
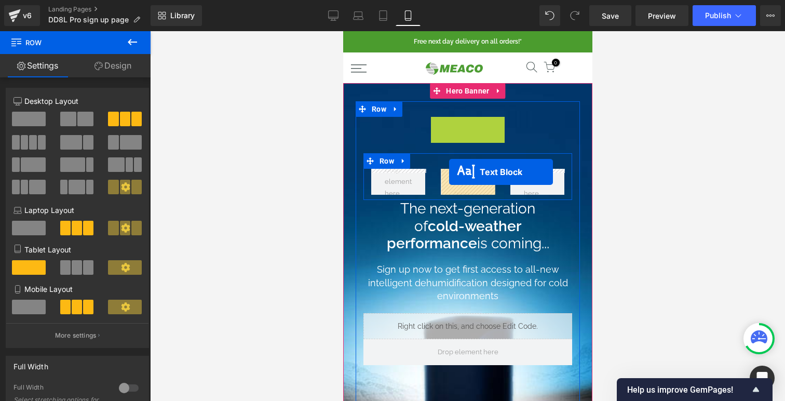
drag, startPoint x: 440, startPoint y: 124, endPoint x: 449, endPoint y: 172, distance: 48.5
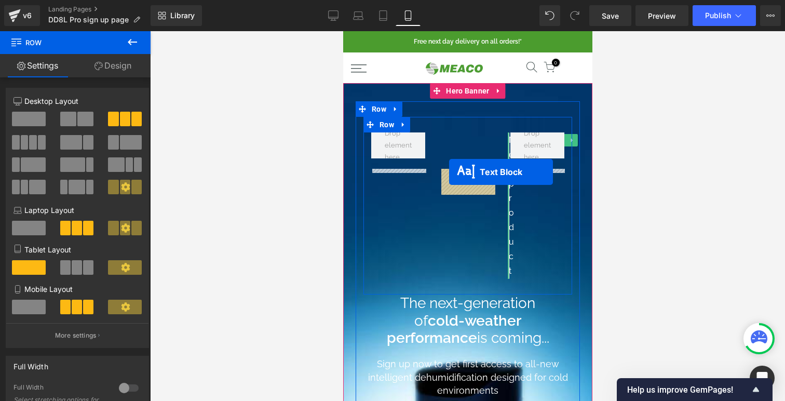
scroll to position [1269, 249]
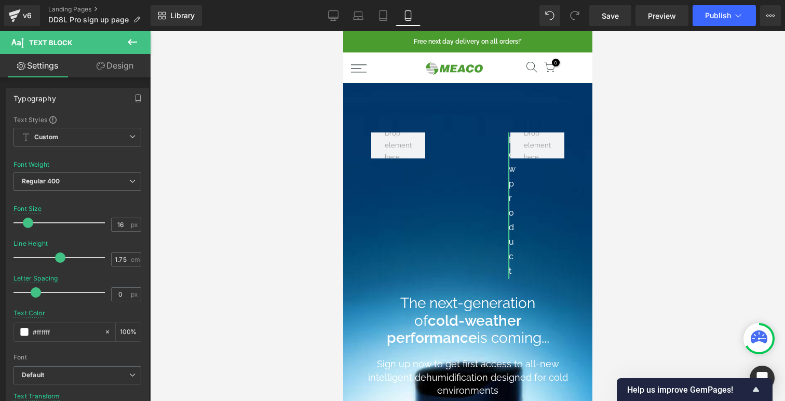
click at [107, 66] on link "Design" at bounding box center [114, 65] width 75 height 23
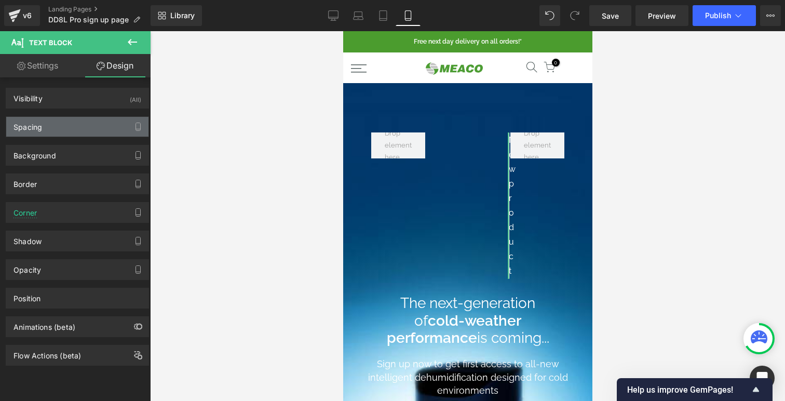
click at [56, 126] on div "Spacing" at bounding box center [77, 127] width 142 height 20
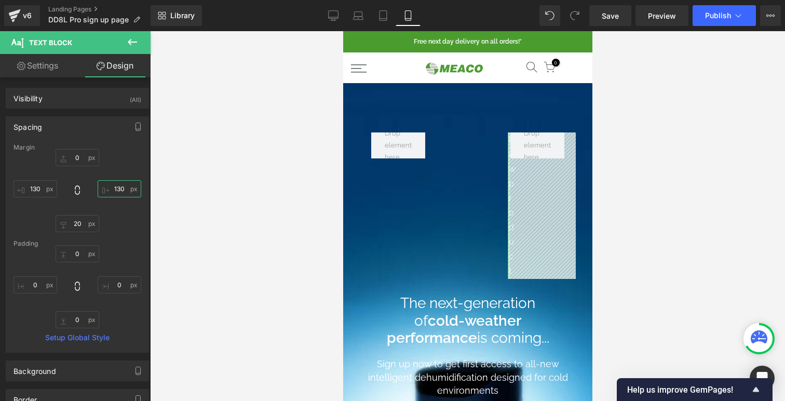
click at [114, 183] on input "130" at bounding box center [120, 188] width 44 height 17
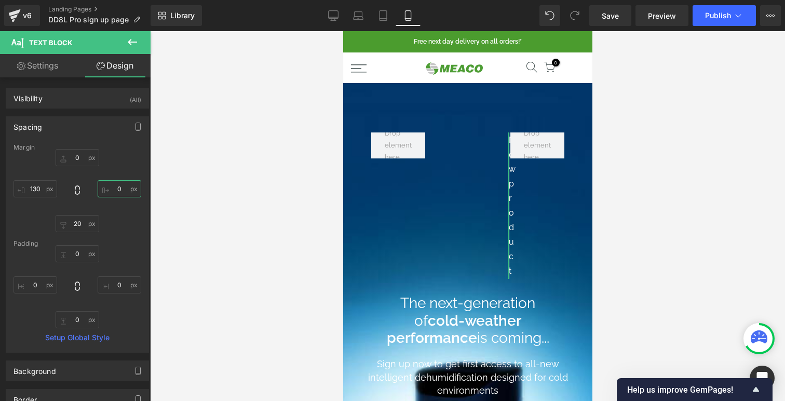
type input "0"
click at [38, 188] on input "130" at bounding box center [36, 188] width 44 height 17
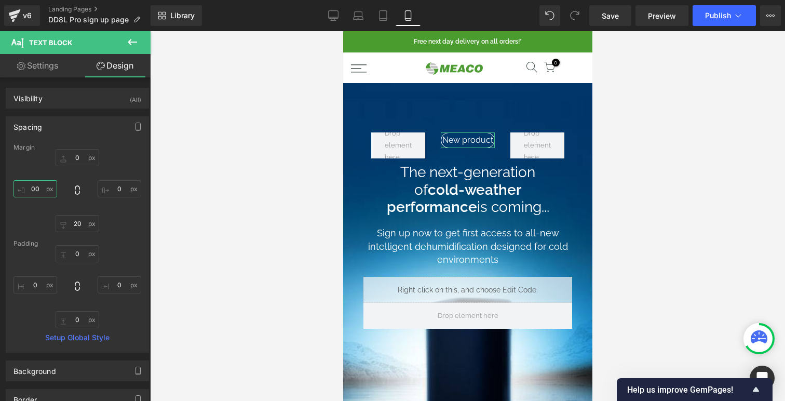
scroll to position [1138, 249]
type input "00"
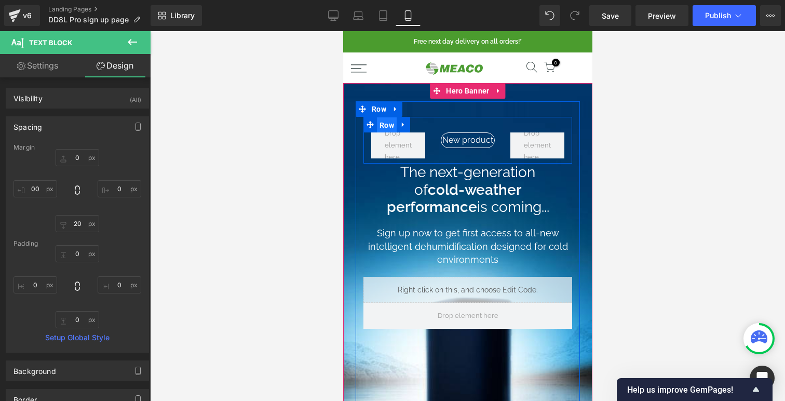
click at [388, 126] on span "Row" at bounding box center [387, 125] width 20 height 16
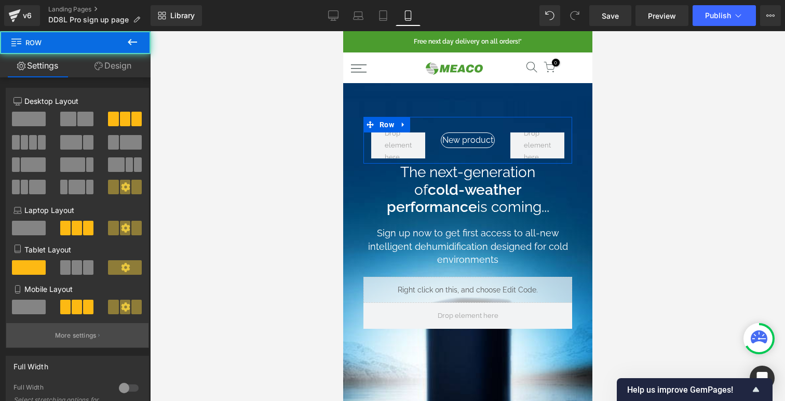
click at [64, 342] on button "More settings" at bounding box center [77, 335] width 142 height 24
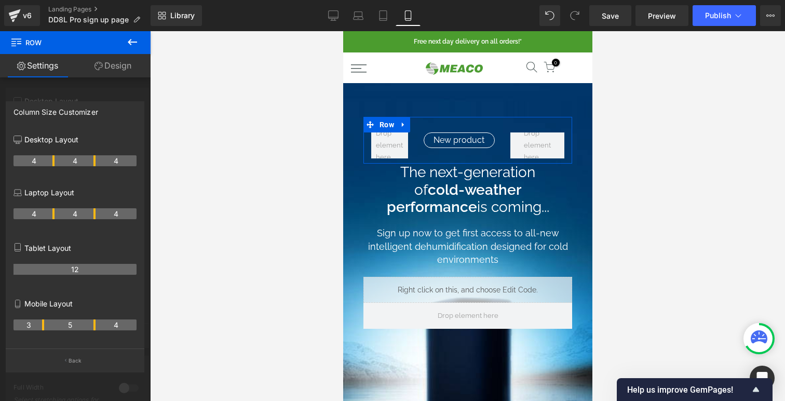
drag, startPoint x: 54, startPoint y: 324, endPoint x: 45, endPoint y: 323, distance: 9.4
click at [45, 323] on tr "3 5 4" at bounding box center [75, 324] width 123 height 11
drag, startPoint x: 93, startPoint y: 325, endPoint x: 108, endPoint y: 325, distance: 14.6
click at [108, 325] on tr "3 6 3" at bounding box center [75, 324] width 123 height 11
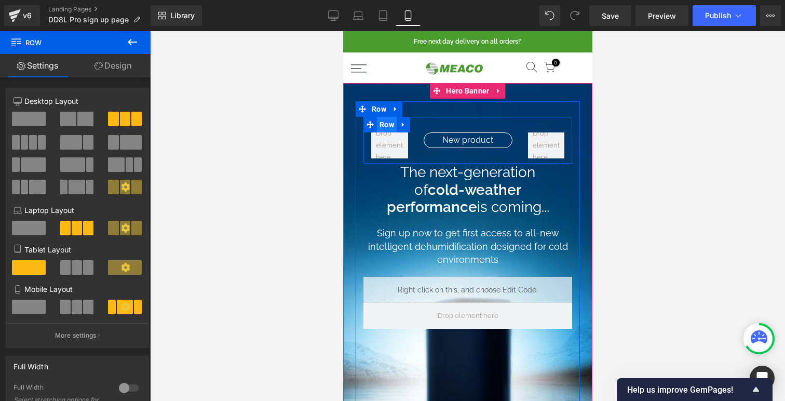
click at [391, 125] on span "Row" at bounding box center [387, 125] width 20 height 16
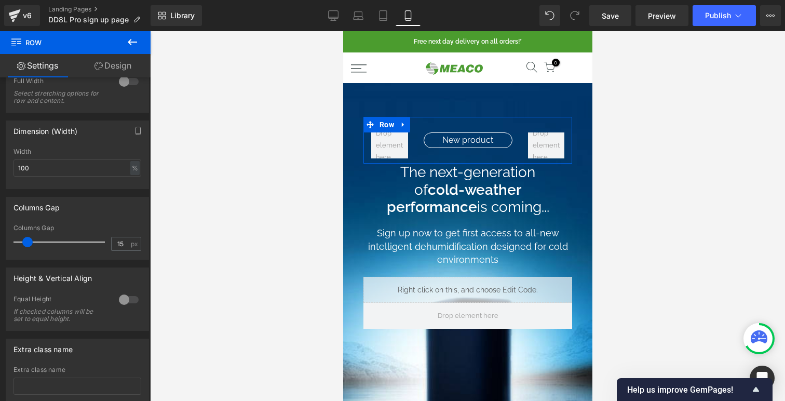
scroll to position [313, 0]
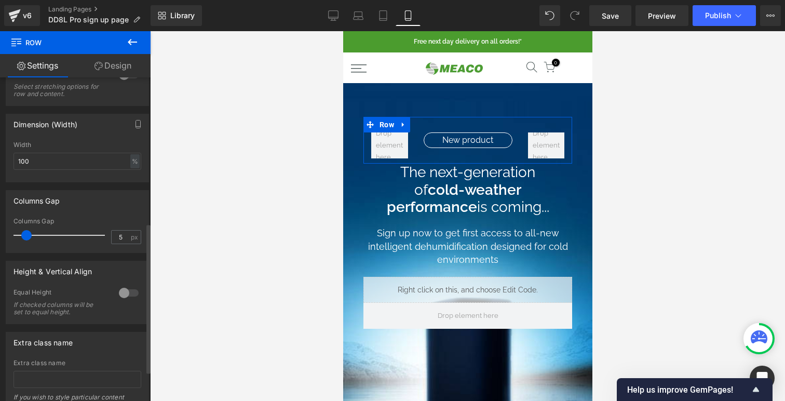
type input "0"
drag, startPoint x: 25, startPoint y: 234, endPoint x: 0, endPoint y: 235, distance: 25.5
click at [0, 235] on div "Columns Gap 0px Columns Gap 0 px" at bounding box center [77, 217] width 155 height 71
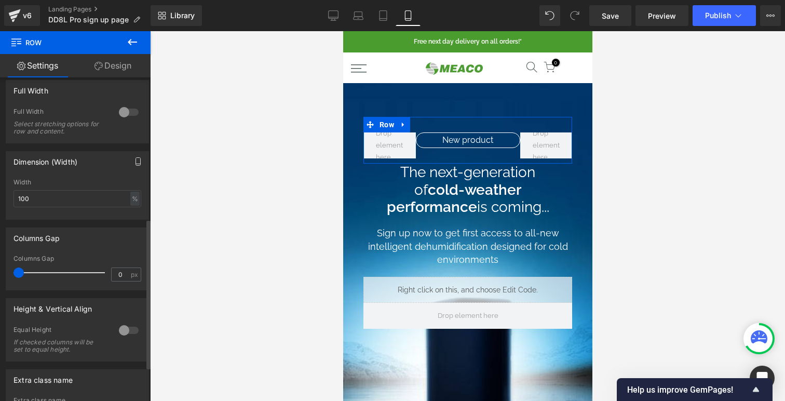
scroll to position [258, 0]
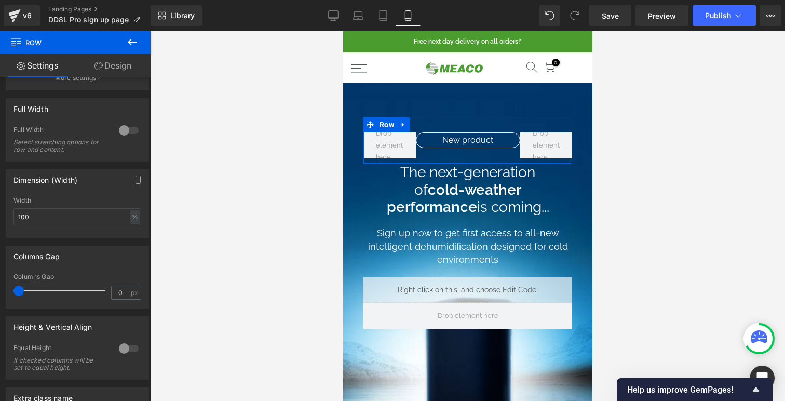
click at [106, 57] on link "Design" at bounding box center [112, 65] width 75 height 23
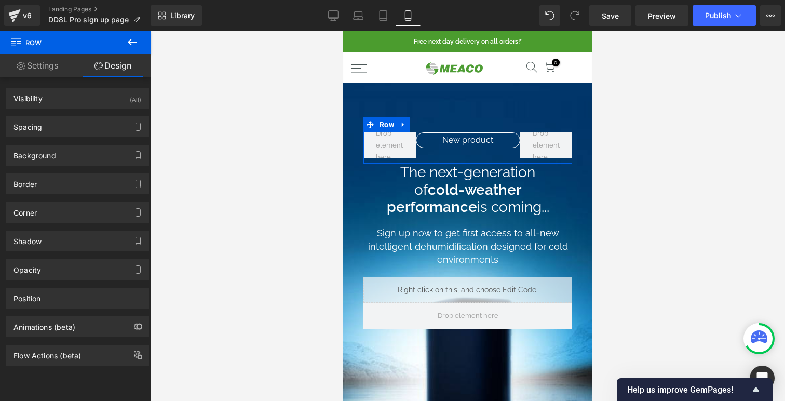
click at [49, 63] on link "Settings" at bounding box center [37, 65] width 75 height 23
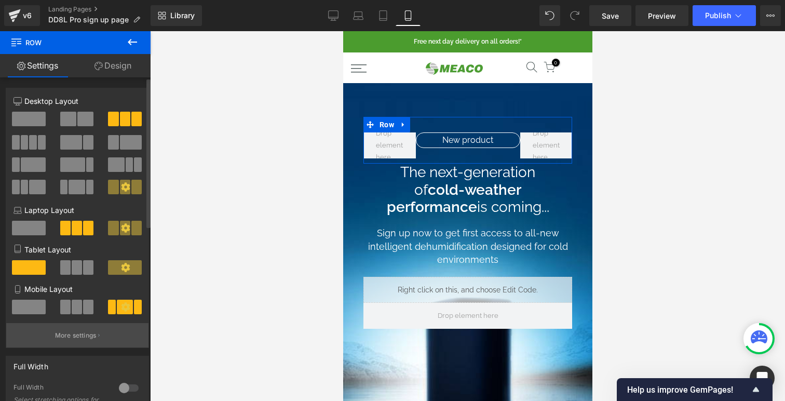
scroll to position [6, 0]
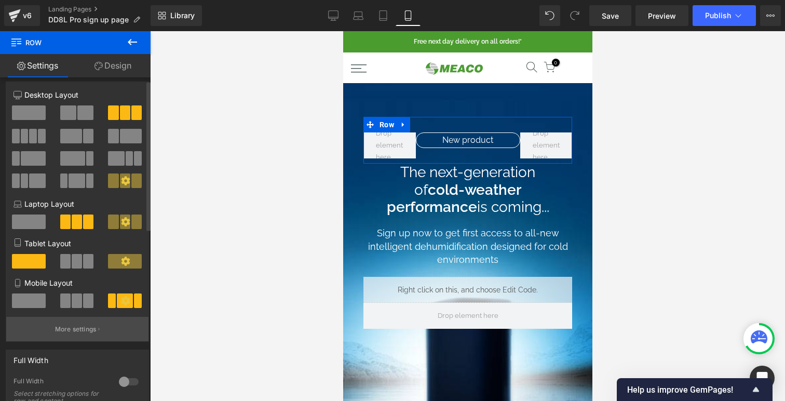
click at [77, 333] on p "More settings" at bounding box center [76, 329] width 42 height 9
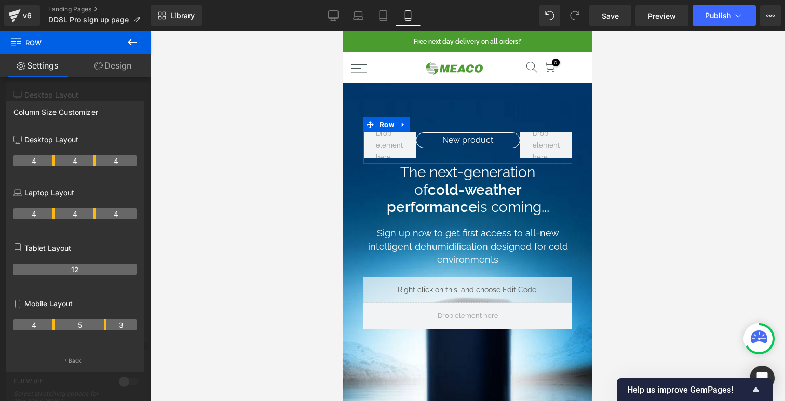
drag, startPoint x: 43, startPoint y: 326, endPoint x: 51, endPoint y: 326, distance: 8.8
click at [51, 326] on th "4" at bounding box center [34, 324] width 41 height 11
drag, startPoint x: 104, startPoint y: 323, endPoint x: 92, endPoint y: 323, distance: 11.9
click at [92, 323] on th "4" at bounding box center [75, 324] width 41 height 11
click at [112, 71] on link "Design" at bounding box center [112, 65] width 75 height 23
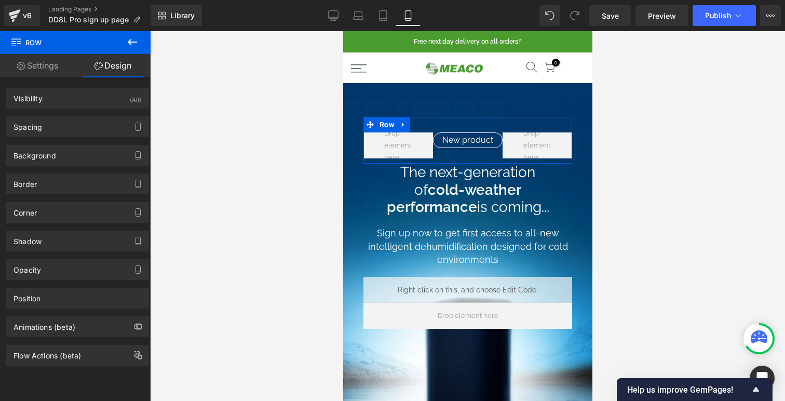
type input "0"
type input "30"
type input "0"
type input "10"
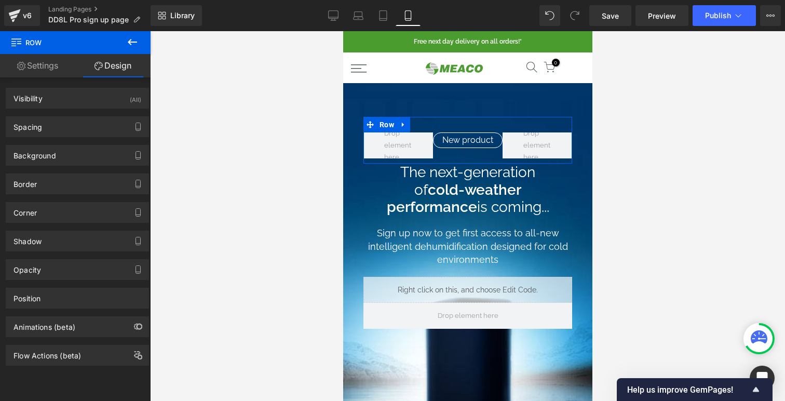
type input "0"
click at [86, 119] on div "Spacing" at bounding box center [77, 127] width 142 height 20
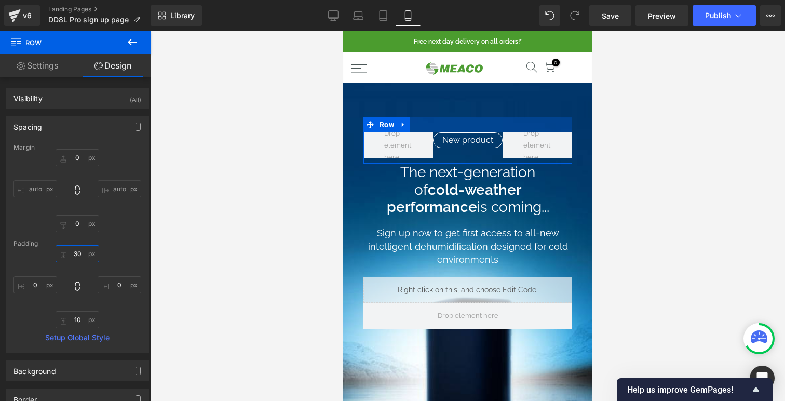
click at [76, 253] on input "30" at bounding box center [78, 253] width 44 height 17
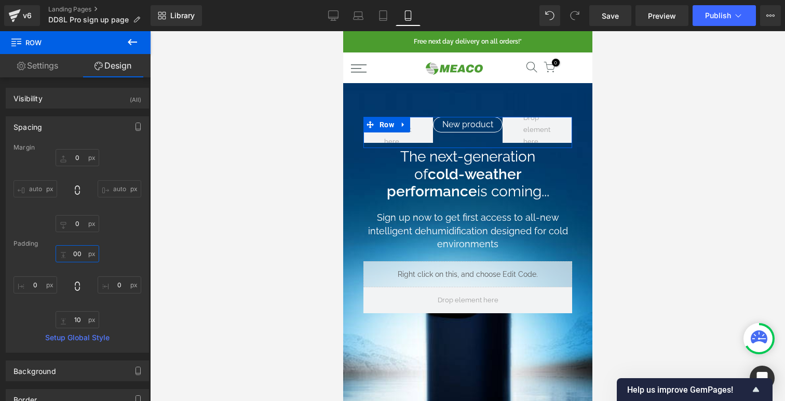
type input "00"
click at [74, 324] on input "10" at bounding box center [78, 319] width 44 height 17
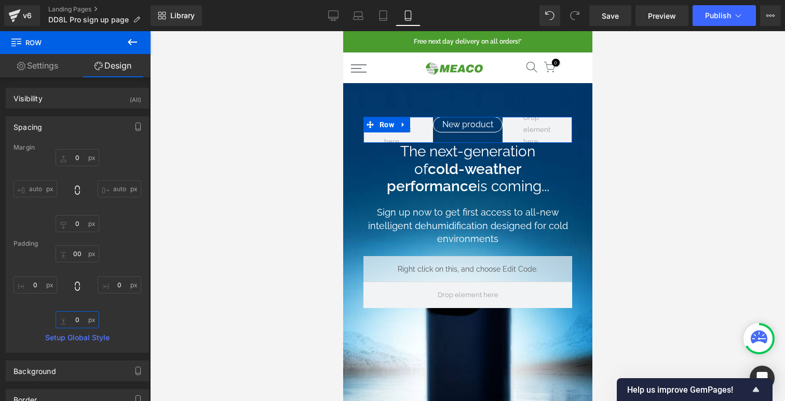
type input "0"
click at [71, 253] on input "00" at bounding box center [78, 253] width 44 height 17
type input "0"
click at [618, 14] on span "Save" at bounding box center [610, 15] width 17 height 11
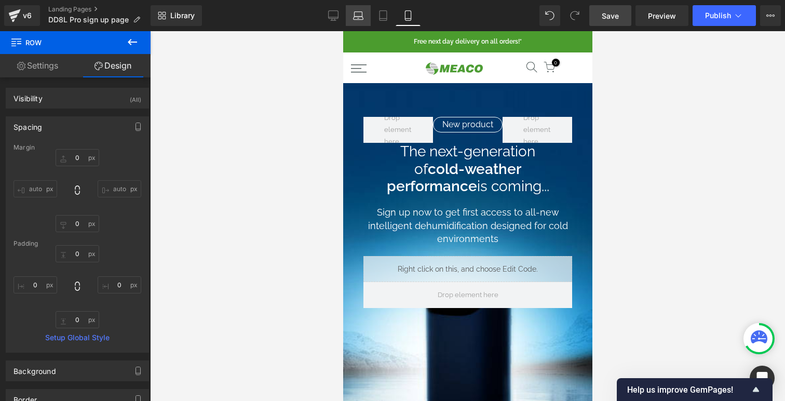
click at [354, 11] on icon at bounding box center [358, 15] width 10 height 10
type input "0"
type input "30"
type input "0"
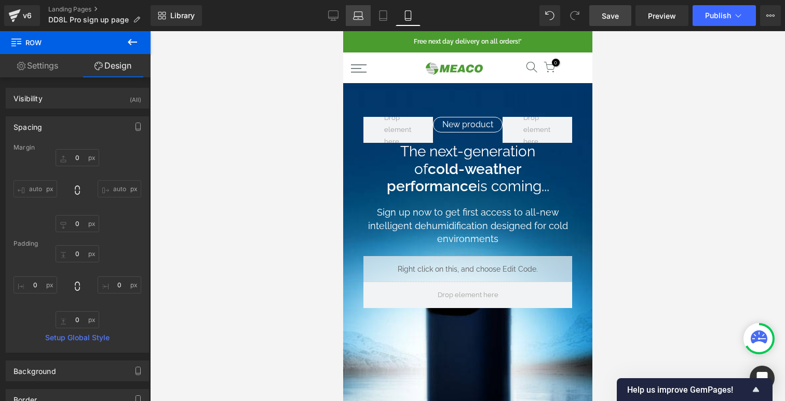
type input "10"
type input "0"
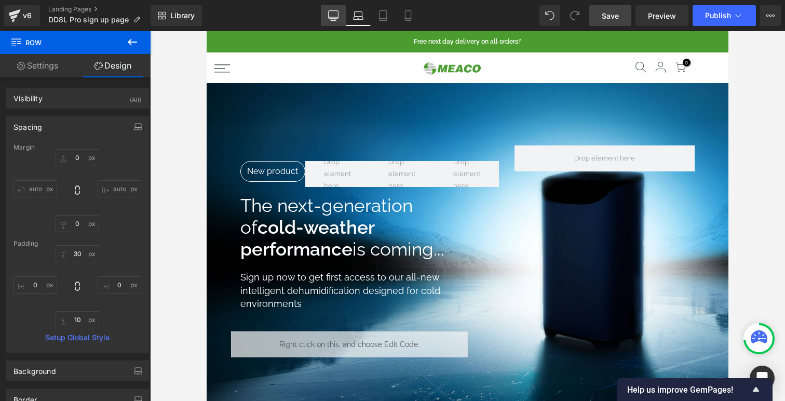
scroll to position [1376, 522]
click at [335, 15] on icon at bounding box center [333, 15] width 10 height 10
type input "0"
type input "30"
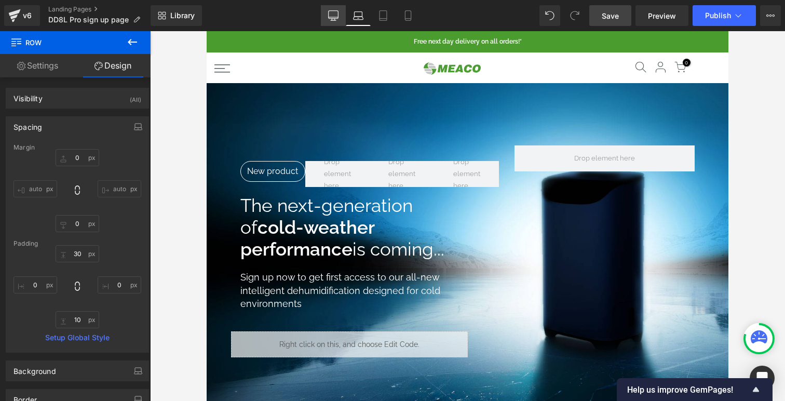
type input "0"
type input "10"
type input "0"
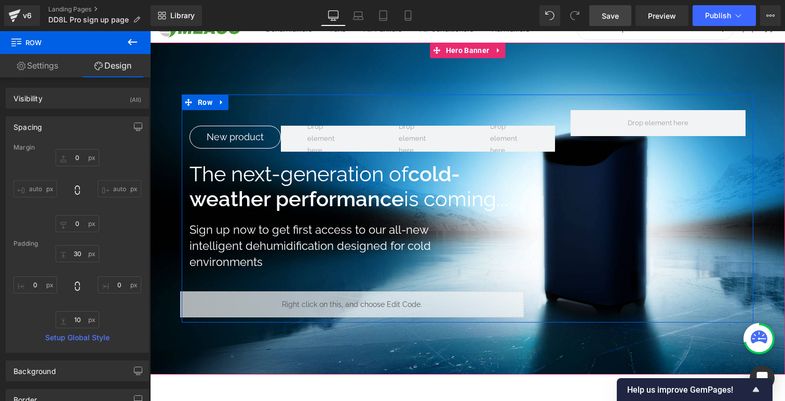
scroll to position [39, 0]
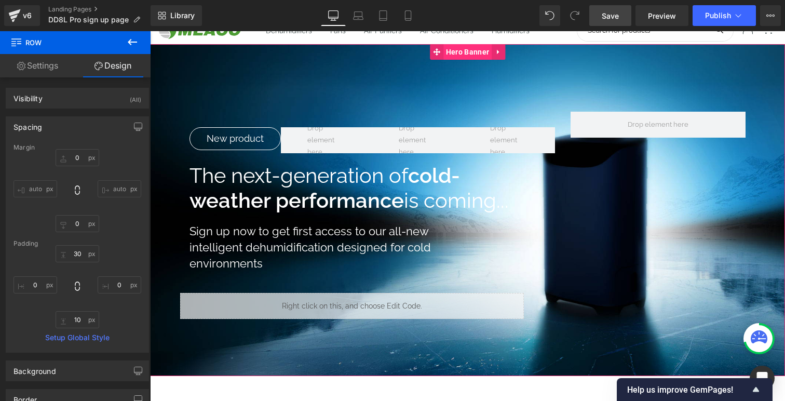
click at [464, 57] on span "Hero Banner" at bounding box center [468, 52] width 48 height 16
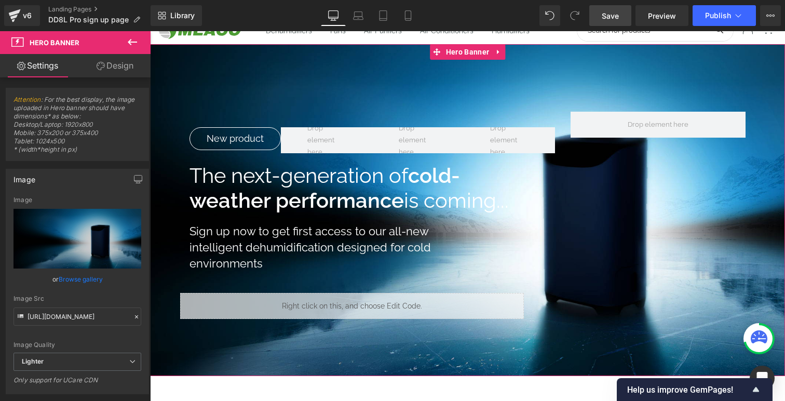
click at [68, 280] on link "Browse gallery" at bounding box center [81, 279] width 44 height 18
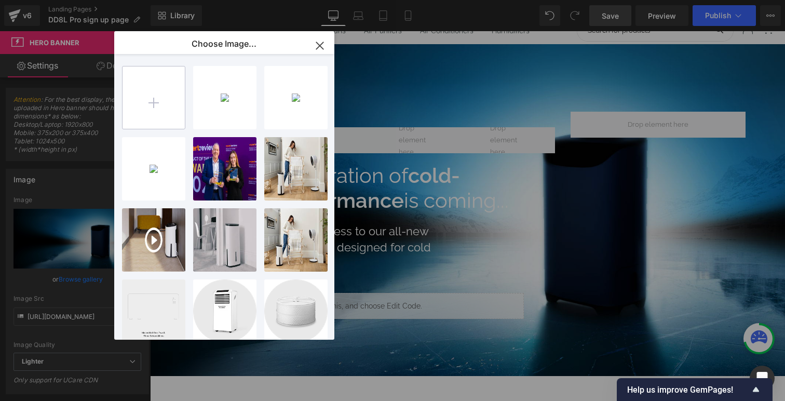
click at [175, 106] on input "file" at bounding box center [154, 97] width 62 height 62
type input "C:\fakepath\DD8L Pro-sign up_1920x900.jpg"
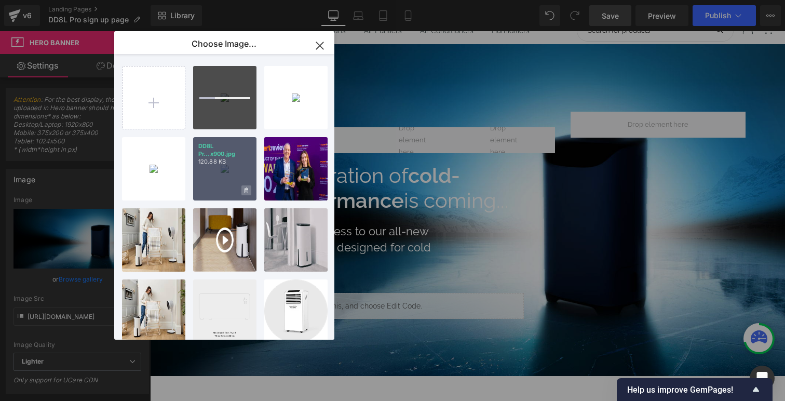
click at [244, 190] on span at bounding box center [247, 190] width 10 height 10
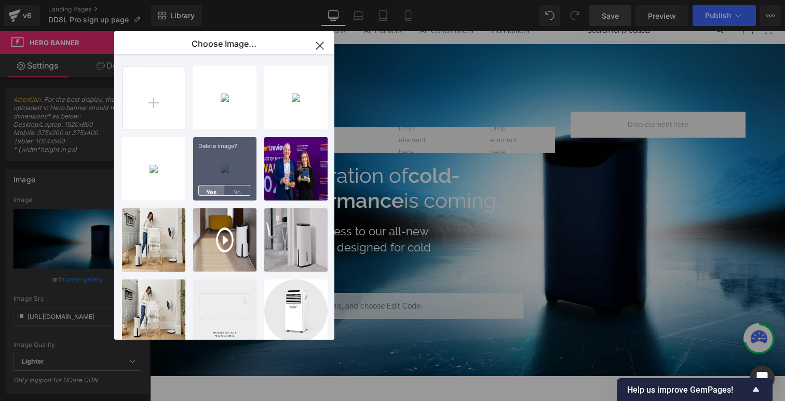
click at [218, 189] on span "Yes" at bounding box center [211, 190] width 26 height 11
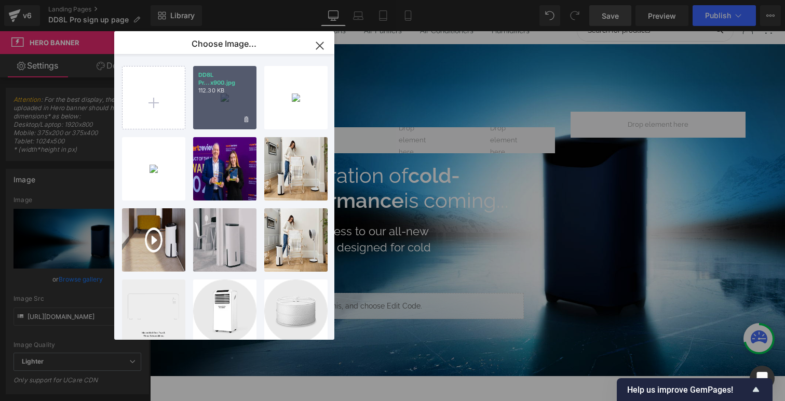
click at [233, 105] on div "DD8L Pr...x900.jpg 112.30 KB" at bounding box center [224, 97] width 63 height 63
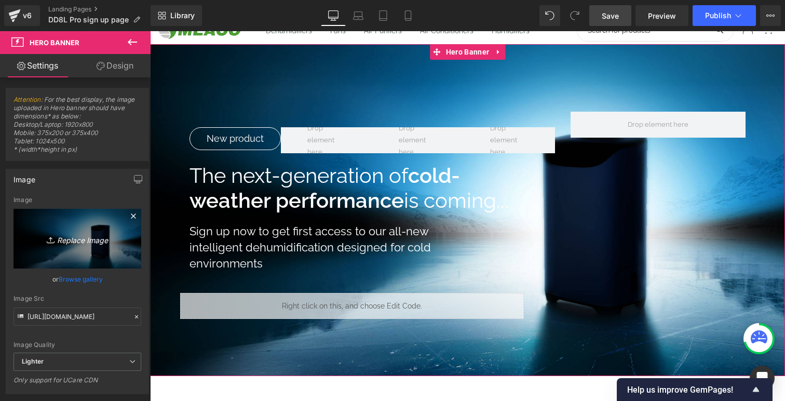
click at [78, 241] on icon "Replace Image" at bounding box center [77, 238] width 83 height 13
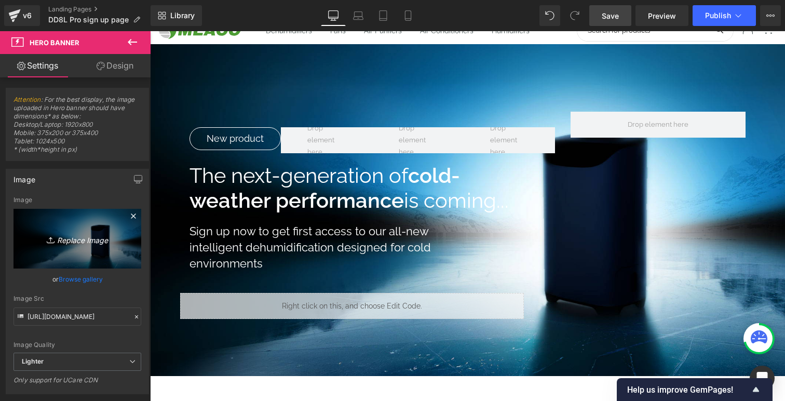
type input "C:\fakepath\DD8L Pro-sign up_1920x900.jpg"
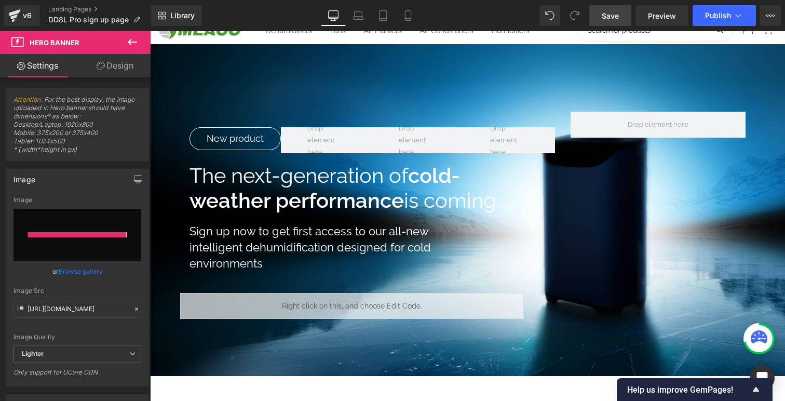
type input "[URL][DOMAIN_NAME]"
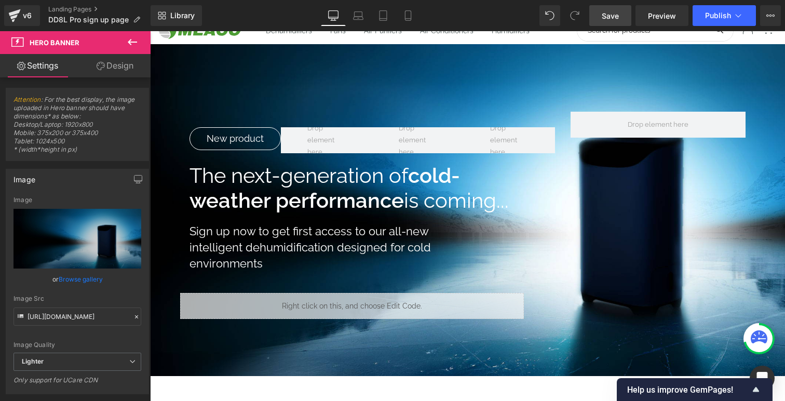
click at [618, 9] on link "Save" at bounding box center [611, 15] width 42 height 21
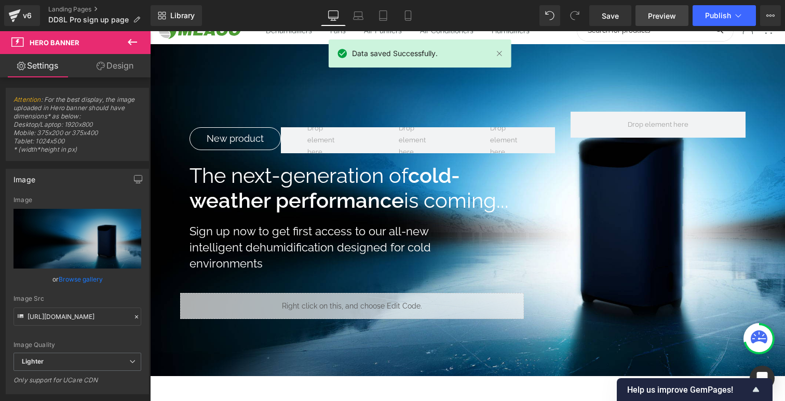
click at [659, 21] on span "Preview" at bounding box center [662, 15] width 28 height 11
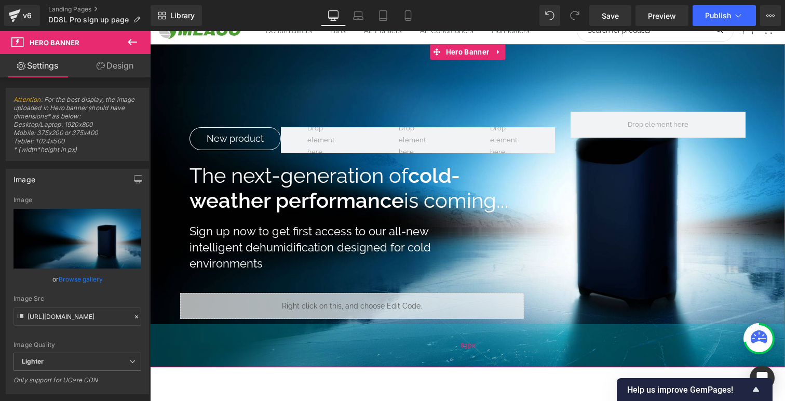
scroll to position [5, 5]
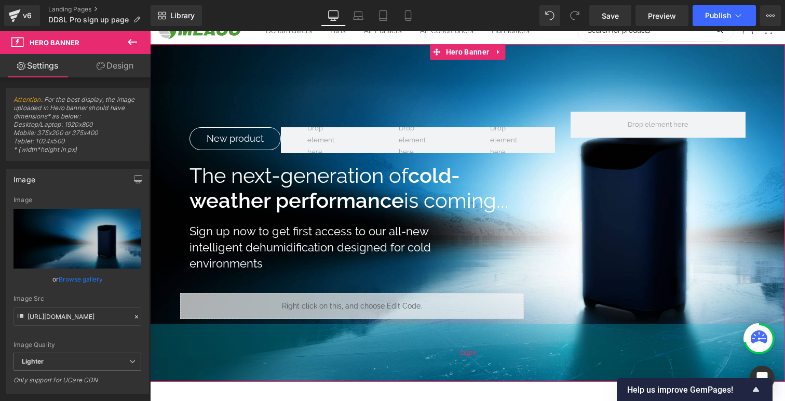
drag, startPoint x: 546, startPoint y: 326, endPoint x: 546, endPoint y: 332, distance: 5.7
click at [546, 332] on div "111px" at bounding box center [467, 353] width 635 height 58
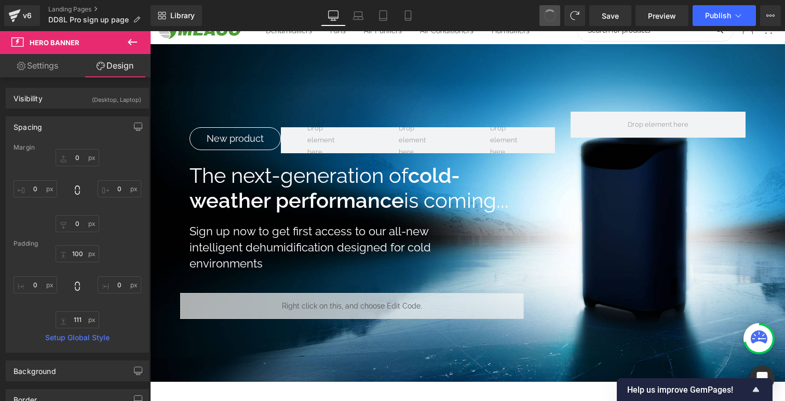
type input "0"
type input "100"
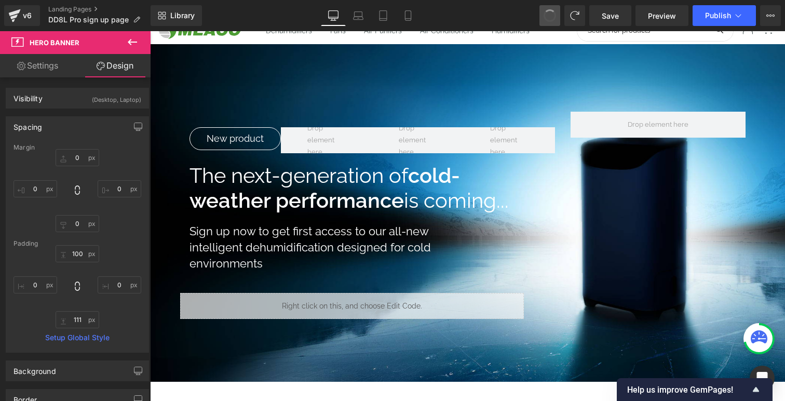
type input "0"
type input "100"
type input "0"
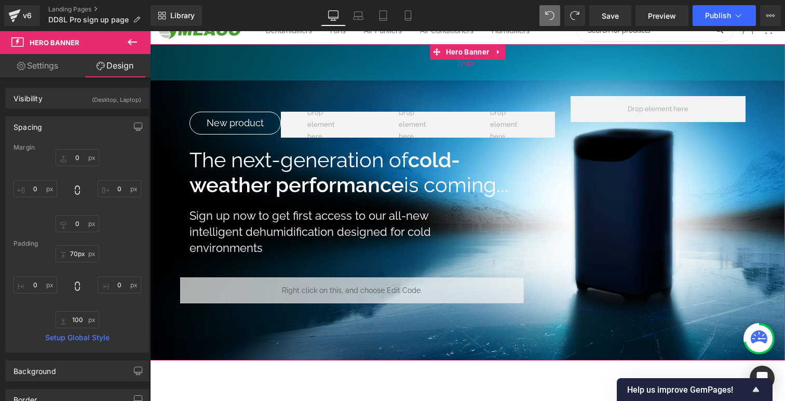
scroll to position [995, 635]
drag, startPoint x: 555, startPoint y: 82, endPoint x: 555, endPoint y: 66, distance: 15.6
click at [555, 66] on div "70px" at bounding box center [467, 62] width 635 height 36
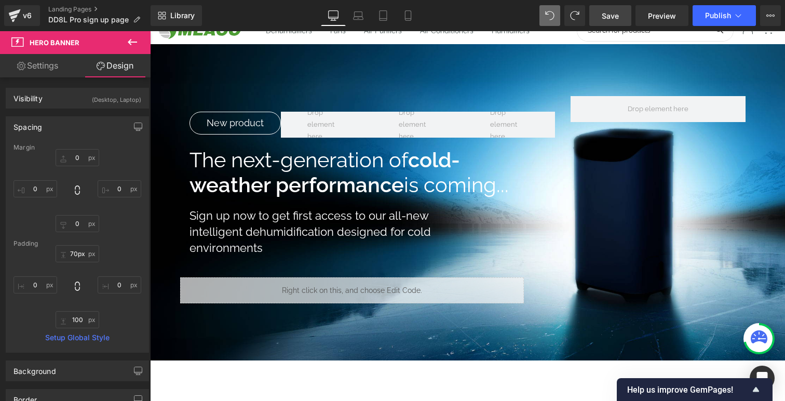
click at [621, 18] on link "Save" at bounding box center [611, 15] width 42 height 21
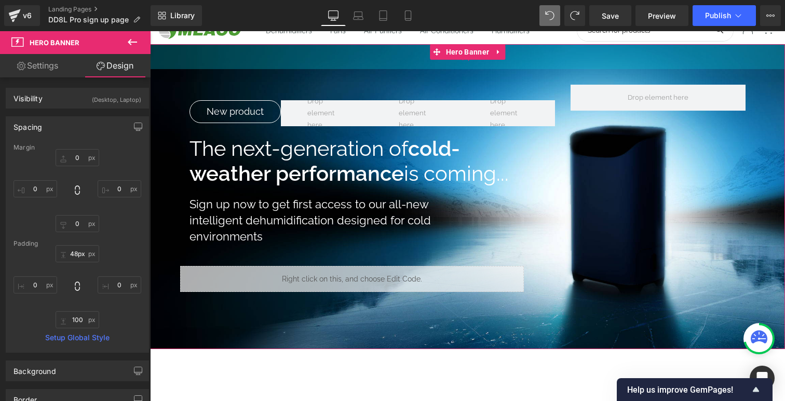
scroll to position [983, 635]
drag, startPoint x: 483, startPoint y: 77, endPoint x: 483, endPoint y: 66, distance: 11.4
click at [483, 66] on div "48px" at bounding box center [467, 56] width 635 height 25
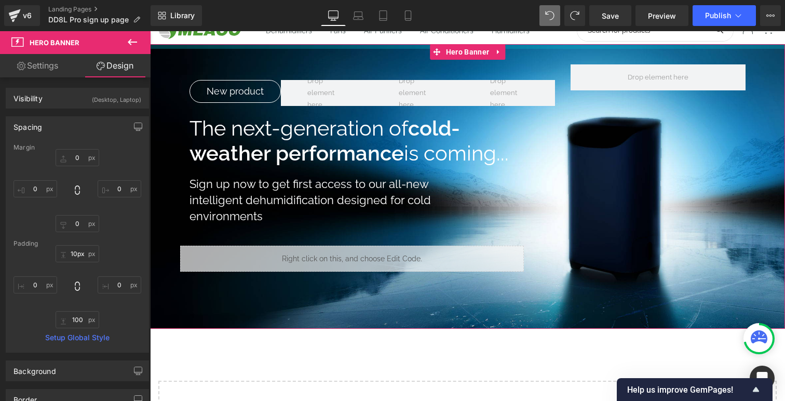
scroll to position [5, 5]
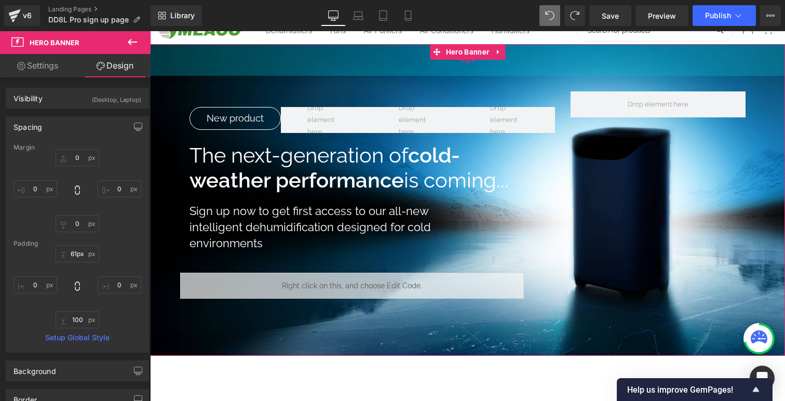
type input "60px"
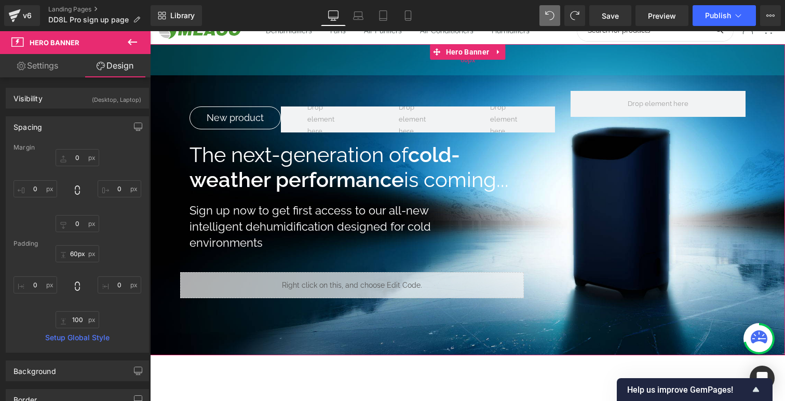
drag, startPoint x: 558, startPoint y: 60, endPoint x: 582, endPoint y: 66, distance: 25.2
click at [582, 66] on div "60px" at bounding box center [467, 59] width 635 height 31
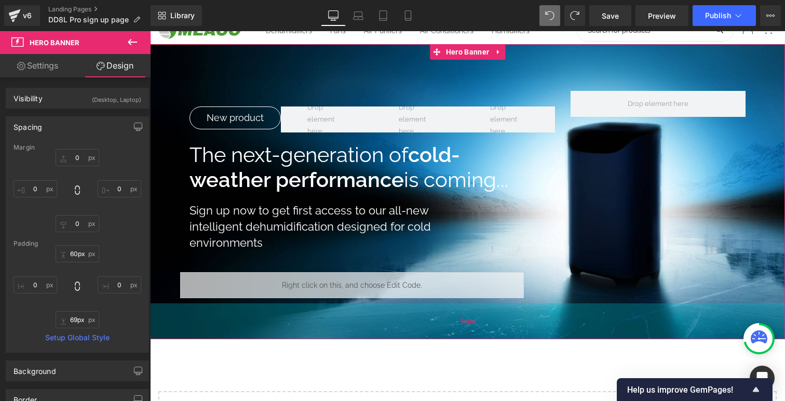
type input "70px"
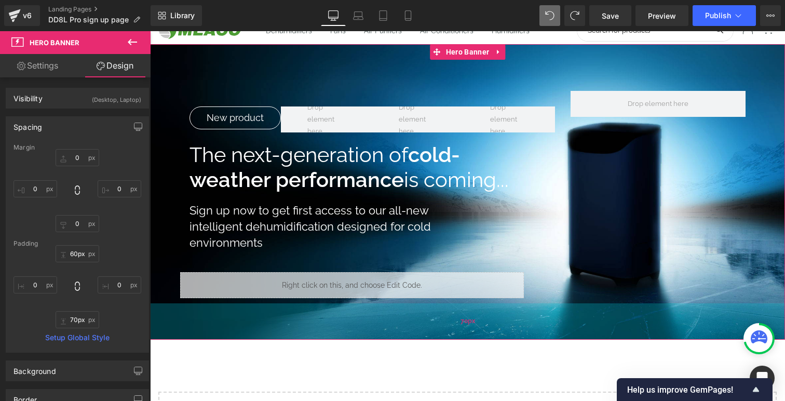
drag, startPoint x: 556, startPoint y: 328, endPoint x: 556, endPoint y: 312, distance: 15.6
click at [556, 312] on div "70px" at bounding box center [467, 321] width 635 height 36
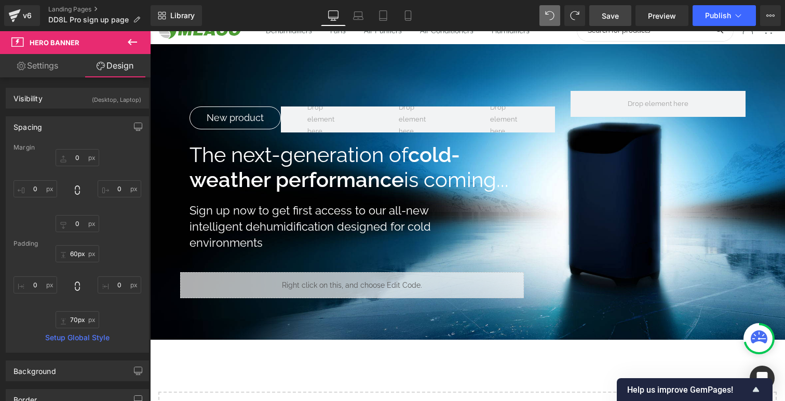
click at [611, 23] on link "Save" at bounding box center [611, 15] width 42 height 21
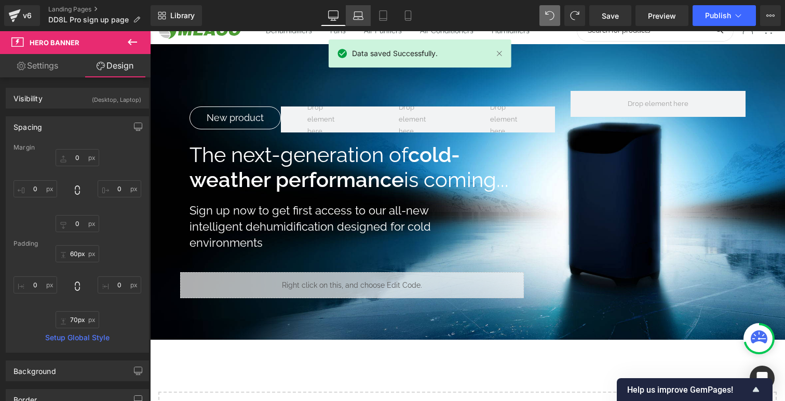
click at [359, 17] on icon at bounding box center [359, 18] width 10 height 3
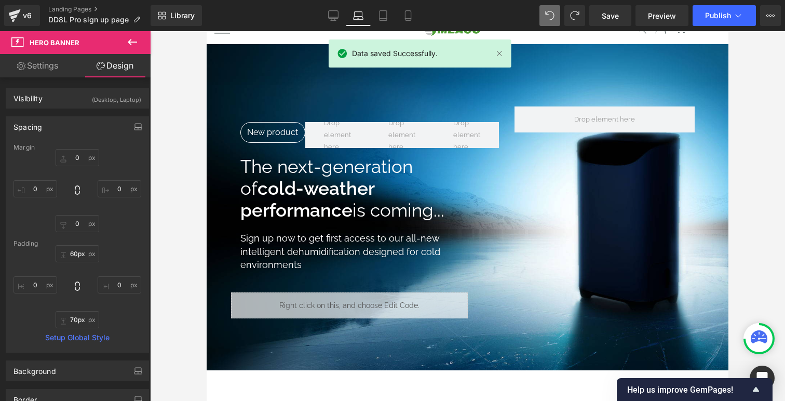
type input "0"
type input "90"
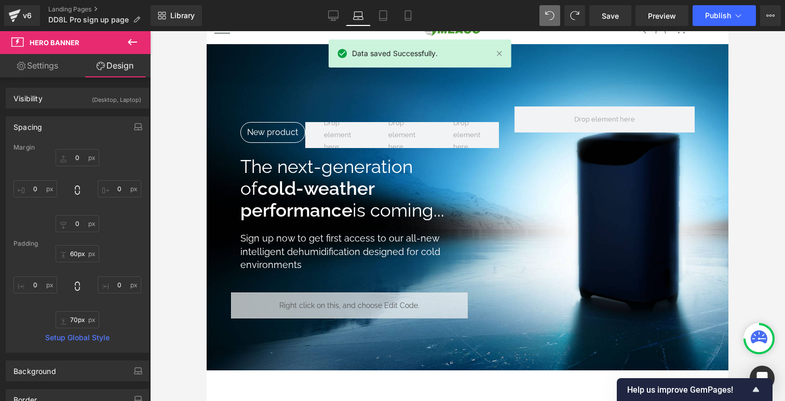
type input "0"
type input "90"
type input "0"
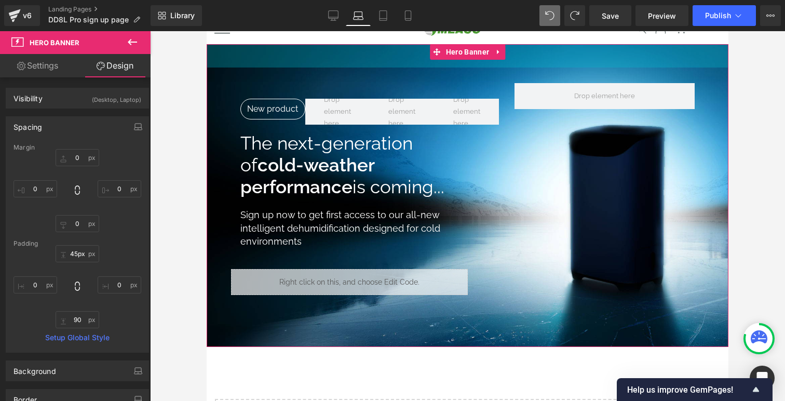
drag, startPoint x: 549, startPoint y: 63, endPoint x: 566, endPoint y: 39, distance: 29.3
click at [78, 252] on input "45px" at bounding box center [78, 253] width 44 height 17
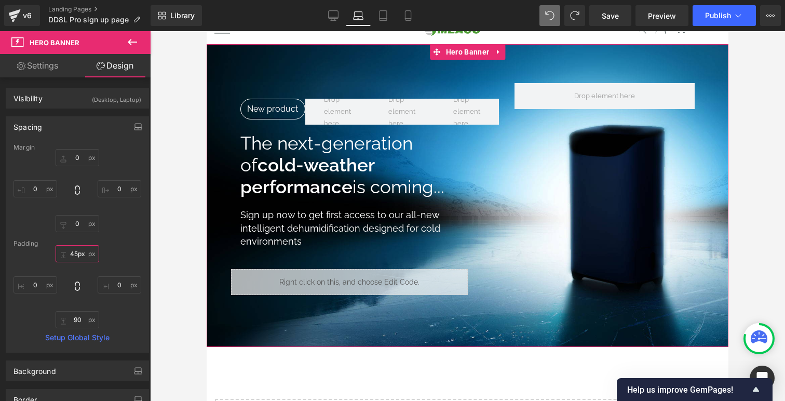
type input "5x"
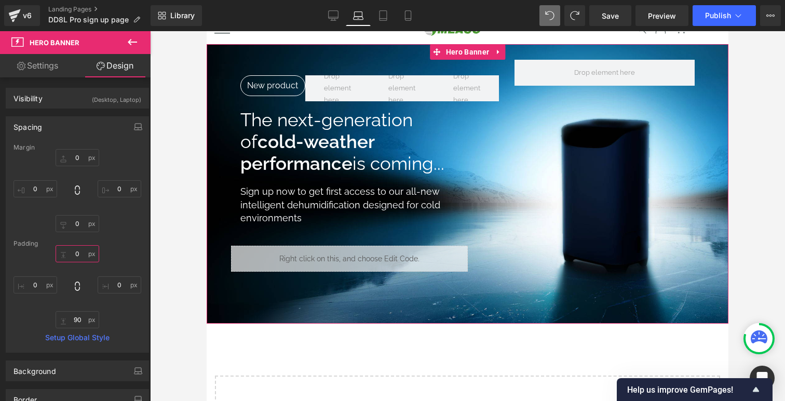
type input "0"
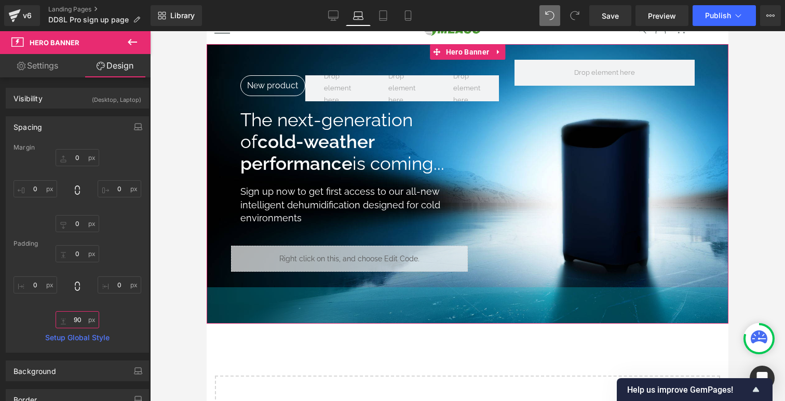
click at [75, 324] on input "90" at bounding box center [78, 319] width 44 height 17
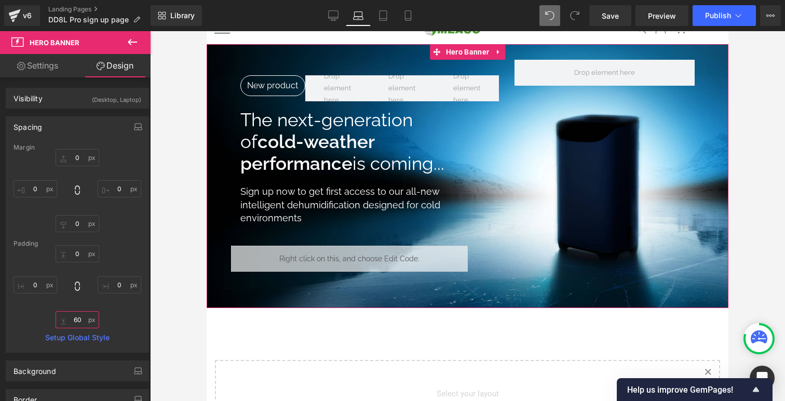
type input "6"
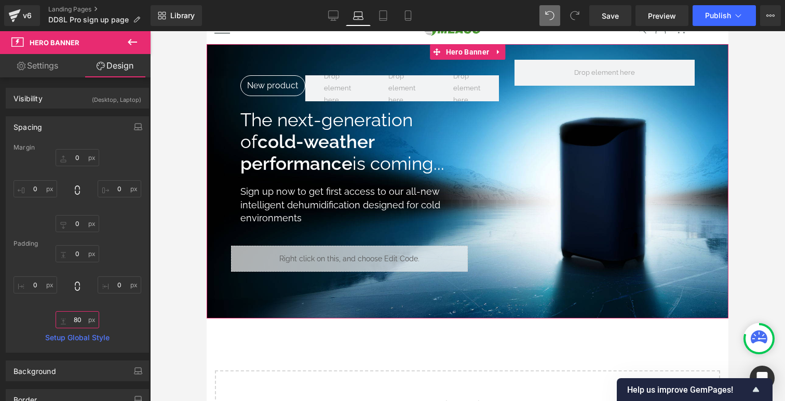
type input "8"
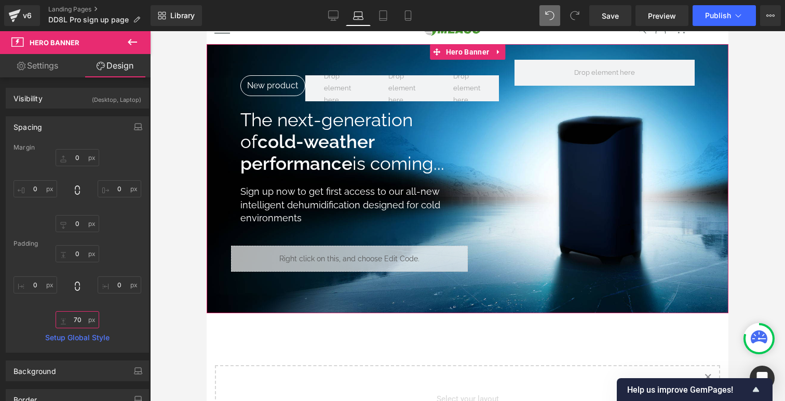
type input "70"
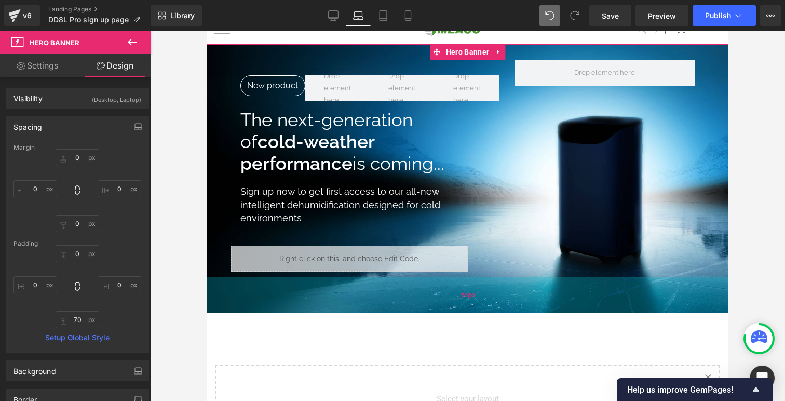
click at [500, 300] on div "70px" at bounding box center [468, 295] width 522 height 36
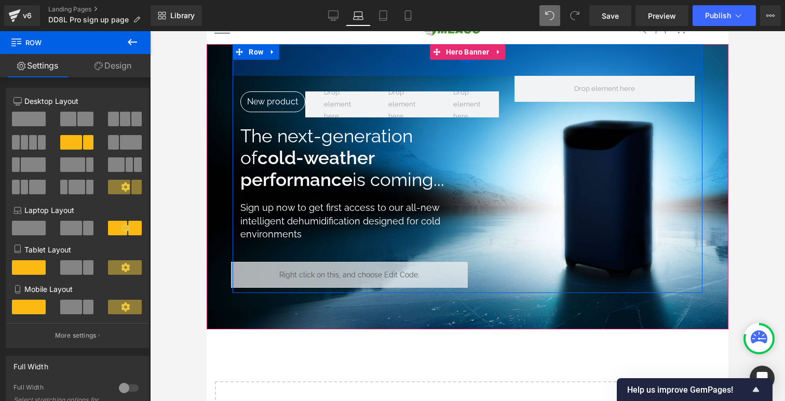
drag, startPoint x: 526, startPoint y: 56, endPoint x: 526, endPoint y: 71, distance: 14.5
click at [526, 71] on div "61px" at bounding box center [468, 60] width 470 height 32
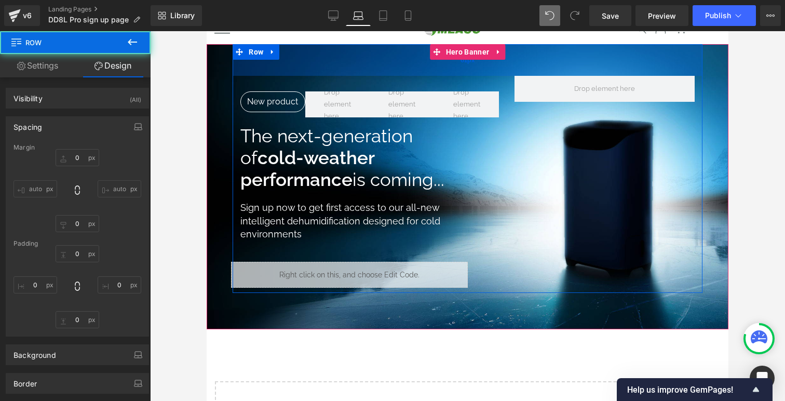
type input "0"
type input "59"
type input "0"
type input "10"
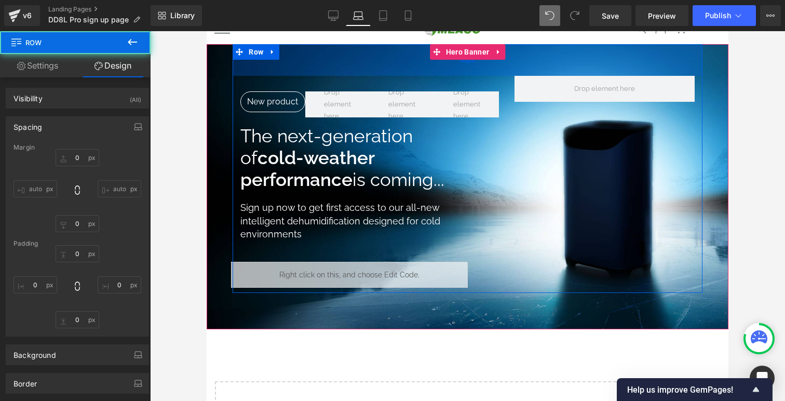
type input "0"
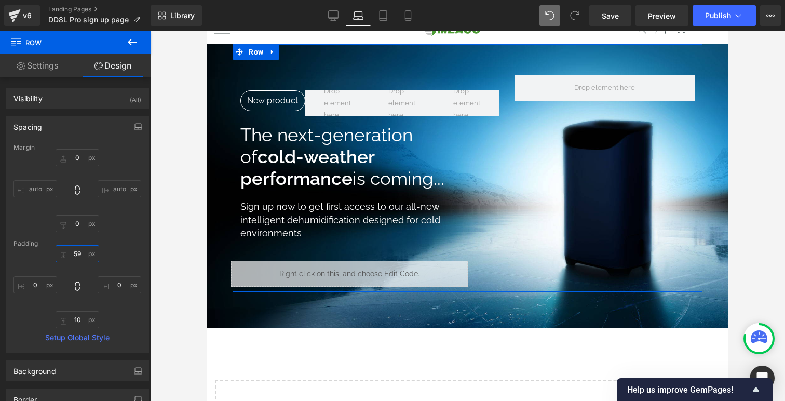
click at [74, 255] on input "59" at bounding box center [78, 253] width 44 height 17
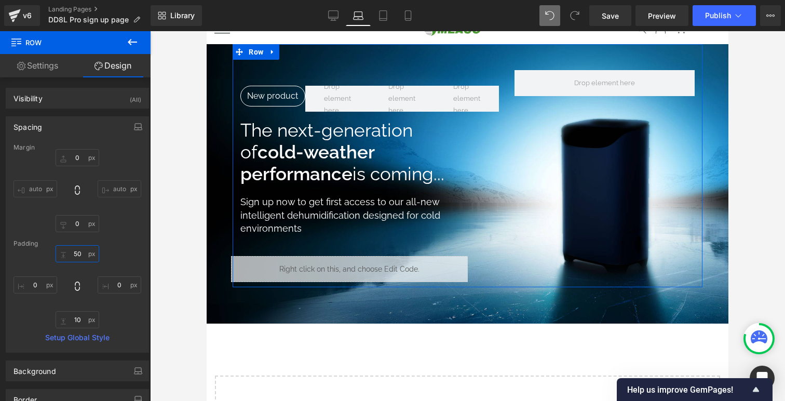
type input "50"
click at [77, 317] on input "10" at bounding box center [78, 319] width 44 height 17
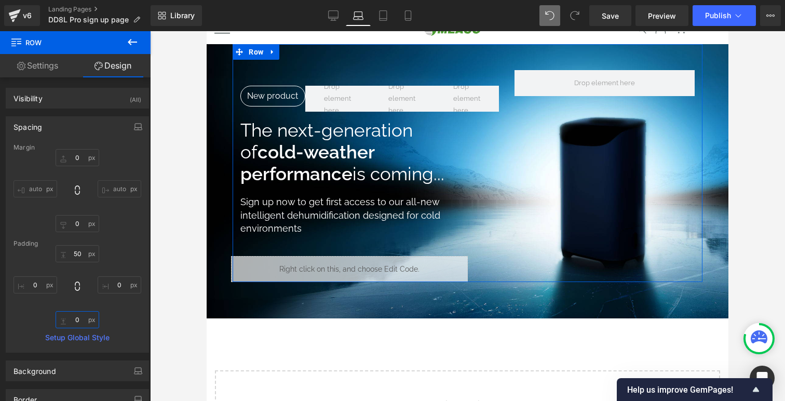
type input "0"
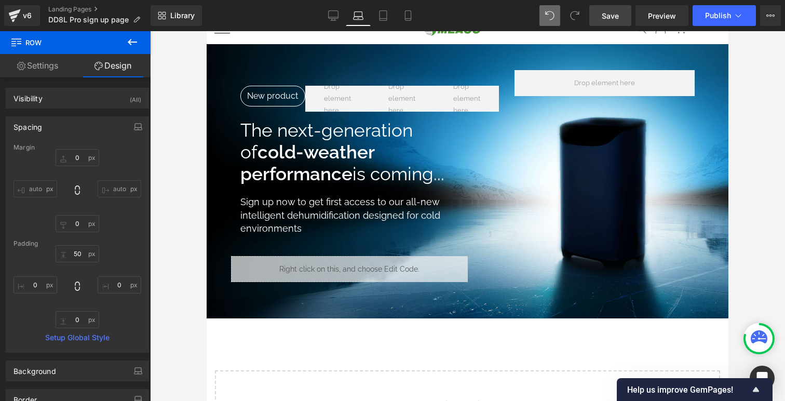
click at [603, 20] on link "Save" at bounding box center [611, 15] width 42 height 21
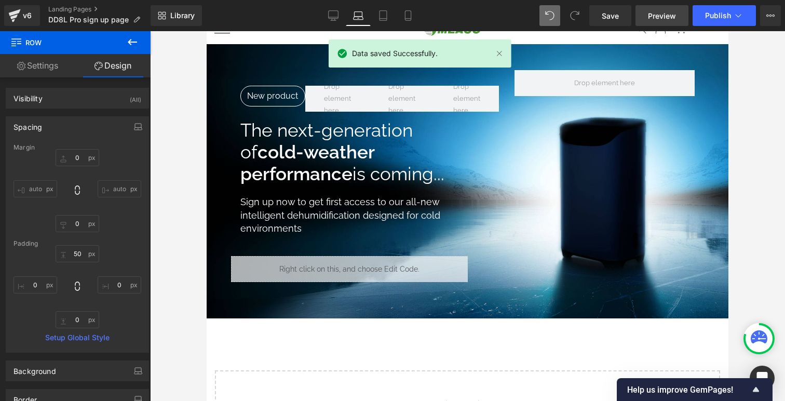
click at [647, 22] on link "Preview" at bounding box center [662, 15] width 53 height 21
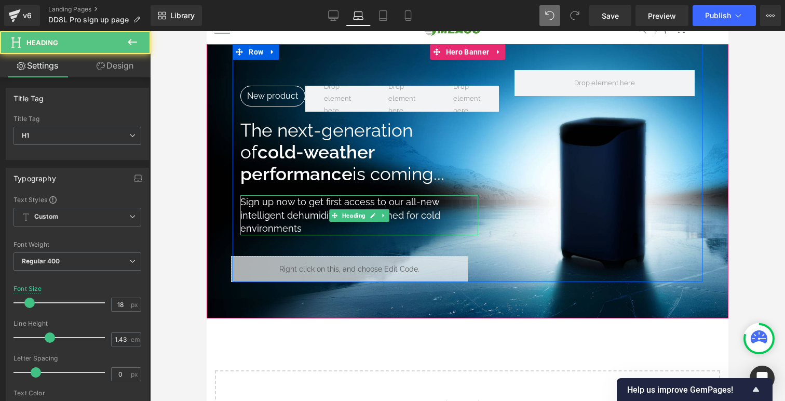
click at [277, 228] on h1 "Sign up now to get first access to our all-new intelligent dehumidification des…" at bounding box center [359, 215] width 238 height 40
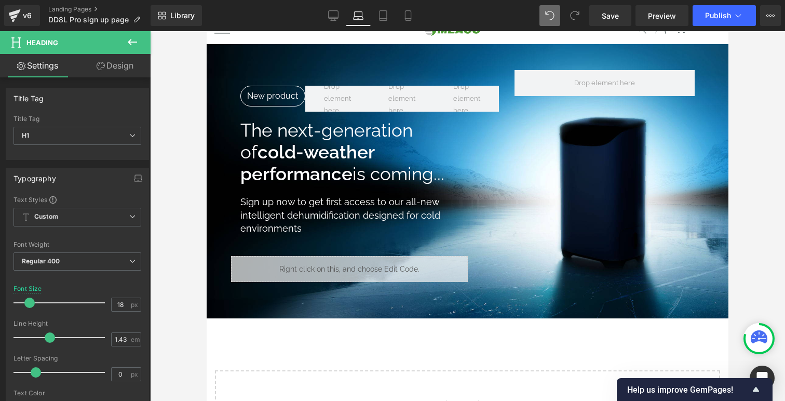
click at [108, 72] on link "Design" at bounding box center [114, 65] width 75 height 23
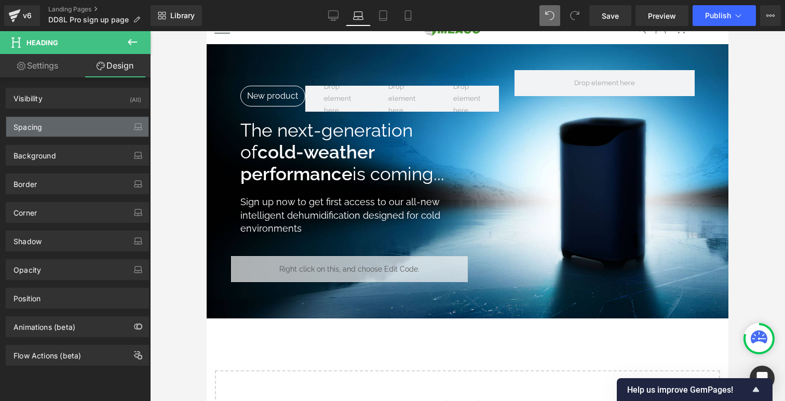
click at [53, 131] on div "Spacing" at bounding box center [77, 127] width 142 height 20
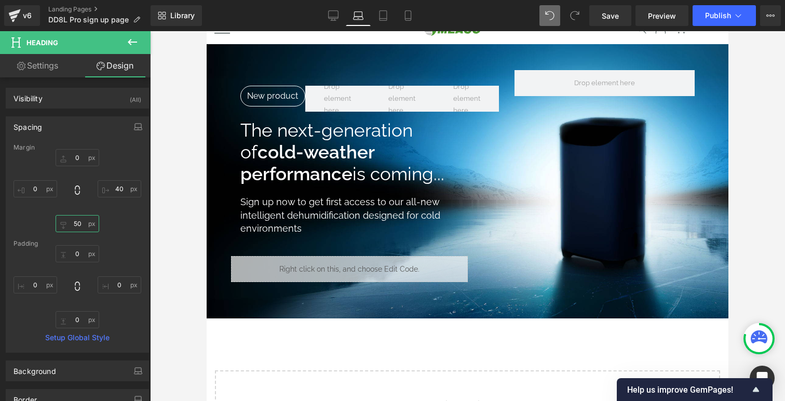
click at [74, 221] on input "50" at bounding box center [78, 223] width 44 height 17
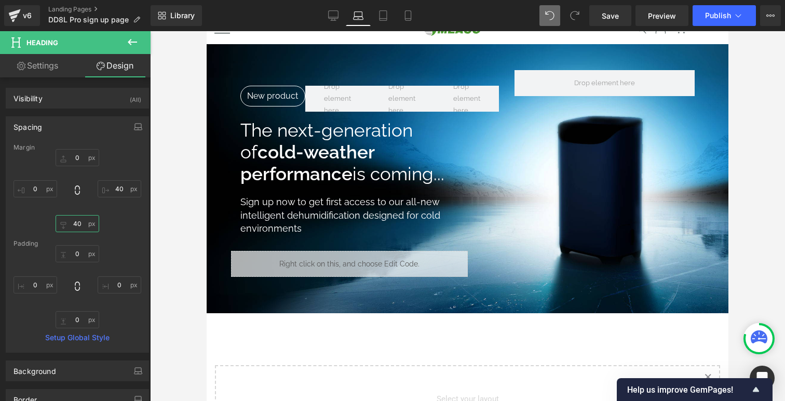
type input "30"
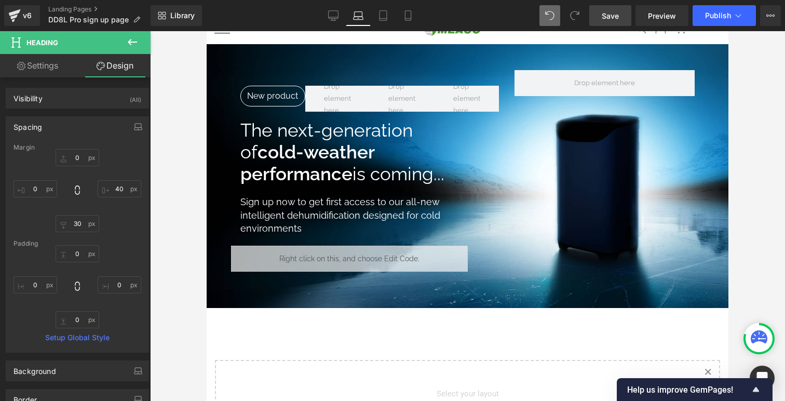
click at [619, 13] on span "Save" at bounding box center [610, 15] width 17 height 11
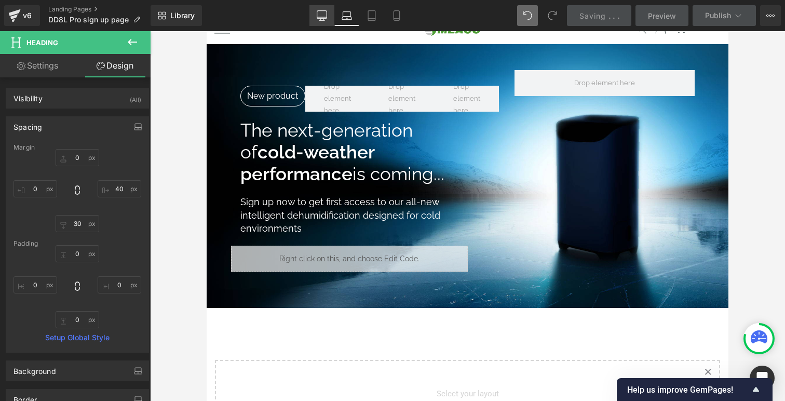
click at [324, 15] on icon at bounding box center [322, 15] width 10 height 10
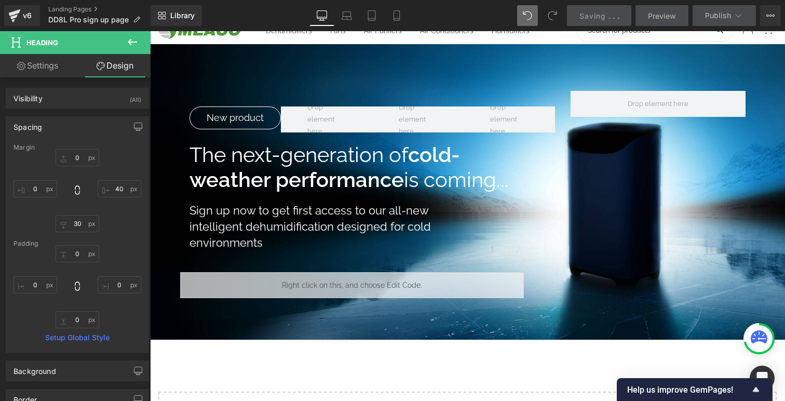
type input "0"
type input "140"
type input "50"
type input "0"
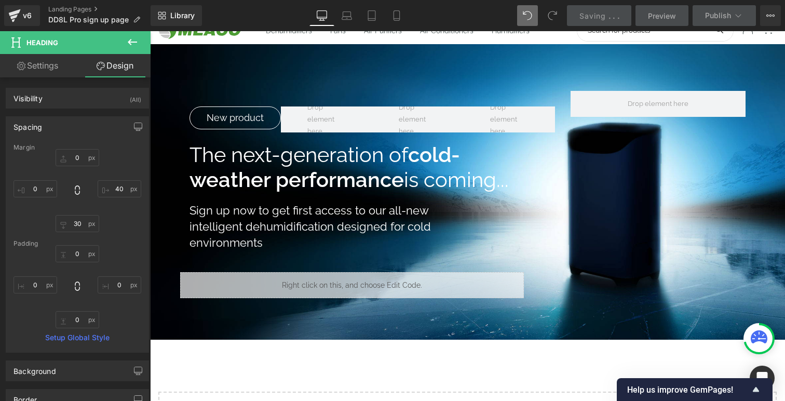
type input "0"
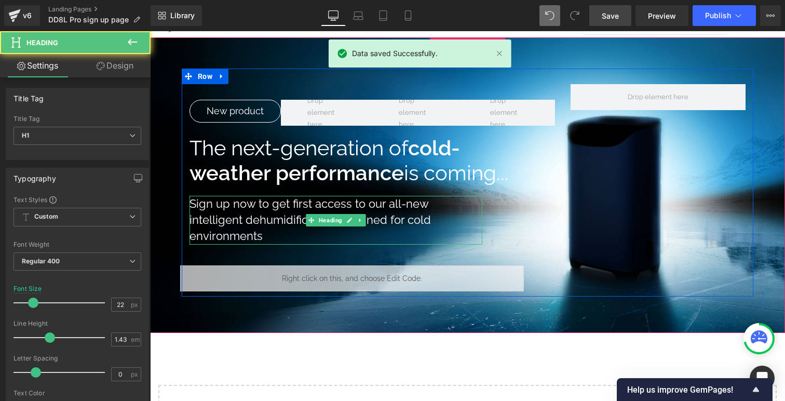
click at [288, 211] on h1 "Sign up now to get first access to our all-new intelligent dehumidification des…" at bounding box center [336, 220] width 293 height 49
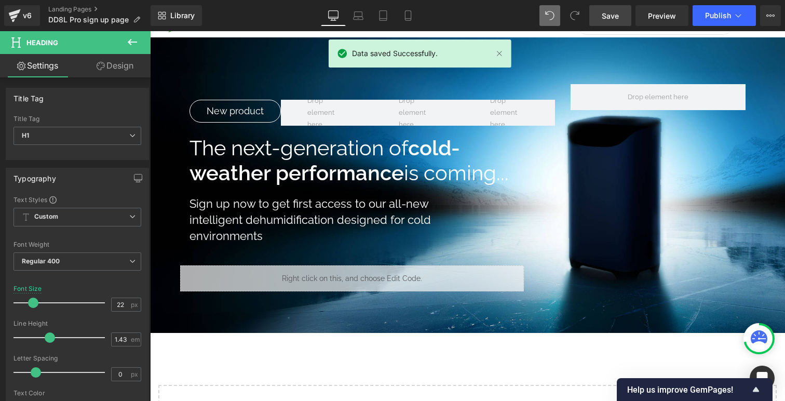
click at [108, 71] on link "Design" at bounding box center [114, 65] width 75 height 23
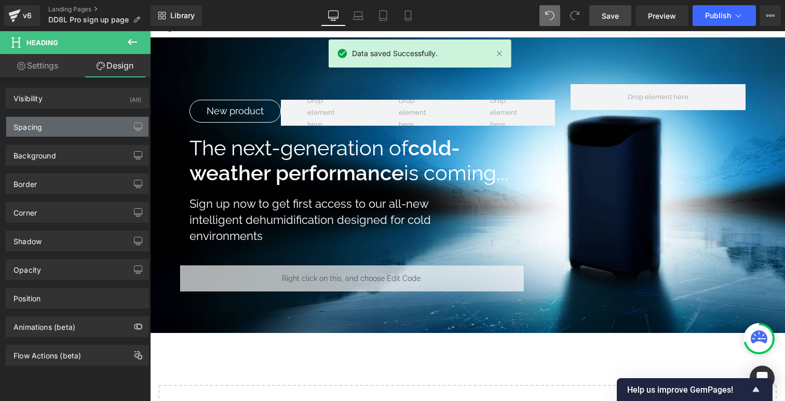
type input "0"
type input "140"
type input "50"
type input "0"
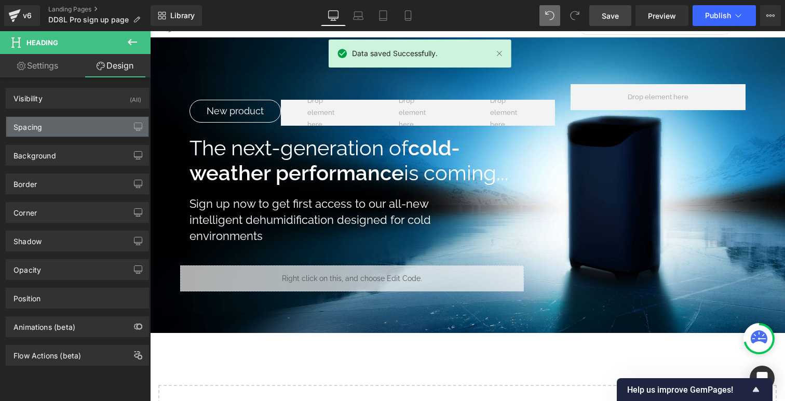
type input "0"
click at [88, 121] on div "Spacing" at bounding box center [77, 127] width 142 height 20
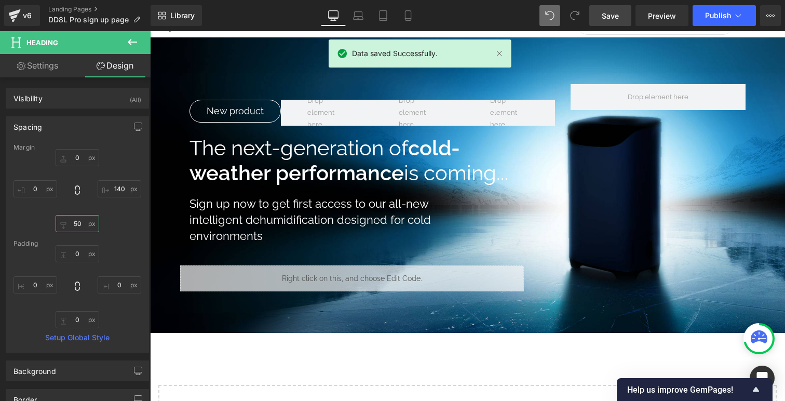
click at [77, 222] on input "50" at bounding box center [78, 223] width 44 height 17
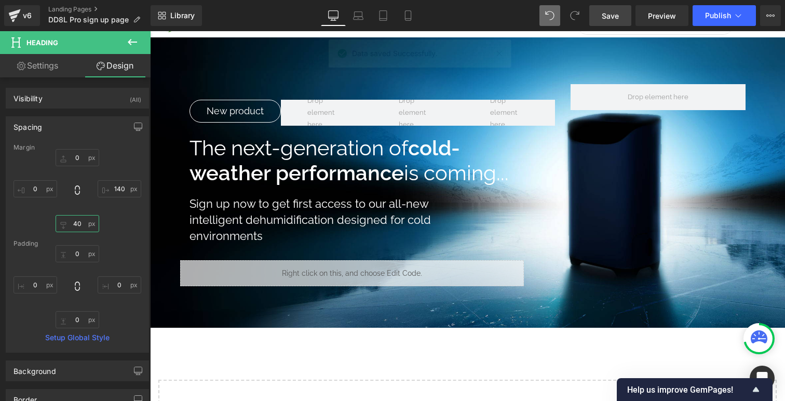
type input "30"
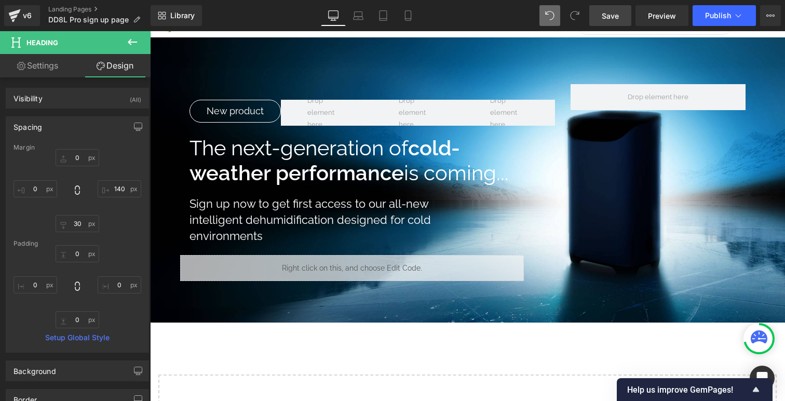
click at [598, 24] on link "Save" at bounding box center [611, 15] width 42 height 21
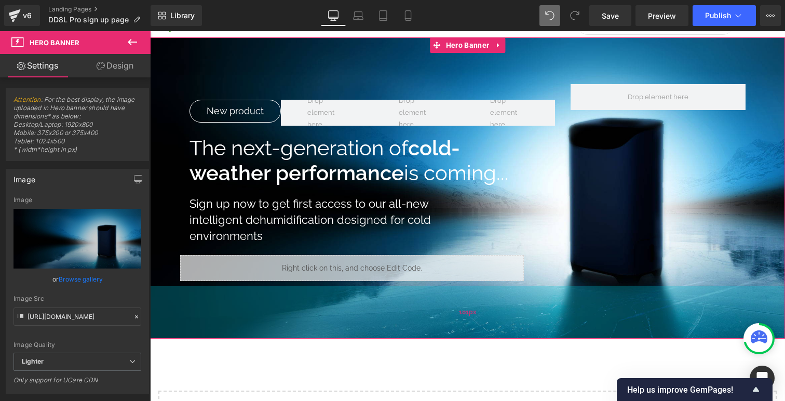
scroll to position [979, 635]
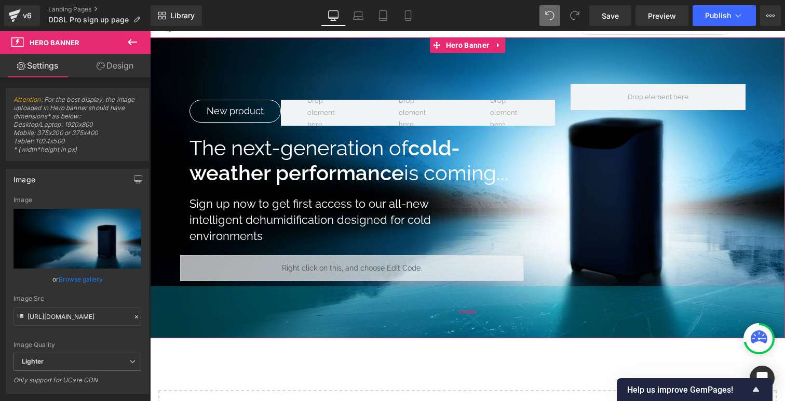
drag, startPoint x: 352, startPoint y: 276, endPoint x: 352, endPoint y: 292, distance: 16.1
click at [352, 292] on div "100px" at bounding box center [467, 312] width 635 height 52
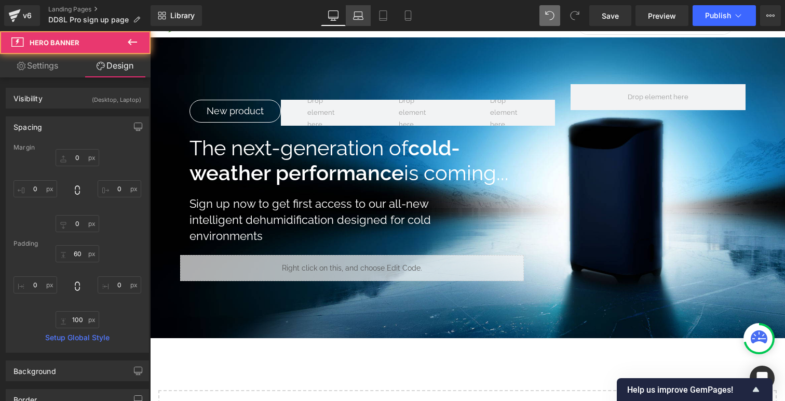
click at [355, 17] on icon at bounding box center [359, 18] width 10 height 3
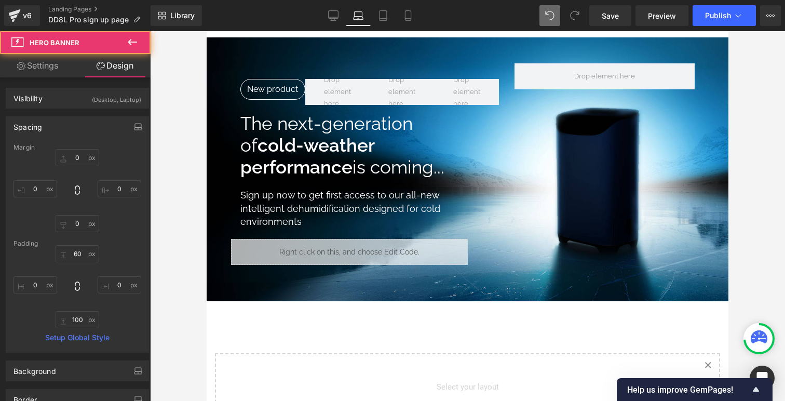
scroll to position [5, 5]
type input "0"
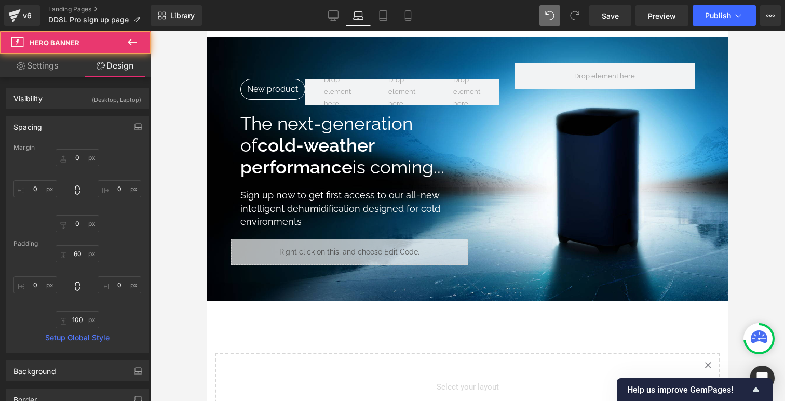
type input "0"
type input "70"
type input "0"
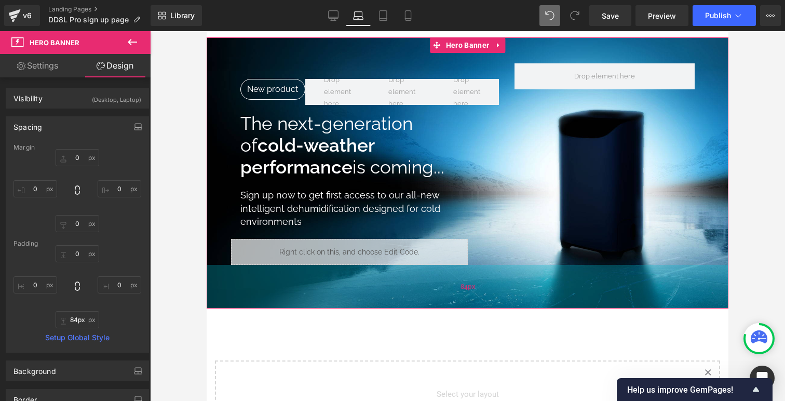
type input "85px"
drag, startPoint x: 485, startPoint y: 274, endPoint x: 485, endPoint y: 282, distance: 7.8
click at [485, 282] on div "85px" at bounding box center [468, 287] width 522 height 44
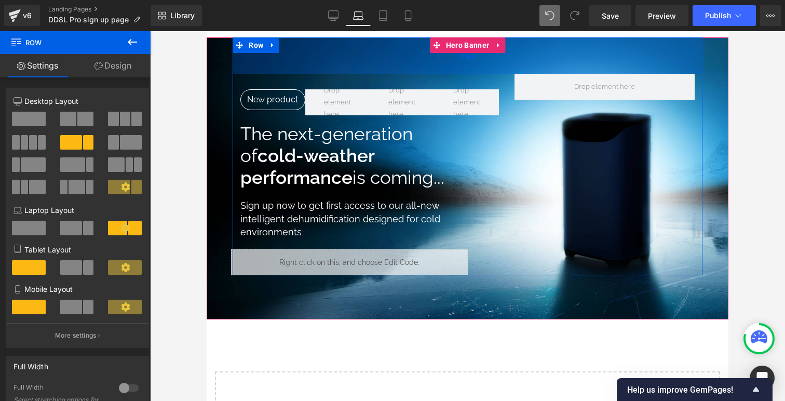
drag, startPoint x: 544, startPoint y: 50, endPoint x: 544, endPoint y: 61, distance: 10.9
click at [544, 61] on div "70px" at bounding box center [468, 55] width 470 height 36
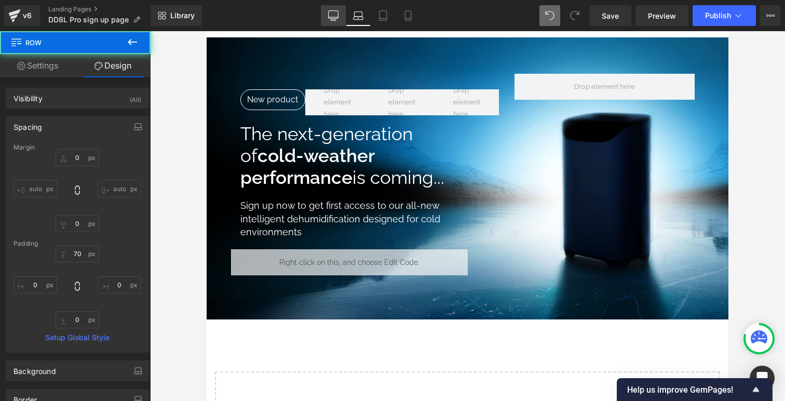
click at [337, 10] on icon at bounding box center [333, 15] width 10 height 10
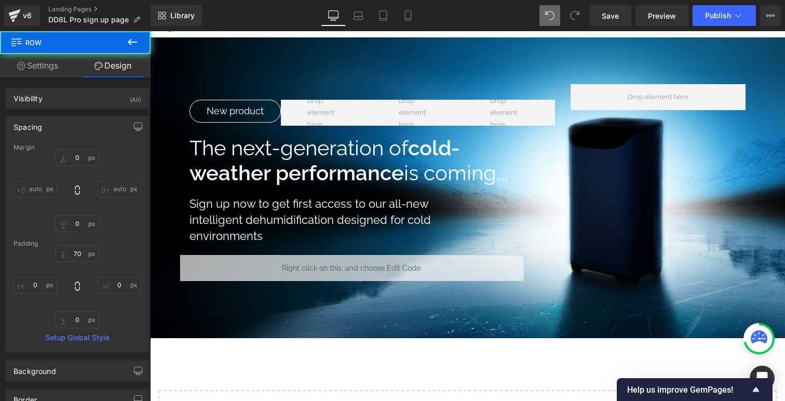
type input "0"
type input "30"
type input "0"
type input "10"
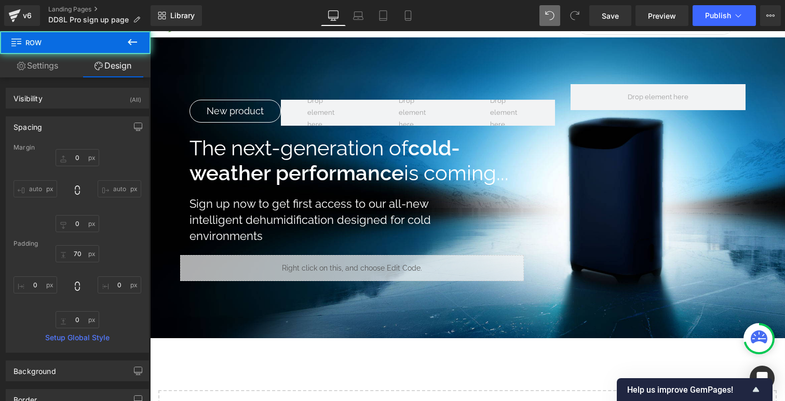
type input "0"
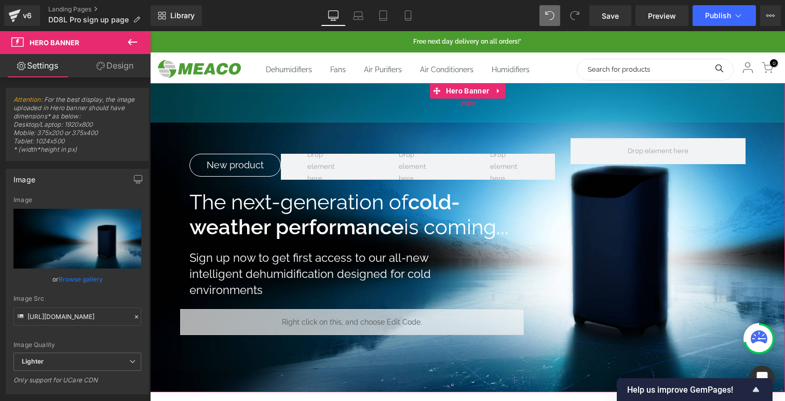
drag, startPoint x: 554, startPoint y: 96, endPoint x: 554, endPoint y: 104, distance: 7.8
click at [554, 104] on div "76px" at bounding box center [467, 102] width 635 height 39
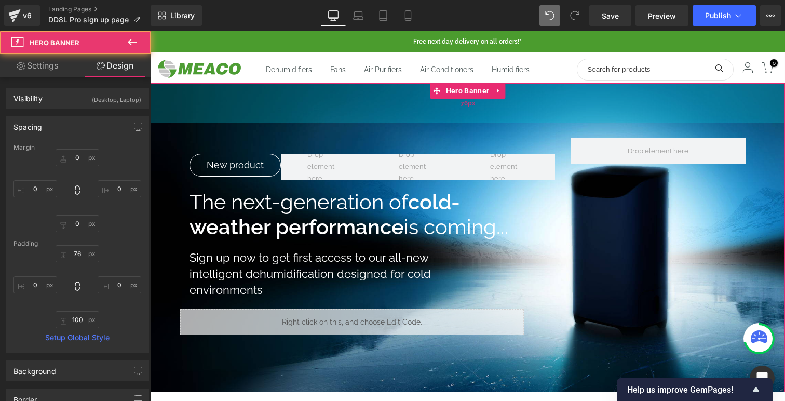
type input "75px"
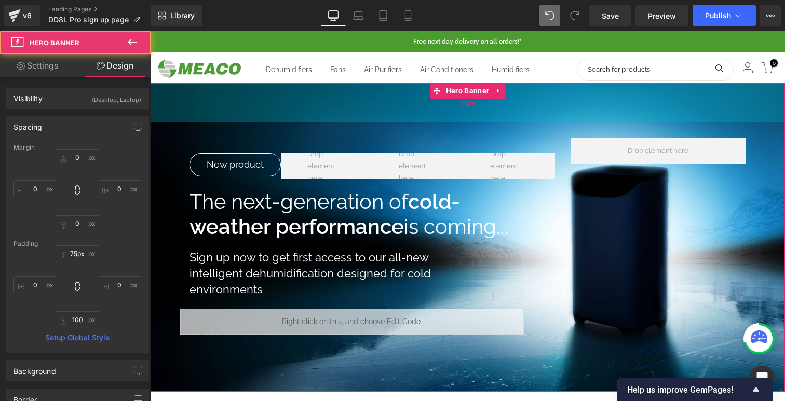
click at [554, 103] on div "75px" at bounding box center [467, 102] width 635 height 39
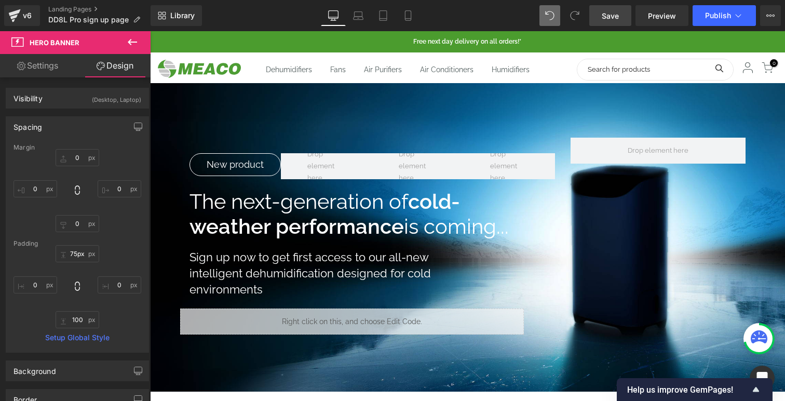
click at [623, 15] on link "Save" at bounding box center [611, 15] width 42 height 21
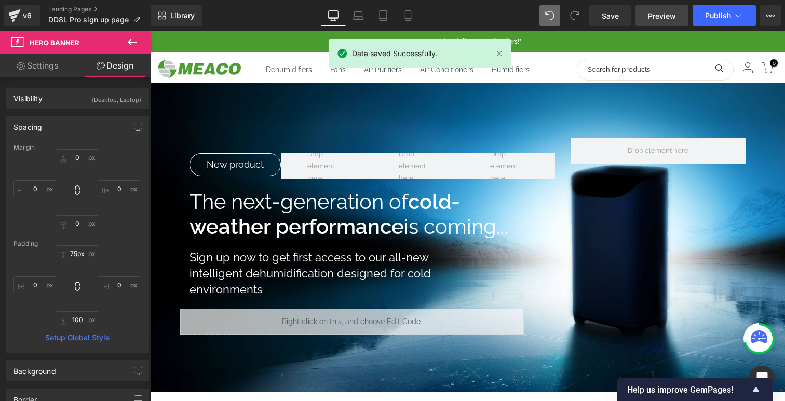
click at [668, 17] on span "Preview" at bounding box center [662, 15] width 28 height 11
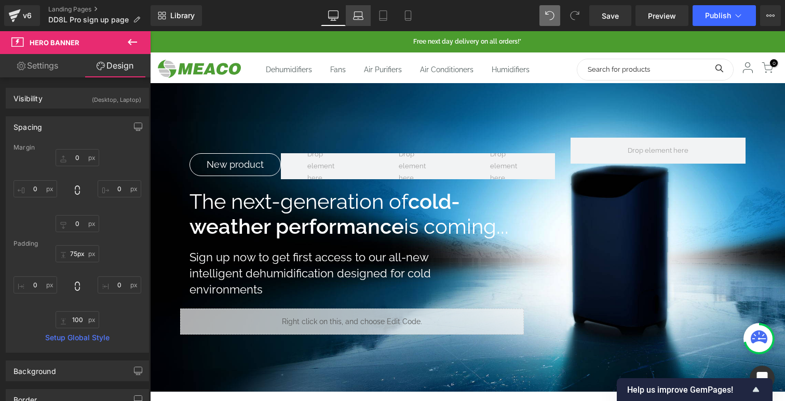
click at [356, 19] on icon at bounding box center [358, 15] width 10 height 10
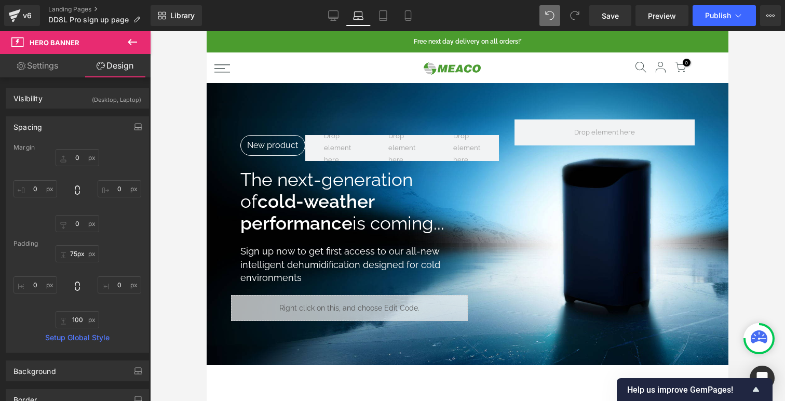
type input "0"
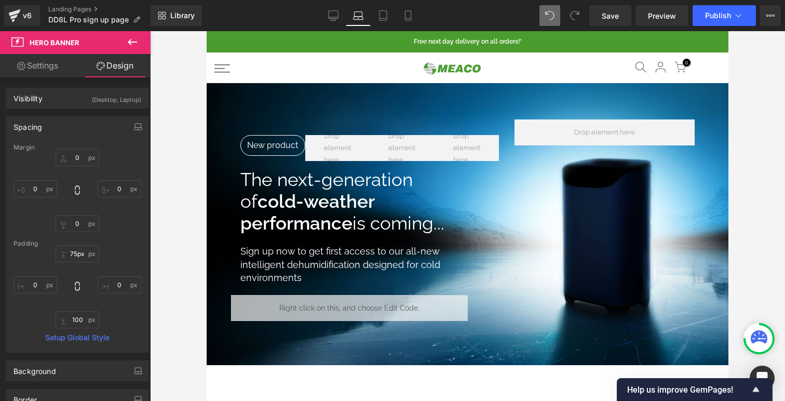
type input "0"
type input "85"
type input "0"
click at [334, 21] on link "Desktop" at bounding box center [333, 15] width 25 height 21
type input "0"
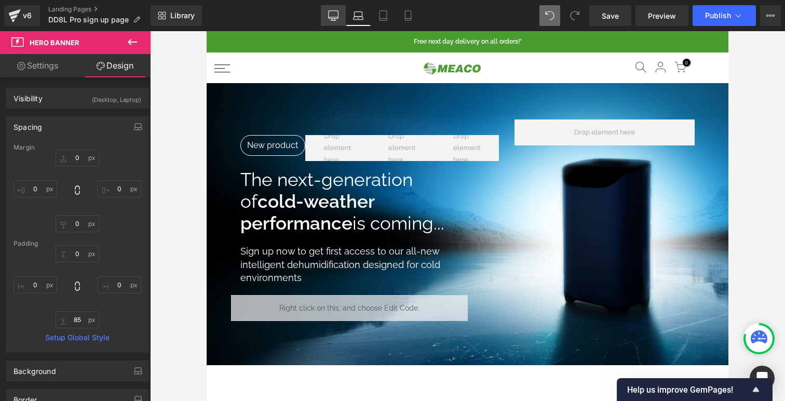
type input "0"
type input "75"
type input "0"
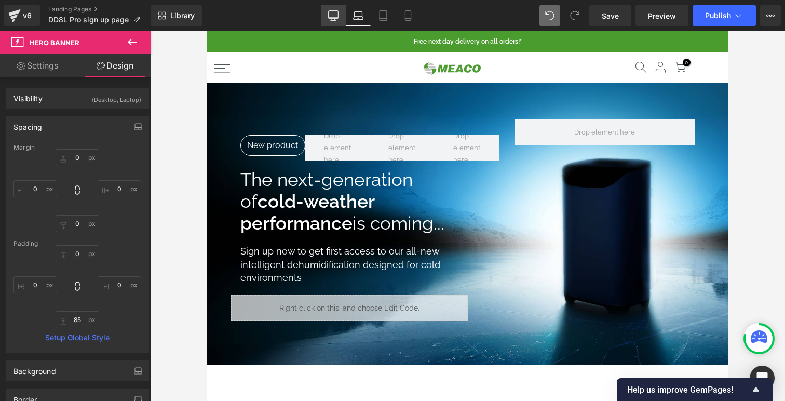
type input "100"
type input "0"
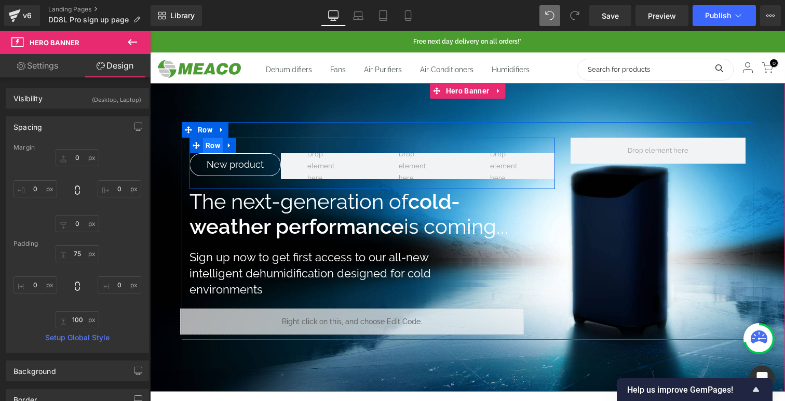
click at [215, 145] on span "Row" at bounding box center [213, 146] width 20 height 16
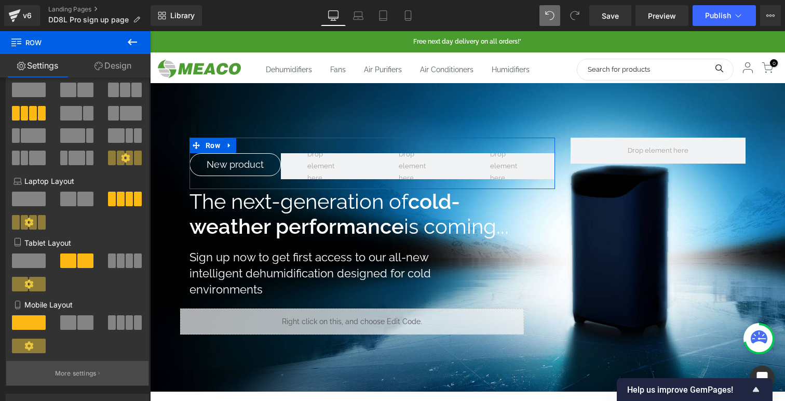
click at [79, 371] on p "More settings" at bounding box center [76, 373] width 42 height 9
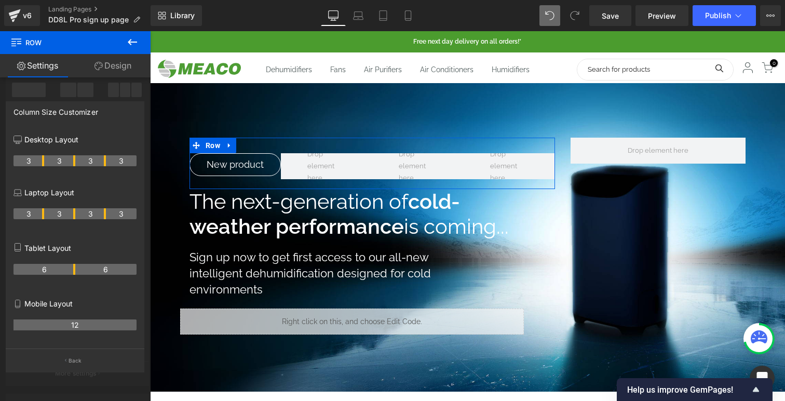
click at [109, 66] on link "Design" at bounding box center [112, 65] width 75 height 23
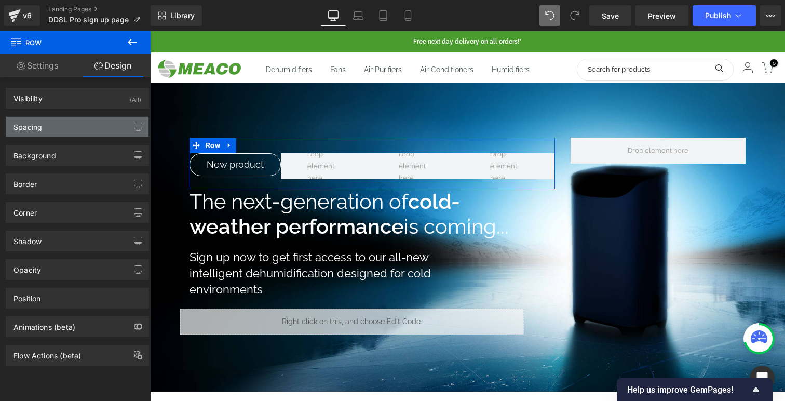
click at [81, 133] on div "Spacing" at bounding box center [77, 127] width 142 height 20
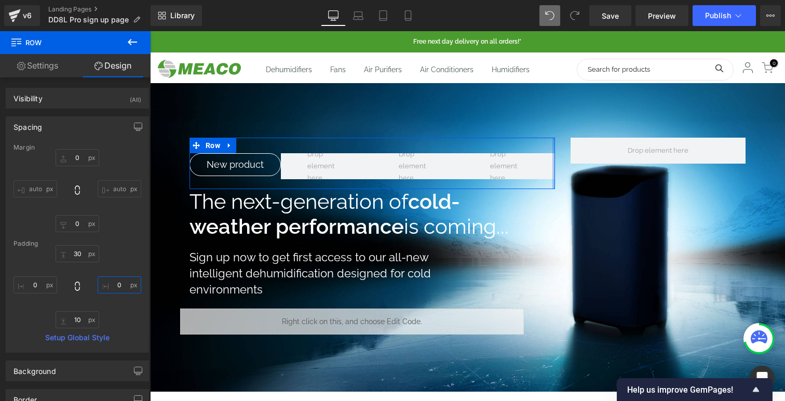
click at [114, 287] on input "0" at bounding box center [120, 284] width 44 height 17
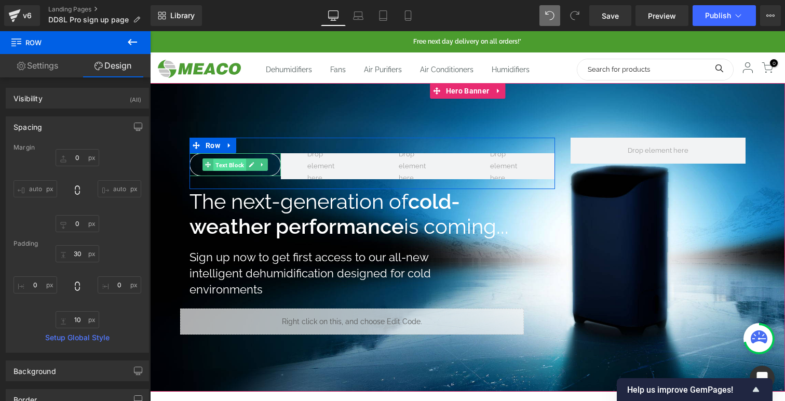
click at [231, 165] on span "Text Block" at bounding box center [229, 165] width 33 height 12
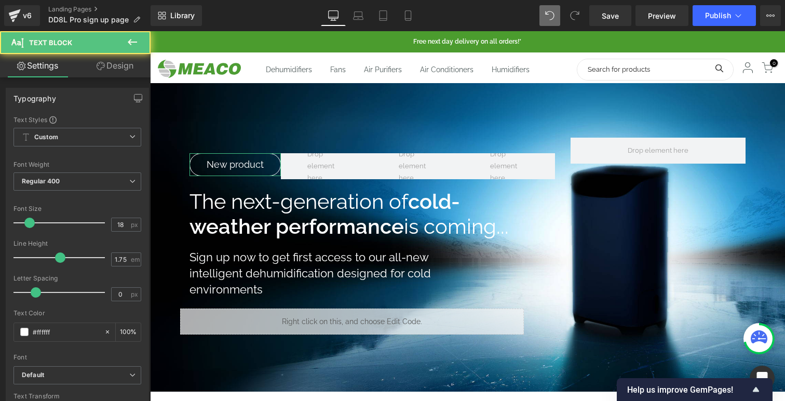
click at [106, 69] on link "Design" at bounding box center [114, 65] width 75 height 23
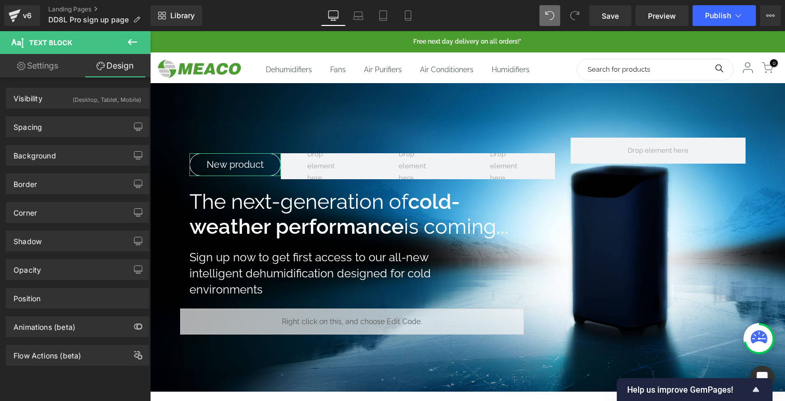
type input "0"
type input "15"
type input "0"
type input "5"
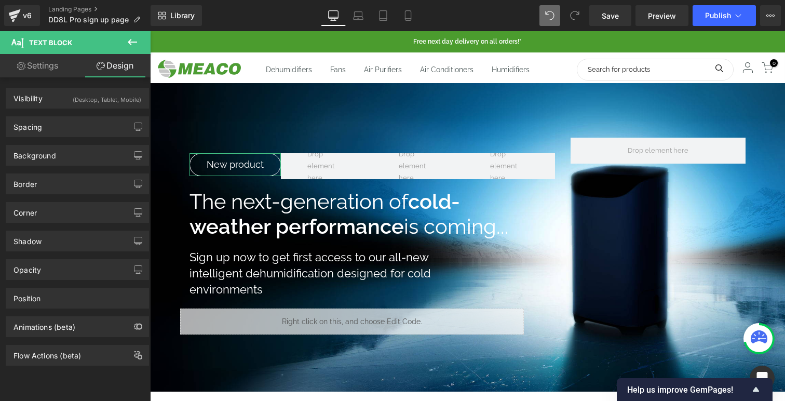
type input "5"
click at [77, 130] on div "Spacing" at bounding box center [77, 127] width 142 height 20
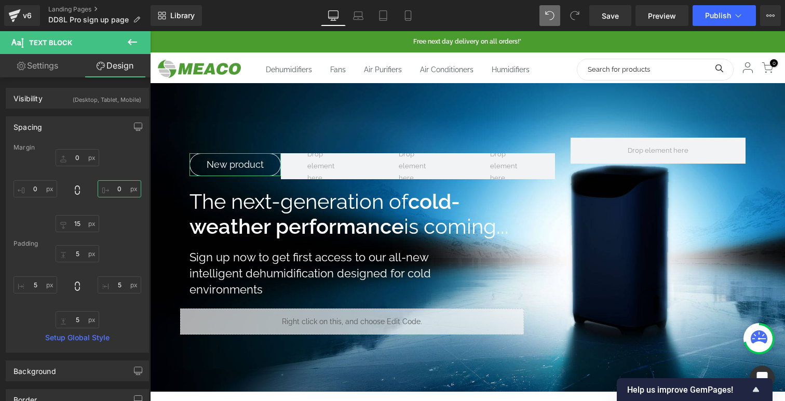
click at [121, 191] on input "0" at bounding box center [120, 188] width 44 height 17
type input "20"
click at [355, 17] on icon at bounding box center [358, 15] width 10 height 10
type input "0"
type input "20"
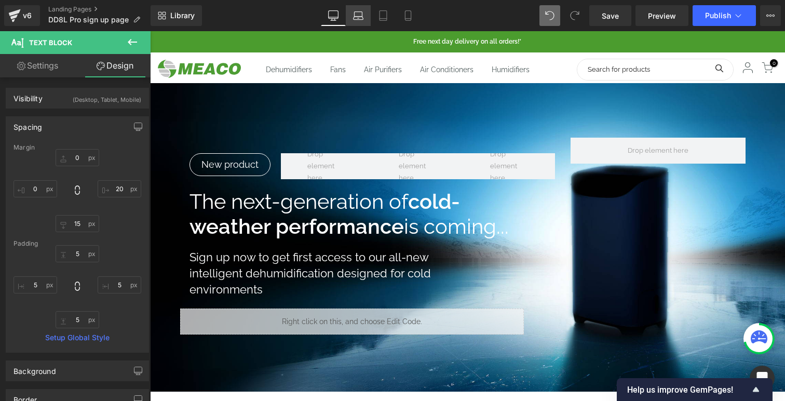
type input "15"
type input "0"
type input "5"
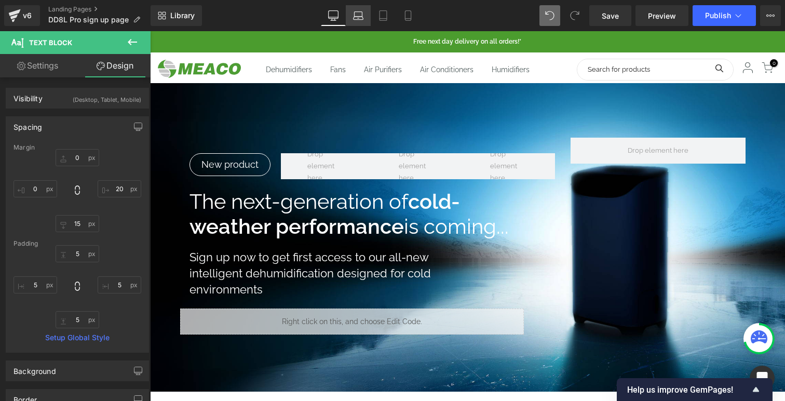
type input "5"
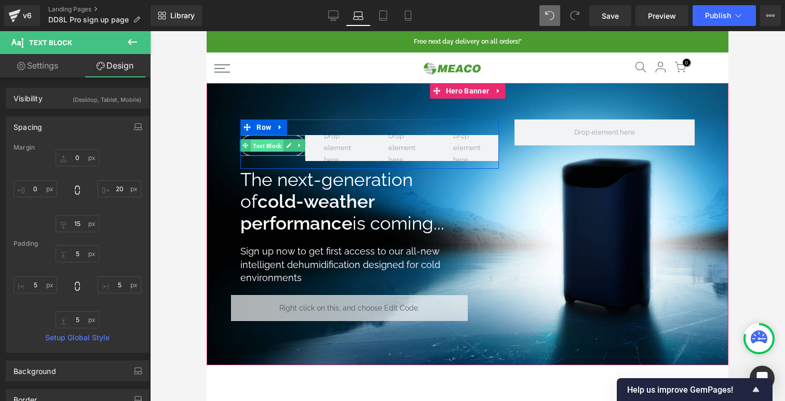
click at [272, 142] on span "Text Block" at bounding box center [267, 146] width 33 height 12
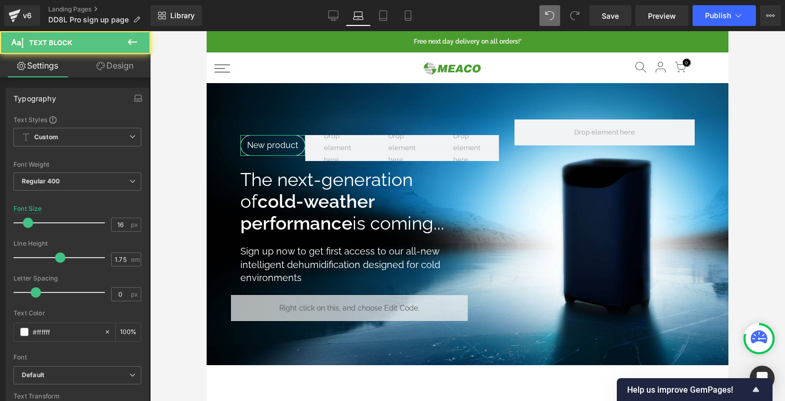
click at [122, 70] on link "Design" at bounding box center [114, 65] width 75 height 23
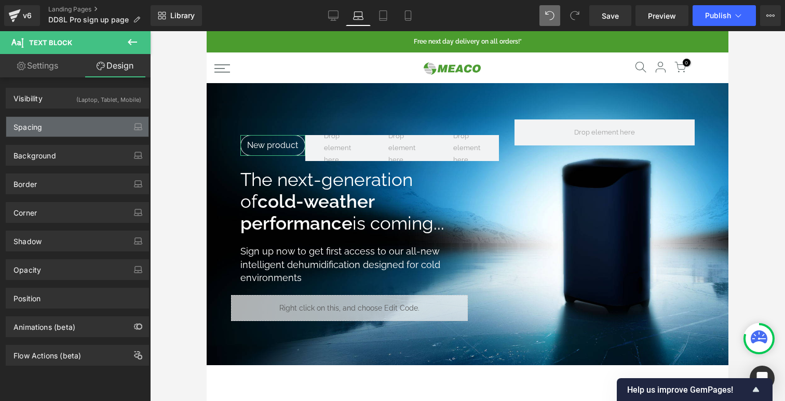
click at [92, 133] on div "Spacing" at bounding box center [77, 127] width 142 height 20
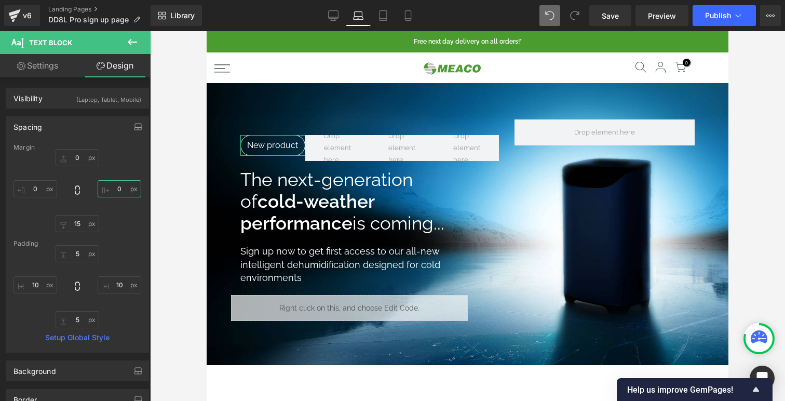
click at [116, 184] on input "0" at bounding box center [120, 188] width 44 height 17
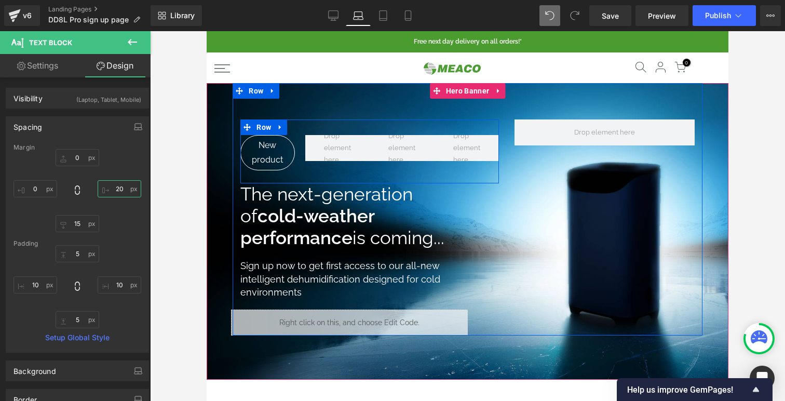
type input "10"
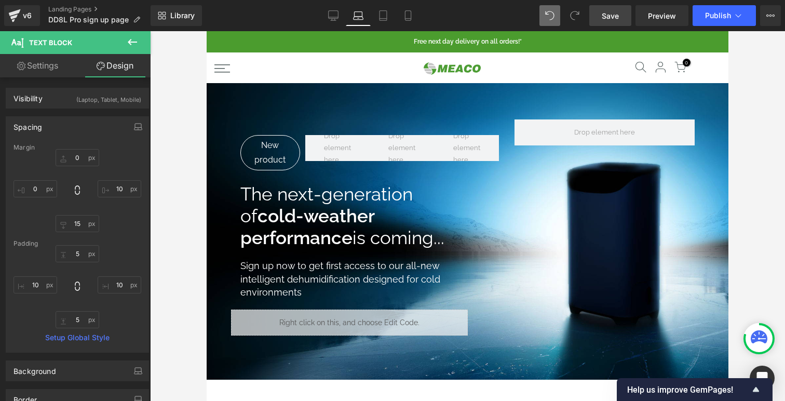
click at [603, 17] on span "Save" at bounding box center [610, 15] width 17 height 11
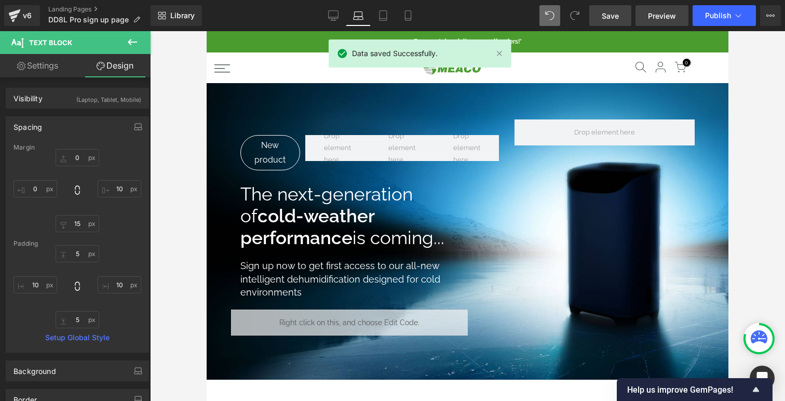
click at [663, 11] on span "Preview" at bounding box center [662, 15] width 28 height 11
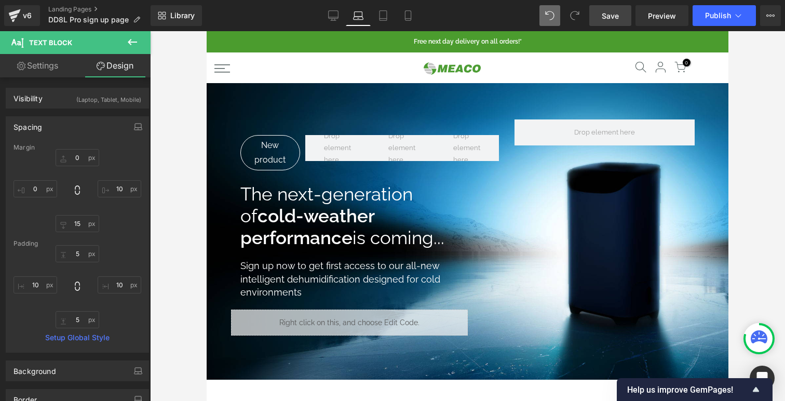
click at [193, 123] on div at bounding box center [467, 216] width 635 height 370
click at [88, 9] on link "Landing Pages" at bounding box center [99, 9] width 102 height 8
